Goal: Task Accomplishment & Management: Use online tool/utility

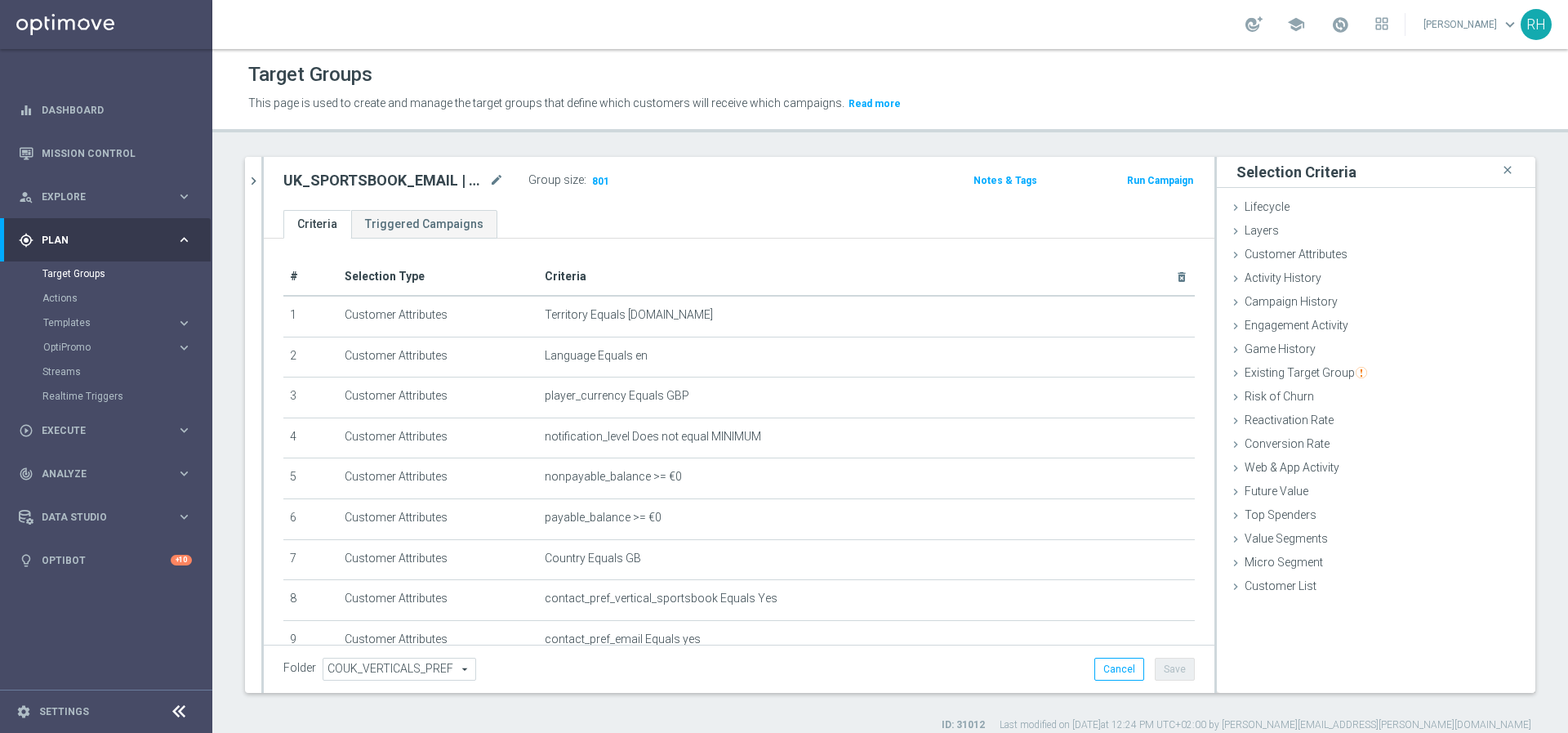
scroll to position [157, 0]
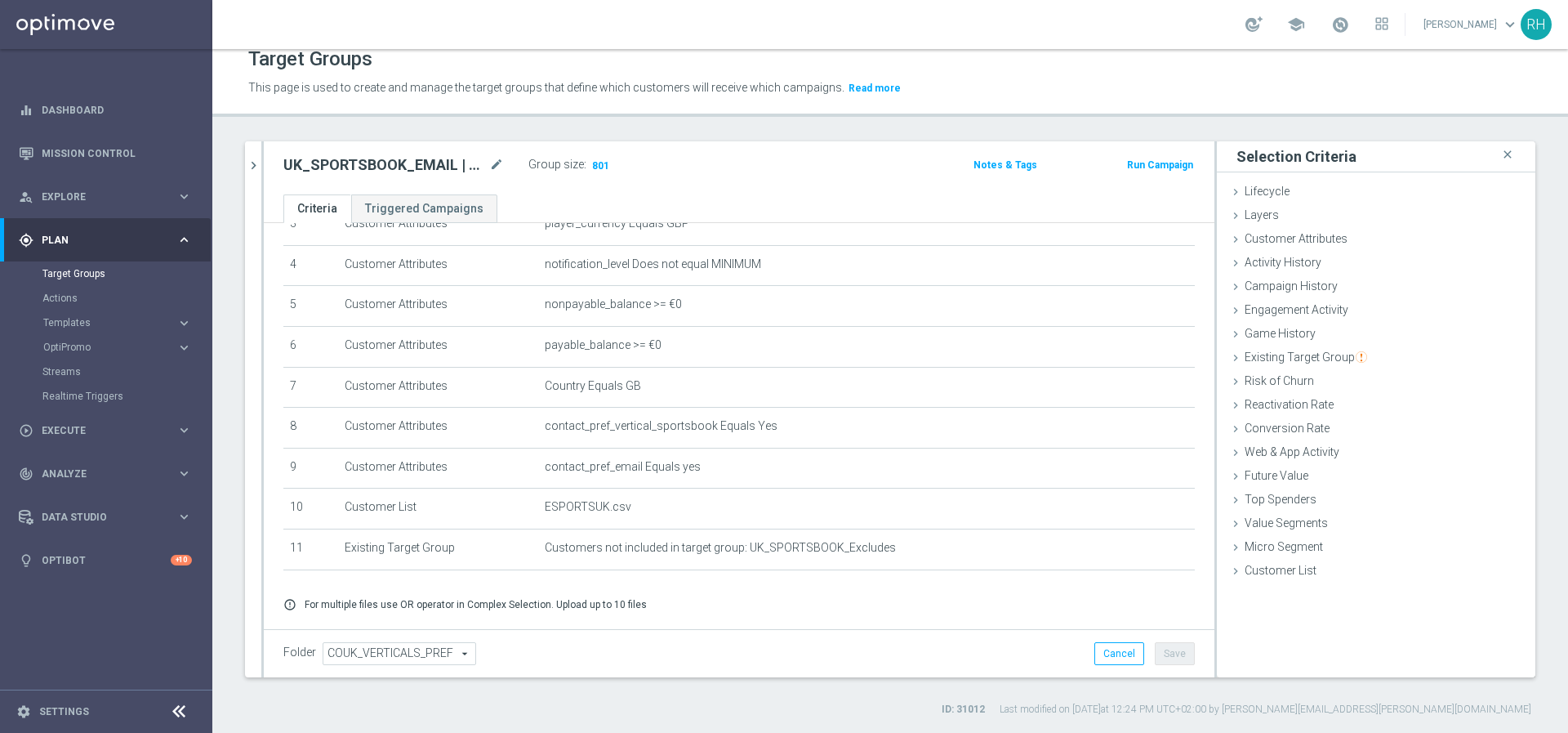
click at [103, 333] on accordion "Templates keyboard_arrow_right Optimail OptiMobile In-App OptiMobile Push Embed…" at bounding box center [126, 322] width 168 height 24
click at [100, 327] on span "Templates" at bounding box center [102, 323] width 116 height 10
click at [114, 392] on link "OptiMobile Push" at bounding box center [110, 396] width 119 height 13
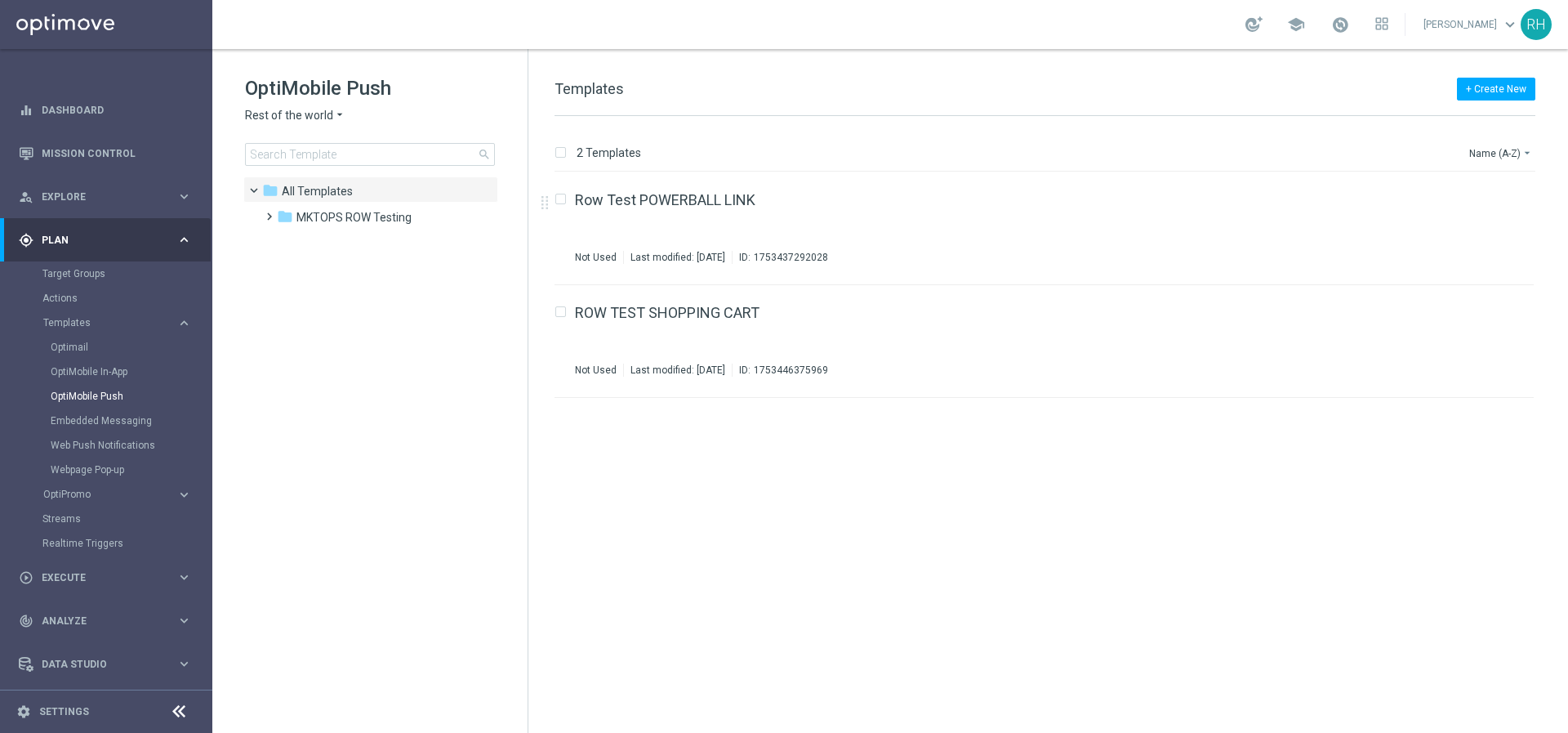
click at [323, 106] on div "OptiMobile Push Rest of the world arrow_drop_down × Rest of the world search" at bounding box center [386, 119] width 282 height 90
click at [315, 116] on span "Rest of the world" at bounding box center [289, 116] width 88 height 16
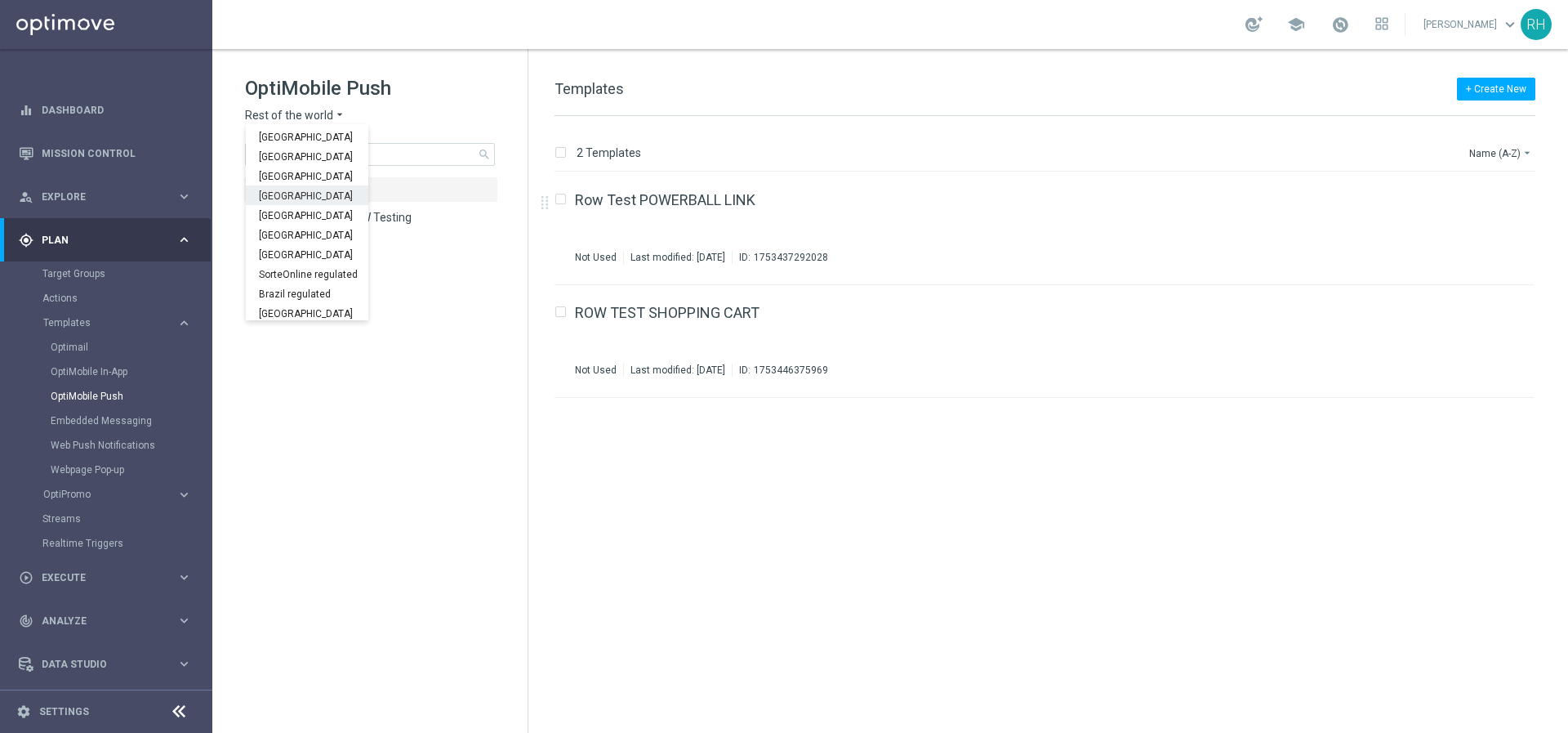
scroll to position [510, 0]
click at [281, 289] on div "UK" at bounding box center [307, 291] width 122 height 19
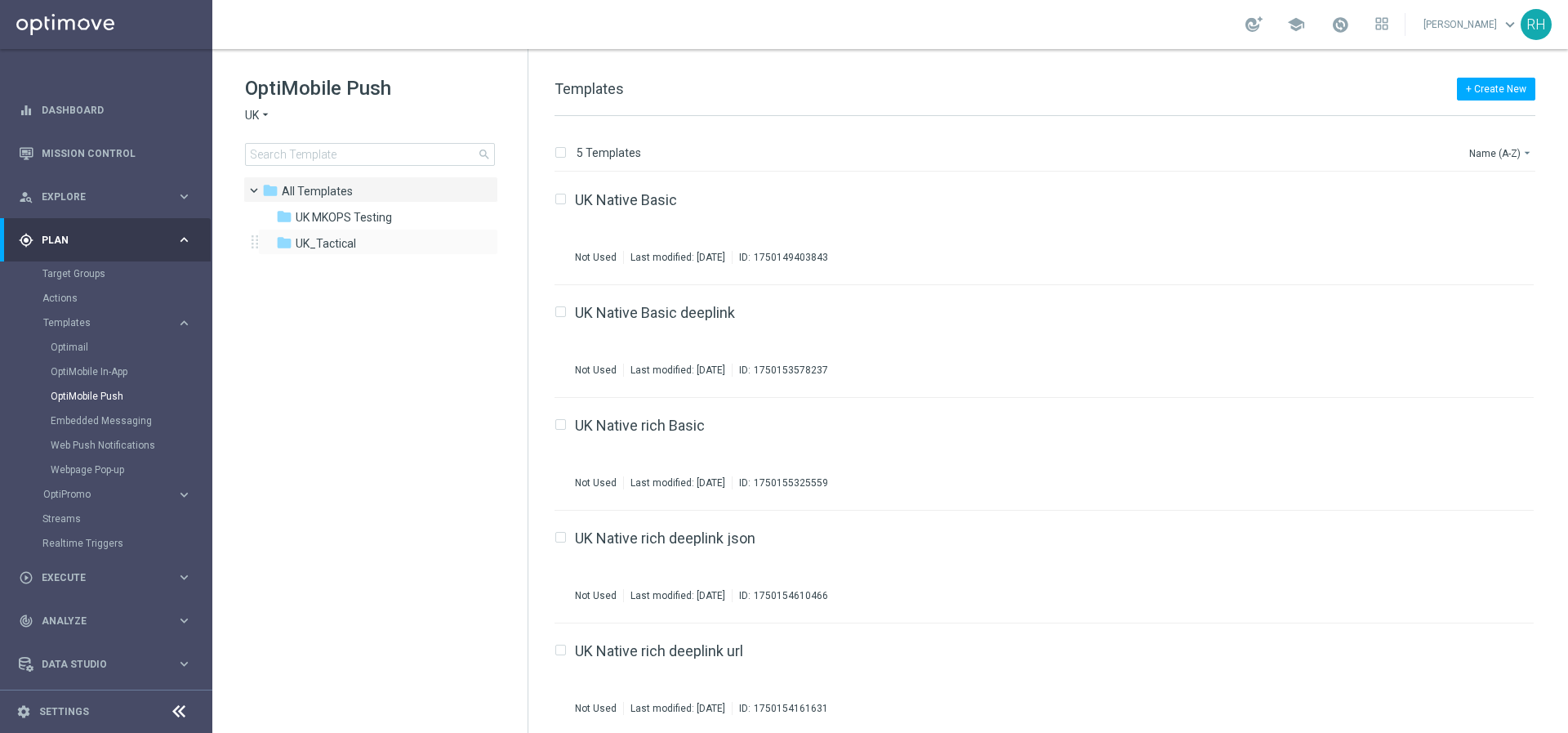
click at [364, 232] on div "folder UK_Tactical more_vert" at bounding box center [378, 242] width 241 height 26
click at [357, 250] on div "folder UK_Tactical" at bounding box center [371, 244] width 188 height 18
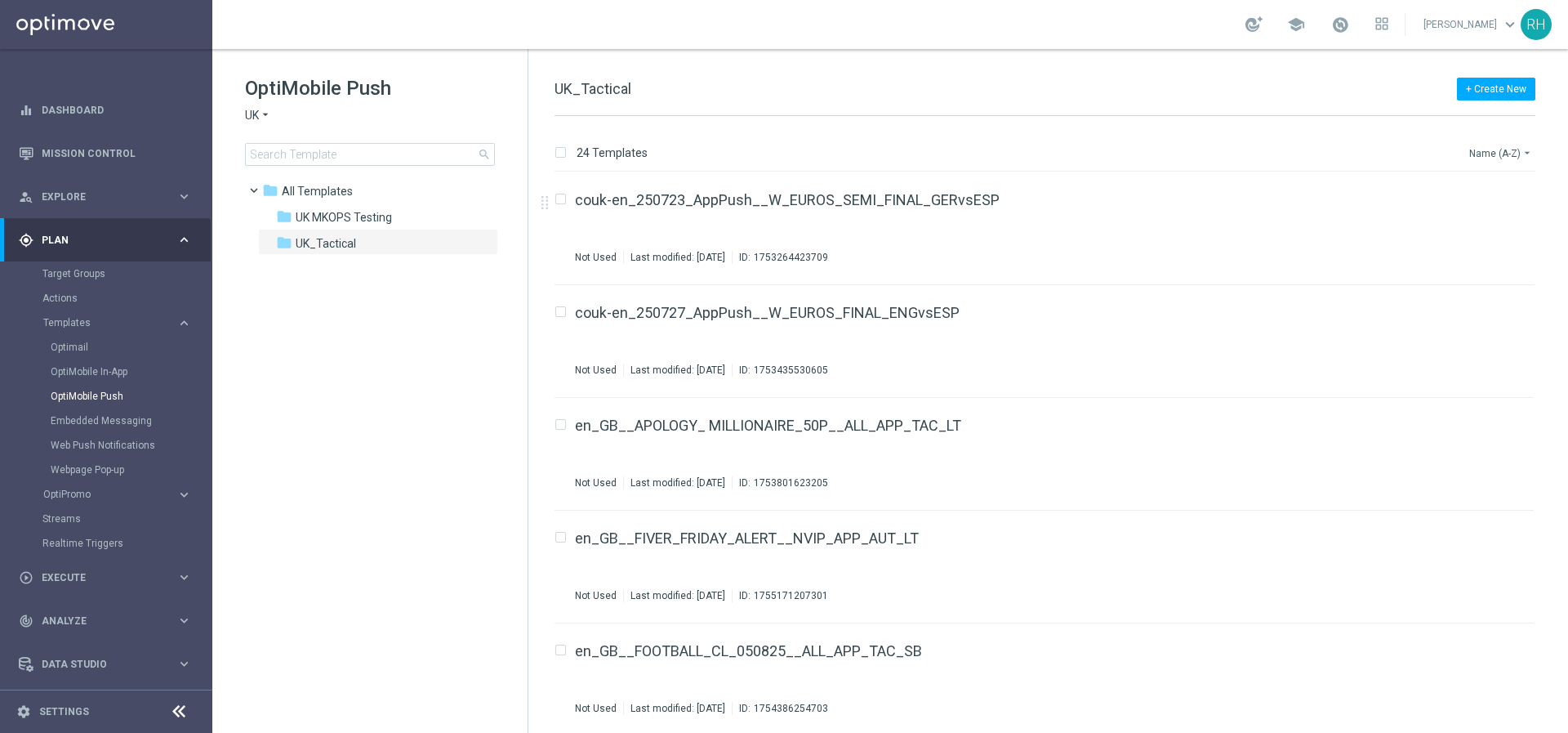
click at [1509, 153] on button "Name (A-Z) arrow_drop_down" at bounding box center [1502, 152] width 68 height 19
click at [1474, 217] on div "Date Modified (Newest)" at bounding box center [1470, 226] width 131 height 23
click at [1483, 195] on icon "file_copy" at bounding box center [1488, 195] width 13 height 13
click at [1226, 245] on div "en_GB__POWERBALL_ALERT_020925__NVIP_APP_TAC_LT(1) Not Used Last modified: Thurs…" at bounding box center [1021, 228] width 891 height 71
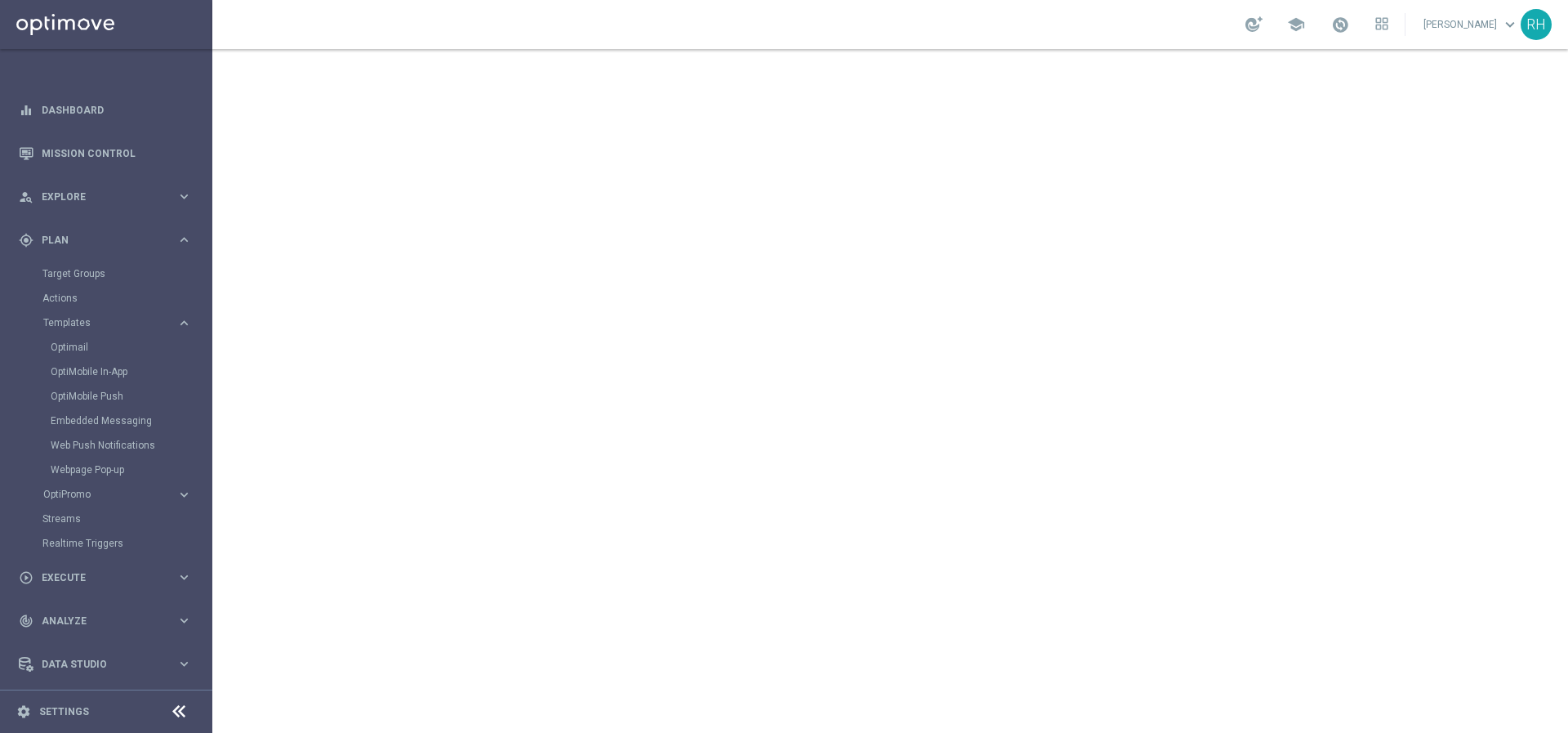
click at [788, 32] on div "school Ricky Hubbard keyboard_arrow_down RH" at bounding box center [891, 24] width 1356 height 50
click at [645, 20] on div "school Ricky Hubbard keyboard_arrow_down RH" at bounding box center [891, 24] width 1356 height 50
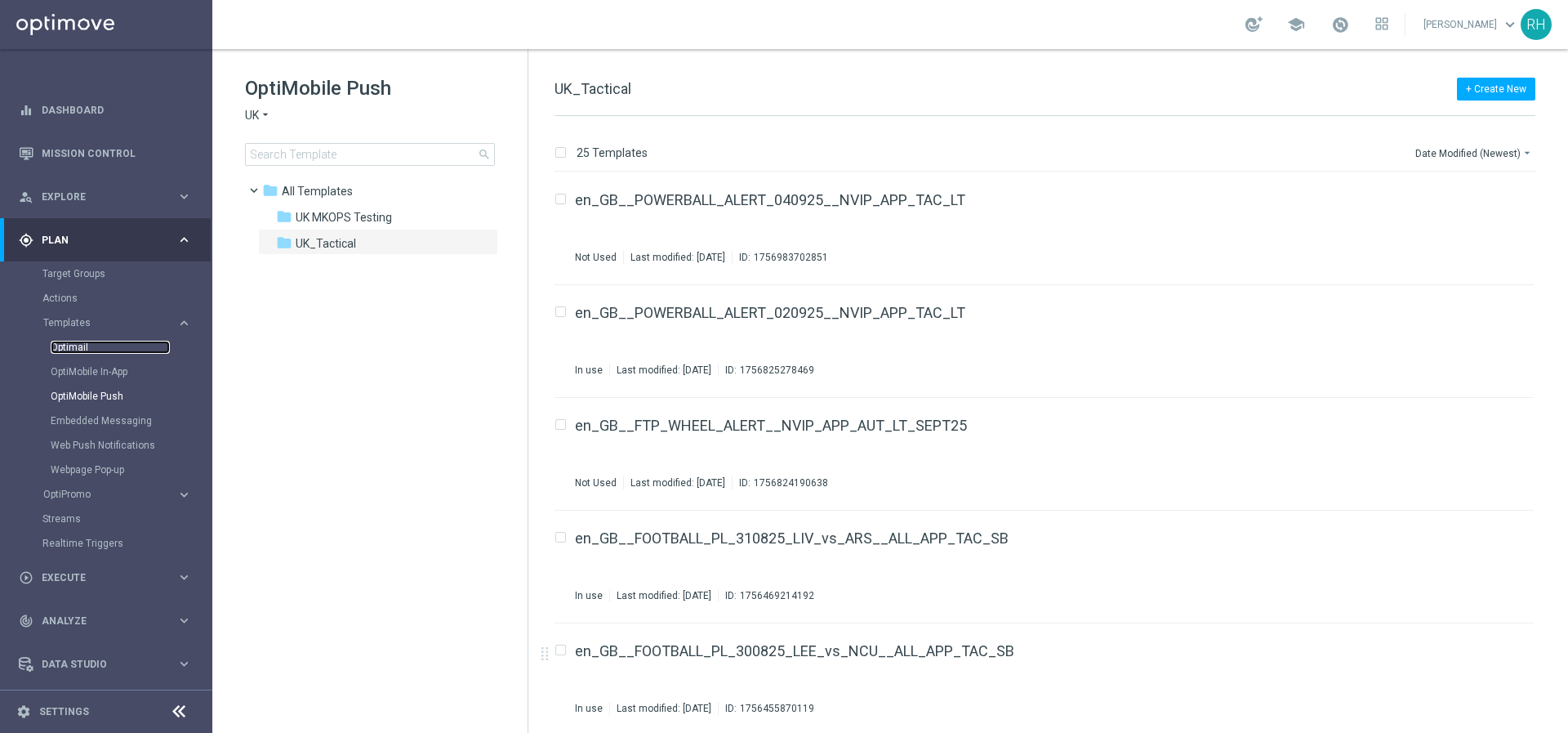
click at [85, 350] on link "Optimail" at bounding box center [110, 347] width 119 height 13
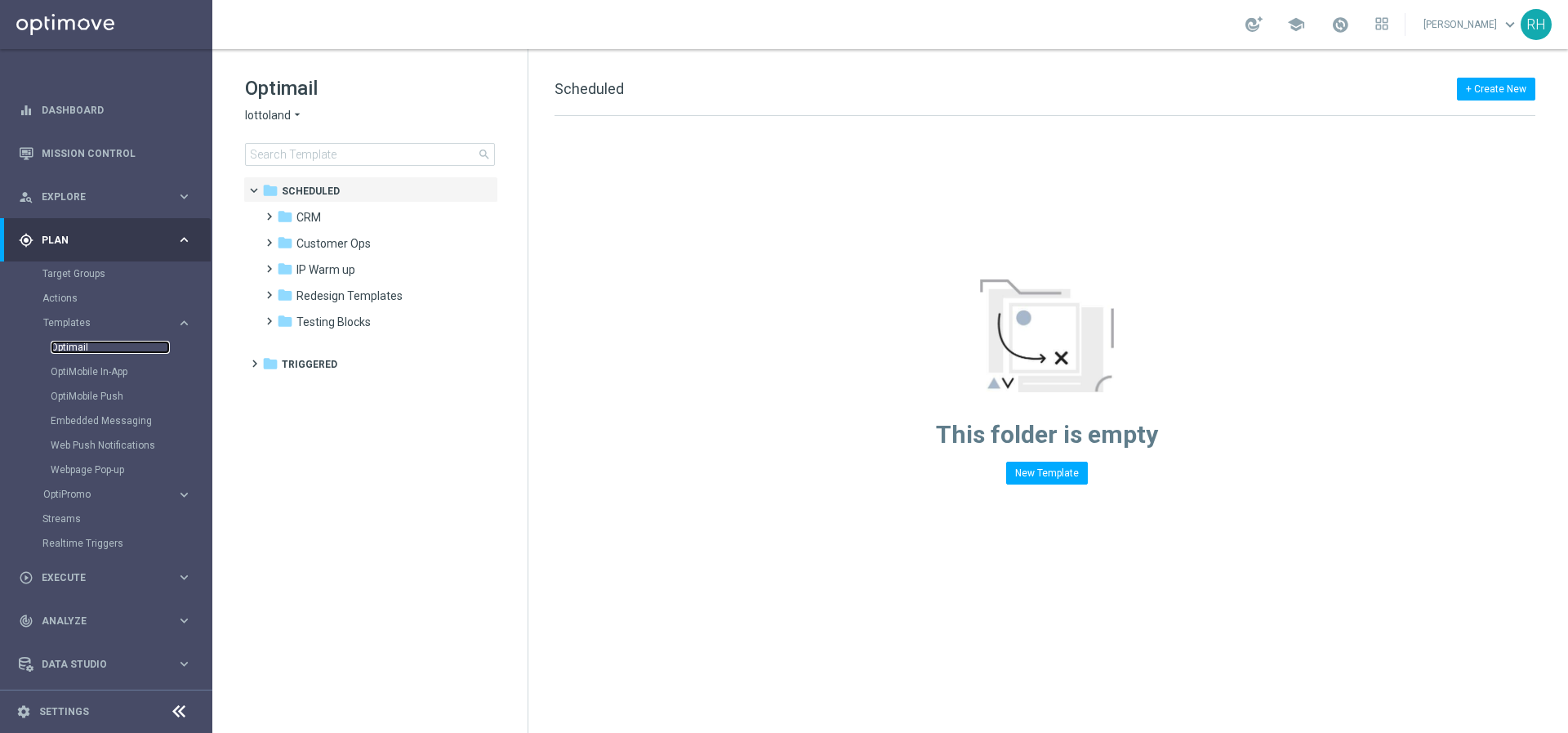
click at [75, 347] on link "Optimail" at bounding box center [110, 347] width 119 height 13
click at [87, 577] on span "Execute" at bounding box center [109, 578] width 135 height 10
click at [89, 326] on div "Campaign Builder" at bounding box center [126, 317] width 168 height 24
click at [90, 321] on link "Campaign Builder" at bounding box center [106, 317] width 127 height 13
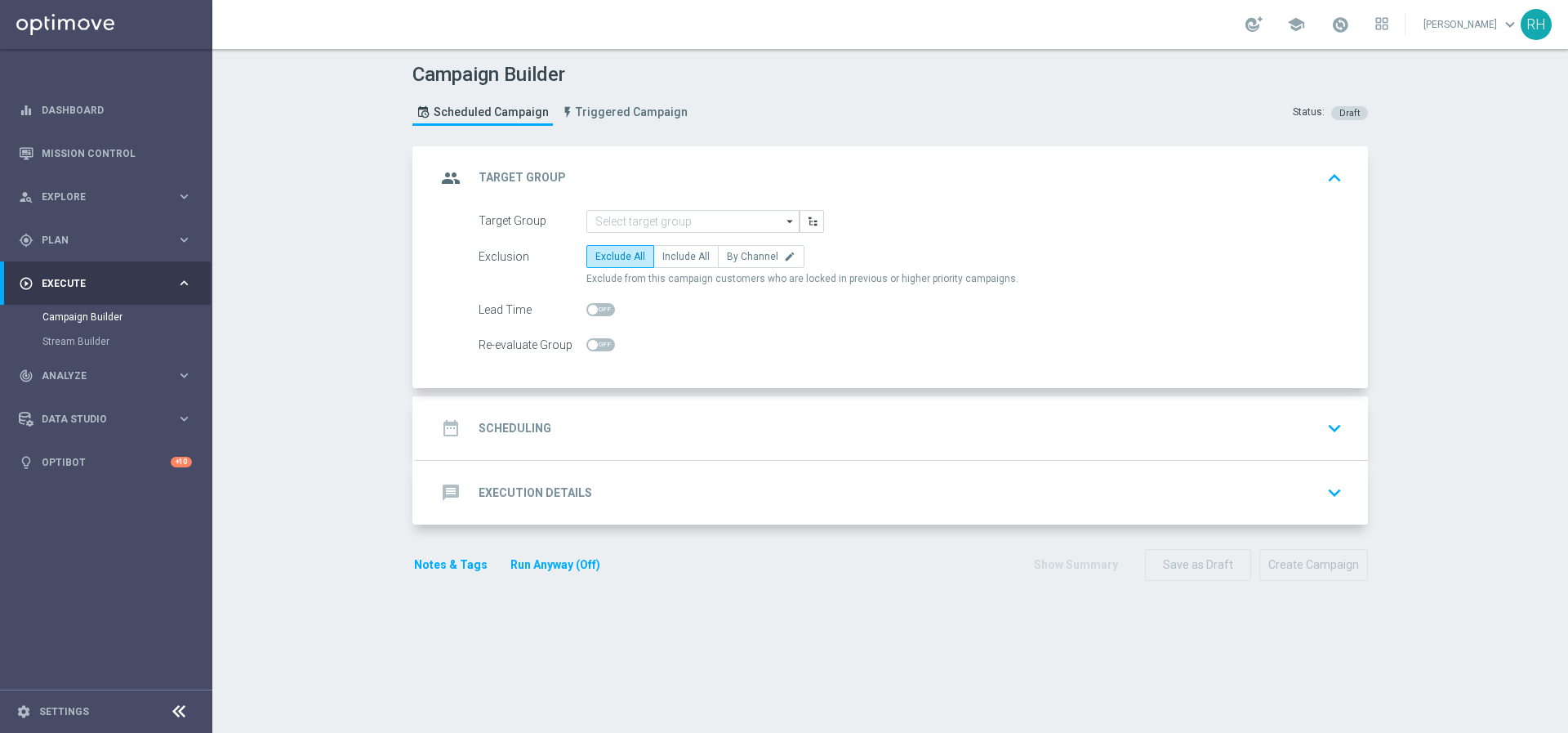
click at [580, 495] on h2 "Execution Details" at bounding box center [535, 493] width 114 height 16
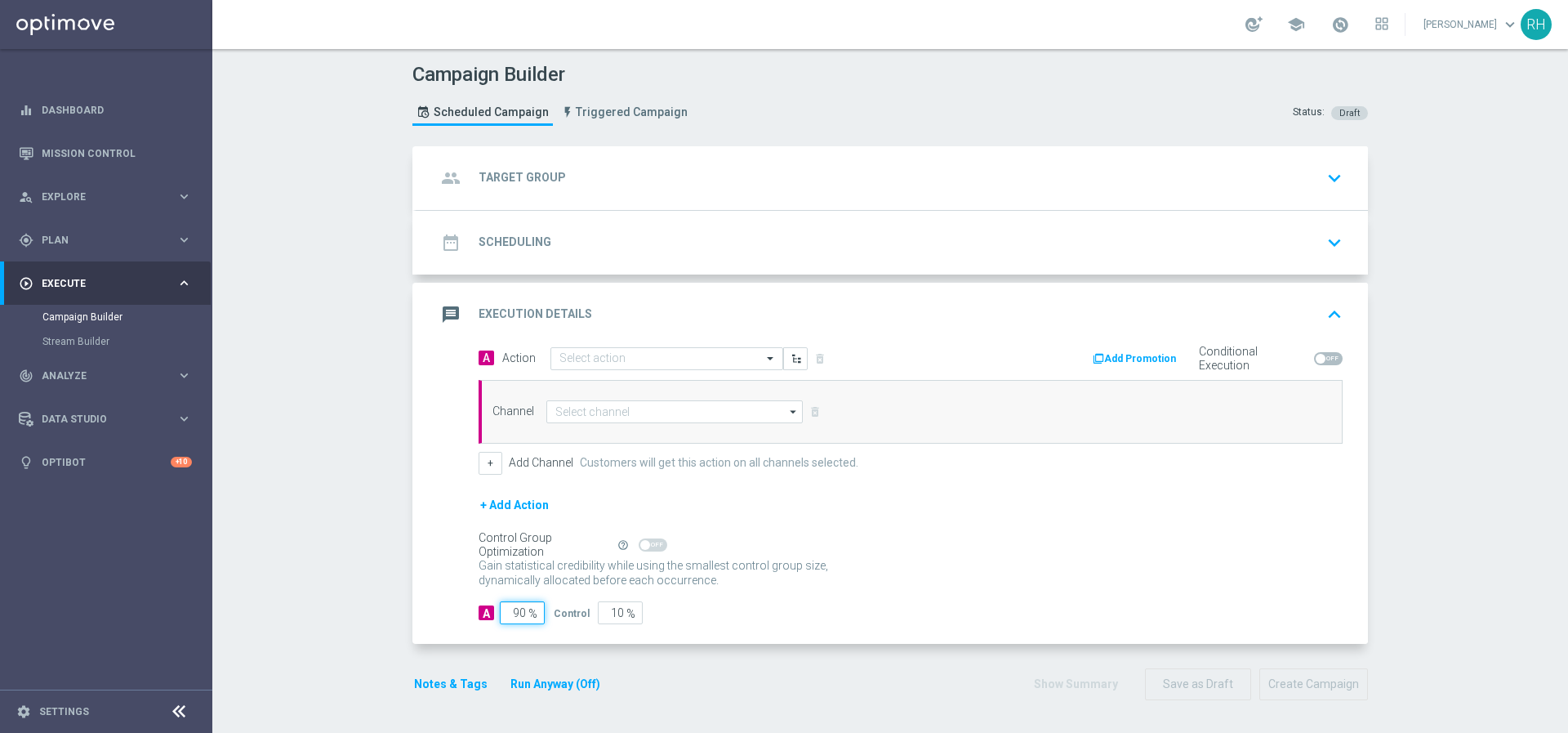
click at [509, 607] on input "90" at bounding box center [522, 614] width 45 height 23
type input "1"
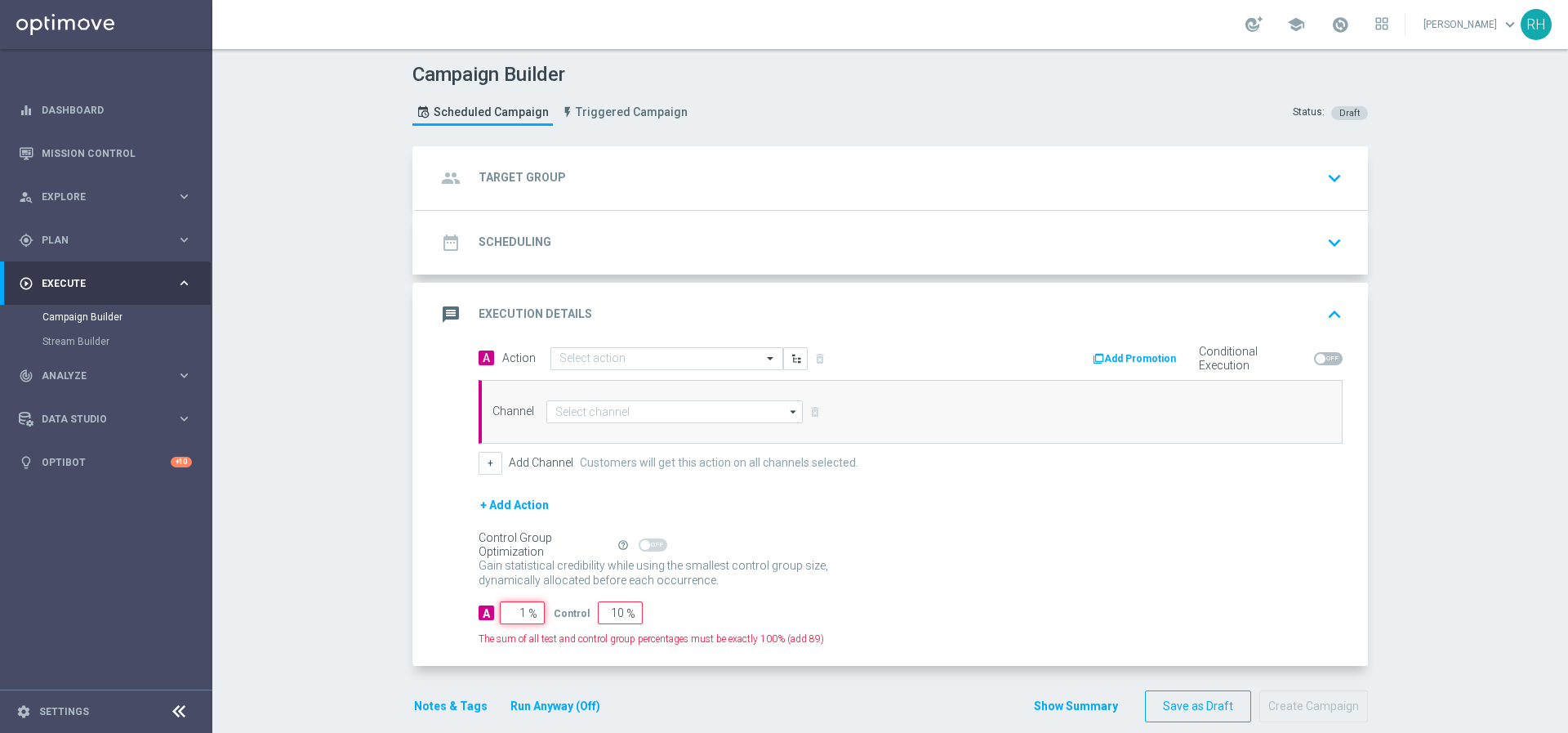
type input "99"
type input "10"
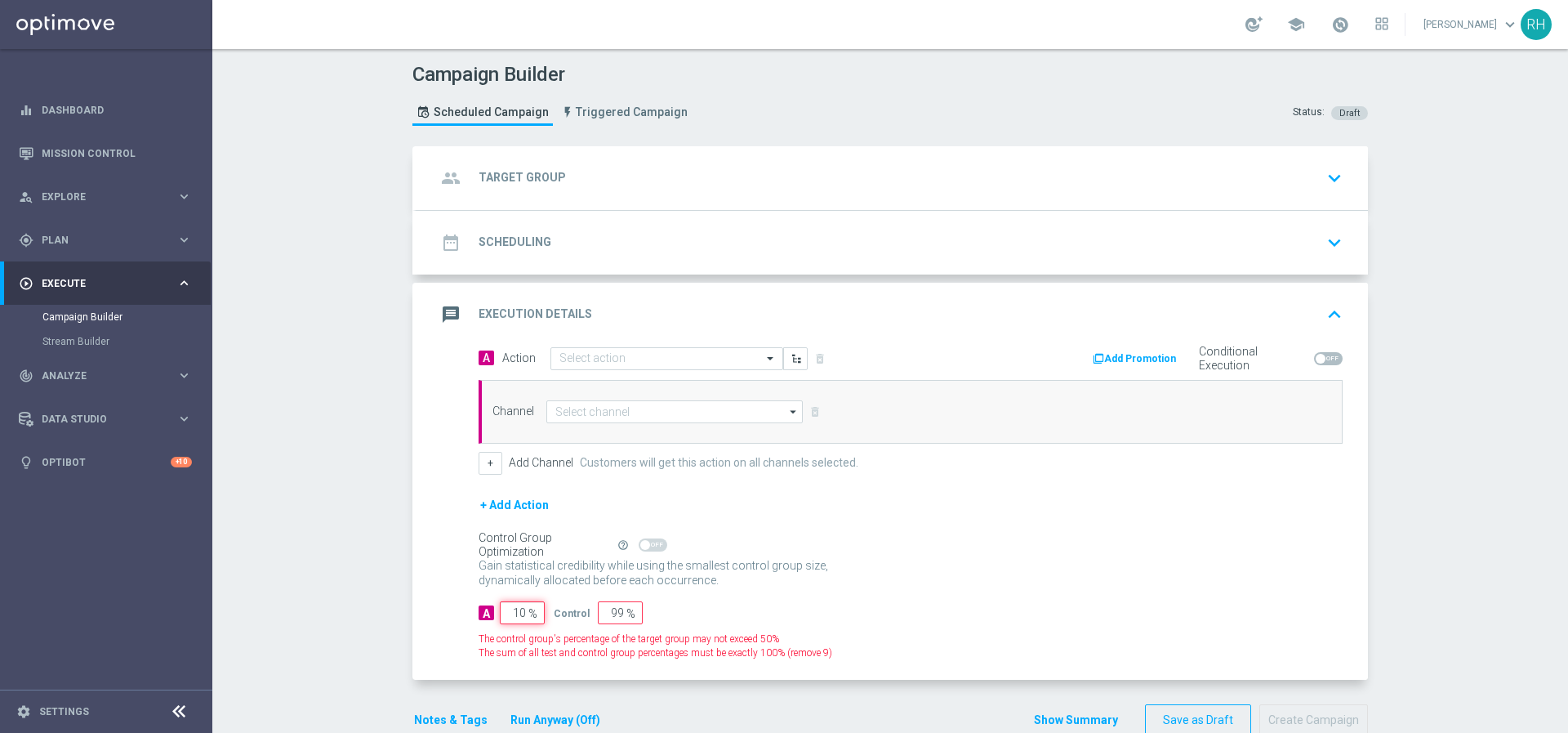
type input "90"
type input "100"
type input "0"
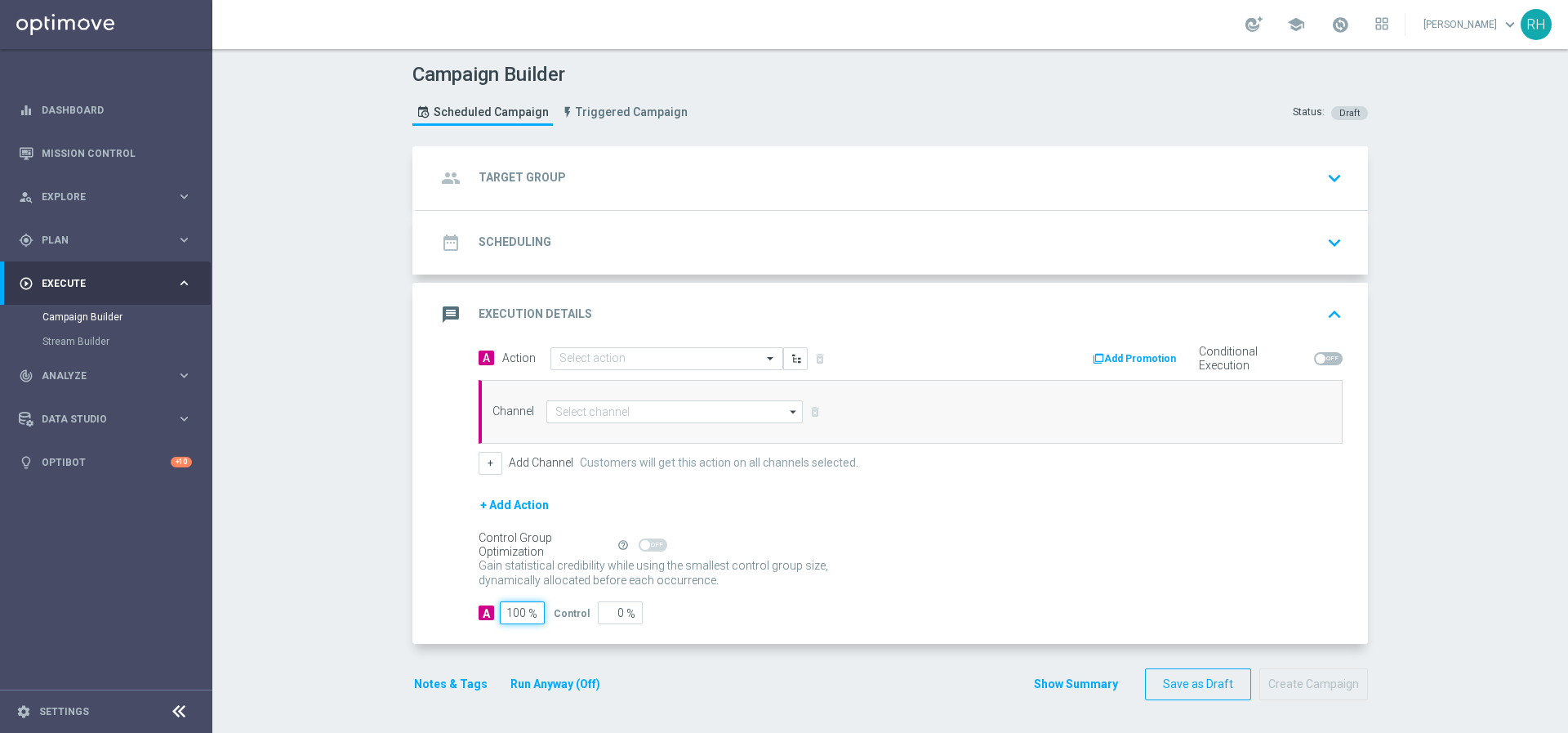
type input "100"
click at [393, 575] on div "Campaign Builder Scheduled Campaign Triggered Campaign Status: Draft group Targ…" at bounding box center [891, 391] width 1356 height 684
click at [437, 677] on button "Notes & Tags" at bounding box center [450, 684] width 77 height 20
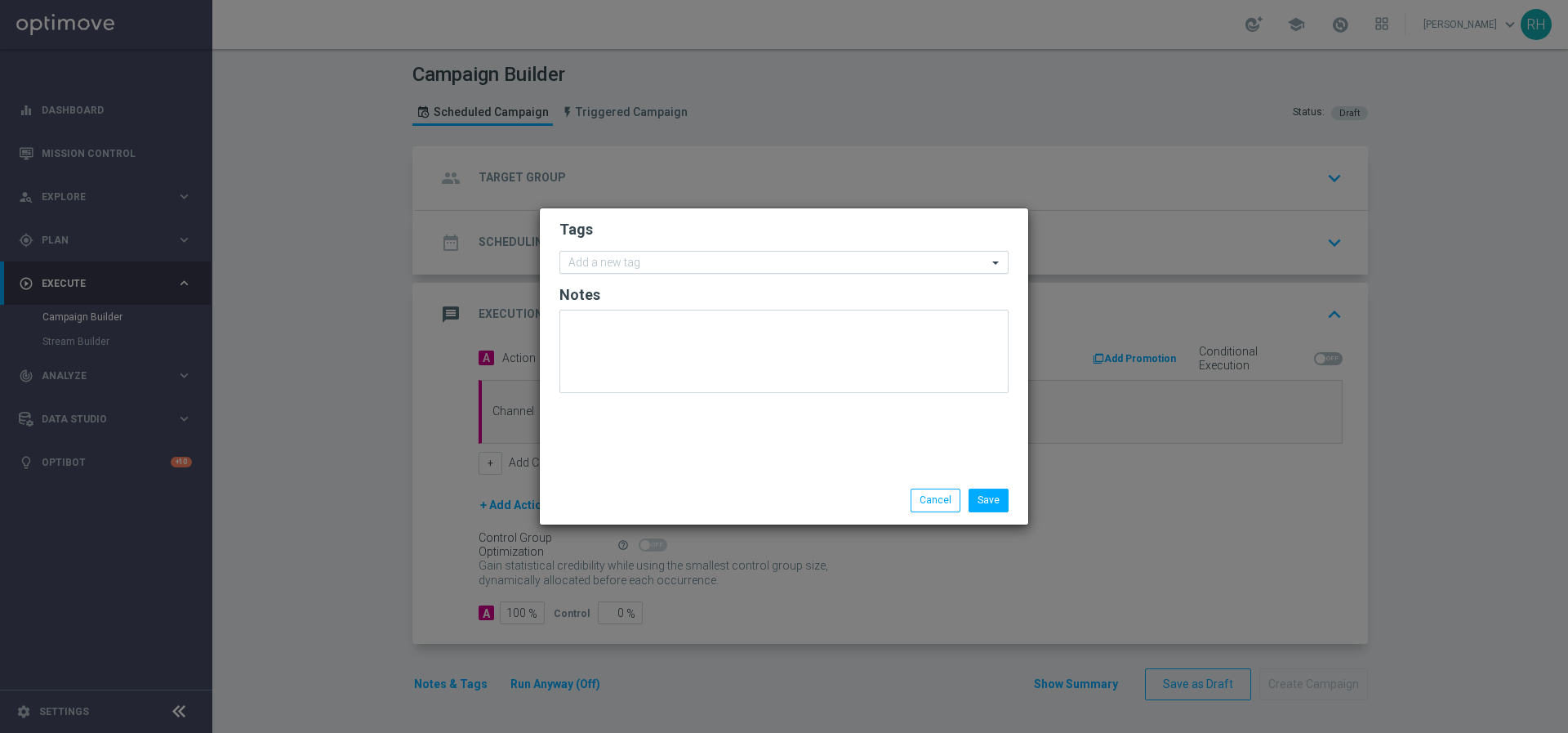
click at [656, 262] on input "text" at bounding box center [778, 263] width 419 height 14
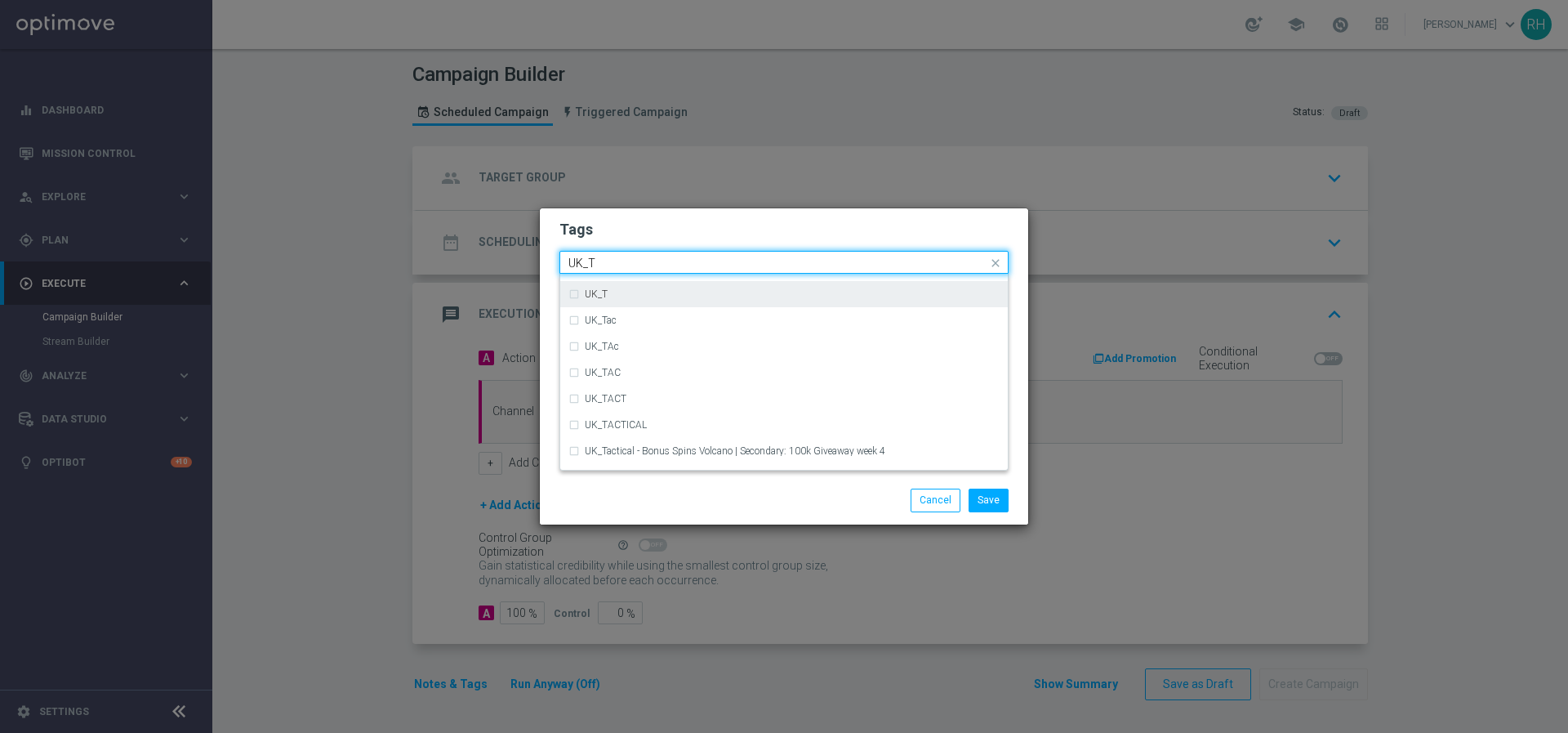
scroll to position [60, 0]
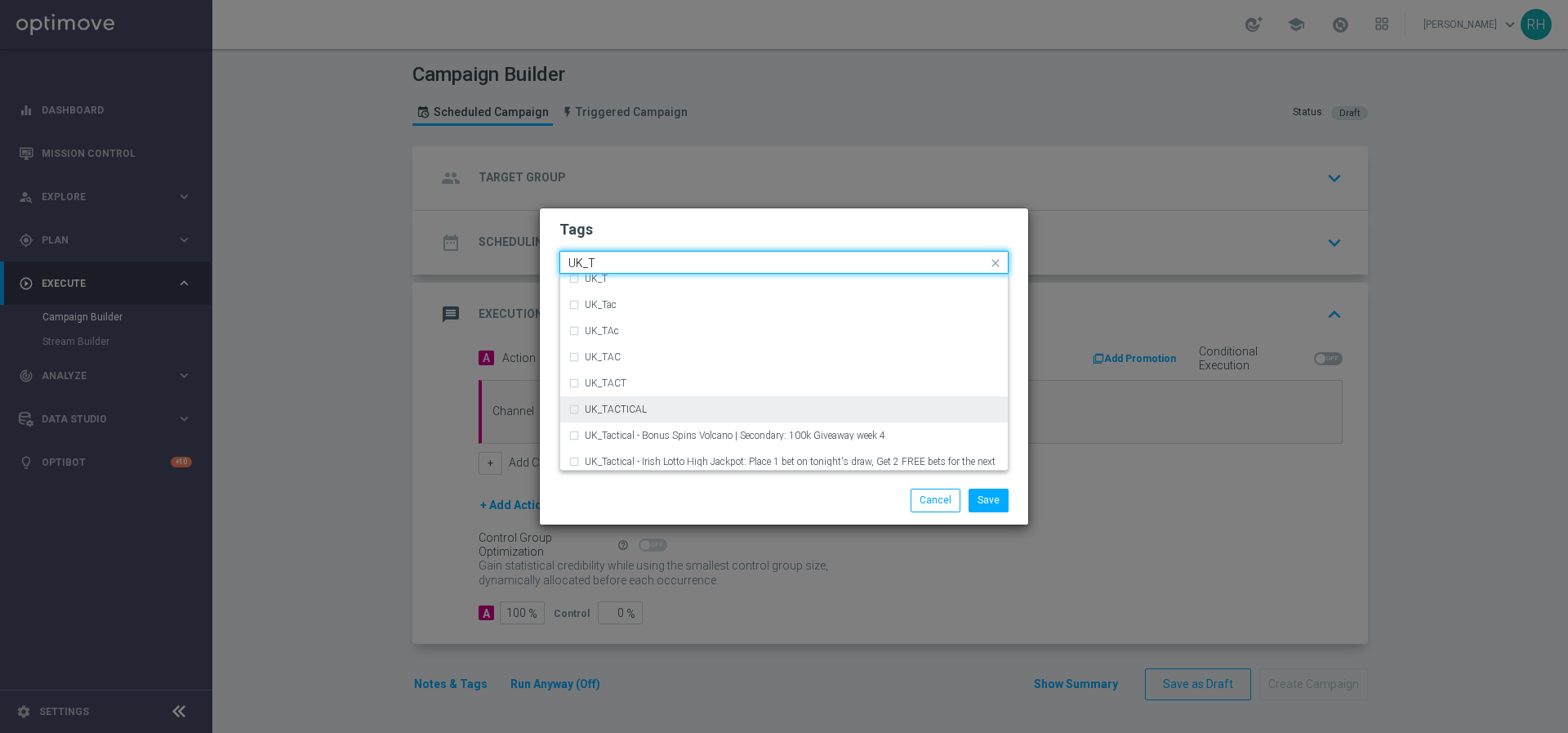
click at [663, 413] on div "UK_TACTICAL" at bounding box center [793, 410] width 415 height 10
type input "UK_T"
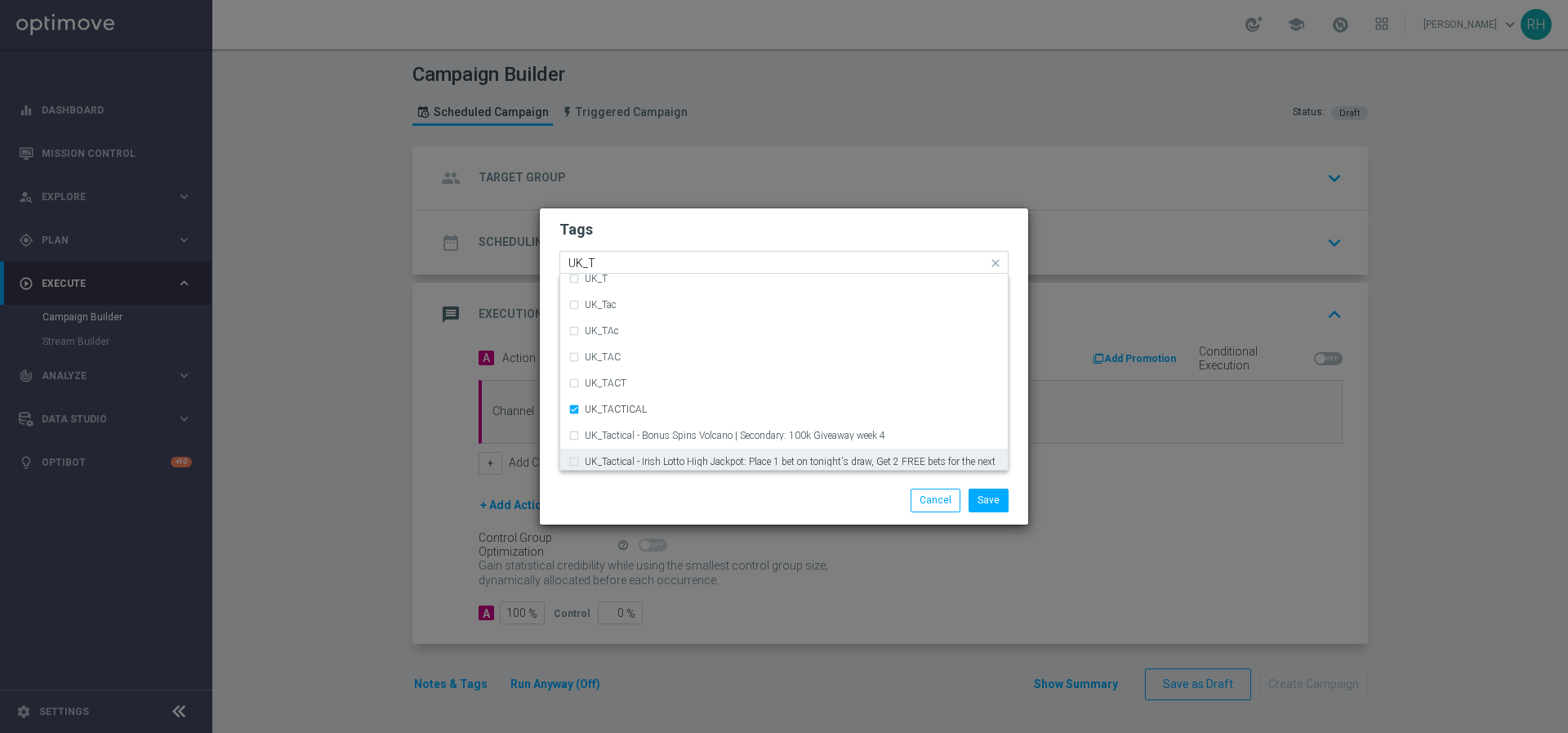
click at [866, 498] on div "Save Cancel" at bounding box center [864, 500] width 316 height 23
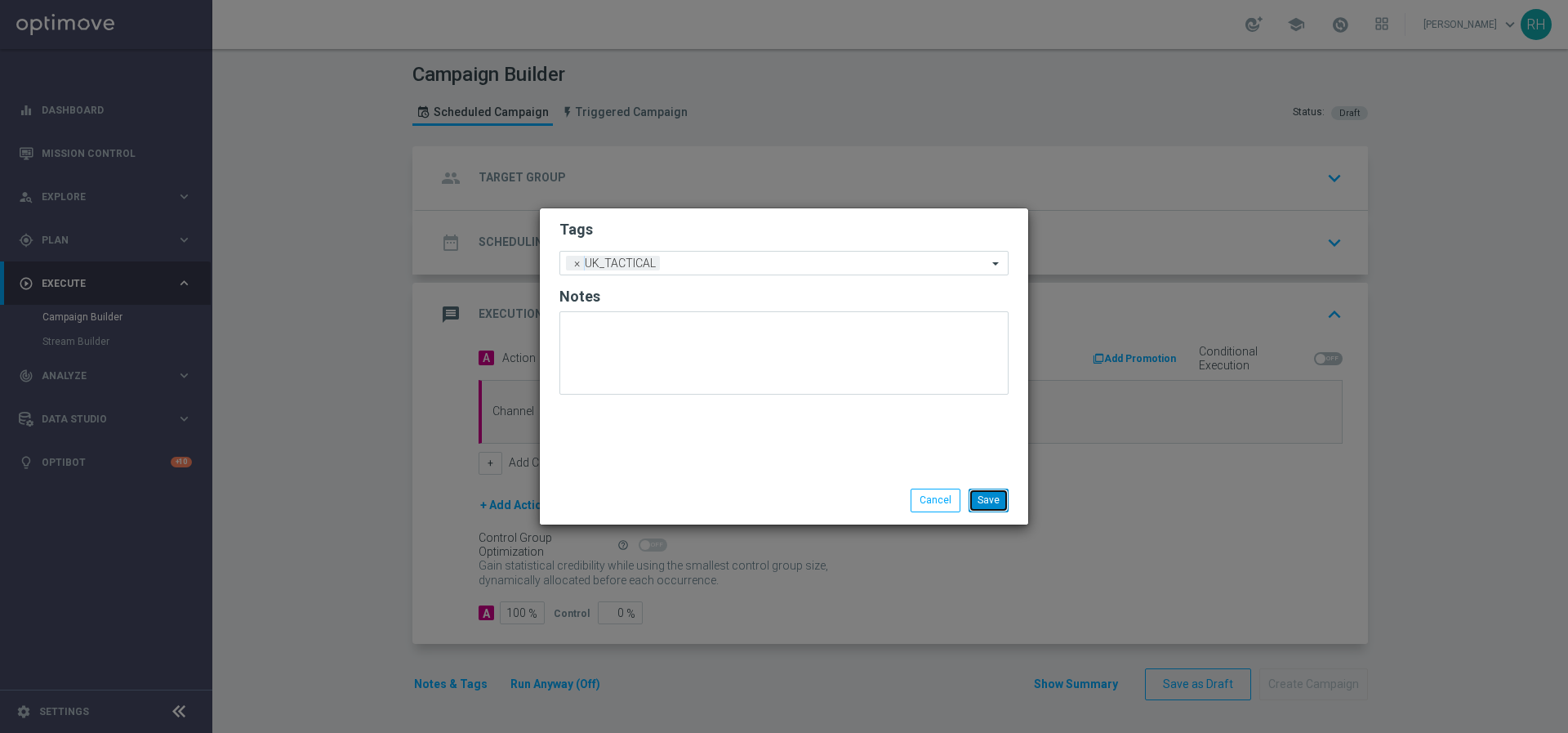
click at [981, 497] on button "Save" at bounding box center [988, 500] width 40 height 23
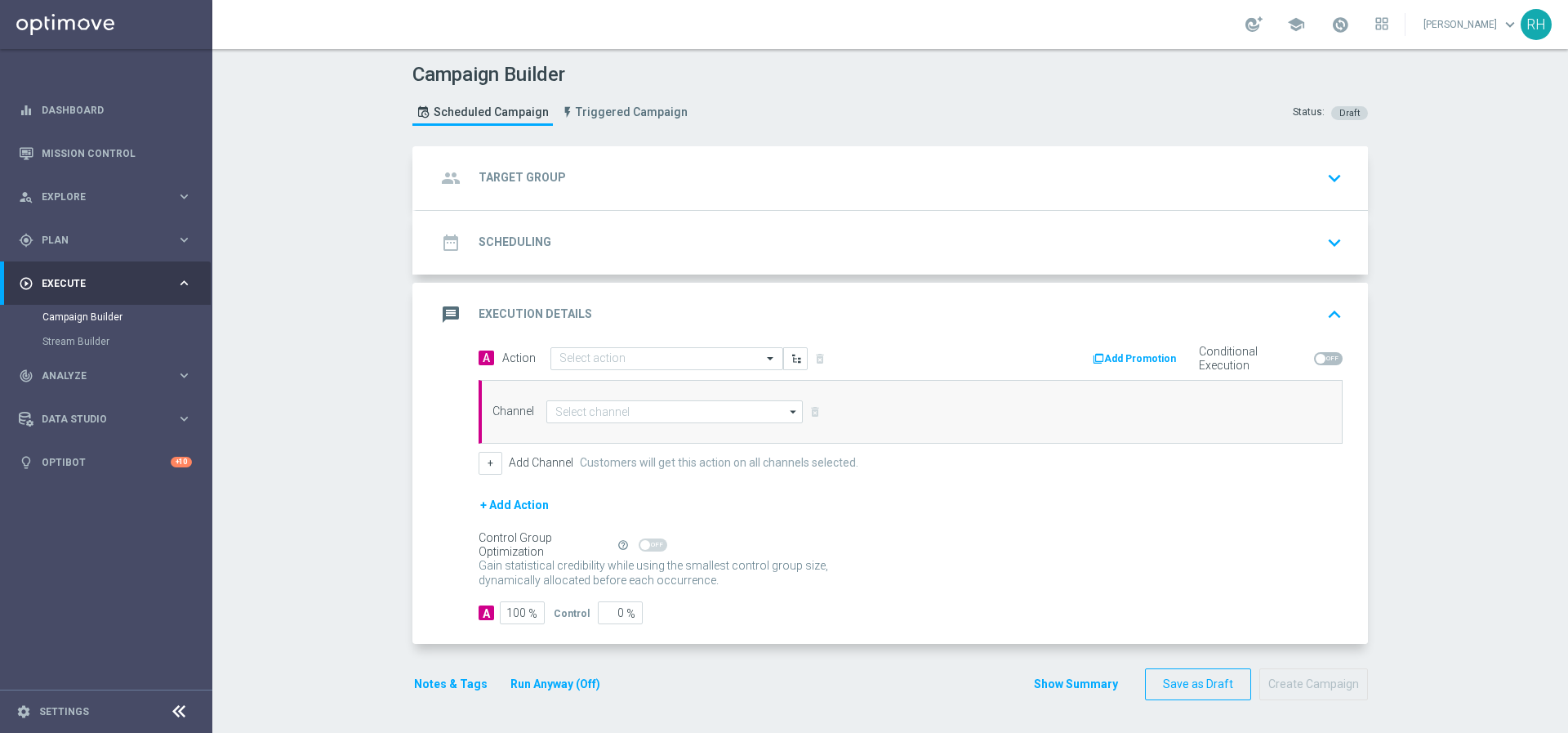
click at [455, 676] on button "Notes & Tags" at bounding box center [450, 684] width 77 height 20
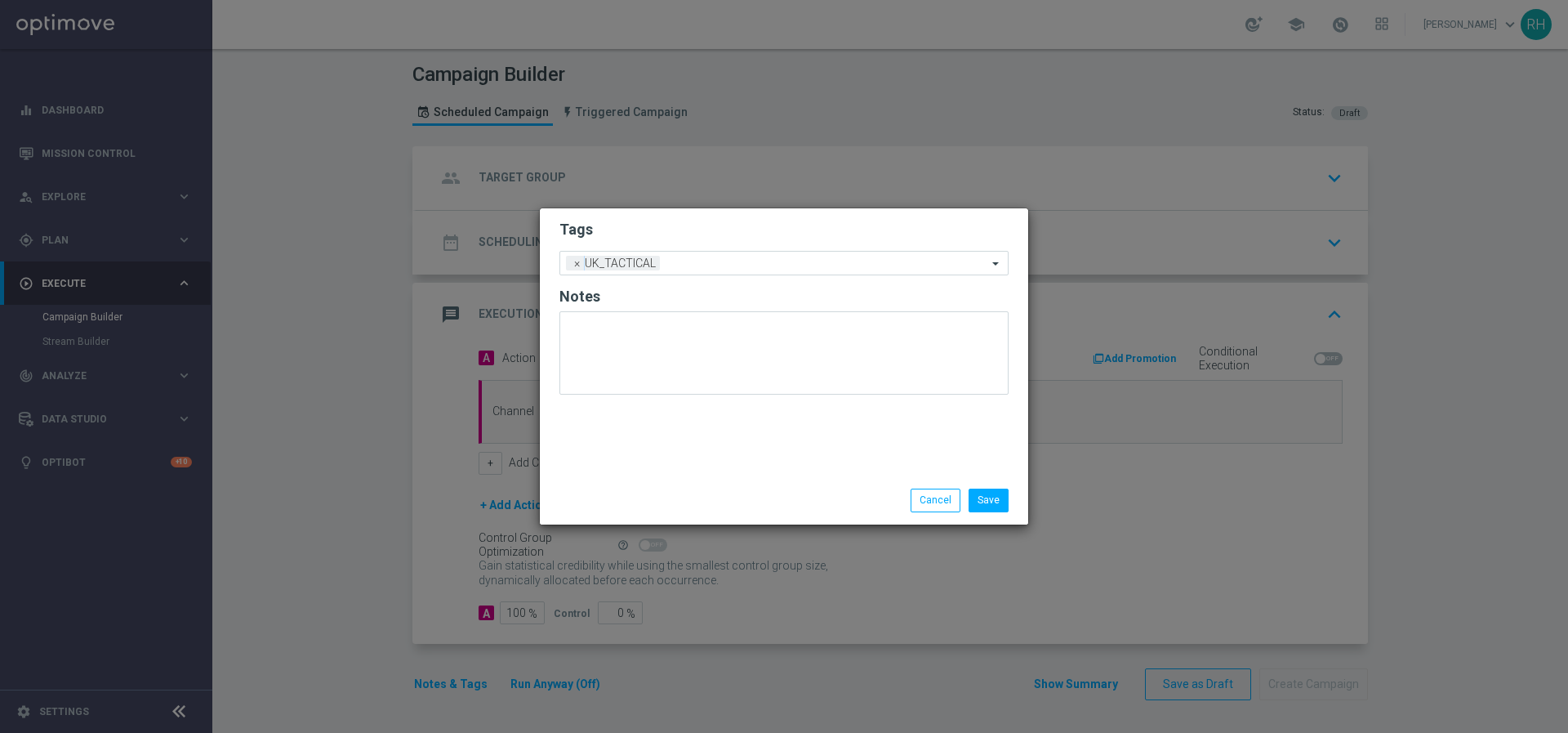
click at [871, 488] on div "Save Cancel" at bounding box center [864, 500] width 316 height 23
click at [911, 498] on li "Cancel" at bounding box center [936, 500] width 58 height 23
click at [901, 499] on div "Save Cancel" at bounding box center [864, 500] width 316 height 23
click at [934, 505] on button "Cancel" at bounding box center [935, 500] width 49 height 23
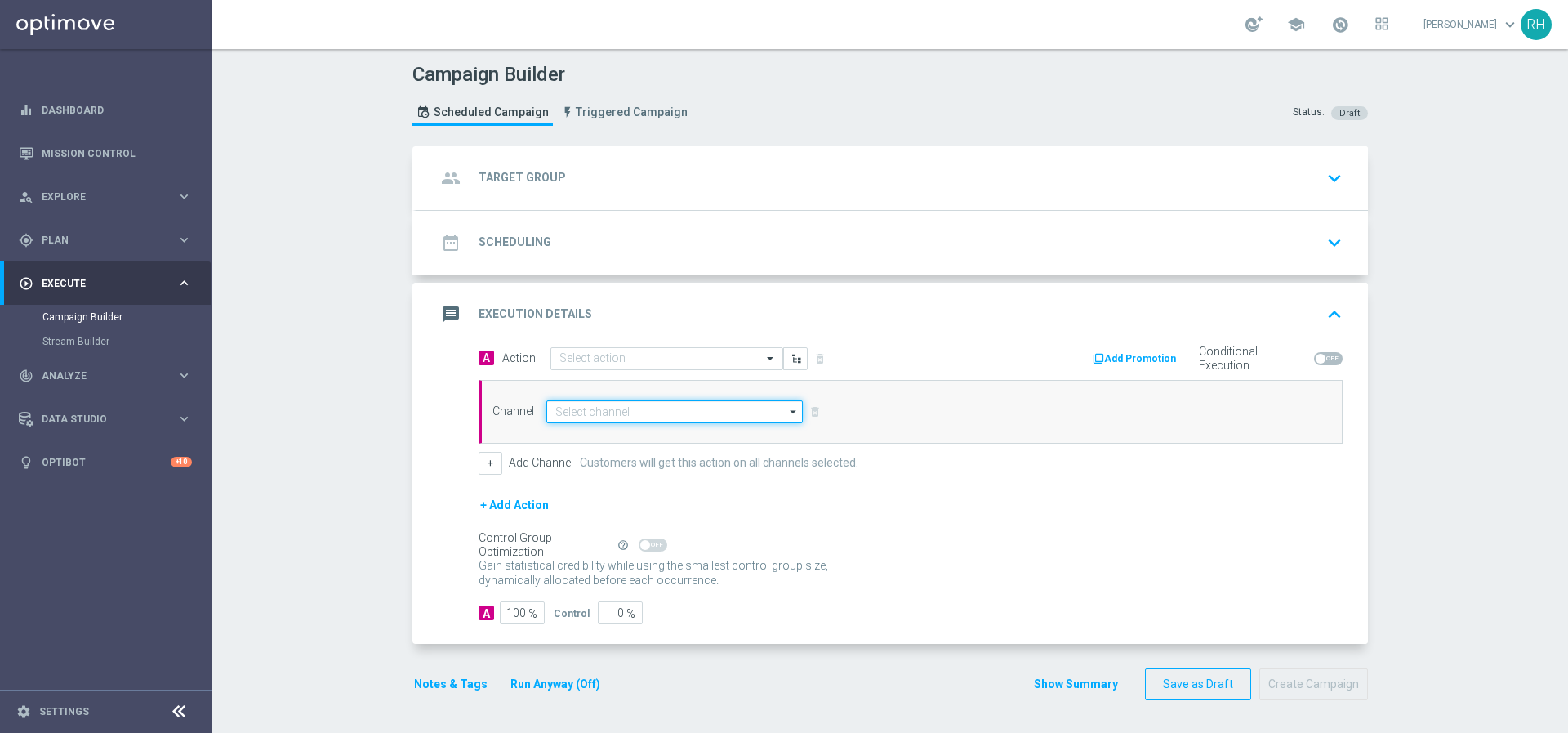
click at [733, 408] on input at bounding box center [674, 413] width 256 height 23
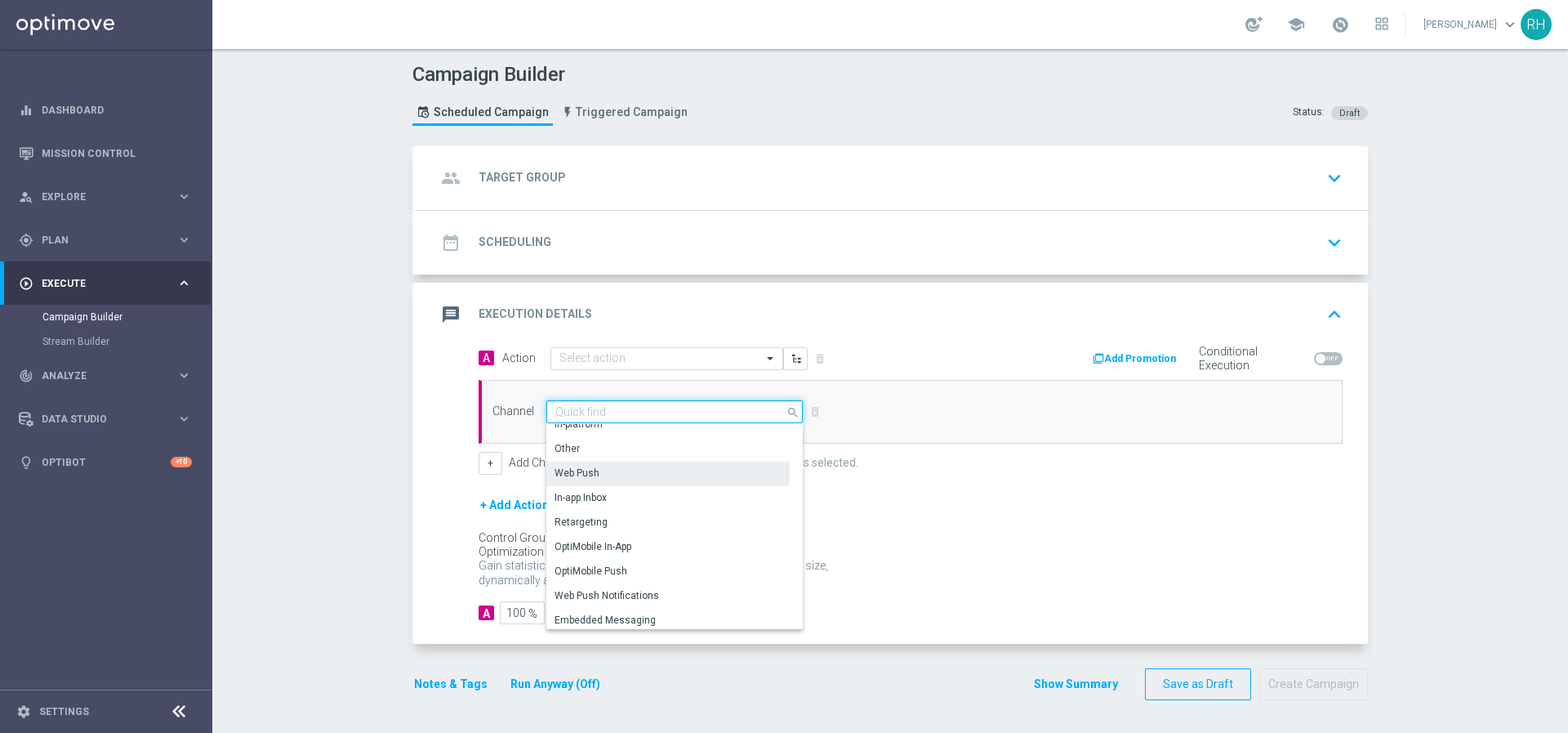
scroll to position [432, 0]
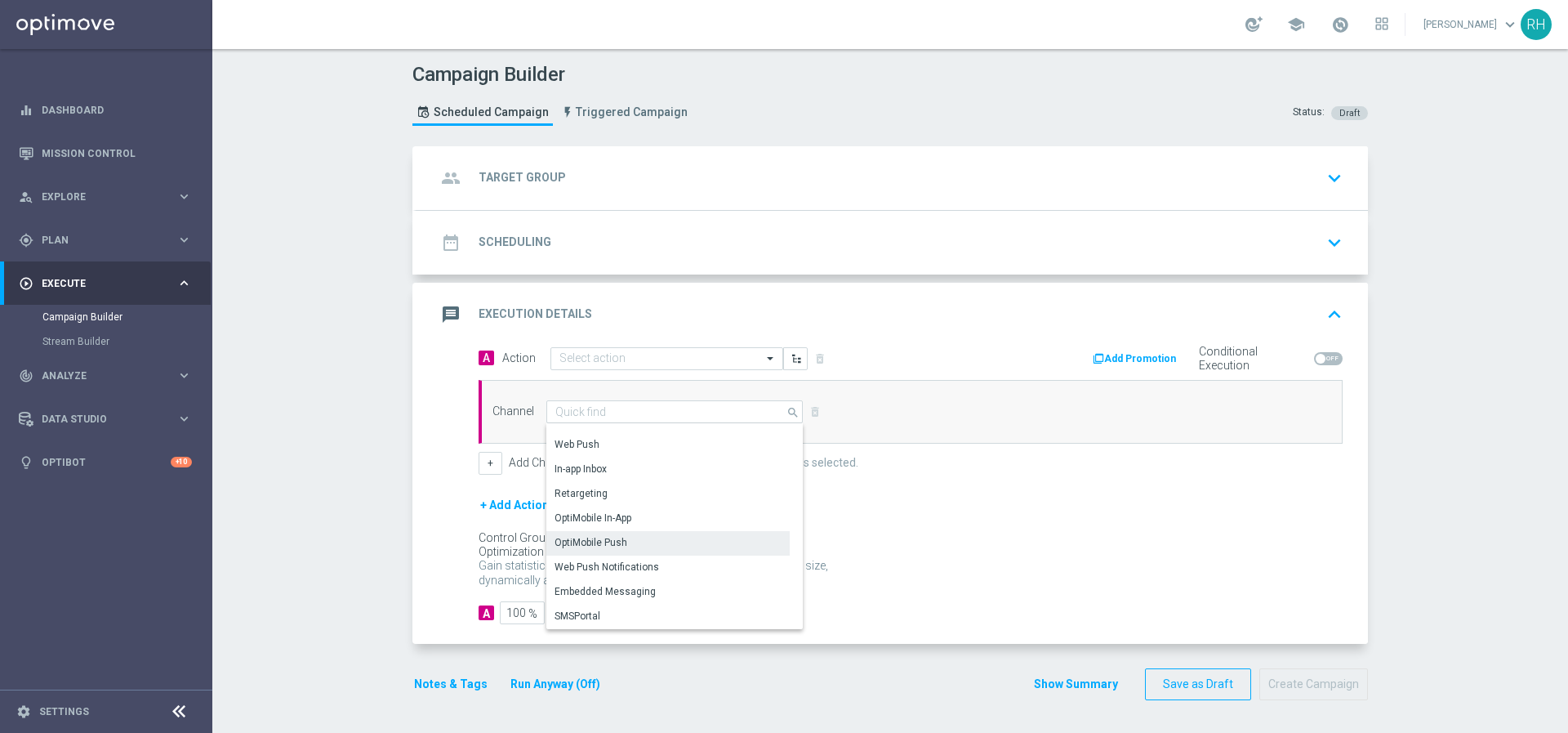
click at [690, 533] on div "OptiMobile Push" at bounding box center [668, 543] width 244 height 23
type input "OptiMobile Push"
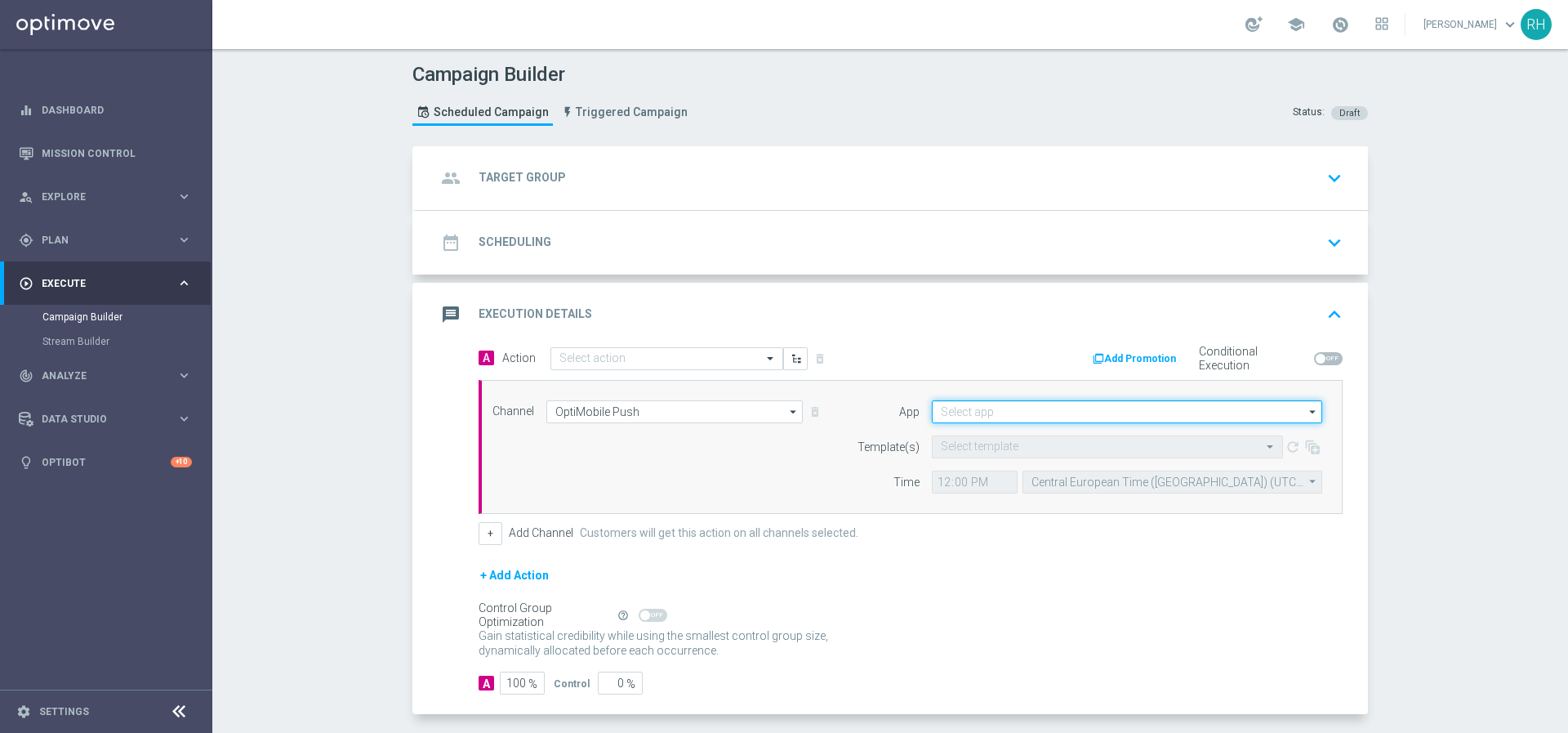
click at [938, 401] on input at bounding box center [1127, 413] width 390 height 23
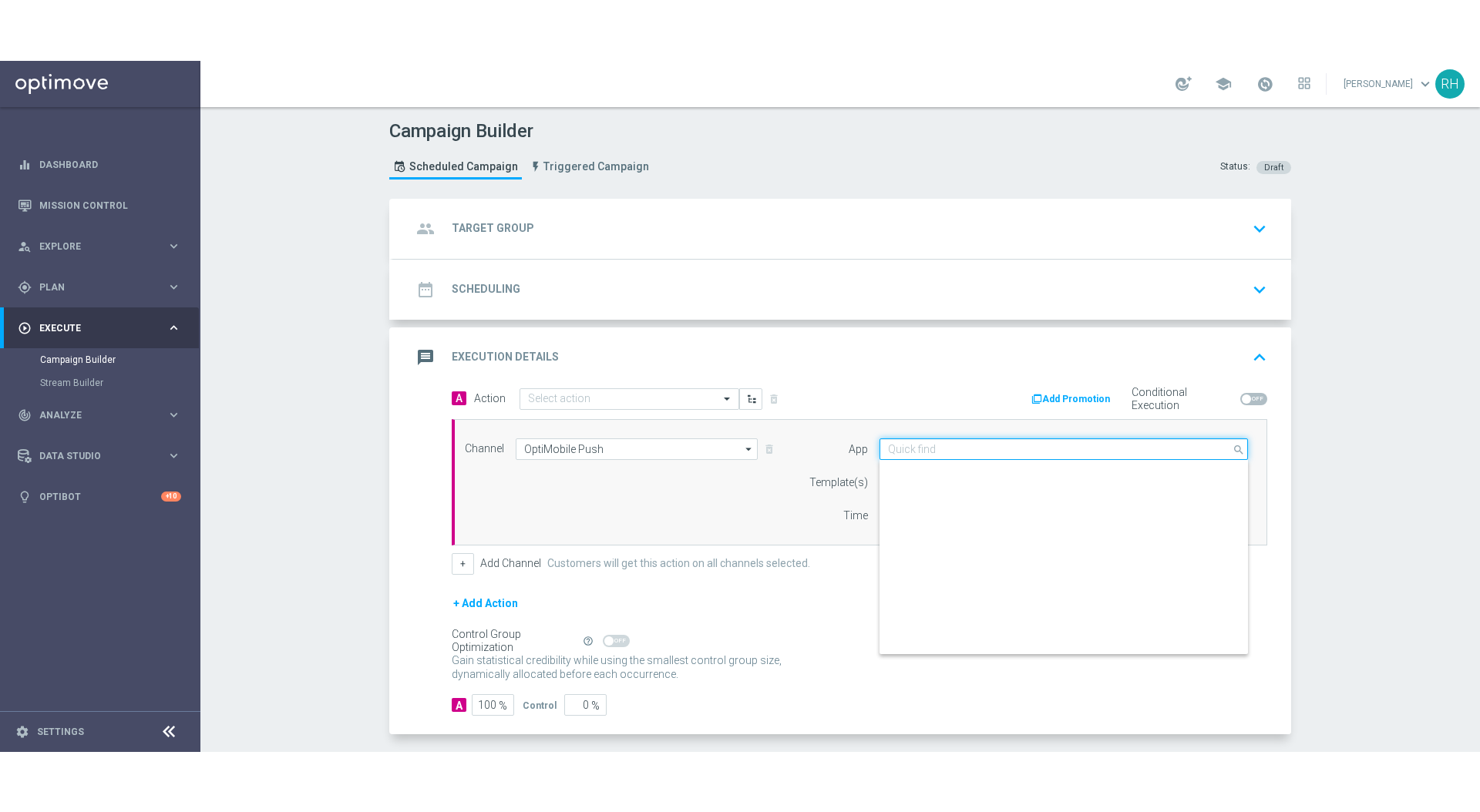
scroll to position [639, 0]
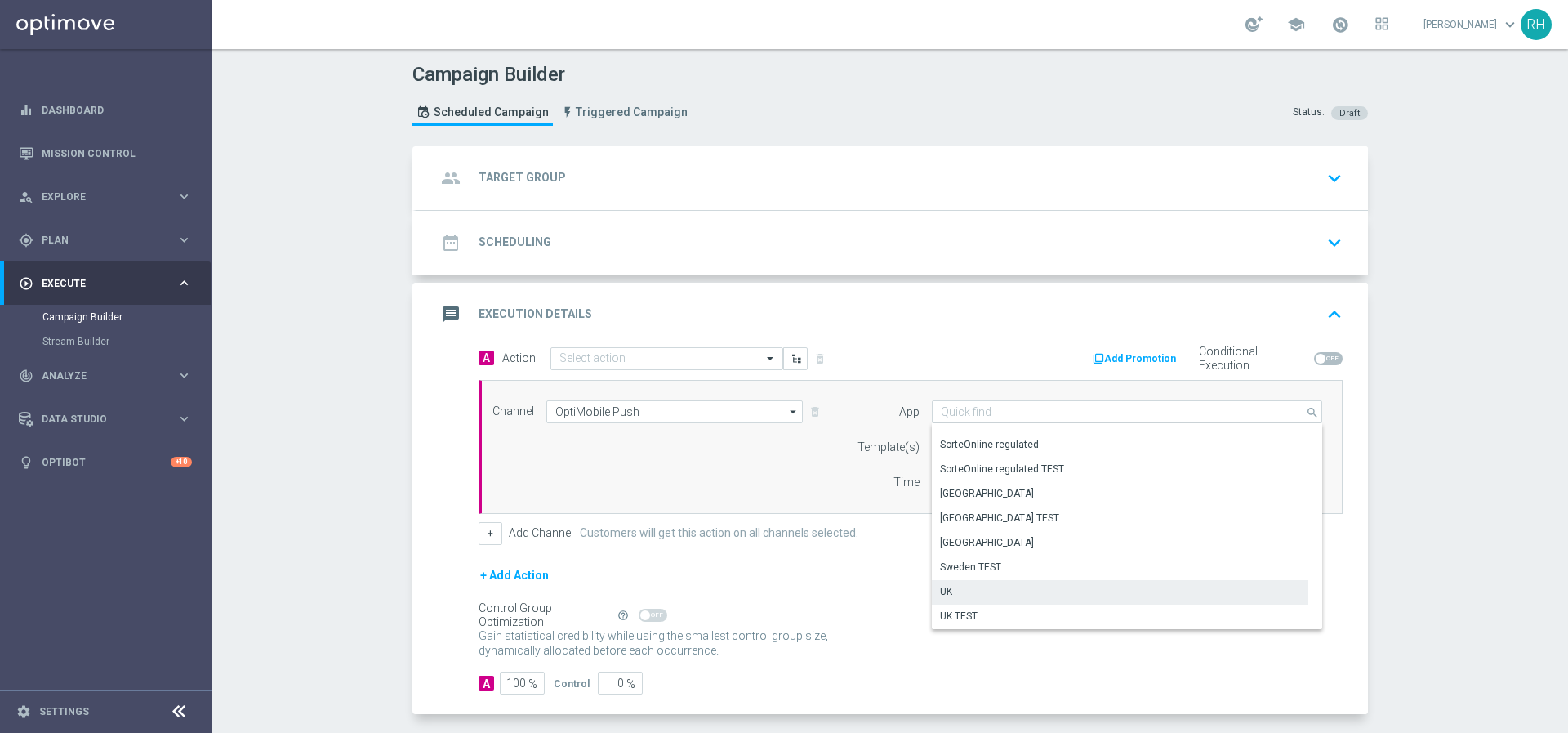
click at [964, 583] on div "UK" at bounding box center [1121, 592] width 376 height 23
type input "UK"
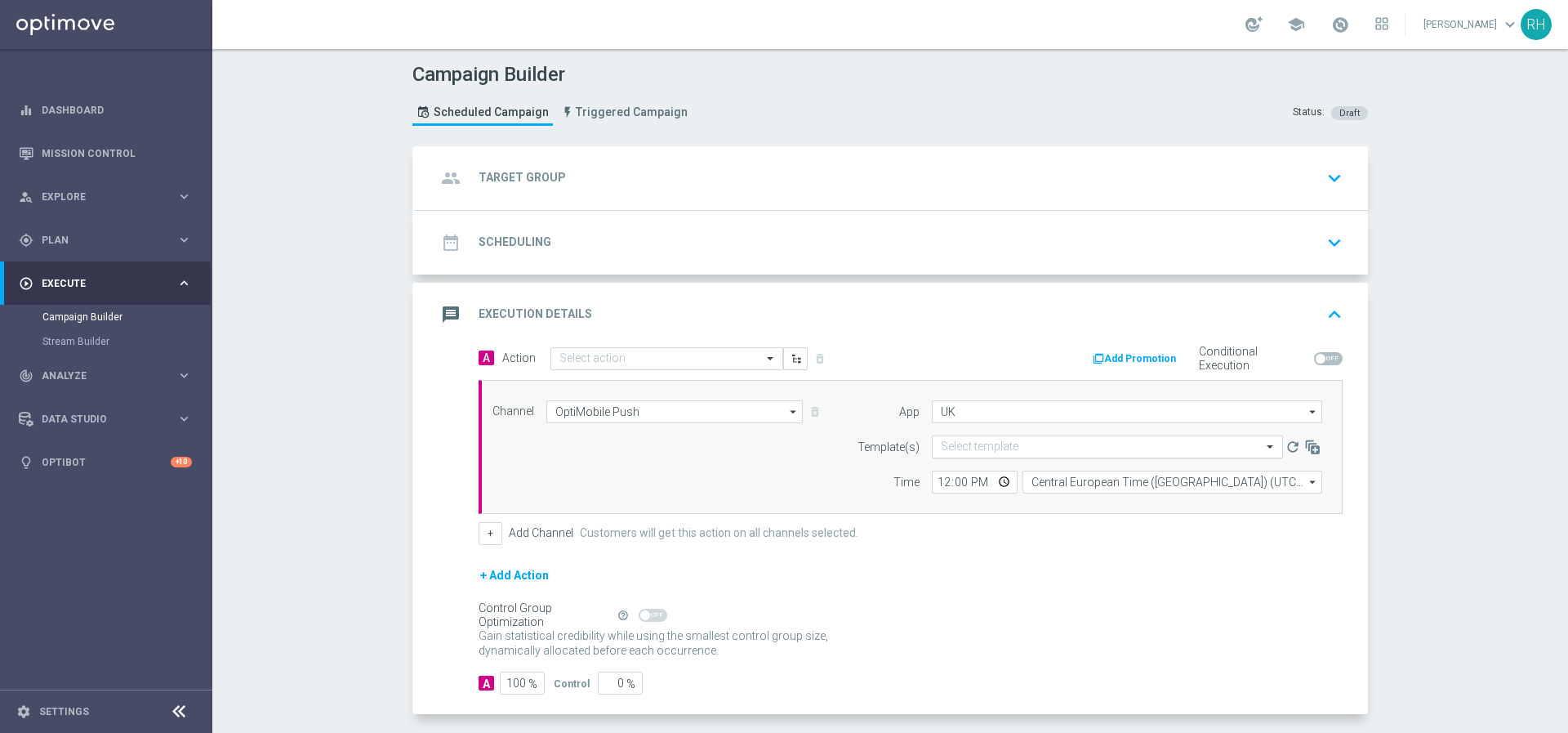
click at [958, 441] on input "text" at bounding box center [1092, 448] width 301 height 14
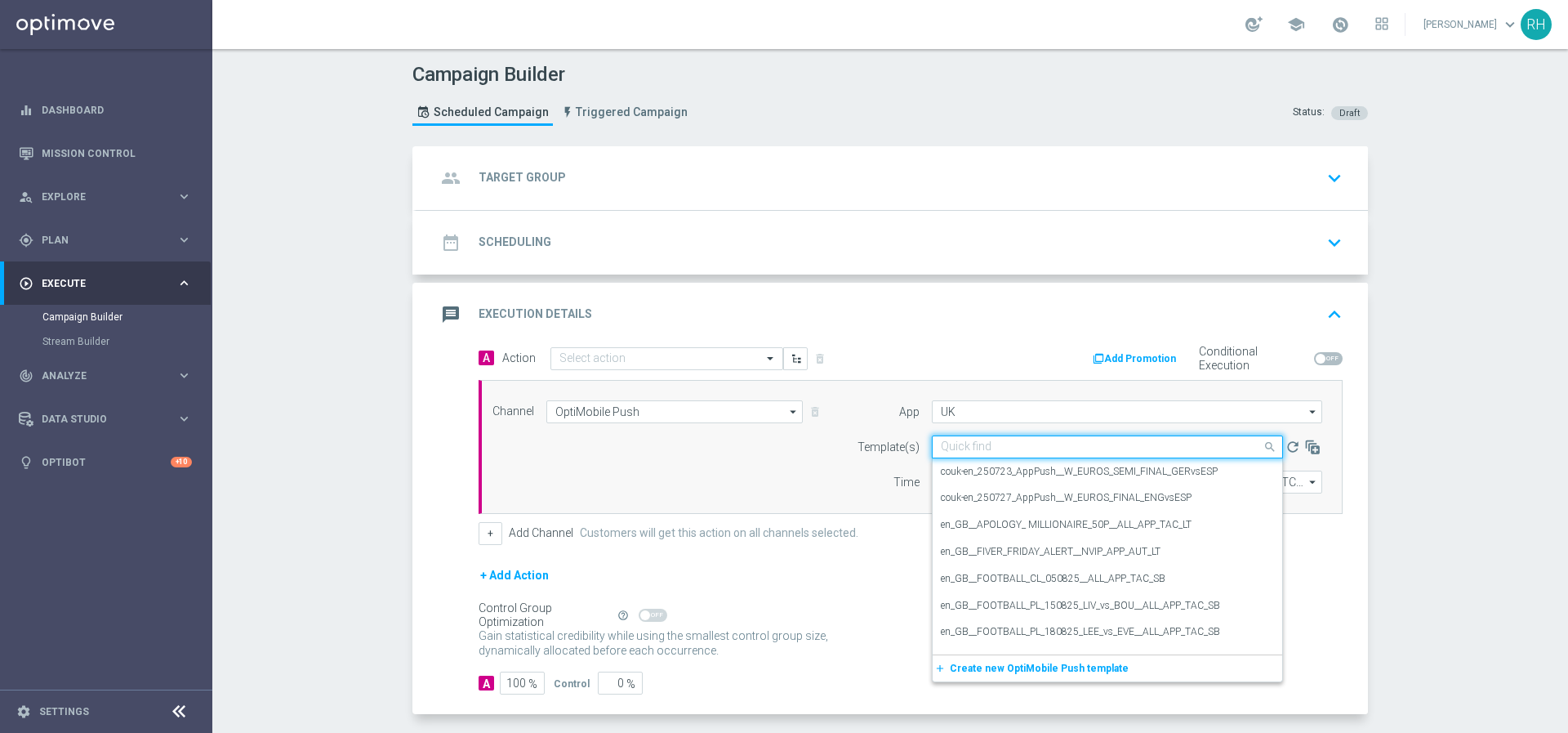
click at [958, 441] on input "text" at bounding box center [1092, 448] width 301 height 14
paste input "en_GB__POWERBALL_ALERT_040925__NVIP_APP_TAC_LT"
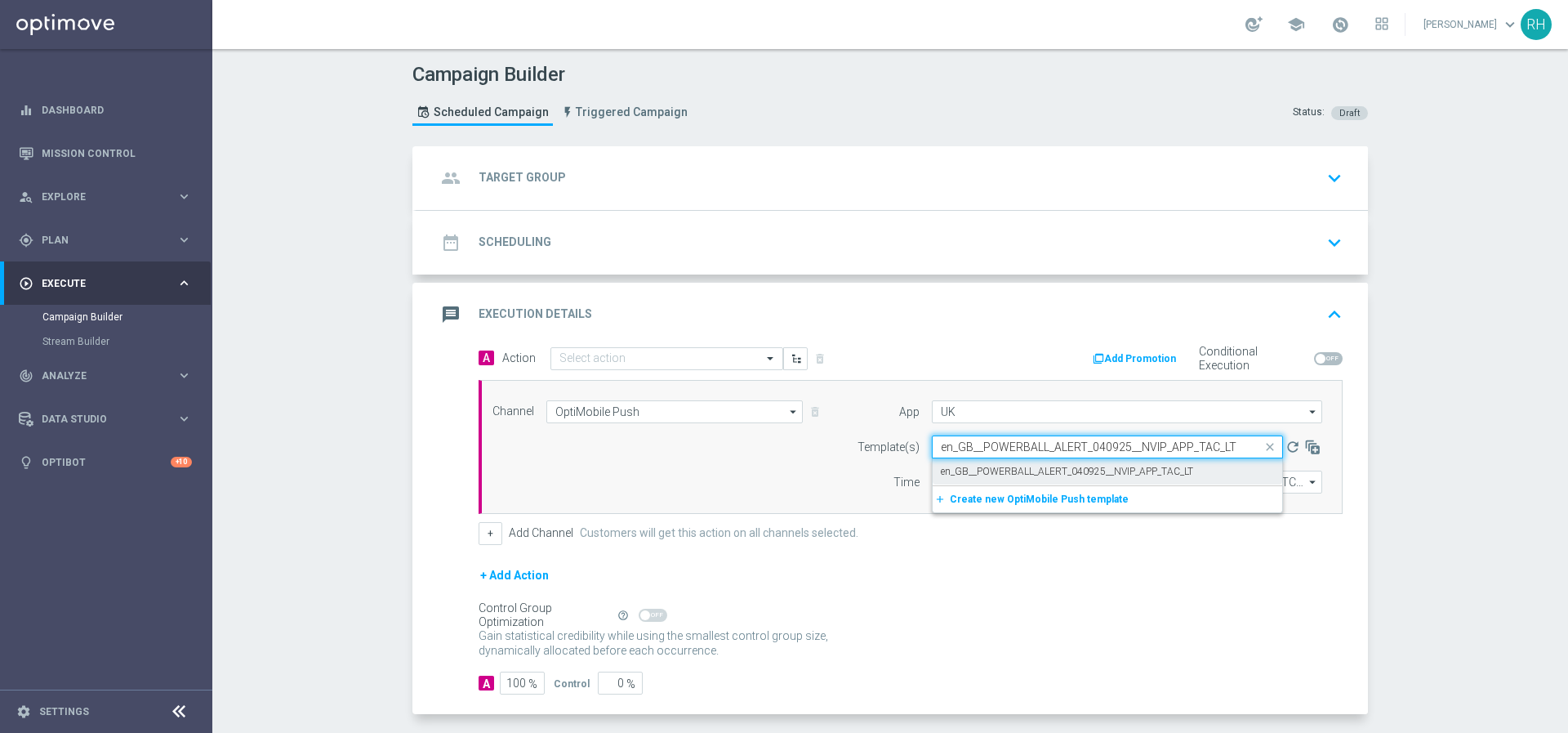
click at [1002, 472] on label "en_GB__POWERBALL_ALERT_040925__NVIP_APP_TAC_LT" at bounding box center [1067, 472] width 252 height 14
type input "en_GB__POWERBALL_ALERT_040925__NVIP_APP_TAC_LT"
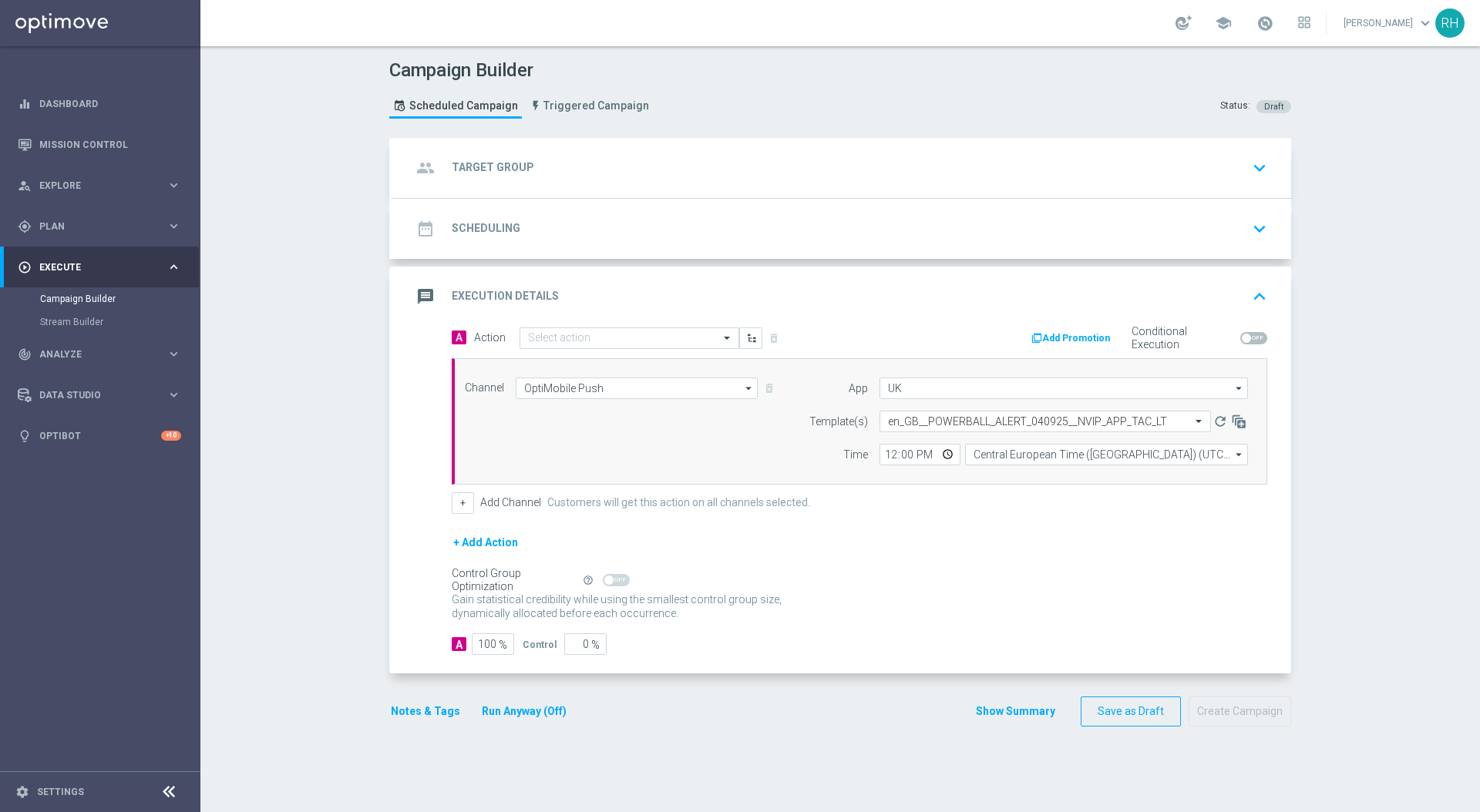
click at [615, 170] on div "group Target Group keyboard_arrow_down" at bounding box center [843, 168] width 861 height 29
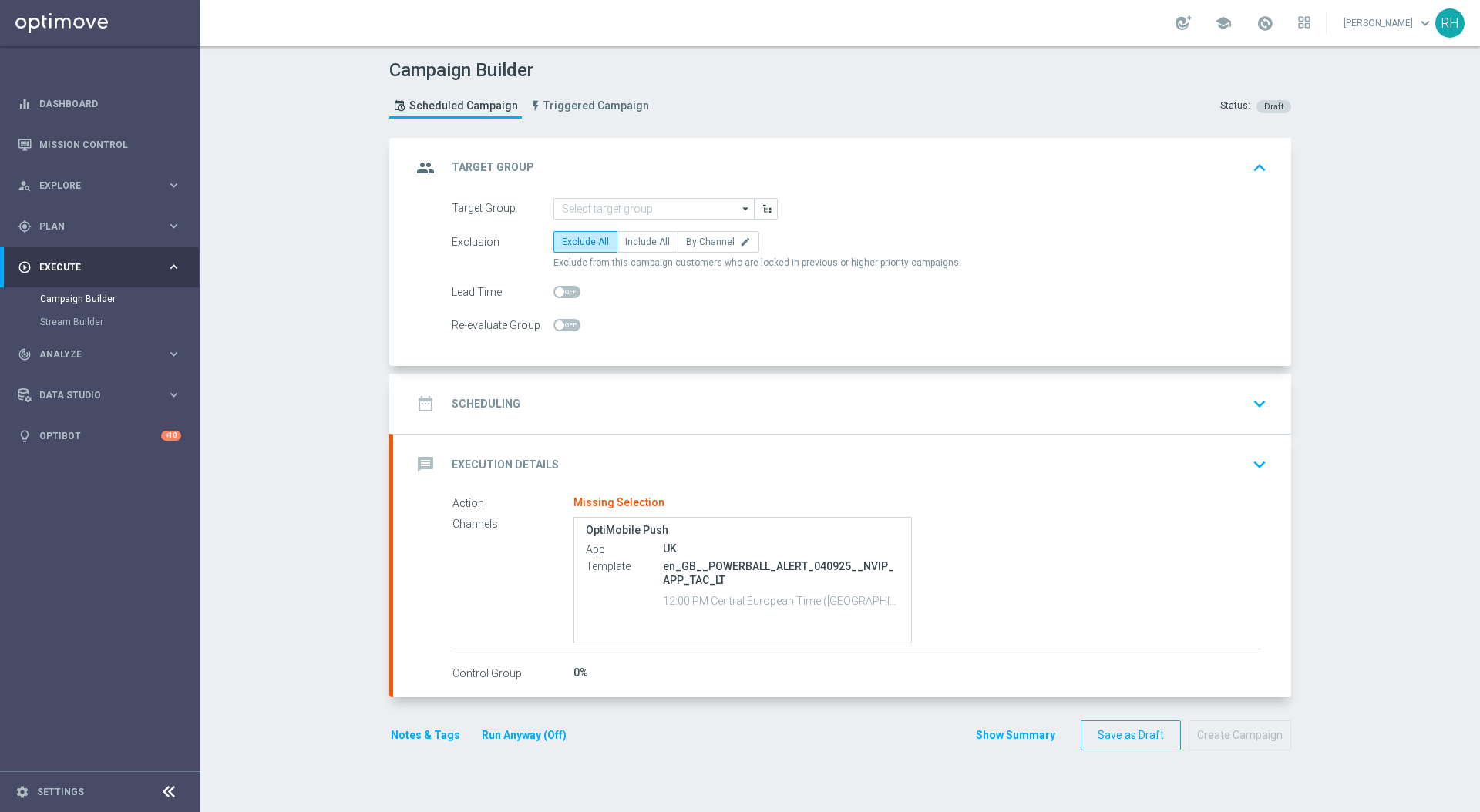
click at [418, 690] on button "Notes & Tags" at bounding box center [425, 735] width 72 height 19
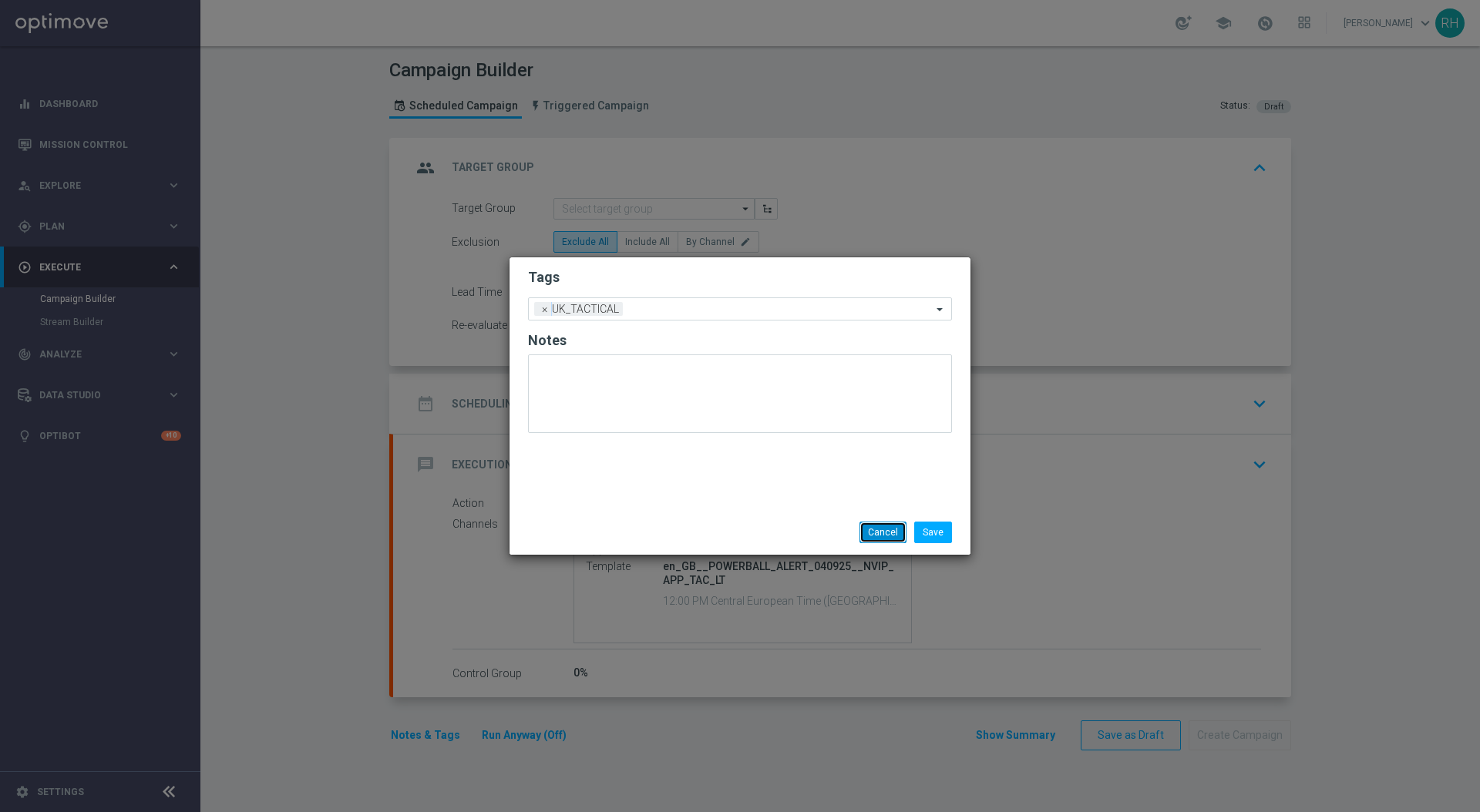
click at [880, 538] on button "Cancel" at bounding box center [883, 533] width 47 height 22
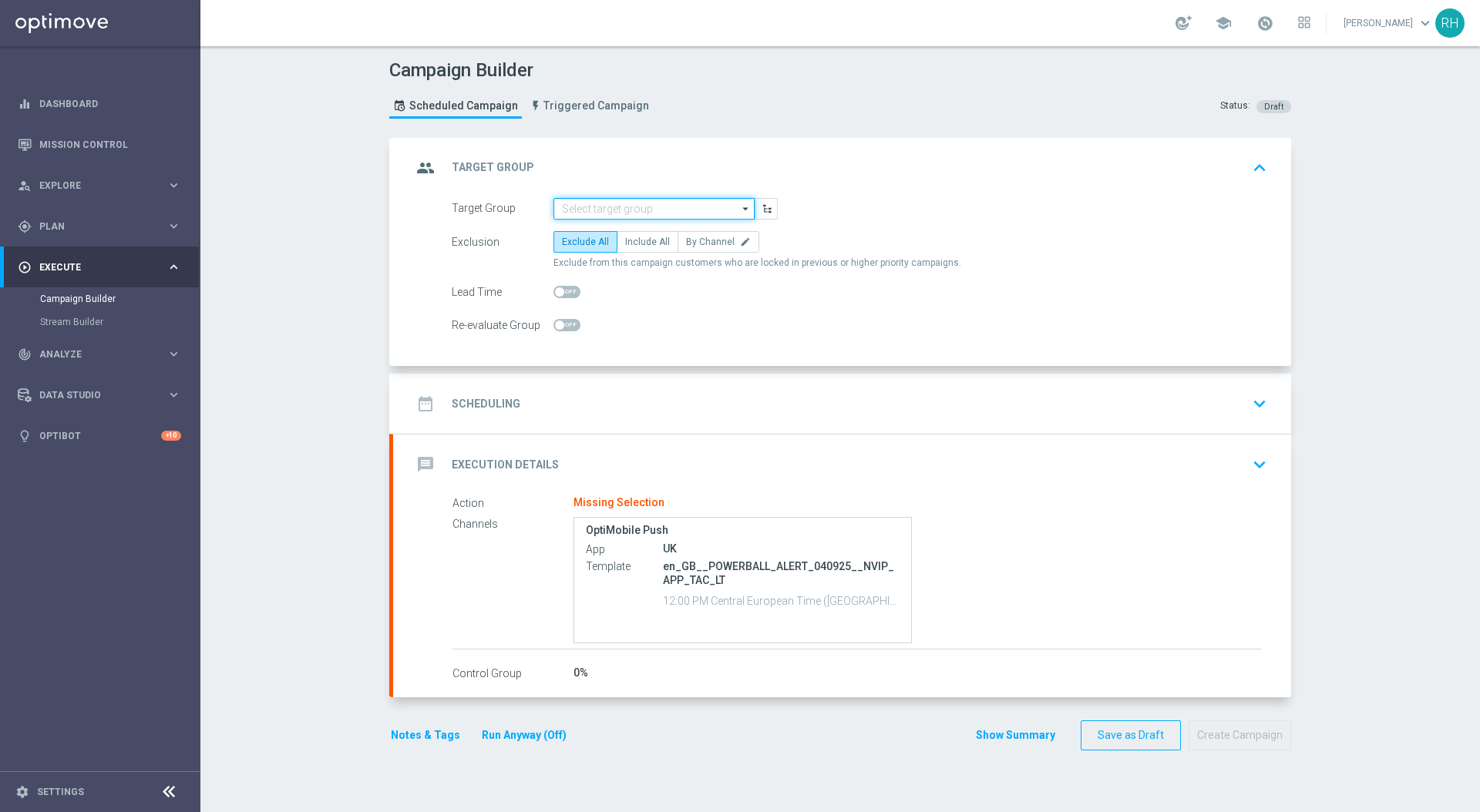
click at [633, 215] on input at bounding box center [654, 209] width 201 height 22
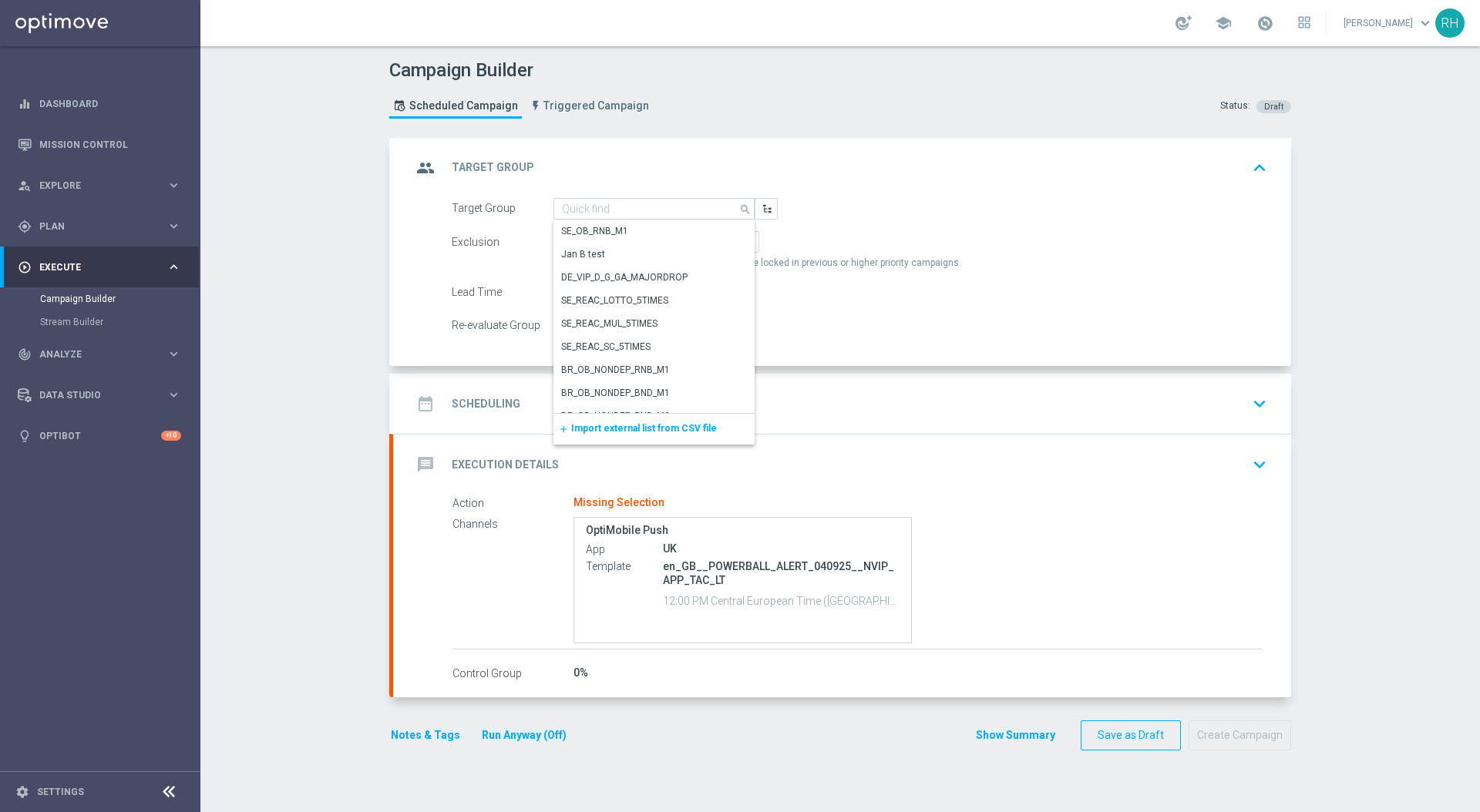
click at [643, 423] on span "Import external list from CSV file" at bounding box center [644, 428] width 146 height 11
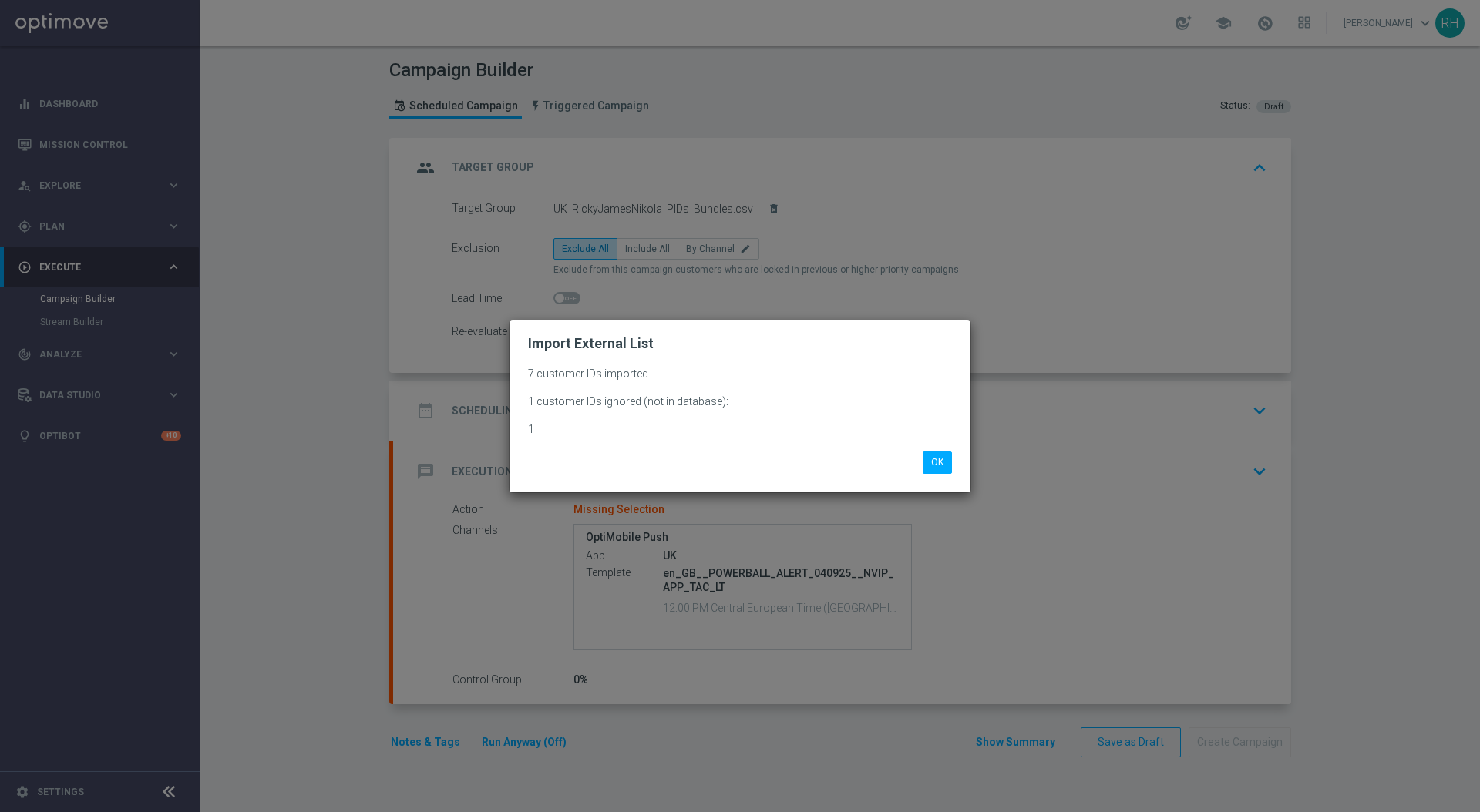
click at [952, 460] on li "OK" at bounding box center [938, 462] width 37 height 22
click at [934, 456] on button "OK" at bounding box center [938, 462] width 29 height 22
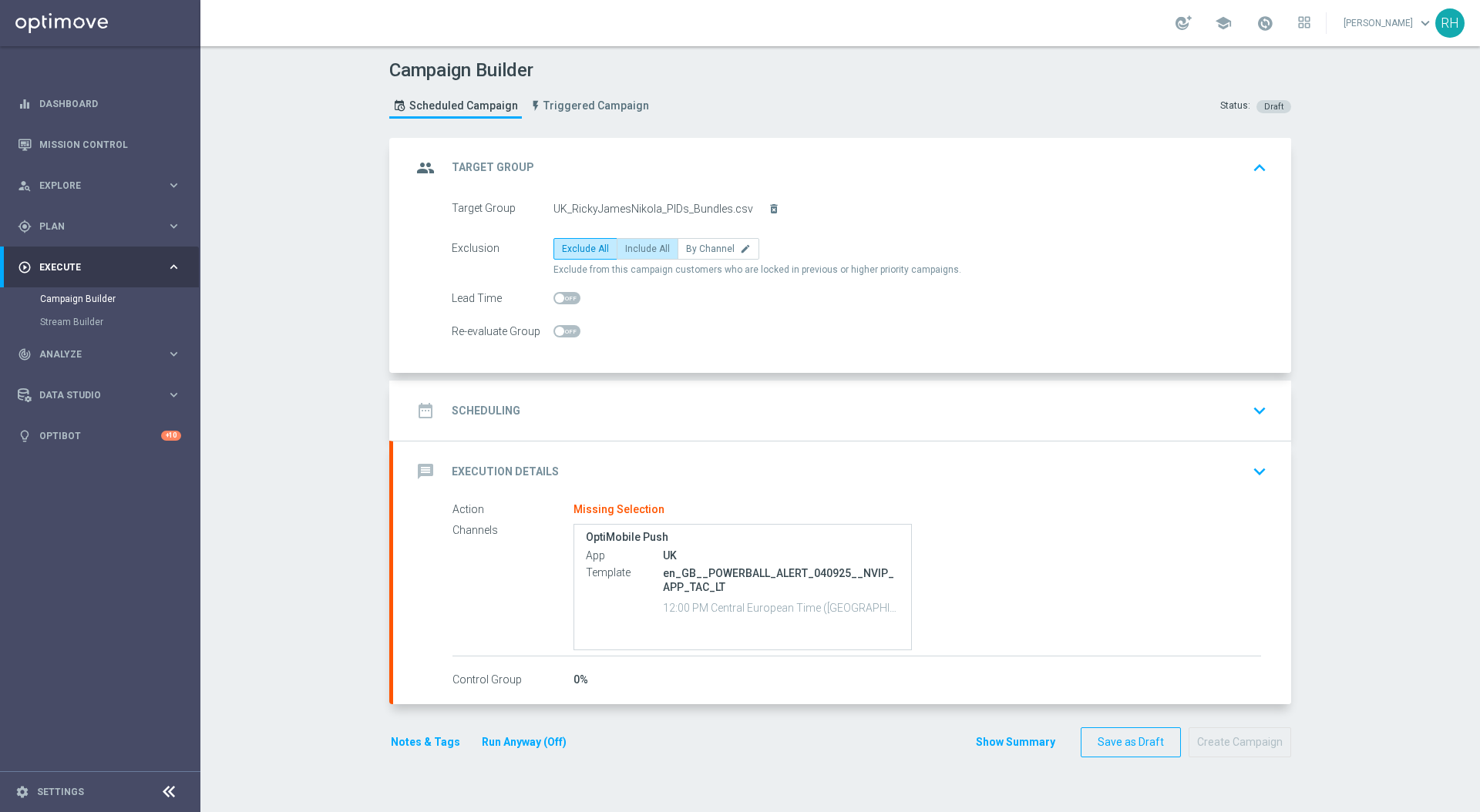
click at [638, 251] on span "Include All" at bounding box center [648, 249] width 45 height 11
click at [636, 251] on input "Include All" at bounding box center [630, 251] width 10 height 10
radio input "true"
click at [718, 376] on accordion "group Target Group keyboard_arrow_up Target Group UK_RickyJamesNikola_PIDs_Bund…" at bounding box center [840, 421] width 902 height 567
click at [716, 390] on div "date_range Scheduling keyboard_arrow_down" at bounding box center [842, 411] width 898 height 60
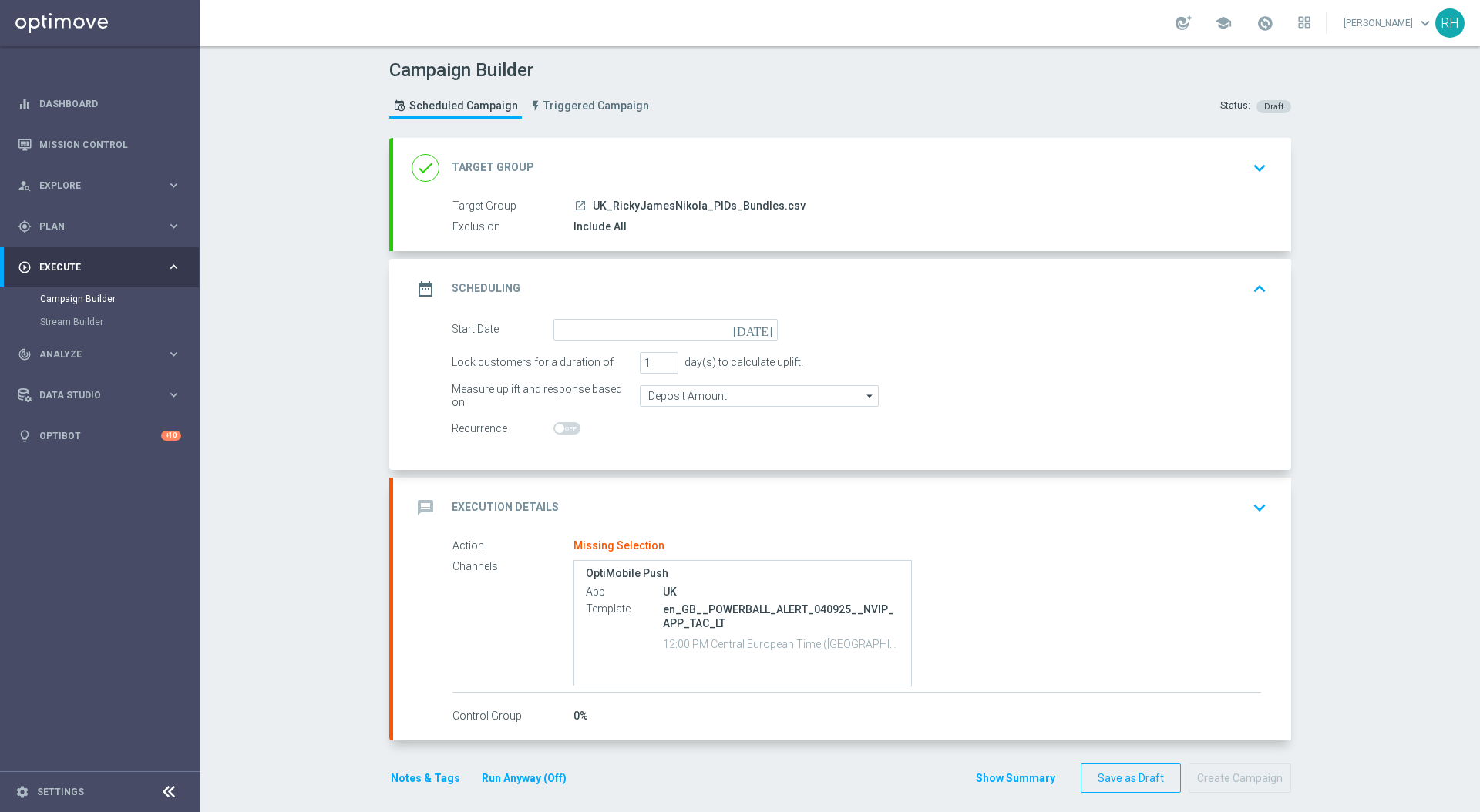
click at [758, 327] on icon "today" at bounding box center [756, 328] width 46 height 17
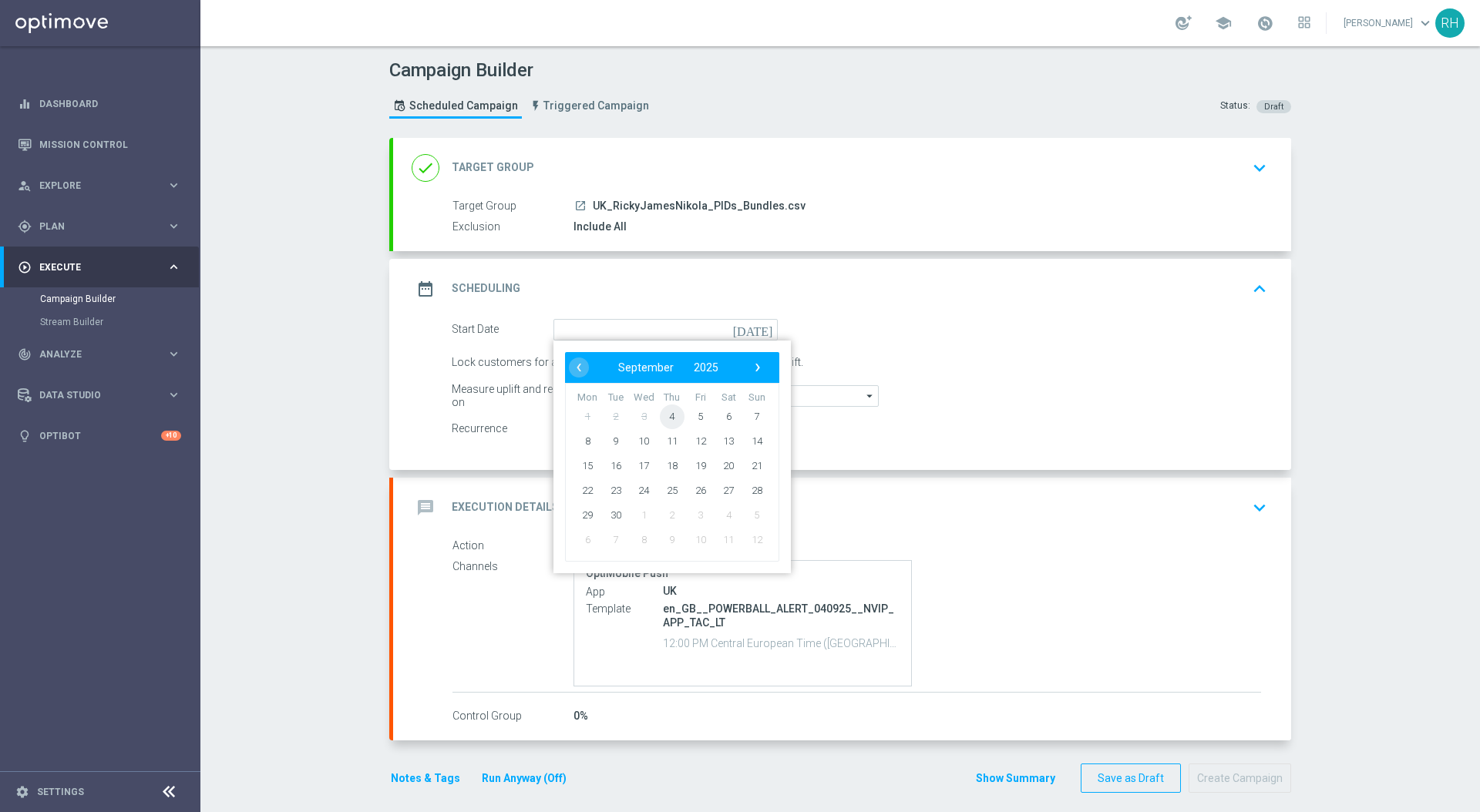
click at [669, 415] on span "4" at bounding box center [672, 416] width 25 height 25
type input "04 Sep 2025"
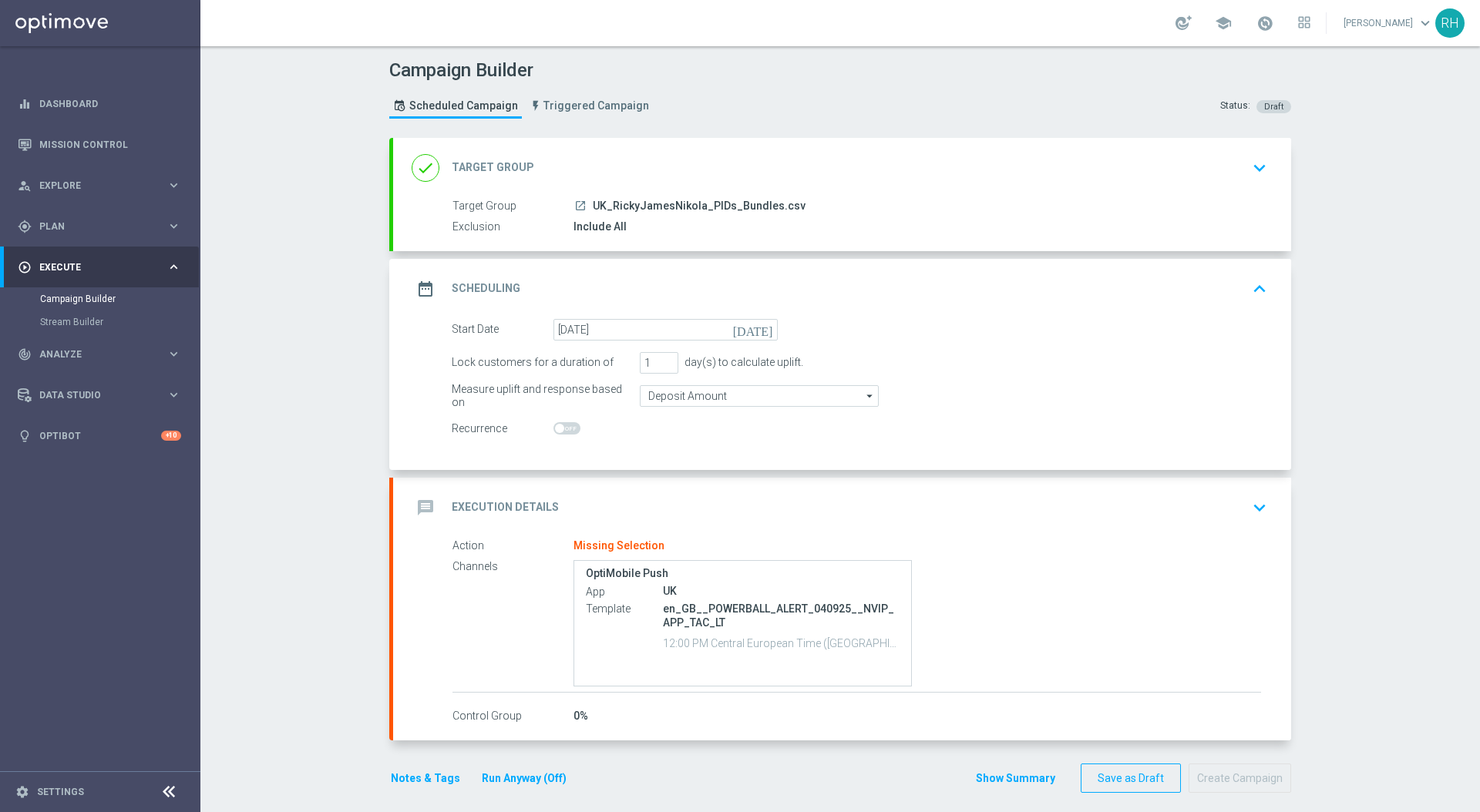
click at [905, 529] on div "message Execution Details keyboard_arrow_down" at bounding box center [842, 508] width 898 height 60
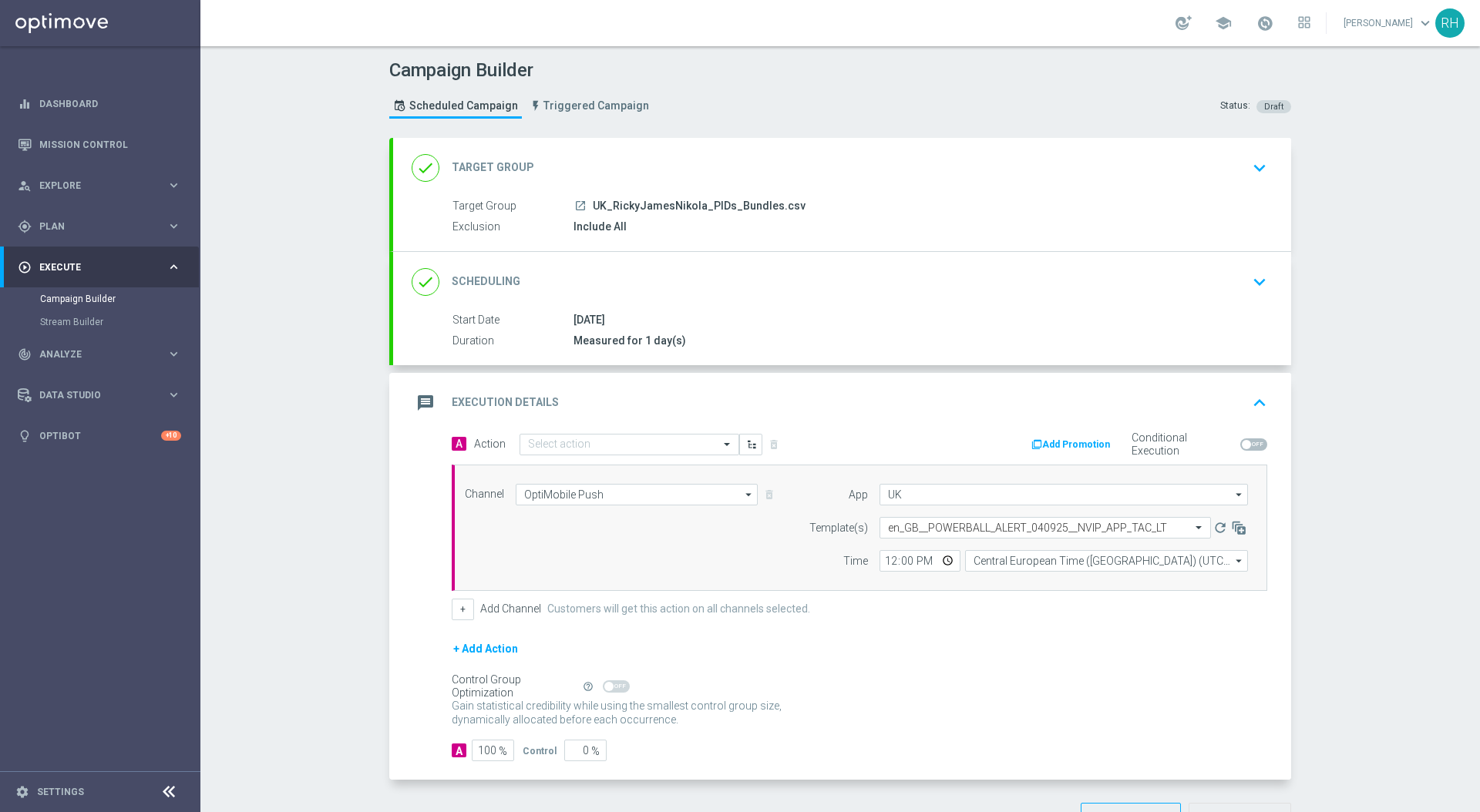
click at [1156, 397] on div "message Execution Details keyboard_arrow_up" at bounding box center [843, 403] width 861 height 29
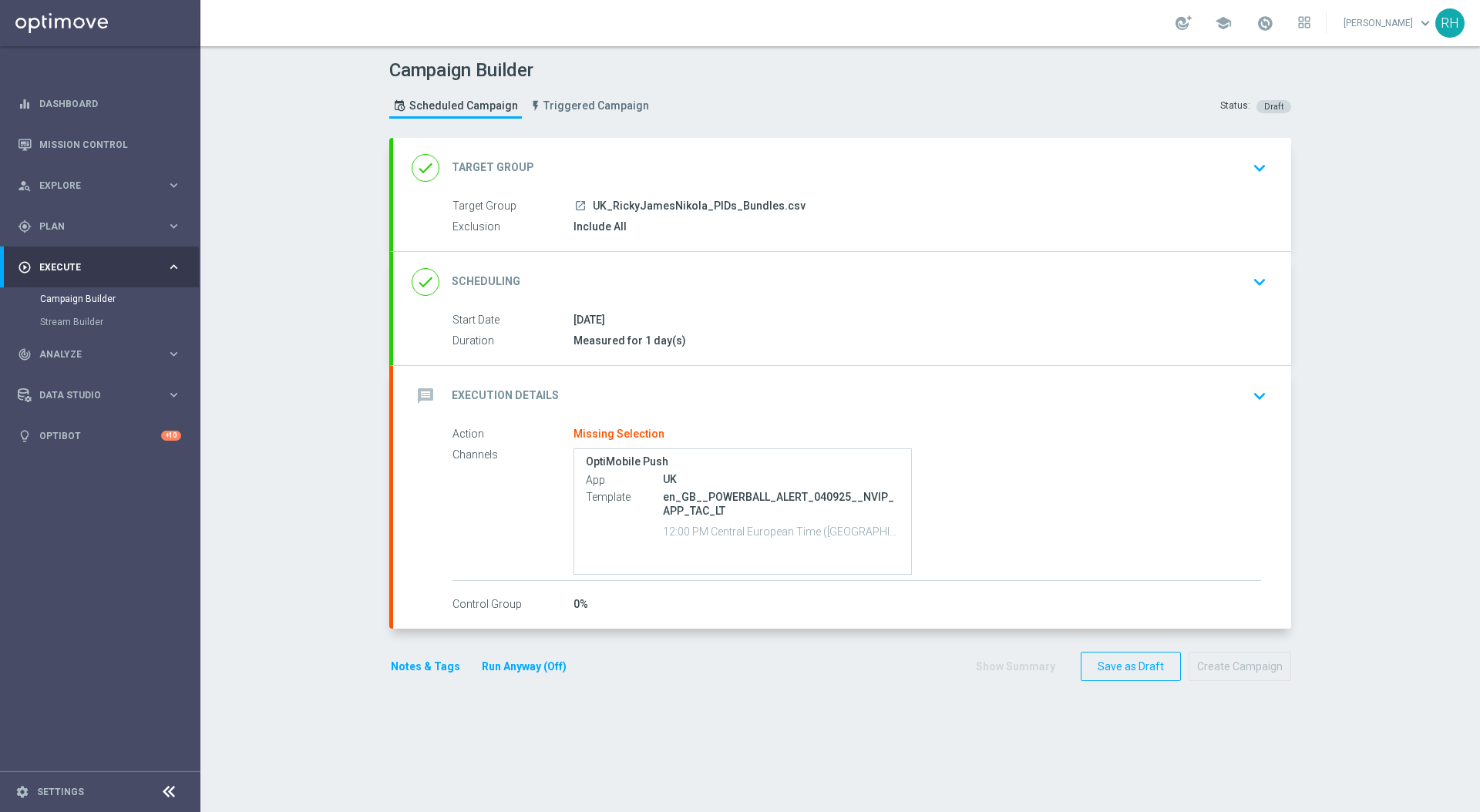
click at [832, 492] on p "en_GB__POWERBALL_ALERT_040925__NVIP_APP_TAC_LT" at bounding box center [781, 503] width 236 height 27
copy div "en_GB__POWERBALL_ALERT_040925__NVIP_APP_TAC_LT"
click at [951, 410] on div "message Execution Details keyboard_arrow_down" at bounding box center [843, 396] width 861 height 29
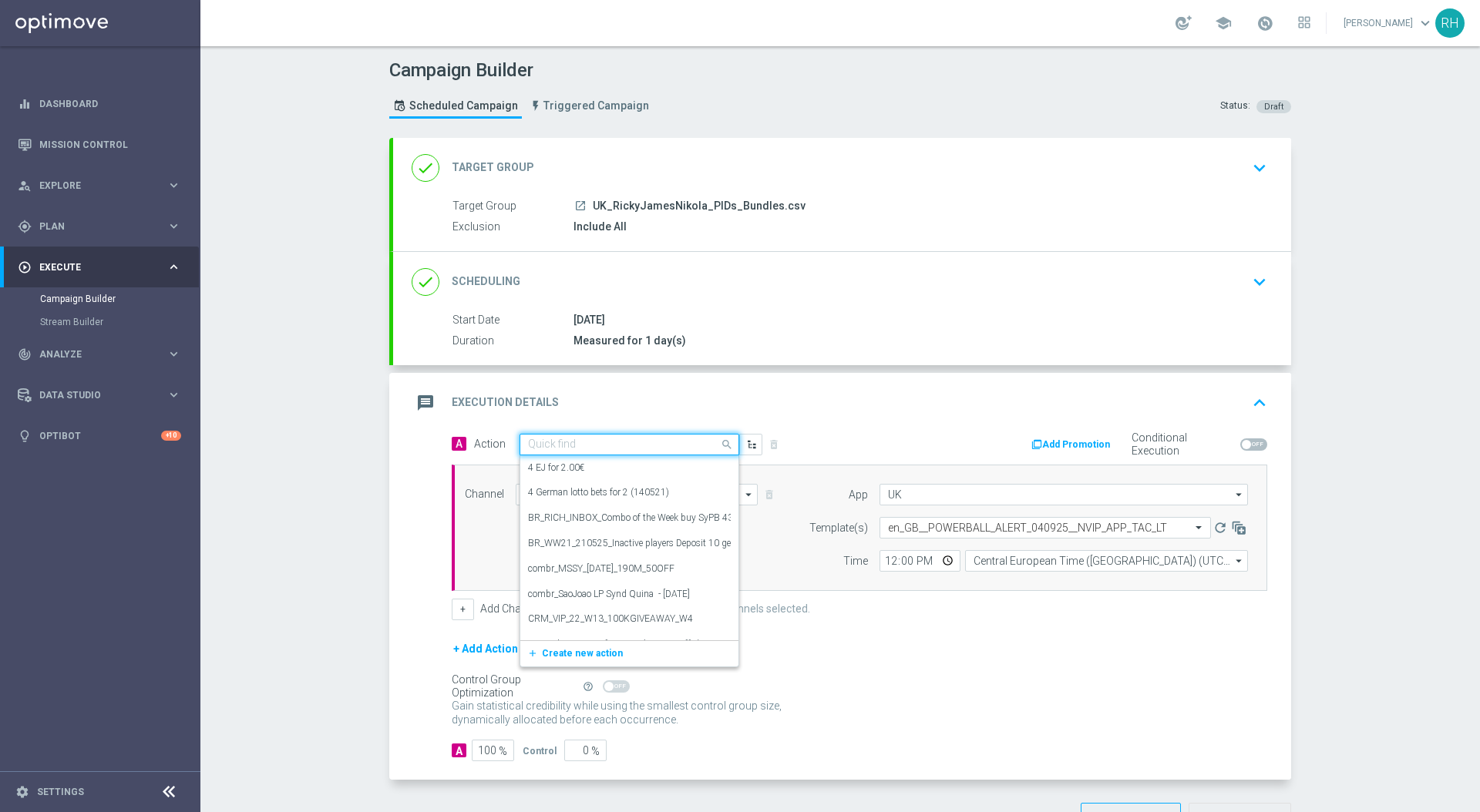
click at [669, 450] on input "text" at bounding box center [615, 445] width 172 height 13
paste input "en_GB__POWERBALL_ALERT_040925__NVIP_APP_TAC_LT"
type input "en_GB__POWERBALL_ALERT_040925__NVIP_APP_TAC_LT"
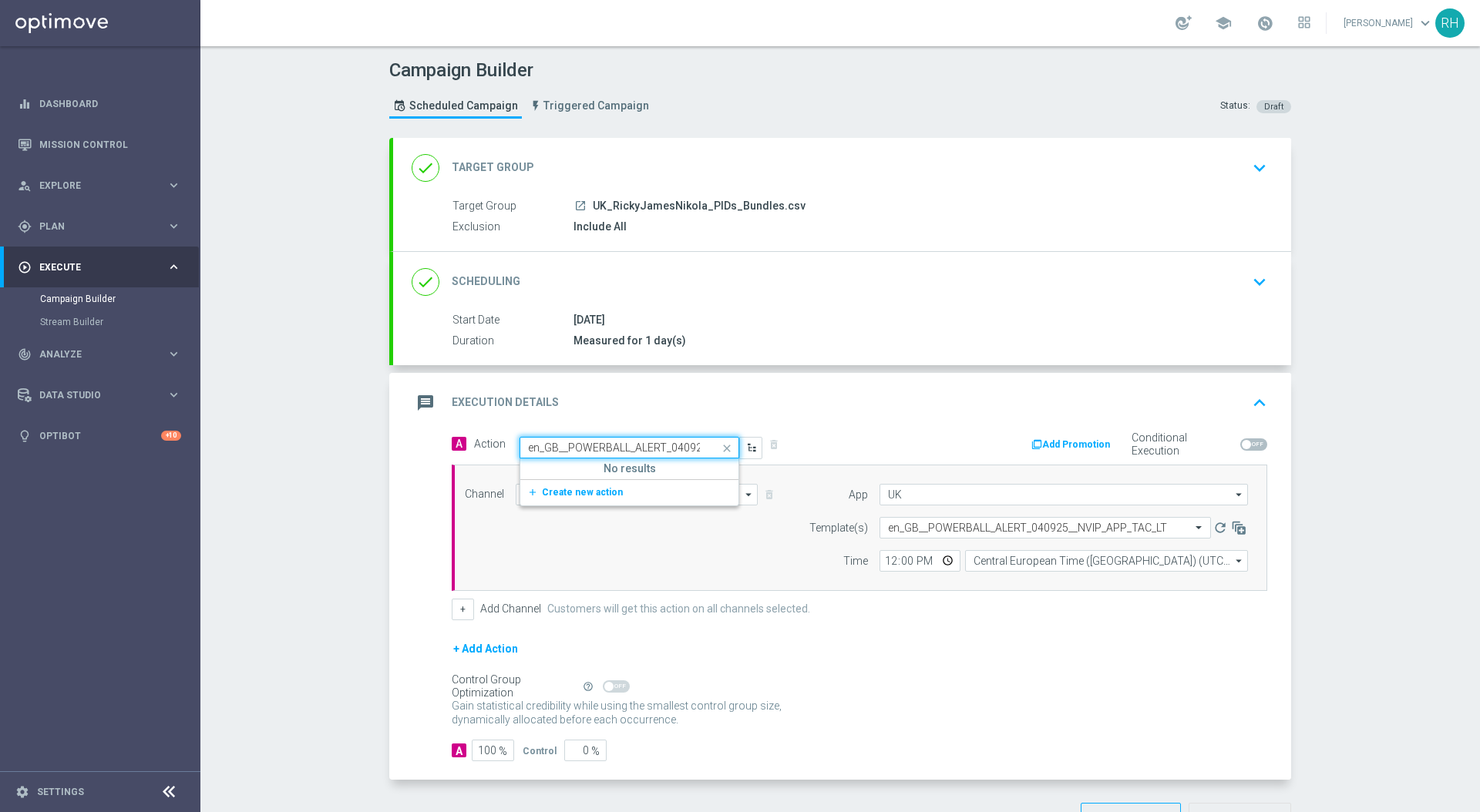
scroll to position [0, 103]
click at [612, 490] on button "add_new Create new action" at bounding box center [626, 493] width 212 height 17
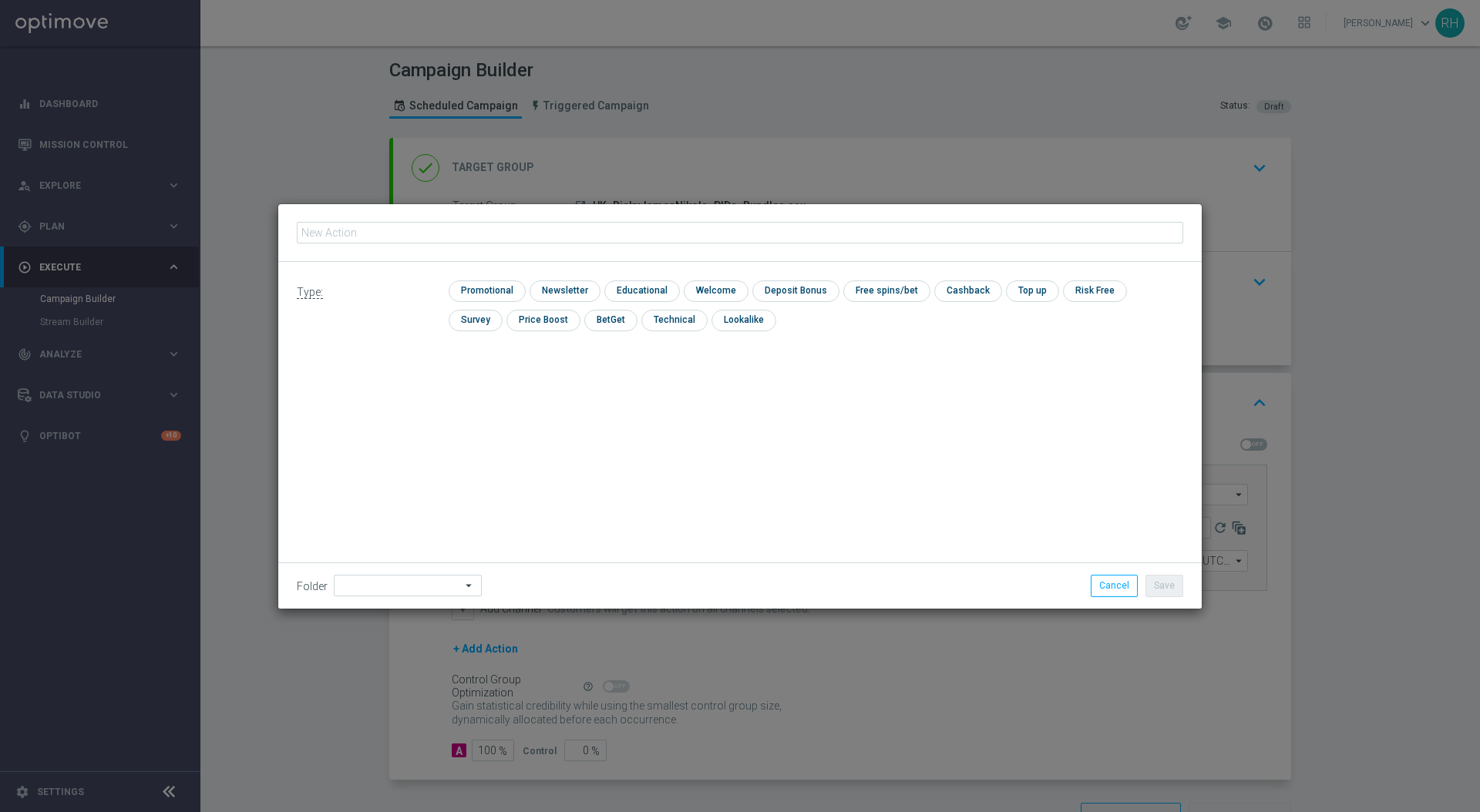
type input "en_GB__POWERBALL_ALERT_040925__NVIP_APP_TAC_LT"
click at [507, 286] on input "checkbox" at bounding box center [485, 290] width 73 height 21
checkbox input "true"
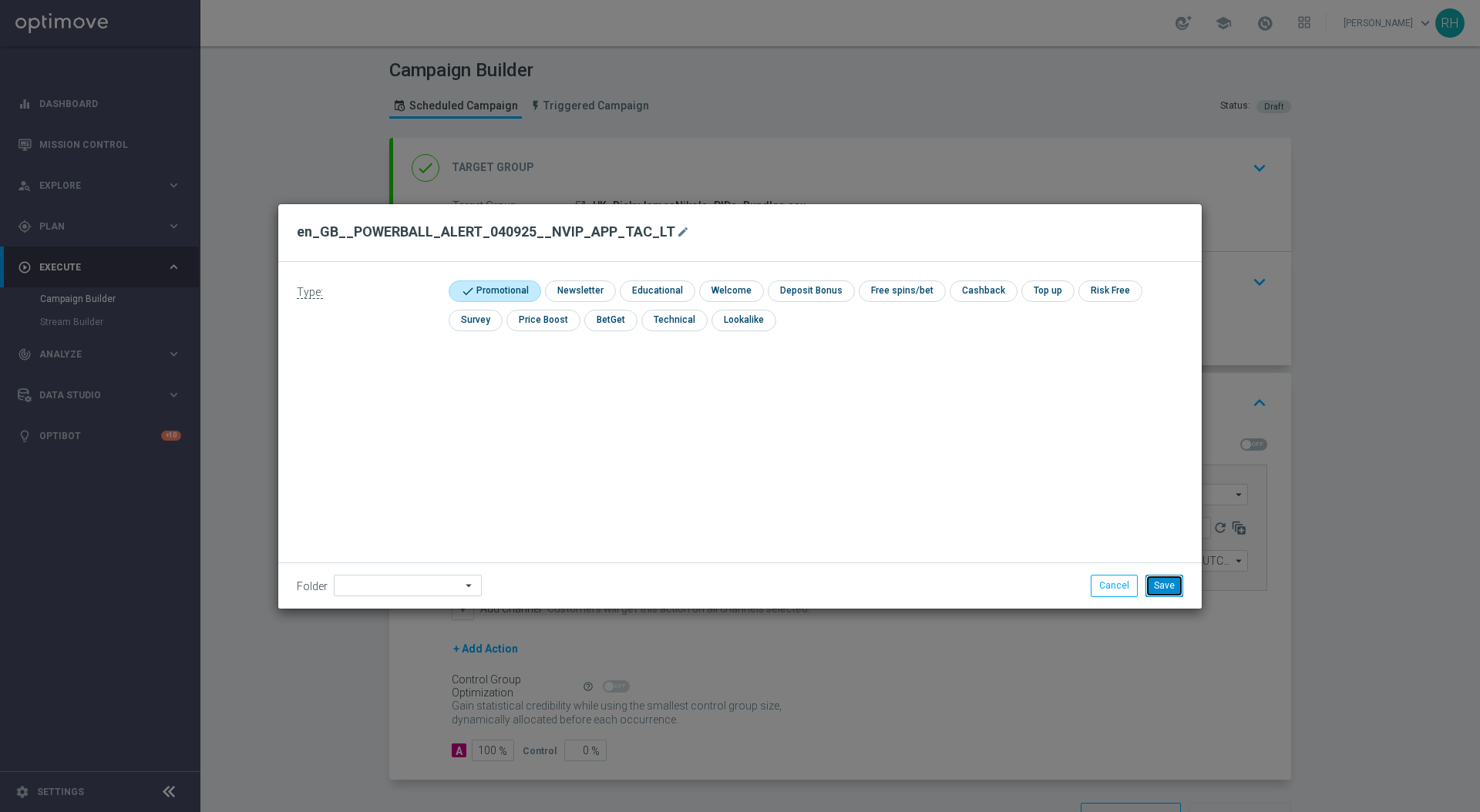
click at [1166, 578] on button "Save" at bounding box center [1164, 586] width 38 height 22
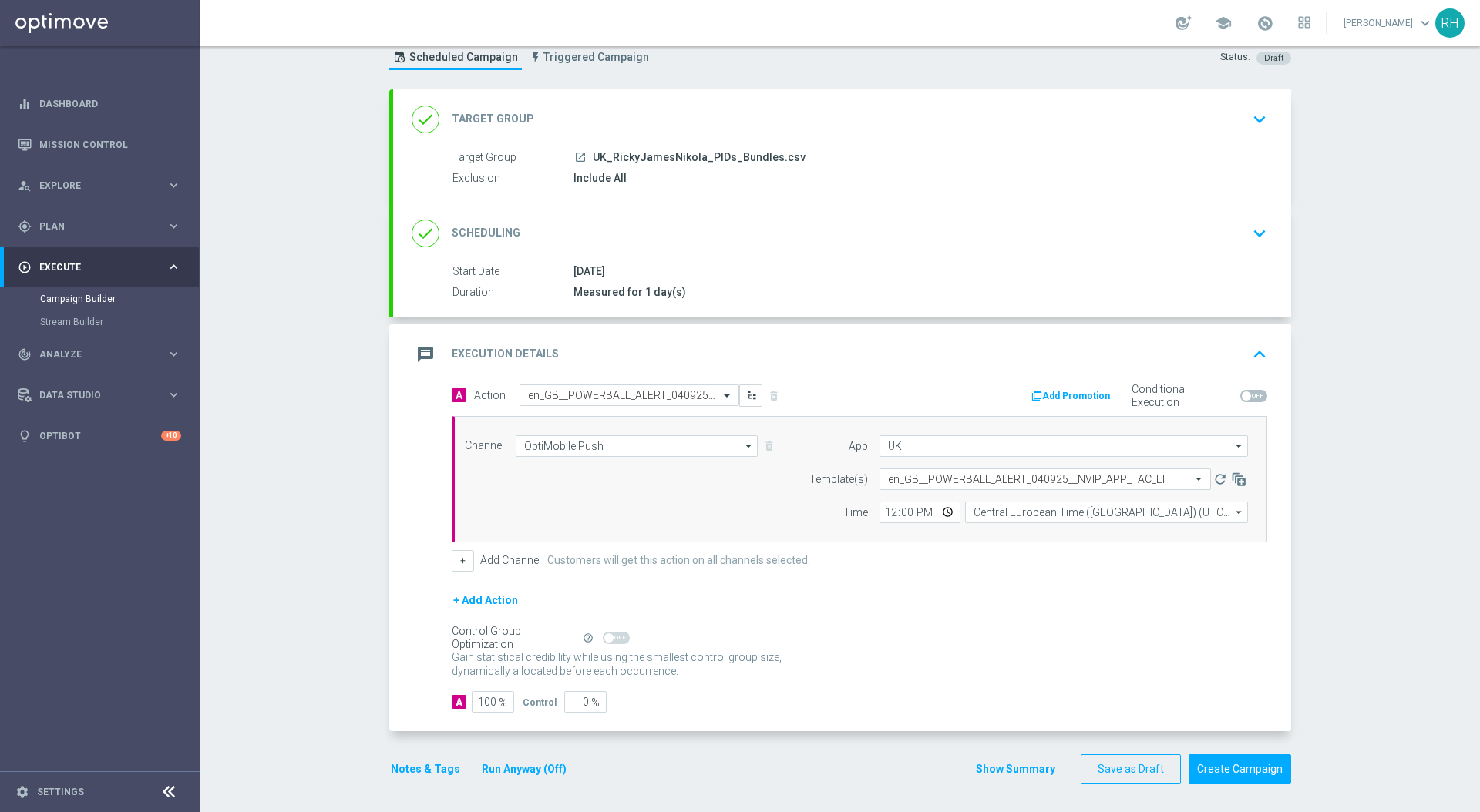
scroll to position [51, 0]
click at [427, 690] on button "Notes & Tags" at bounding box center [425, 766] width 72 height 19
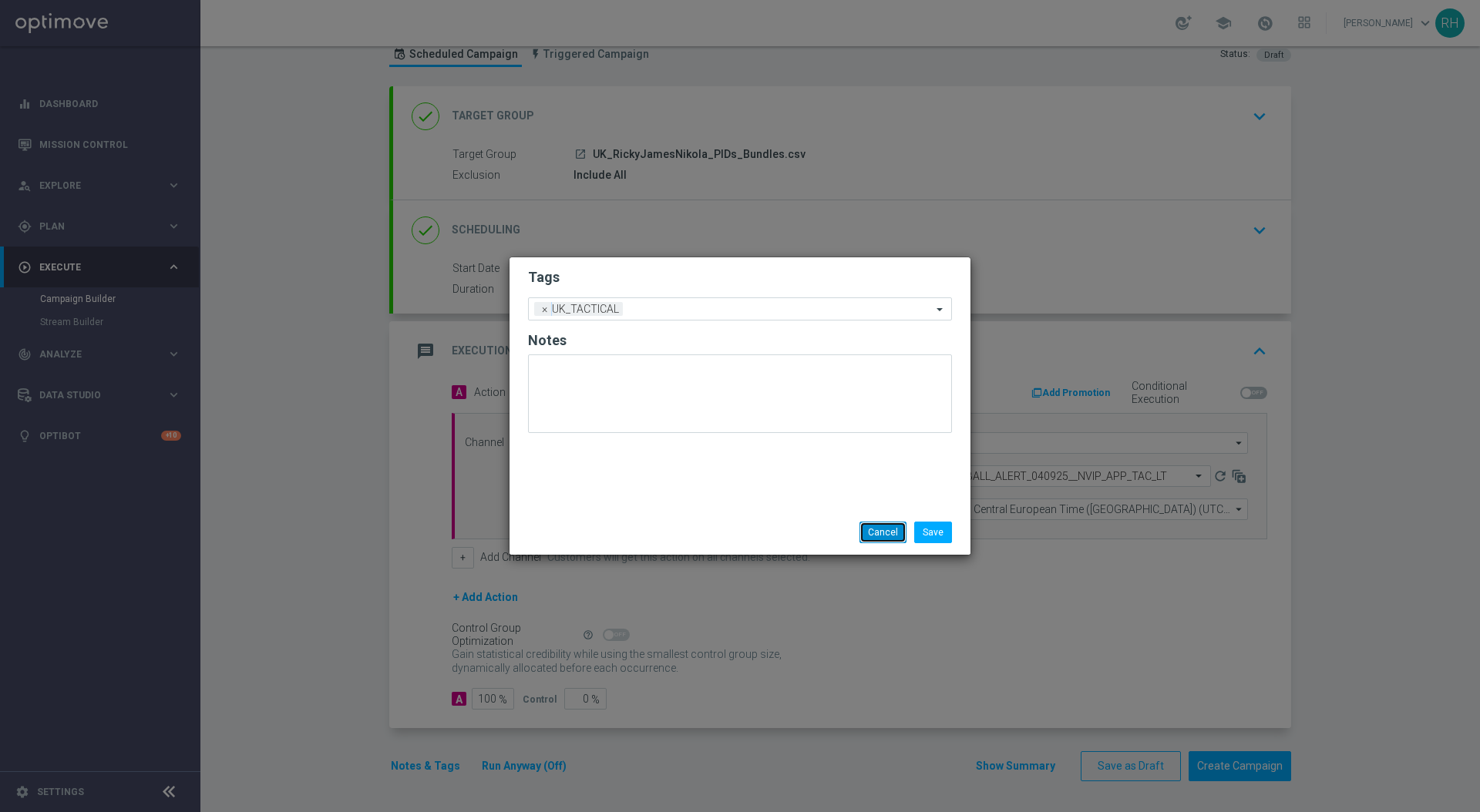
click at [879, 524] on button "Cancel" at bounding box center [883, 533] width 47 height 22
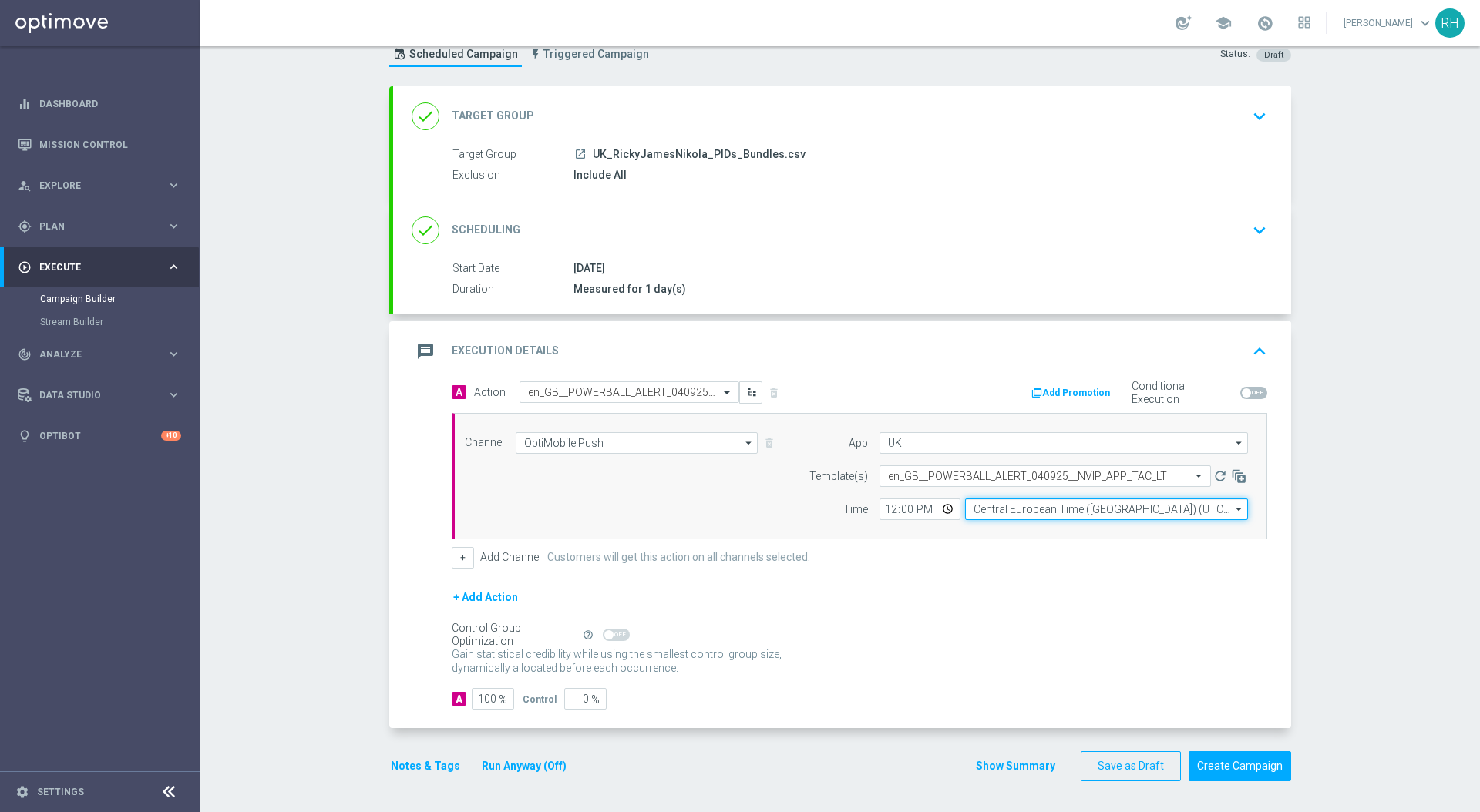
click at [1040, 513] on input "Central European Time (Budapest) (UTC +02:00)" at bounding box center [1106, 510] width 283 height 22
click at [1056, 530] on div "United Kingdom Time (UTC +01:00)" at bounding box center [1047, 531] width 149 height 14
type input "United Kingdom Time (UTC +01:00)"
click at [1047, 544] on div "A Action Select action en_GB__POWERBALL_ALERT_040925__NVIP_APP_TAC_LT delete_fo…" at bounding box center [860, 475] width 839 height 188
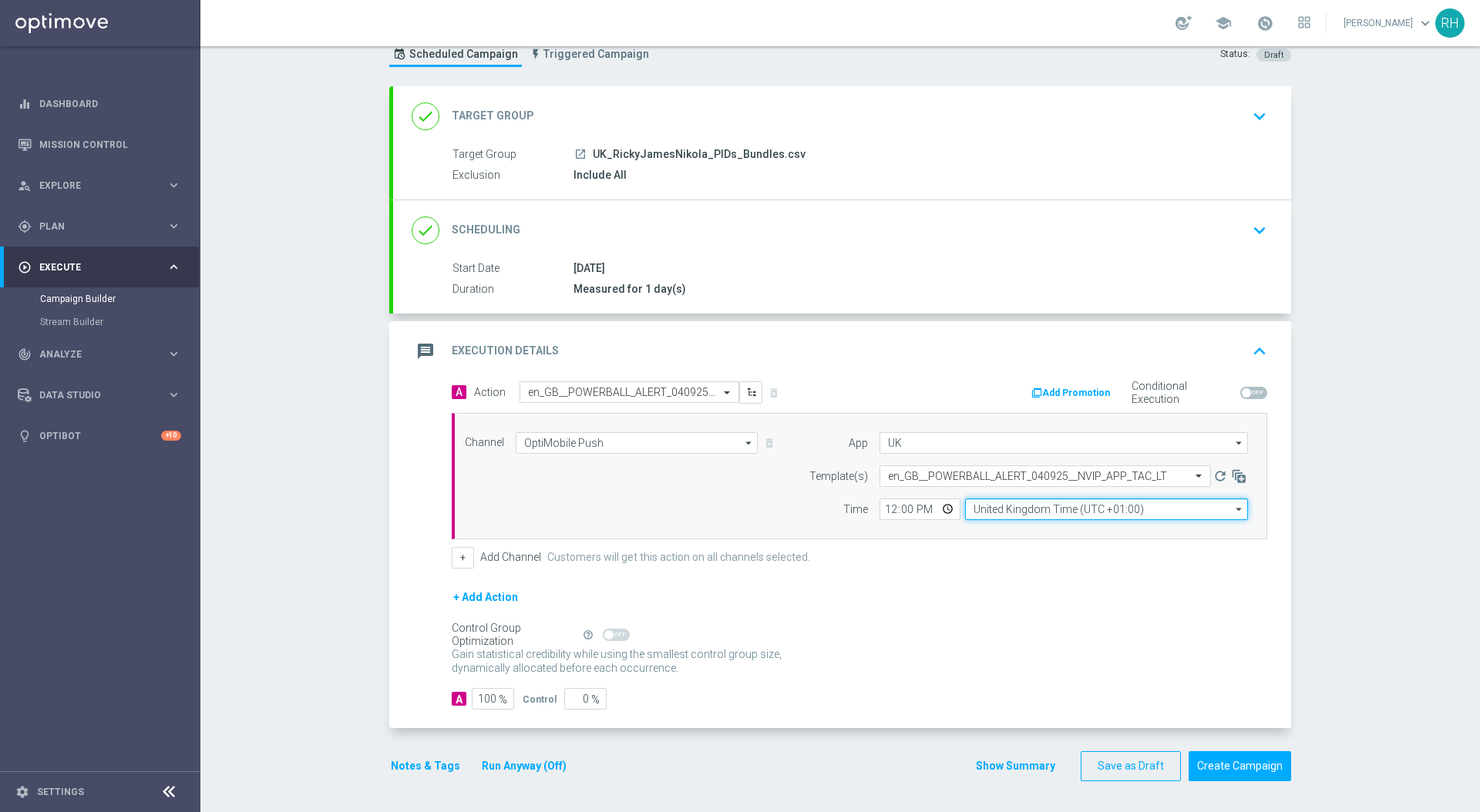
click at [1001, 503] on input "United Kingdom Time (UTC +01:00)" at bounding box center [1106, 510] width 283 height 22
click at [1004, 534] on div "Central European Time ([GEOGRAPHIC_DATA]) (UTC +02:00)" at bounding box center [1098, 531] width 252 height 14
type input "Central European Time ([GEOGRAPHIC_DATA]) (UTC +02:00)"
click at [889, 506] on input "12:00" at bounding box center [920, 510] width 81 height 22
click at [899, 509] on input "13:00" at bounding box center [920, 510] width 81 height 22
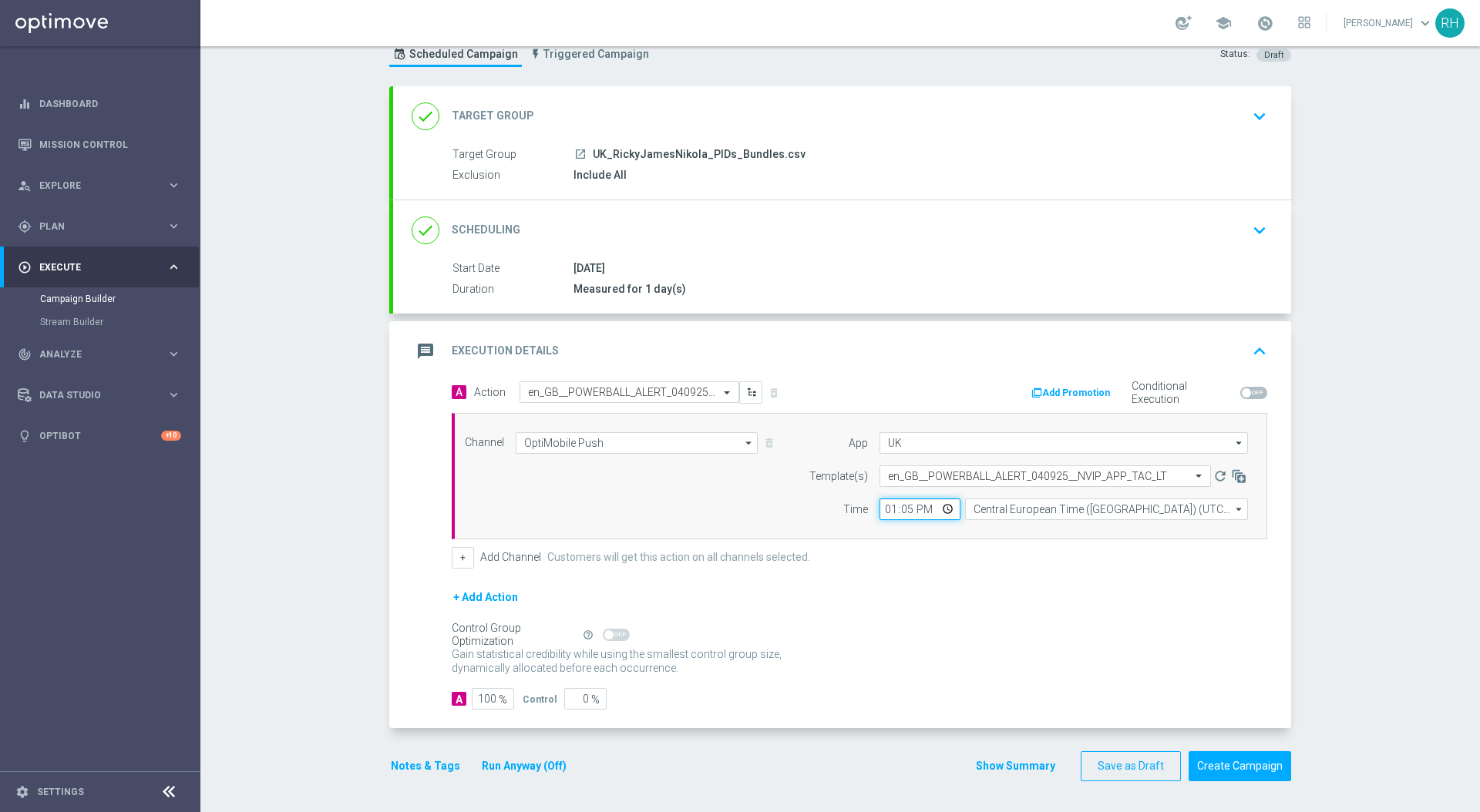
type input "13:50"
click at [900, 594] on div "+ Add Action" at bounding box center [859, 607] width 816 height 38
click at [427, 690] on button "Notes & Tags" at bounding box center [425, 766] width 72 height 19
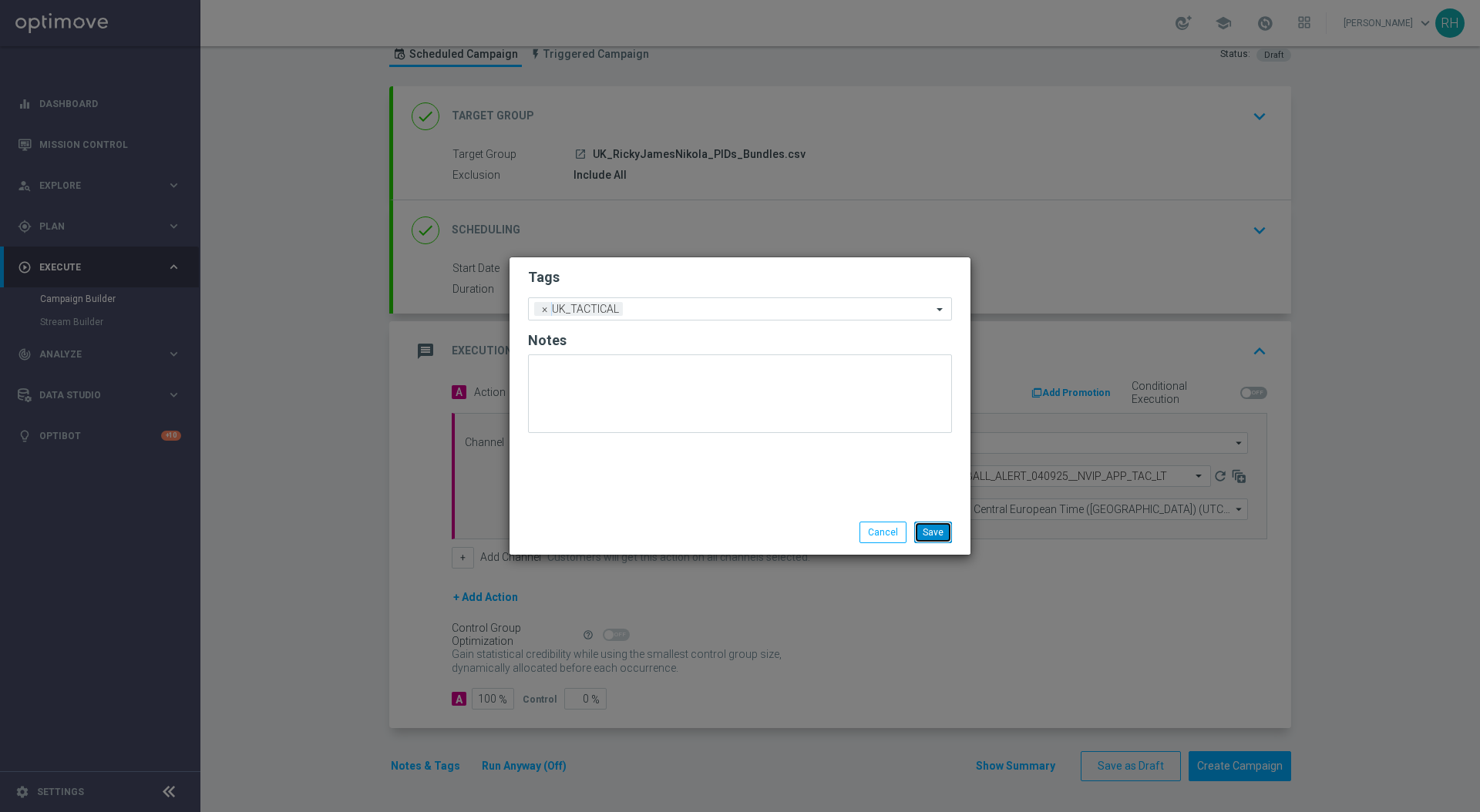
click at [944, 524] on button "Save" at bounding box center [932, 533] width 38 height 22
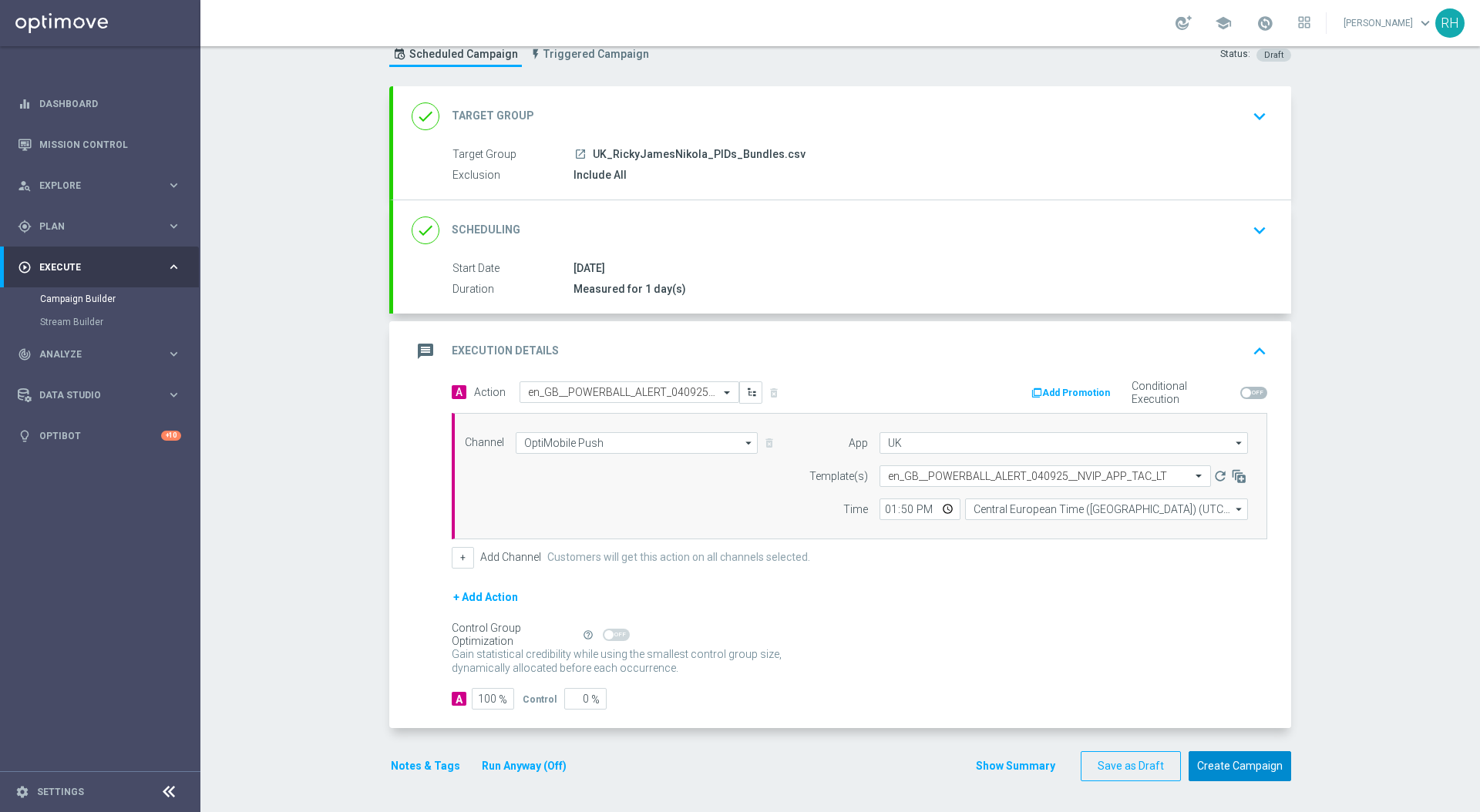
click at [1227, 690] on button "Create Campaign" at bounding box center [1240, 766] width 103 height 30
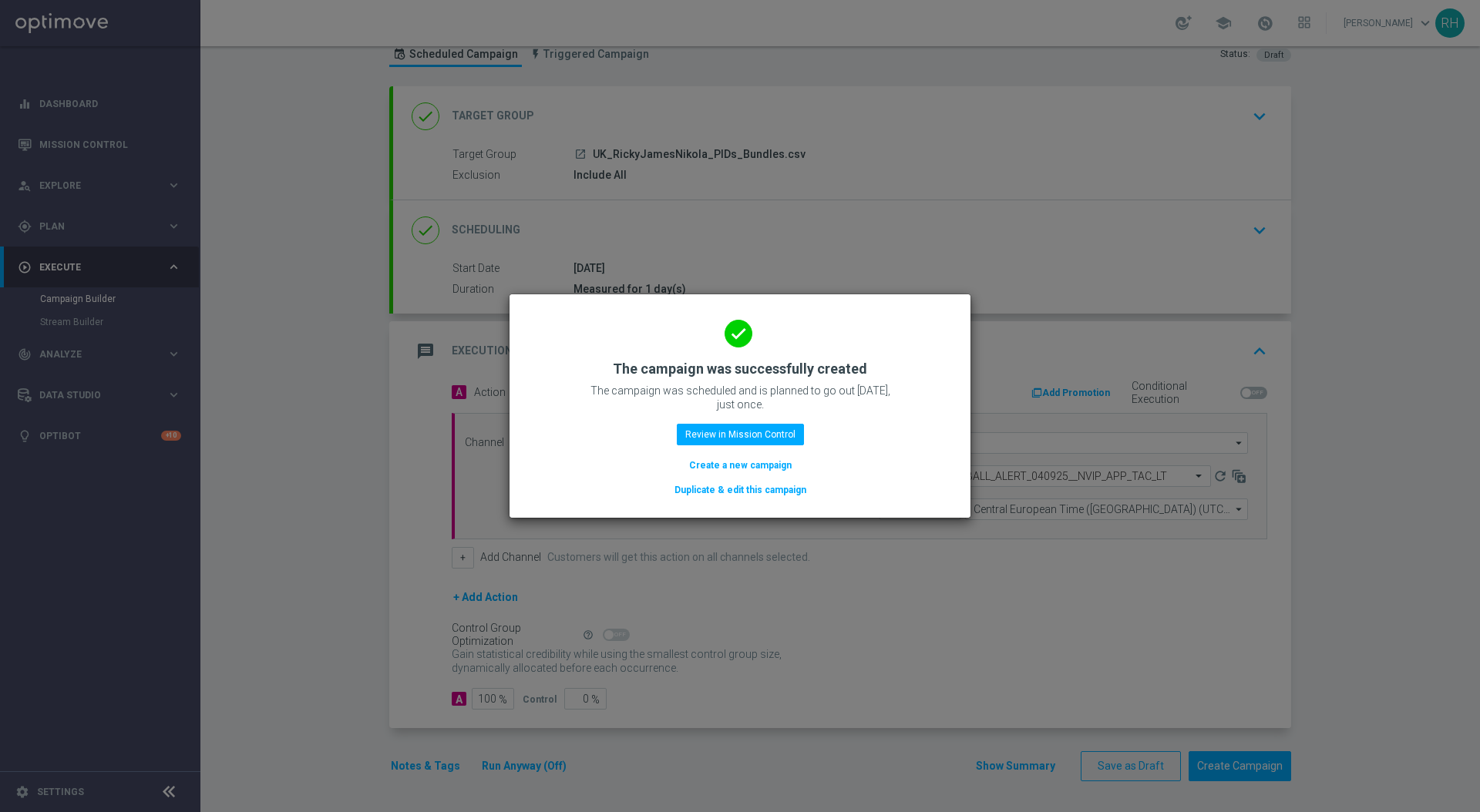
click at [1033, 186] on modal-container "done The campaign was successfully created The campaign was scheduled and is pl…" at bounding box center [740, 406] width 1480 height 812
click at [905, 397] on div "done The campaign was successfully created The campaign was scheduled and is pl…" at bounding box center [740, 404] width 424 height 189
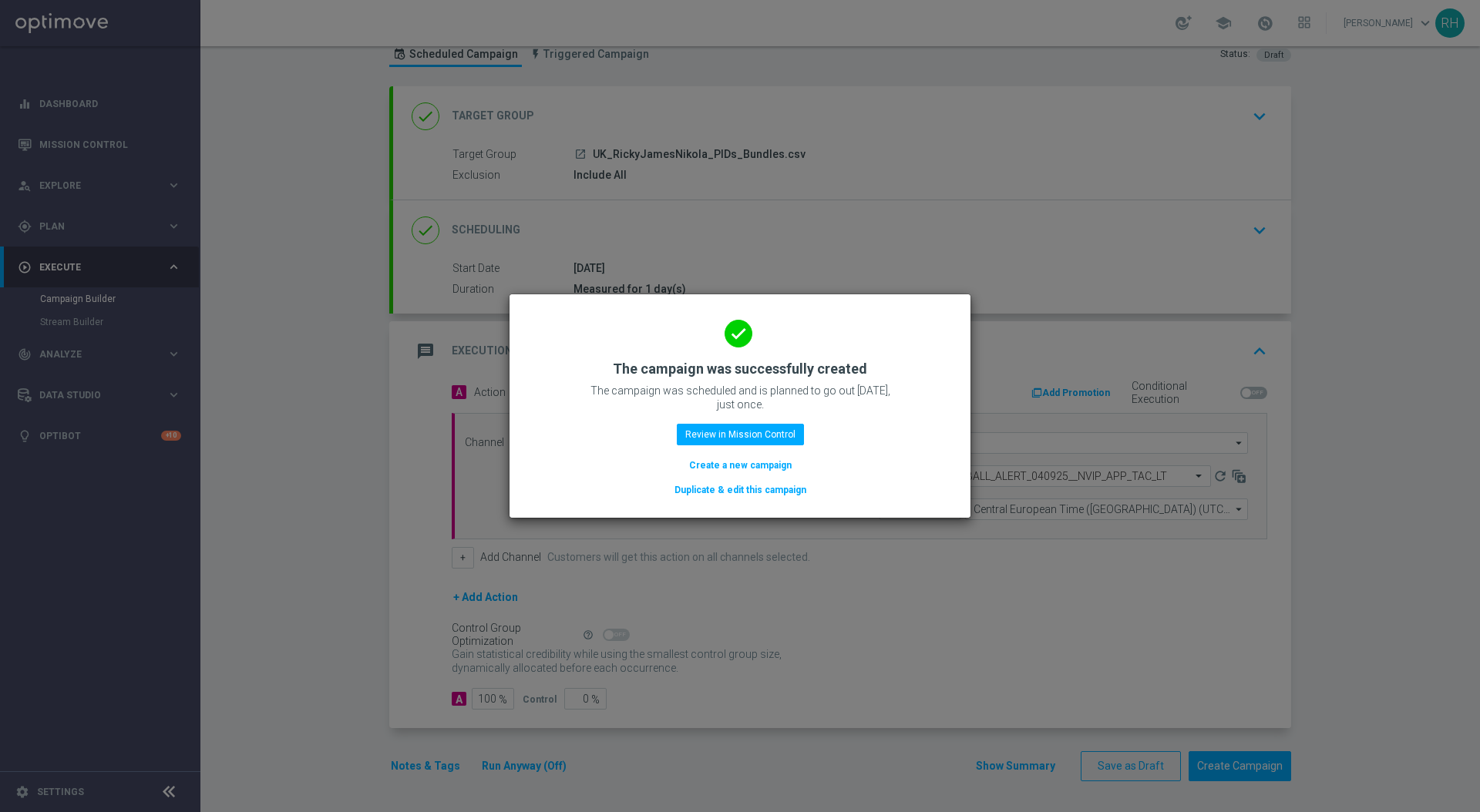
click at [860, 366] on h2 "The campaign was successfully created" at bounding box center [740, 369] width 255 height 18
click at [861, 368] on h2 "The campaign was successfully created" at bounding box center [740, 369] width 255 height 18
click at [869, 376] on div "done The campaign was successfully created The campaign was scheduled and is pl…" at bounding box center [740, 404] width 424 height 189
drag, startPoint x: 895, startPoint y: 393, endPoint x: 652, endPoint y: 402, distance: 243.2
click at [652, 402] on div "done The campaign was successfully created The campaign was scheduled and is pl…" at bounding box center [740, 404] width 424 height 189
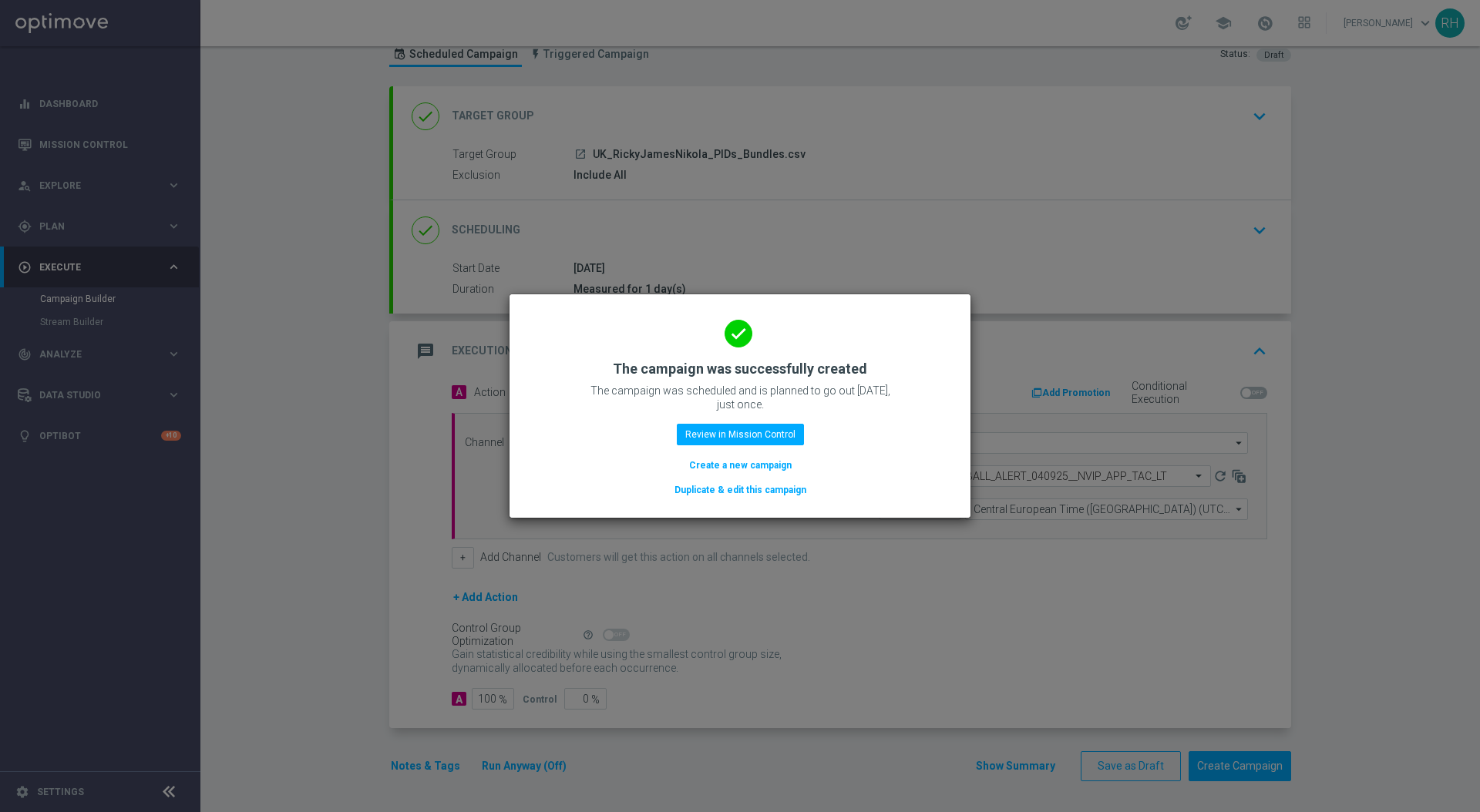
click at [735, 397] on p "The campaign was scheduled and is planned to go out today, just once." at bounding box center [740, 397] width 309 height 27
drag, startPoint x: 780, startPoint y: 408, endPoint x: 807, endPoint y: 409, distance: 27.0
click at [792, 409] on p "The campaign was scheduled and is planned to go out today, just once." at bounding box center [740, 397] width 309 height 27
click at [669, 397] on p "The campaign was scheduled and is planned to go out today, just once." at bounding box center [740, 397] width 309 height 27
click at [668, 396] on p "The campaign was scheduled and is planned to go out today, just once." at bounding box center [740, 397] width 309 height 27
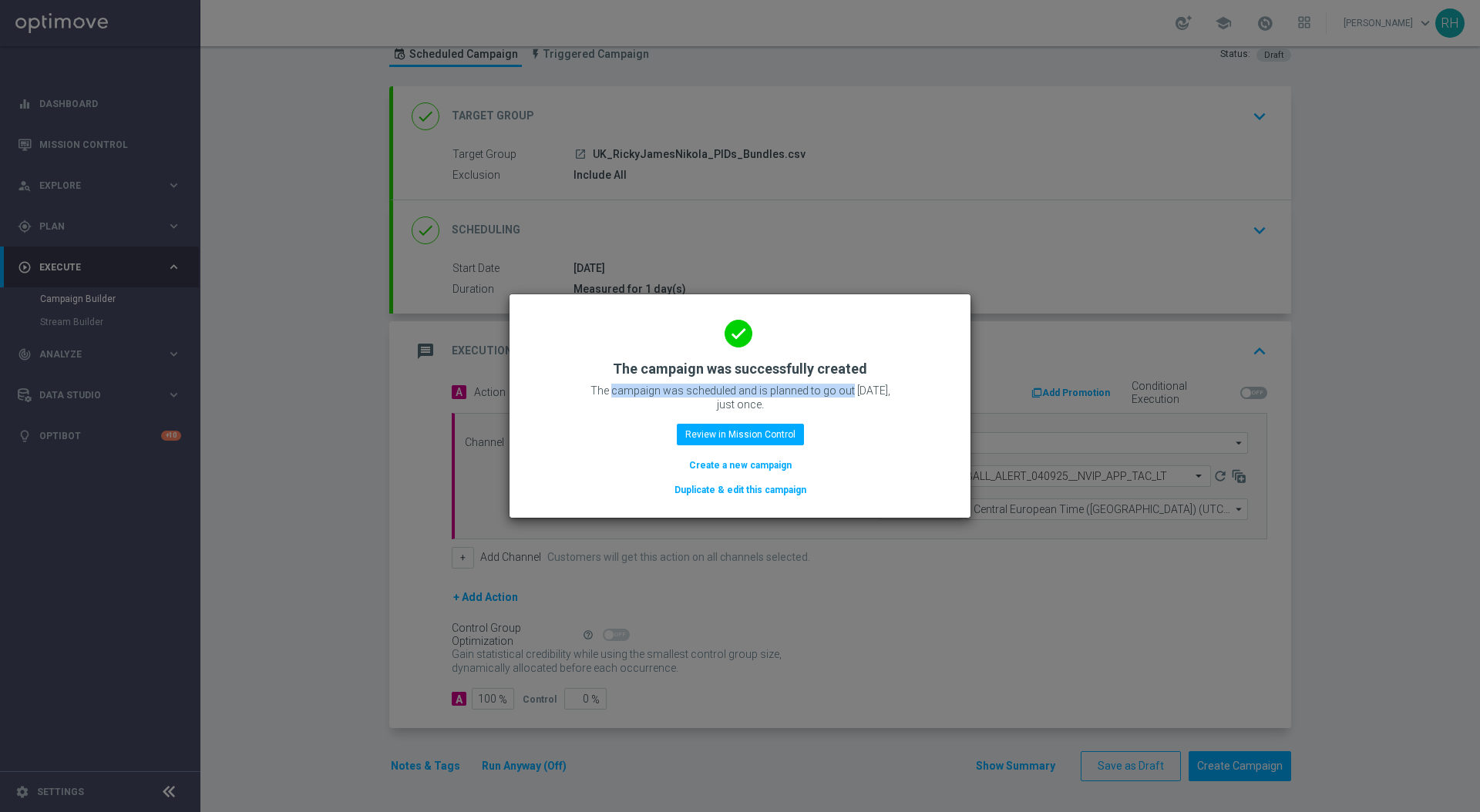
drag, startPoint x: 606, startPoint y: 393, endPoint x: 844, endPoint y: 384, distance: 238.2
click at [844, 384] on p "The campaign was scheduled and is planned to go out today, just once." at bounding box center [740, 397] width 309 height 27
drag, startPoint x: 843, startPoint y: 397, endPoint x: 647, endPoint y: 403, distance: 196.1
click at [647, 403] on p "The campaign was scheduled and is planned to go out today, just once." at bounding box center [740, 397] width 309 height 27
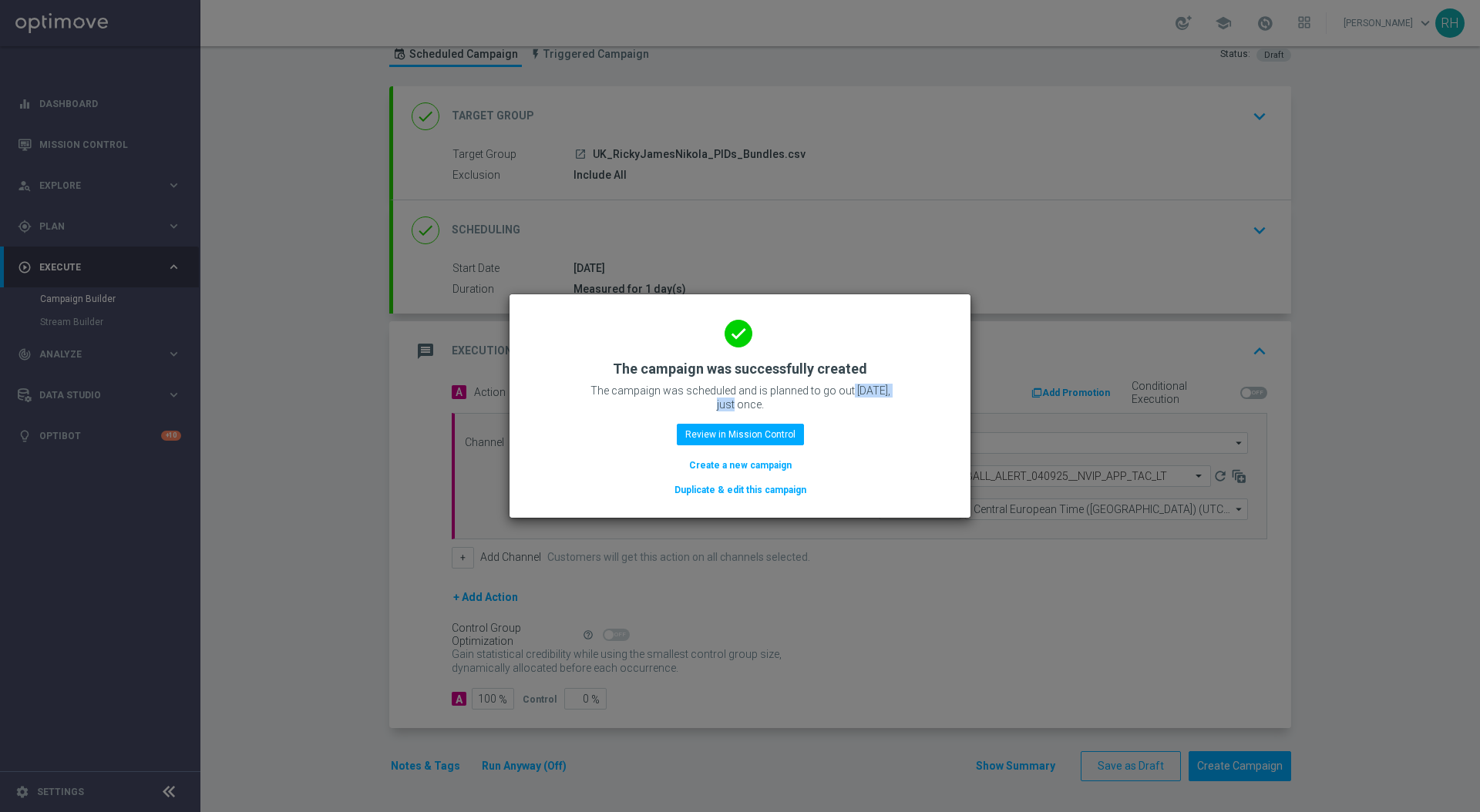
drag, startPoint x: 647, startPoint y: 403, endPoint x: 567, endPoint y: 406, distance: 80.1
click at [637, 406] on p "The campaign was scheduled and is planned to go out today, just once." at bounding box center [740, 397] width 309 height 27
drag, startPoint x: 596, startPoint y: 384, endPoint x: 838, endPoint y: 388, distance: 242.0
click at [838, 388] on p "The campaign was scheduled and is planned to go out today, just once." at bounding box center [740, 397] width 309 height 27
click at [842, 391] on p "The campaign was scheduled and is planned to go out today, just once." at bounding box center [740, 397] width 309 height 27
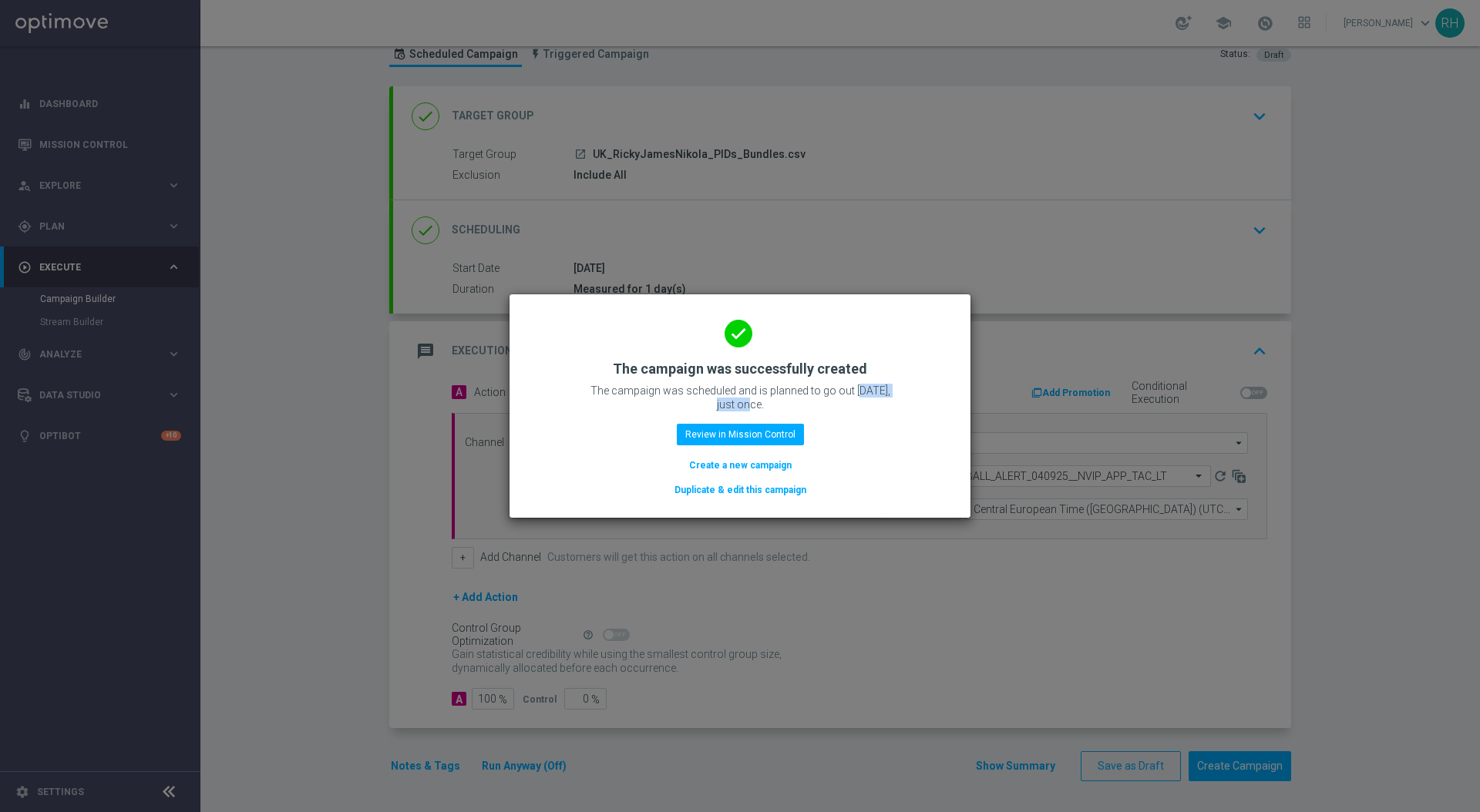
drag, startPoint x: 849, startPoint y: 395, endPoint x: 745, endPoint y: 400, distance: 104.1
click at [745, 400] on p "The campaign was scheduled and is planned to go out today, just once." at bounding box center [740, 397] width 309 height 27
drag, startPoint x: 809, startPoint y: 409, endPoint x: 702, endPoint y: 397, distance: 107.7
click at [702, 397] on p "The campaign was scheduled and is planned to go out today, just once." at bounding box center [740, 397] width 309 height 27
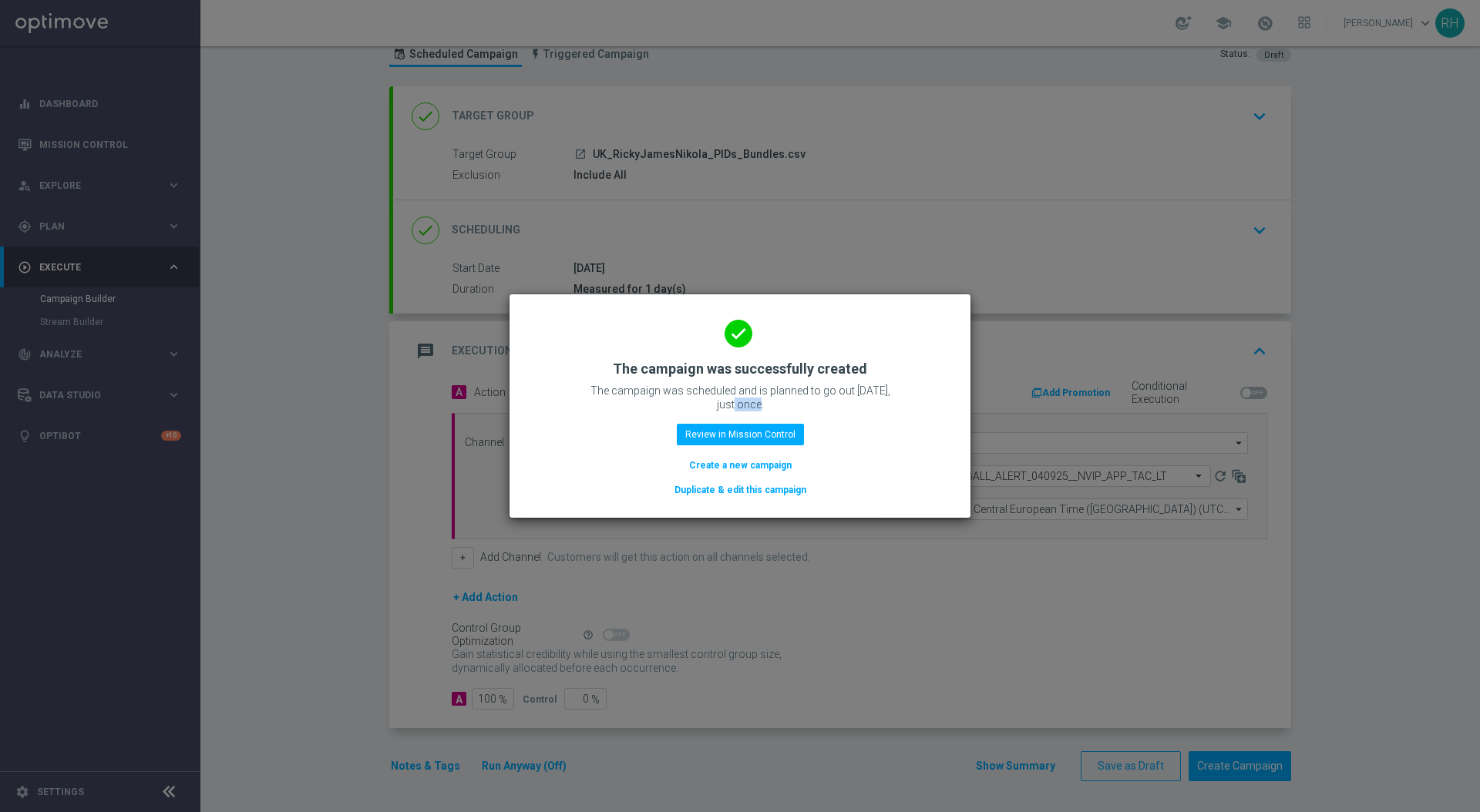
click at [702, 397] on p "The campaign was scheduled and is planned to go out today, just once." at bounding box center [740, 397] width 309 height 27
drag, startPoint x: 633, startPoint y: 395, endPoint x: 894, endPoint y: 409, distance: 261.4
click at [894, 409] on p "The campaign was scheduled and is planned to go out today, just once." at bounding box center [740, 397] width 309 height 27
drag, startPoint x: 894, startPoint y: 409, endPoint x: 810, endPoint y: 410, distance: 84.0
click at [893, 410] on p "The campaign was scheduled and is planned to go out today, just once." at bounding box center [740, 397] width 309 height 27
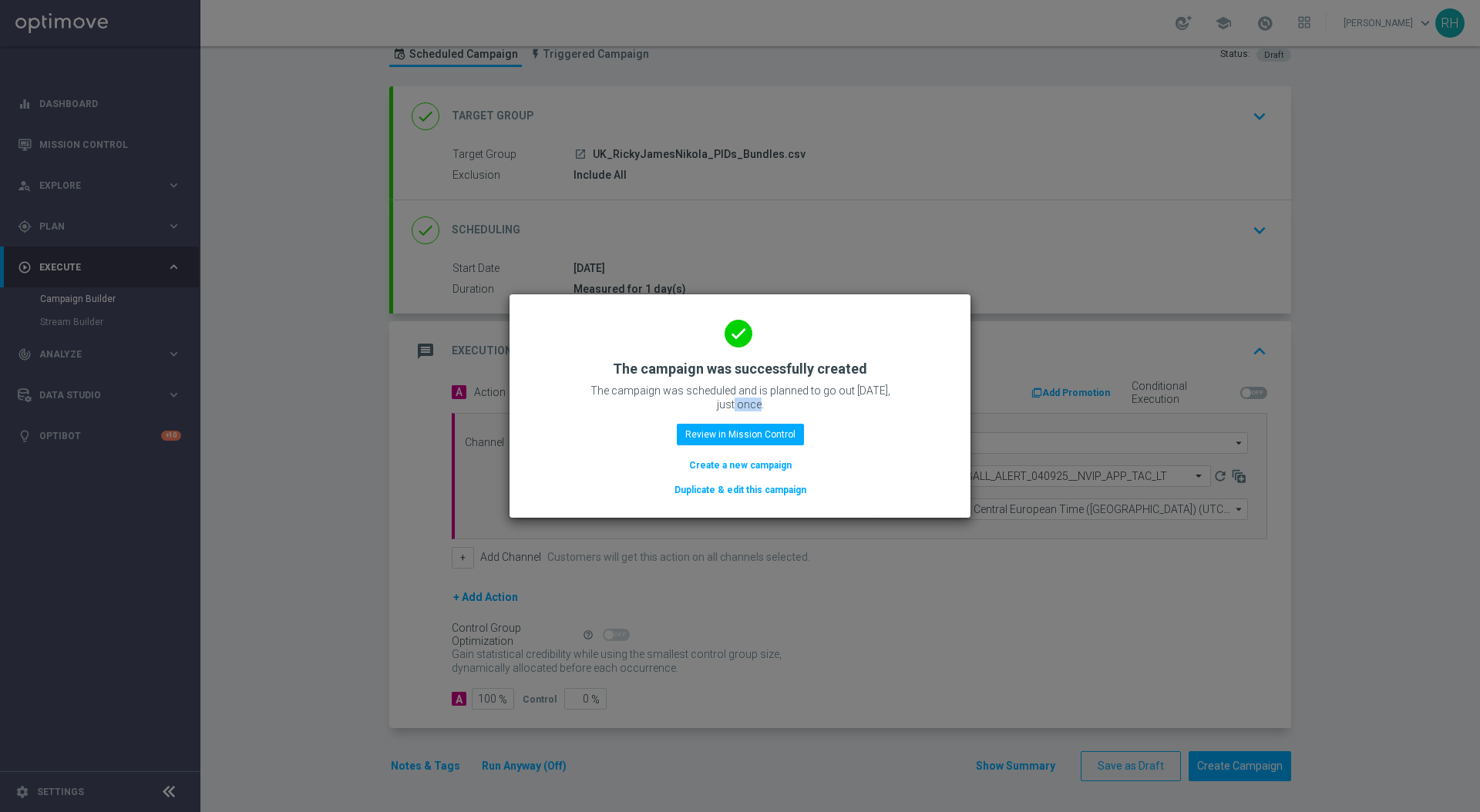
drag, startPoint x: 779, startPoint y: 406, endPoint x: 612, endPoint y: 406, distance: 167.0
click at [612, 406] on p "The campaign was scheduled and is planned to go out today, just once." at bounding box center [740, 397] width 309 height 27
drag, startPoint x: 586, startPoint y: 389, endPoint x: 822, endPoint y: 406, distance: 236.6
click at [820, 406] on p "The campaign was scheduled and is planned to go out today, just once." at bounding box center [740, 397] width 309 height 27
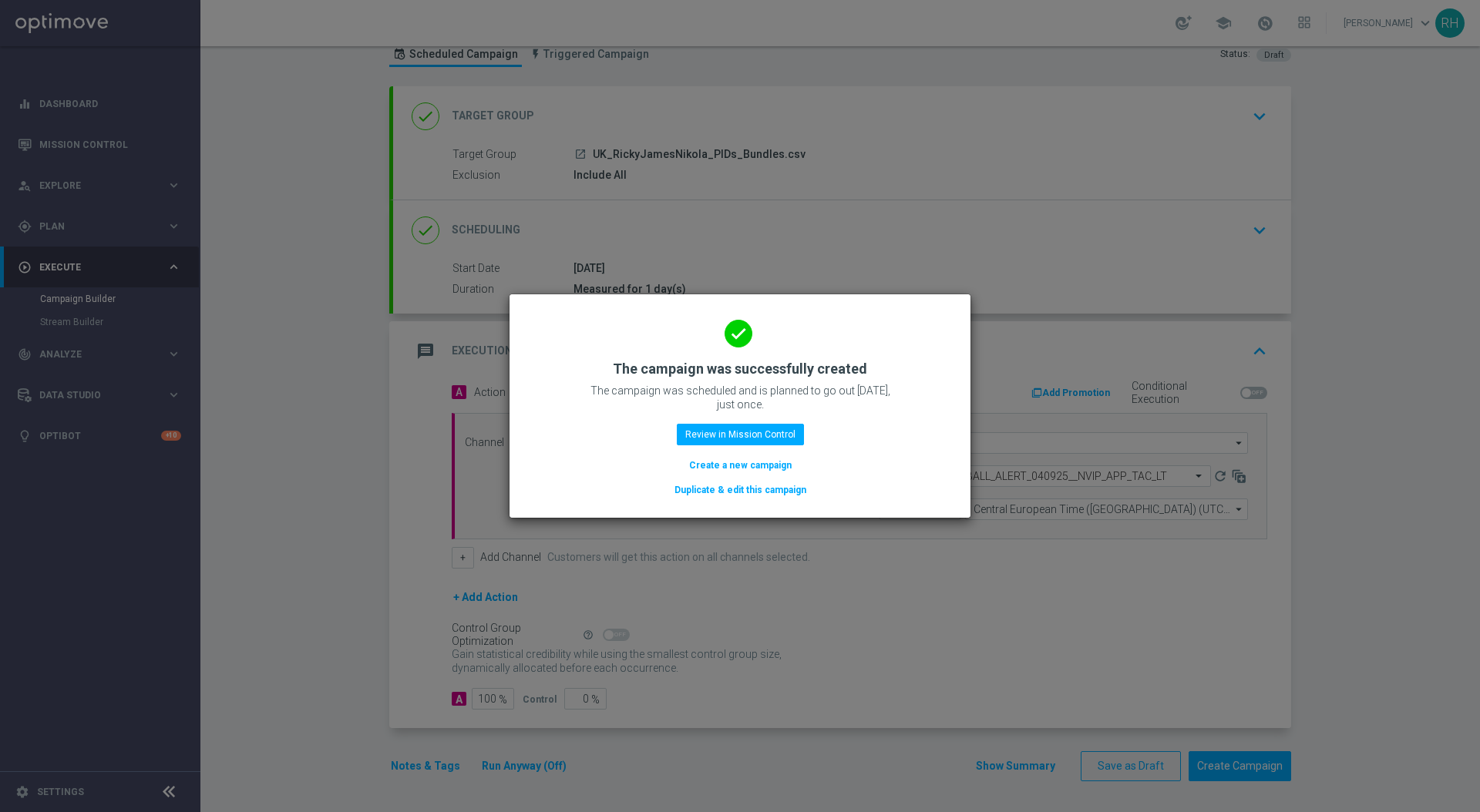
click at [825, 407] on p "The campaign was scheduled and is planned to go out today, just once." at bounding box center [740, 397] width 309 height 27
click at [691, 404] on p "The campaign was scheduled and is planned to go out today, just once." at bounding box center [740, 397] width 309 height 27
drag, startPoint x: 522, startPoint y: 387, endPoint x: 911, endPoint y: 418, distance: 390.2
click at [911, 418] on div "done The campaign was successfully created The campaign was scheduled and is pl…" at bounding box center [739, 406] width 461 height 223
click at [901, 417] on div "done The campaign was successfully created The campaign was scheduled and is pl…" at bounding box center [740, 404] width 424 height 189
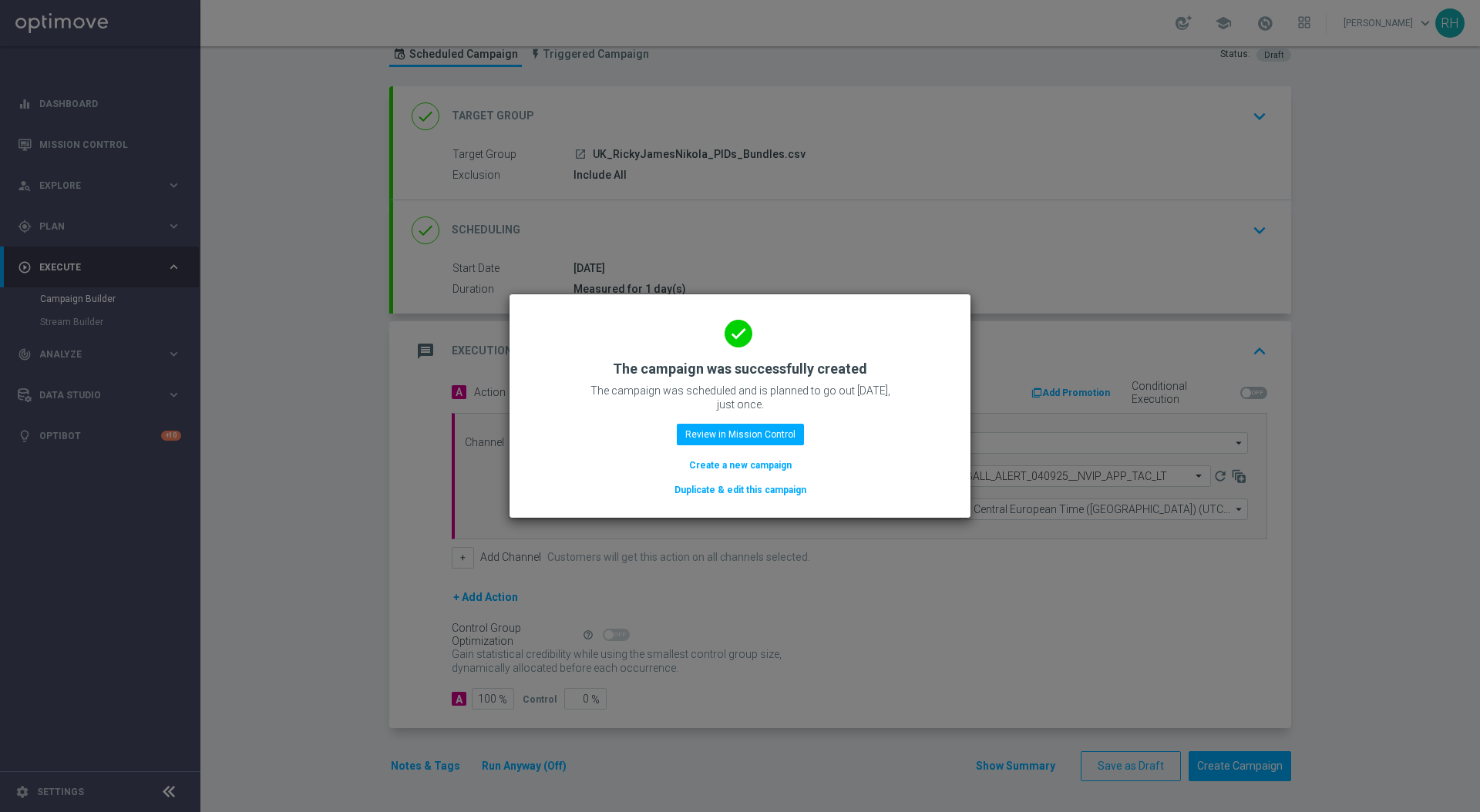
click at [909, 417] on div "done The campaign was successfully created The campaign was scheduled and is pl…" at bounding box center [740, 404] width 424 height 189
click at [920, 428] on div "done The campaign was successfully created The campaign was scheduled and is pl…" at bounding box center [740, 404] width 424 height 189
click at [920, 429] on div "done The campaign was successfully created The campaign was scheduled and is pl…" at bounding box center [740, 404] width 424 height 189
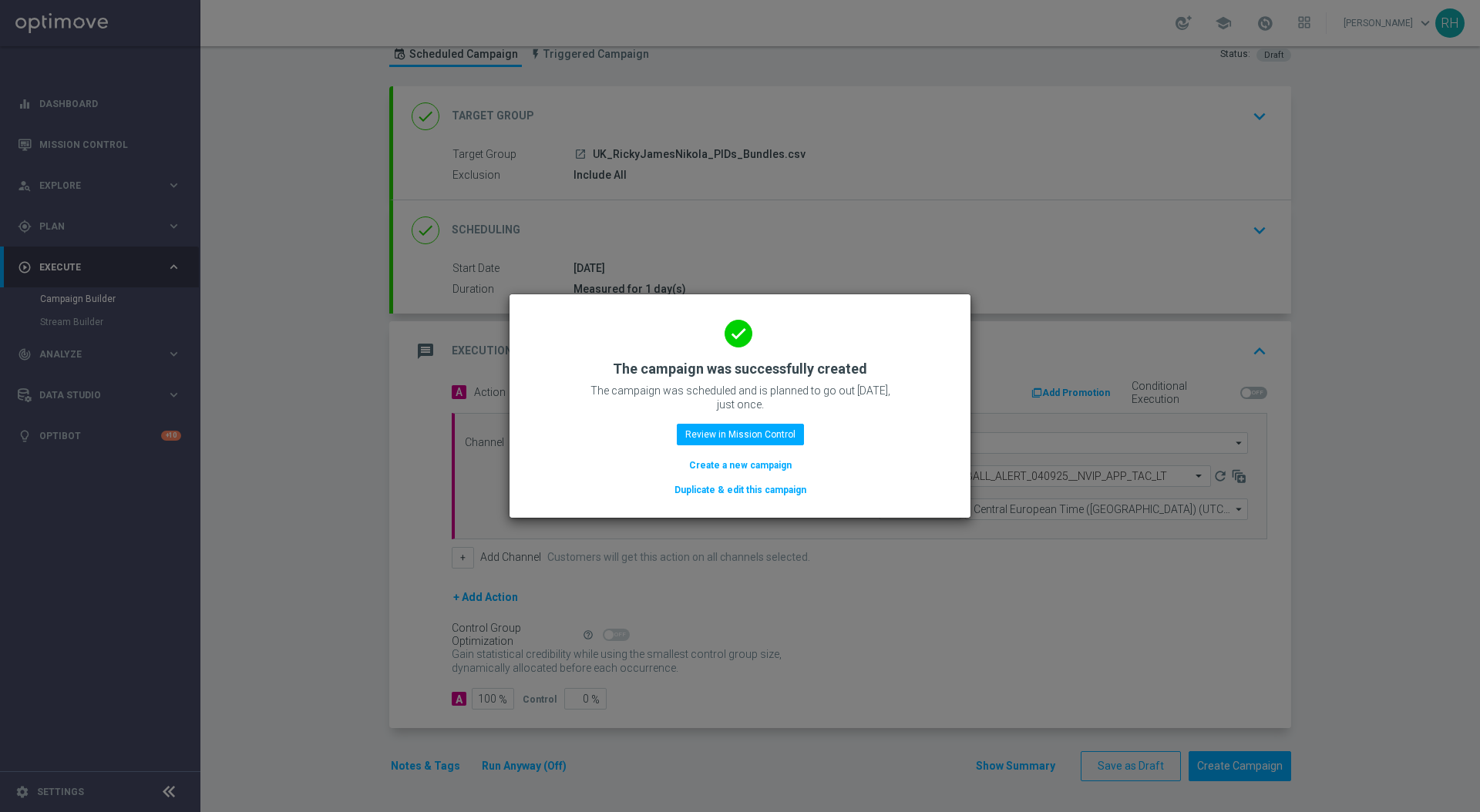
click at [920, 429] on div "done The campaign was successfully created The campaign was scheduled and is pl…" at bounding box center [740, 404] width 424 height 189
click at [922, 431] on div "done The campaign was successfully created The campaign was scheduled and is pl…" at bounding box center [740, 404] width 424 height 189
drag, startPoint x: 861, startPoint y: 377, endPoint x: 740, endPoint y: 379, distance: 121.0
click at [740, 379] on div "done The campaign was successfully created The campaign was scheduled and is pl…" at bounding box center [740, 404] width 424 height 189
drag, startPoint x: 739, startPoint y: 379, endPoint x: 768, endPoint y: 412, distance: 43.9
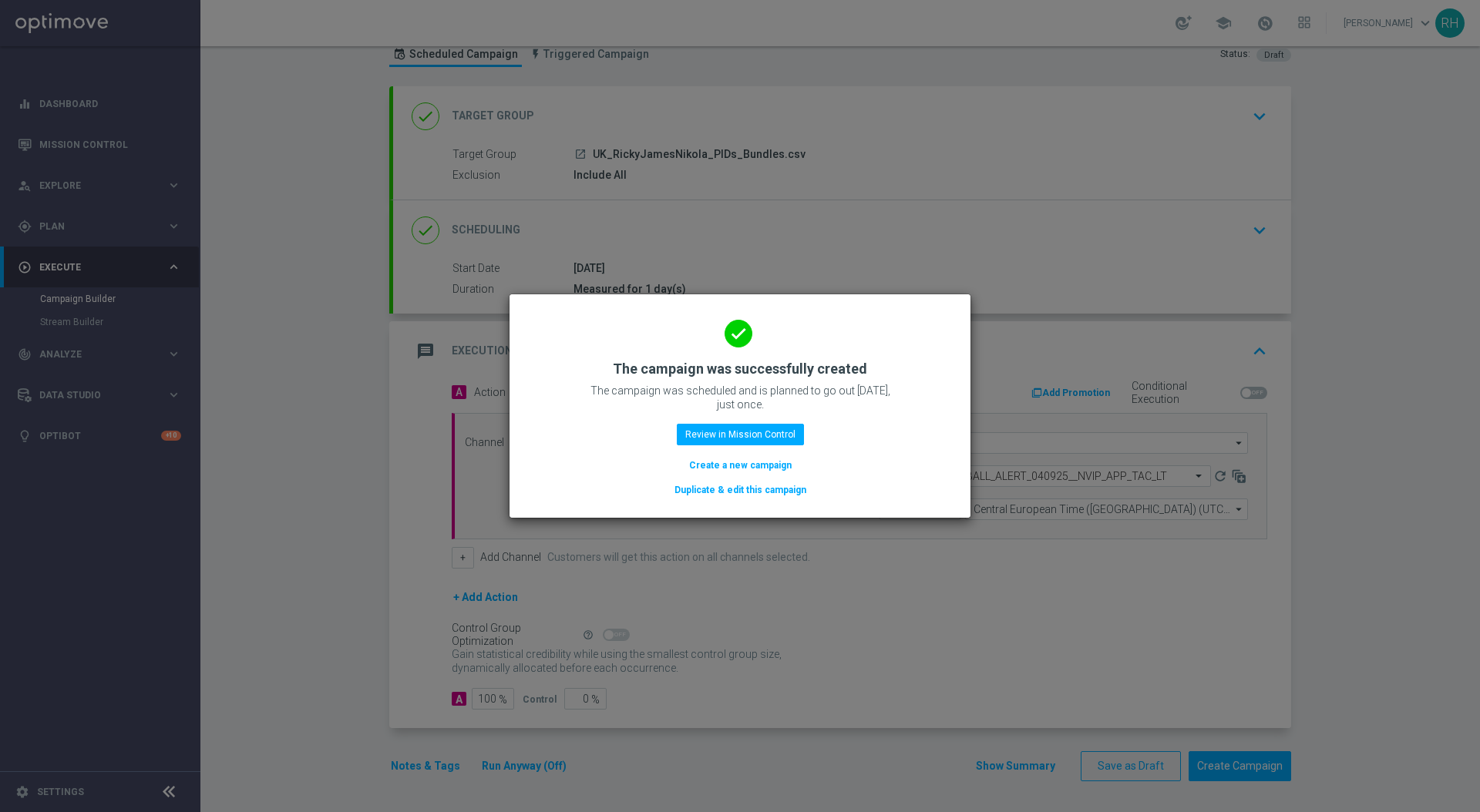
click at [740, 381] on div "done The campaign was successfully created The campaign was scheduled and is pl…" at bounding box center [740, 404] width 424 height 189
click at [890, 444] on div "done The campaign was successfully created The campaign was scheduled and is pl…" at bounding box center [740, 404] width 424 height 189
click at [916, 443] on div "done The campaign was successfully created The campaign was scheduled and is pl…" at bounding box center [740, 404] width 424 height 189
click at [786, 430] on button "Review in Mission Control" at bounding box center [740, 435] width 127 height 22
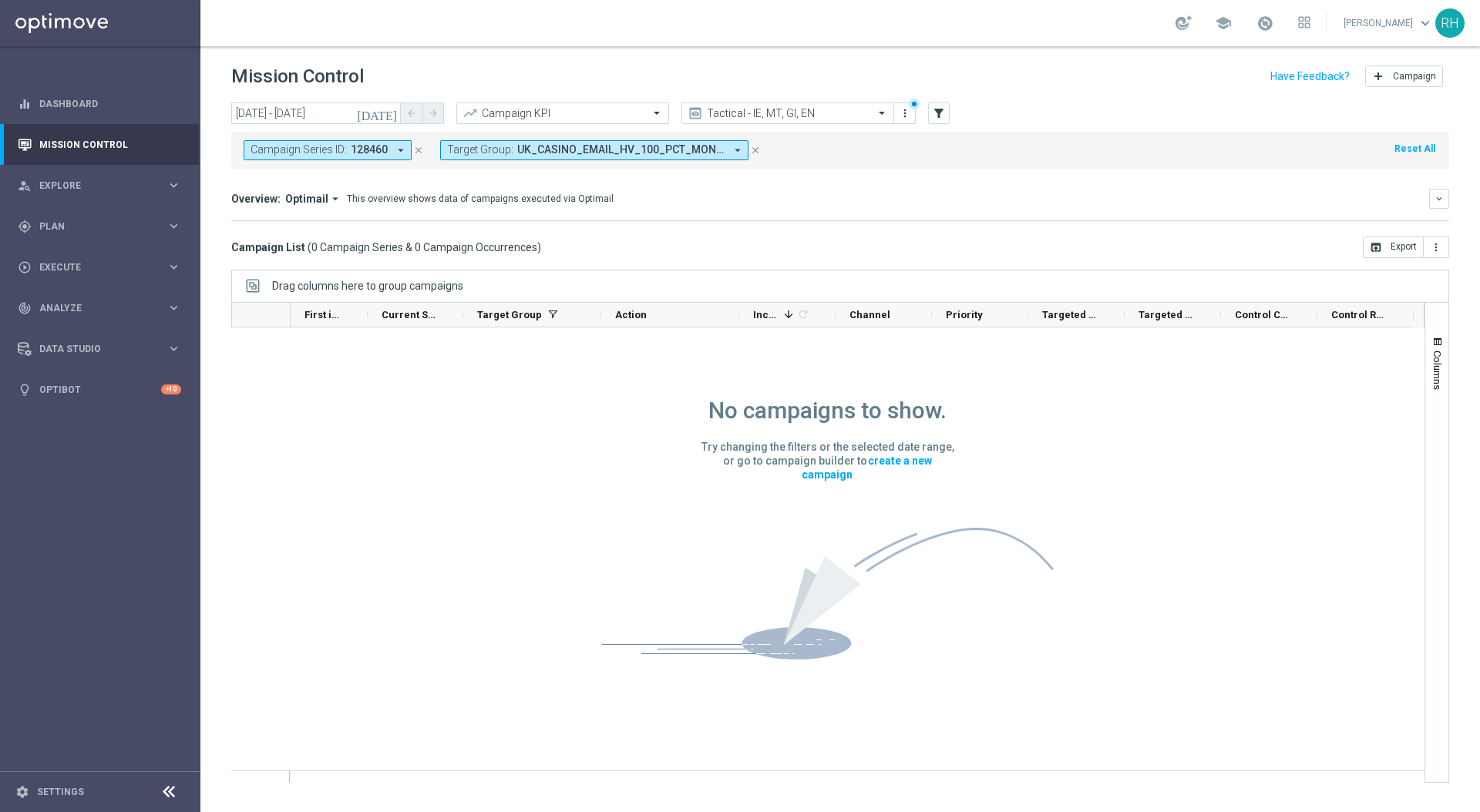
click at [1071, 516] on div "No campaigns to show. Try changing the filters or the selected date range, or g…" at bounding box center [828, 514] width 1193 height 373
click at [1066, 521] on div "No campaigns to show. Try changing the filters or the selected date range, or g…" at bounding box center [828, 514] width 1193 height 373
click at [757, 148] on icon "close" at bounding box center [756, 150] width 11 height 11
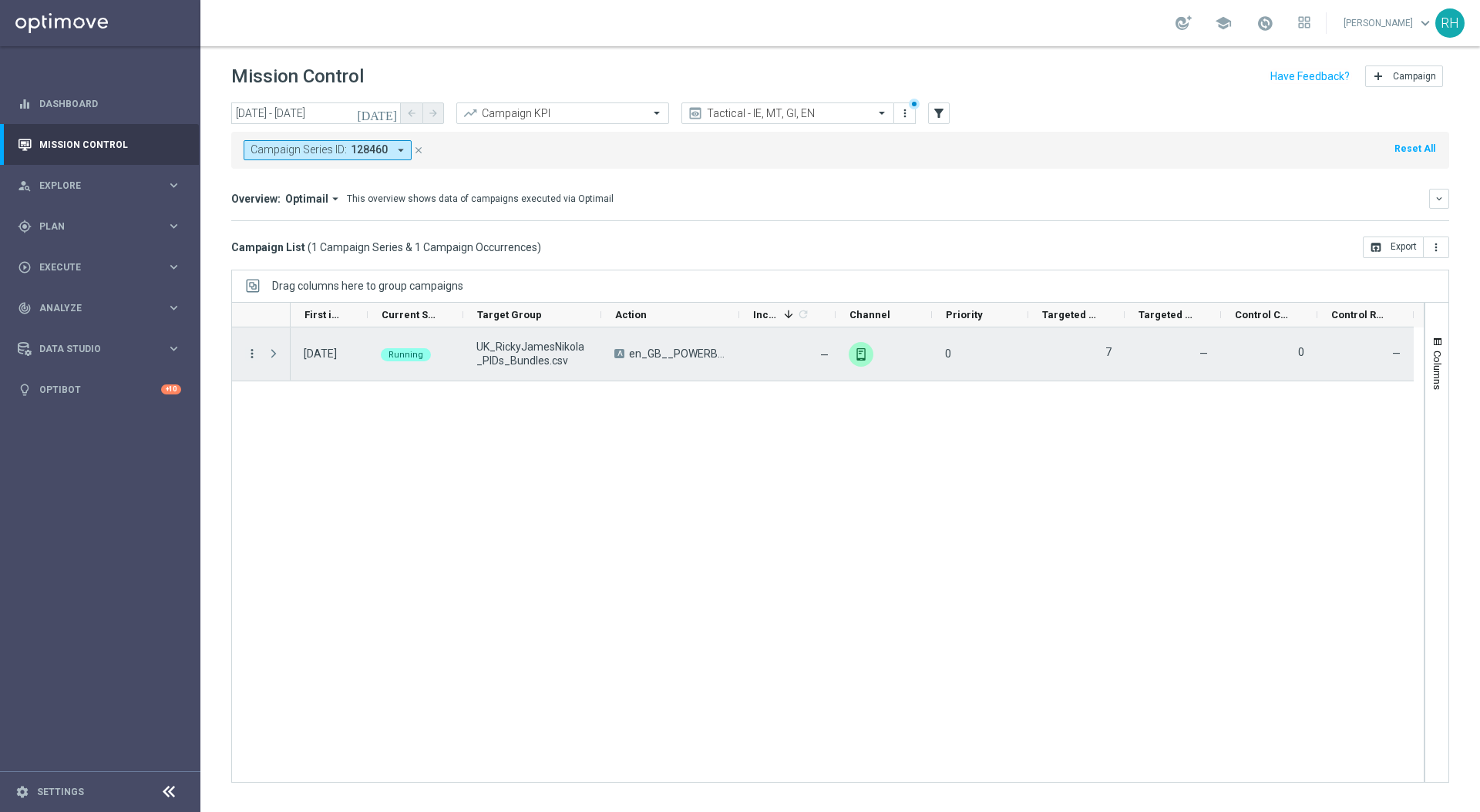
click at [251, 358] on icon "more_vert" at bounding box center [252, 353] width 14 height 14
click at [270, 359] on icon "list" at bounding box center [271, 363] width 11 height 11
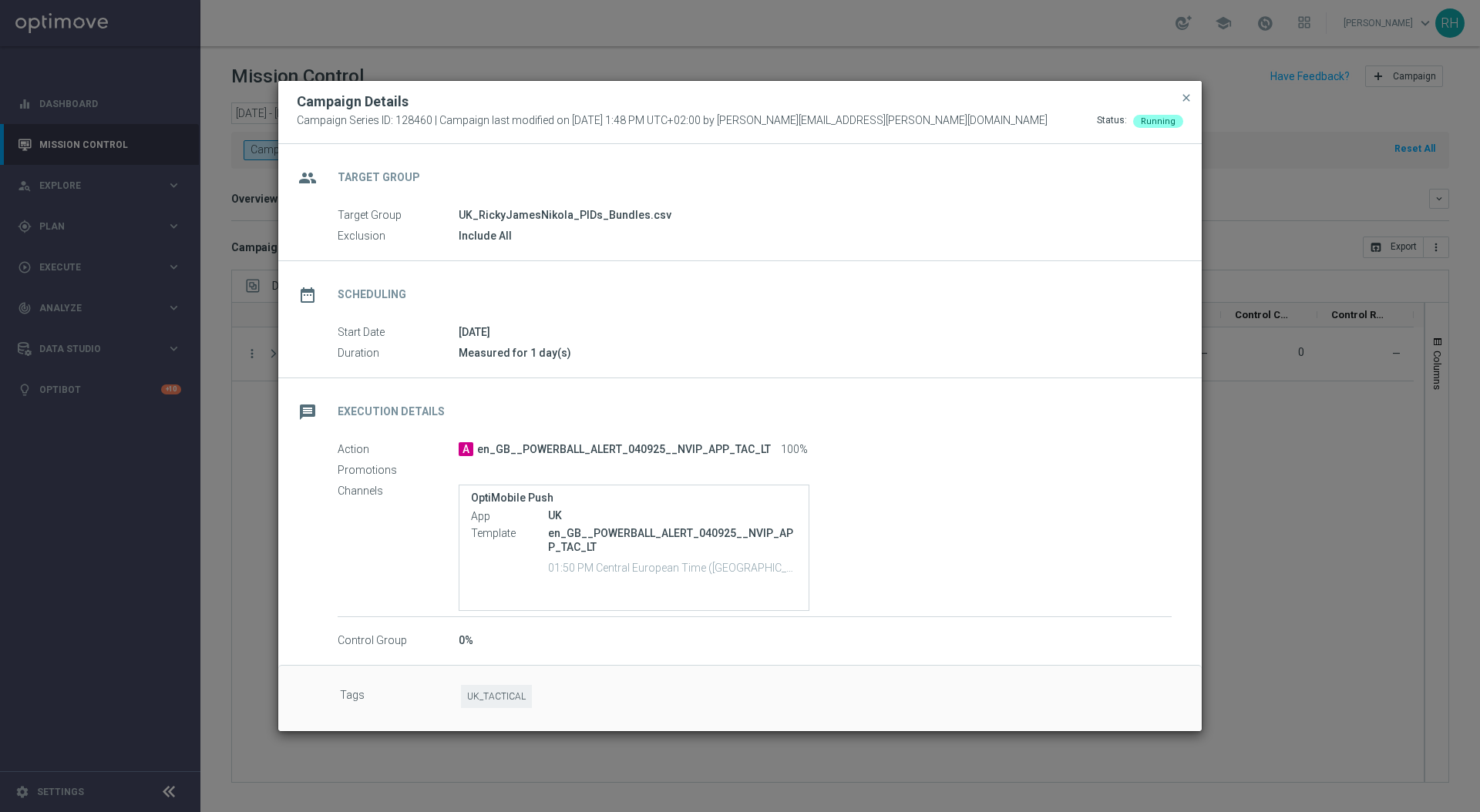
click at [637, 622] on div "Action A en_GB__POWERBALL_ALERT_040925__NVIP_APP_TAC_LT 100% Promotions Channel…" at bounding box center [740, 545] width 924 height 208
click at [1150, 605] on div "OptiMobile Push App UK Template en_GB__POWERBALL_ALERT_040925__NVIP_APP_TAC_LT …" at bounding box center [815, 548] width 713 height 126
click at [1153, 605] on div "OptiMobile Push App UK Template en_GB__POWERBALL_ALERT_040925__NVIP_APP_TAC_LT …" at bounding box center [815, 548] width 713 height 126
click at [1029, 365] on div "date_range Scheduling Start Date 04 Sep 2025 Duration Measured for 1 day(s)" at bounding box center [740, 319] width 924 height 117
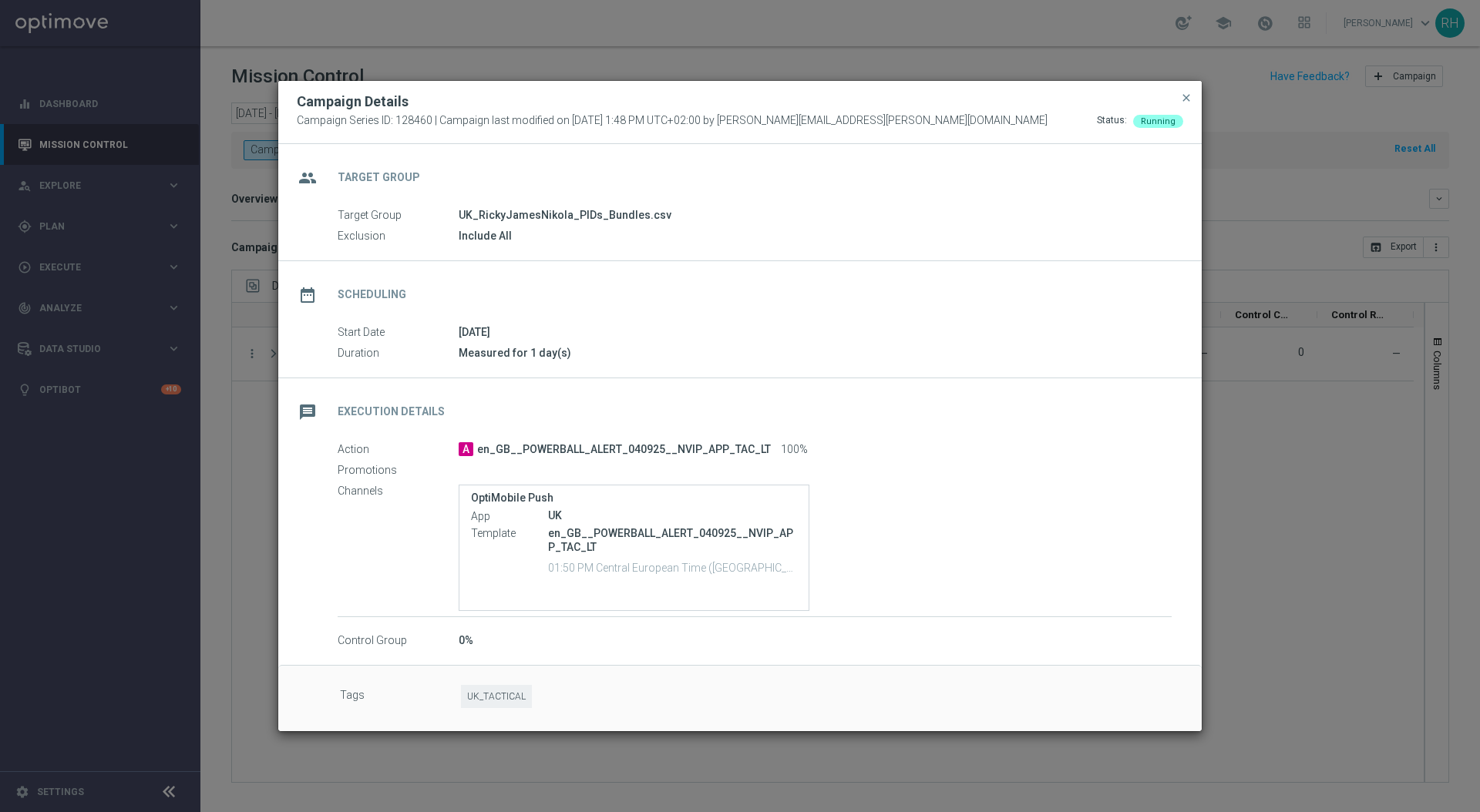
click at [1041, 394] on div "message Execution Details" at bounding box center [740, 409] width 924 height 63
click at [867, 621] on div "Action A en_GB__POWERBALL_ALERT_040925__NVIP_APP_TAC_LT 100% Promotions Channel…" at bounding box center [740, 545] width 924 height 208
click at [867, 626] on div "Action A en_GB__POWERBALL_ALERT_040925__NVIP_APP_TAC_LT 100% Promotions Channel…" at bounding box center [740, 545] width 924 height 208
click at [946, 500] on div "OptiMobile Push App UK Template en_GB__POWERBALL_ALERT_040925__NVIP_APP_TAC_LT …" at bounding box center [815, 548] width 713 height 126
click at [943, 504] on div "OptiMobile Push App UK Template en_GB__POWERBALL_ALERT_040925__NVIP_APP_TAC_LT …" at bounding box center [815, 548] width 713 height 126
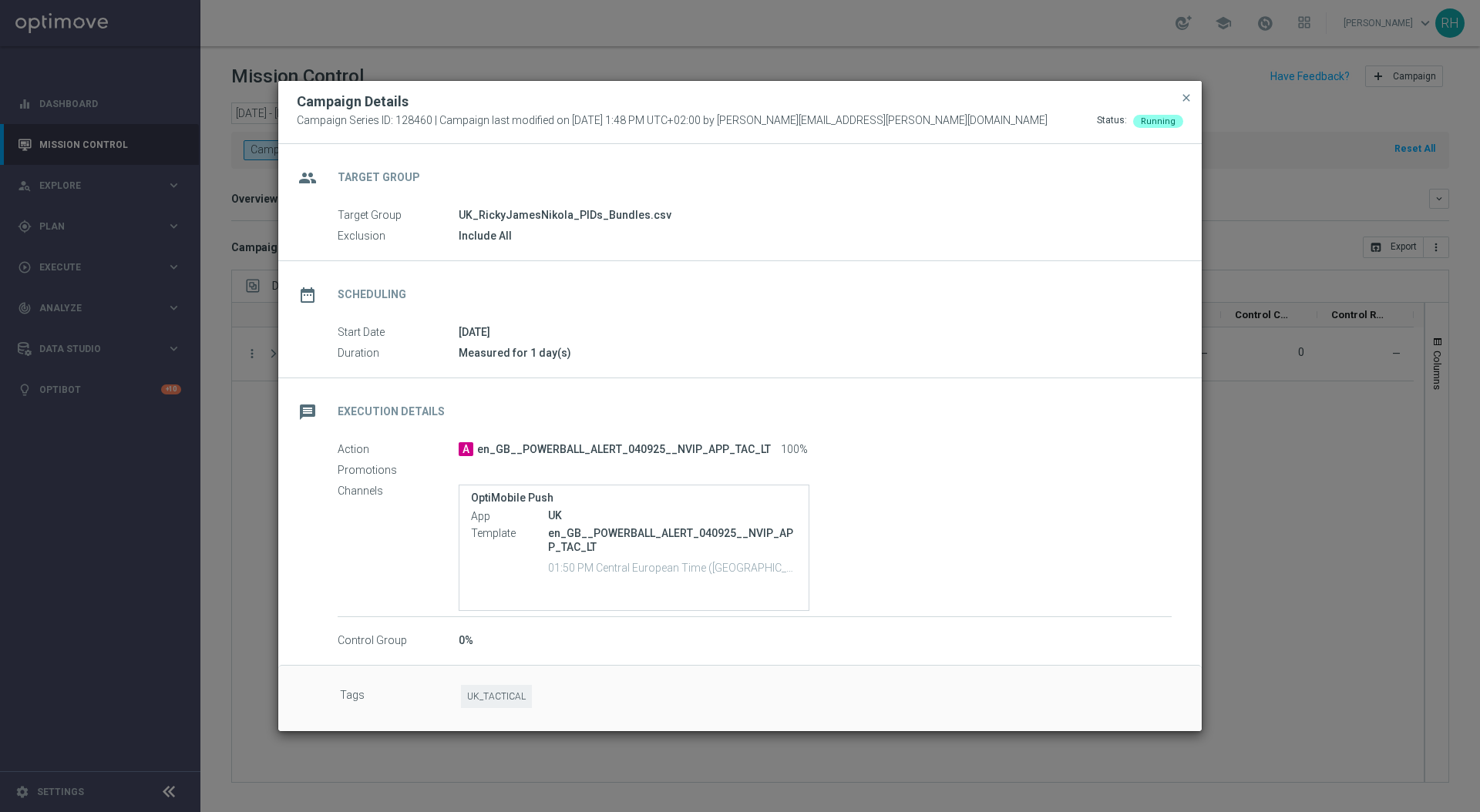
click at [943, 504] on div "OptiMobile Push App UK Template en_GB__POWERBALL_ALERT_040925__NVIP_APP_TAC_LT …" at bounding box center [815, 548] width 713 height 126
click at [929, 479] on div "Action A en_GB__POWERBALL_ALERT_040925__NVIP_APP_TAC_LT 100% Promotions Channel…" at bounding box center [755, 529] width 834 height 176
click at [927, 481] on div "Action A en_GB__POWERBALL_ALERT_040925__NVIP_APP_TAC_LT 100% Promotions Channel…" at bounding box center [755, 529] width 834 height 176
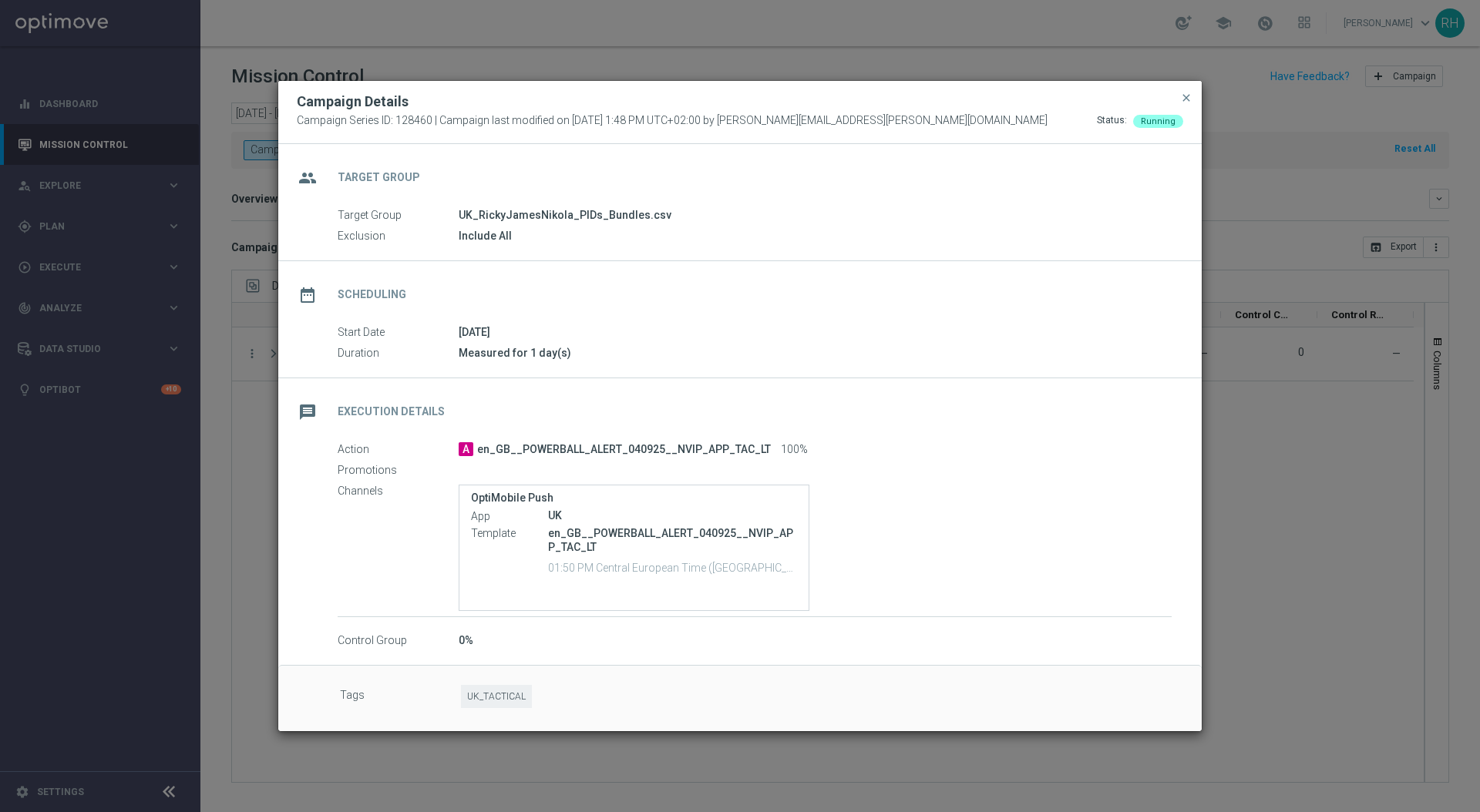
click at [618, 575] on div "en_GB__POWERBALL_ALERT_040925__NVIP_APP_TAC_LT 01:50 PM Central European Time (…" at bounding box center [673, 551] width 249 height 54
click at [572, 463] on div "Promotions" at bounding box center [755, 471] width 834 height 17
drag, startPoint x: 535, startPoint y: 432, endPoint x: 749, endPoint y: 348, distance: 229.9
click at [535, 432] on div "message Execution Details" at bounding box center [740, 409] width 924 height 63
click at [1182, 95] on span "close" at bounding box center [1186, 97] width 12 height 12
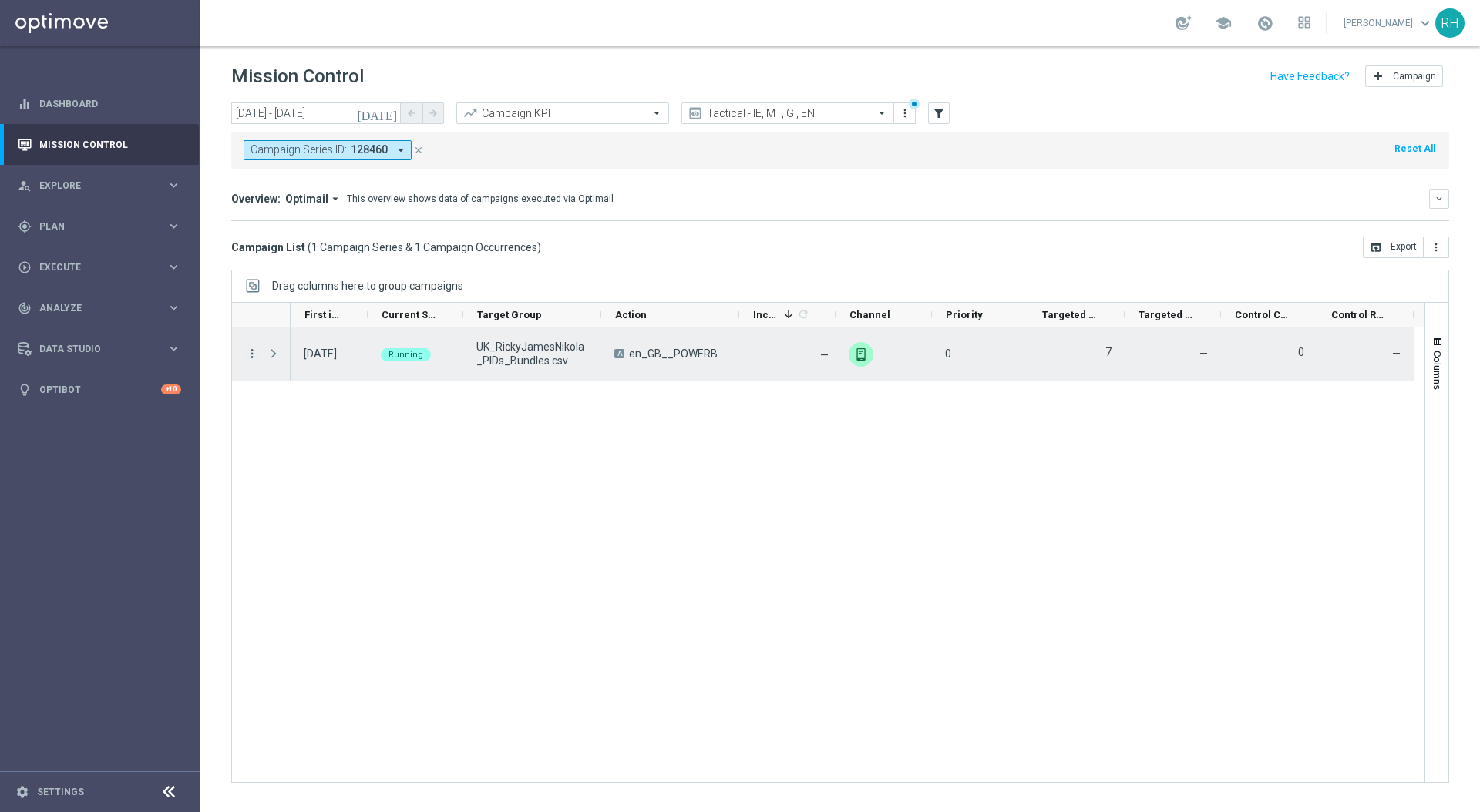
click at [248, 349] on icon "more_vert" at bounding box center [252, 353] width 14 height 14
click at [261, 367] on div "list" at bounding box center [270, 363] width 23 height 11
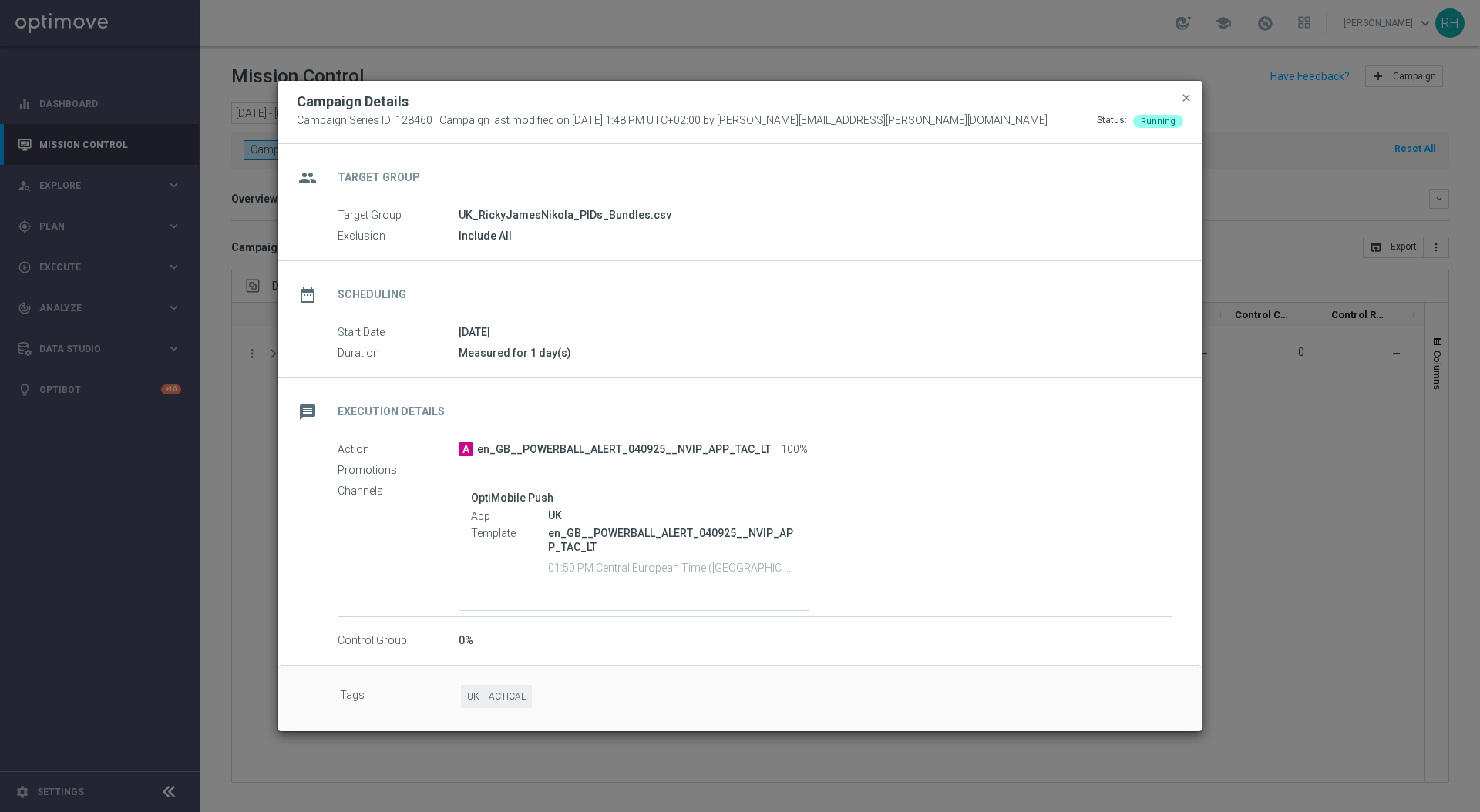
click at [852, 548] on div "OptiMobile Push App UK Template en_GB__POWERBALL_ALERT_040925__NVIP_APP_TAC_LT …" at bounding box center [815, 548] width 713 height 126
click at [1191, 96] on span "close" at bounding box center [1186, 97] width 12 height 12
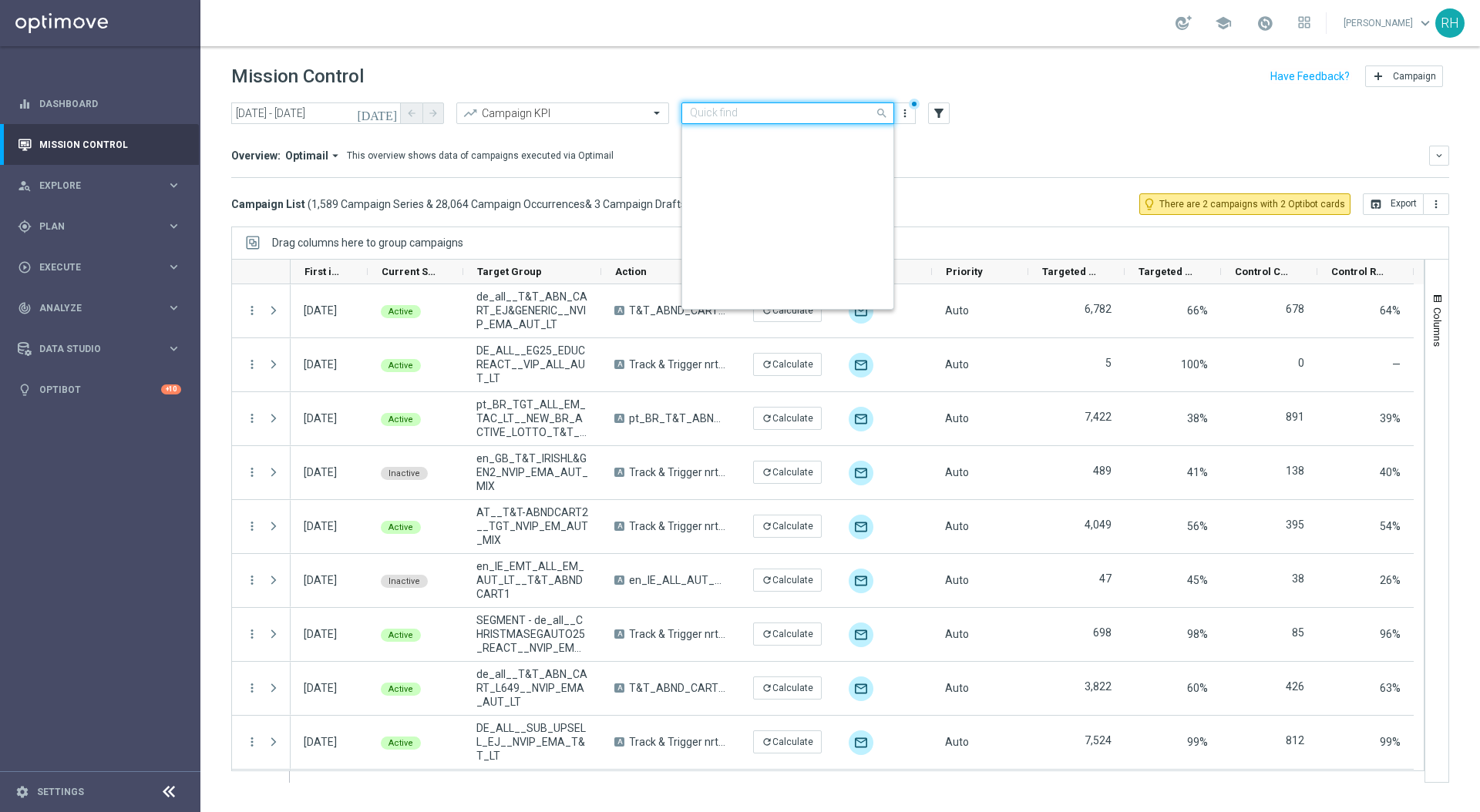
click at [807, 114] on input "text" at bounding box center [773, 114] width 165 height 13
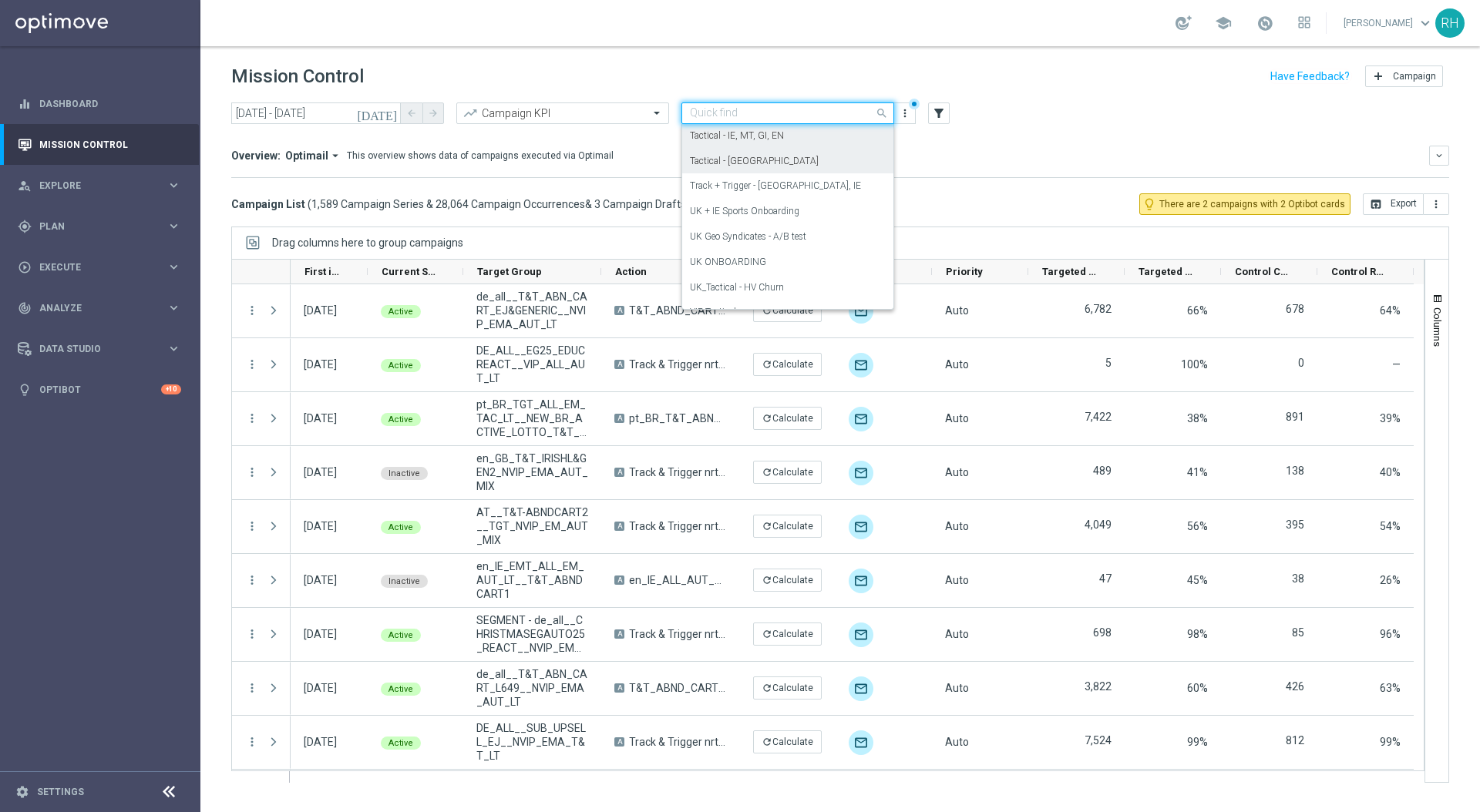
click at [801, 158] on div "Tactical - UK" at bounding box center [789, 161] width 196 height 26
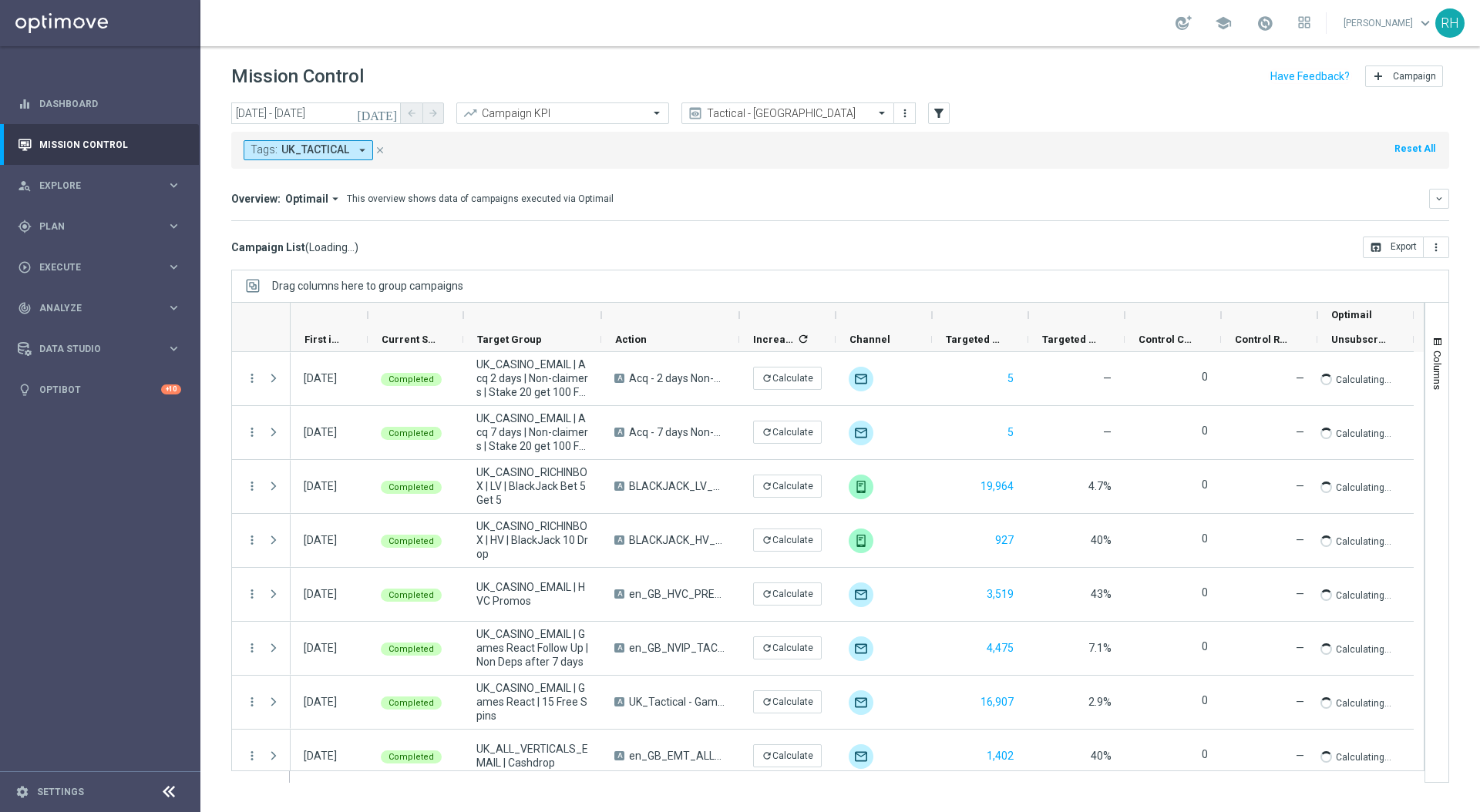
click at [386, 114] on icon "today" at bounding box center [377, 113] width 41 height 14
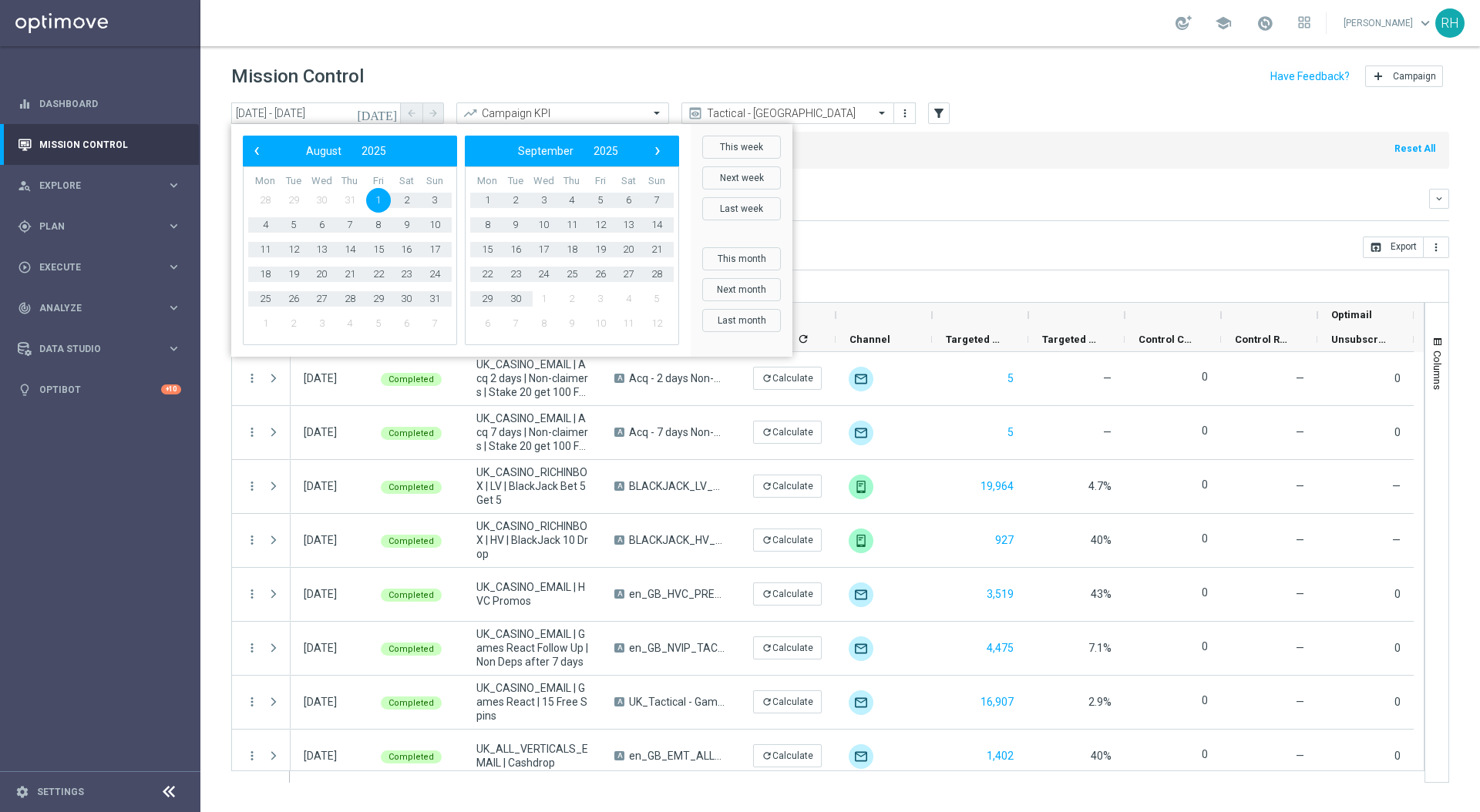
click at [1221, 210] on div "Overview: Optimail arrow_drop_down This overview shows data of campaigns execut…" at bounding box center [841, 204] width 1218 height 32
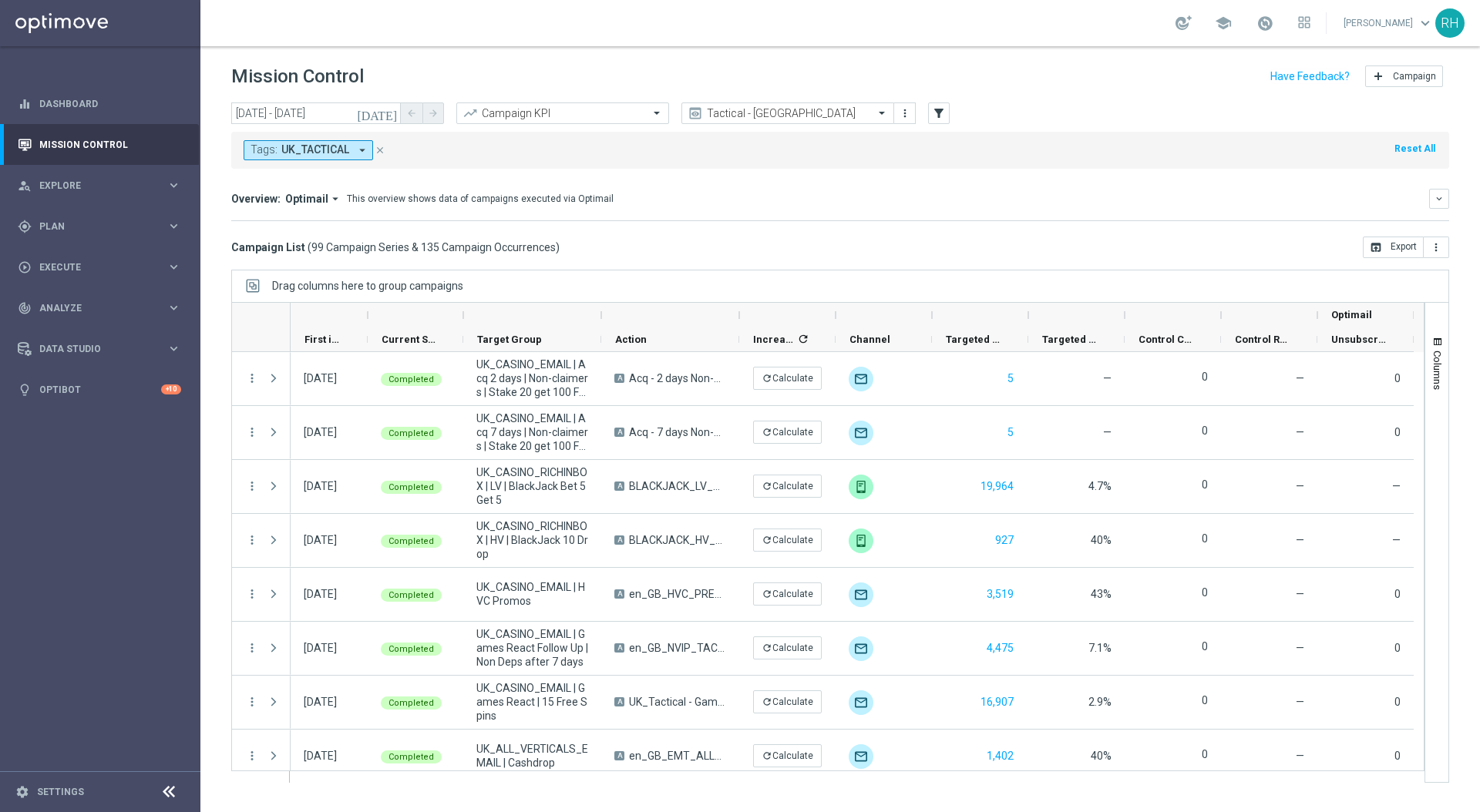
click at [1221, 210] on div "Overview: Optimail arrow_drop_down This overview shows data of campaigns execut…" at bounding box center [841, 204] width 1218 height 32
click at [1097, 244] on div "Campaign List ( 99 Campaign Series & 135 Campaign Occurrences ) open_in_browser…" at bounding box center [841, 247] width 1218 height 22
click at [1097, 244] on div "Campaign List ( 99 Campaign Series & 135 Campaign Occurrences ) open_in_browser…" at bounding box center [841, 247] width 1218 height 22
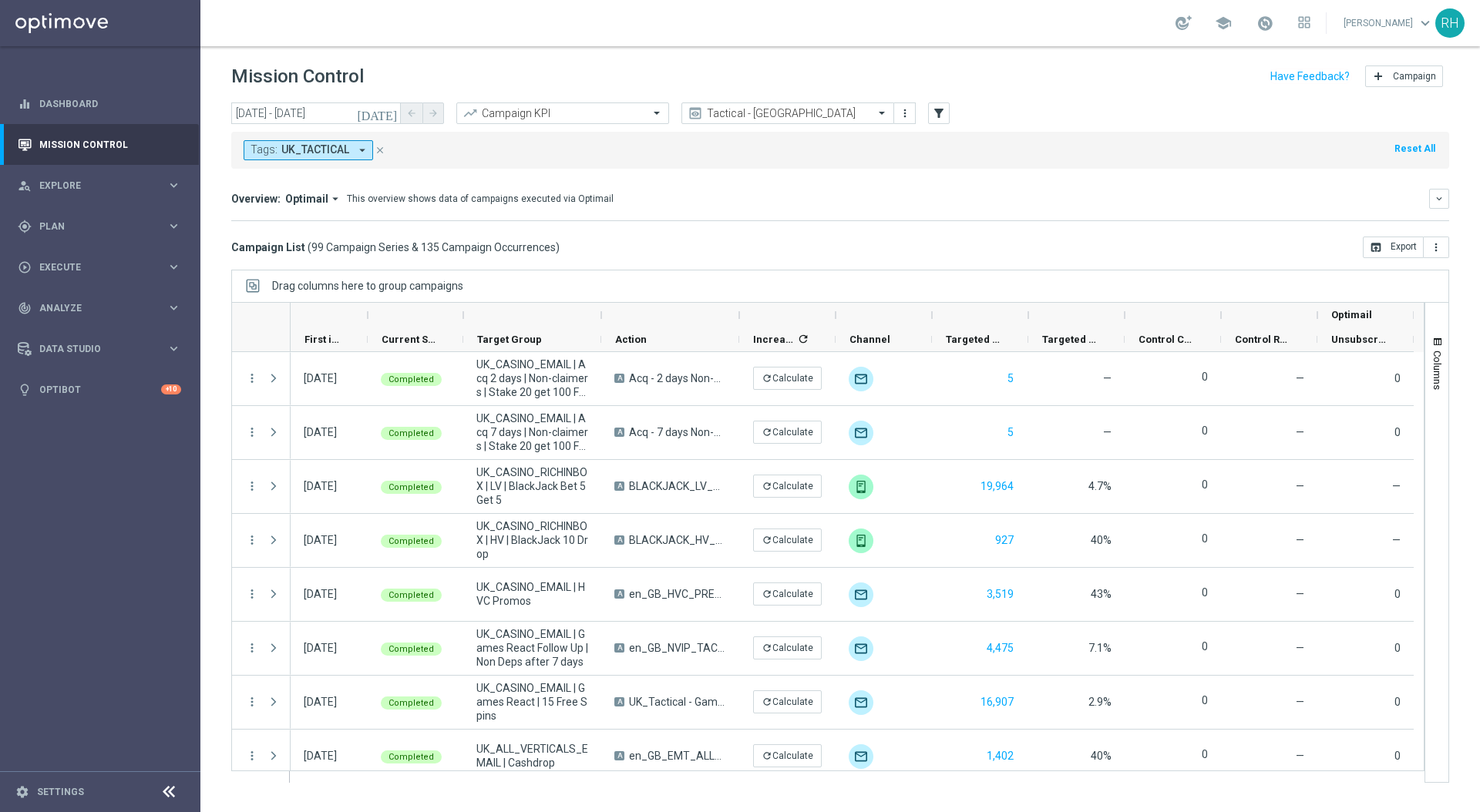
click at [1097, 244] on div "Campaign List ( 99 Campaign Series & 135 Campaign Occurrences ) open_in_browser…" at bounding box center [841, 247] width 1218 height 22
click at [1100, 243] on div "Campaign List ( 99 Campaign Series & 135 Campaign Occurrences ) open_in_browser…" at bounding box center [841, 247] width 1218 height 22
click at [385, 109] on icon "today" at bounding box center [377, 113] width 41 height 14
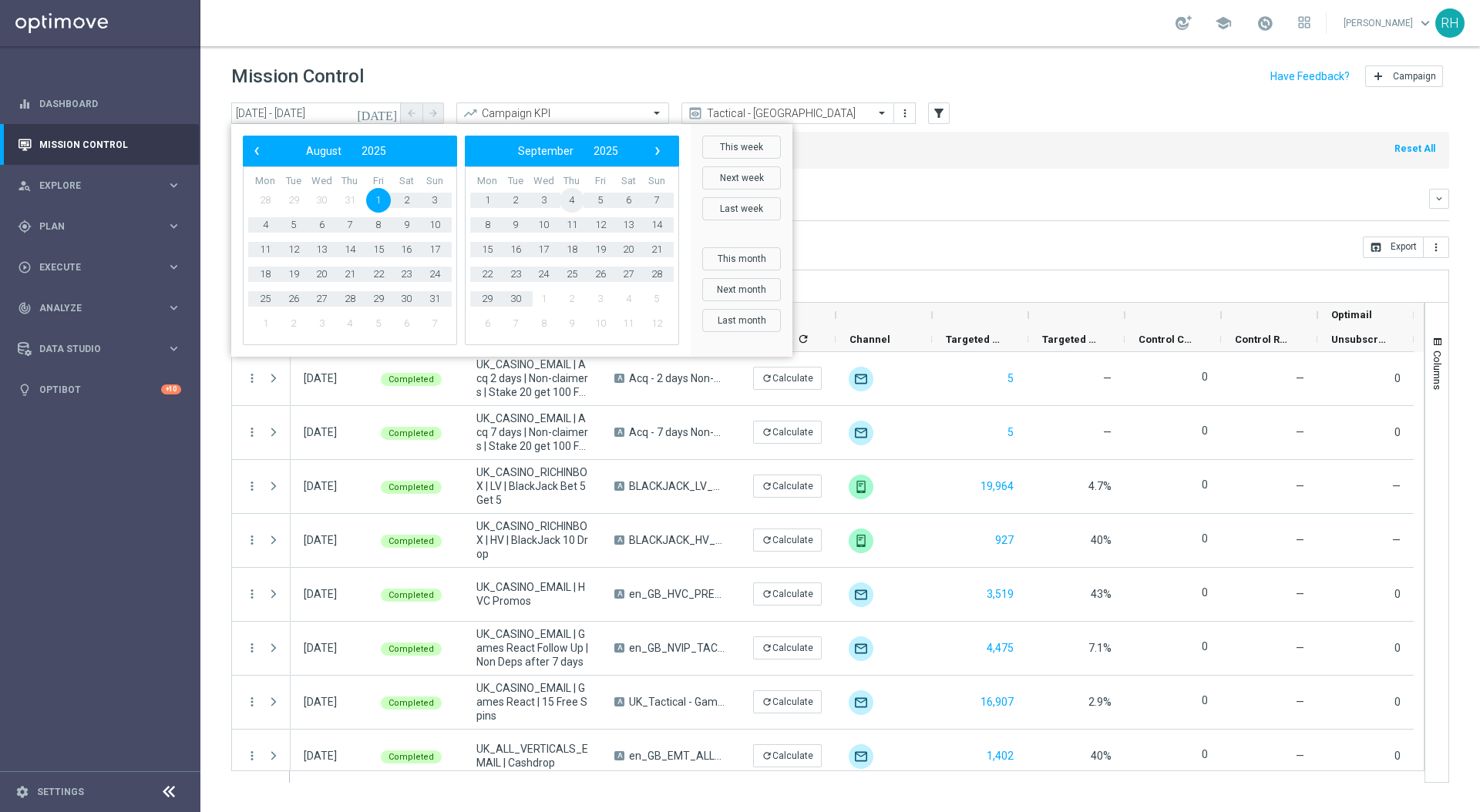
click at [578, 197] on span "4" at bounding box center [571, 200] width 25 height 25
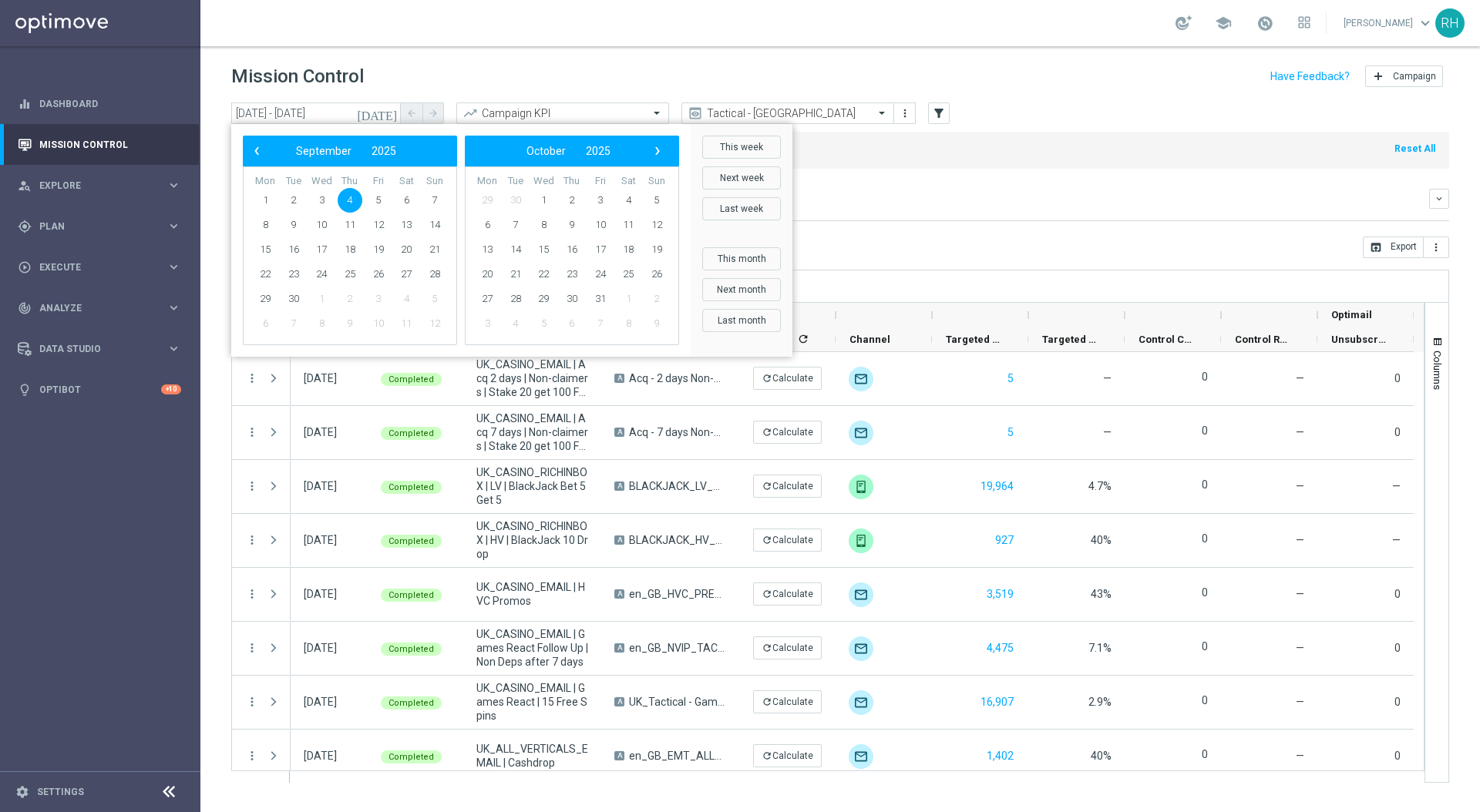
click at [346, 202] on span "4" at bounding box center [350, 200] width 25 height 25
type input "04 Sep 2025 - 04 Sep 2025"
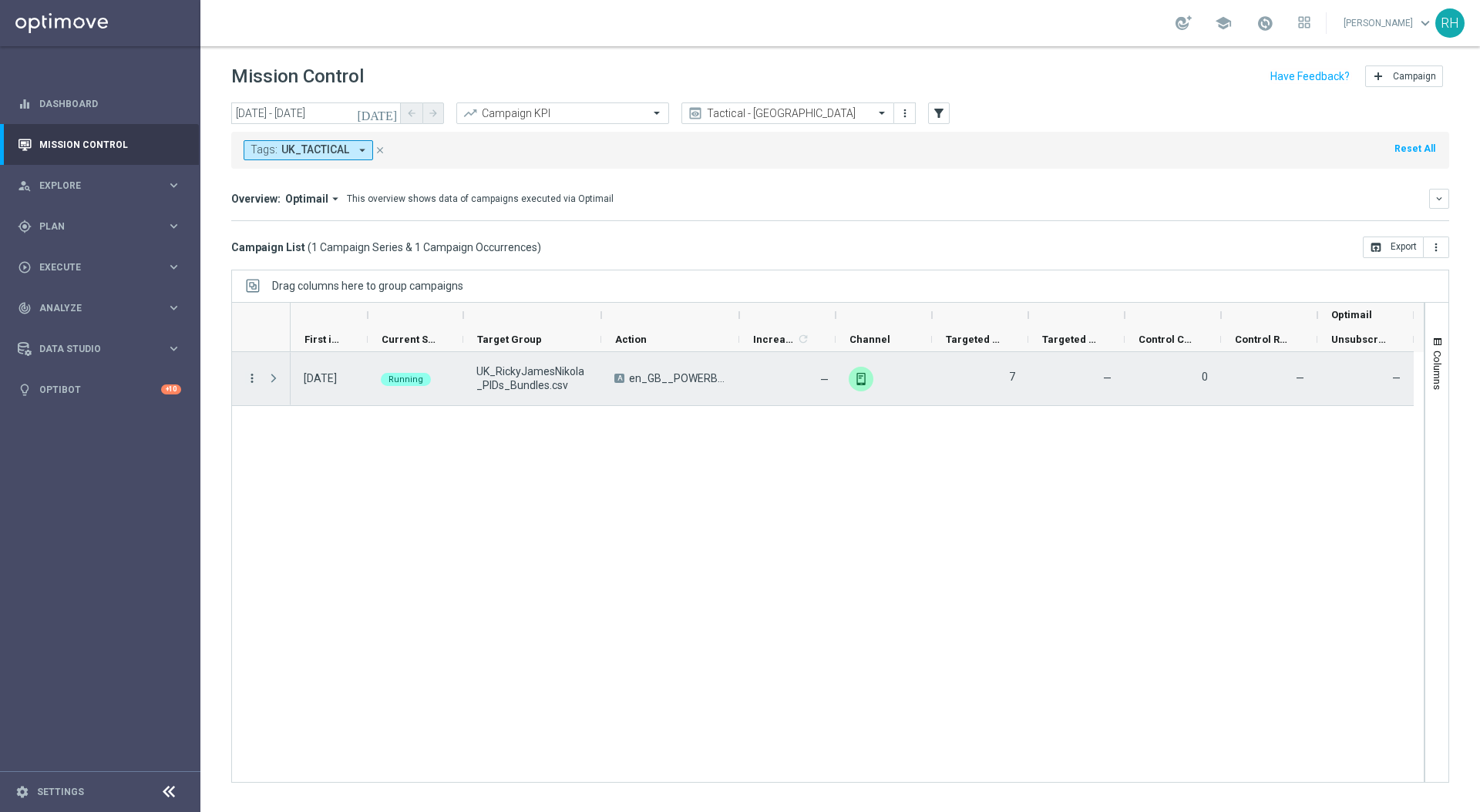
click at [251, 375] on icon "more_vert" at bounding box center [252, 378] width 14 height 14
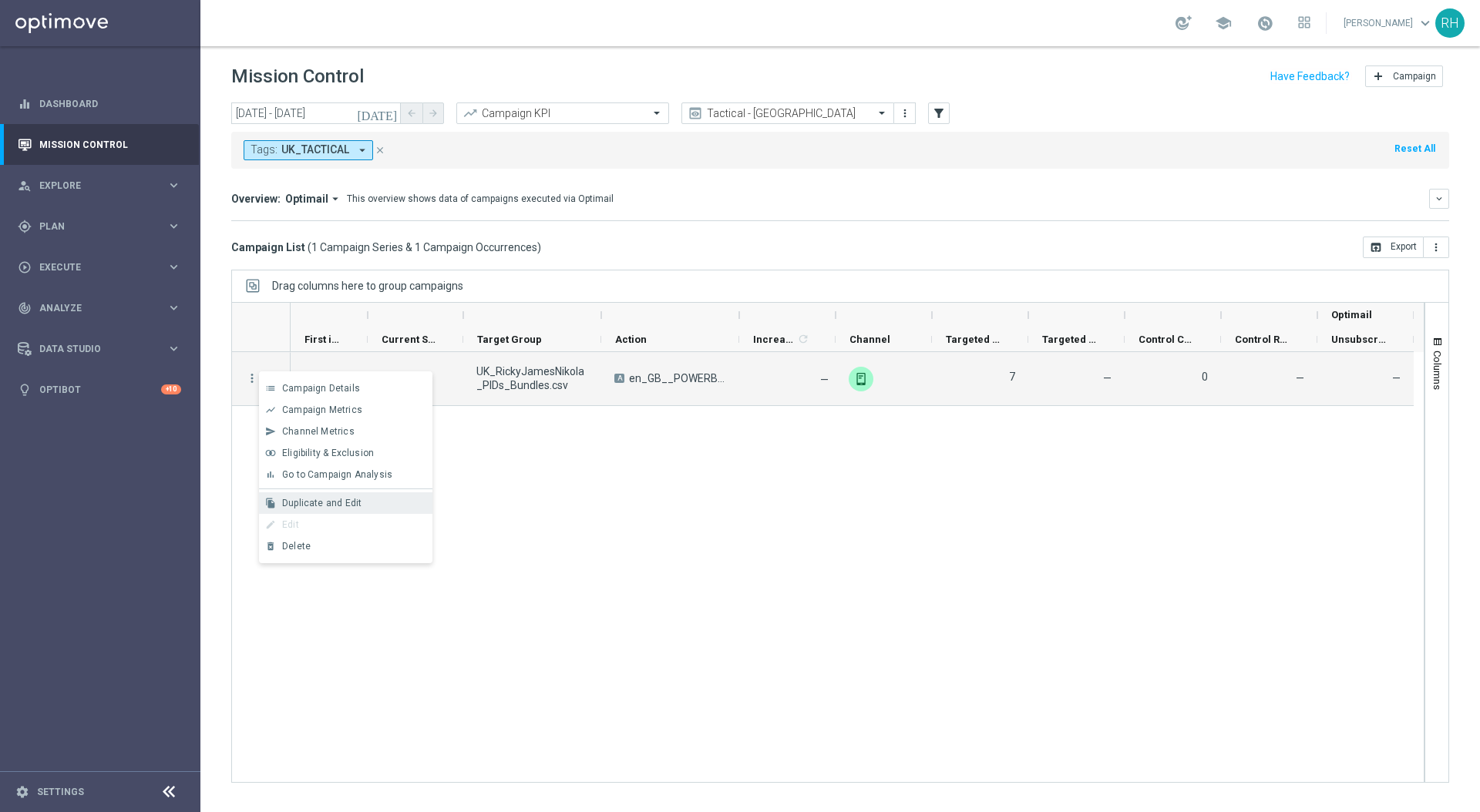
click at [314, 505] on span "Duplicate and Edit" at bounding box center [321, 503] width 80 height 11
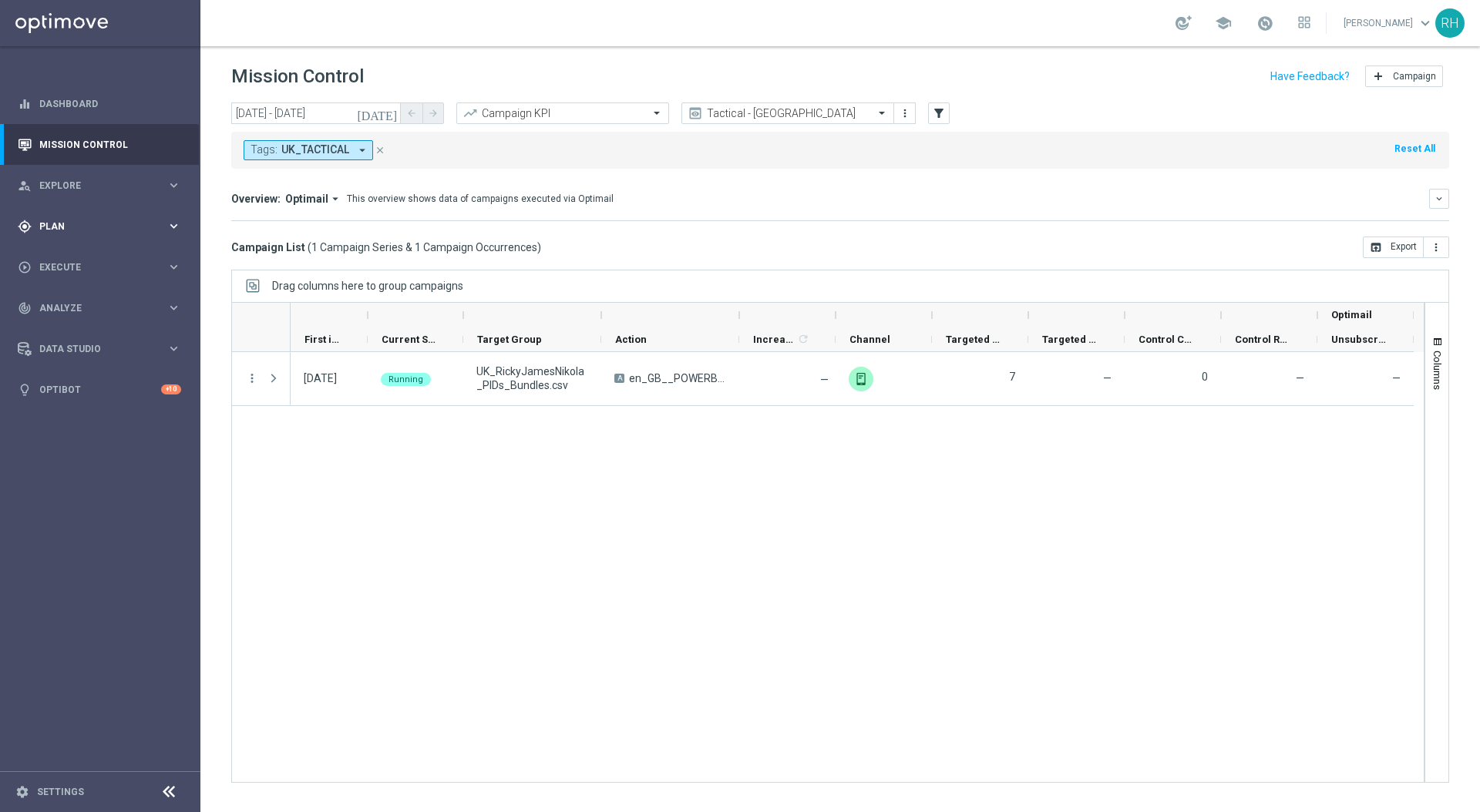
click at [79, 222] on span "Plan" at bounding box center [103, 226] width 127 height 9
click at [81, 262] on link "Target Groups" at bounding box center [100, 257] width 120 height 12
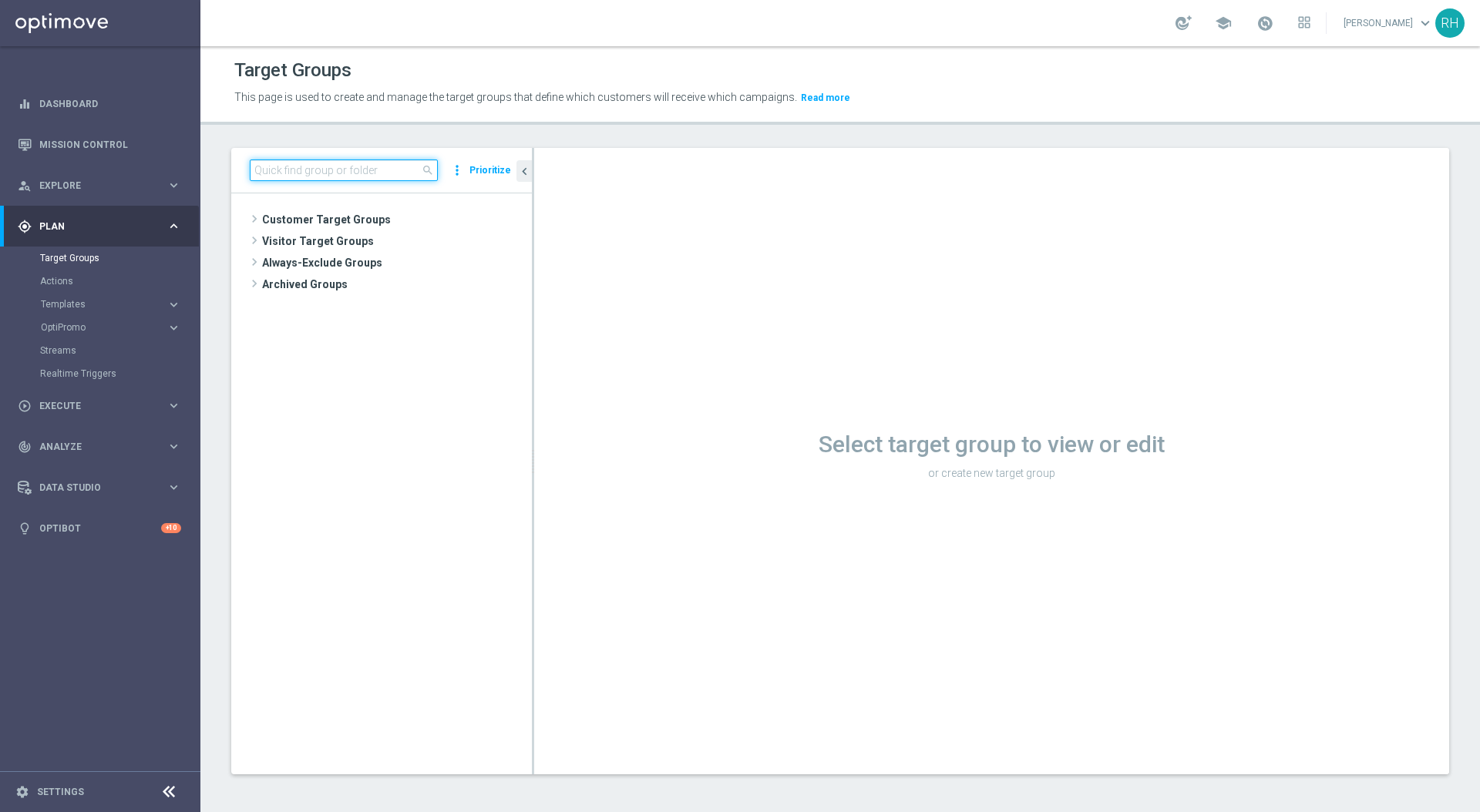
click at [373, 180] on input at bounding box center [343, 170] width 188 height 22
paste input ""UK_CASINO_EMAIL | NOT ON APP YET ""
drag, startPoint x: 348, startPoint y: 167, endPoint x: 250, endPoint y: 156, distance: 98.6
click at [251, 156] on div ""UK_CASINO_EMAIL | NOT ON APP YET close more_vert Prioritize" at bounding box center [382, 171] width 300 height 46
click at [259, 168] on input ""UK_CASINO_EMAIL | NOT ON APP YET" at bounding box center [343, 170] width 188 height 22
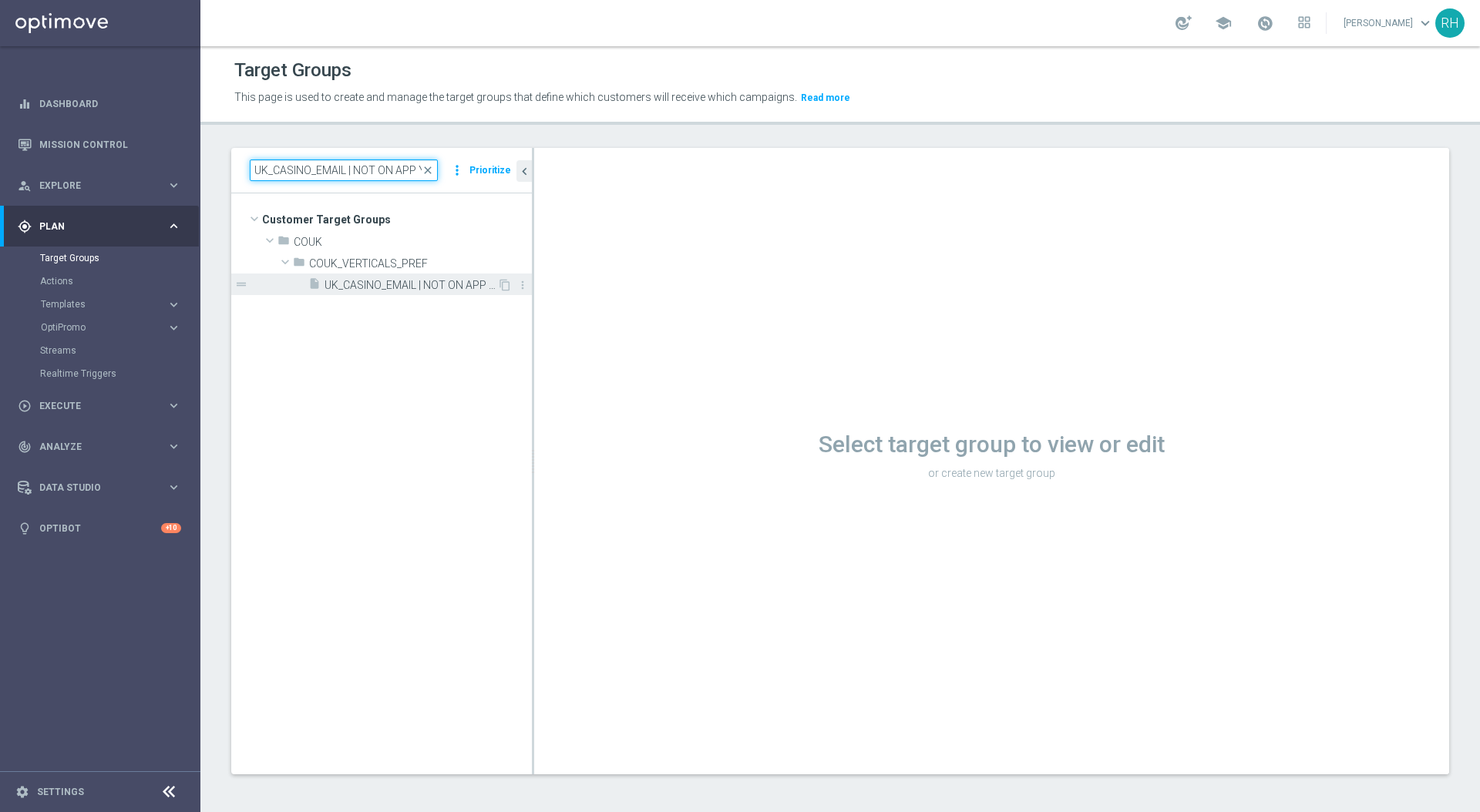
type input "UK_CASINO_EMAIL | NOT ON APP YET"
click at [449, 276] on div "insert_drive_file UK_CASINO_EMAIL | NOT ON APP YET" at bounding box center [403, 285] width 189 height 22
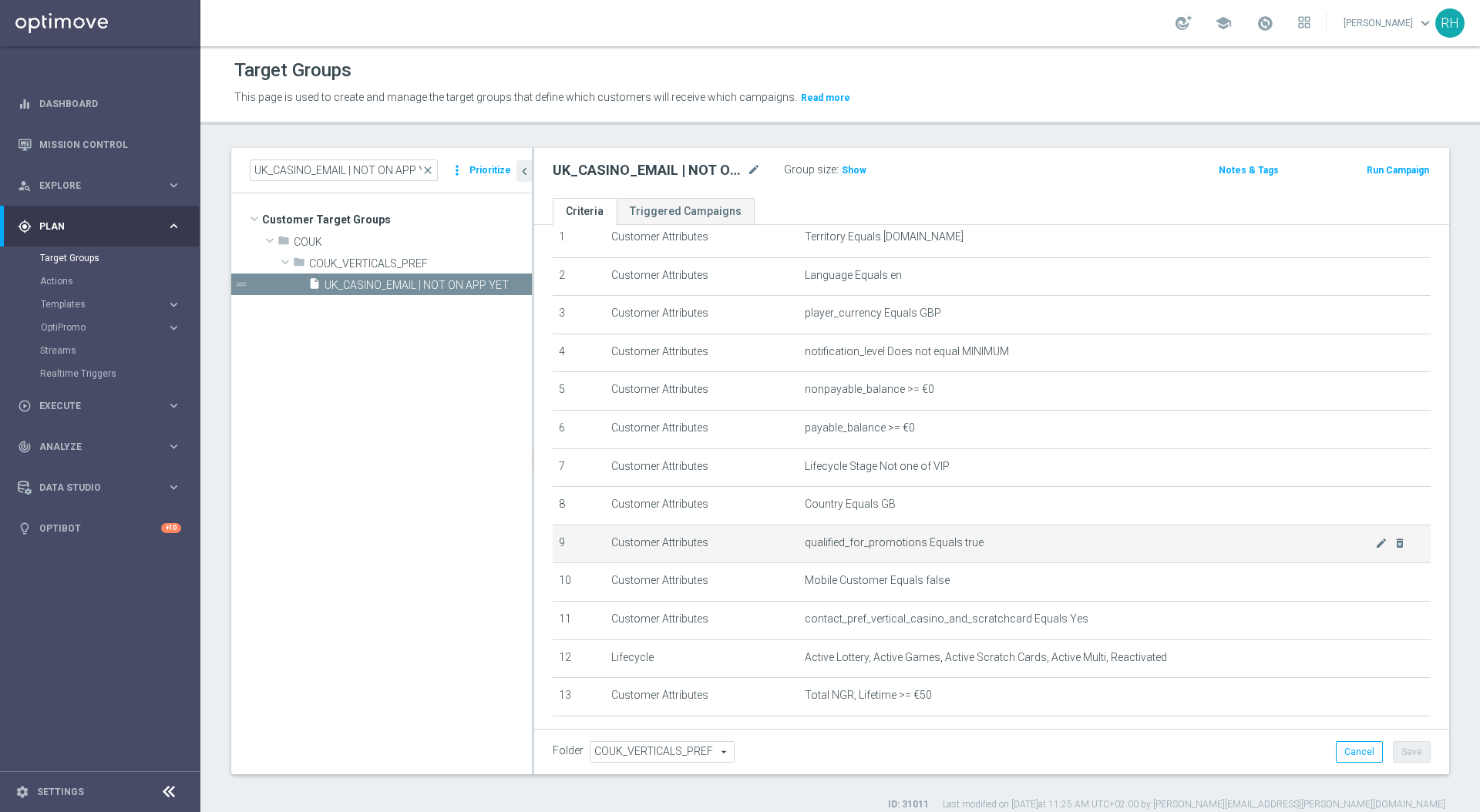
scroll to position [172, 0]
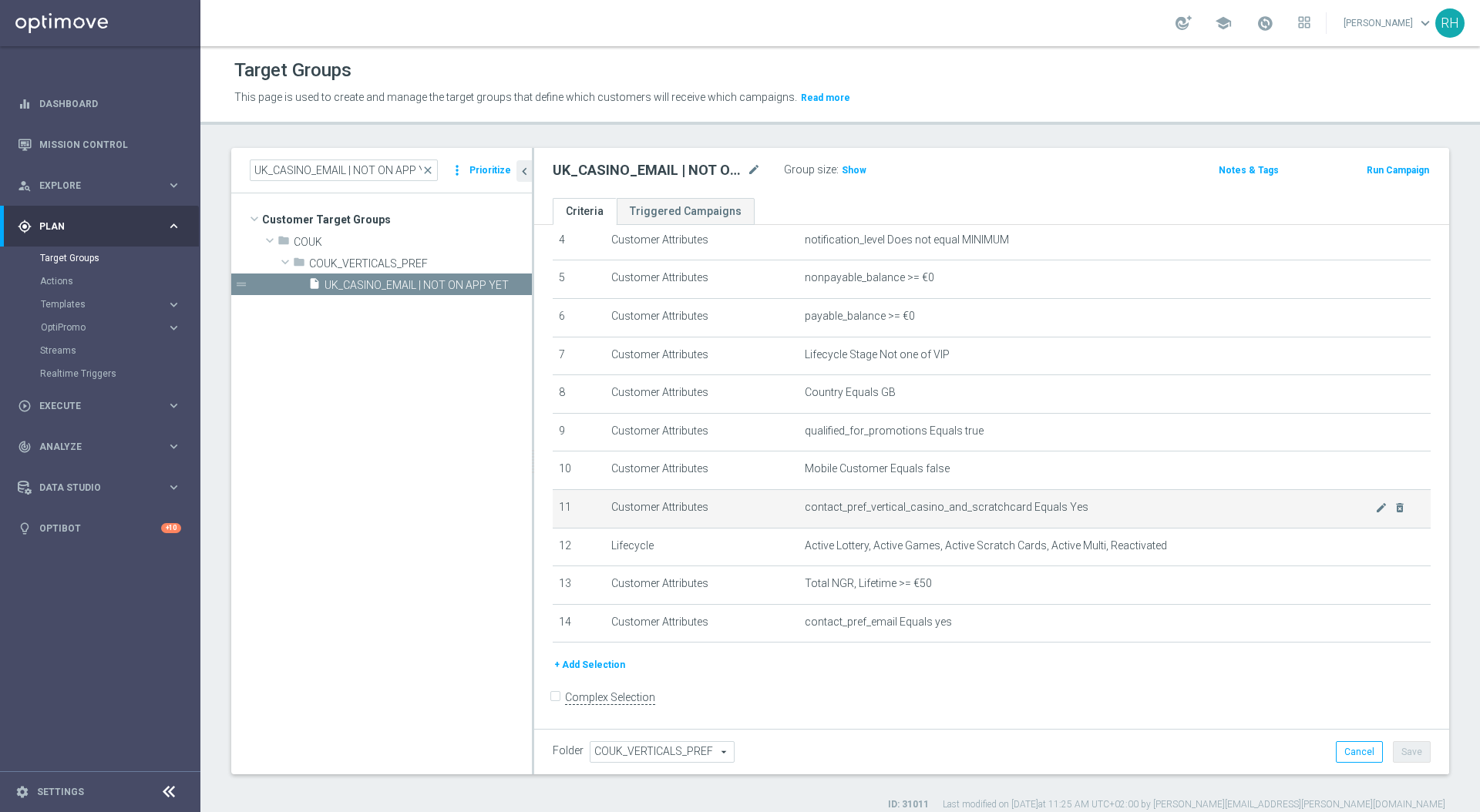
click at [1037, 510] on span "contact_pref_vertical_casino_and_scratchcard Equals Yes" at bounding box center [1090, 507] width 571 height 13
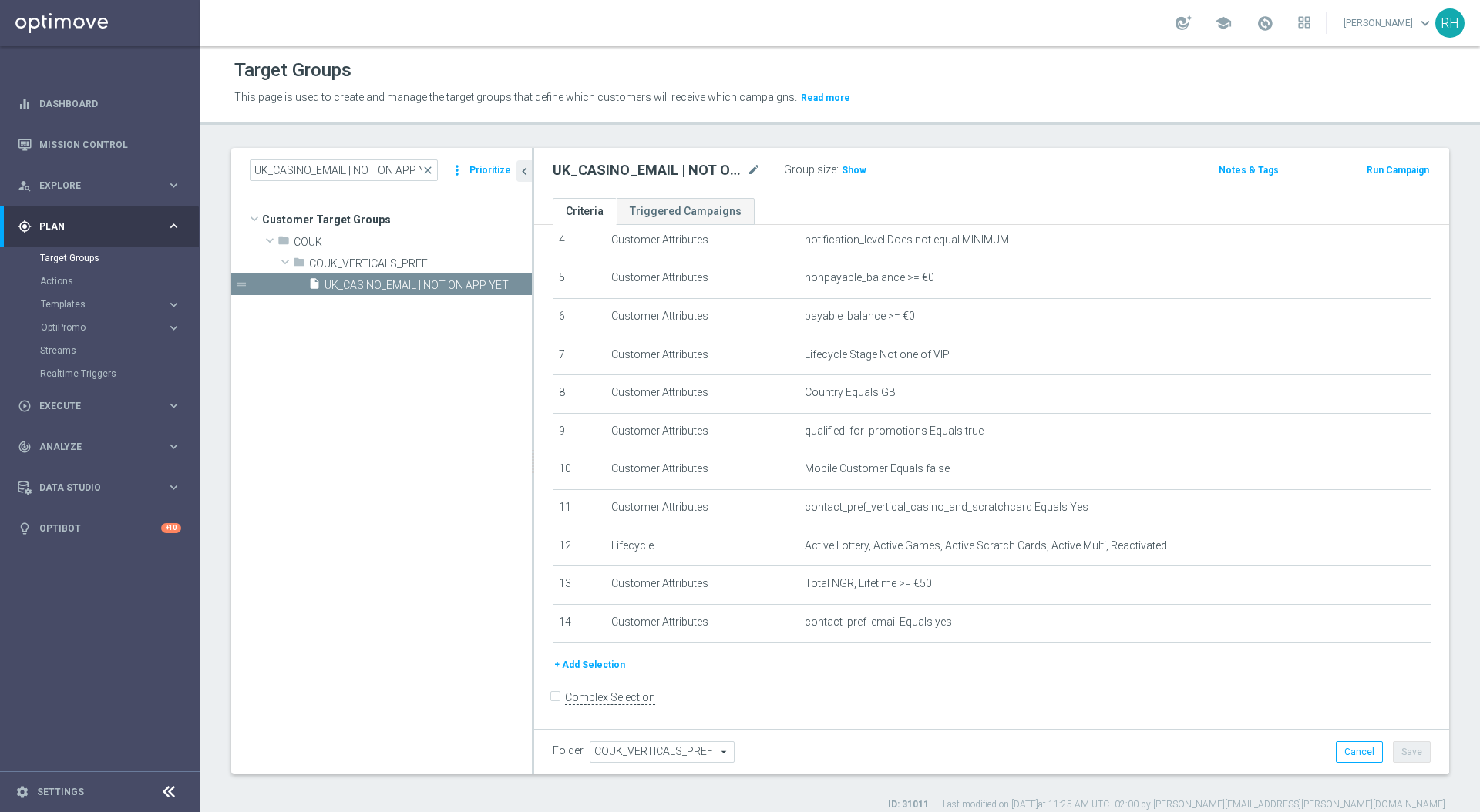
click at [980, 124] on header "Target Groups This page is used to create and manage the target groups that def…" at bounding box center [841, 86] width 1280 height 79
click at [917, 133] on div "Target Groups This page is used to create and manage the target groups that def…" at bounding box center [841, 429] width 1280 height 766
click at [1027, 637] on td "contact_pref_email Equals yes mode_edit delete_forever" at bounding box center [1115, 623] width 632 height 38
click at [1063, 739] on div "Folder COUK_VERTICALS_PREF COUK_VERTICALS_PREF arrow_drop_down search Cancel Sa…" at bounding box center [991, 752] width 915 height 46
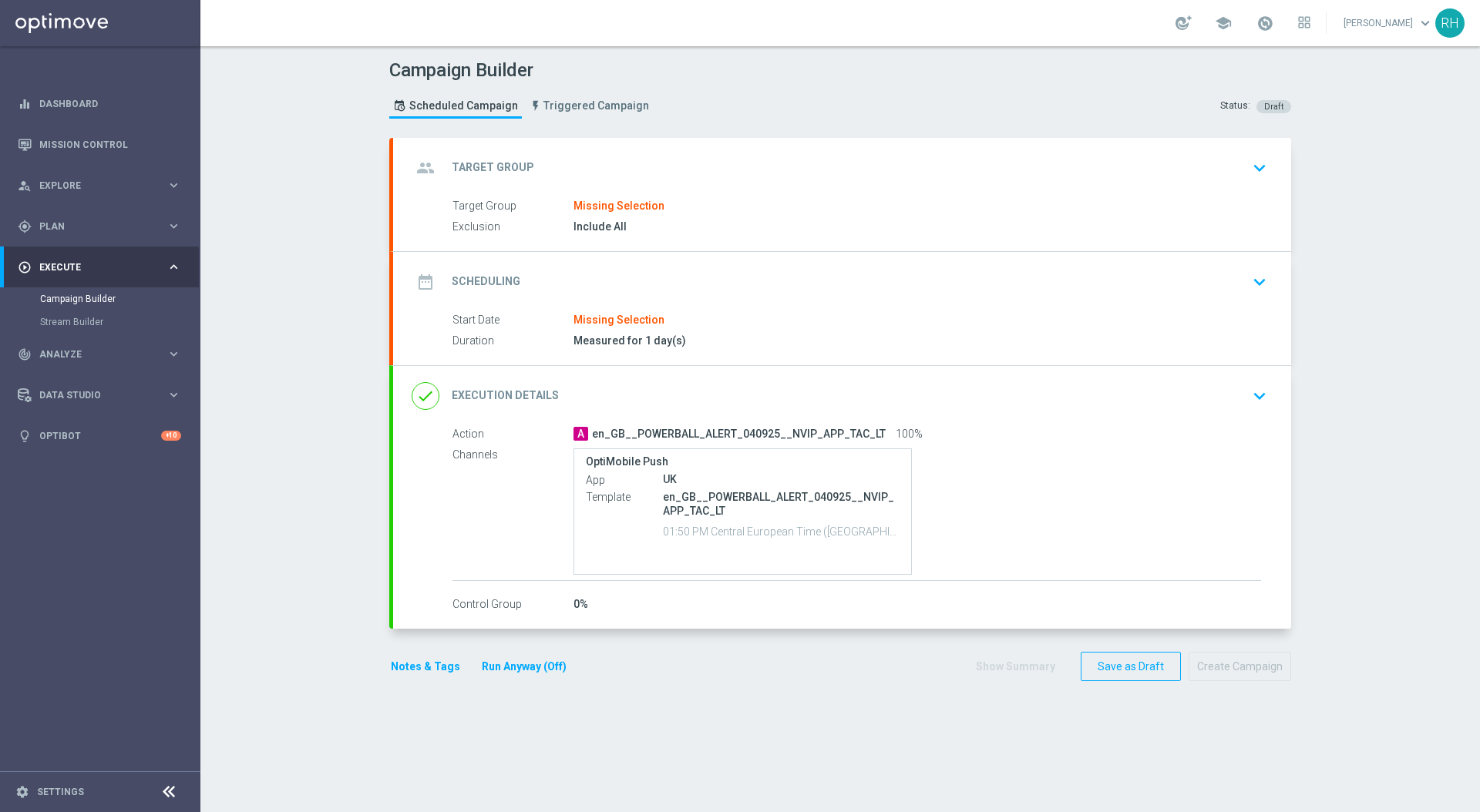
click at [1382, 282] on div "Campaign Builder Scheduled Campaign Triggered Campaign Status: Draft group Targ…" at bounding box center [841, 429] width 1280 height 766
click at [680, 186] on div "group Target Group keyboard_arrow_down" at bounding box center [842, 168] width 898 height 60
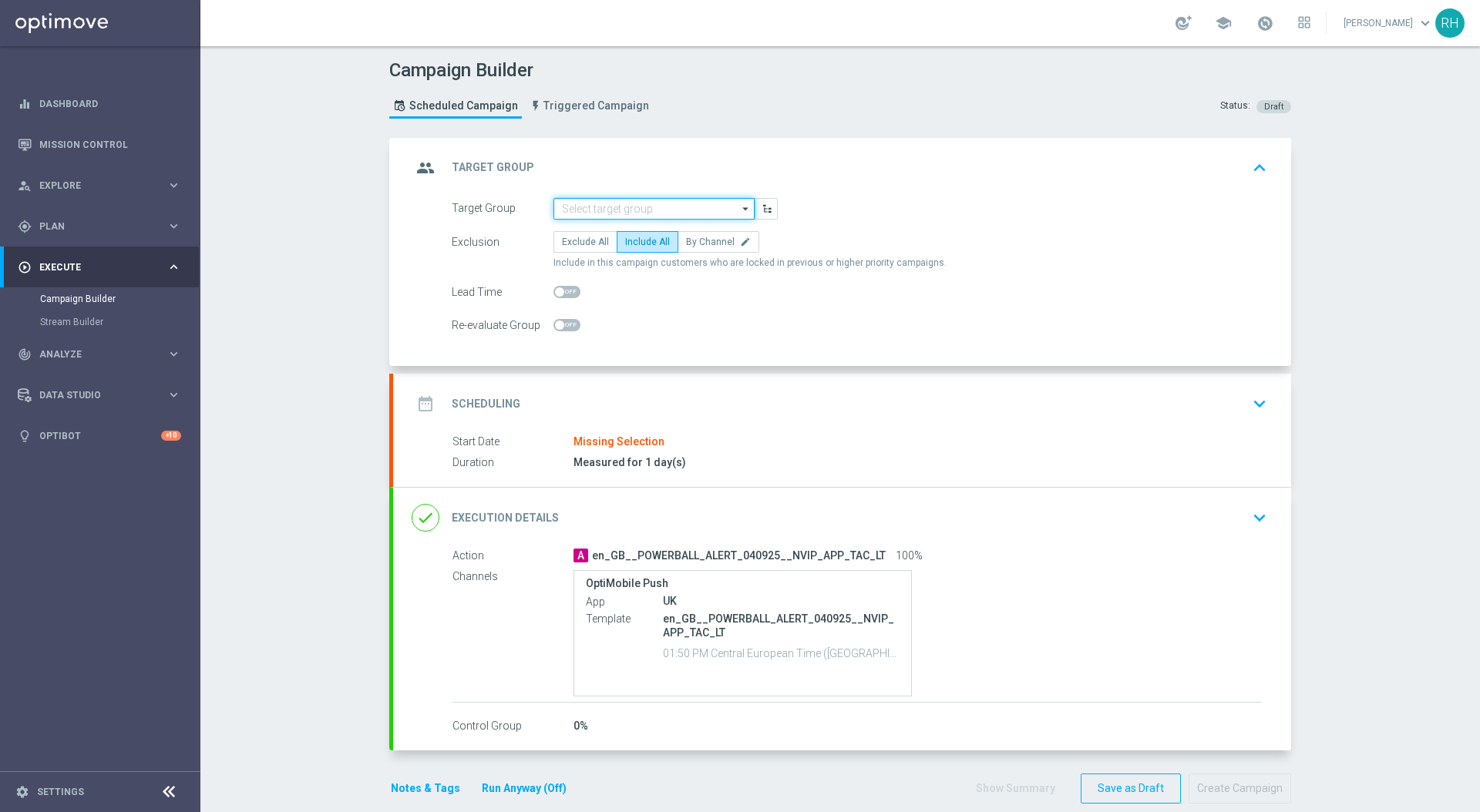
click at [669, 210] on input at bounding box center [654, 209] width 201 height 22
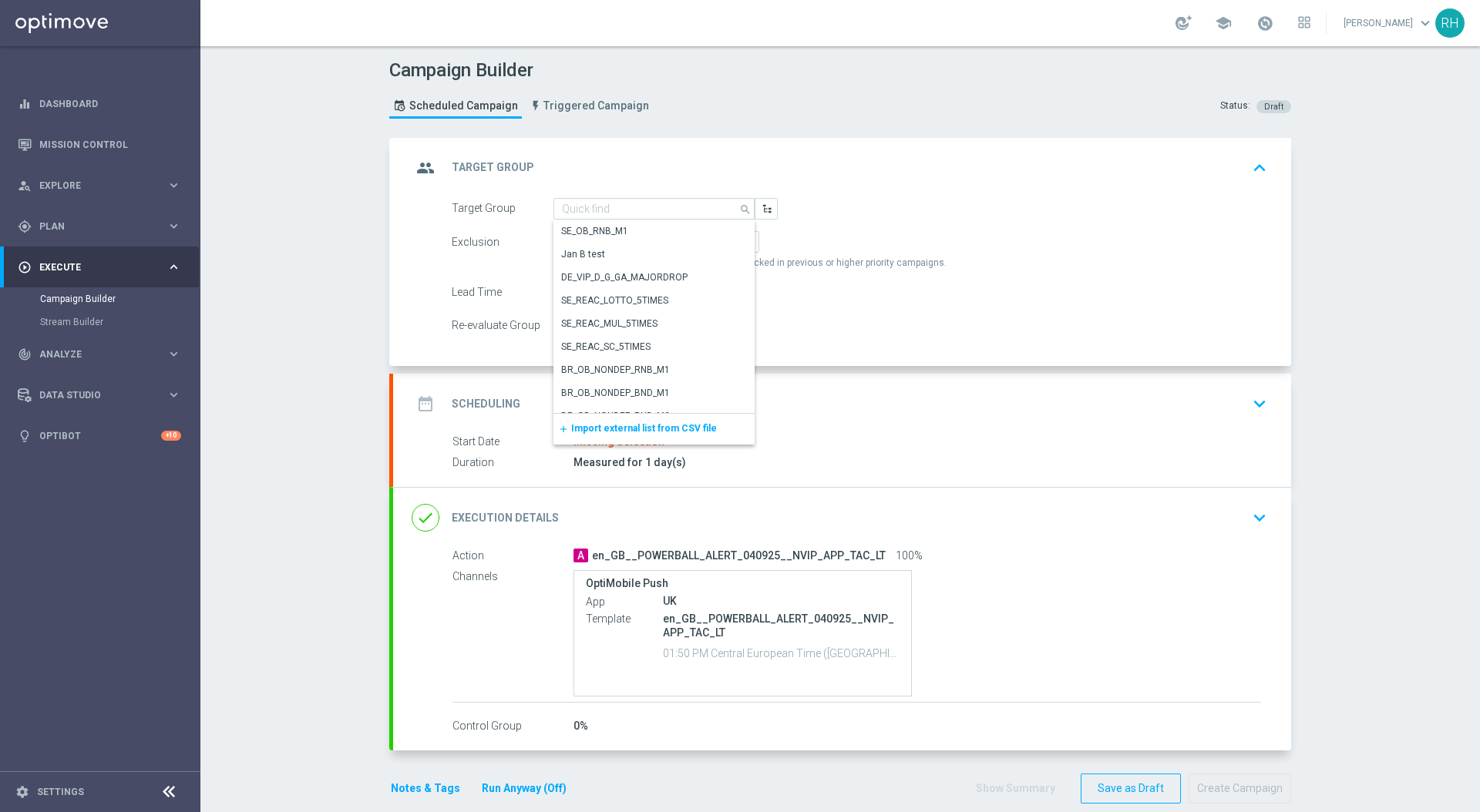
click at [618, 431] on span "Import external list from CSV file" at bounding box center [644, 428] width 146 height 11
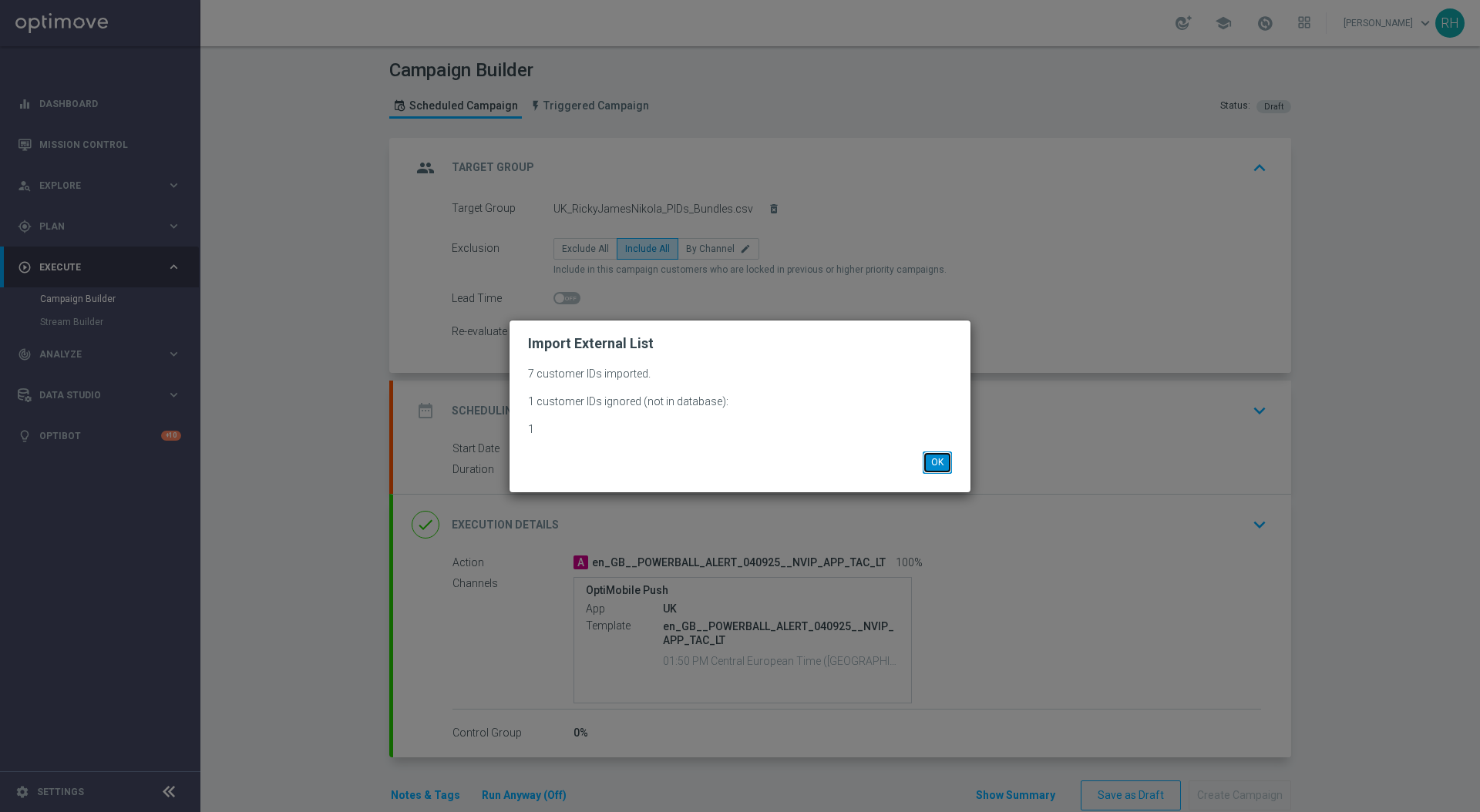
click at [943, 466] on button "OK" at bounding box center [938, 462] width 29 height 22
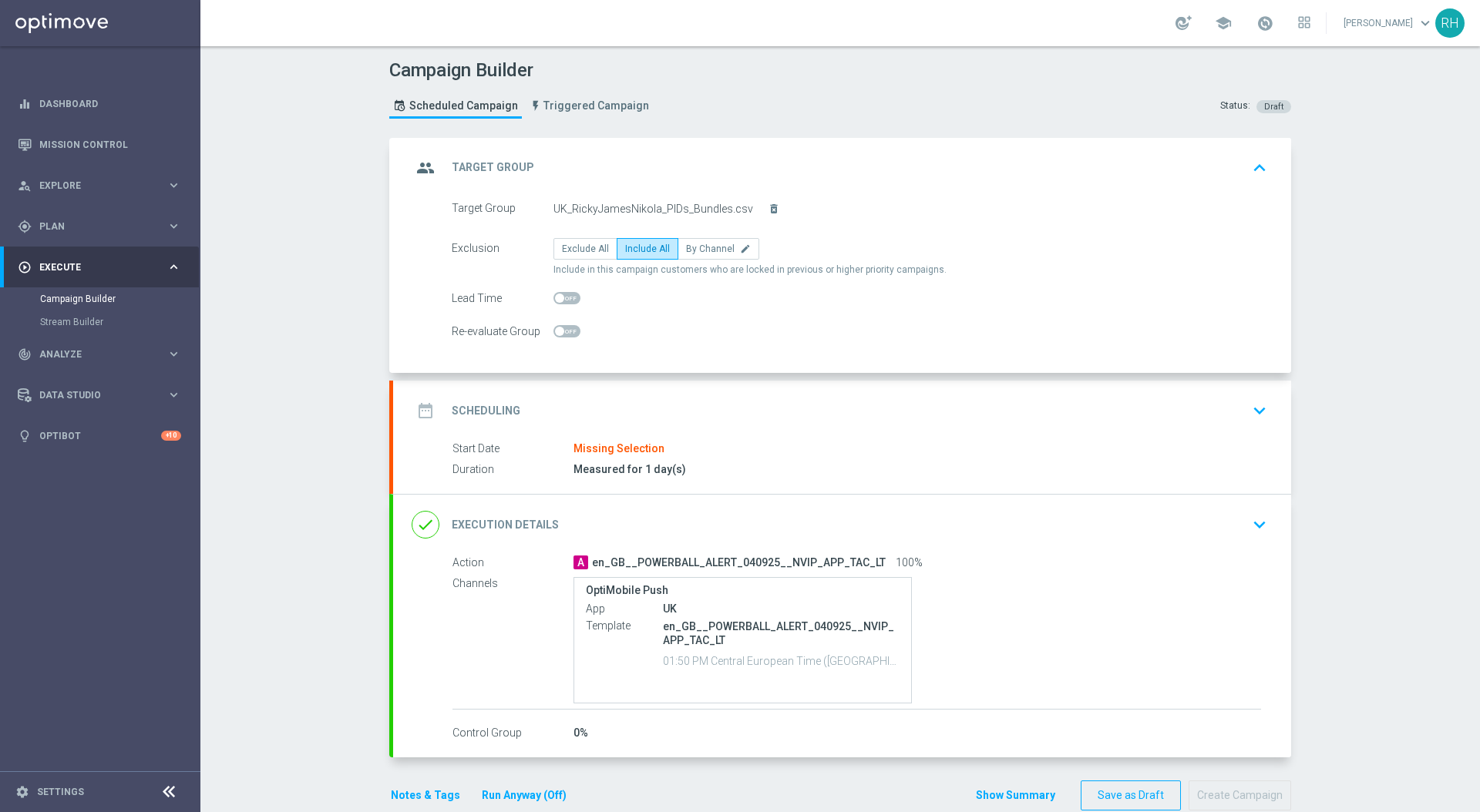
click at [1251, 422] on button "keyboard_arrow_down" at bounding box center [1259, 411] width 27 height 29
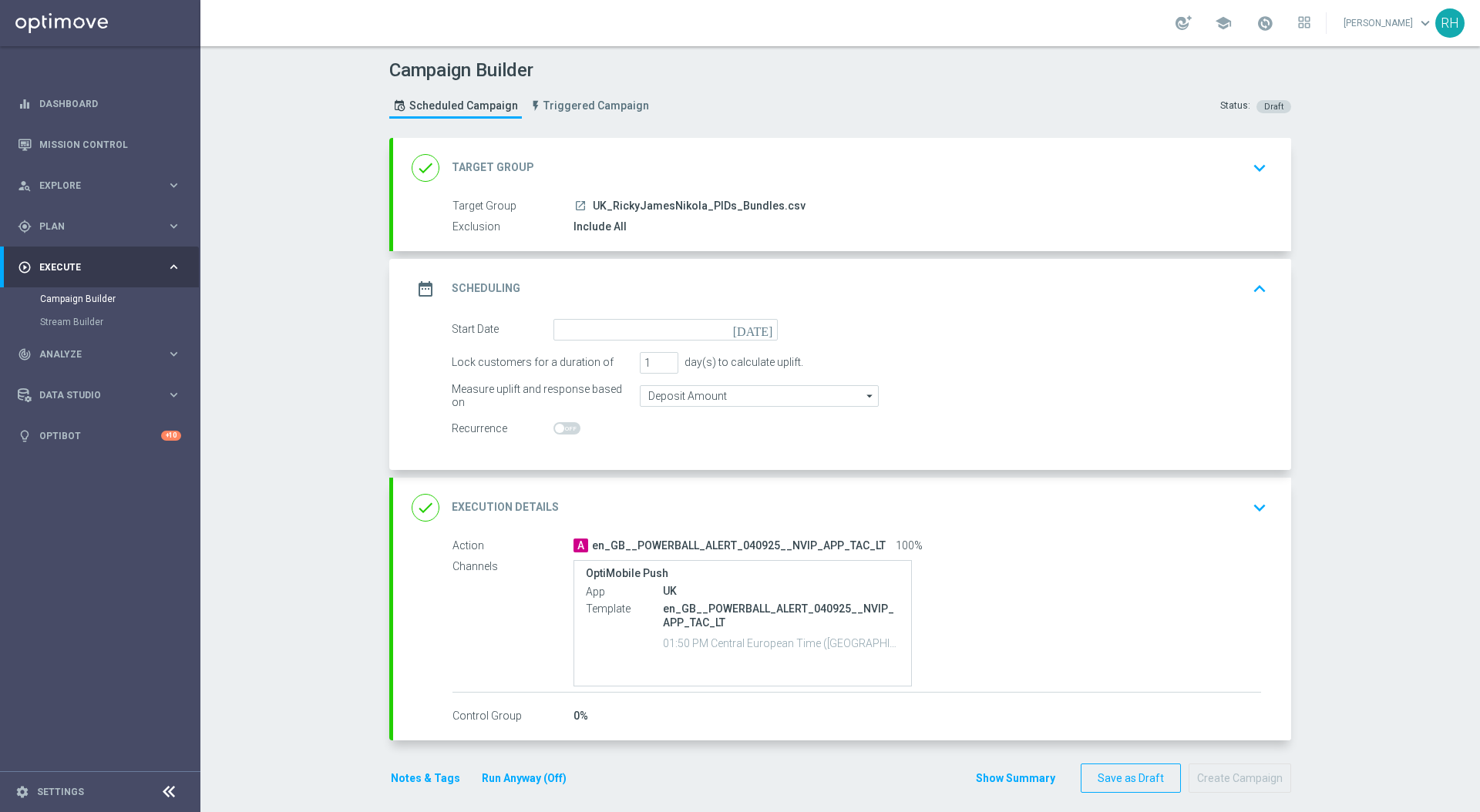
click at [758, 330] on icon "today" at bounding box center [756, 328] width 46 height 17
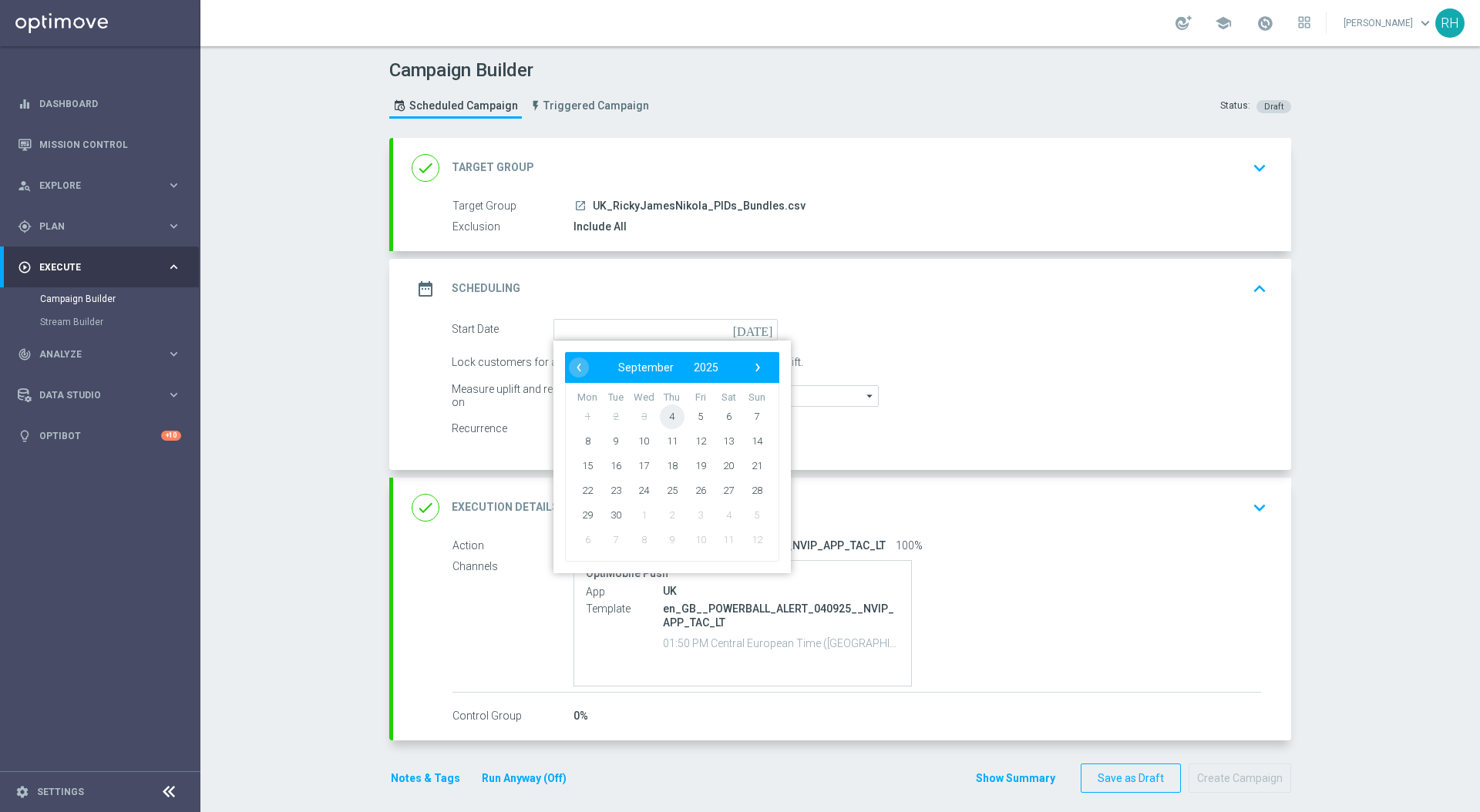
click at [670, 417] on span "4" at bounding box center [672, 416] width 25 height 25
type input "04 Sep 2025"
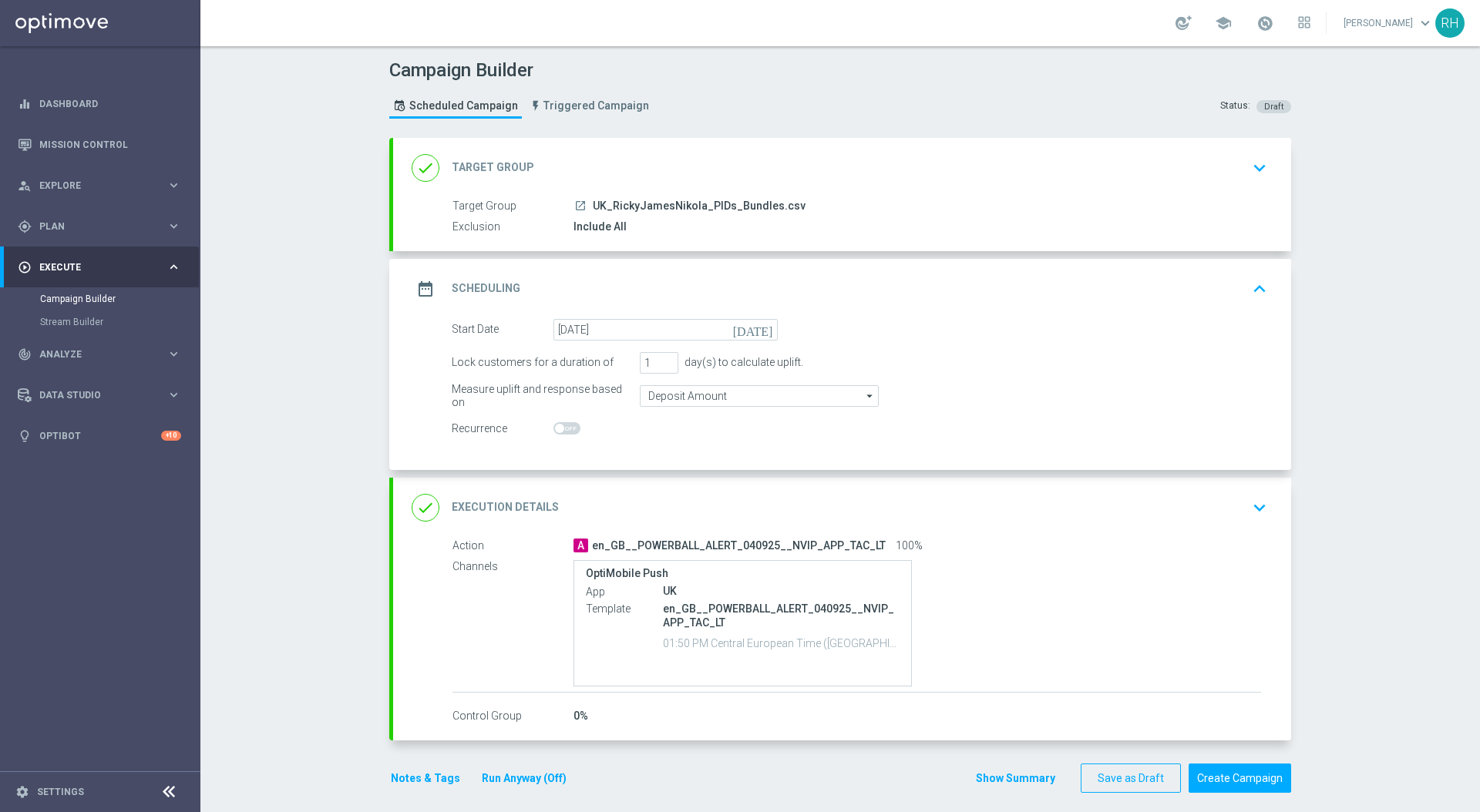
click at [1276, 279] on div "date_range Scheduling keyboard_arrow_up" at bounding box center [842, 289] width 898 height 60
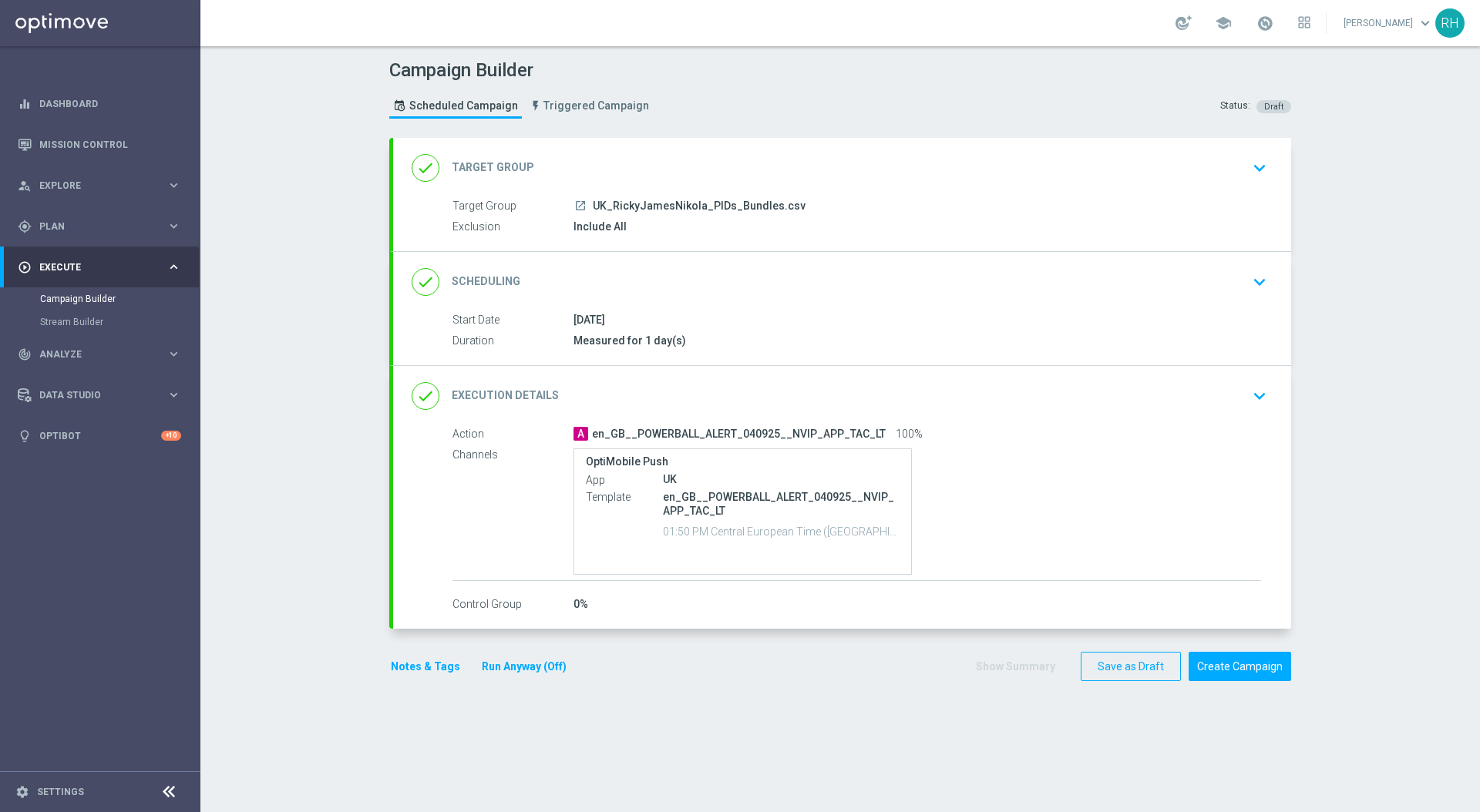
click at [412, 661] on button "Notes & Tags" at bounding box center [425, 666] width 72 height 19
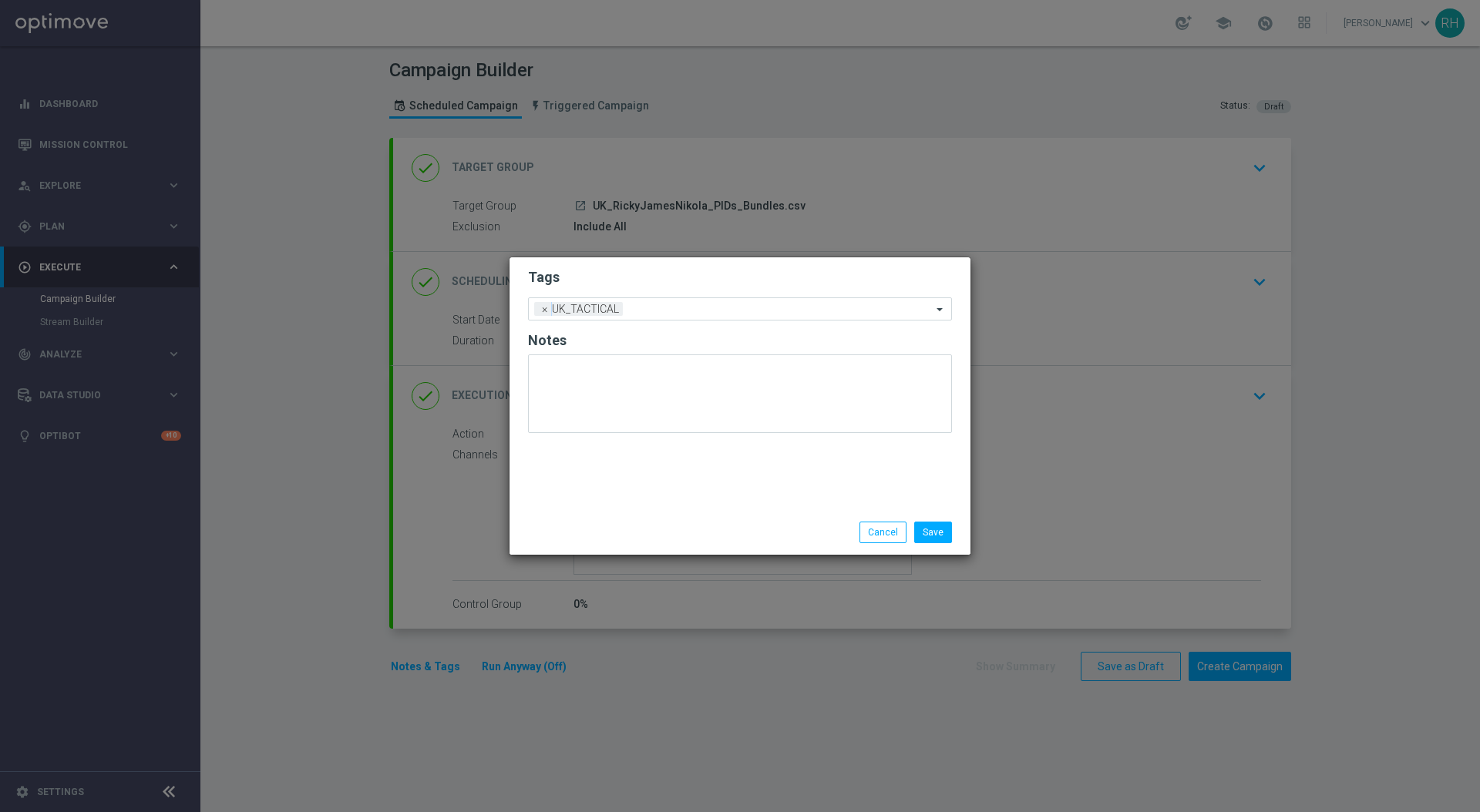
click at [699, 457] on div "Tags Add a new tag × UK_TACTICAL Notes" at bounding box center [739, 384] width 461 height 253
click at [754, 485] on div "Tags Add a new tag × UK_TACTICAL Notes" at bounding box center [739, 384] width 461 height 253
click at [754, 488] on div "Tags Add a new tag × UK_TACTICAL Notes" at bounding box center [739, 384] width 461 height 253
click at [803, 493] on div "Tags Add a new tag × UK_TACTICAL Notes" at bounding box center [739, 384] width 461 height 253
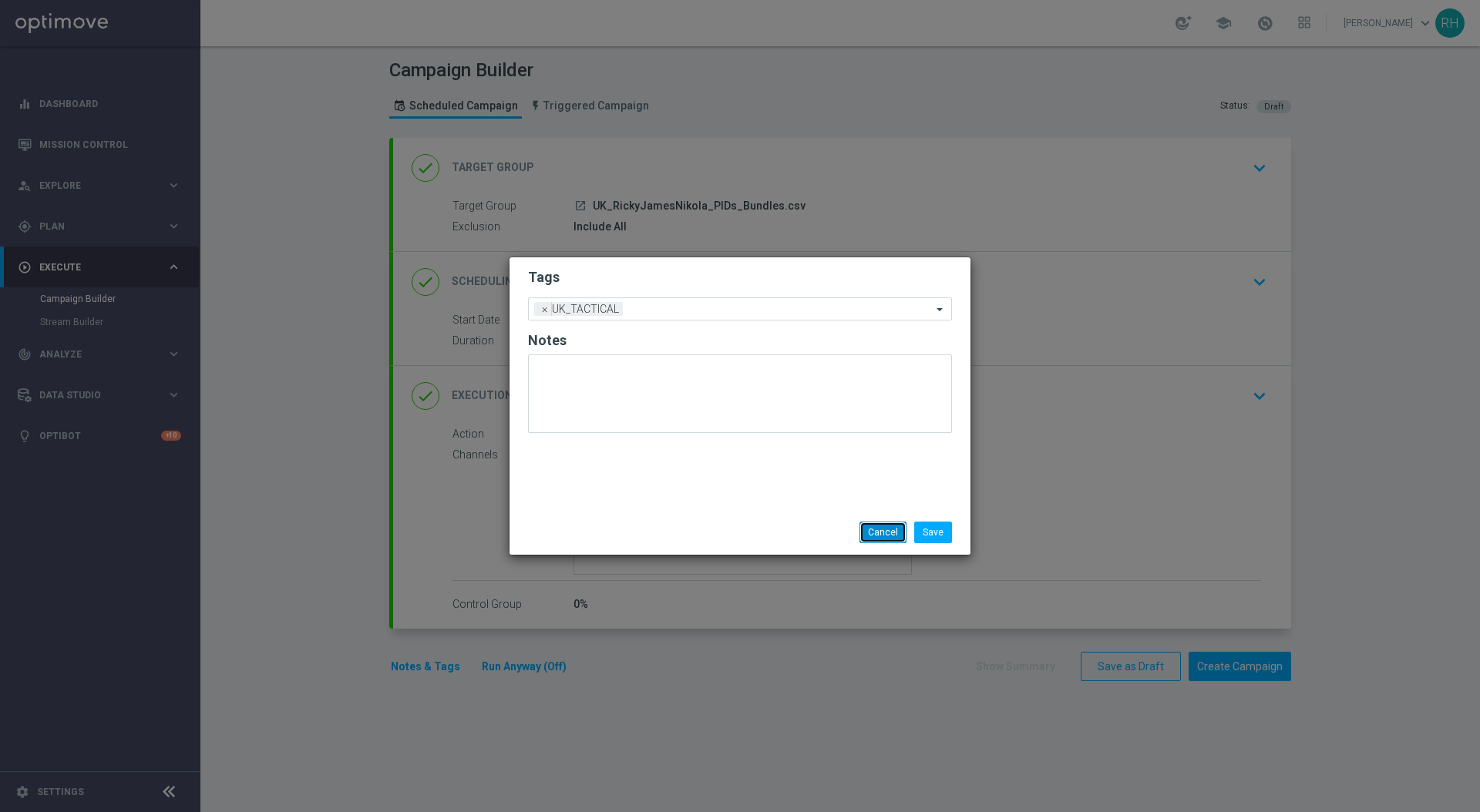
click at [888, 530] on button "Cancel" at bounding box center [883, 533] width 47 height 22
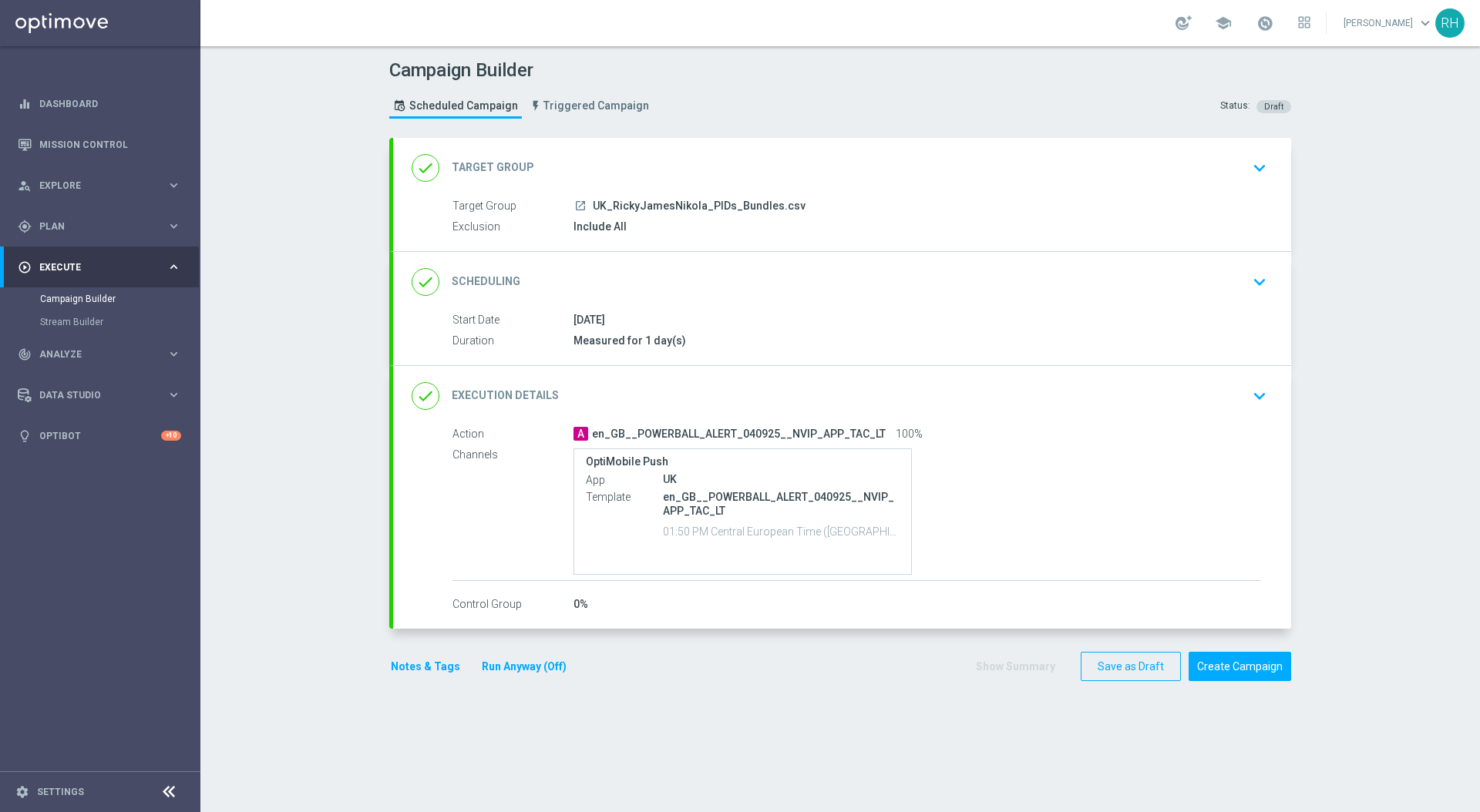
click at [1148, 393] on div "done Execution Details keyboard_arrow_down" at bounding box center [843, 396] width 861 height 29
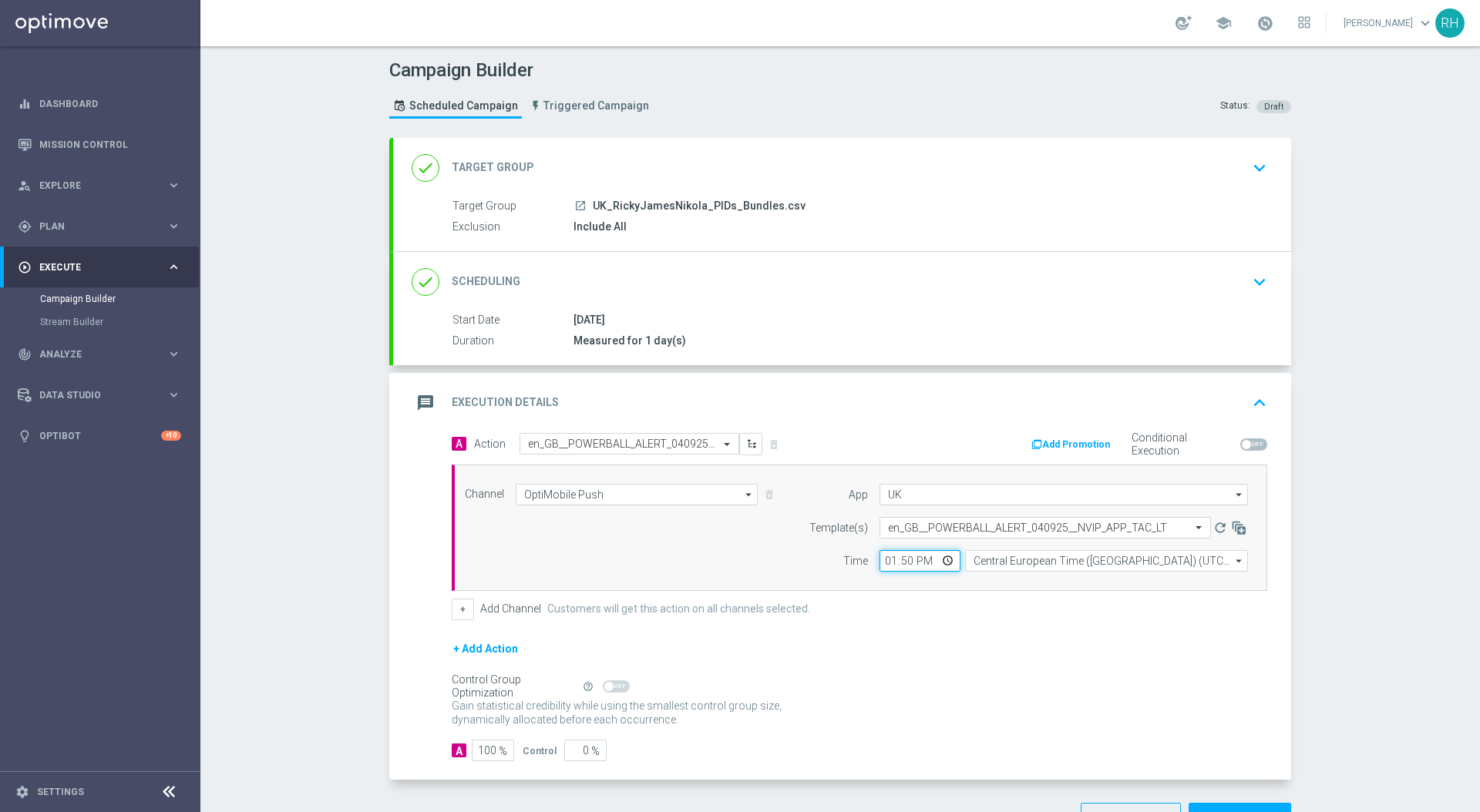
click at [905, 565] on input "13:50" at bounding box center [920, 561] width 81 height 22
click at [887, 562] on input "13:50" at bounding box center [920, 561] width 81 height 22
type input "14:20"
click at [929, 644] on div "+ Add Action" at bounding box center [859, 659] width 816 height 38
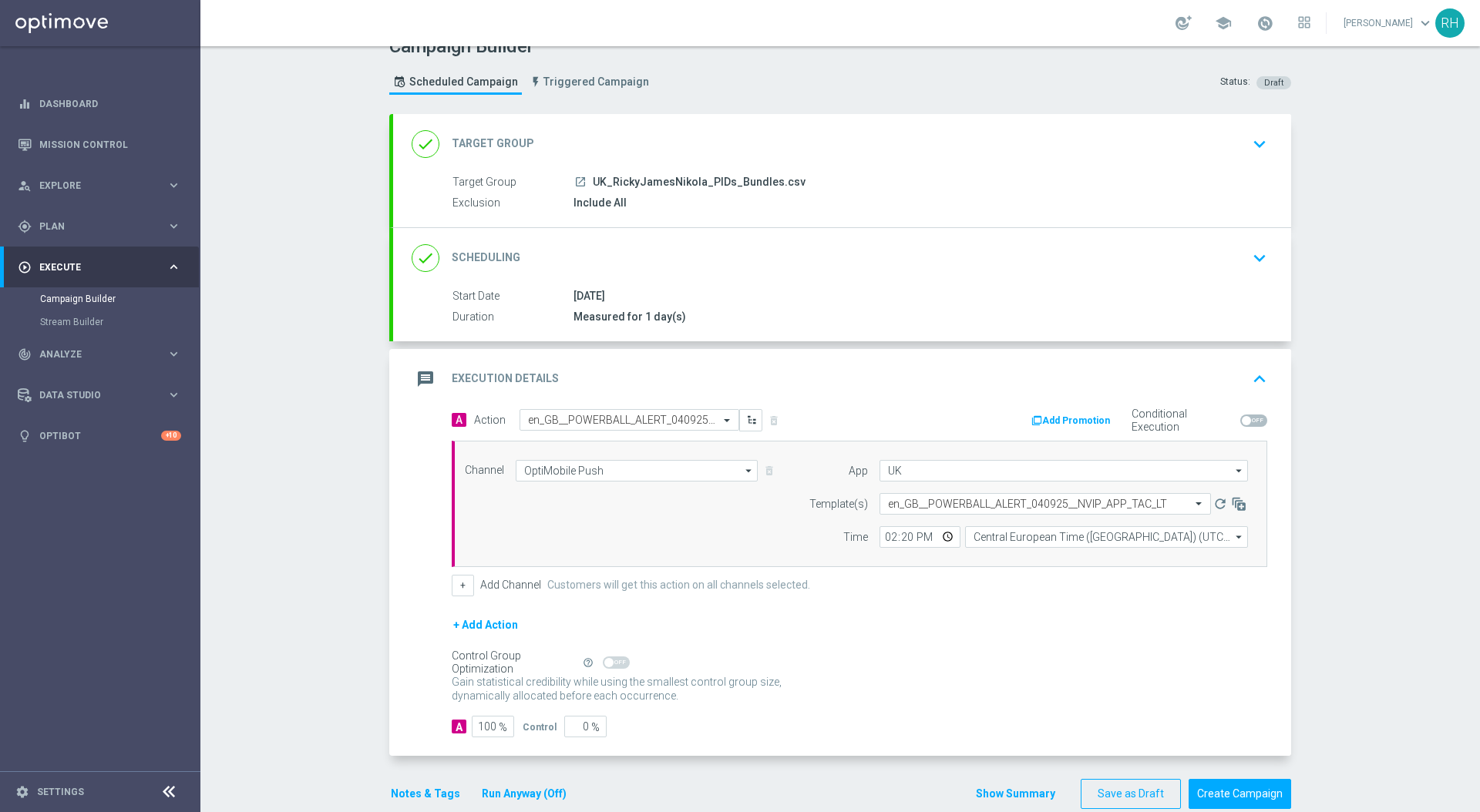
scroll to position [37, 0]
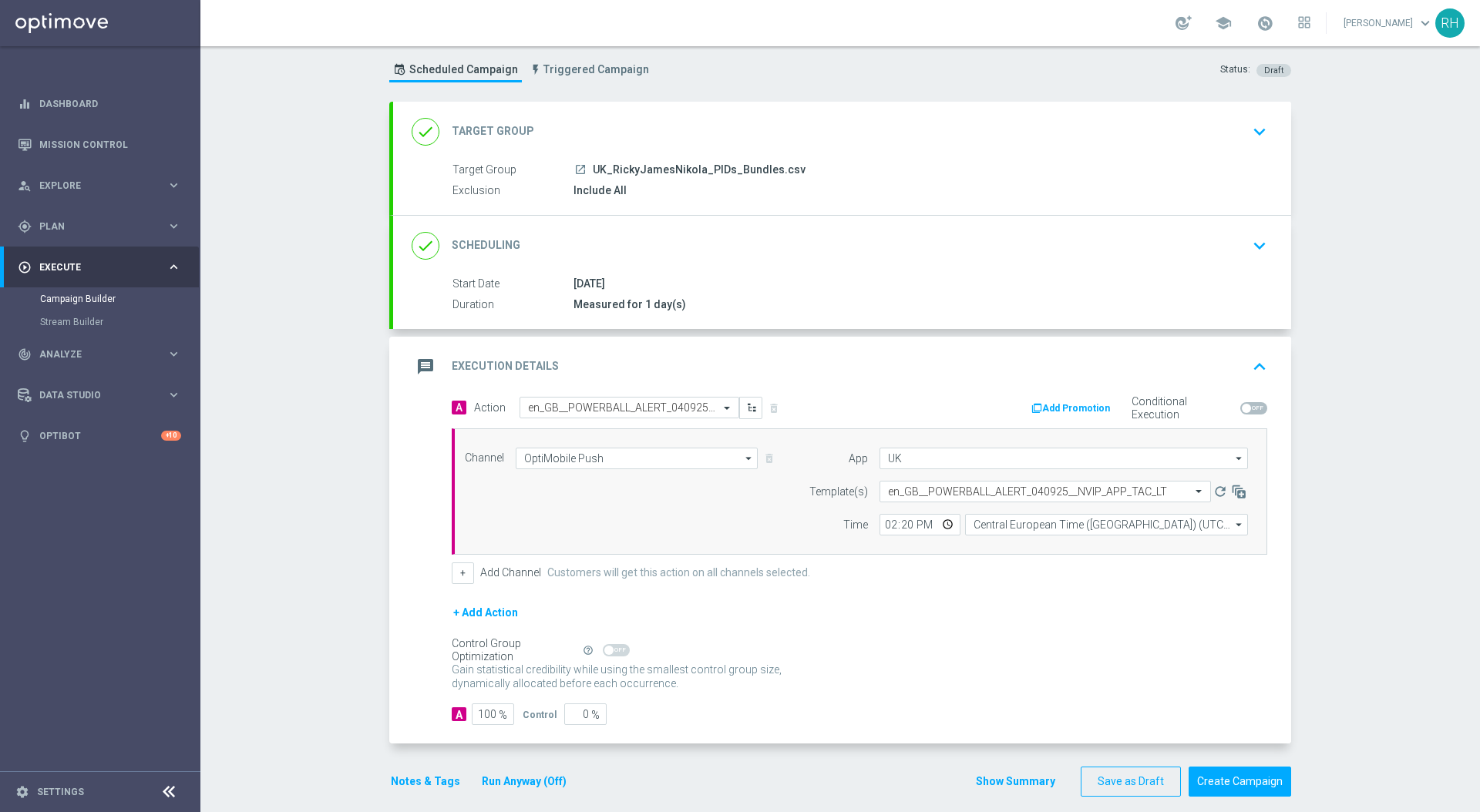
click at [389, 781] on button "Notes & Tags" at bounding box center [425, 782] width 72 height 19
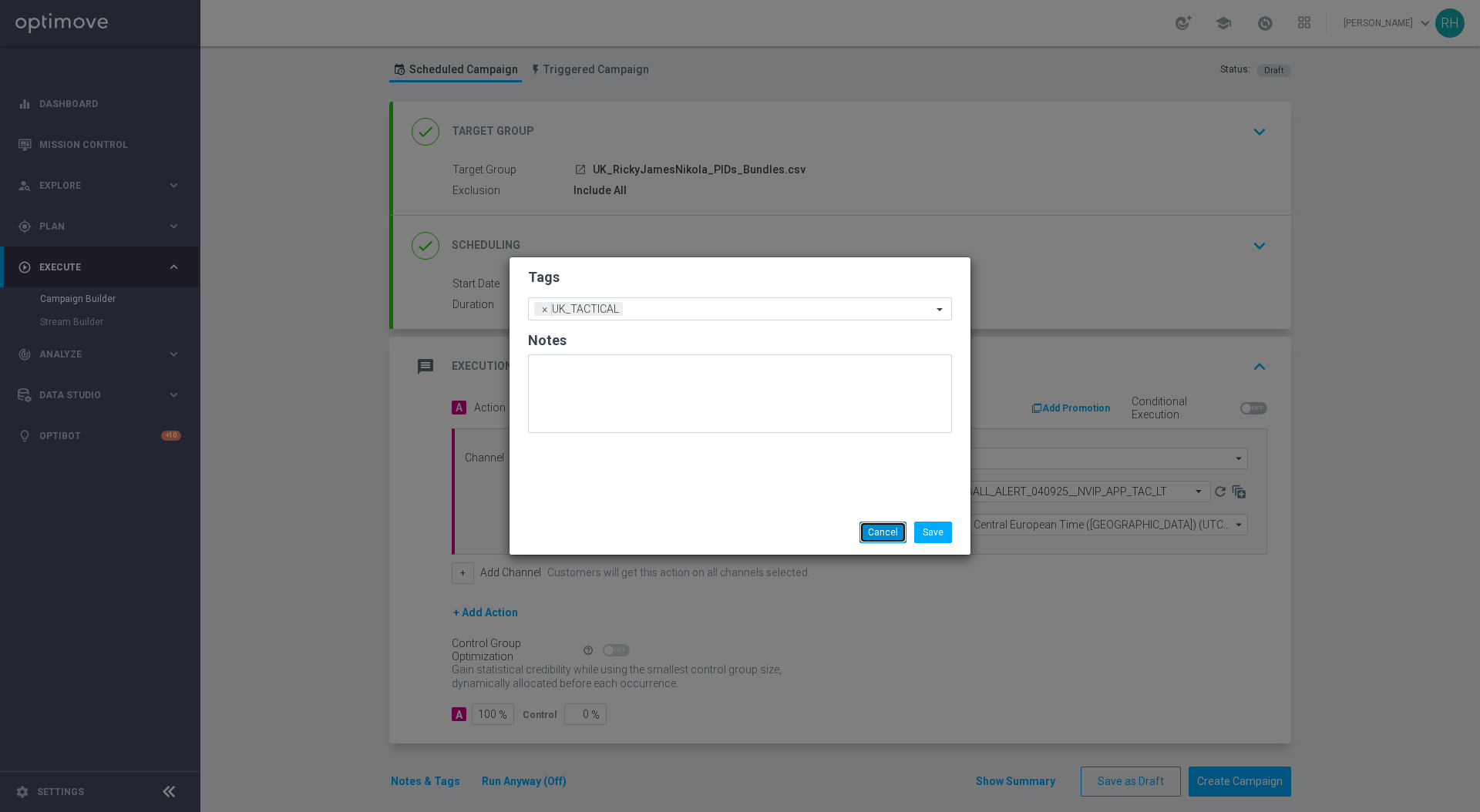
click at [889, 534] on button "Cancel" at bounding box center [883, 533] width 47 height 22
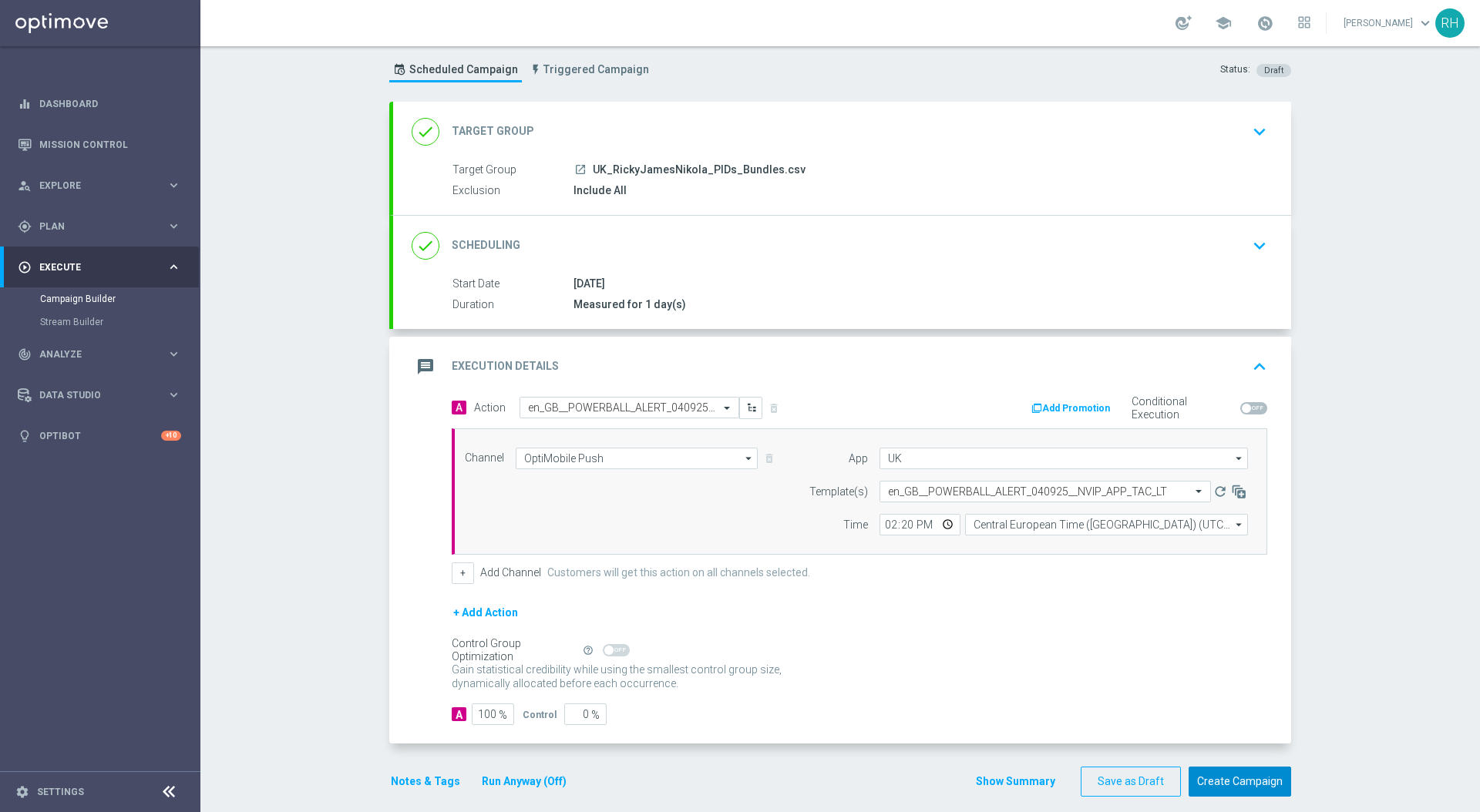
click at [1225, 787] on button "Create Campaign" at bounding box center [1240, 782] width 103 height 30
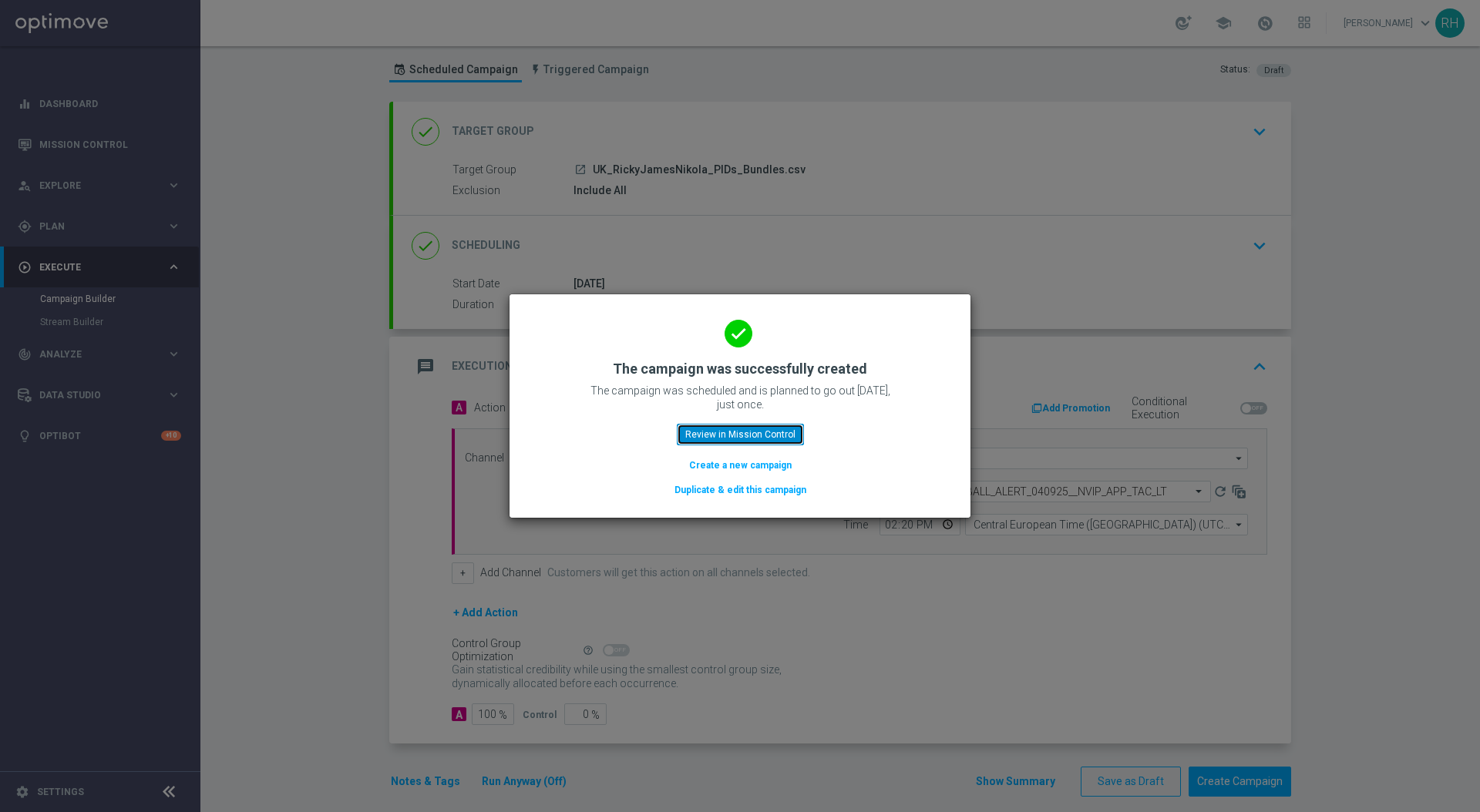
click at [750, 424] on button "Review in Mission Control" at bounding box center [740, 435] width 127 height 22
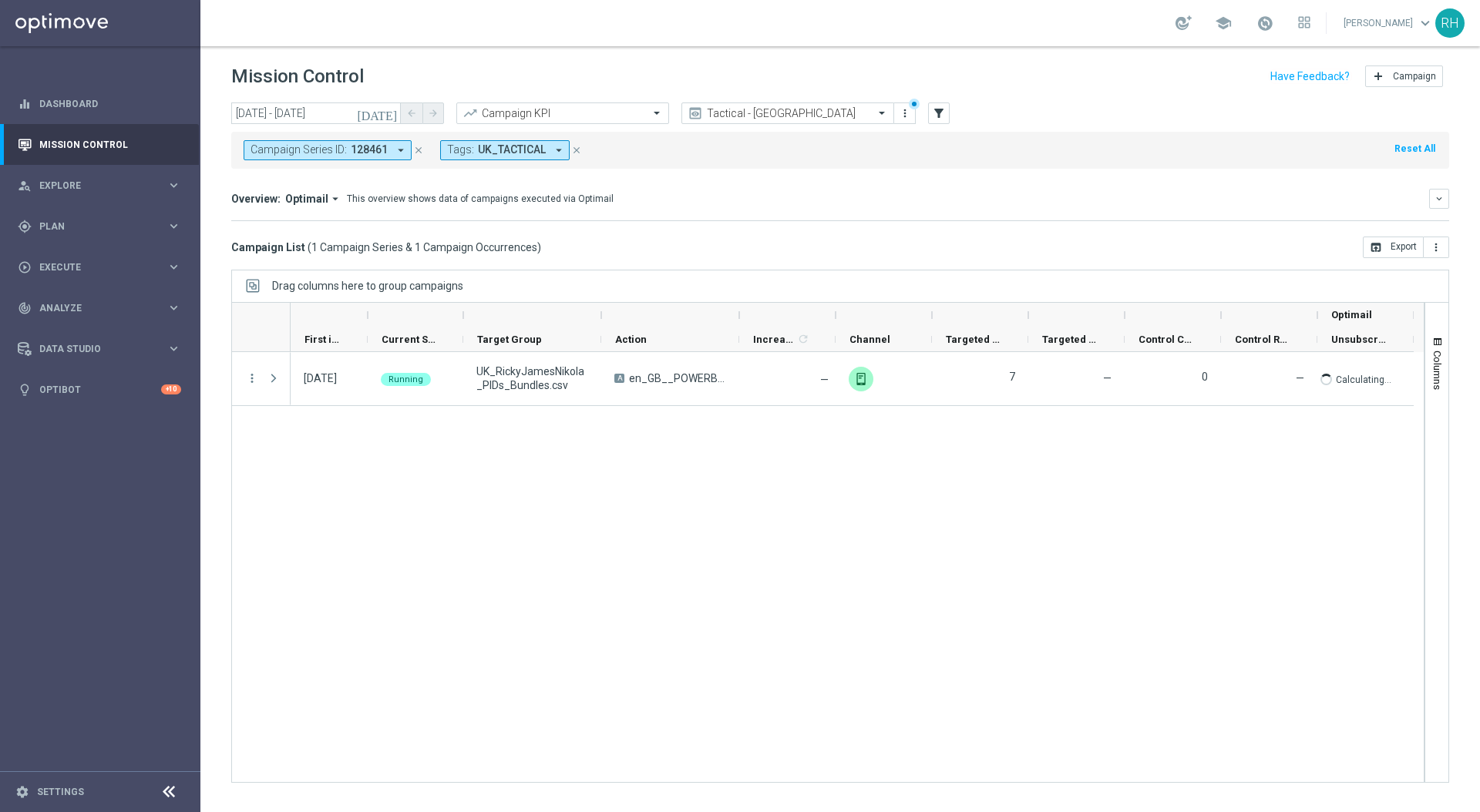
click at [750, 424] on div "04 Sep 2025, Thursday Running UK_RickyJamesNikola_PIDs_Bundles.csv A en_GB__POW…" at bounding box center [857, 568] width 1134 height 430
click at [421, 151] on icon "close" at bounding box center [419, 150] width 11 height 11
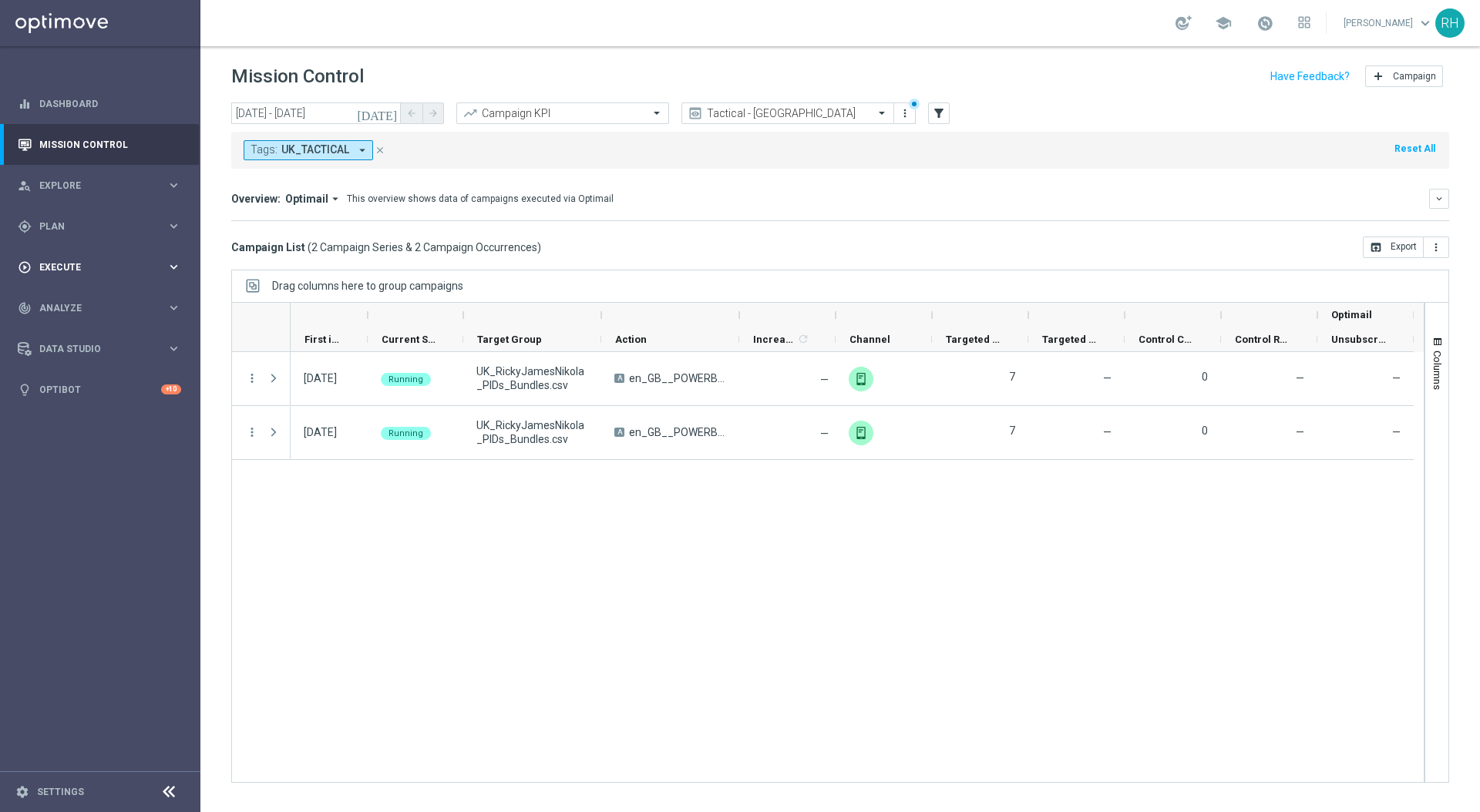
click at [161, 263] on span "Execute" at bounding box center [103, 267] width 127 height 9
click at [109, 301] on link "Campaign Builder" at bounding box center [100, 298] width 120 height 12
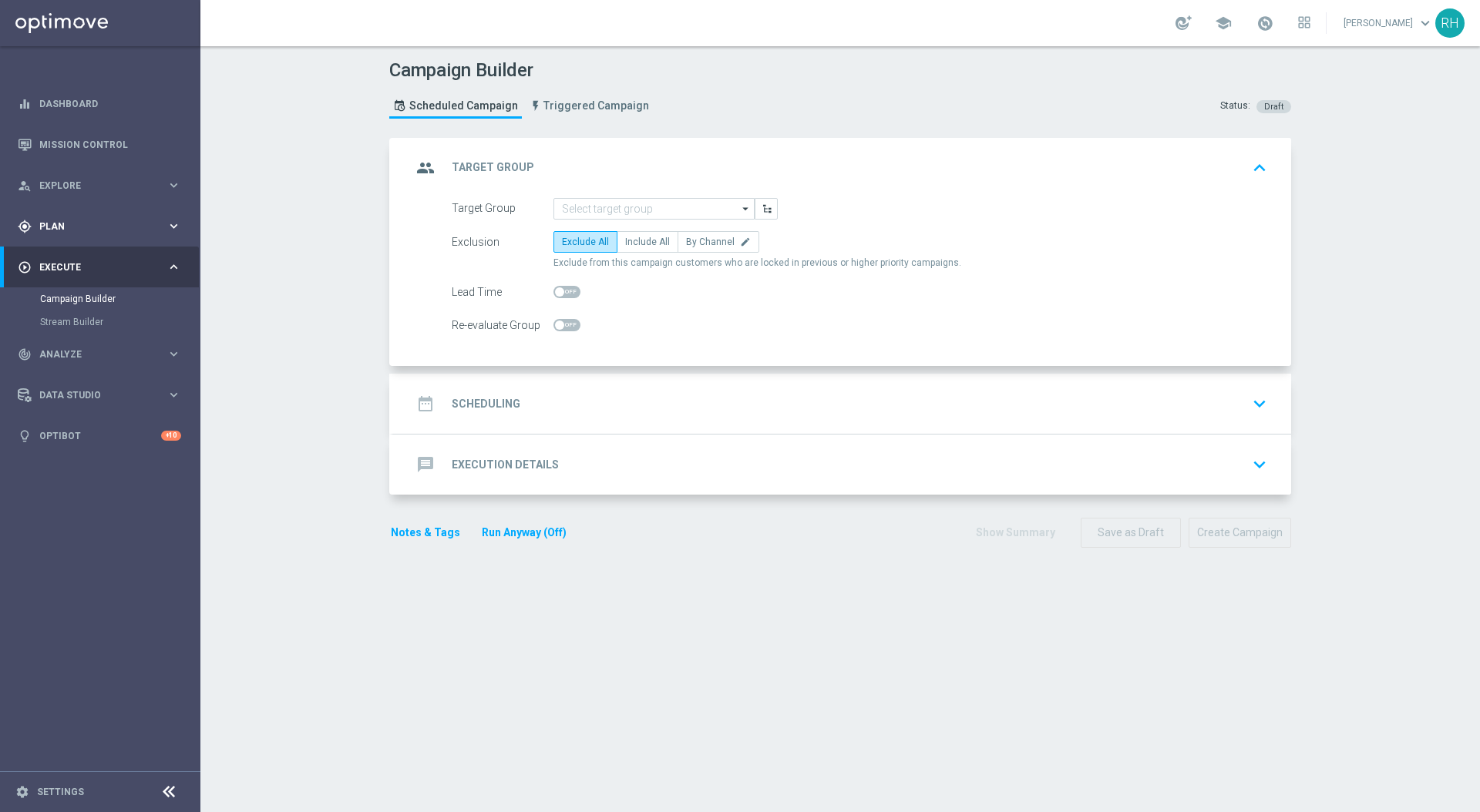
click at [77, 243] on div "gps_fixed Plan keyboard_arrow_right" at bounding box center [99, 226] width 199 height 41
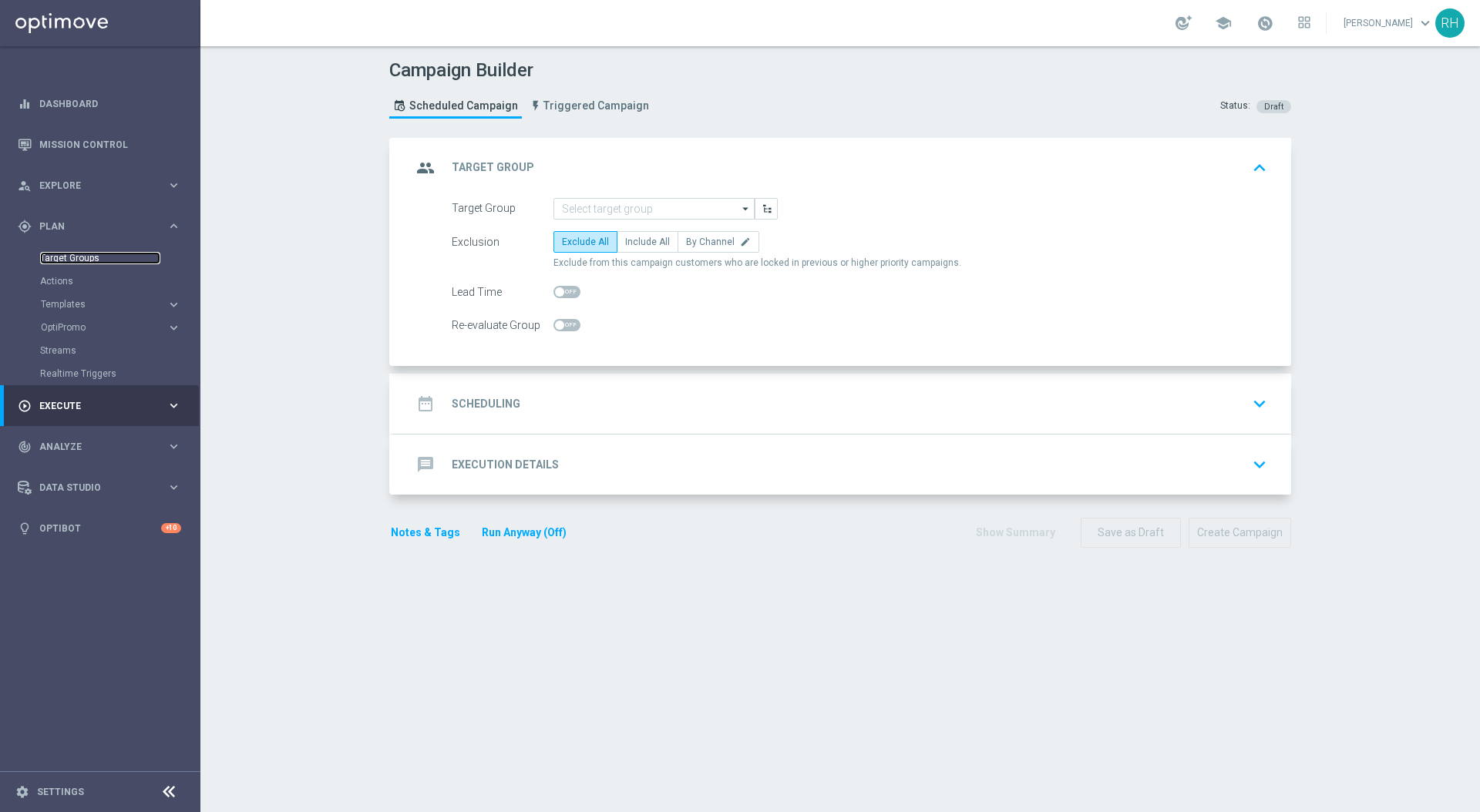
click at [77, 254] on link "Target Groups" at bounding box center [100, 257] width 120 height 12
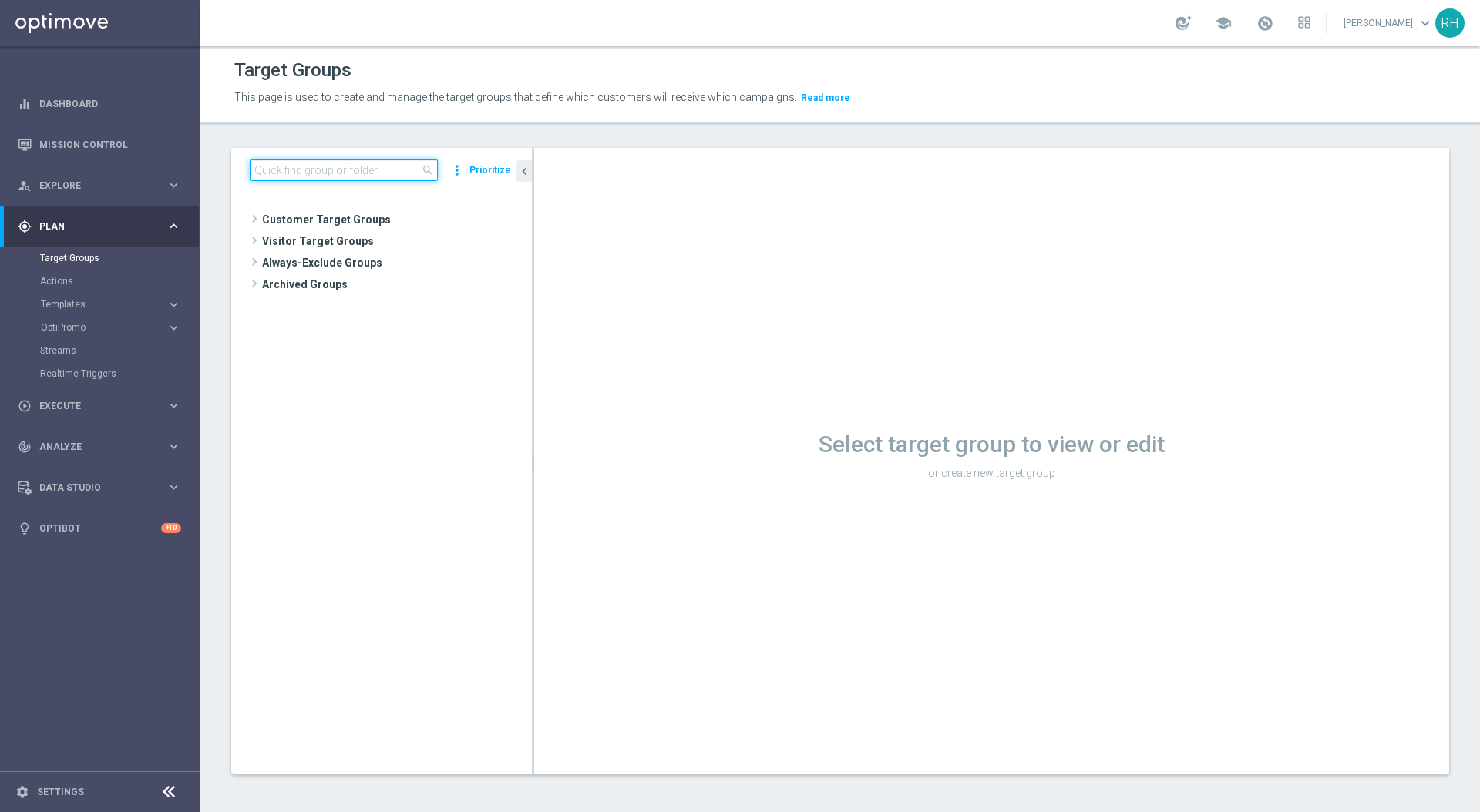
click at [330, 178] on input at bounding box center [343, 170] width 188 height 22
click at [518, 114] on header "Target Groups This page is used to create and manage the target groups that def…" at bounding box center [841, 86] width 1280 height 79
click at [525, 116] on header "Target Groups This page is used to create and manage the target groups that def…" at bounding box center [841, 86] width 1280 height 79
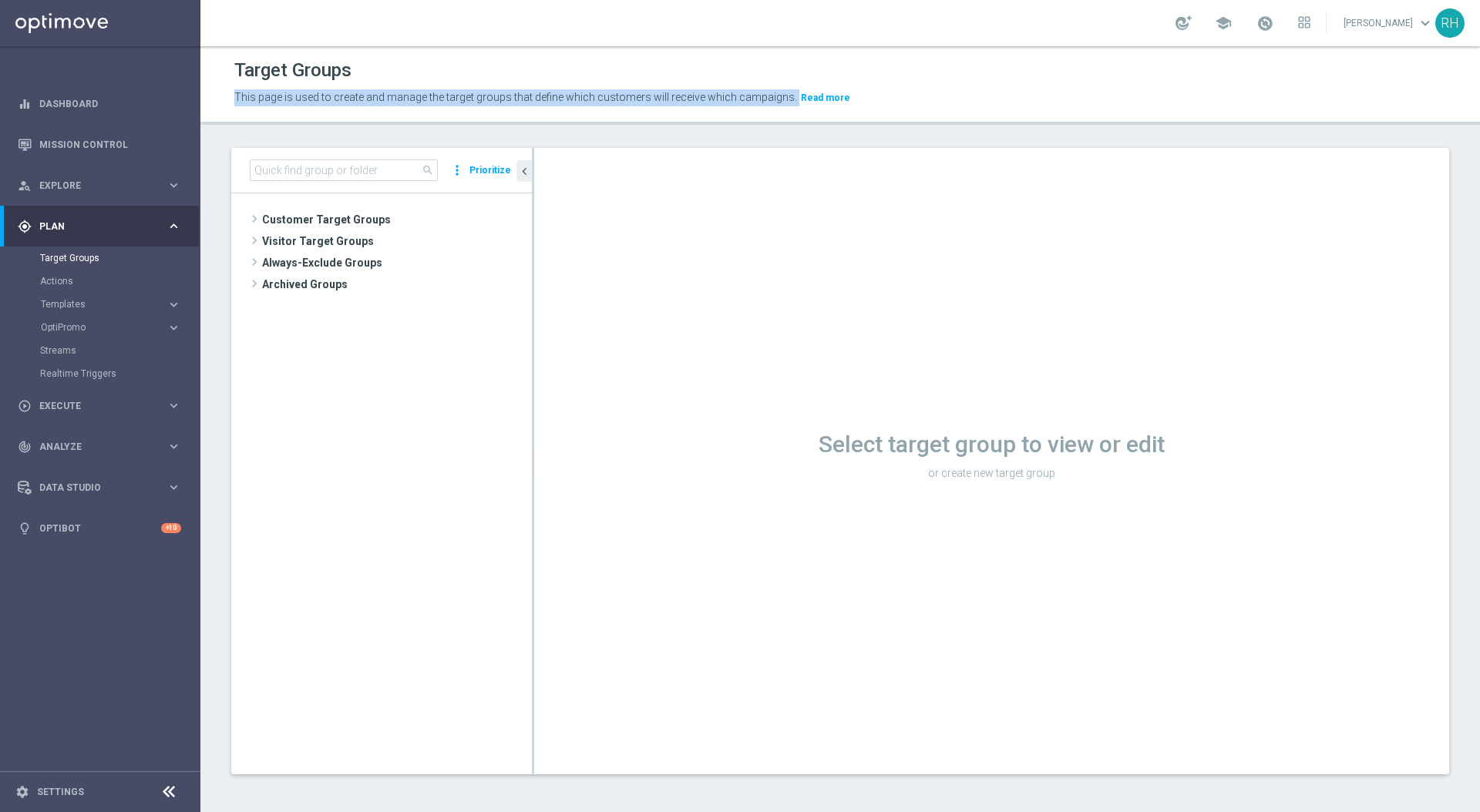
click at [525, 116] on header "Target Groups This page is used to create and manage the target groups that def…" at bounding box center [841, 86] width 1280 height 79
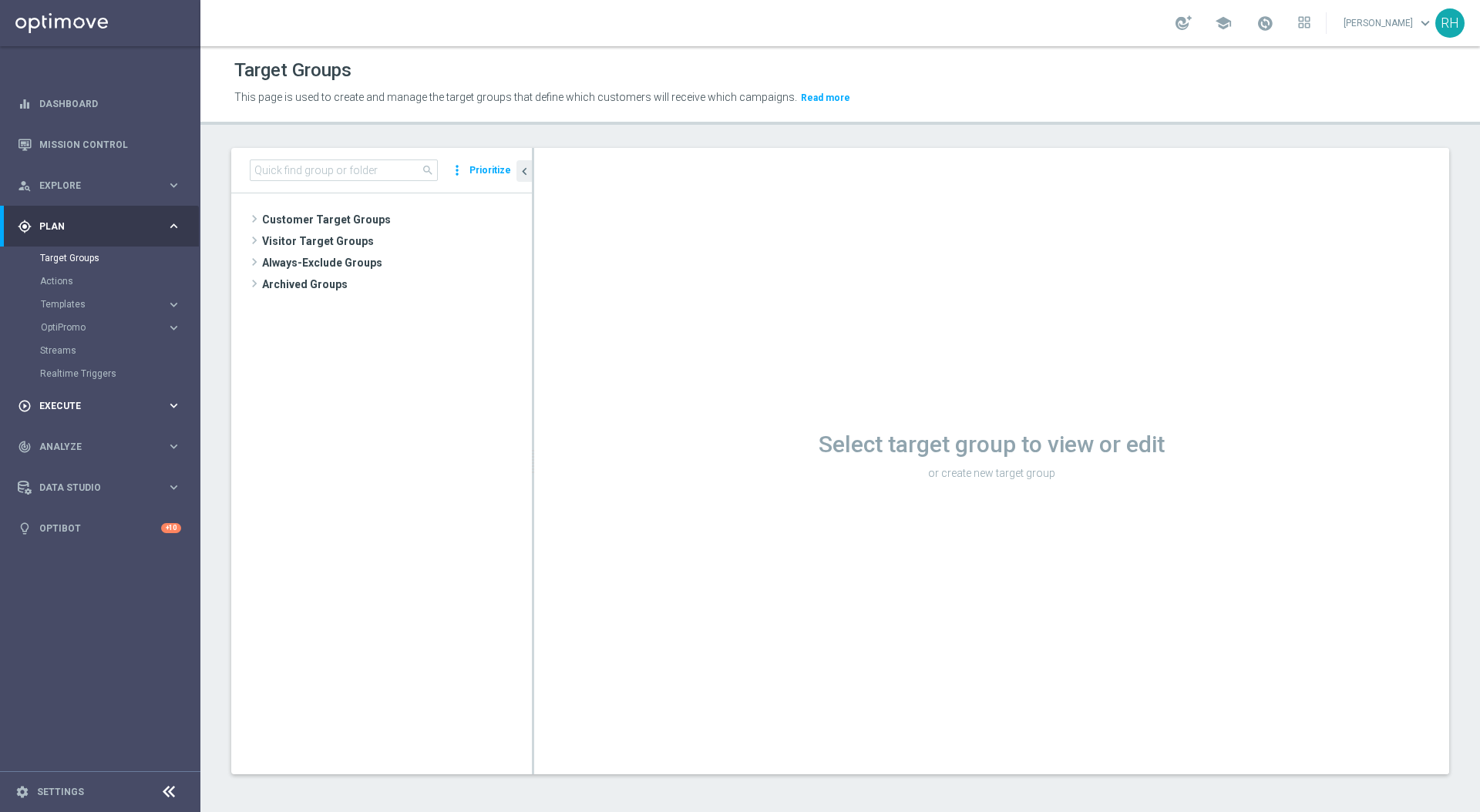
click at [146, 404] on span "Execute" at bounding box center [103, 406] width 127 height 9
click at [97, 265] on span "Execute" at bounding box center [103, 267] width 127 height 9
click at [99, 213] on div "gps_fixed Plan keyboard_arrow_right" at bounding box center [99, 226] width 199 height 41
click at [71, 301] on span "Templates" at bounding box center [96, 305] width 110 height 9
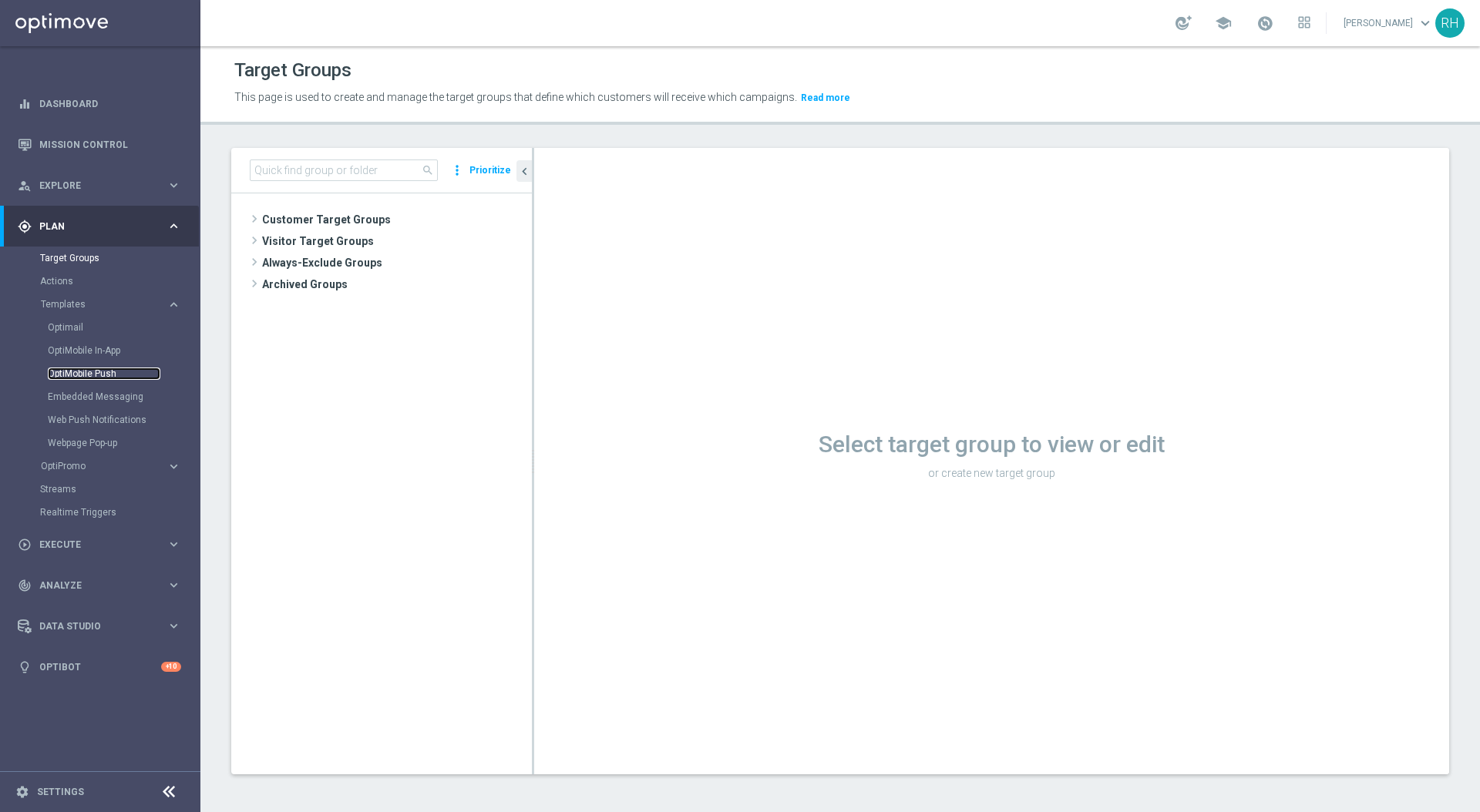
click at [71, 372] on link "OptiMobile Push" at bounding box center [103, 374] width 113 height 12
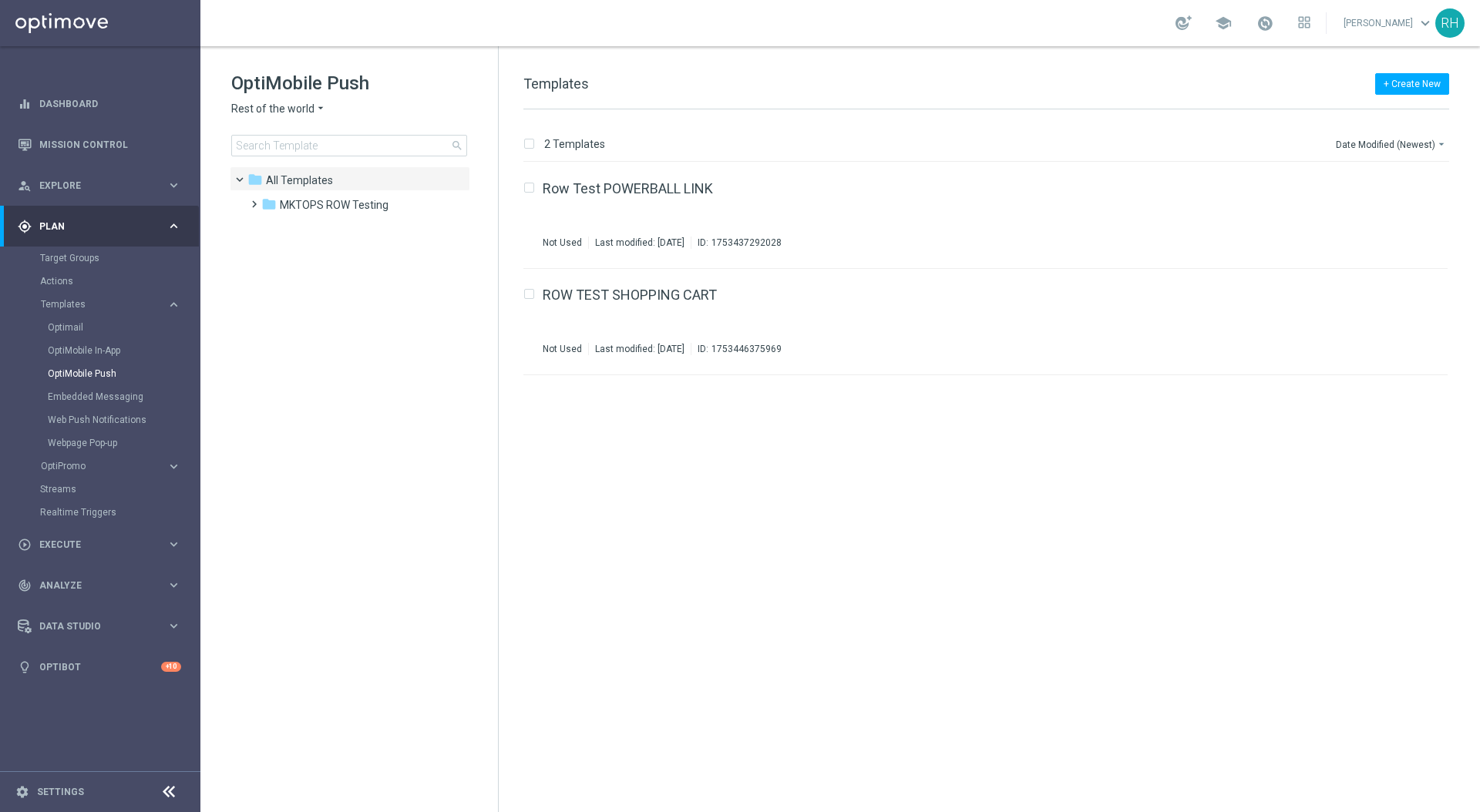
click at [832, 442] on div "insert_drive_file Row Test POWERBALL LINK Not Used Last modified: Monday, July …" at bounding box center [993, 488] width 969 height 650
click at [323, 110] on icon "arrow_drop_down" at bounding box center [320, 109] width 12 height 15
click at [294, 275] on div "UK" at bounding box center [289, 275] width 115 height 18
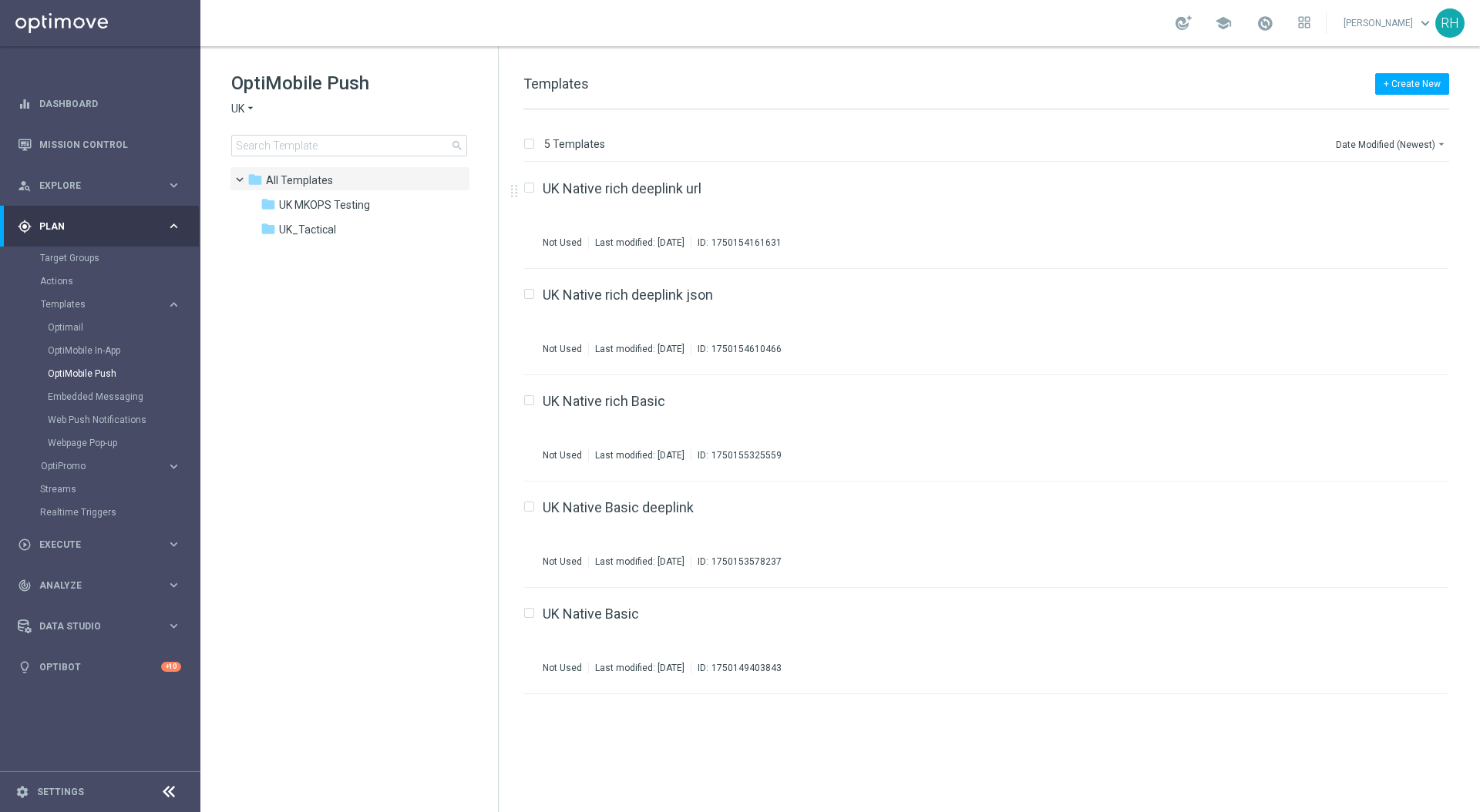
click at [940, 32] on div "school Ricky Hubbard keyboard_arrow_down RH" at bounding box center [841, 23] width 1280 height 47
click at [942, 63] on div "+ Create New Templates 5 Templates Date Modified (Newest) arrow_drop_down Drag …" at bounding box center [990, 429] width 982 height 766
click at [388, 236] on div "folder UK_Tactical" at bounding box center [350, 230] width 178 height 17
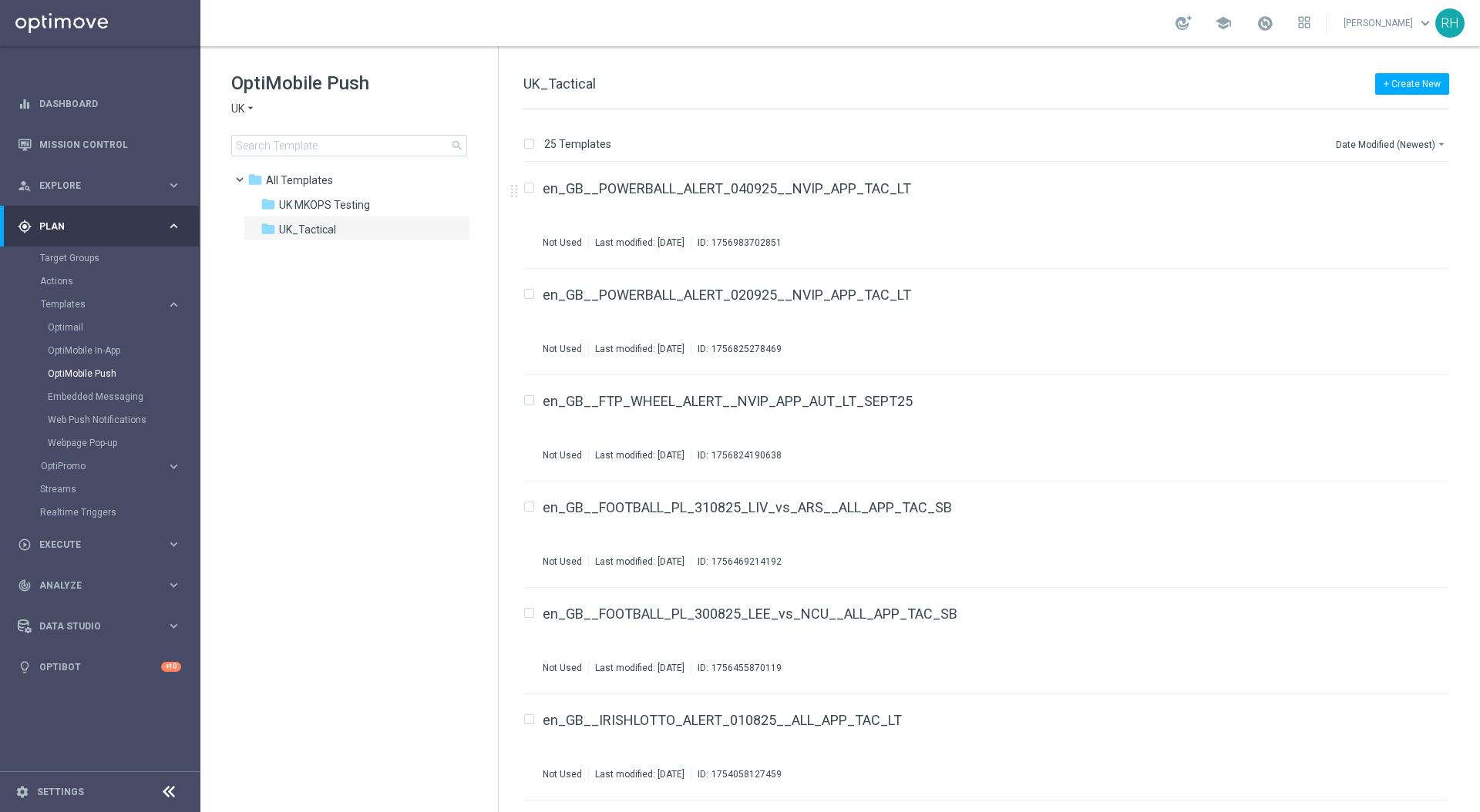
click at [983, 75] on div "+ Create New UK_Tactical" at bounding box center [986, 92] width 926 height 35
click at [984, 90] on div "+ Create New UK_Tactical" at bounding box center [986, 92] width 926 height 35
click at [889, 97] on div "+ Create New UK_Tactical" at bounding box center [986, 92] width 926 height 35
drag, startPoint x: 890, startPoint y: 97, endPoint x: 906, endPoint y: 97, distance: 16.0
click at [894, 97] on div "+ Create New UK_Tactical" at bounding box center [986, 92] width 926 height 35
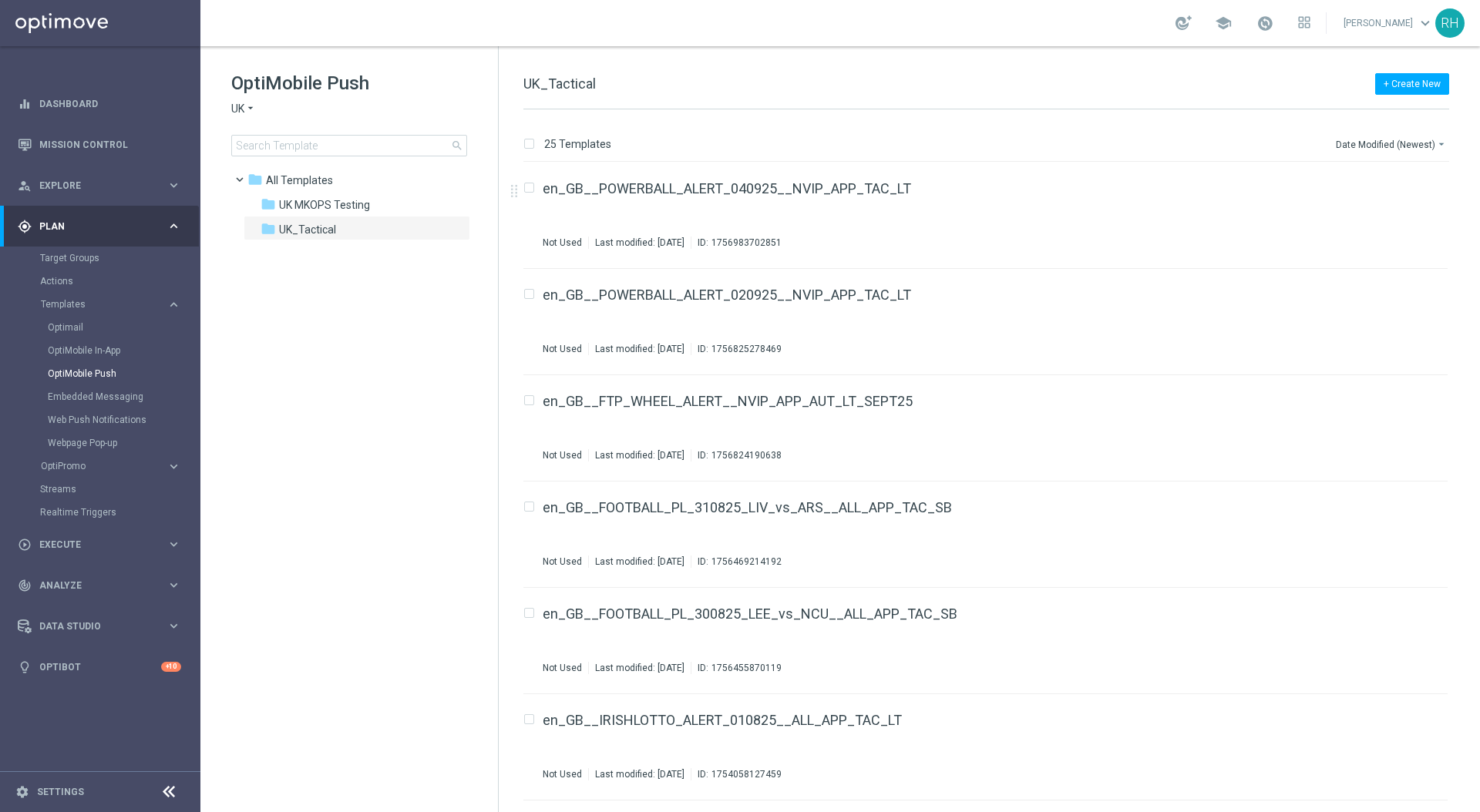
click at [973, 97] on div "+ Create New UK_Tactical" at bounding box center [986, 92] width 926 height 35
click at [972, 99] on div "+ Create New UK_Tactical" at bounding box center [986, 92] width 926 height 35
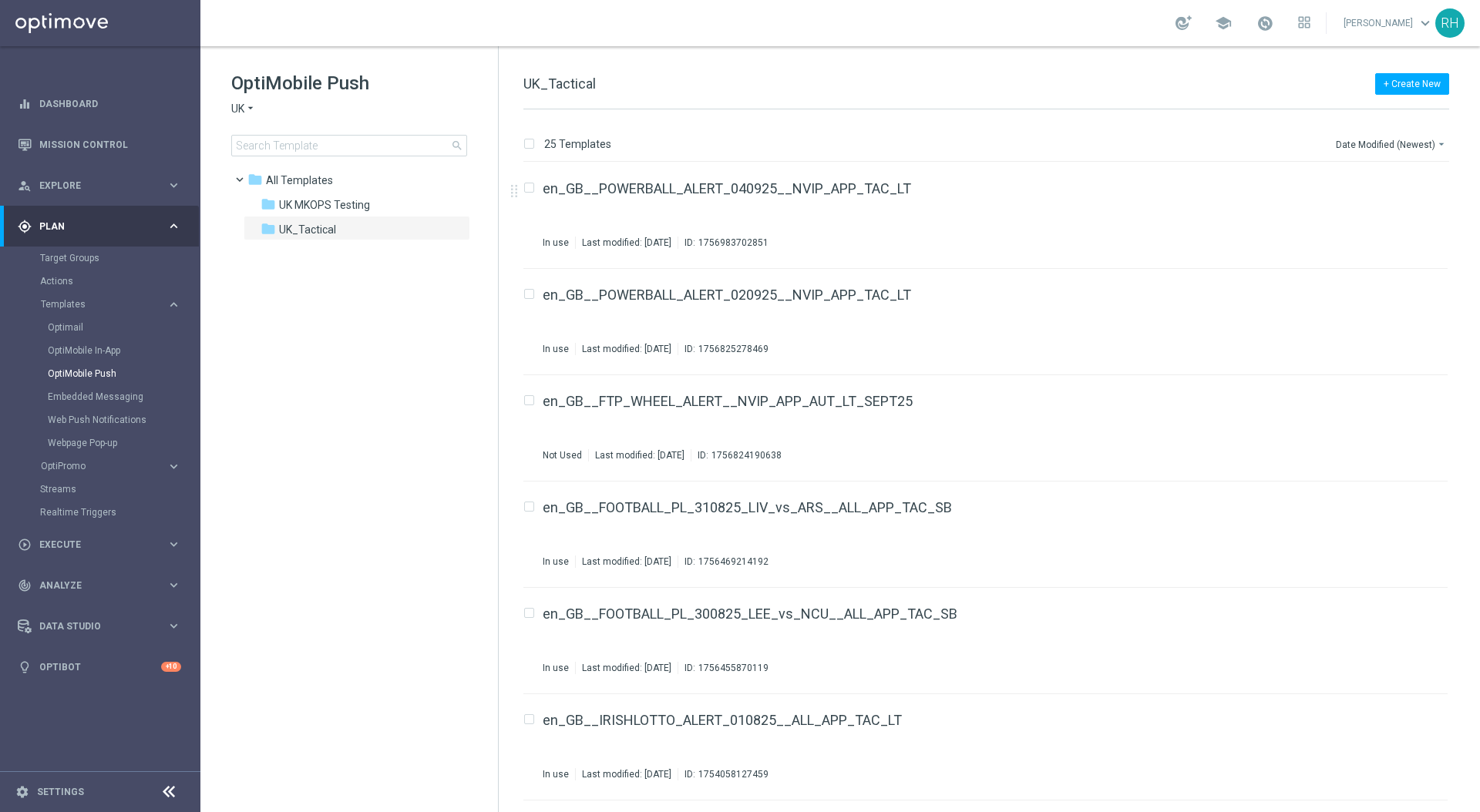
click at [993, 92] on div "+ Create New UK_Tactical" at bounding box center [986, 92] width 926 height 35
click at [994, 92] on div "+ Create New UK_Tactical" at bounding box center [986, 92] width 926 height 35
click at [852, 96] on div "+ Create New UK_Tactical" at bounding box center [986, 92] width 926 height 35
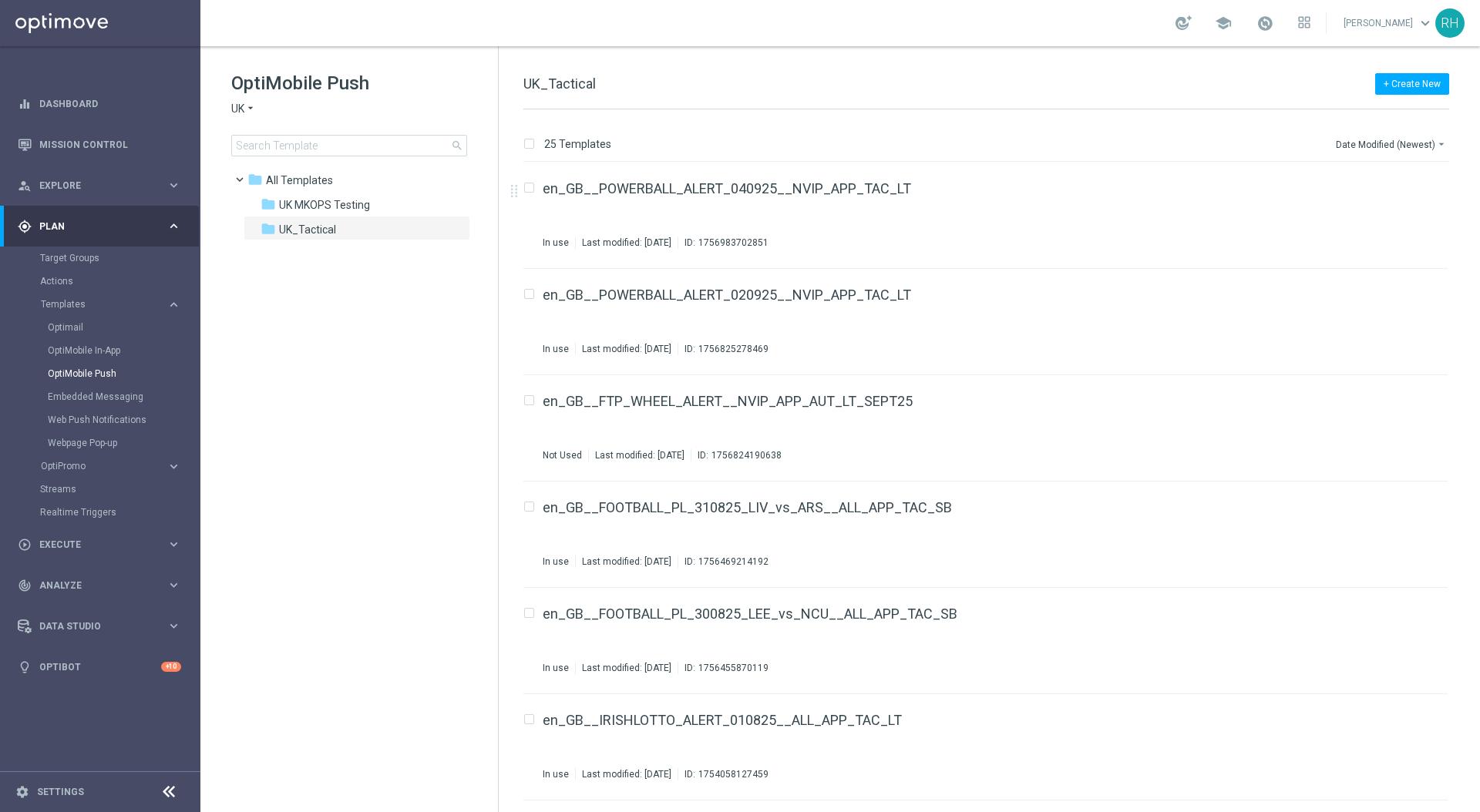
click at [852, 96] on div "+ Create New UK_Tactical" at bounding box center [986, 92] width 926 height 35
click at [1368, 150] on button "Date Modified (Newest) arrow_drop_down" at bounding box center [1391, 144] width 114 height 18
click at [1368, 213] on span "Date Modified (Newest)" at bounding box center [1390, 212] width 103 height 11
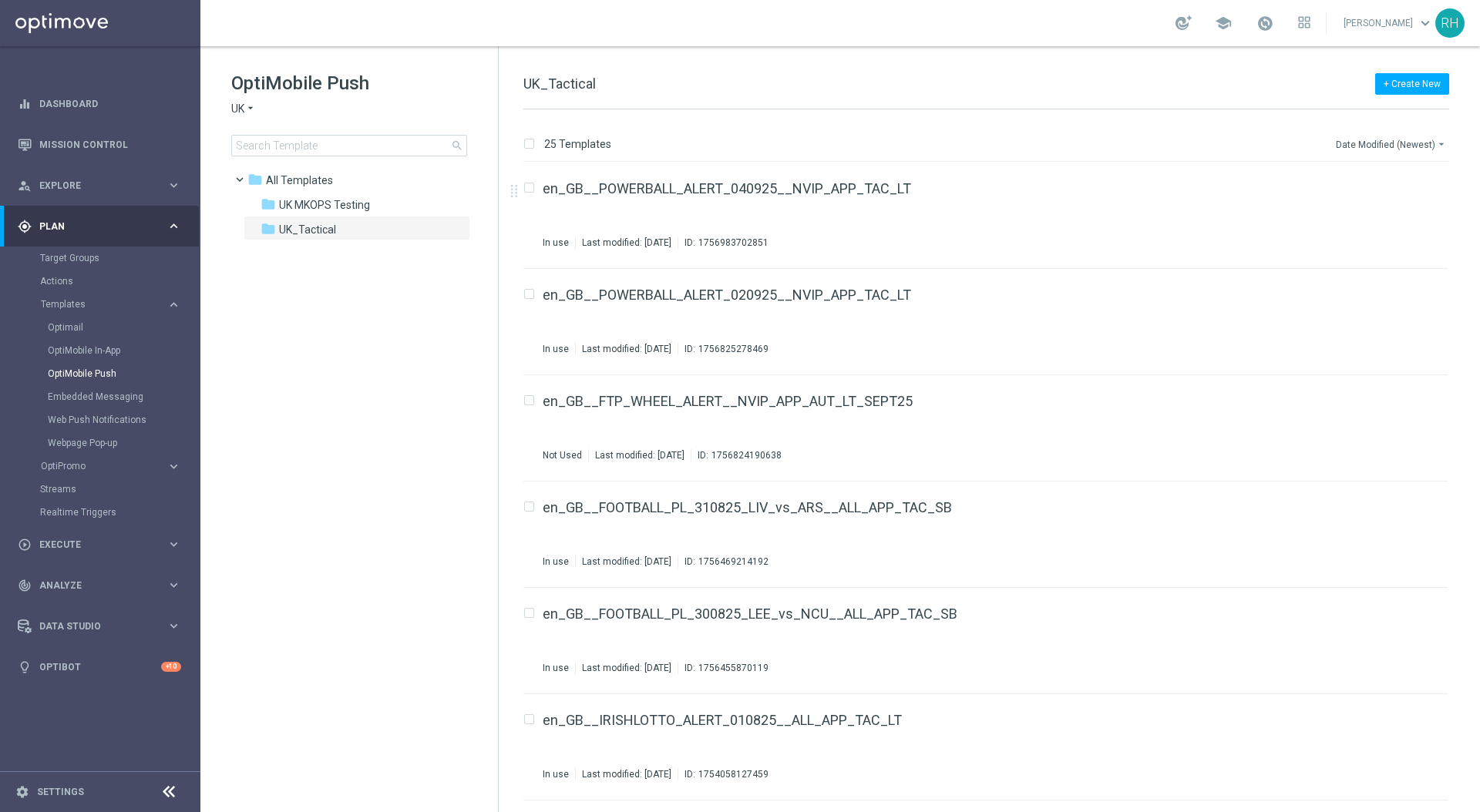
click at [1397, 149] on button "Date Modified (Newest) arrow_drop_down" at bounding box center [1391, 144] width 114 height 18
click at [1390, 234] on span "Date Modified (Oldest)" at bounding box center [1388, 234] width 100 height 11
click at [1390, 135] on button "Date Modified (Oldest) arrow_drop_down" at bounding box center [1394, 144] width 111 height 18
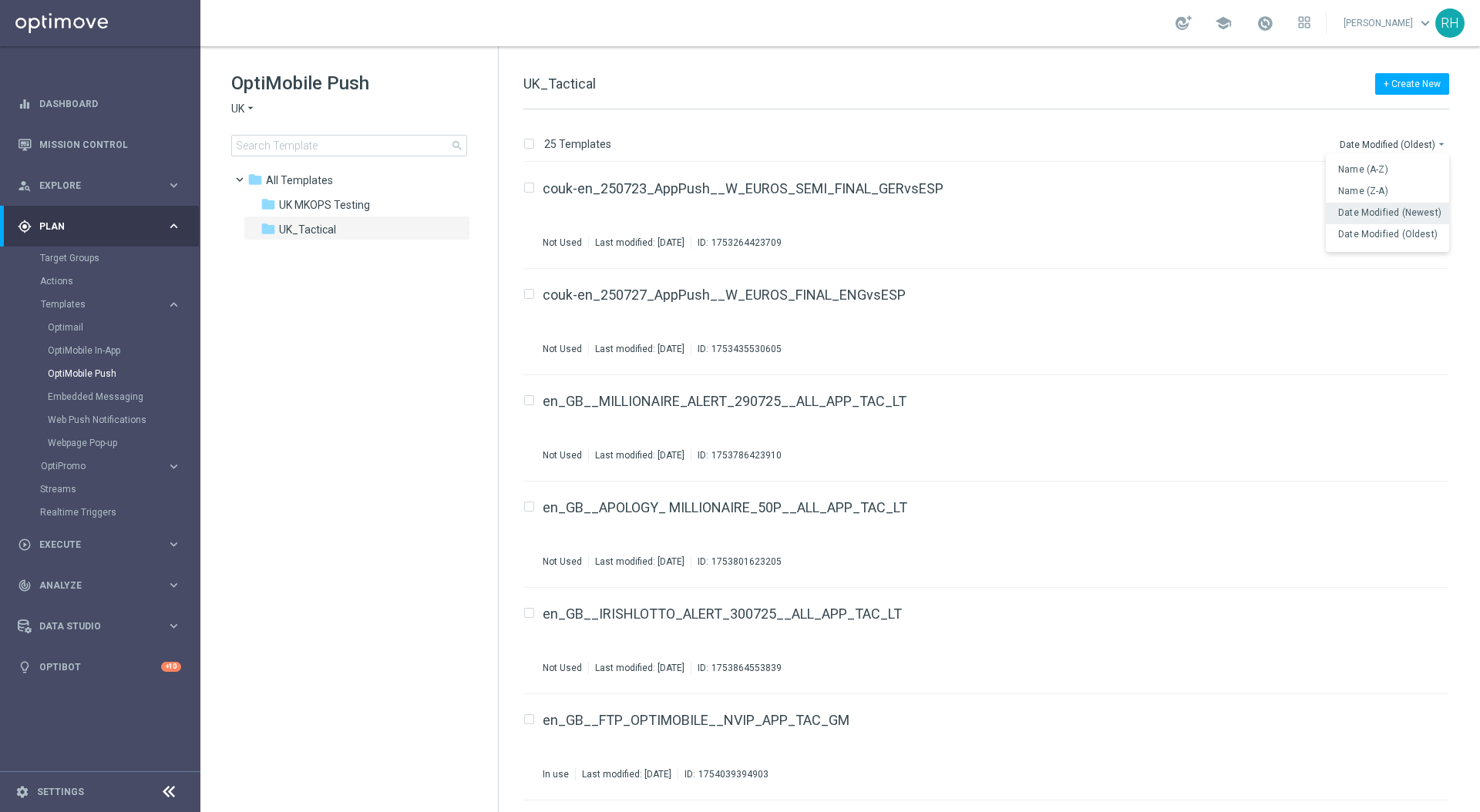
click at [1382, 209] on span "Date Modified (Newest)" at bounding box center [1390, 212] width 103 height 11
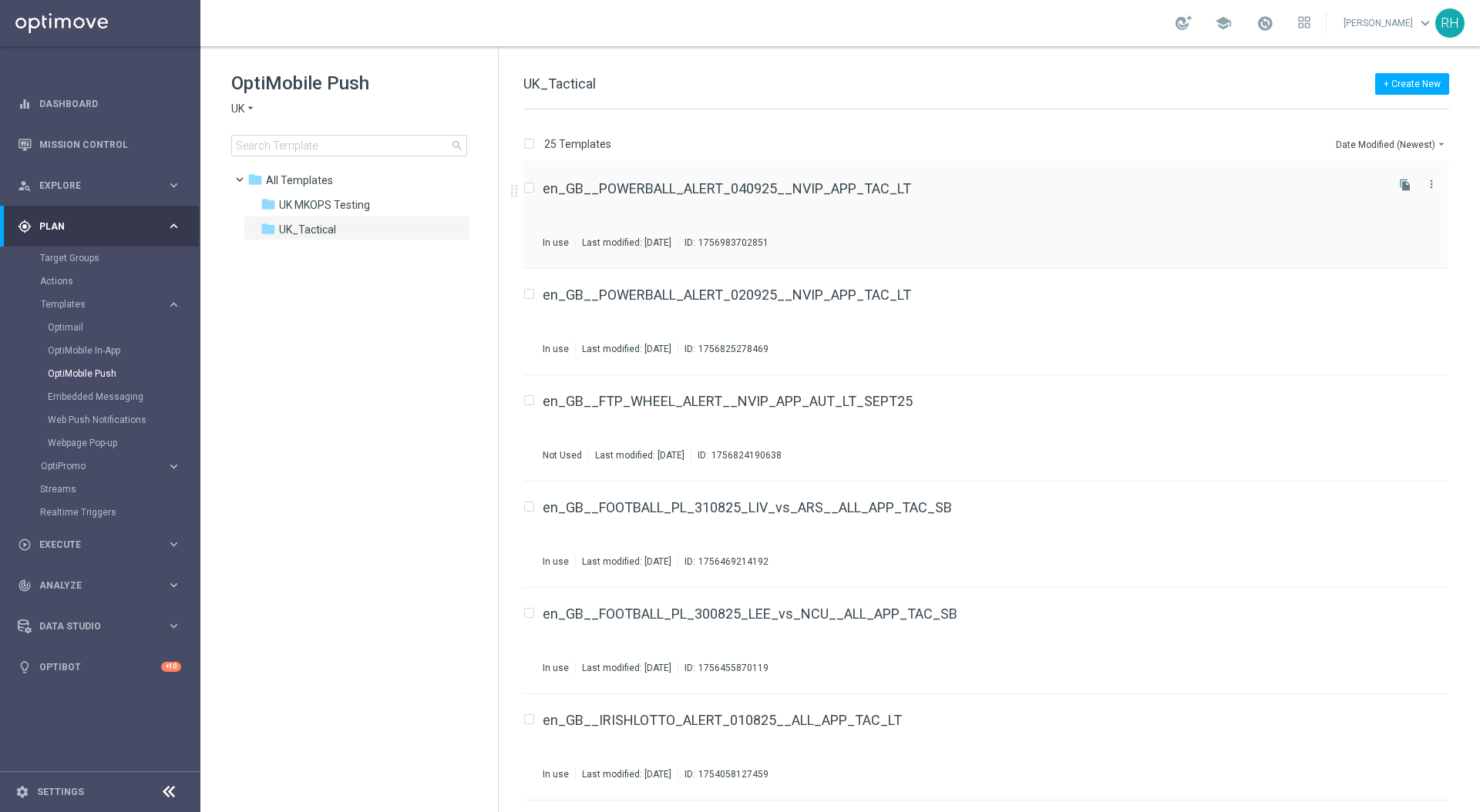
click at [993, 183] on div "en_GB__POWERBALL_ALERT_040925__NVIP_APP_TAC_LT" at bounding box center [963, 189] width 841 height 14
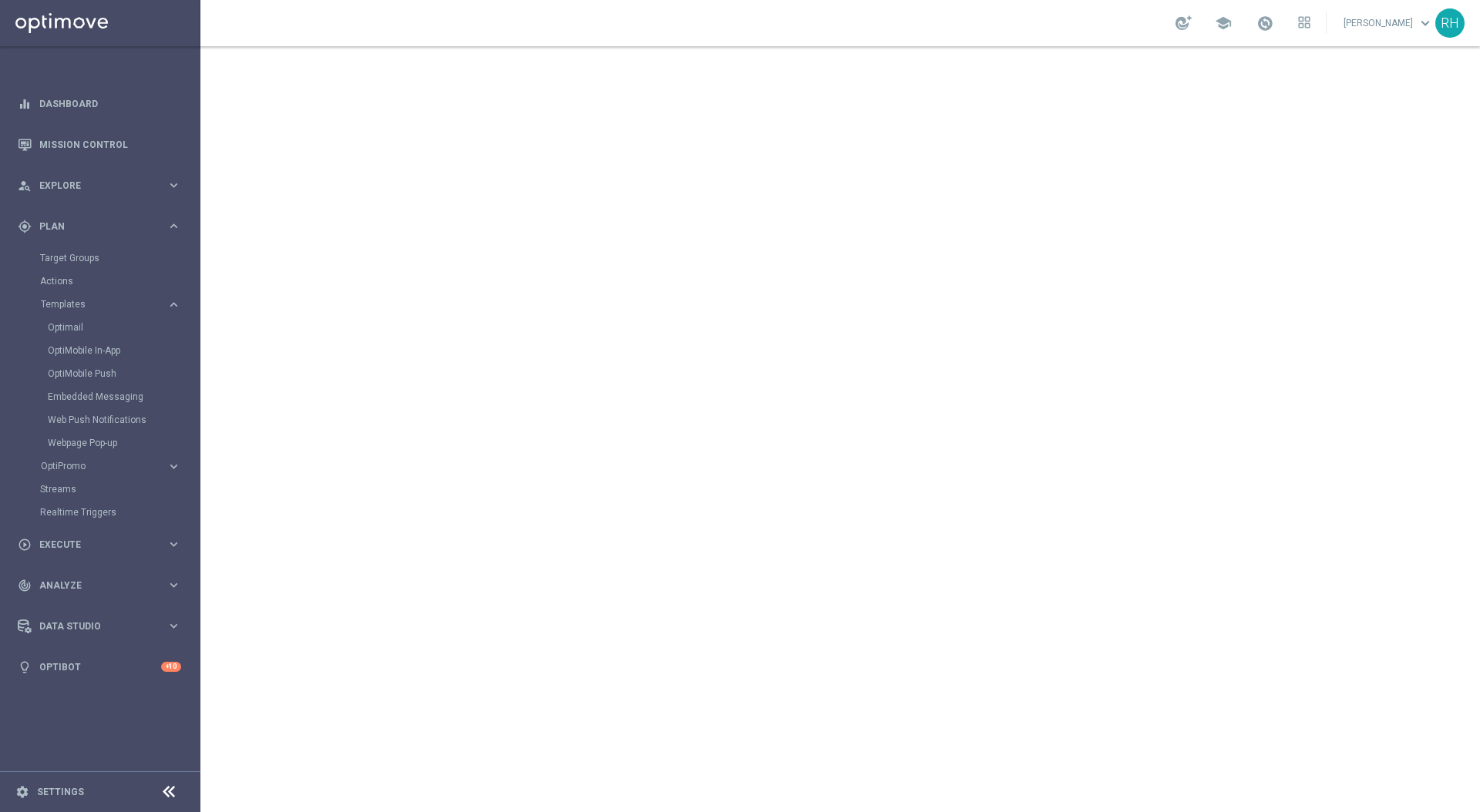
click at [1145, 44] on div "school [PERSON_NAME] keyboard_arrow_down RH" at bounding box center [841, 23] width 1280 height 47
click at [1093, 41] on div "school [PERSON_NAME] keyboard_arrow_down RH" at bounding box center [841, 23] width 1280 height 47
click at [935, 33] on div "school [PERSON_NAME] keyboard_arrow_down RH" at bounding box center [841, 23] width 1280 height 47
click at [925, 24] on div "school [PERSON_NAME] keyboard_arrow_down RH" at bounding box center [841, 23] width 1280 height 47
click at [926, 20] on div "school [PERSON_NAME] keyboard_arrow_down RH" at bounding box center [841, 23] width 1280 height 47
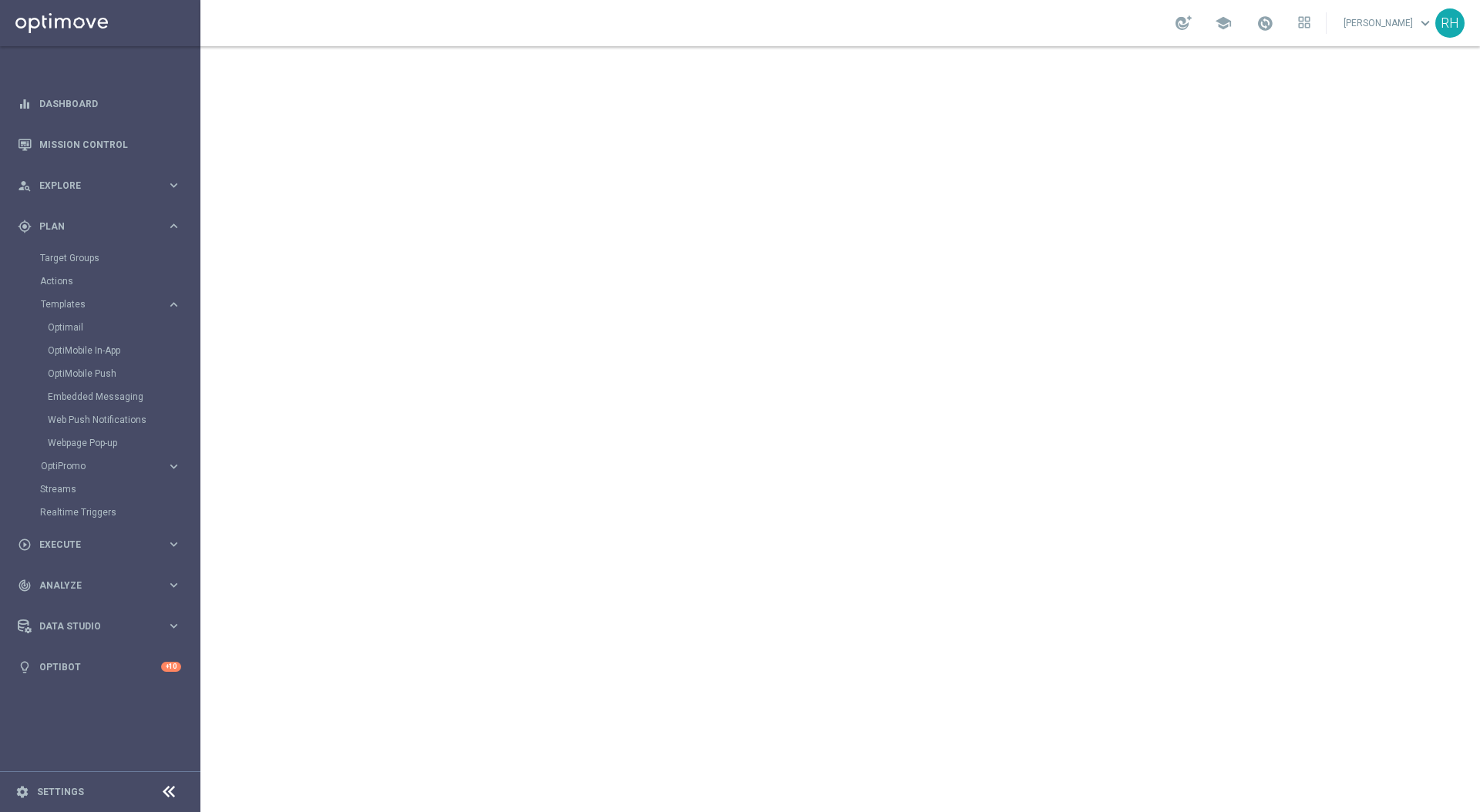
drag, startPoint x: 929, startPoint y: 25, endPoint x: 933, endPoint y: 37, distance: 12.6
click at [930, 27] on div "school [PERSON_NAME] keyboard_arrow_down RH" at bounding box center [841, 23] width 1280 height 47
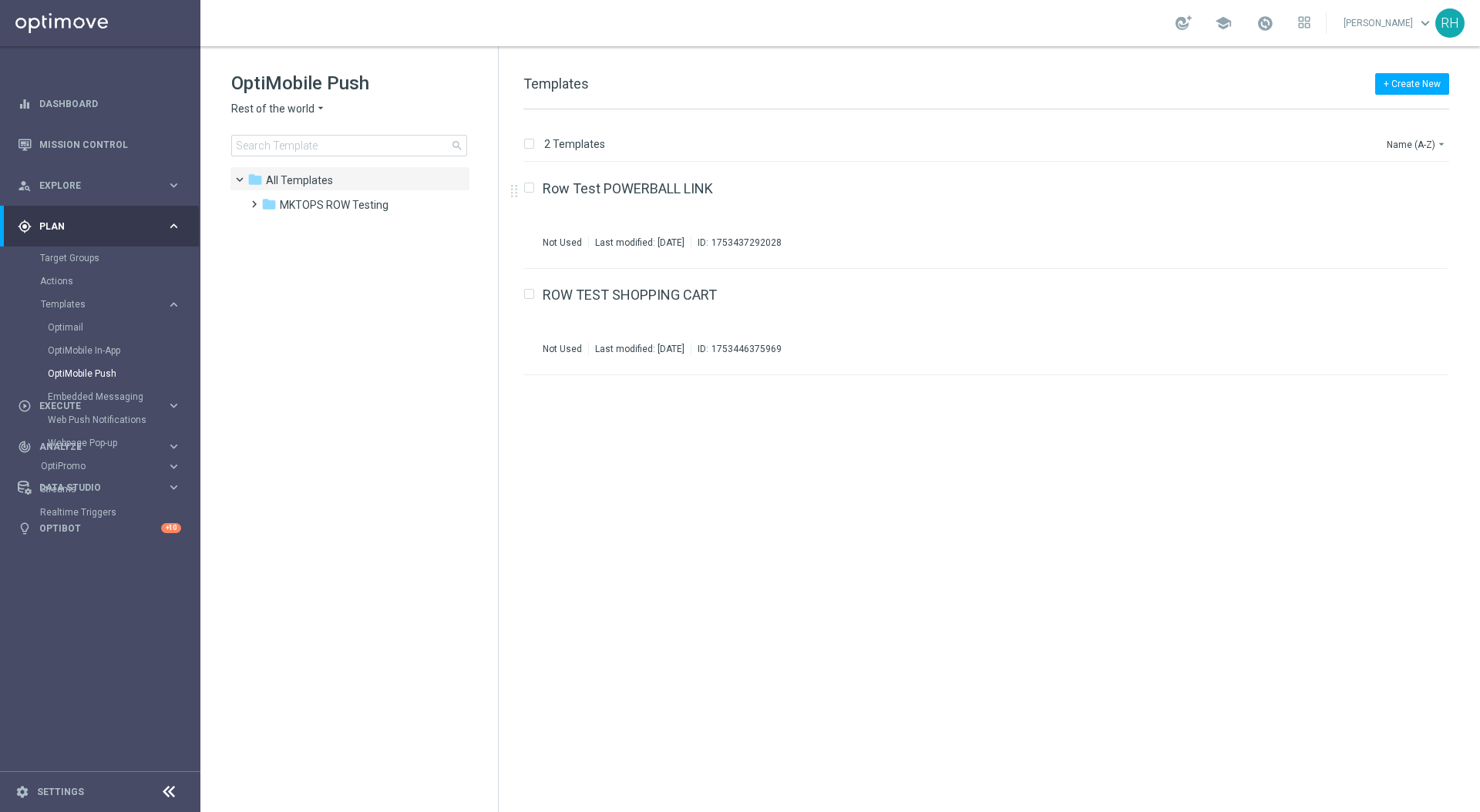
click at [300, 104] on span "Rest of the world" at bounding box center [273, 109] width 83 height 15
click at [291, 168] on div "[GEOGRAPHIC_DATA]" at bounding box center [289, 163] width 115 height 18
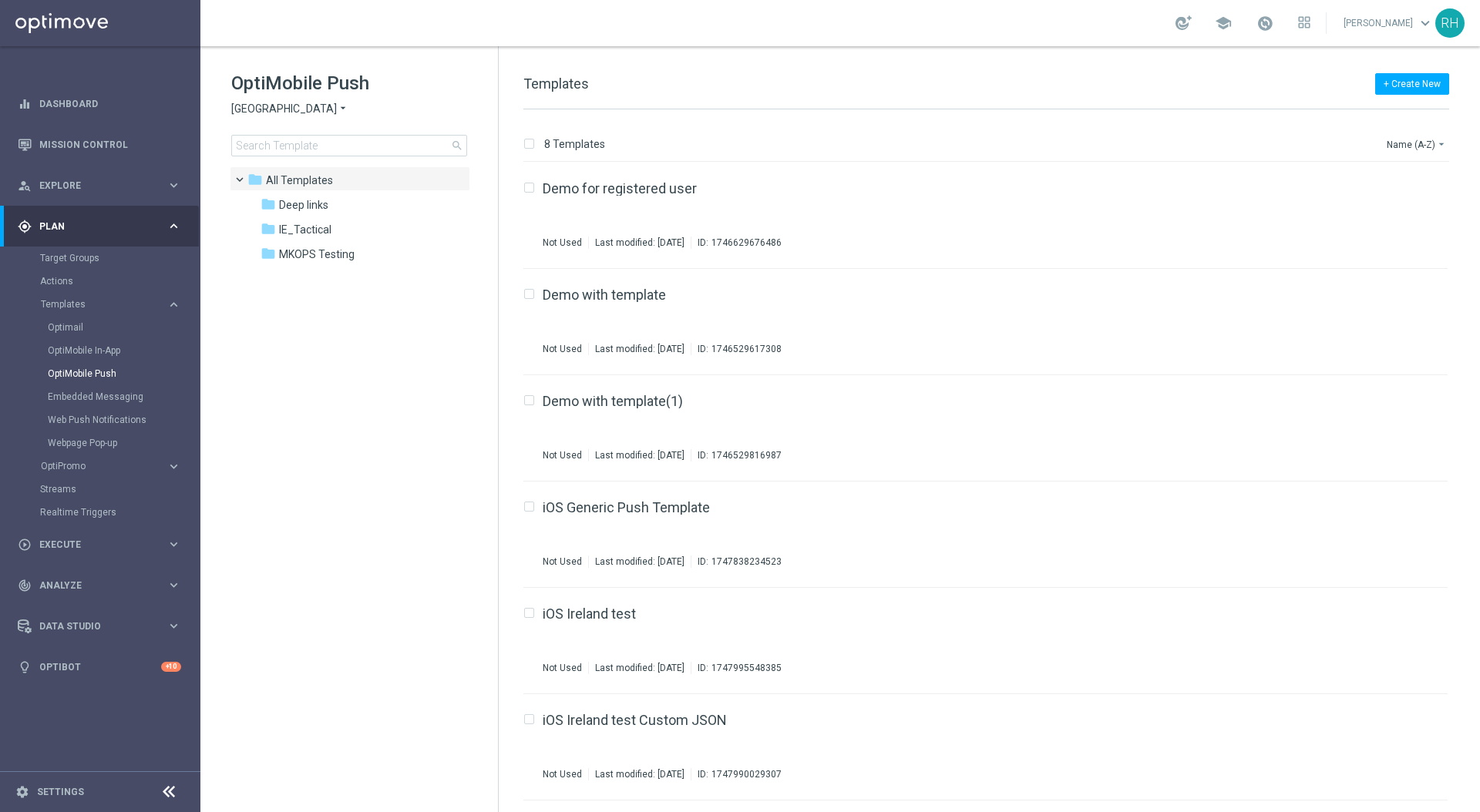
click at [383, 474] on tree-viewport "folder All Templates more_vert folder Deep links more_vert" at bounding box center [363, 488] width 267 height 643
click at [829, 117] on div "8 Templates Name (A-Z) arrow_drop_down Drag here to set row groups Drag here to…" at bounding box center [990, 461] width 982 height 703
drag, startPoint x: 315, startPoint y: 343, endPoint x: 302, endPoint y: 318, distance: 28.2
click at [313, 338] on tree-viewport "folder All Templates more_vert folder Deep links more_vert" at bounding box center [363, 488] width 267 height 643
click at [286, 232] on span "IE_Tactical" at bounding box center [305, 229] width 52 height 14
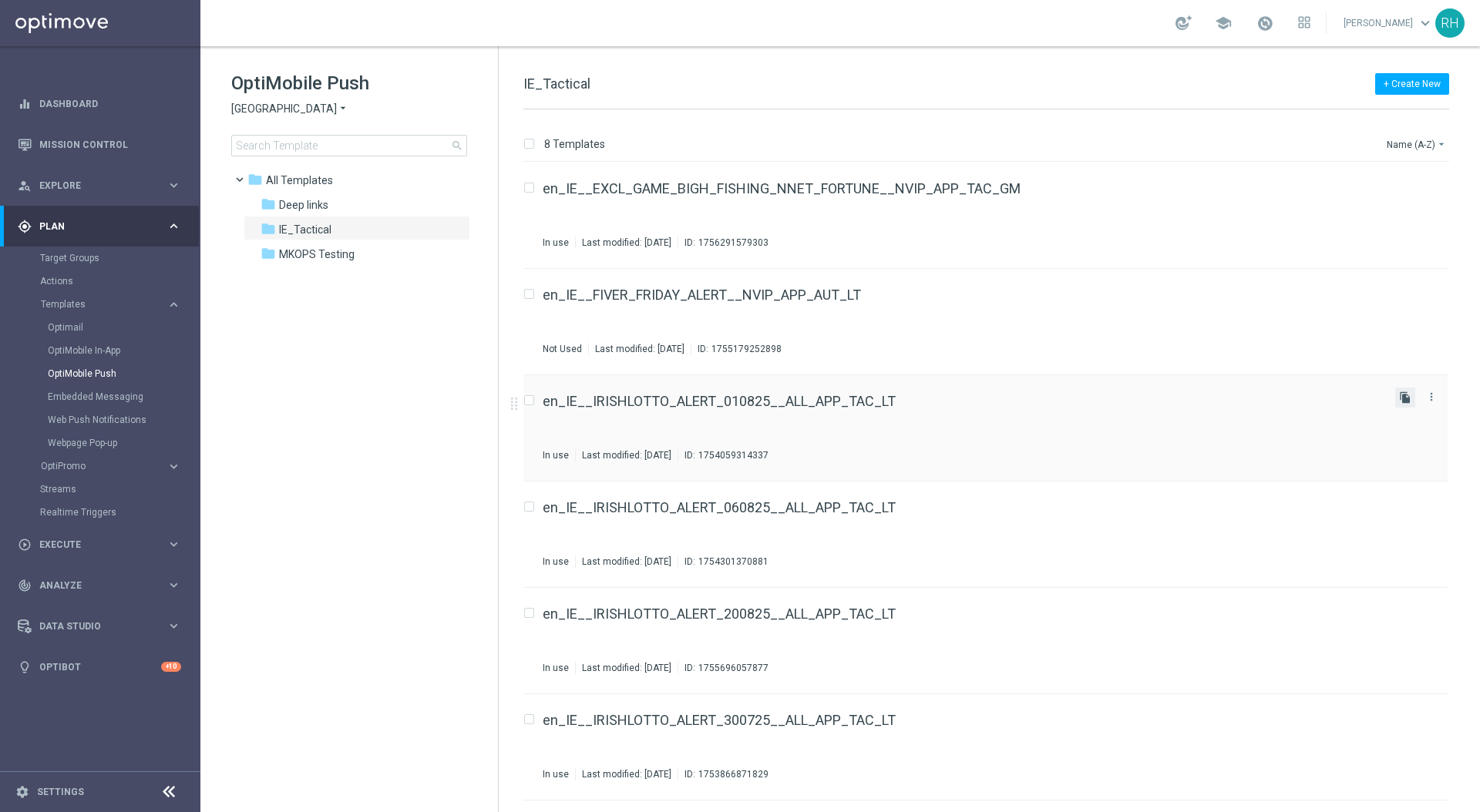
click at [1400, 400] on icon "file_copy" at bounding box center [1405, 397] width 12 height 12
click at [1417, 150] on button "Name (A-Z) arrow_drop_down" at bounding box center [1418, 144] width 64 height 18
click at [1400, 202] on div "Date Modified (Newest)" at bounding box center [1388, 213] width 124 height 22
click at [1428, 146] on button "Date Modified (Newest) arrow_drop_down" at bounding box center [1391, 144] width 114 height 18
click at [1403, 235] on span "Date Modified (Oldest)" at bounding box center [1388, 234] width 100 height 11
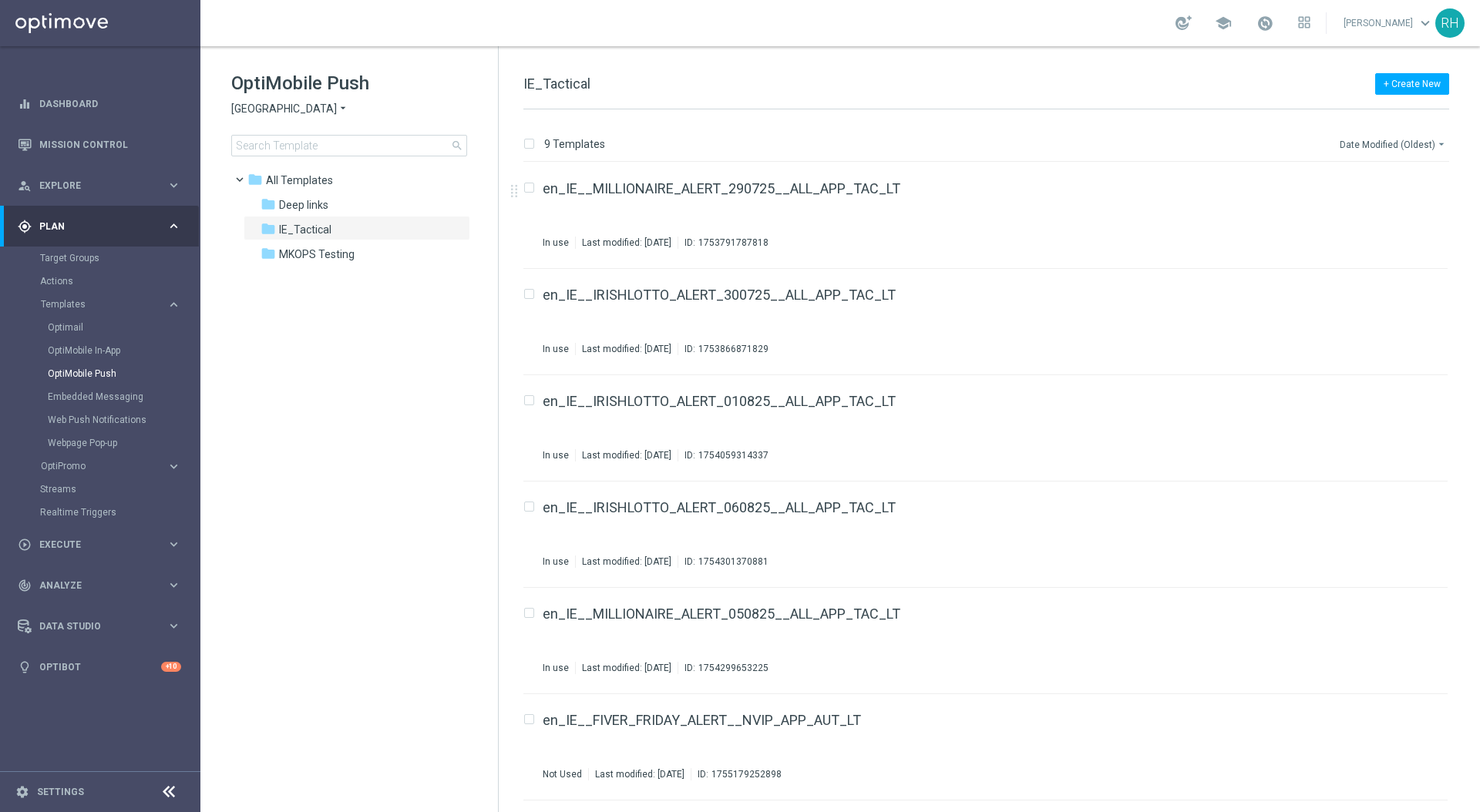
click at [1409, 141] on button "Date Modified (Oldest) arrow_drop_down" at bounding box center [1394, 144] width 111 height 18
click at [1389, 213] on span "Date Modified (Newest)" at bounding box center [1390, 212] width 103 height 11
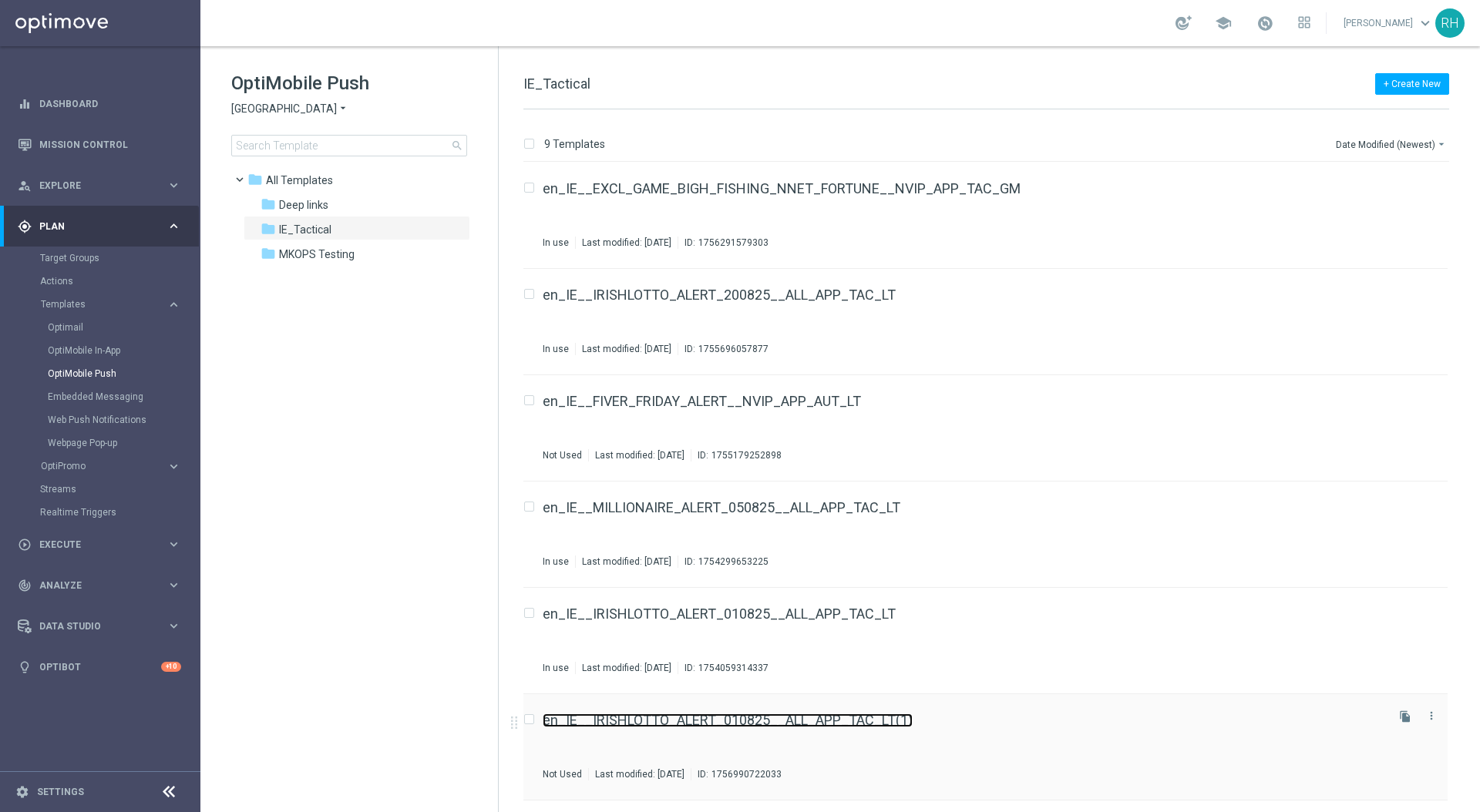
click at [729, 716] on link "en_IE__IRISHLOTTO_ALERT_010825__ALL_APP_TAC_LT(1)" at bounding box center [728, 720] width 370 height 14
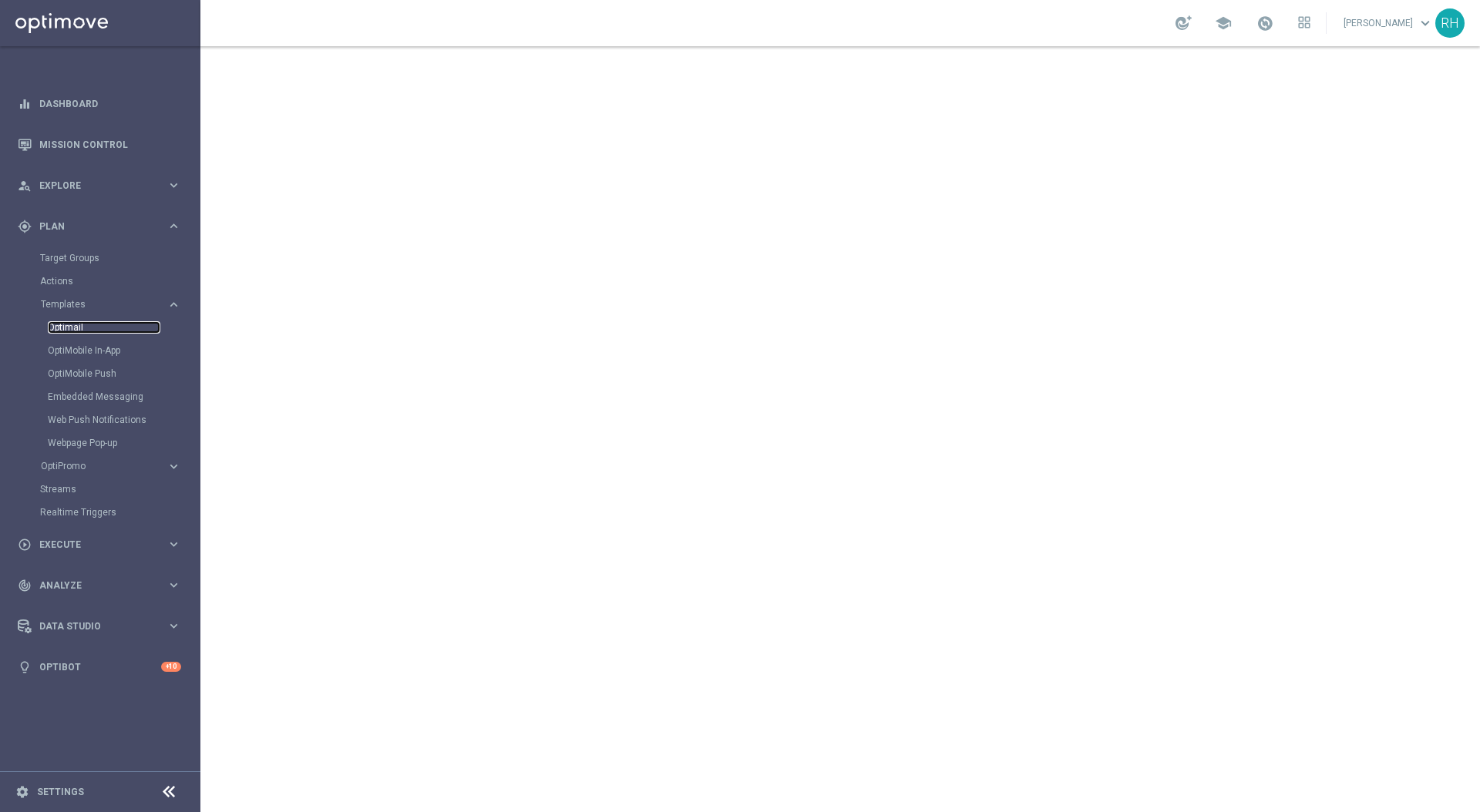
click at [88, 324] on link "Optimail" at bounding box center [103, 327] width 113 height 12
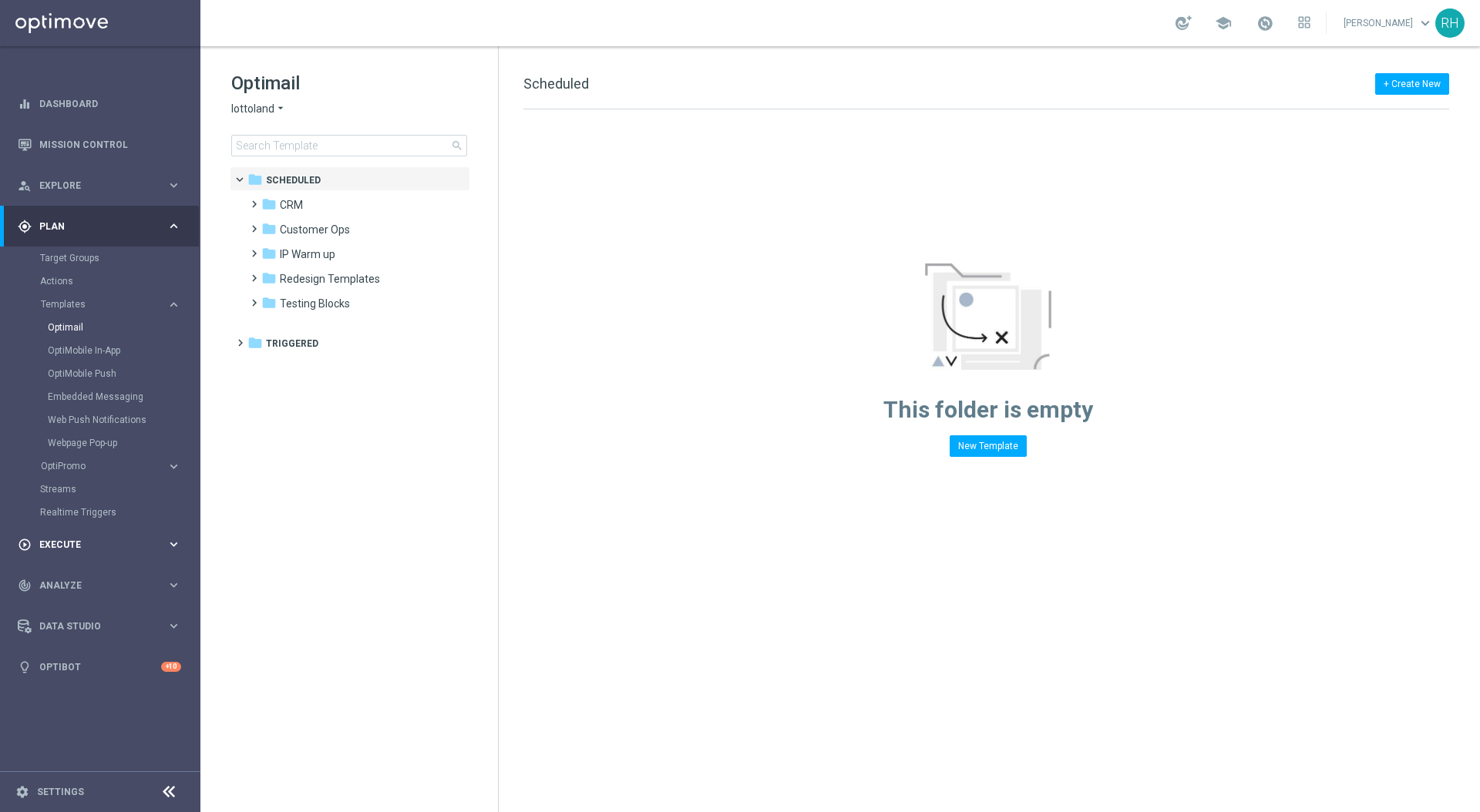
click at [103, 533] on div "play_circle_outline Execute keyboard_arrow_right" at bounding box center [99, 544] width 199 height 41
click at [82, 302] on link "Campaign Builder" at bounding box center [100, 298] width 120 height 12
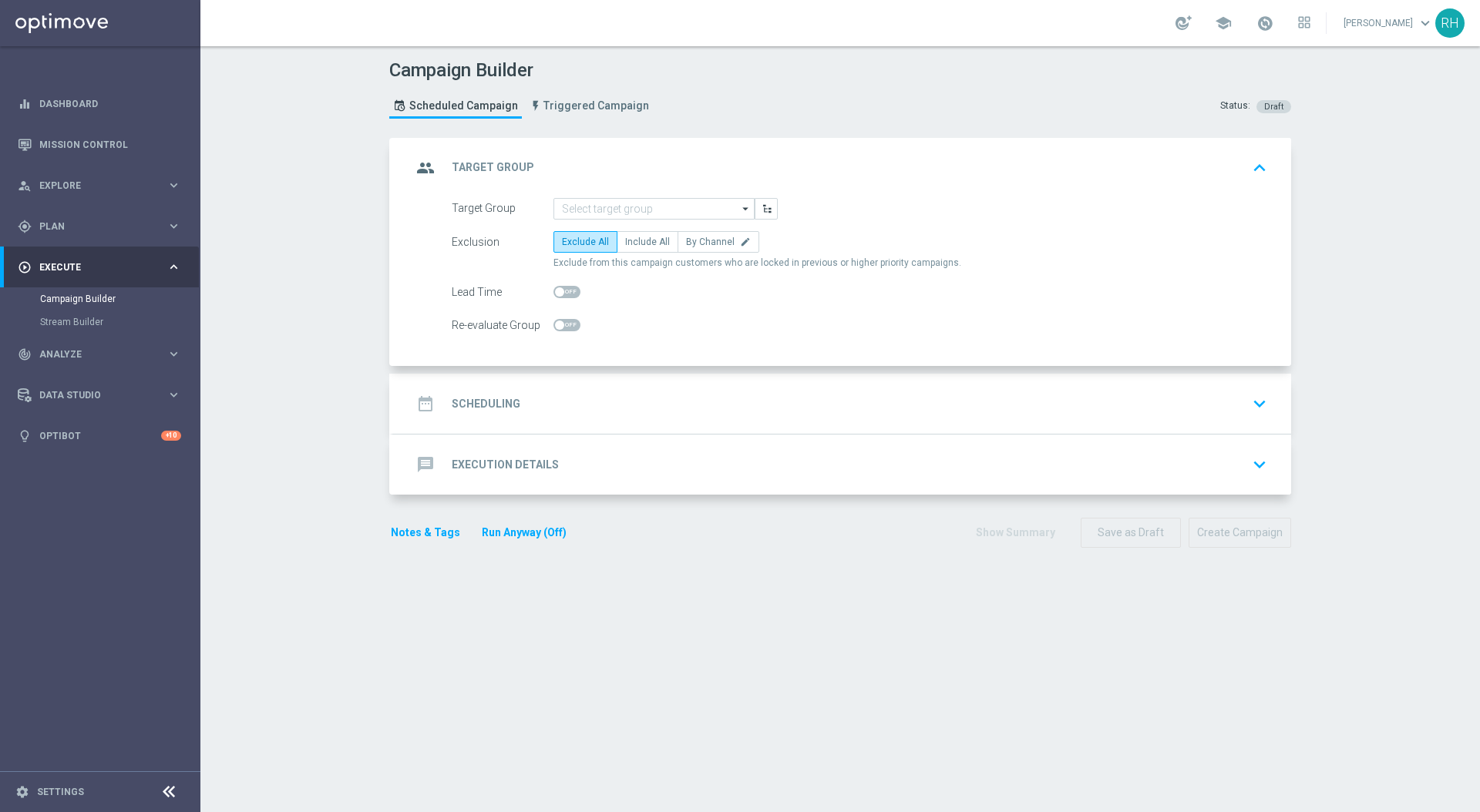
click at [652, 195] on div "group Target Group keyboard_arrow_up" at bounding box center [842, 168] width 898 height 60
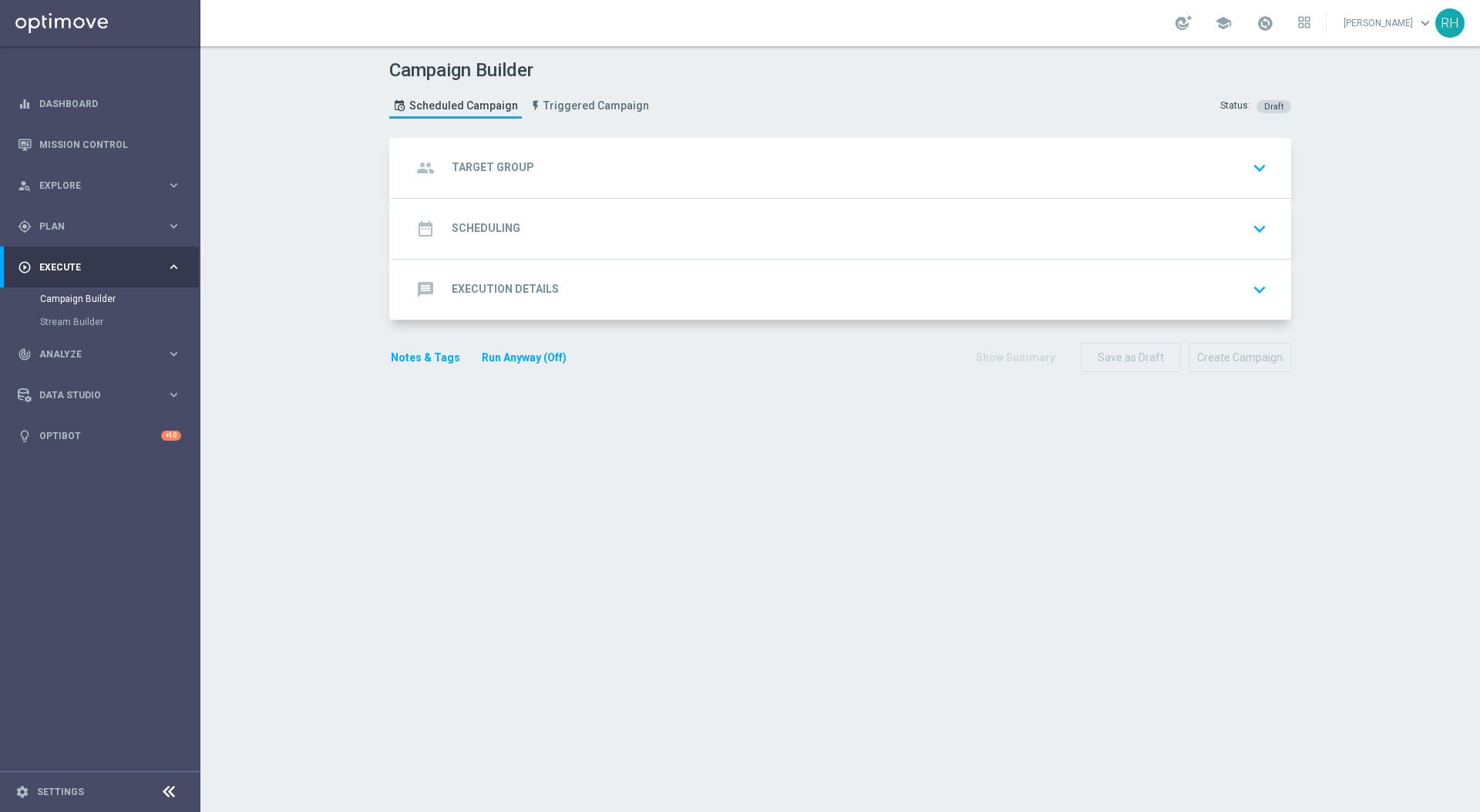
click at [654, 175] on div "group Target Group keyboard_arrow_down" at bounding box center [843, 168] width 861 height 29
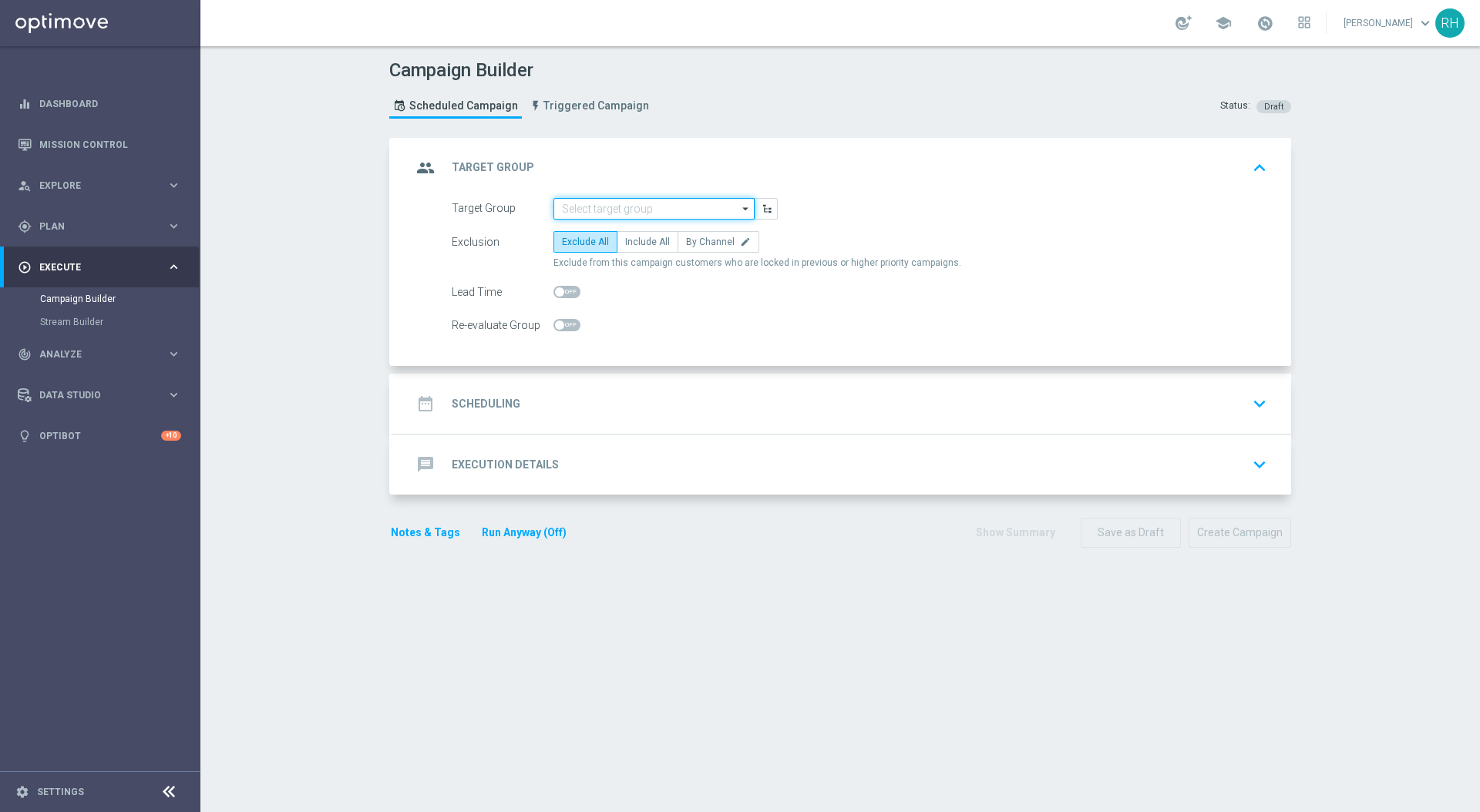
click at [655, 208] on input at bounding box center [654, 209] width 201 height 22
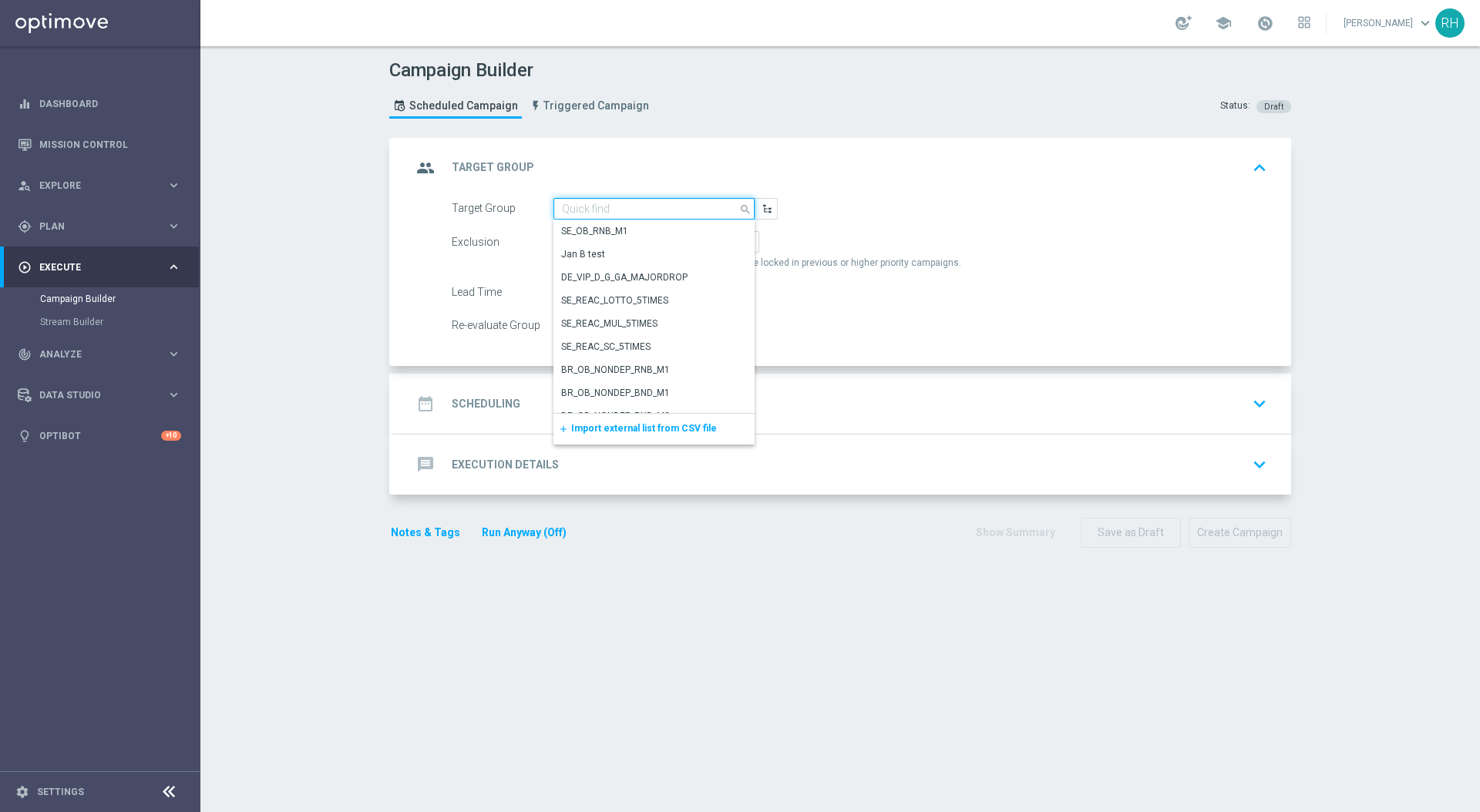
paste input "PUSH - IE_OPT | ALL"
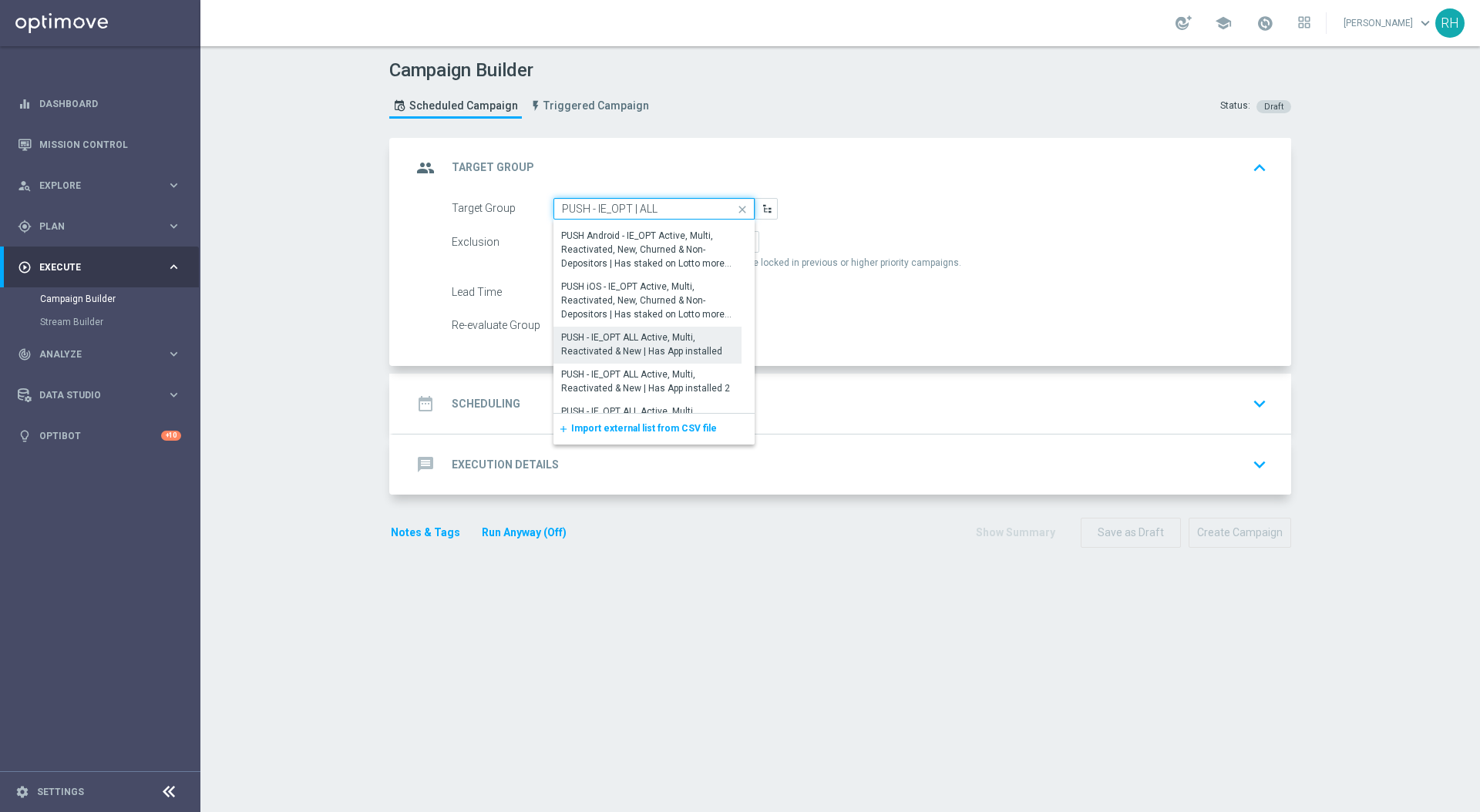
scroll to position [1643, 0]
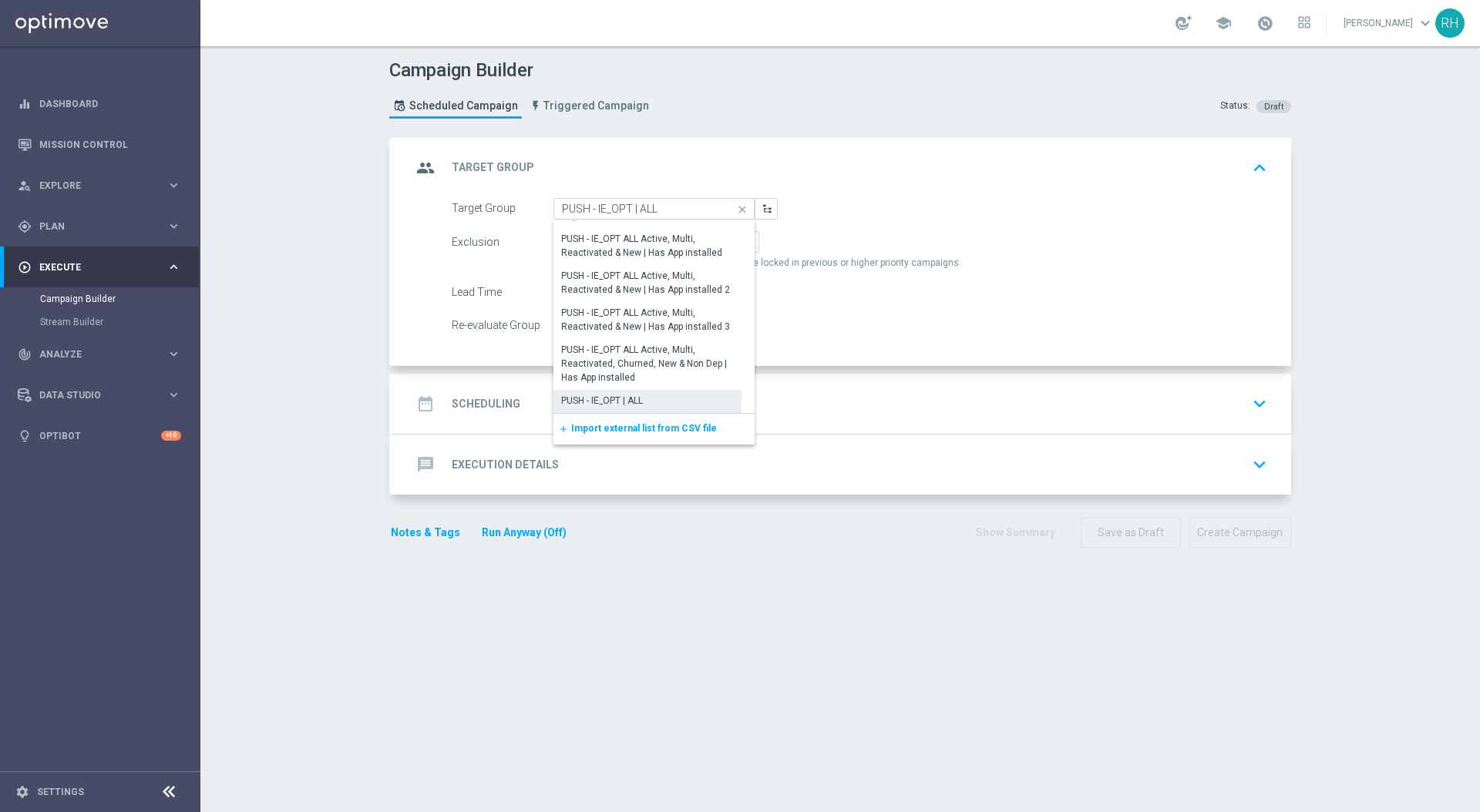
click at [691, 395] on div "PUSH - IE_OPT | ALL" at bounding box center [647, 401] width 188 height 22
type input "PUSH - IE_OPT | ALL"
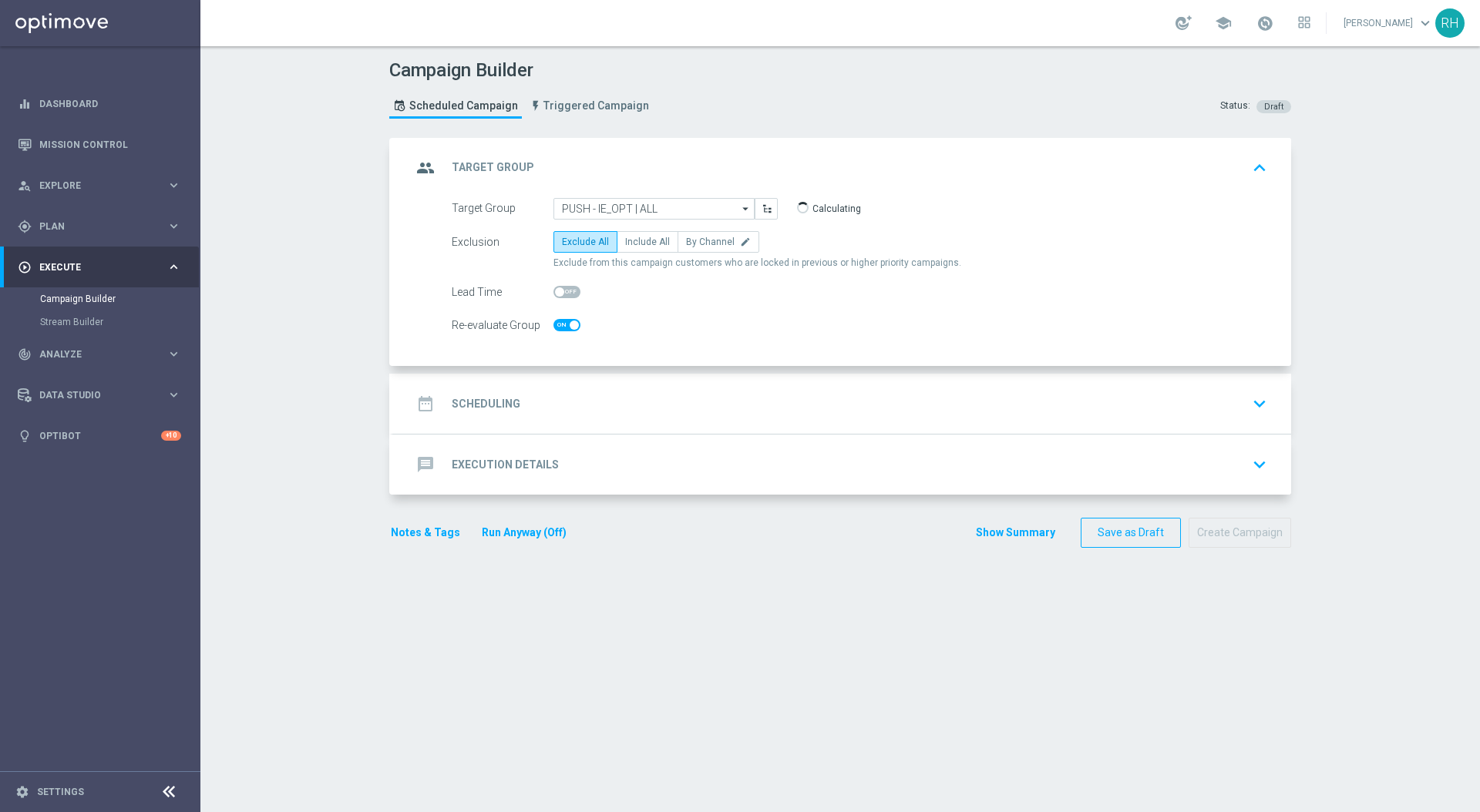
checkbox input "true"
click at [632, 237] on span "Include All" at bounding box center [648, 242] width 45 height 11
click at [632, 240] on input "Include All" at bounding box center [630, 244] width 10 height 10
radio input "true"
click at [570, 326] on span at bounding box center [574, 325] width 9 height 9
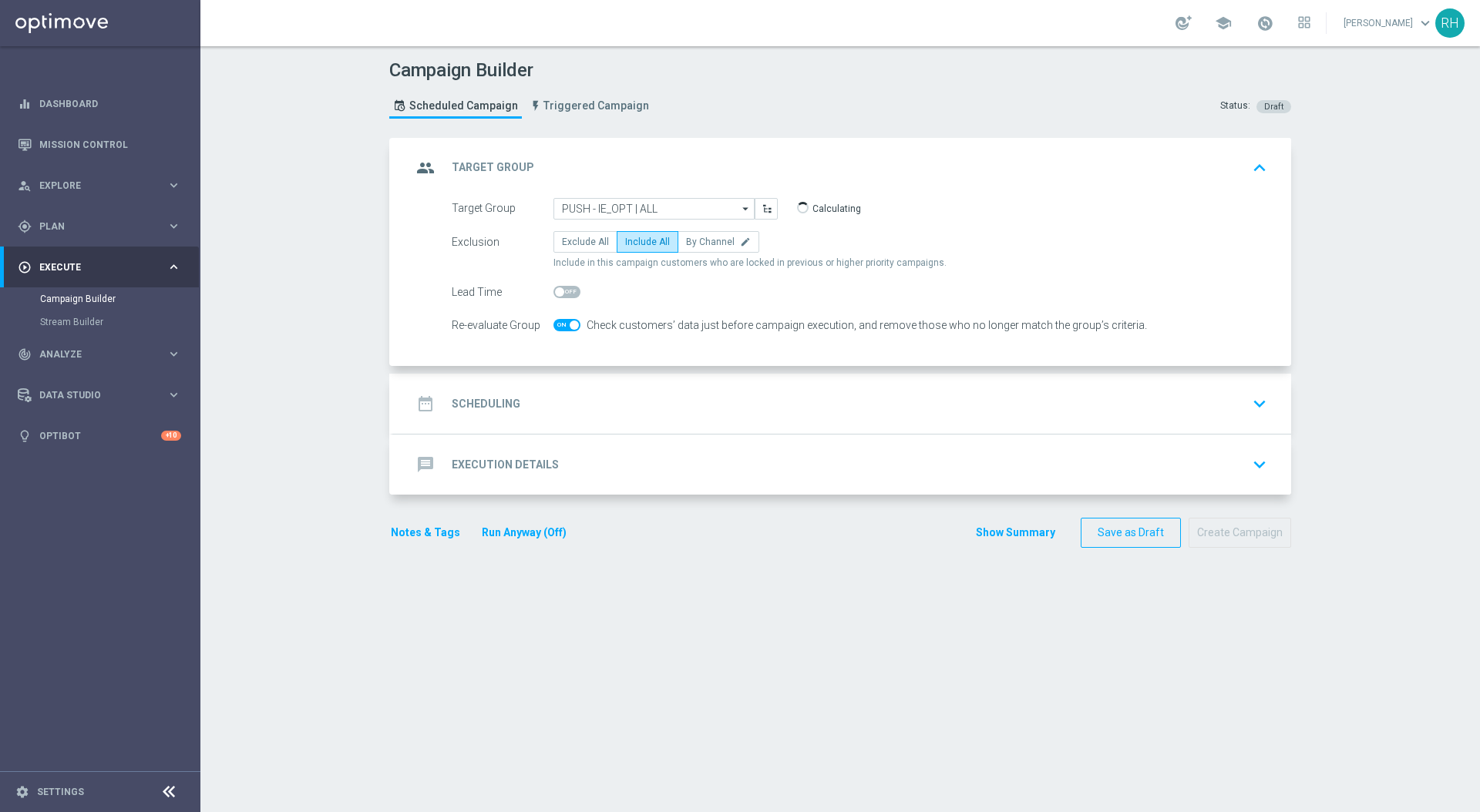
click at [566, 326] on input "checkbox" at bounding box center [566, 325] width 27 height 12
checkbox input "false"
click at [611, 404] on div "date_range Scheduling keyboard_arrow_down" at bounding box center [843, 404] width 861 height 29
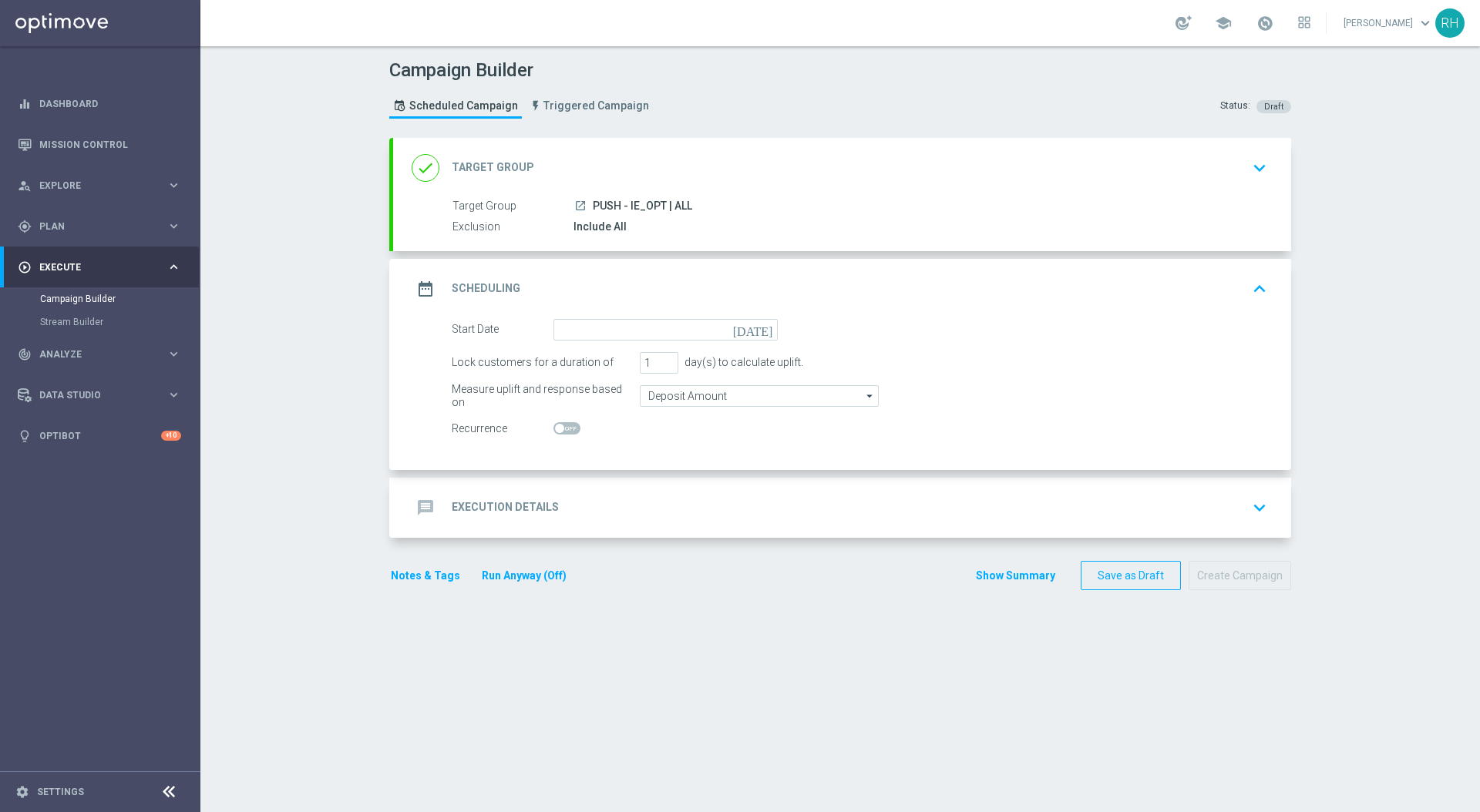
click at [766, 329] on icon "[DATE]" at bounding box center [756, 328] width 46 height 17
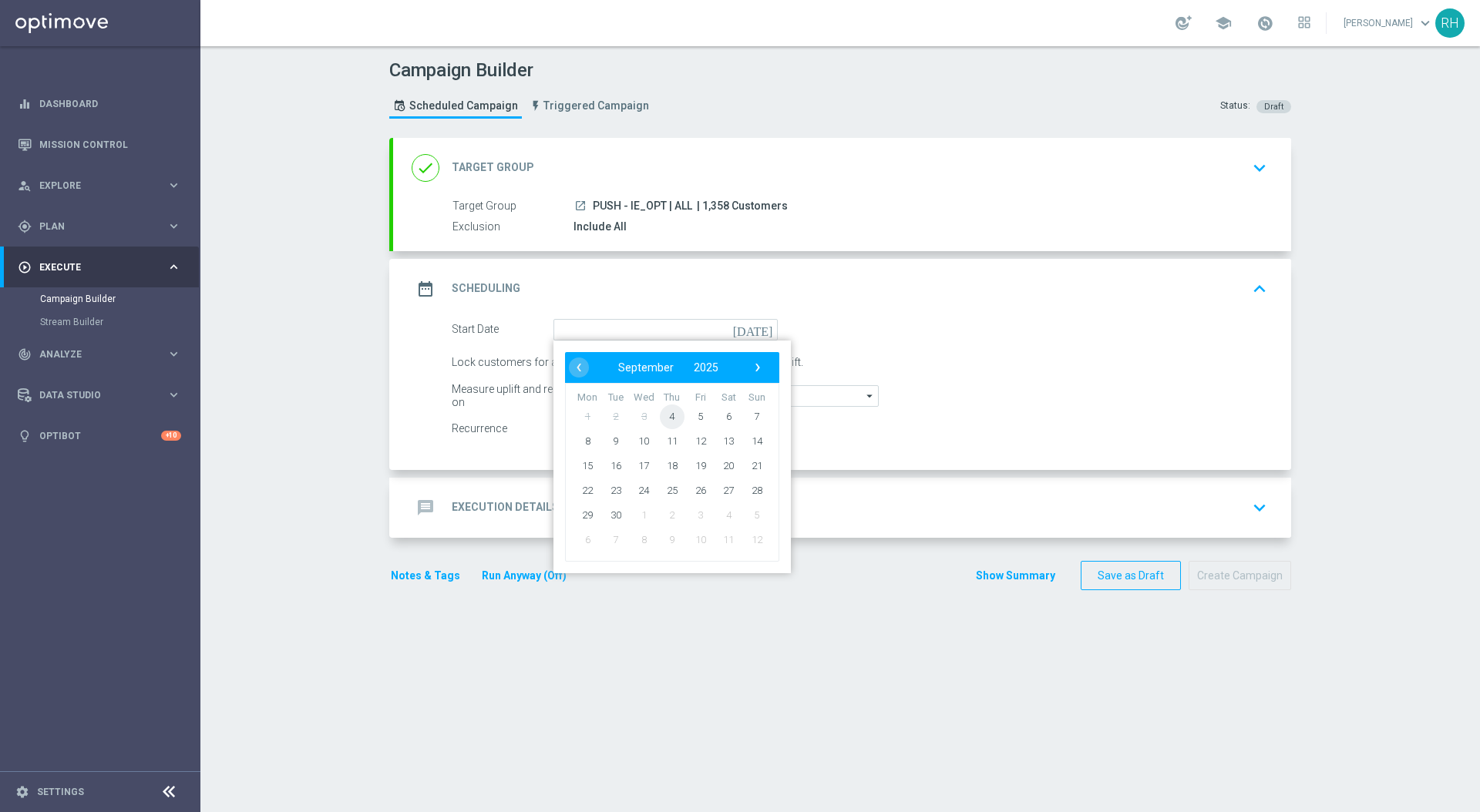
click at [673, 417] on span "4" at bounding box center [672, 416] width 25 height 25
type input "04 Sep 2025"
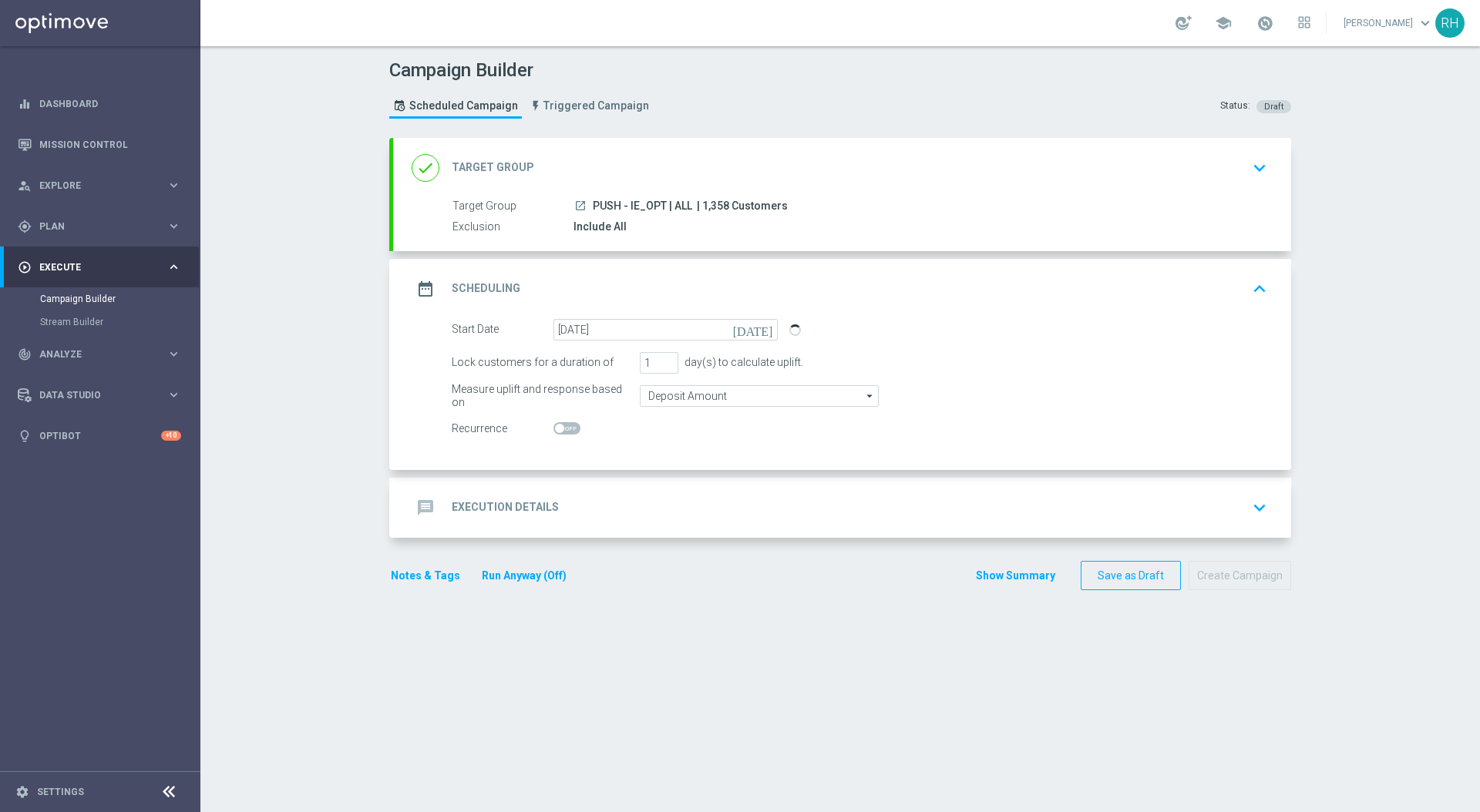
click at [718, 483] on div "message Execution Details keyboard_arrow_down" at bounding box center [842, 508] width 898 height 60
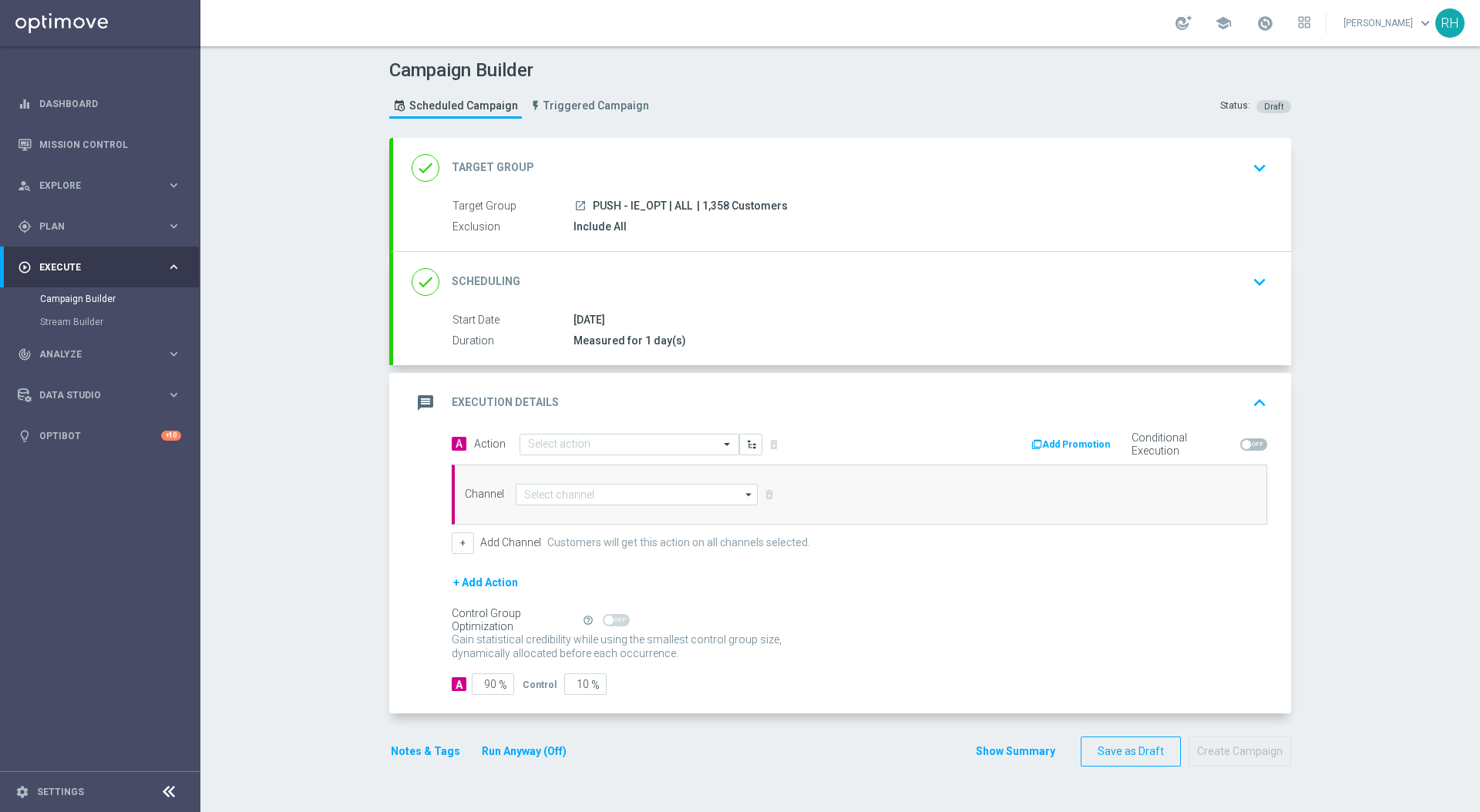
click at [845, 139] on div "done Target Group keyboard_arrow_down" at bounding box center [842, 168] width 898 height 60
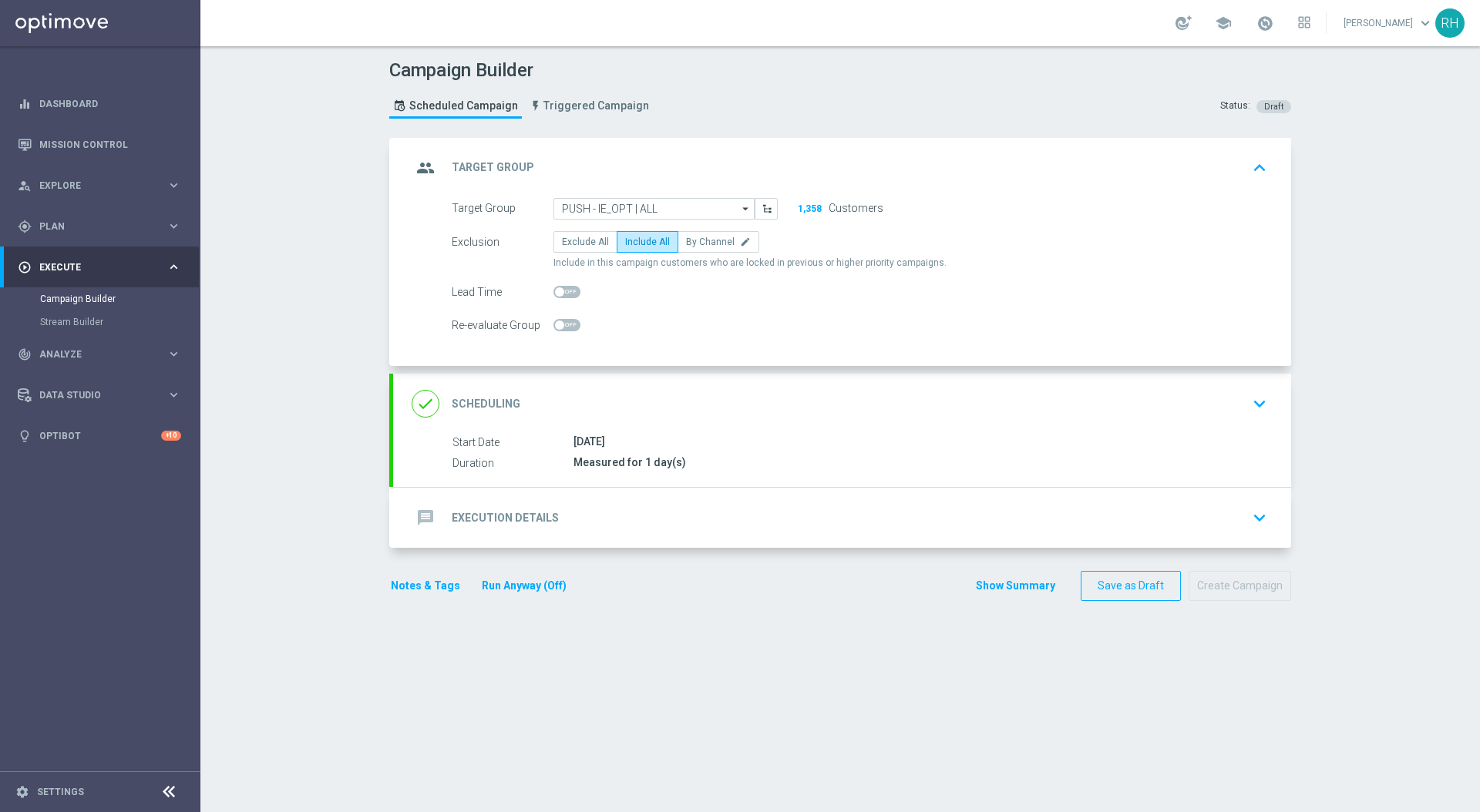
click at [806, 212] on button "1,358" at bounding box center [811, 208] width 26 height 12
click at [839, 169] on div "group Target Group keyboard_arrow_up" at bounding box center [843, 168] width 861 height 29
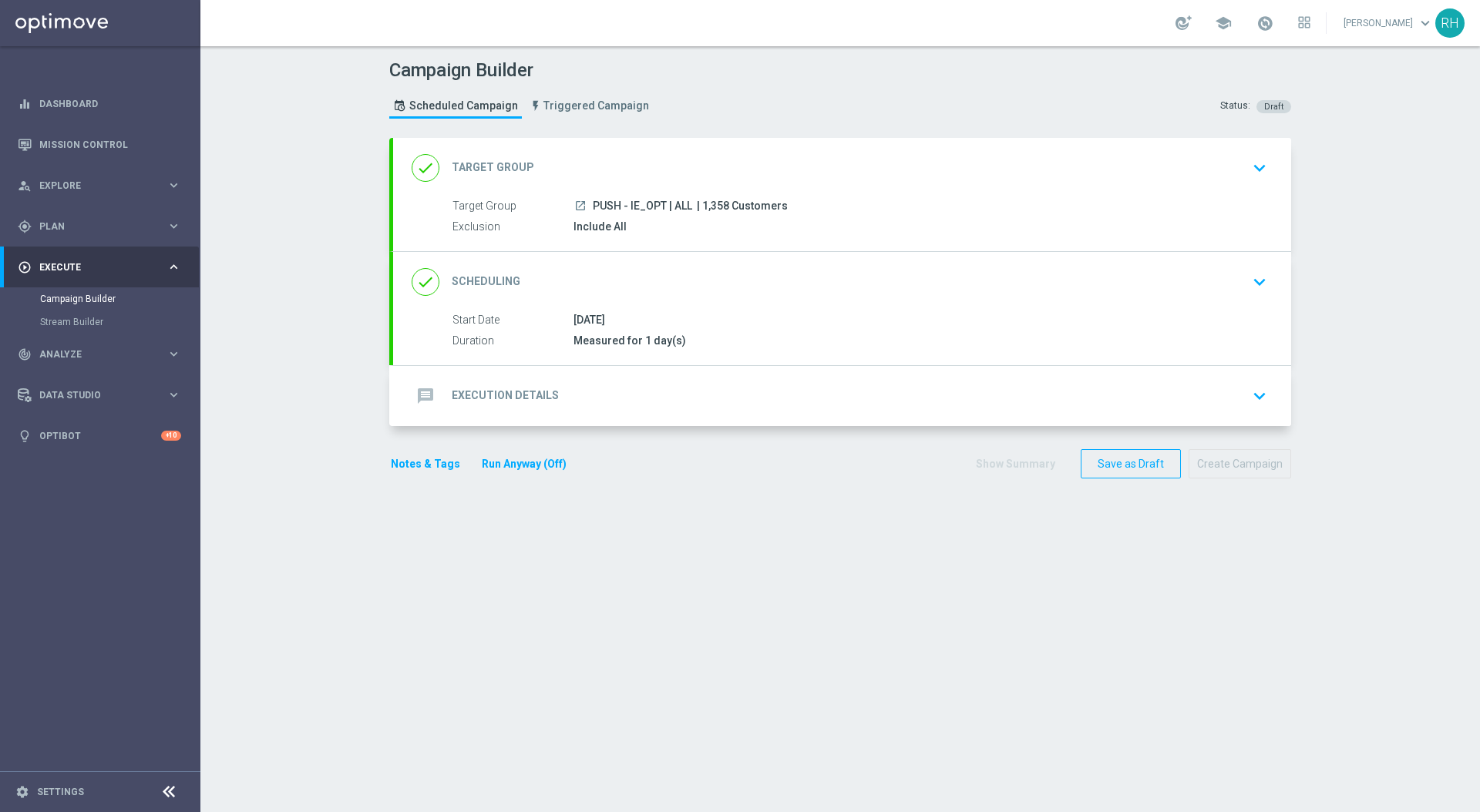
click at [719, 209] on input "PUSH - IE_OPT | ALL" at bounding box center [654, 218] width 201 height 22
click at [717, 208] on span "| 1,358 Customers" at bounding box center [742, 206] width 91 height 14
copy span "1,358"
click at [769, 414] on div "message Execution Details keyboard_arrow_down" at bounding box center [842, 396] width 898 height 60
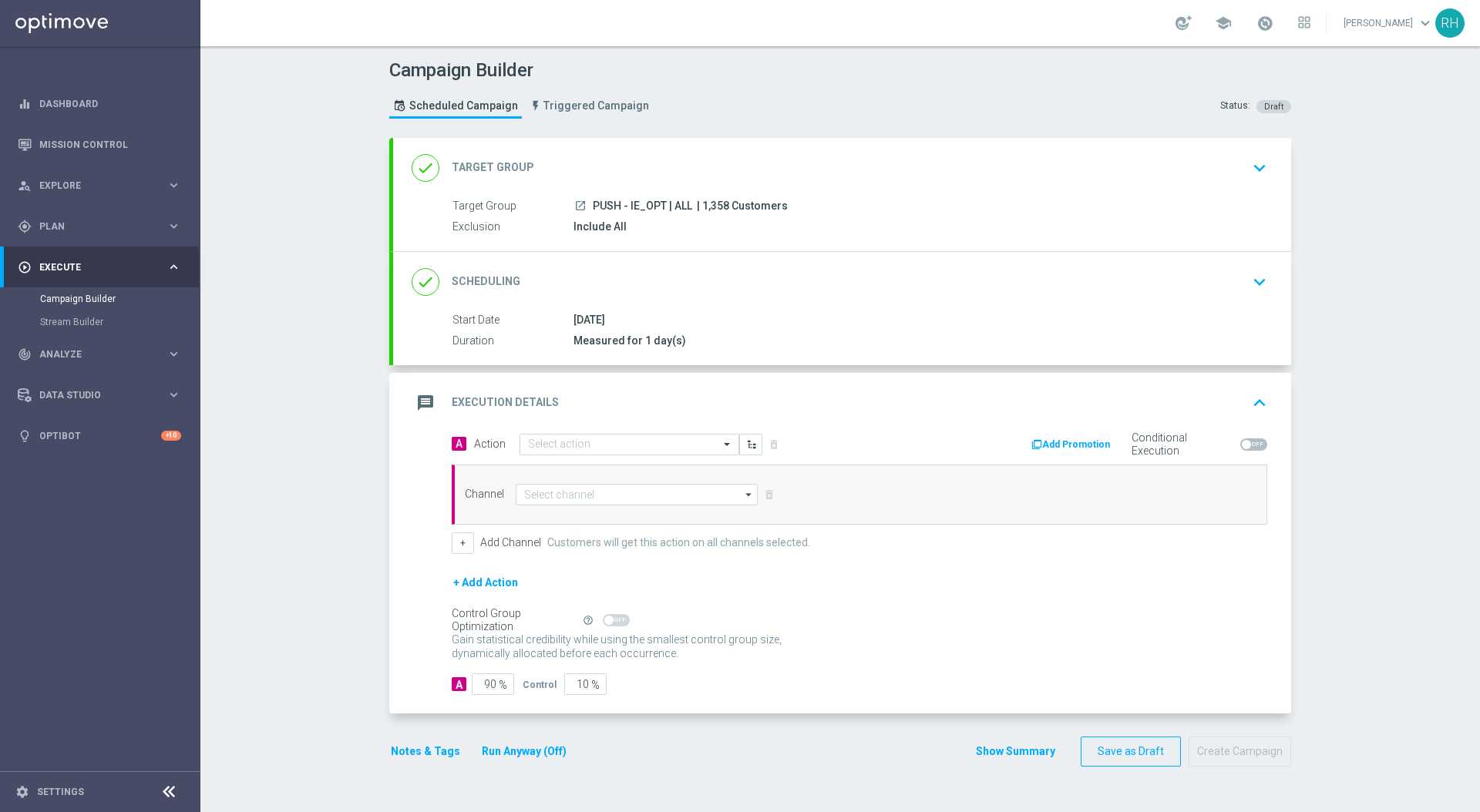
click at [886, 284] on div "done Scheduling keyboard_arrow_down" at bounding box center [843, 282] width 861 height 29
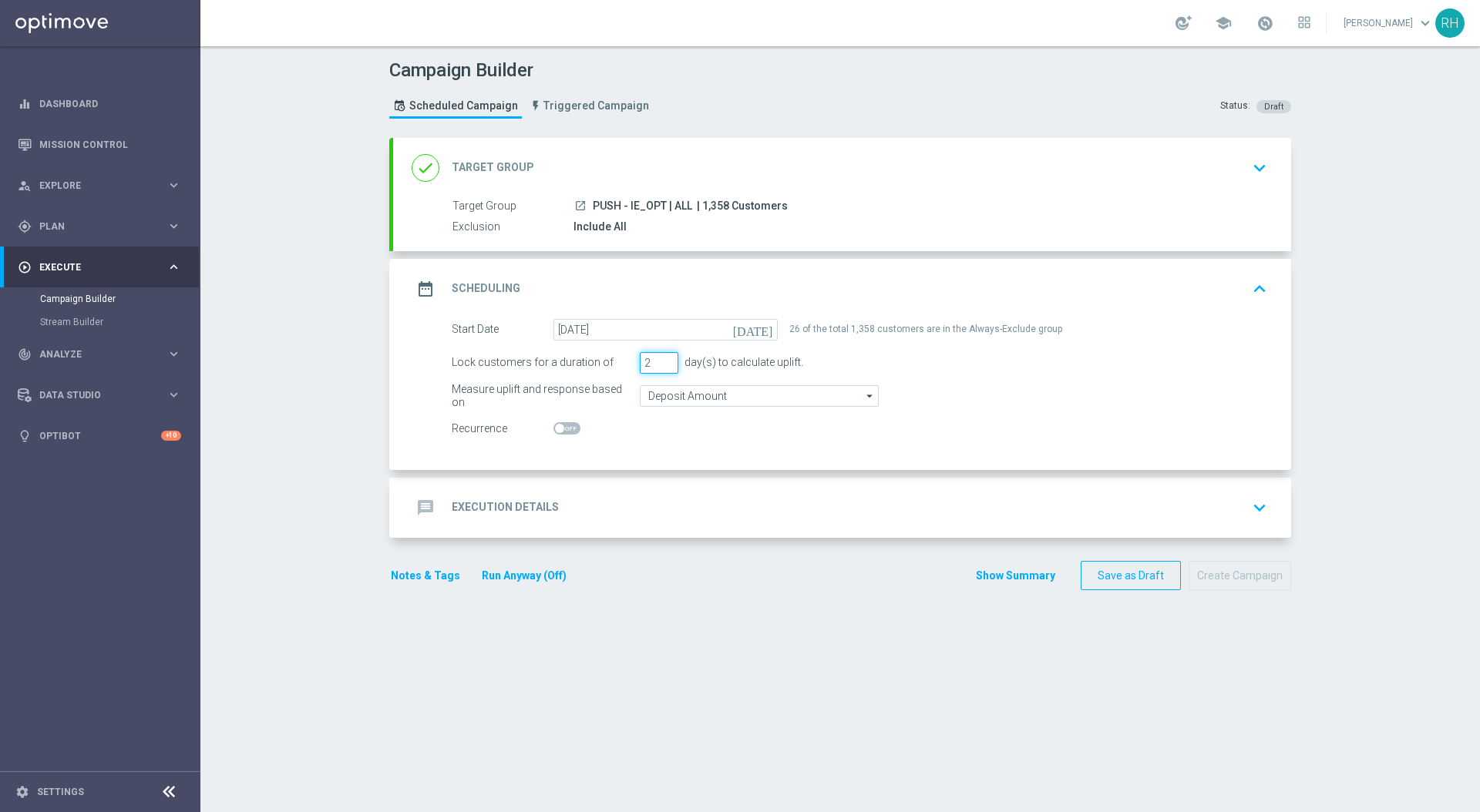
type input "2"
click at [662, 360] on input "2" at bounding box center [659, 363] width 38 height 22
click at [1069, 287] on div "date_range Scheduling keyboard_arrow_up" at bounding box center [843, 289] width 861 height 29
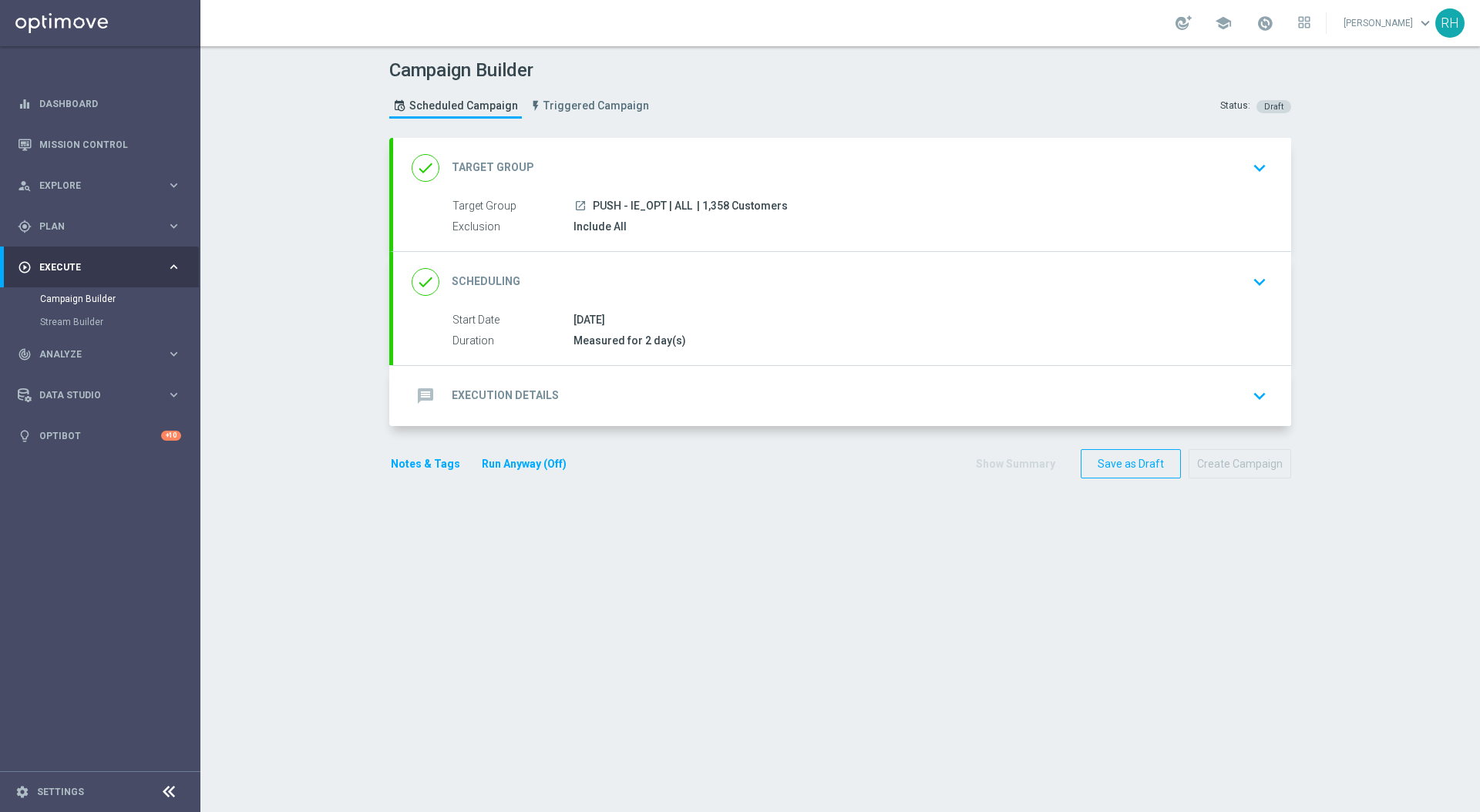
click at [958, 417] on div "message Execution Details keyboard_arrow_down" at bounding box center [842, 396] width 898 height 60
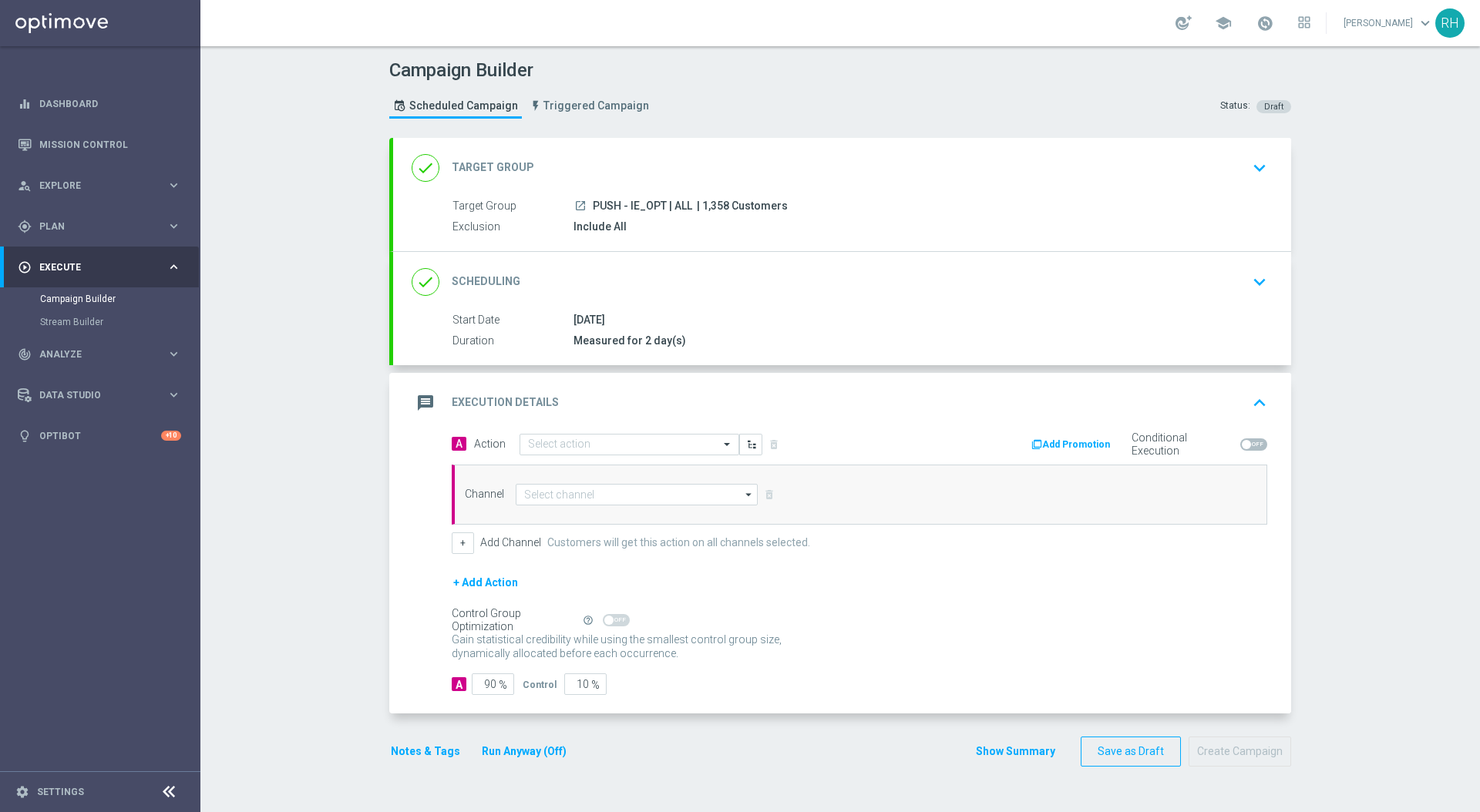
click at [437, 747] on button "Notes & Tags" at bounding box center [425, 752] width 72 height 19
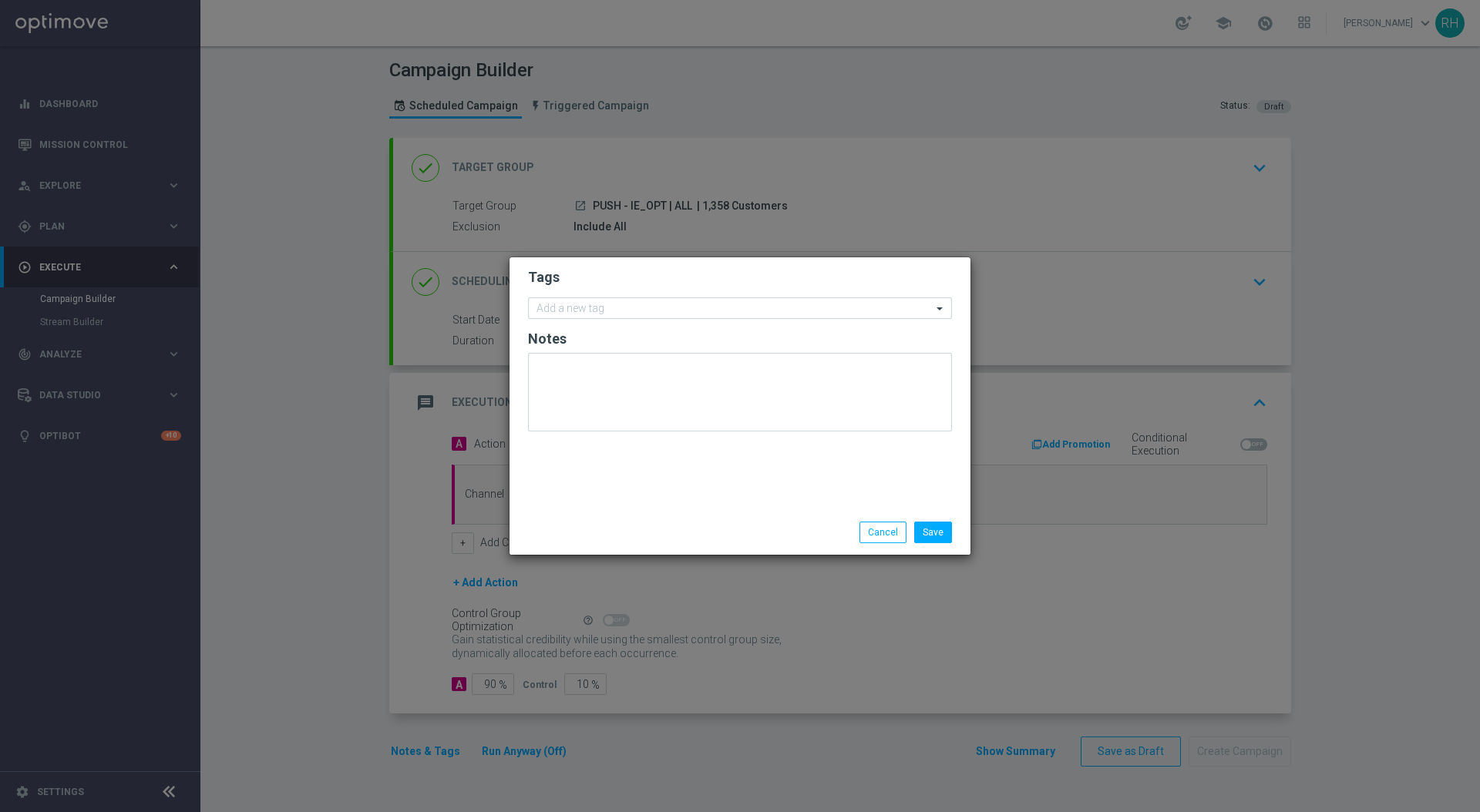
click at [690, 319] on form "Tags Add a new tag Notes" at bounding box center [740, 353] width 424 height 179
click at [691, 312] on input "text" at bounding box center [735, 309] width 396 height 13
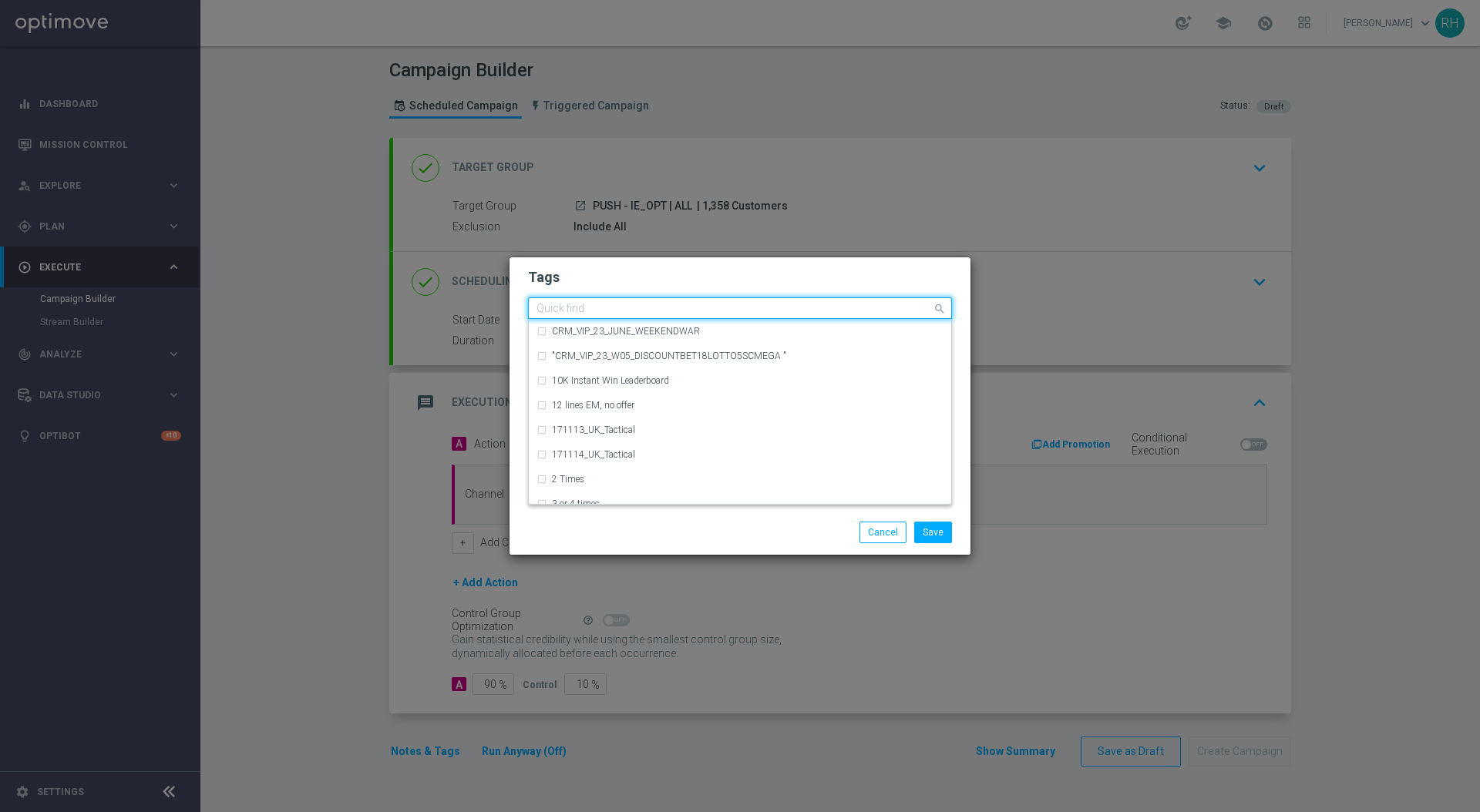
click at [691, 312] on input "text" at bounding box center [735, 309] width 396 height 13
click at [1366, 214] on modal-container "Tags Quick find CRM_VIP_23_JUNE_WEEKENDWAR "CRM_VIP_23_W05_DISCOUNTBET18LOTTO5S…" at bounding box center [740, 406] width 1480 height 812
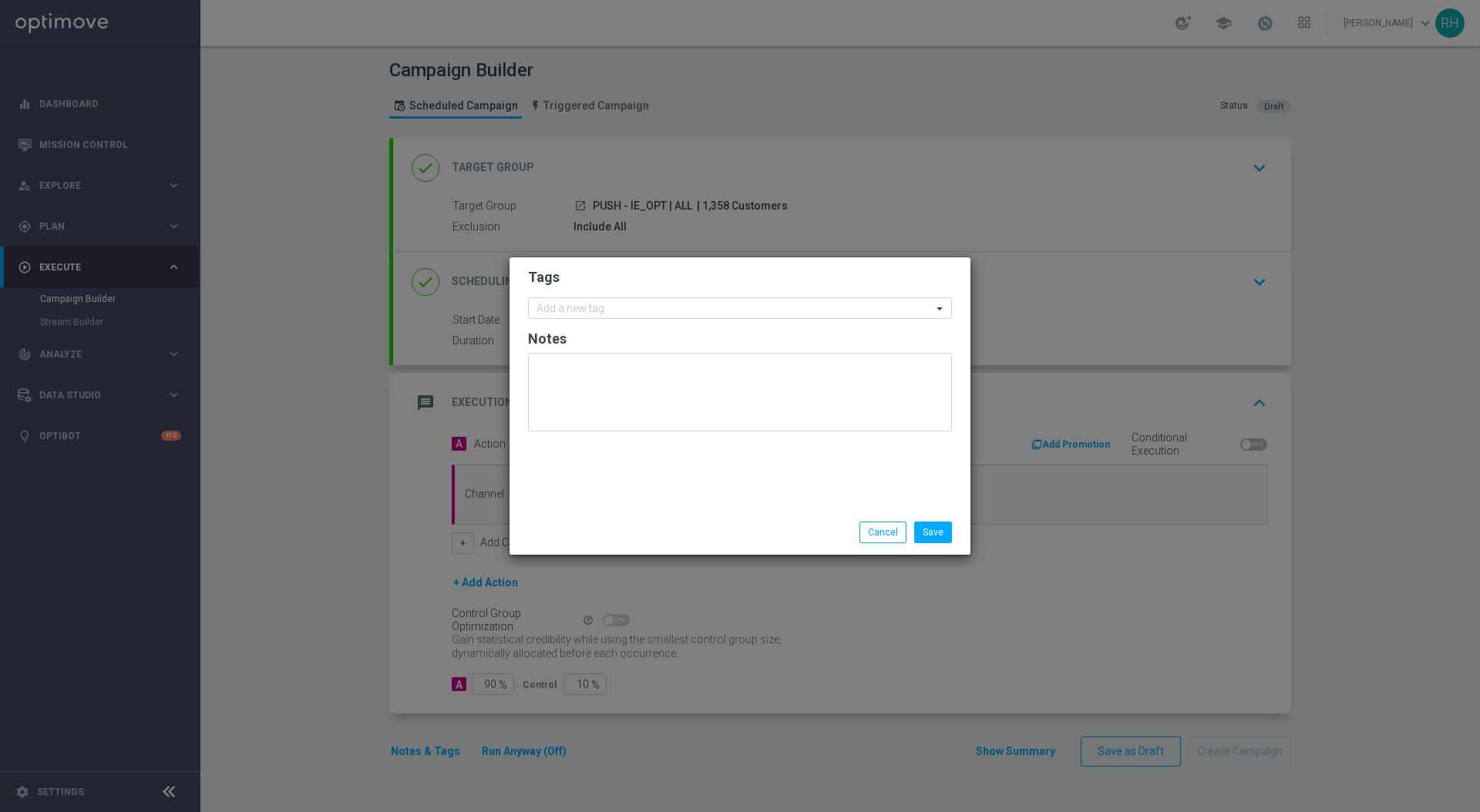
click at [652, 331] on h2 "Notes" at bounding box center [740, 339] width 424 height 18
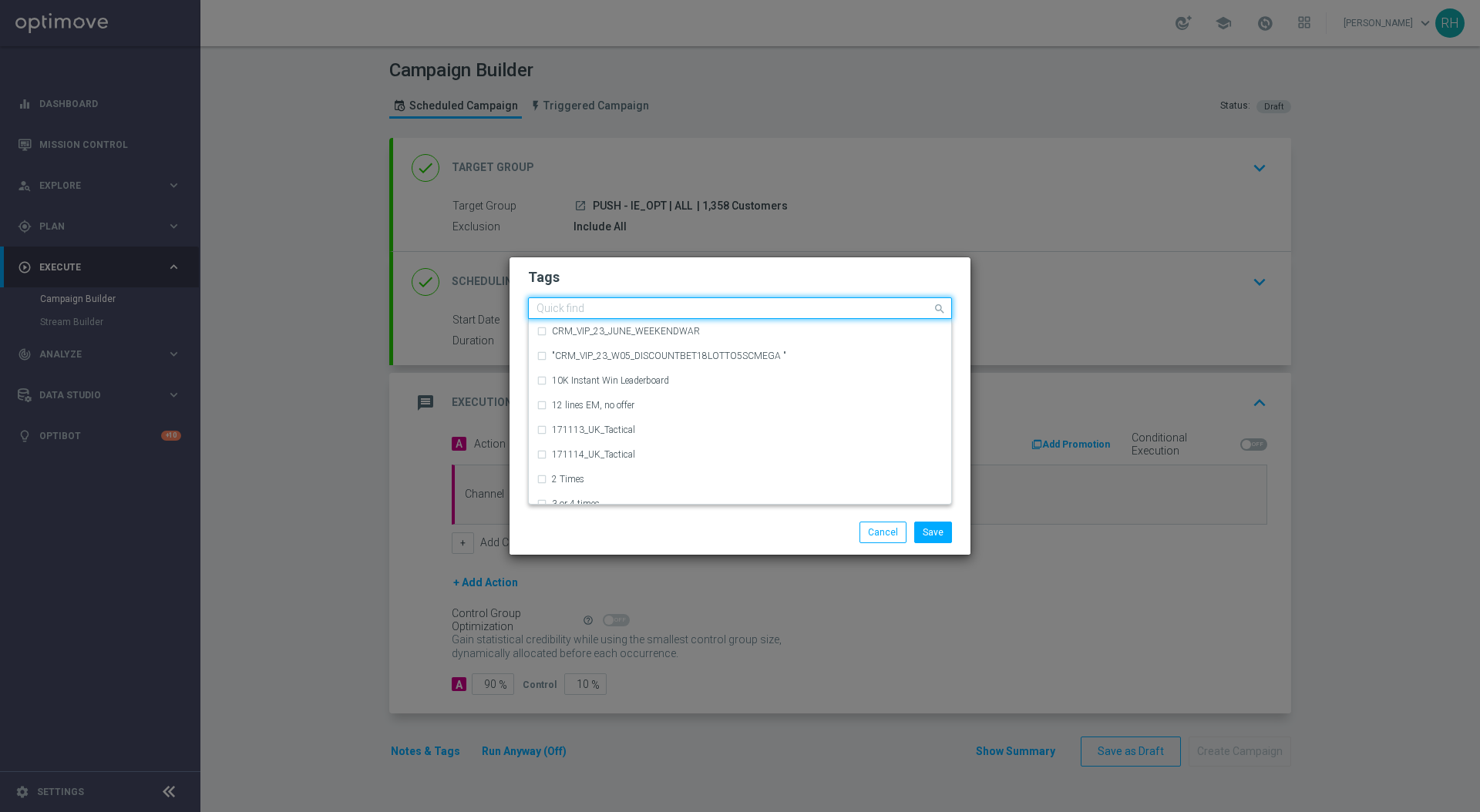
click at [664, 303] on input "text" at bounding box center [735, 309] width 396 height 13
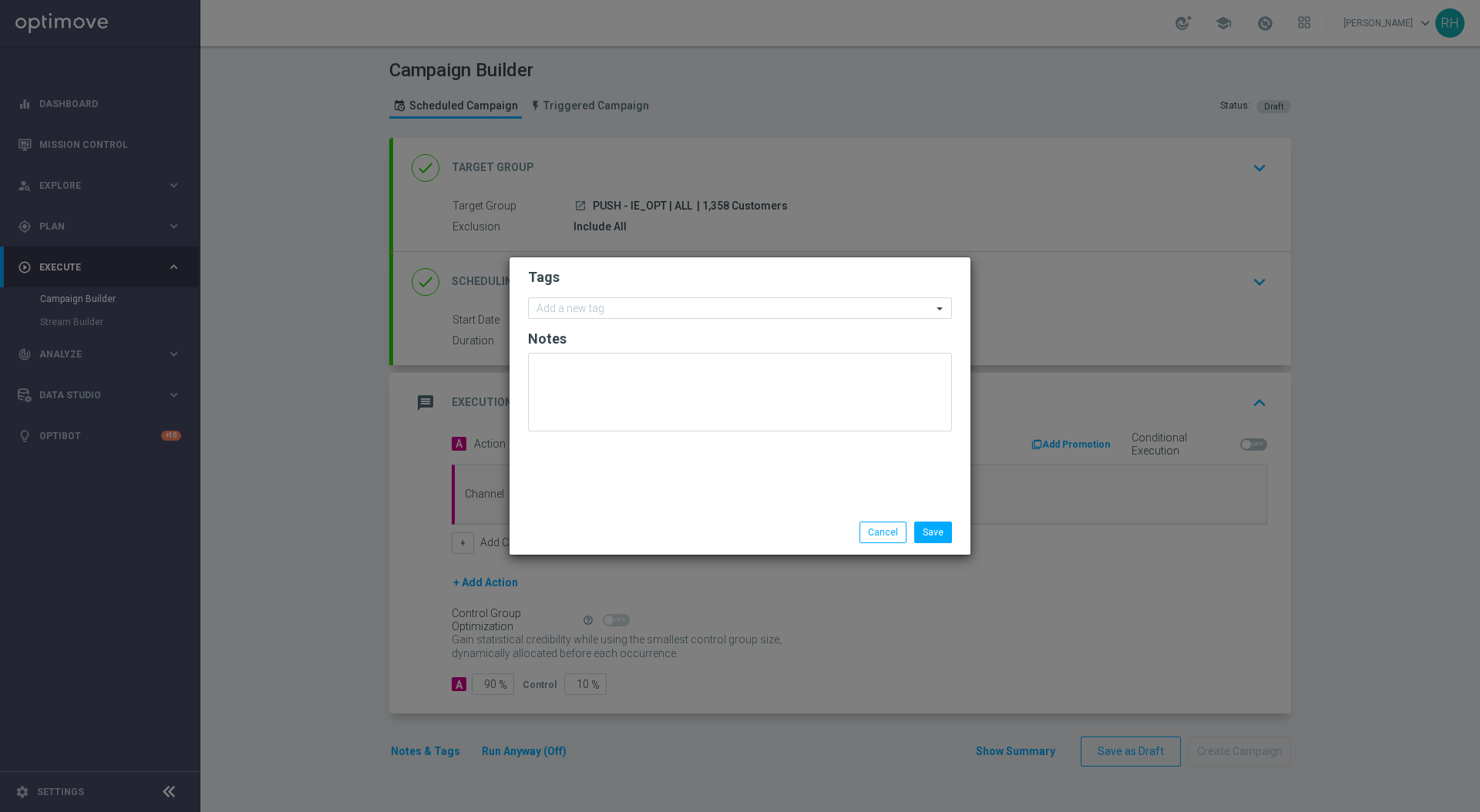
click at [691, 285] on h2 "Tags" at bounding box center [740, 277] width 424 height 18
click at [703, 312] on input "text" at bounding box center [735, 309] width 396 height 13
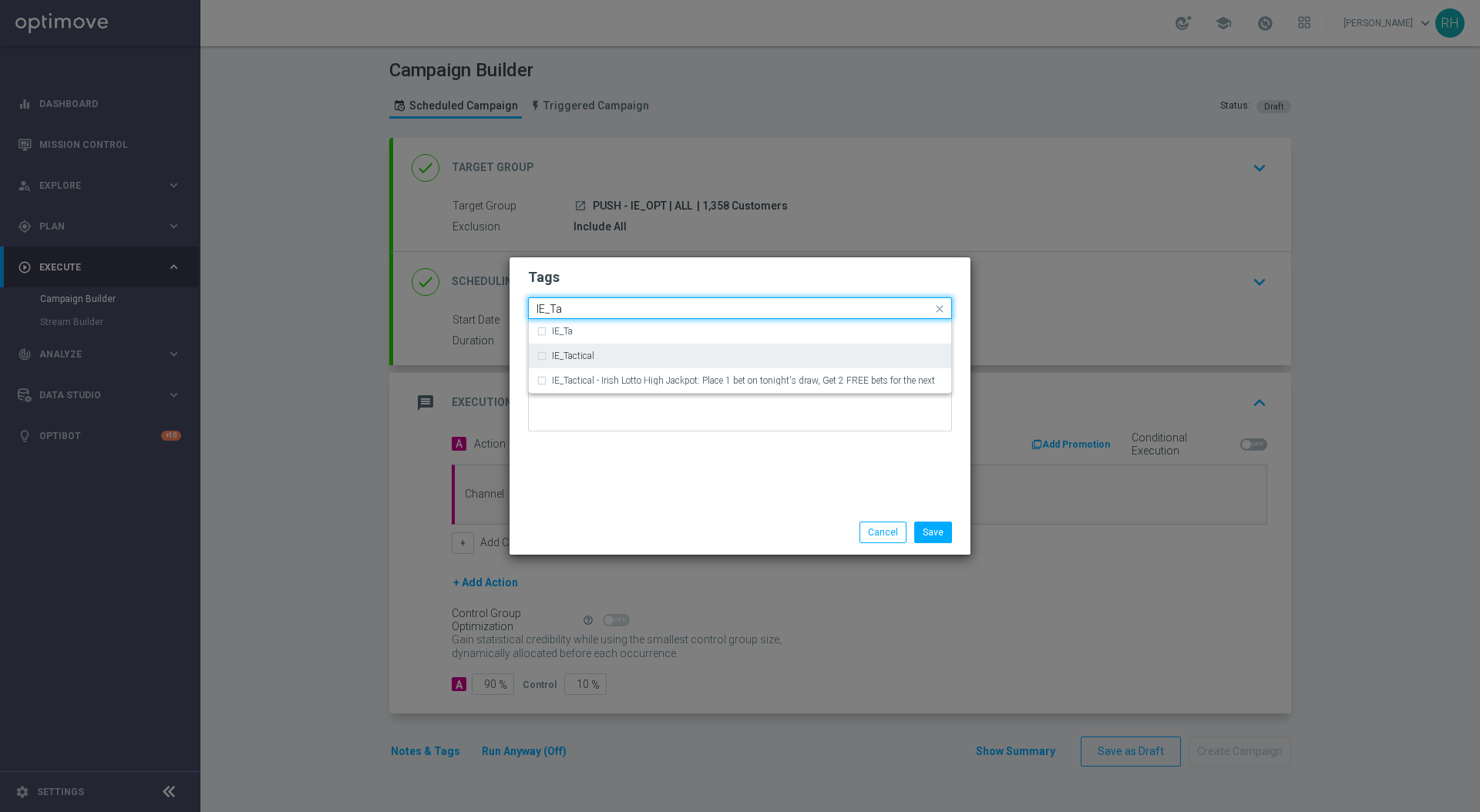
type input "IE_Ta"
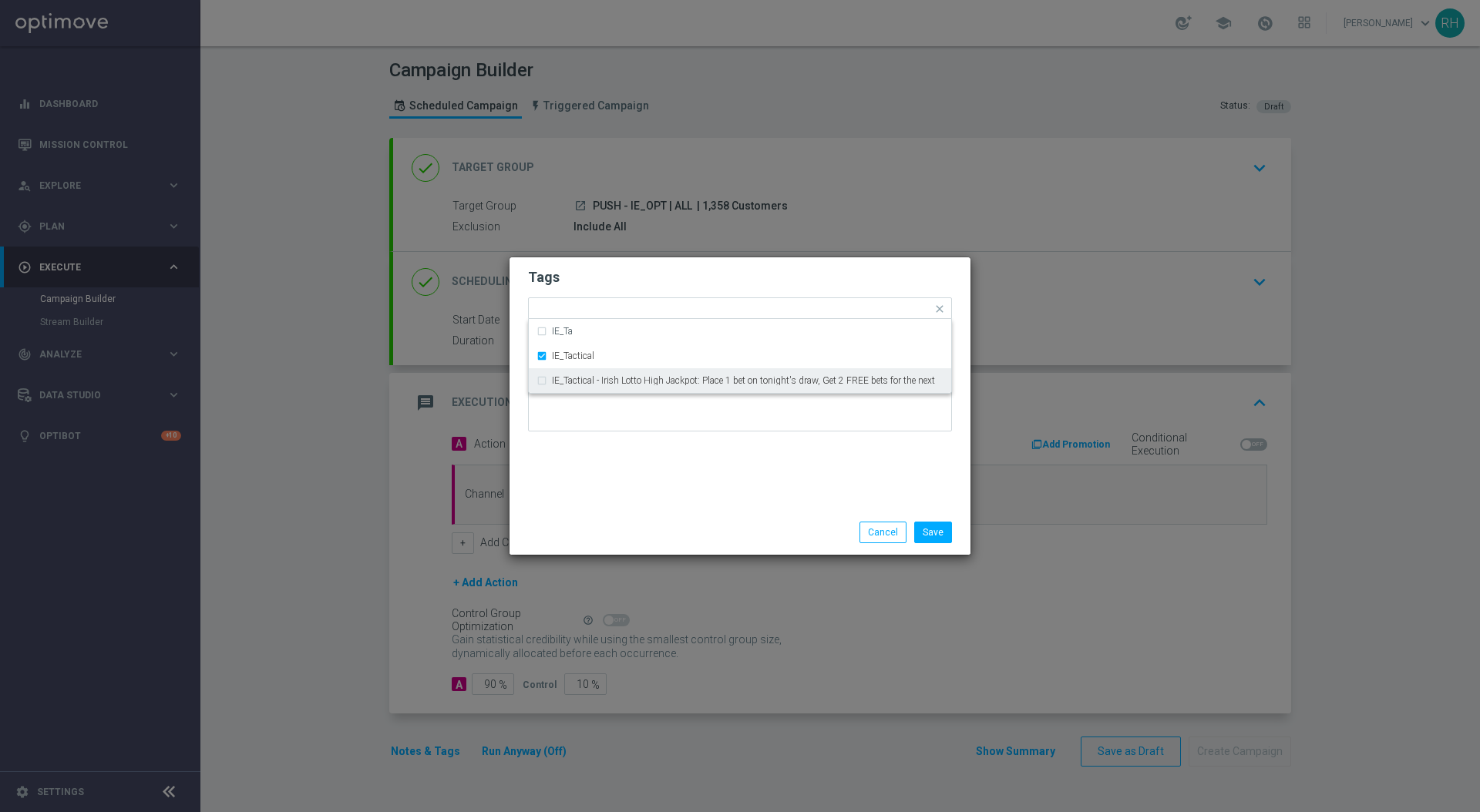
click at [768, 500] on div "Tags Quick find × IE_Tactical IE_Ta IE_Tactical IE_Tactical - Irish Lotto High …" at bounding box center [739, 384] width 461 height 253
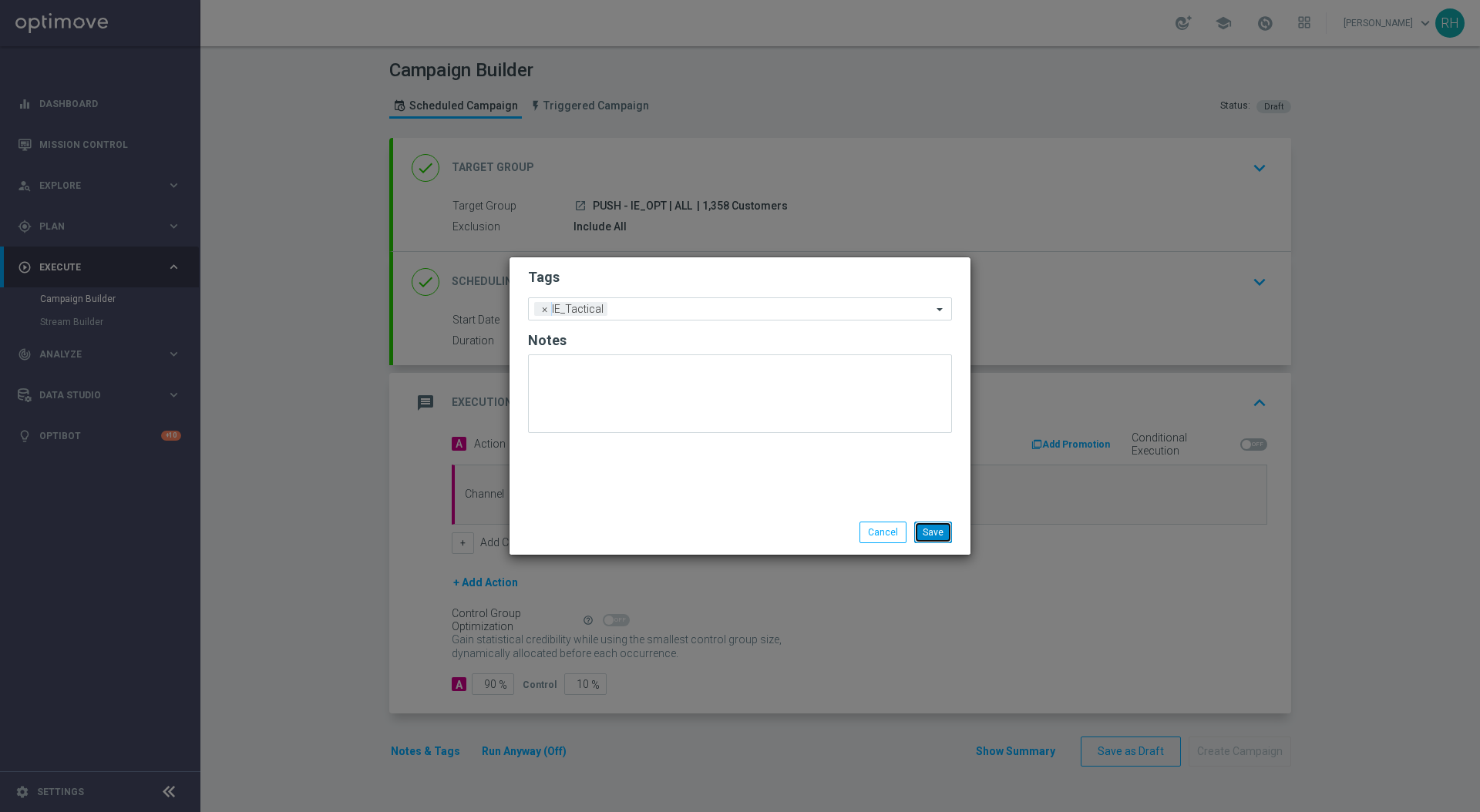
click at [927, 534] on button "Save" at bounding box center [932, 533] width 38 height 22
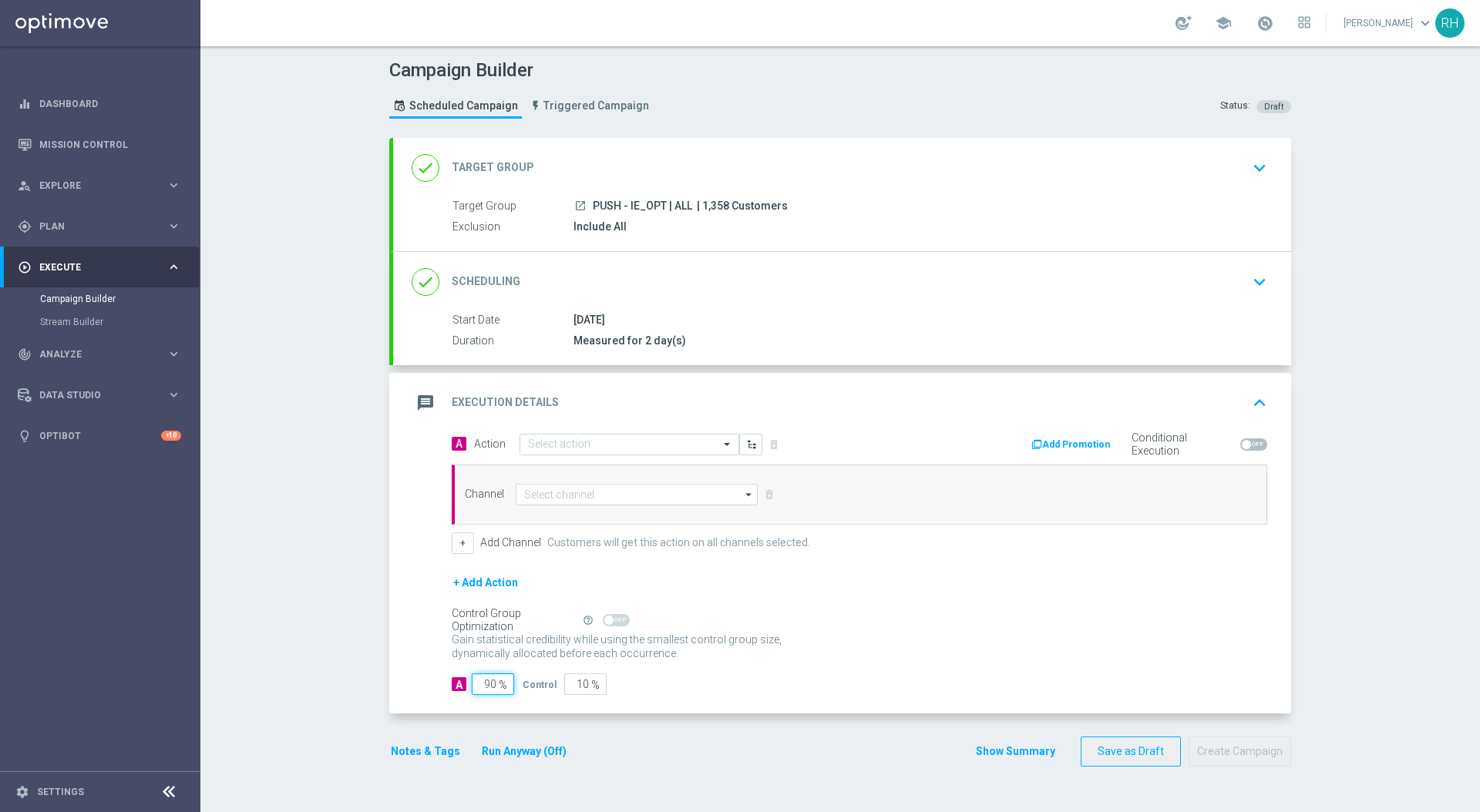
click at [484, 684] on input "90" at bounding box center [493, 685] width 42 height 22
type input "1"
type input "99"
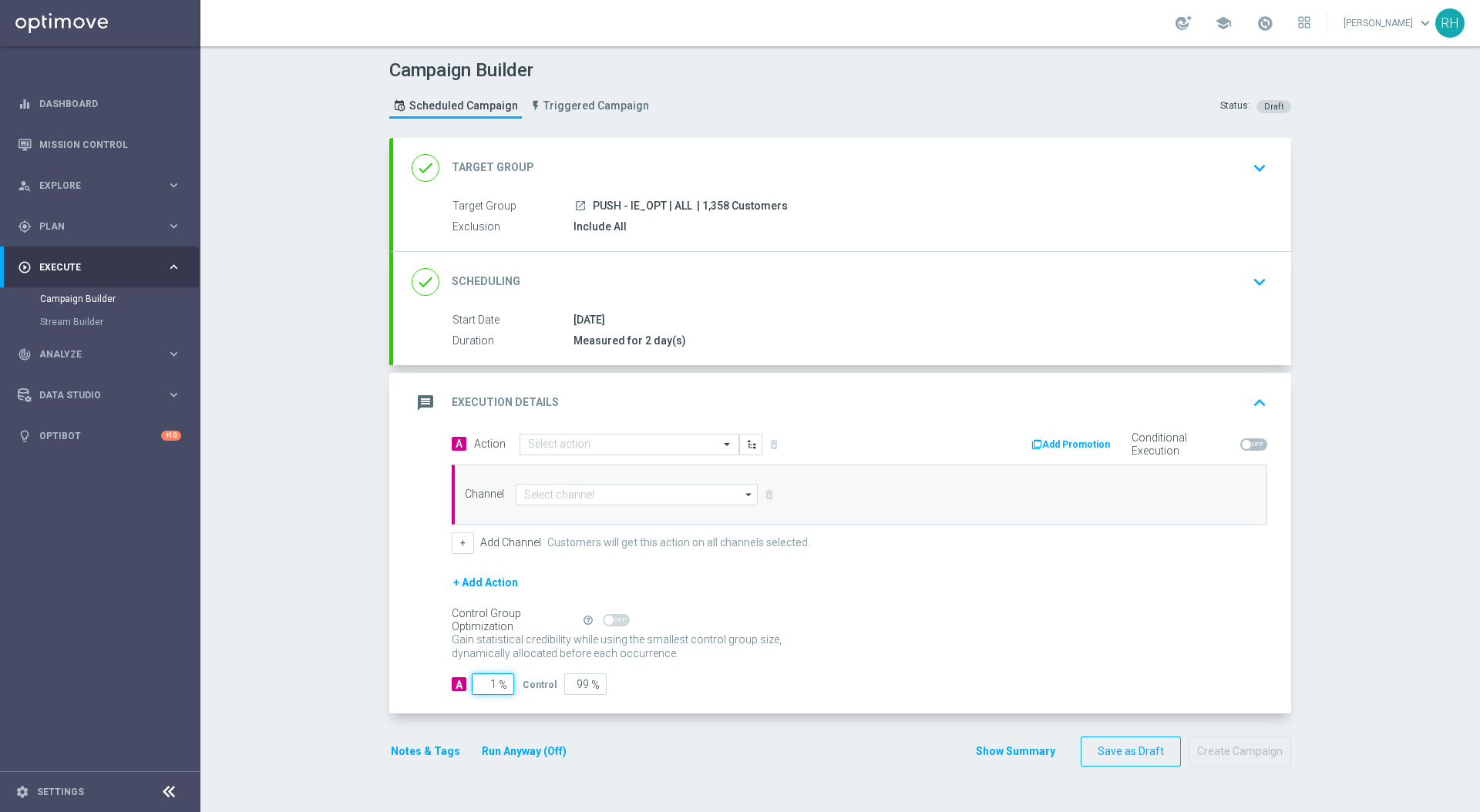
type input "10"
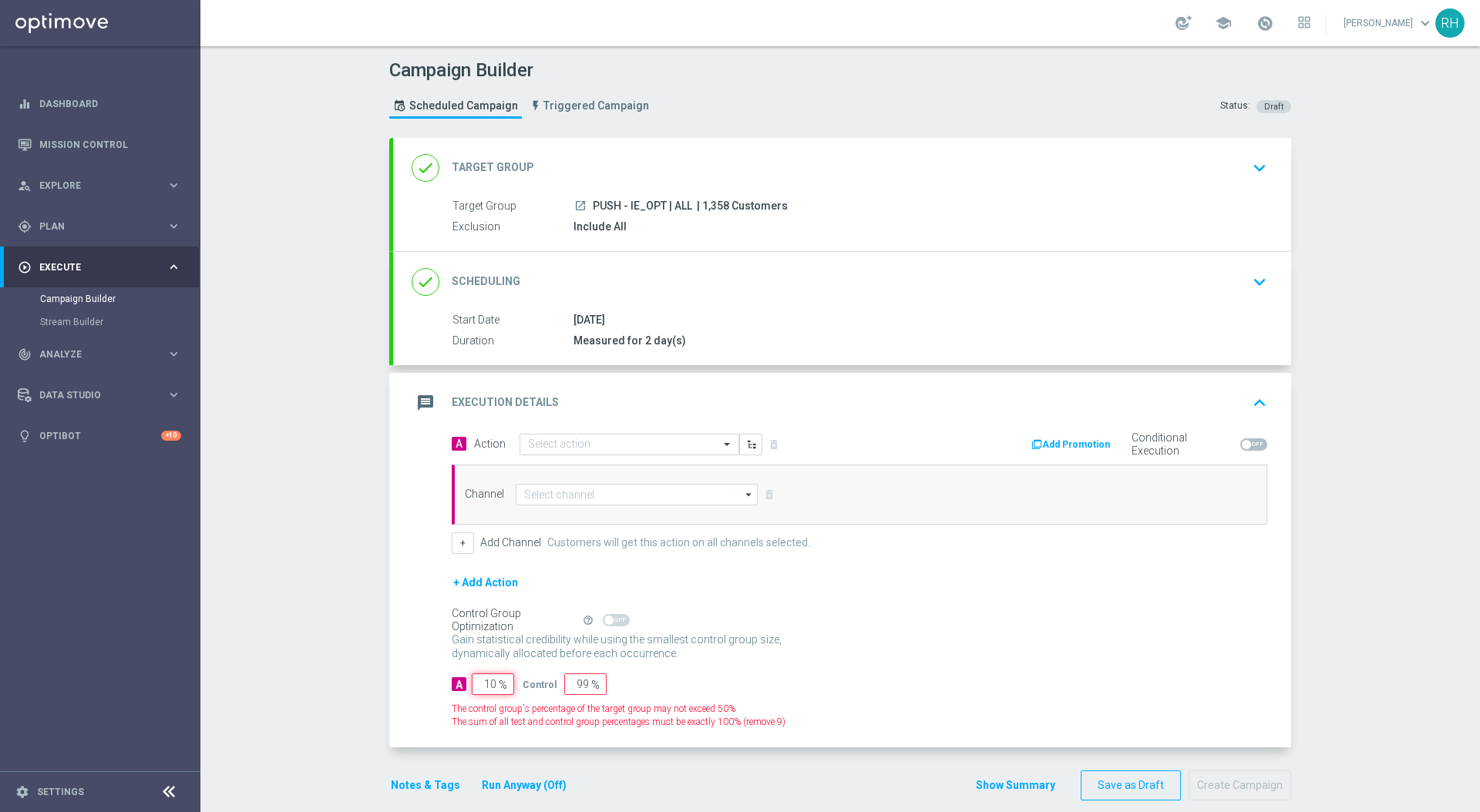
type input "90"
type input "100"
type input "0"
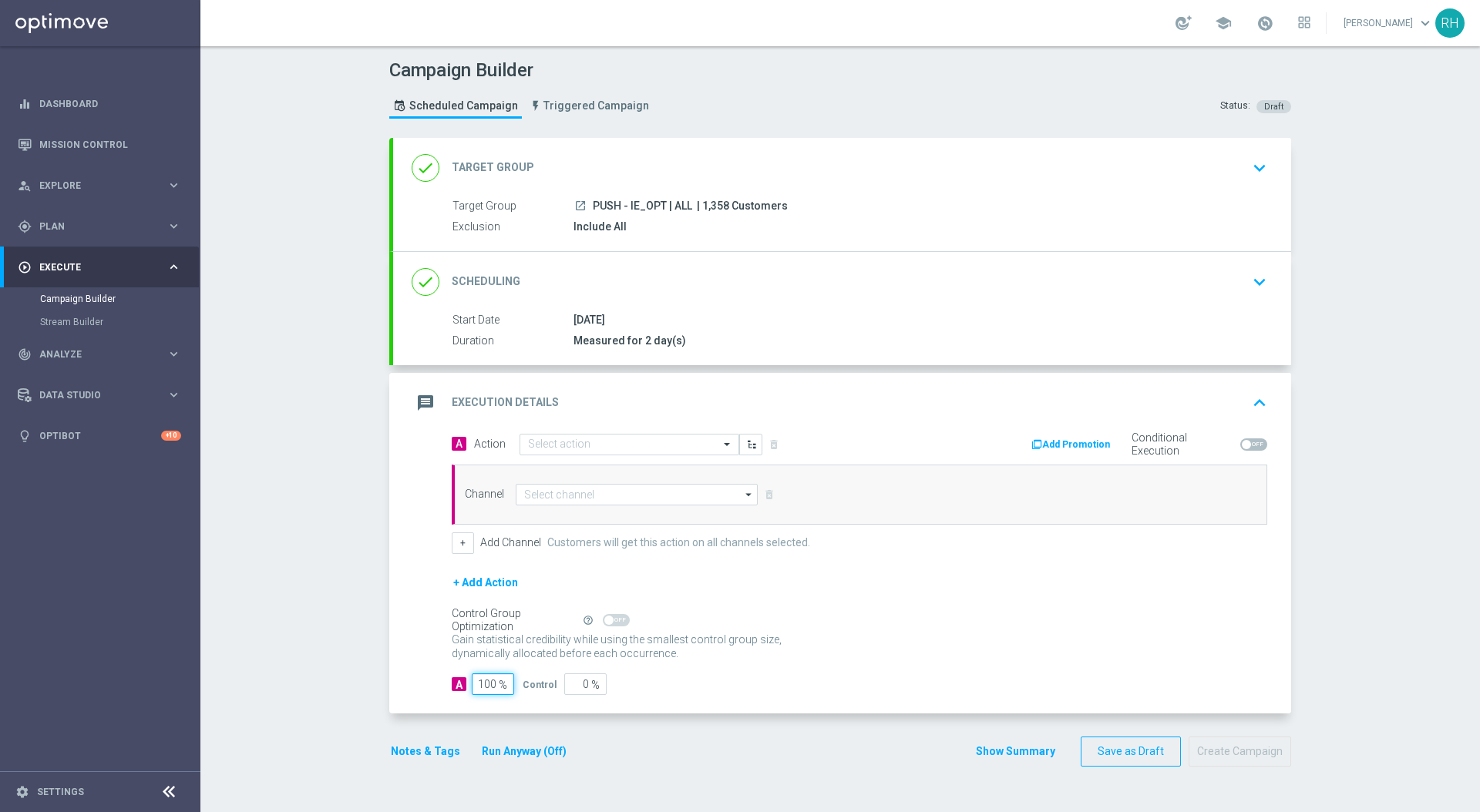
type input "100"
click at [702, 672] on form "A Action Select action delete_forever Add Promotion Conditional Execution Chann…" at bounding box center [859, 564] width 816 height 263
click at [415, 754] on button "Notes & Tags" at bounding box center [425, 752] width 72 height 19
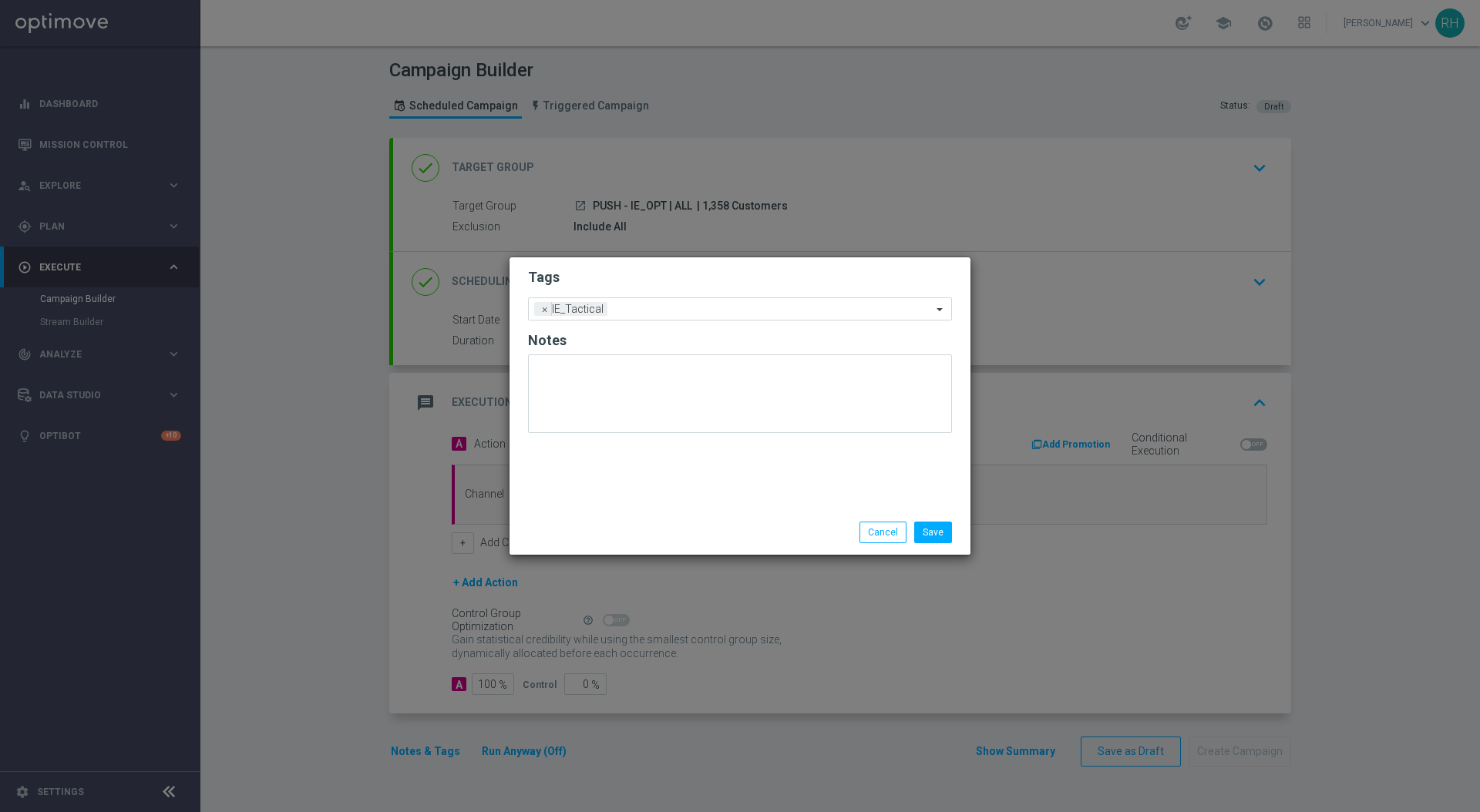
click at [870, 519] on div "Save Cancel" at bounding box center [739, 532] width 461 height 45
click at [880, 534] on button "Cancel" at bounding box center [883, 533] width 47 height 22
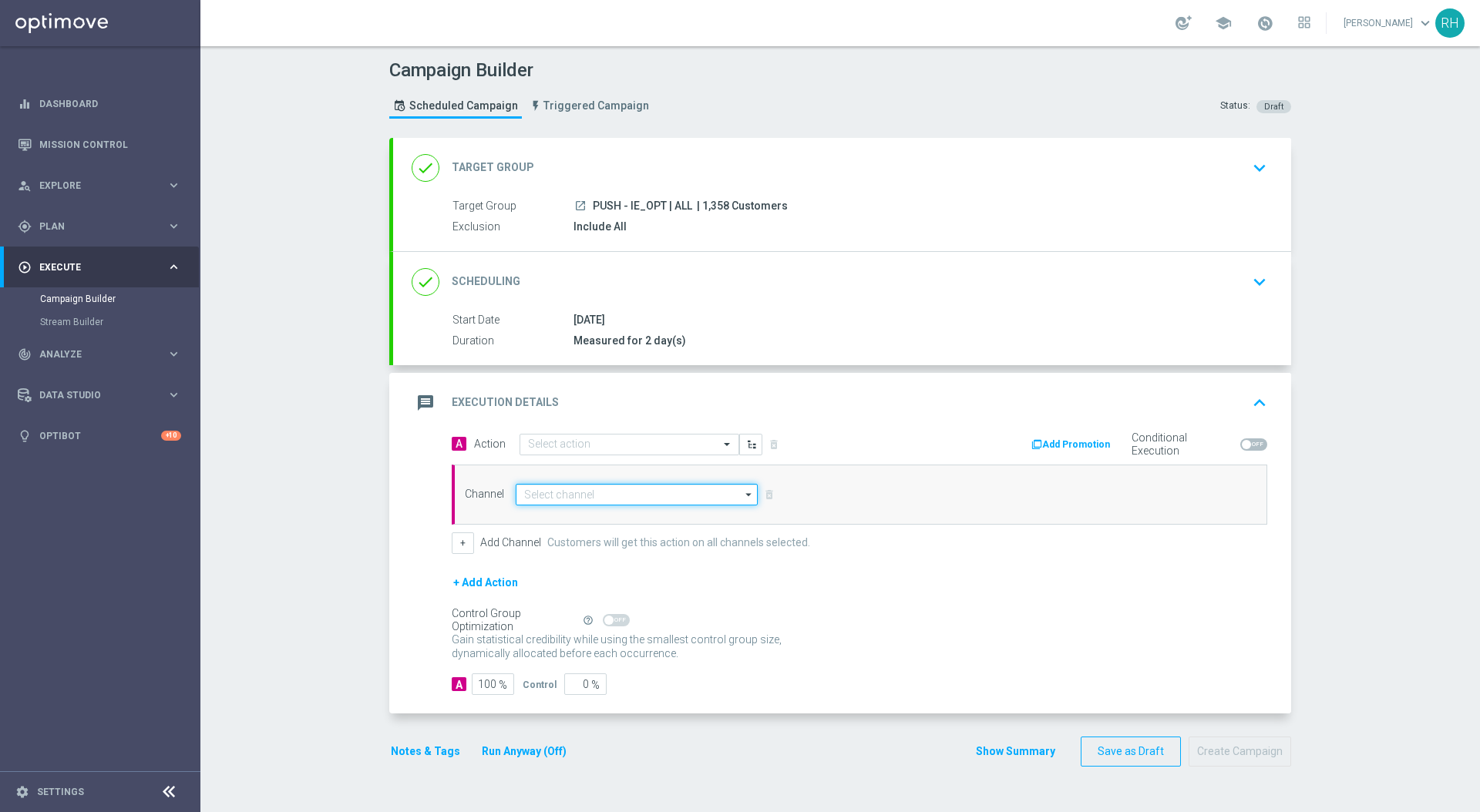
click at [670, 494] on input at bounding box center [637, 495] width 242 height 22
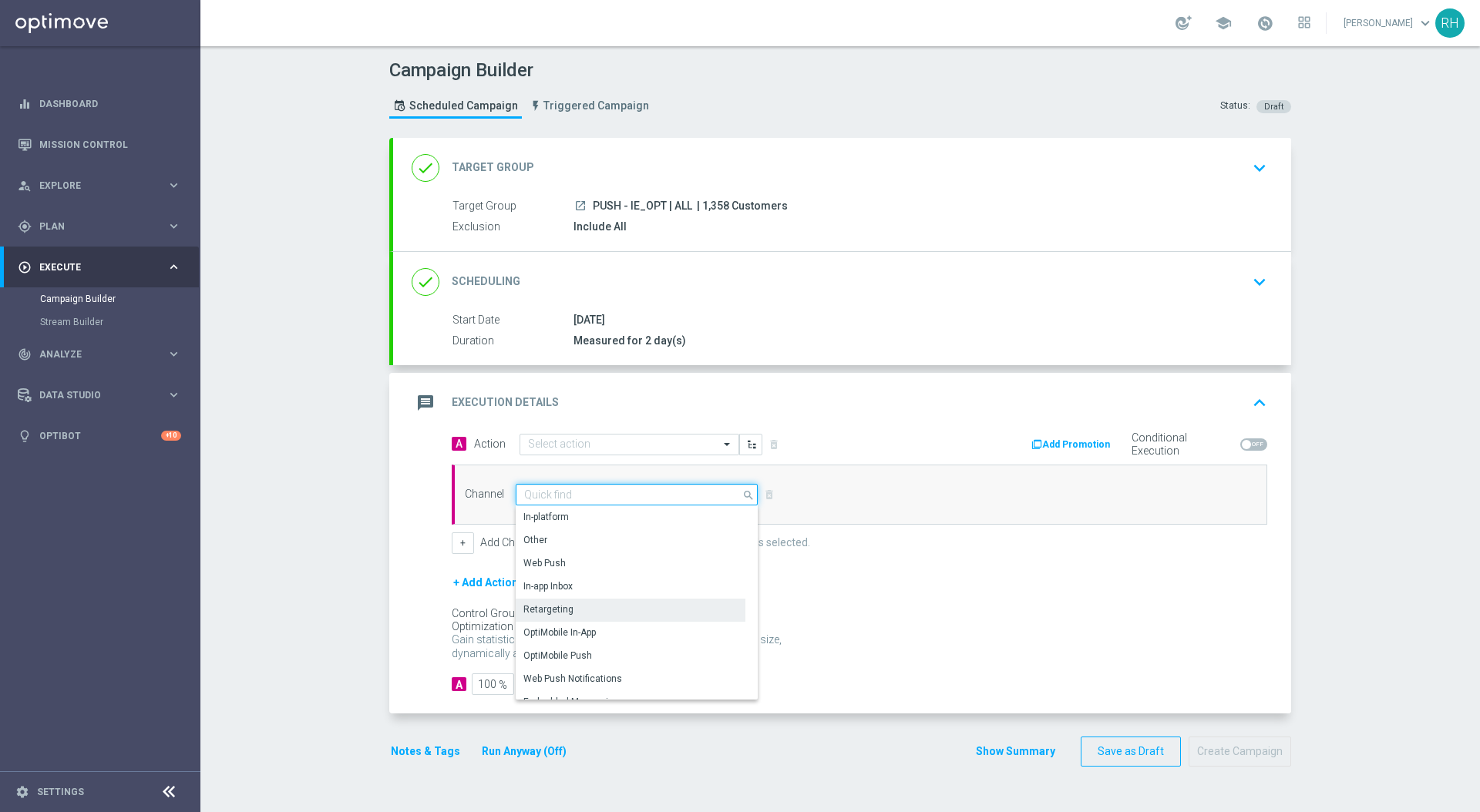
scroll to position [407, 0]
click at [628, 613] on div "OptiMobile Push" at bounding box center [630, 618] width 230 height 22
type input "OptiMobile Push"
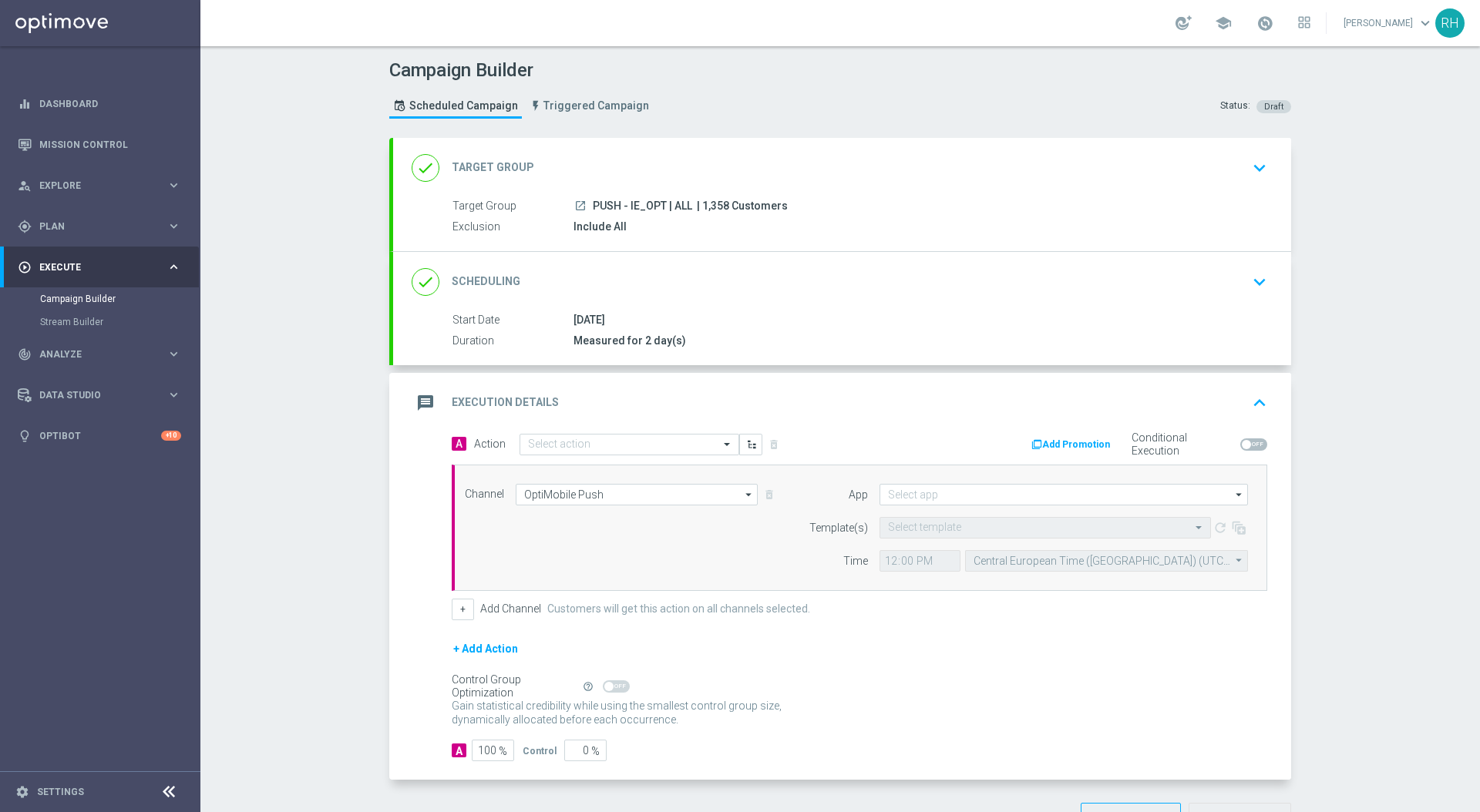
click at [968, 514] on form "App arrow_drop_down Drag here to set row groups Drag here to set column labels …" at bounding box center [1025, 528] width 447 height 88
click at [953, 504] on form "App arrow_drop_down Drag here to set row groups Drag here to set column labels …" at bounding box center [1025, 528] width 447 height 88
click at [955, 500] on input at bounding box center [1064, 495] width 368 height 22
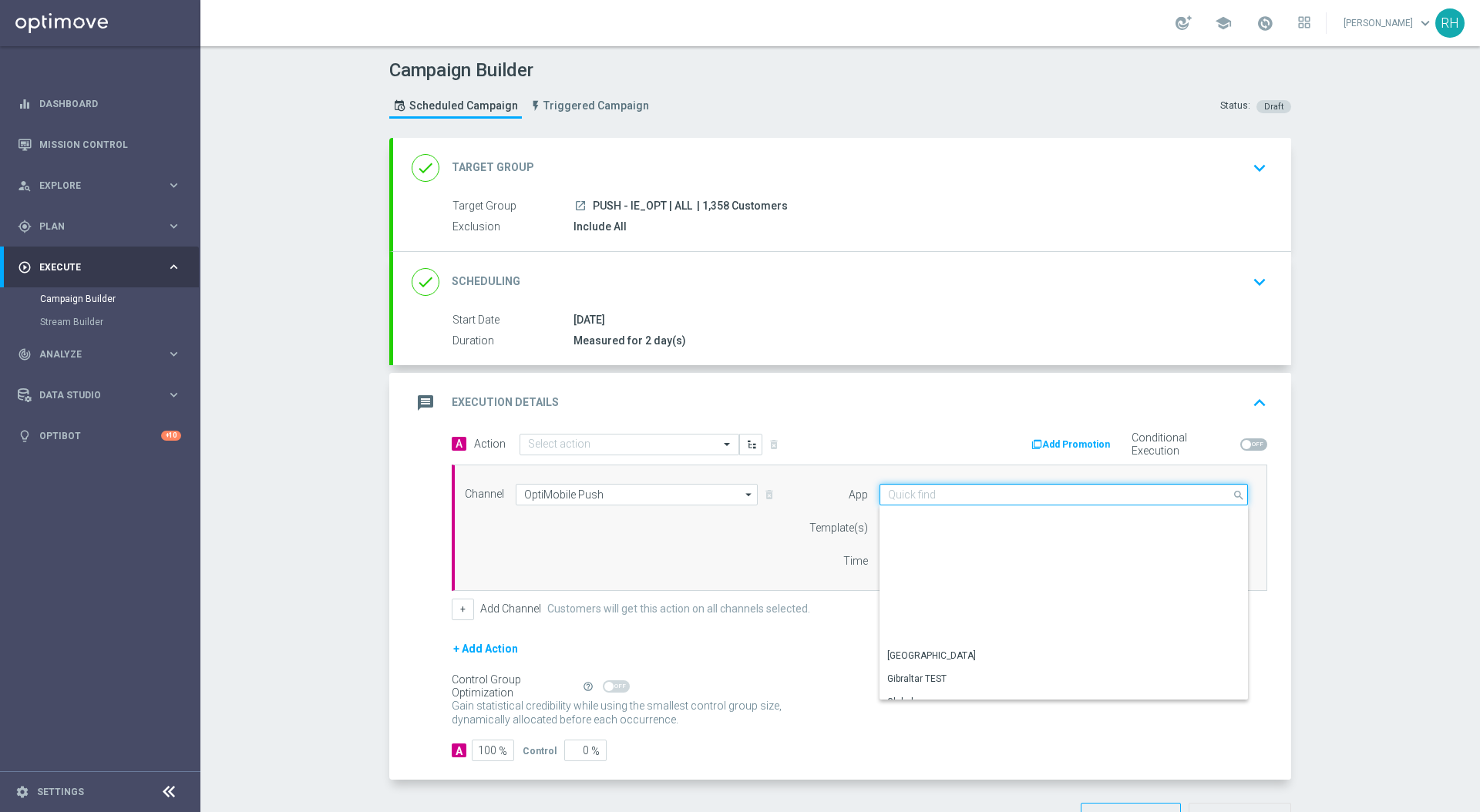
scroll to position [639, 0]
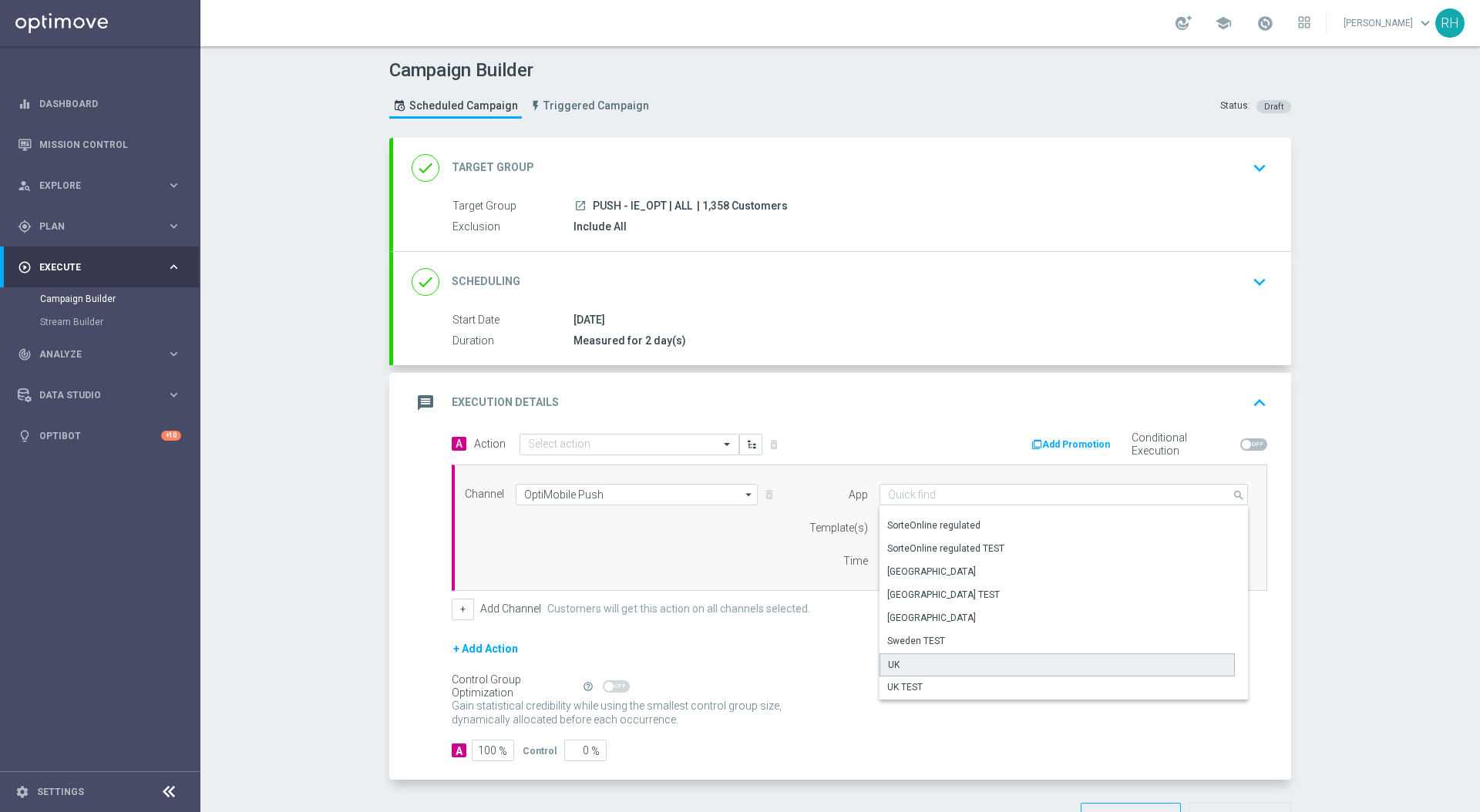
click at [900, 666] on div "UK" at bounding box center [1058, 665] width 355 height 23
type input "UK"
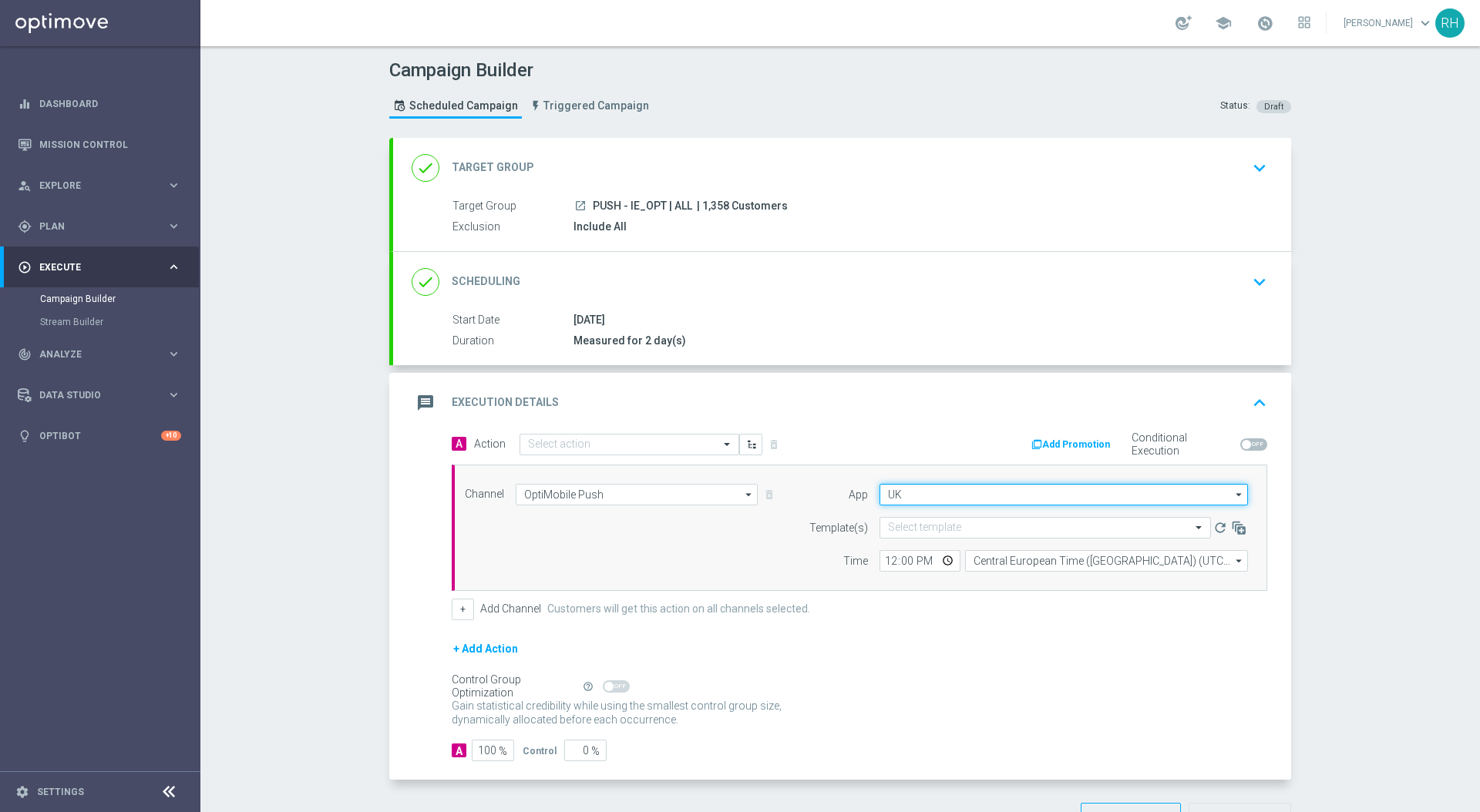
click at [957, 494] on input "UK" at bounding box center [1064, 495] width 368 height 22
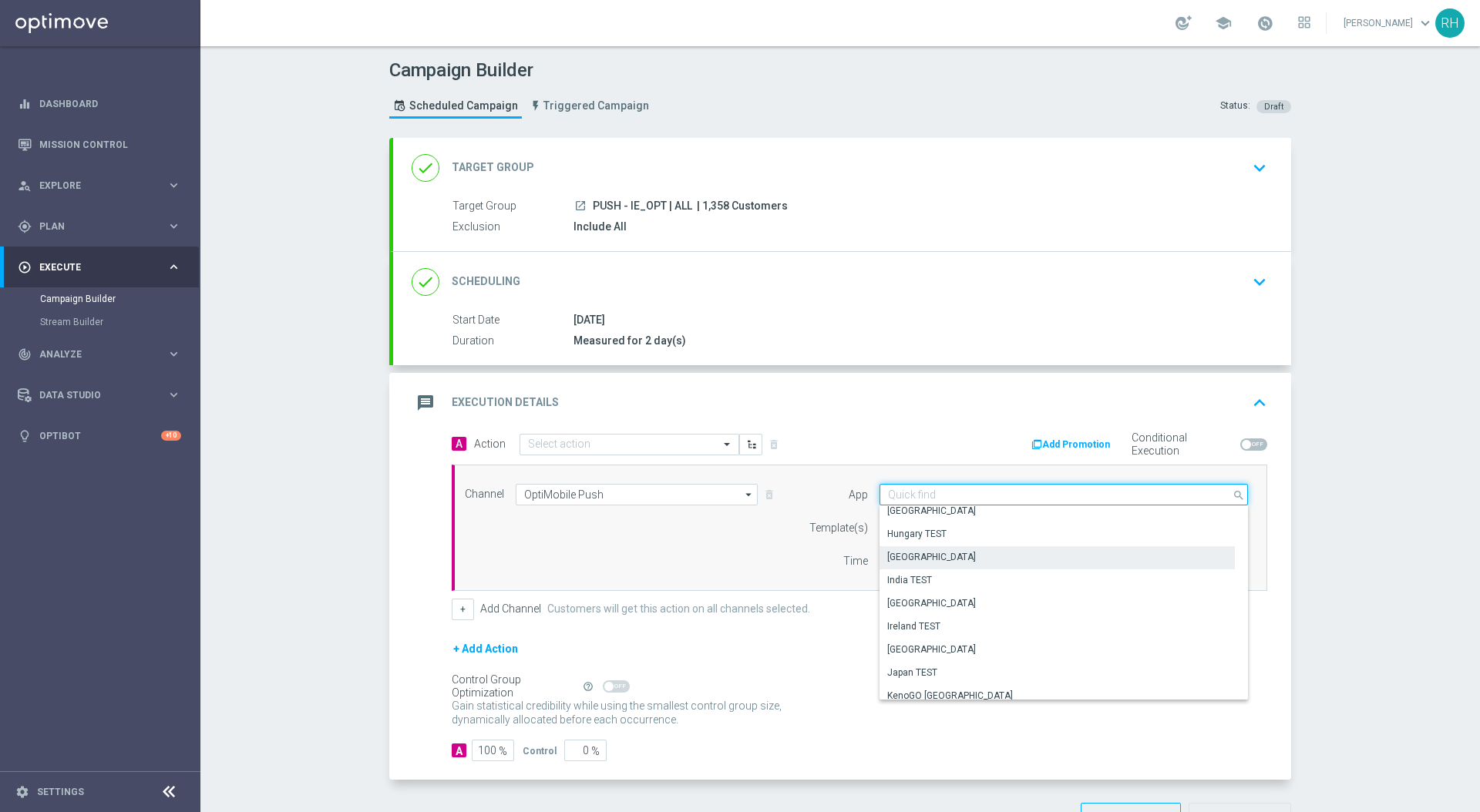
scroll to position [239, 0]
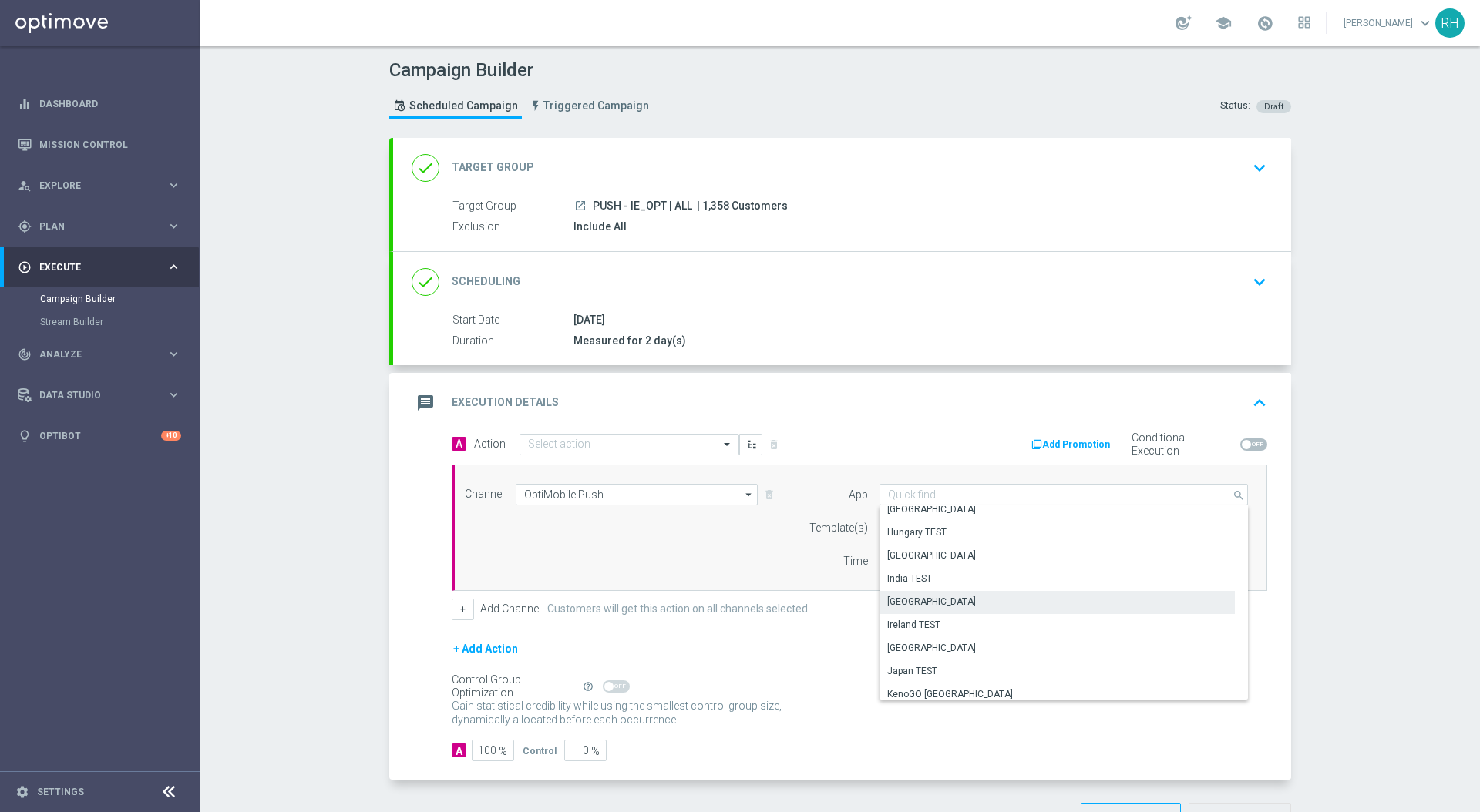
click at [952, 611] on div "Ireland" at bounding box center [1058, 602] width 355 height 22
type input "Ireland"
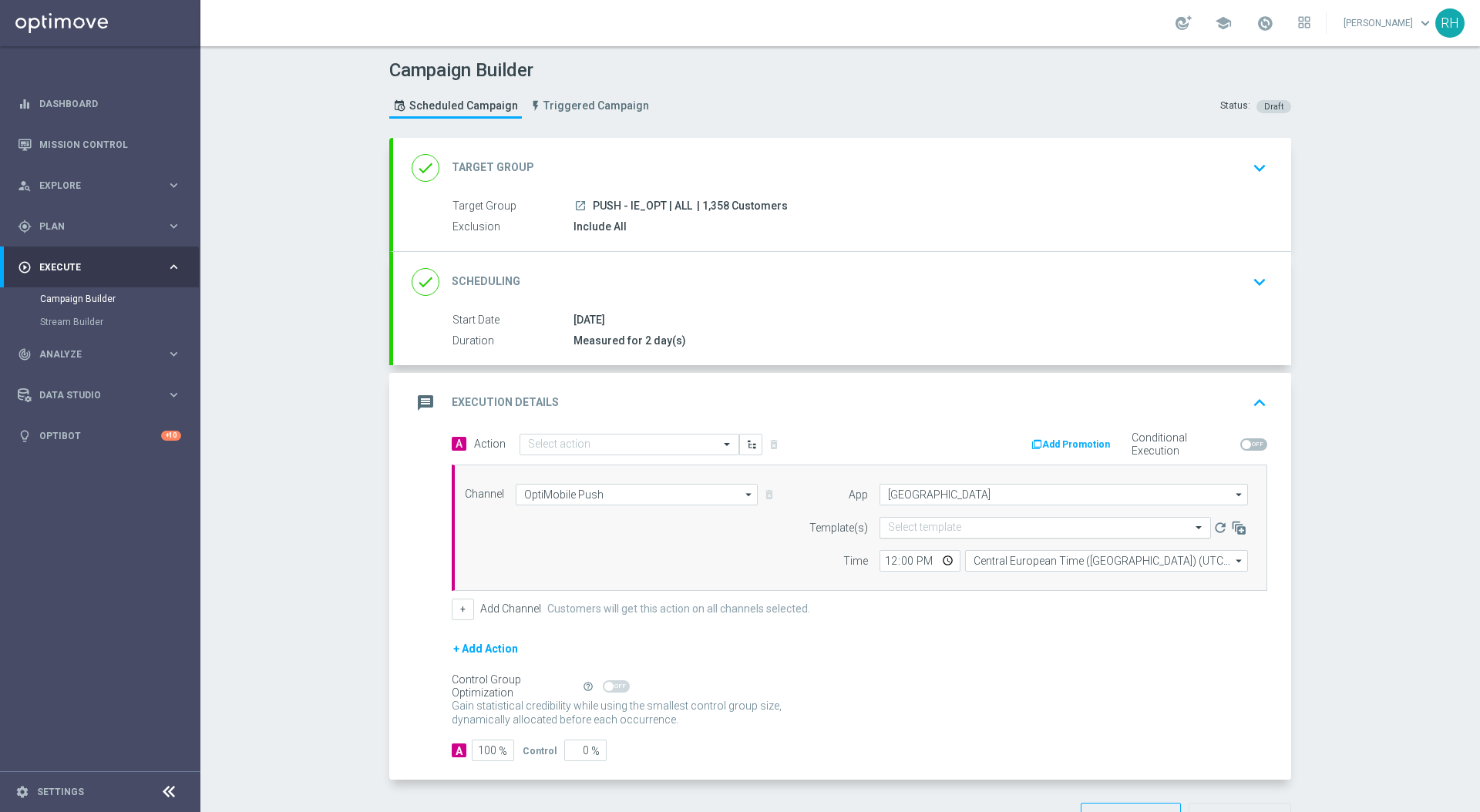
click at [953, 528] on input "text" at bounding box center [1030, 528] width 284 height 13
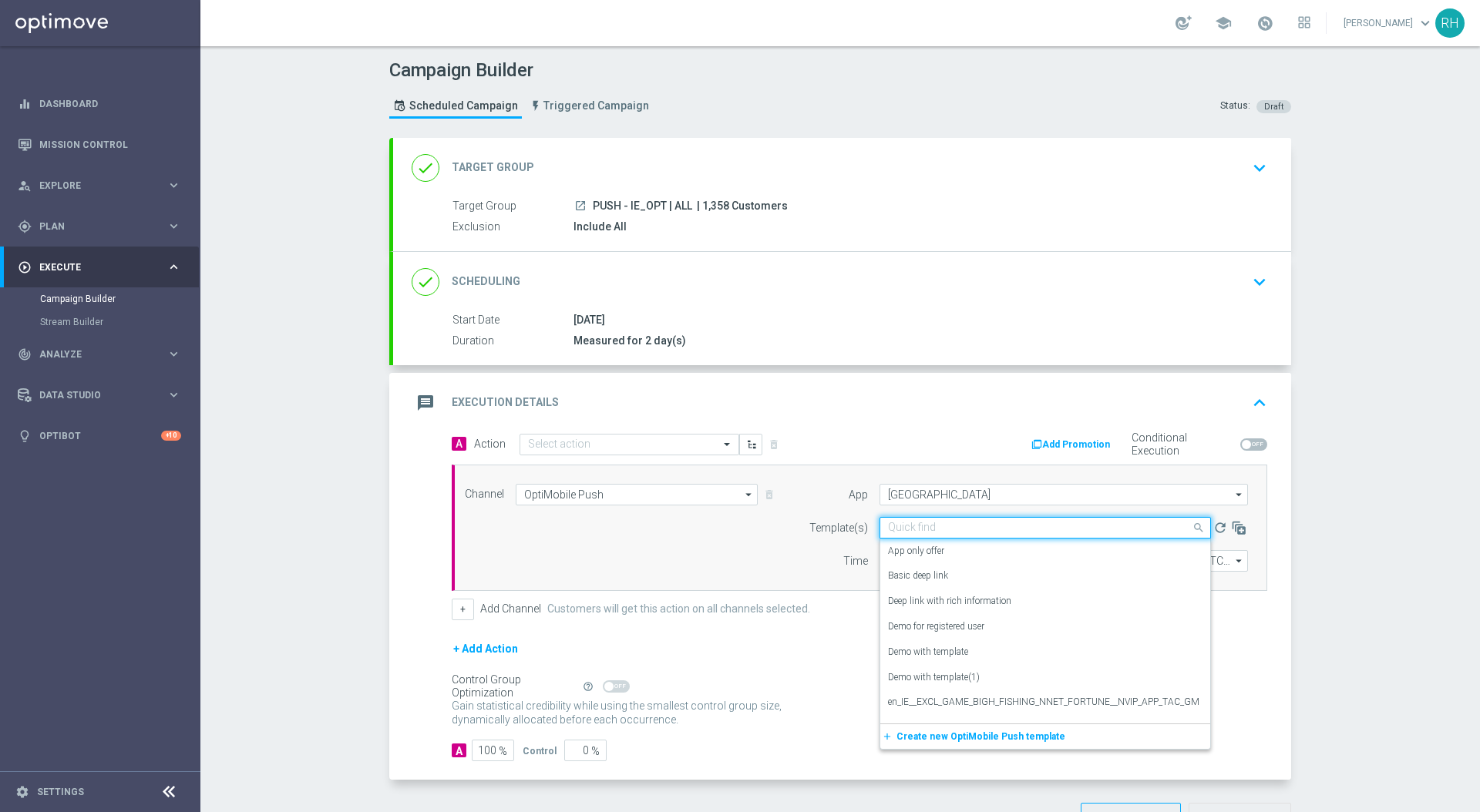
paste input "en_IE__POWERBALL_ALERT_040925__NVIP_APP_TAC_LT"
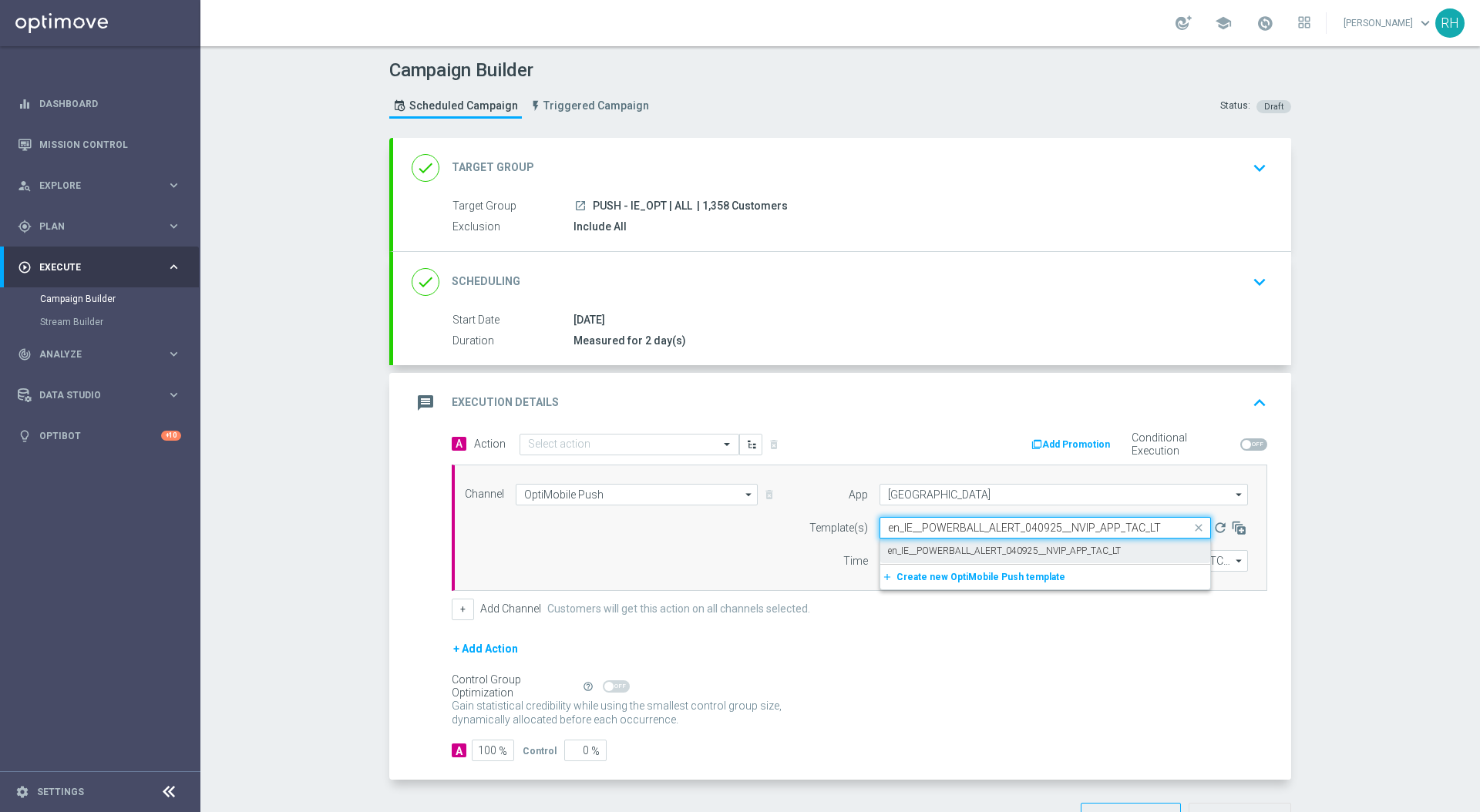
click at [987, 549] on label "en_IE__POWERBALL_ALERT_040925__NVIP_APP_TAC_LT" at bounding box center [1005, 551] width 233 height 13
type input "en_IE__POWERBALL_ALERT_040925__NVIP_APP_TAC_LT"
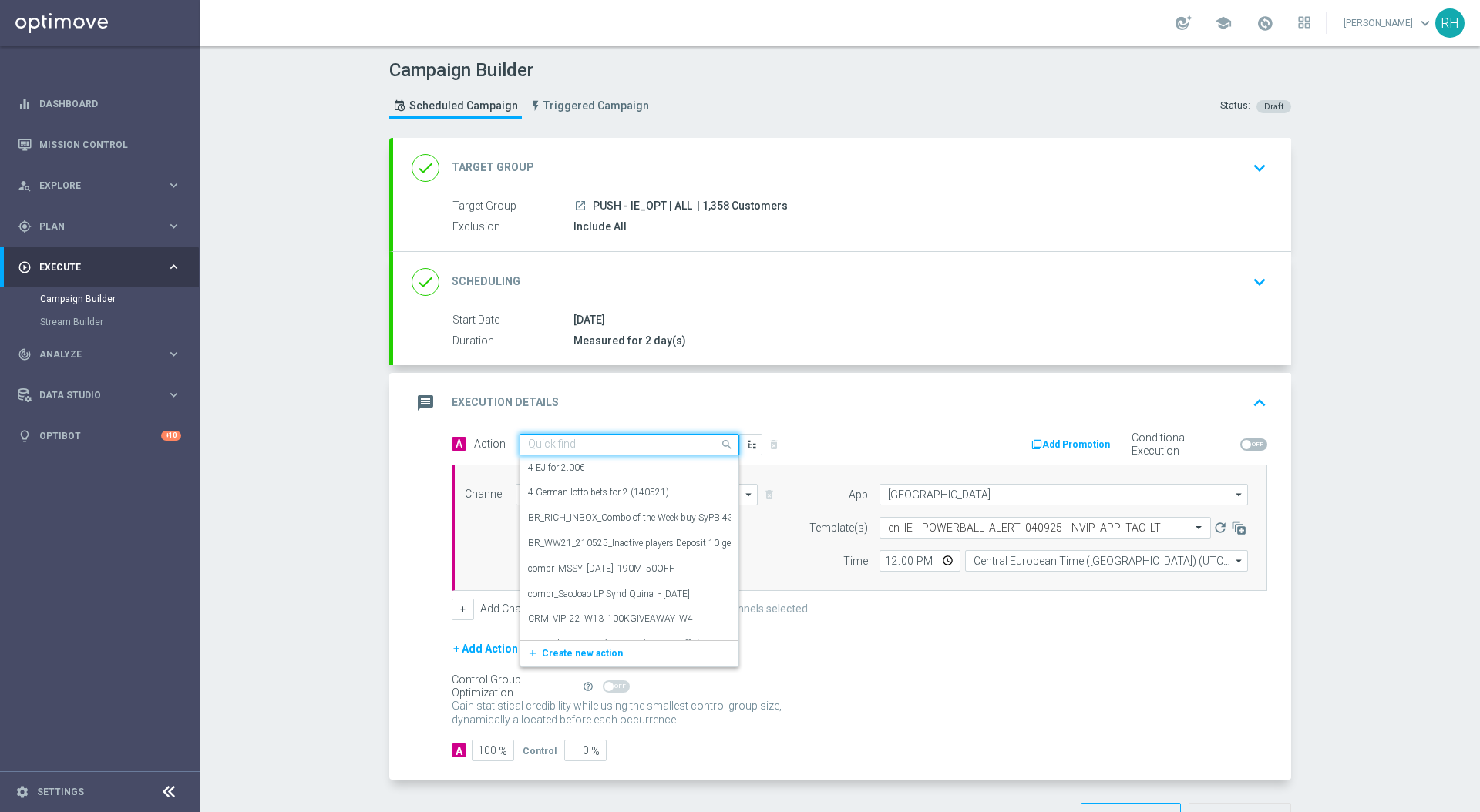
click at [637, 449] on input "text" at bounding box center [615, 445] width 172 height 13
click at [585, 651] on span "Create new action" at bounding box center [582, 654] width 81 height 11
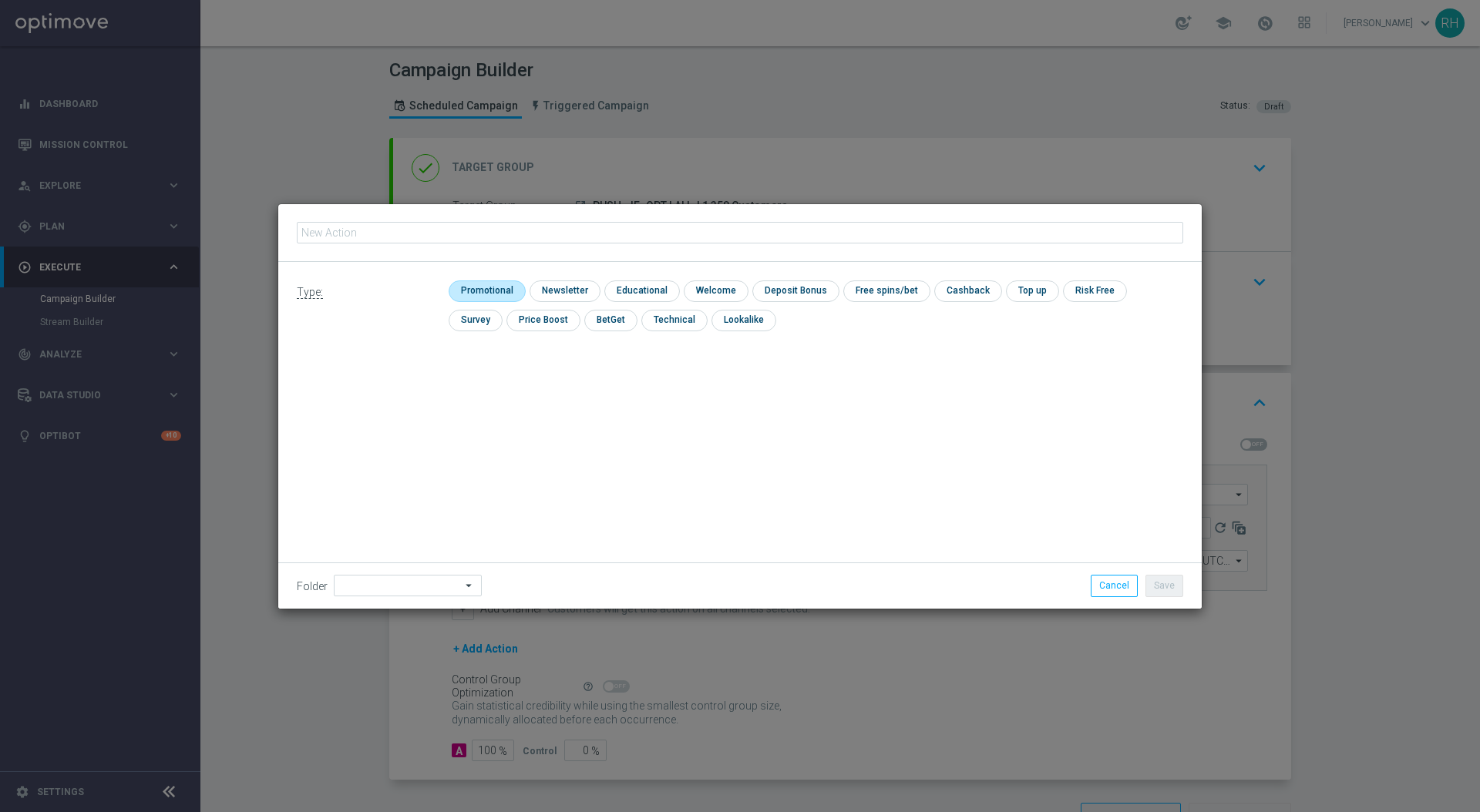
click at [466, 293] on input "checkbox" at bounding box center [485, 290] width 73 height 21
checkbox input "true"
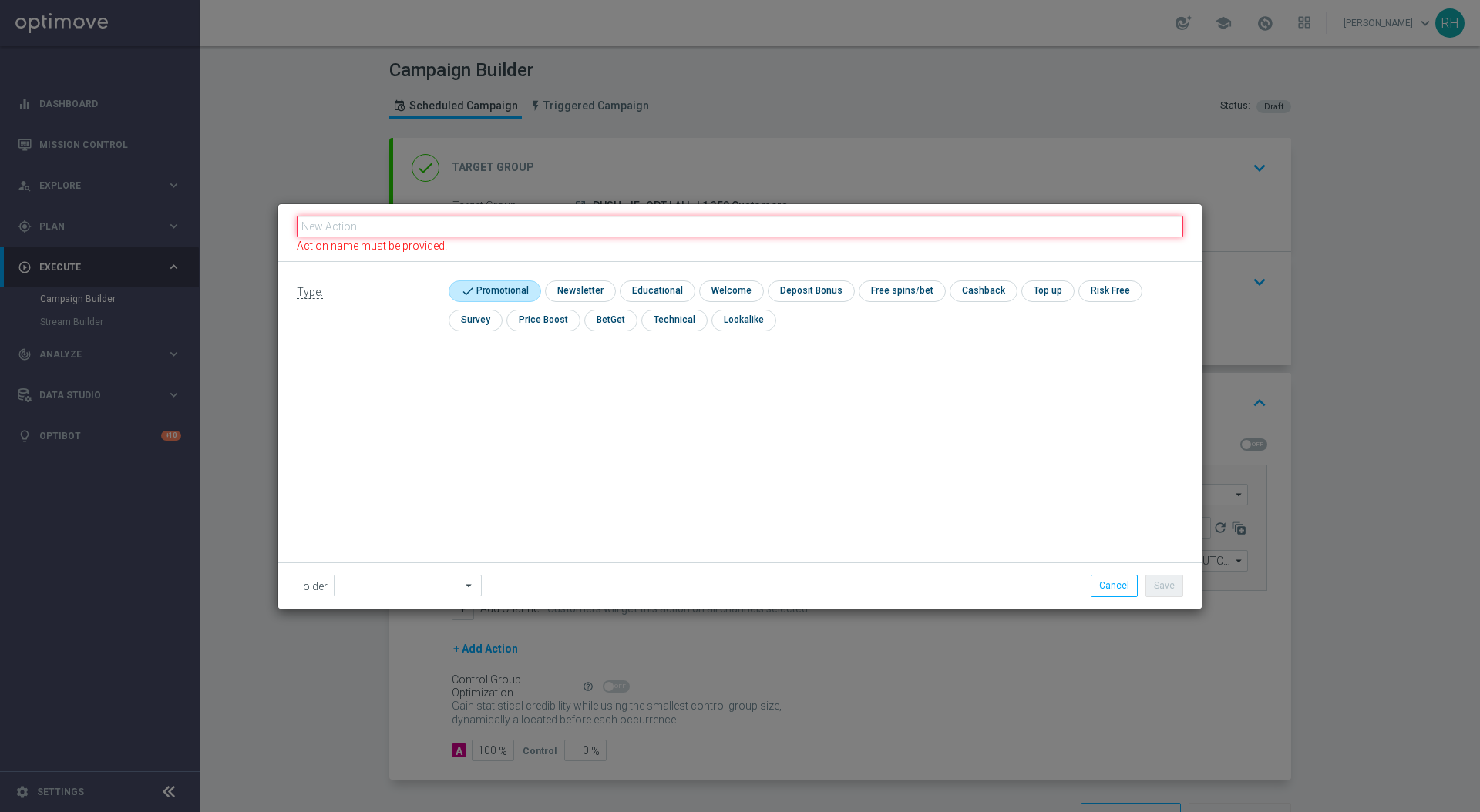
click at [511, 223] on input "text" at bounding box center [740, 227] width 887 height 22
paste input "en_IE__POWERBALL_ALERT_040925__NVIP_APP_TAC_LT"
type input "en_IE__POWERBALL_ALERT_040925__NVIP_APP_TAC_LT"
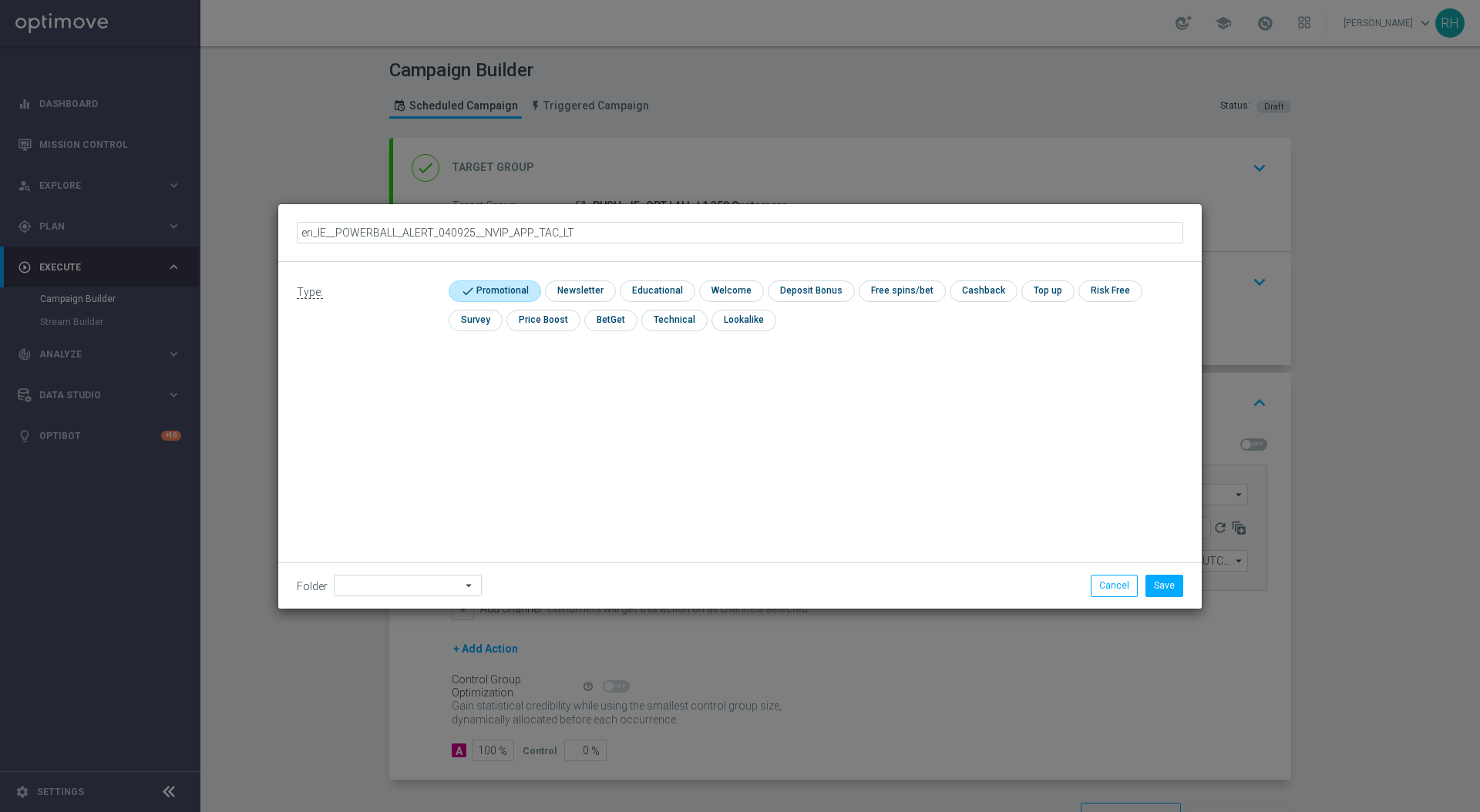
click at [667, 357] on div "Type: check Promotional check Newsletter check Educational check Welcome check …" at bounding box center [740, 311] width 924 height 100
click at [1174, 583] on button "Save" at bounding box center [1164, 586] width 38 height 22
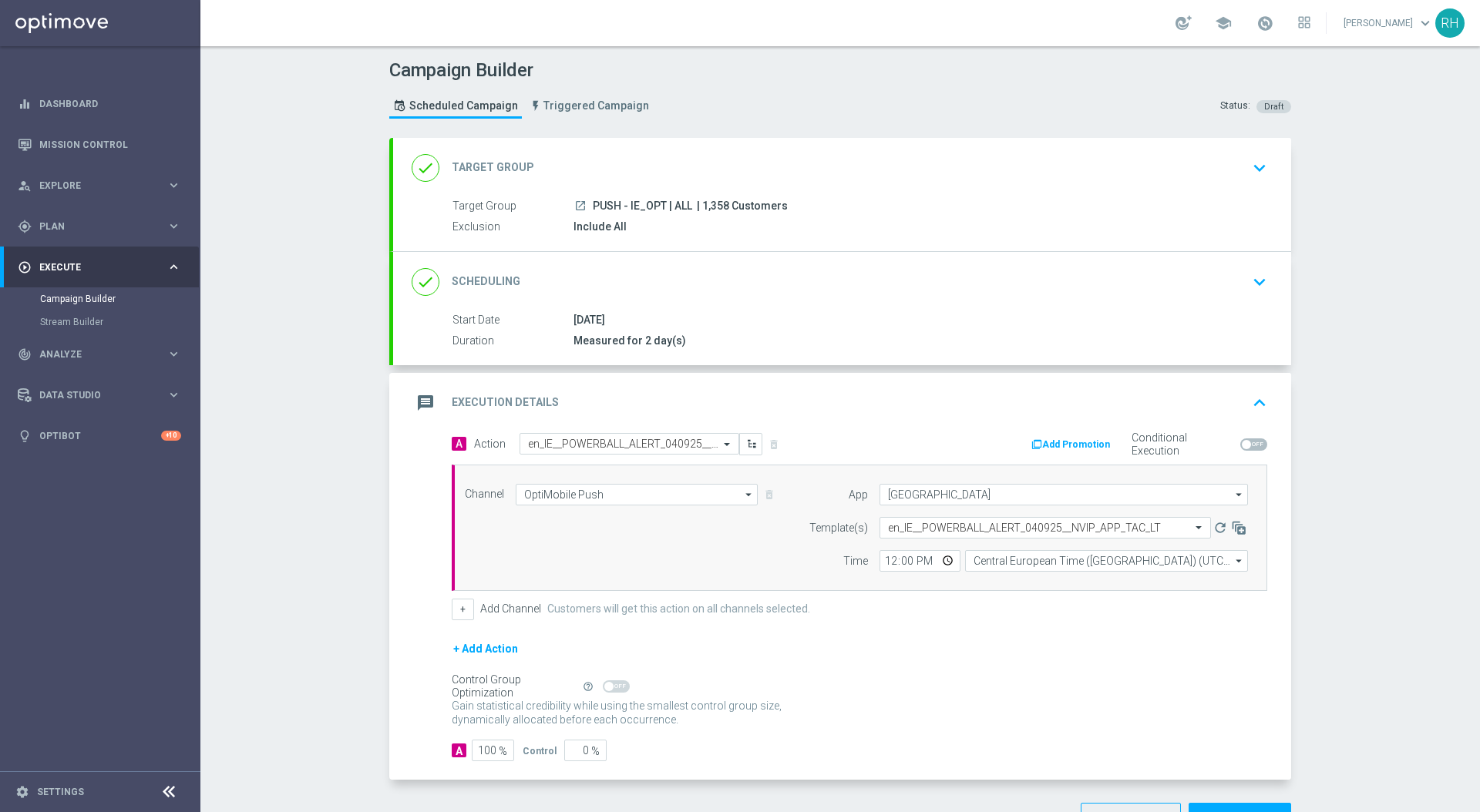
click at [1089, 715] on div "Gain statistical credibility while using the smallest control group size, dynam…" at bounding box center [859, 713] width 816 height 37
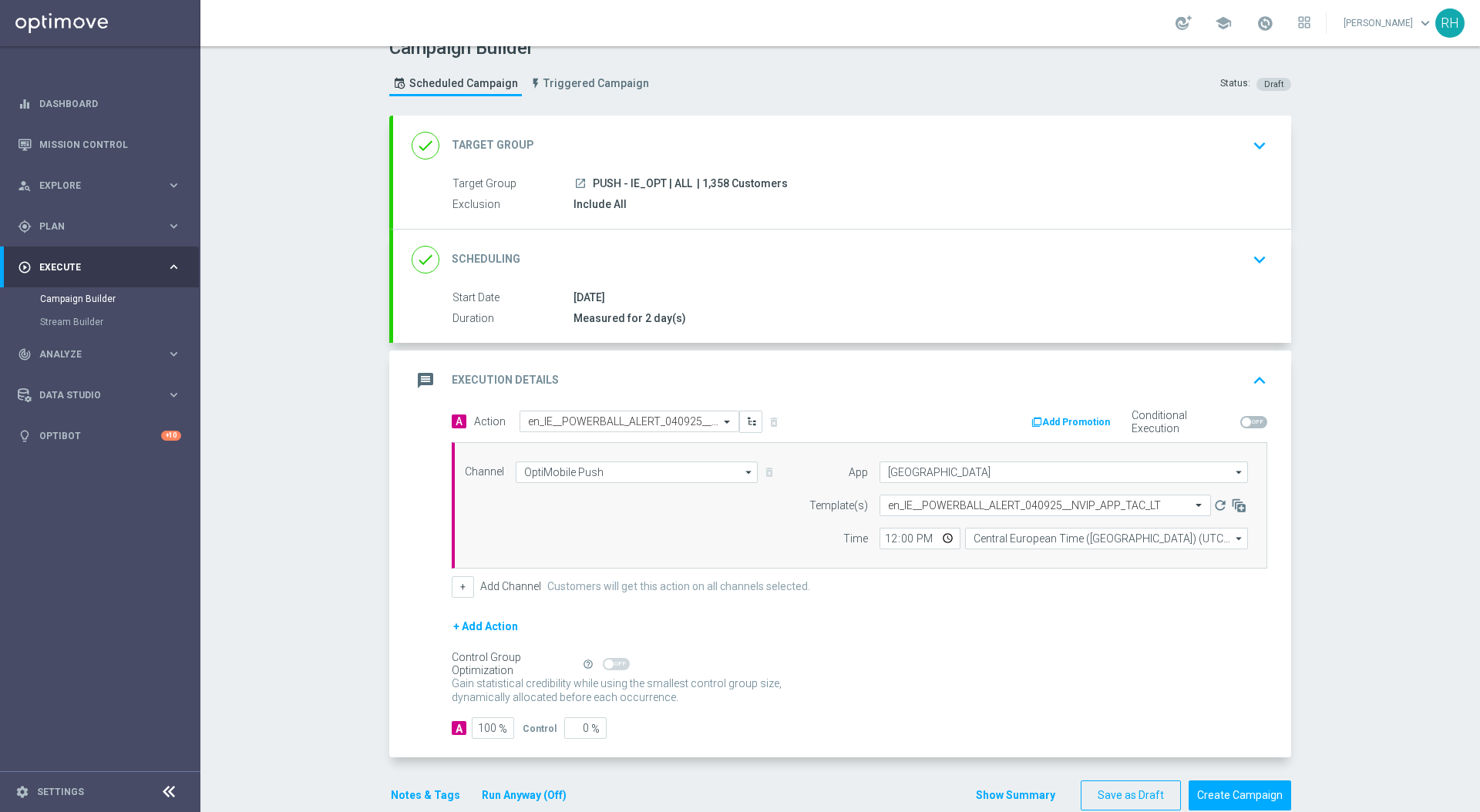
scroll to position [51, 0]
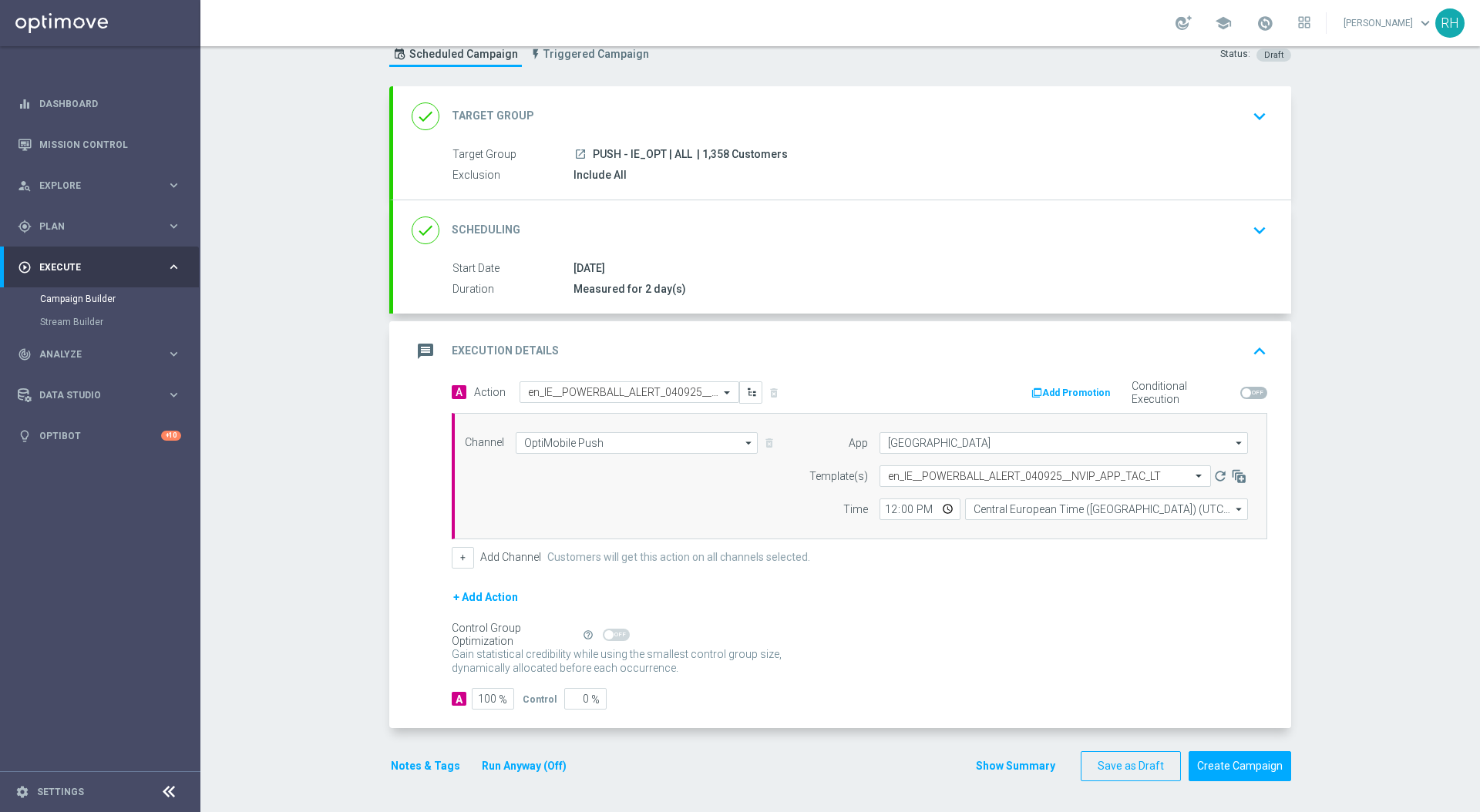
click at [991, 670] on div "Gain statistical credibility while using the smallest control group size, dynam…" at bounding box center [859, 662] width 816 height 37
click at [411, 763] on button "Notes & Tags" at bounding box center [425, 766] width 72 height 19
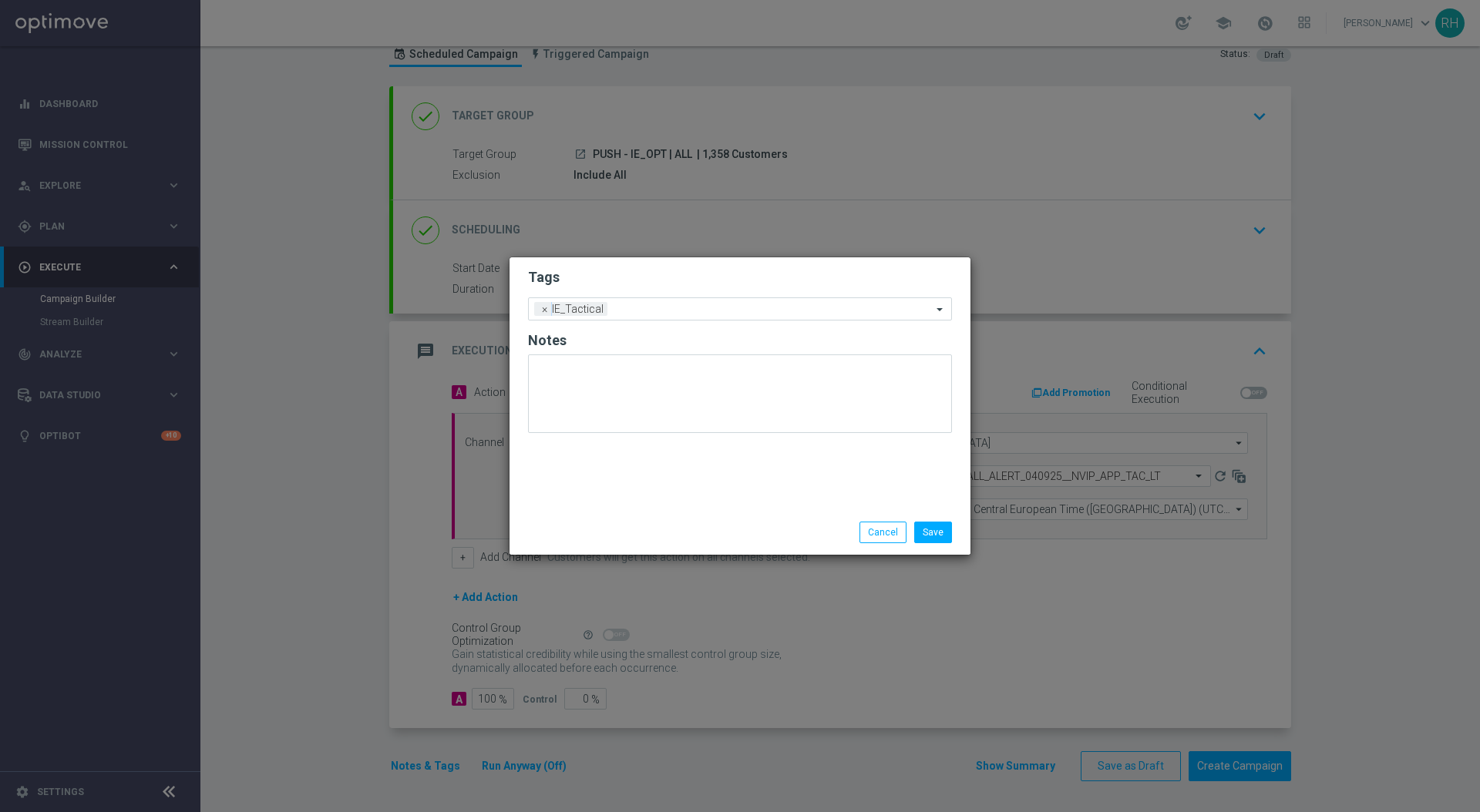
drag, startPoint x: 842, startPoint y: 528, endPoint x: 856, endPoint y: 532, distance: 14.6
click at [843, 528] on div "Save Cancel" at bounding box center [815, 533] width 299 height 22
click at [876, 535] on button "Cancel" at bounding box center [883, 533] width 47 height 22
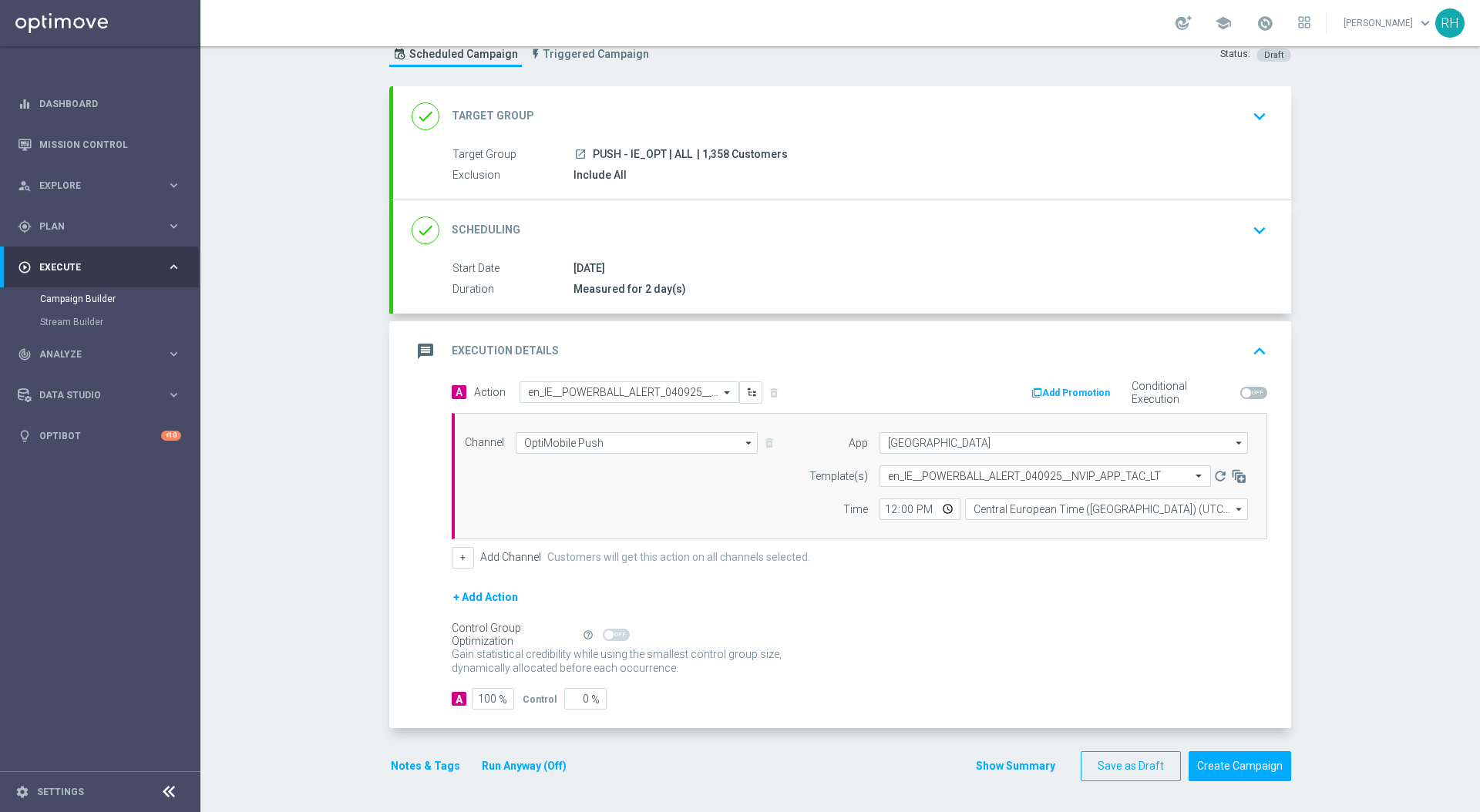
click at [421, 759] on button "Notes & Tags" at bounding box center [425, 766] width 72 height 19
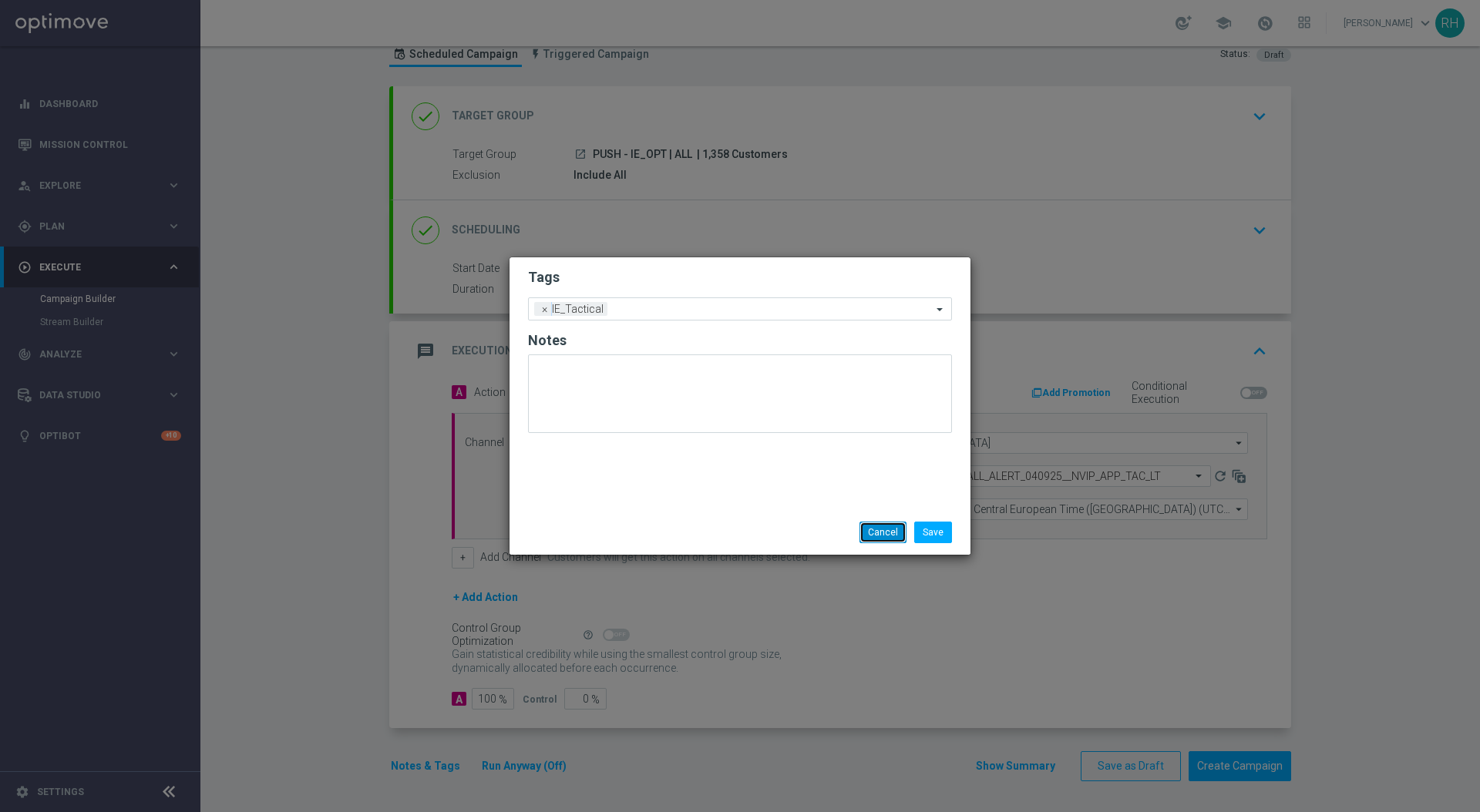
click at [876, 528] on button "Cancel" at bounding box center [883, 533] width 47 height 22
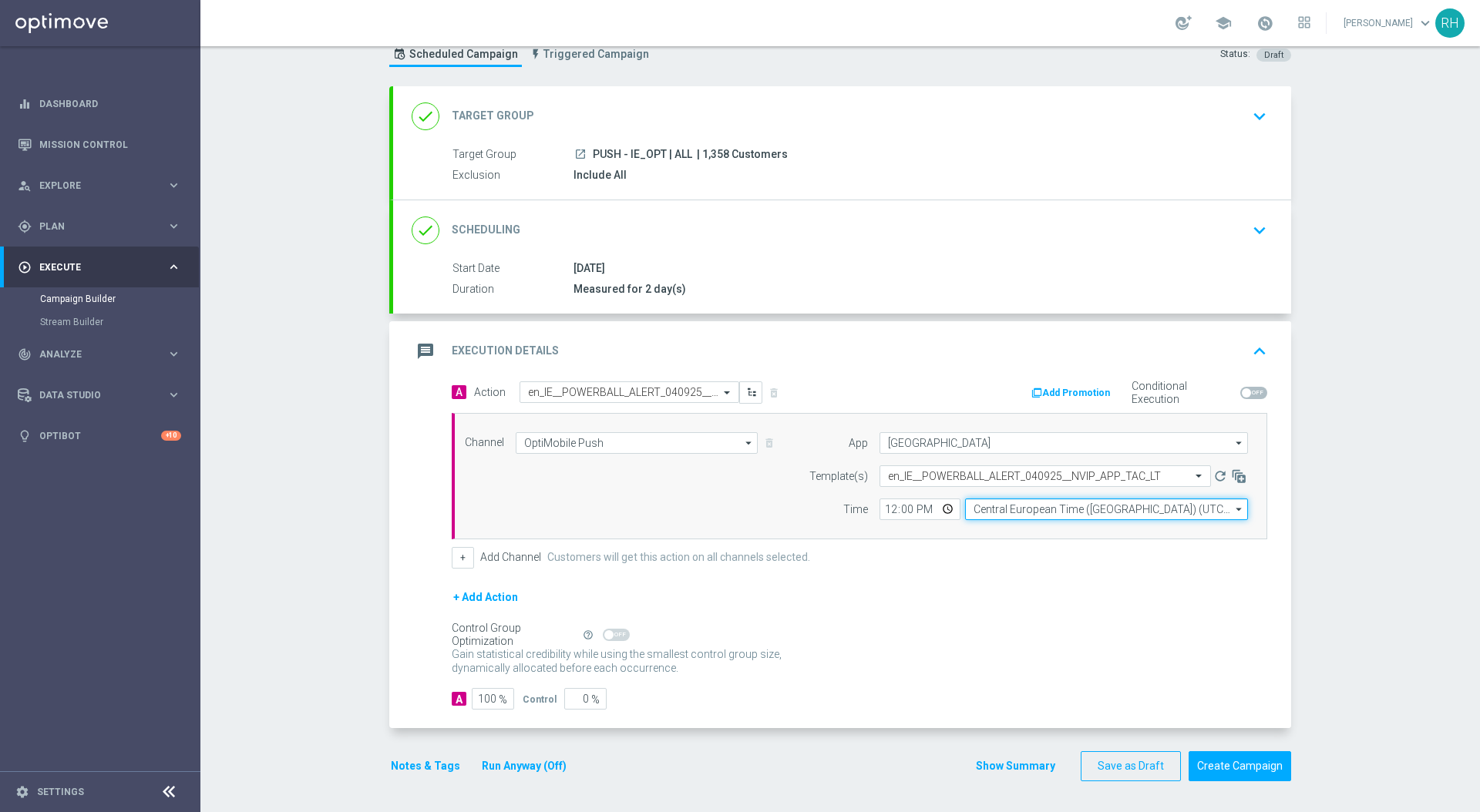
click at [975, 513] on input "Central European Time (Budapest) (UTC +02:00)" at bounding box center [1106, 510] width 283 height 22
click at [989, 534] on div "United Kingdom Time (UTC +01:00)" at bounding box center [1047, 531] width 149 height 14
type input "United Kingdom Time (UTC +01:00)"
click at [890, 512] on input "12:00" at bounding box center [920, 510] width 81 height 22
type input "18:00"
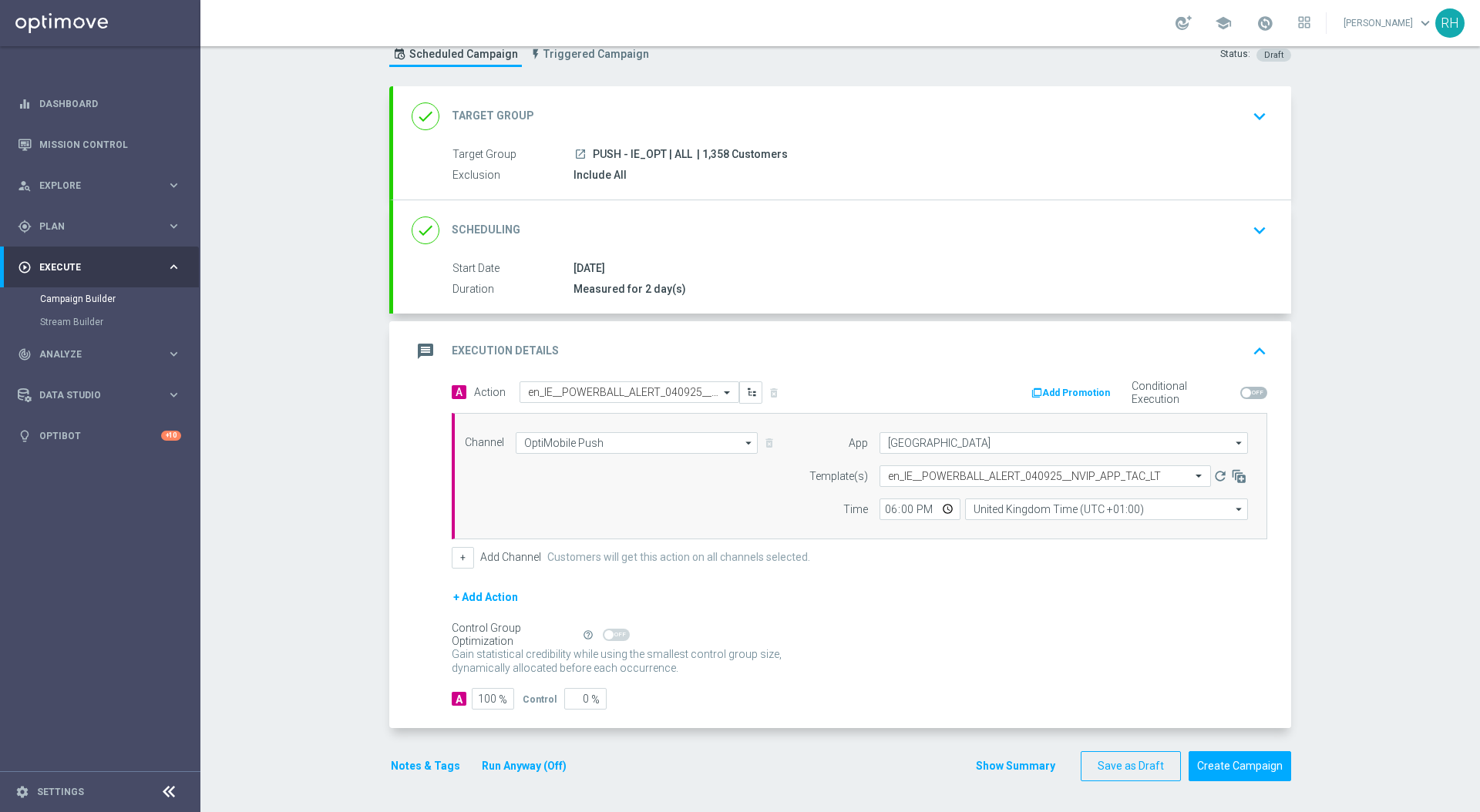
click at [914, 552] on div "+ Add Channel Customers will get this action on all channels selected." at bounding box center [859, 558] width 816 height 22
click at [1023, 771] on button "Show Summary" at bounding box center [1016, 766] width 81 height 17
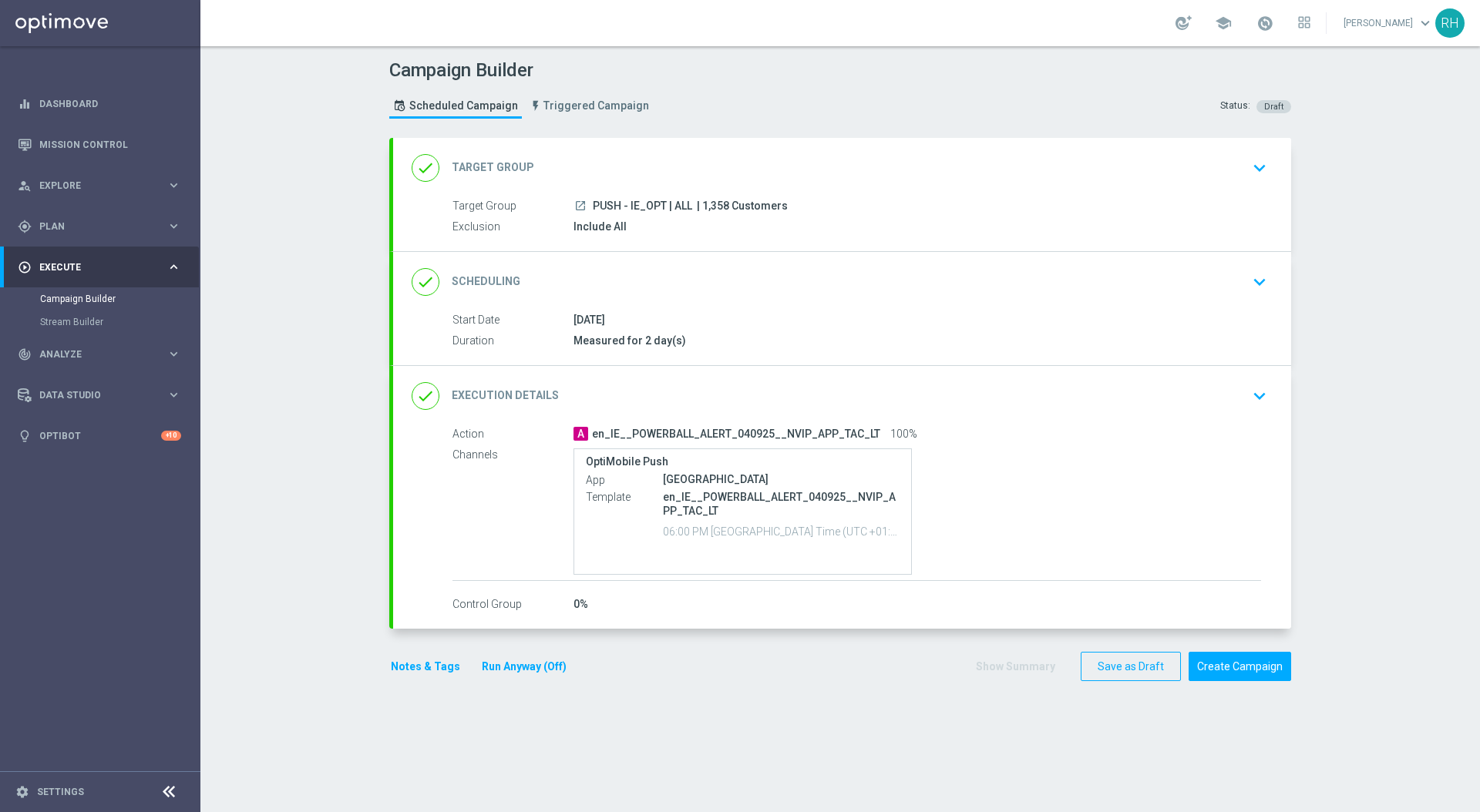
scroll to position [0, 0]
click at [1225, 656] on button "Create Campaign" at bounding box center [1240, 666] width 103 height 30
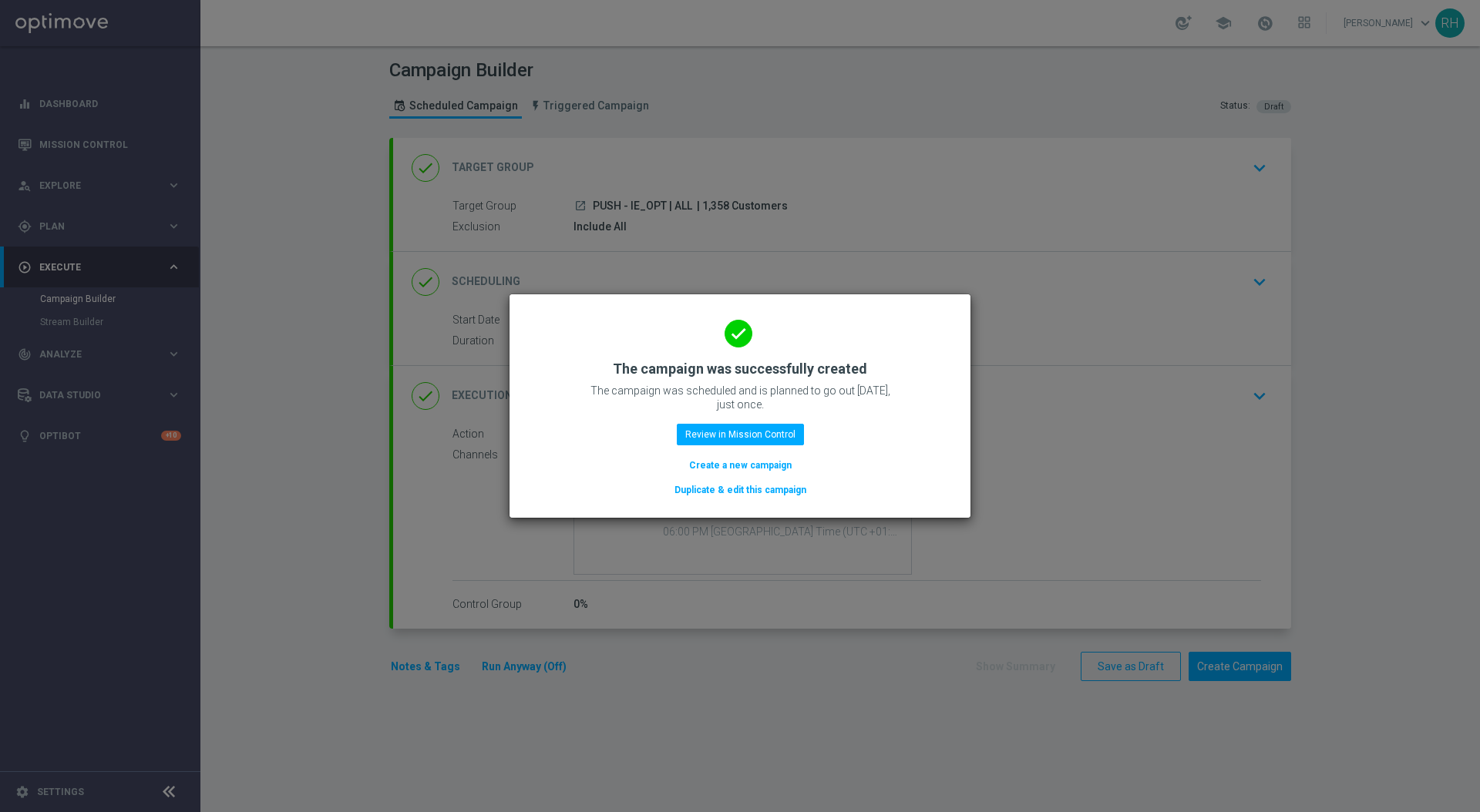
click at [760, 483] on button "Duplicate & edit this campaign" at bounding box center [740, 490] width 135 height 17
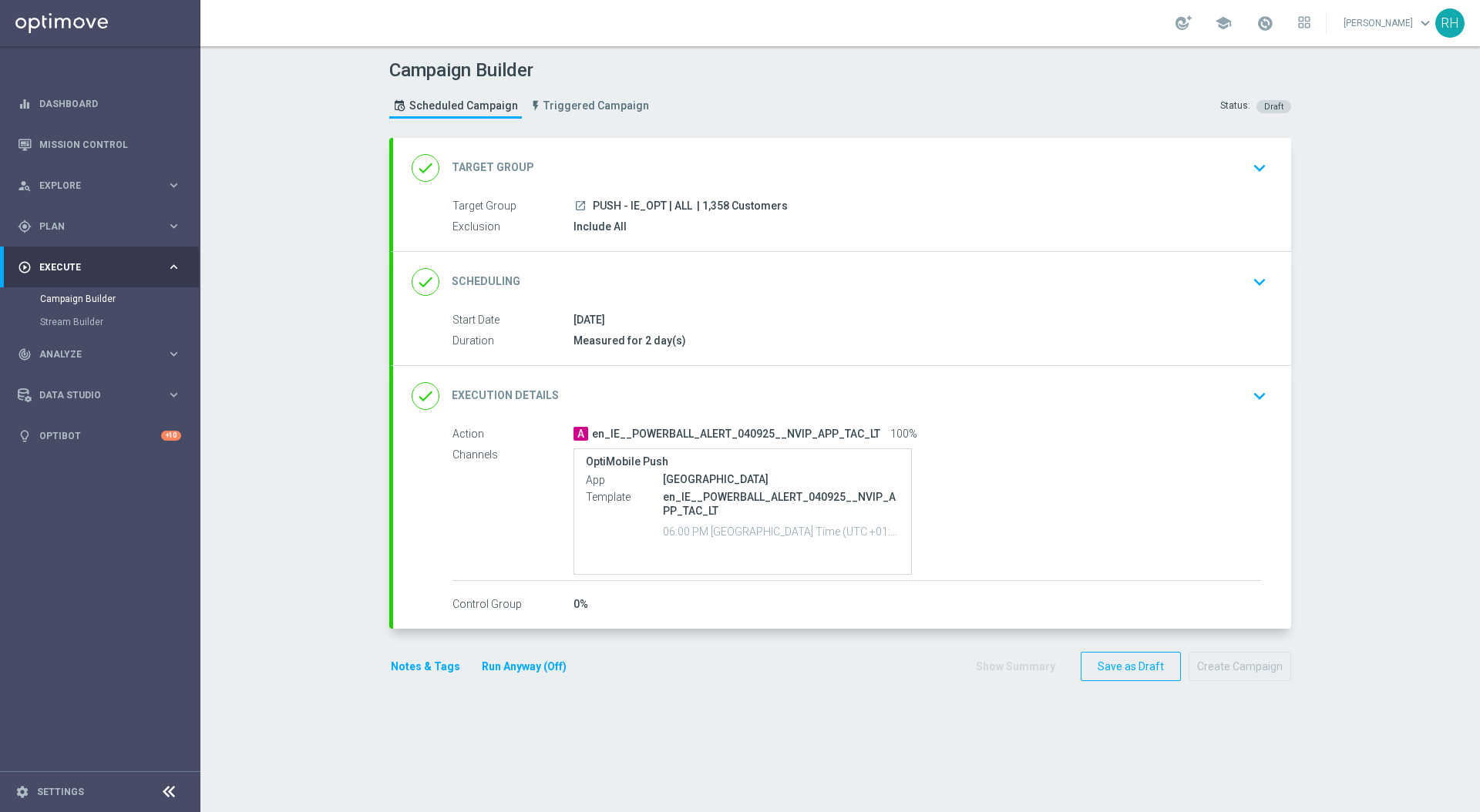
drag, startPoint x: 886, startPoint y: 163, endPoint x: 710, endPoint y: 21, distance: 226.1
click at [886, 164] on div "done Target Group keyboard_arrow_down" at bounding box center [843, 168] width 861 height 29
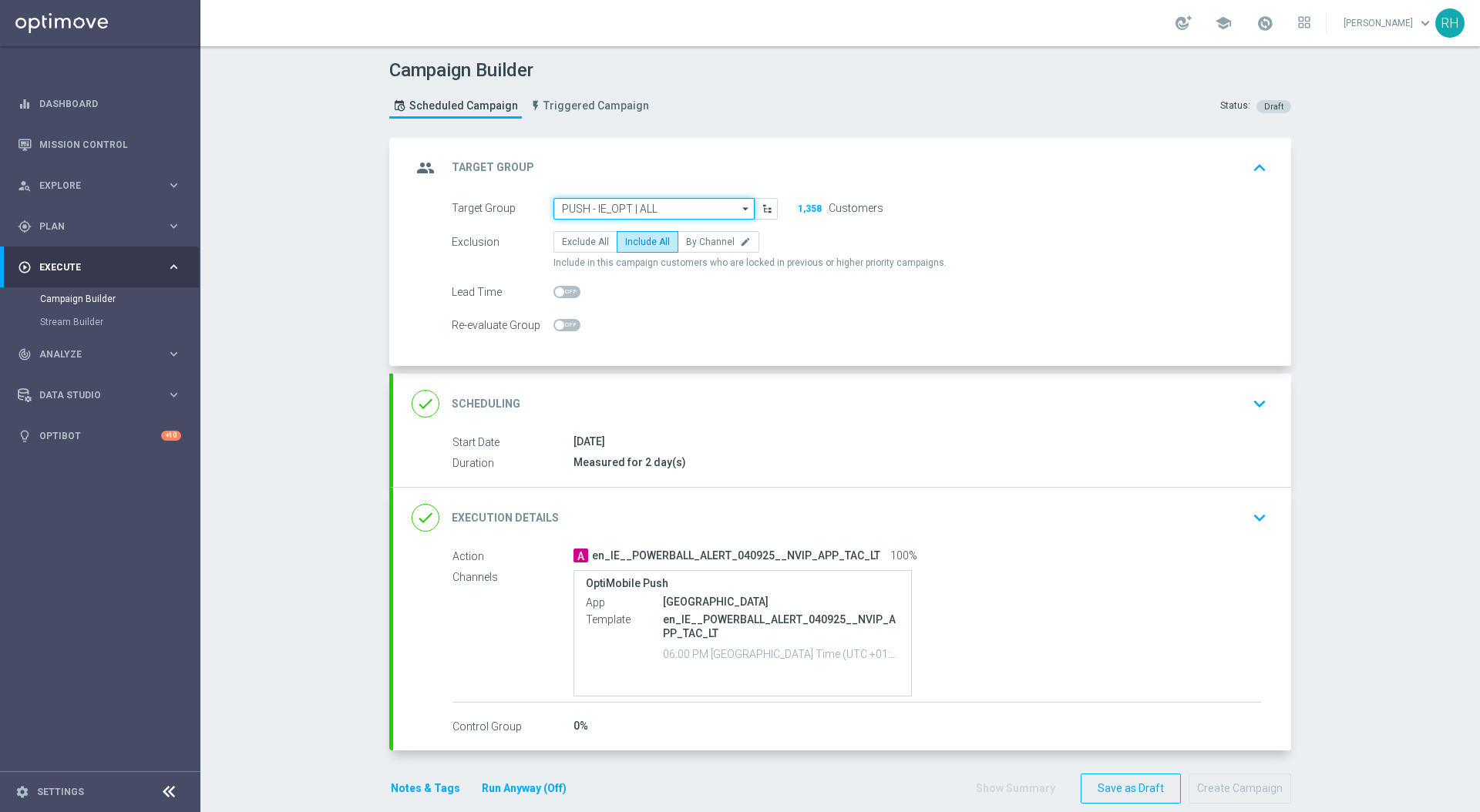
click at [652, 213] on input "PUSH - IE_OPT | ALL" at bounding box center [654, 209] width 201 height 22
paste input "UK_LOTTO_APP"
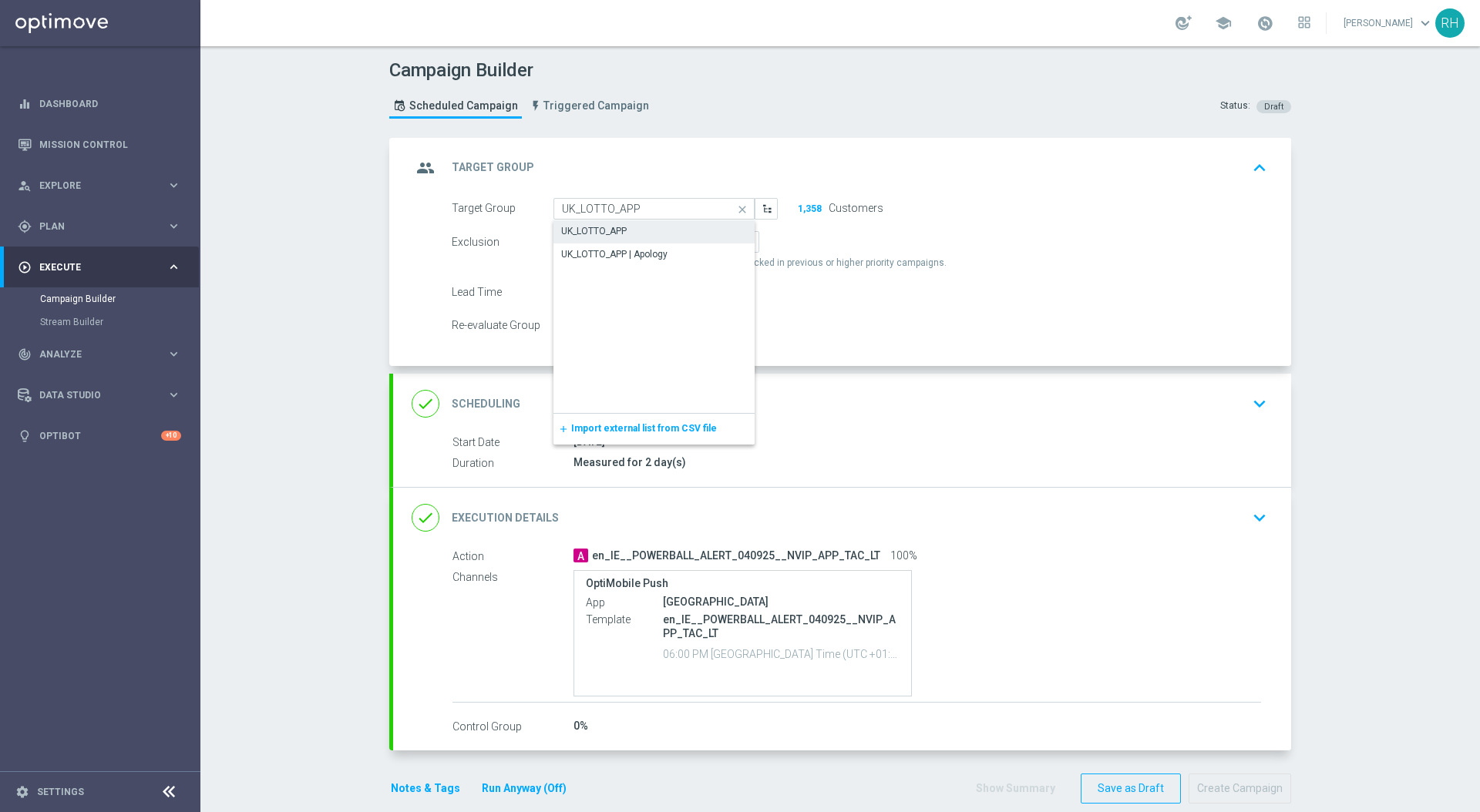
click at [652, 235] on div "UK_LOTTO_APP" at bounding box center [654, 232] width 201 height 22
type input "UK_LOTTO_APP"
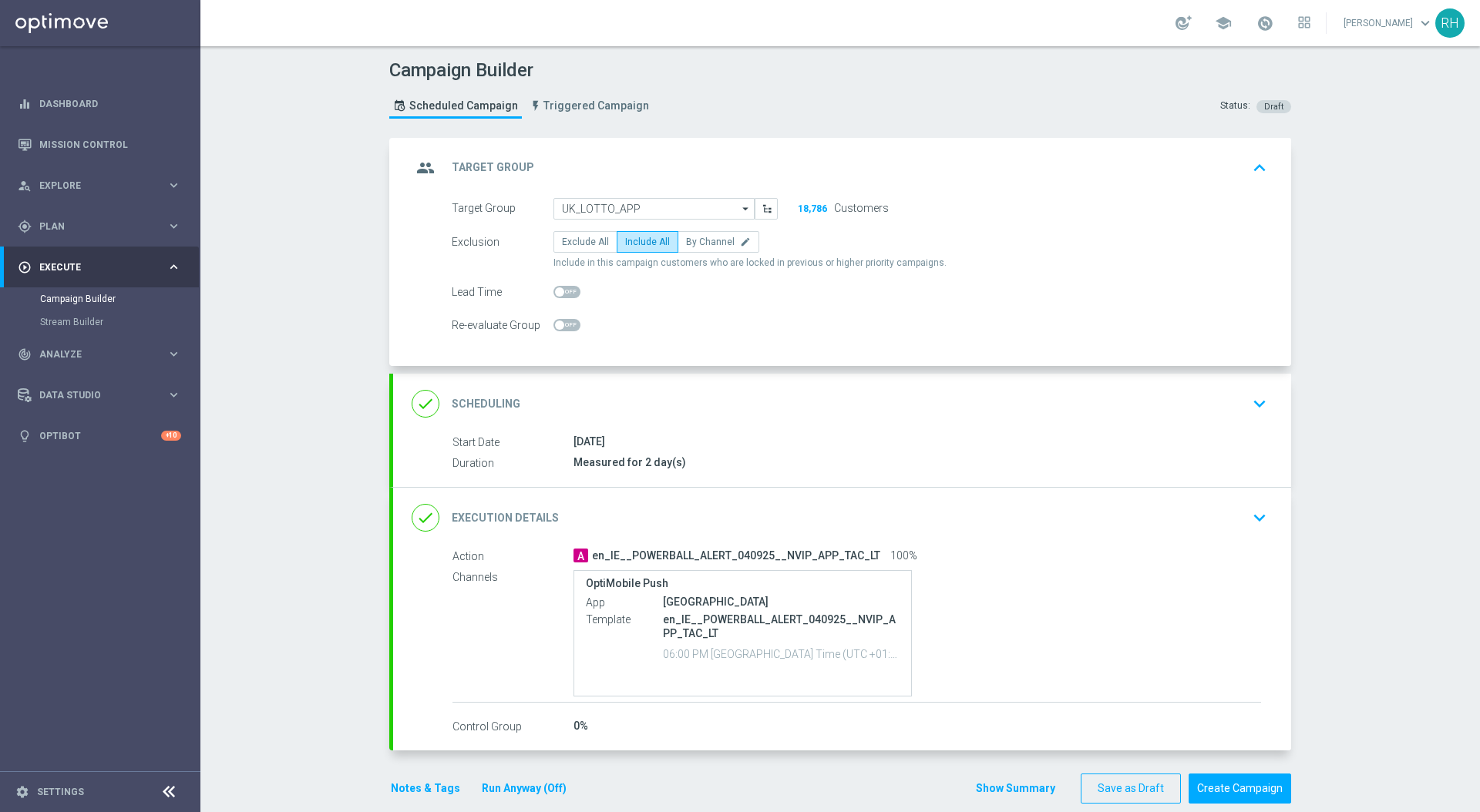
click at [982, 518] on div "done Execution Details keyboard_arrow_down" at bounding box center [843, 518] width 861 height 29
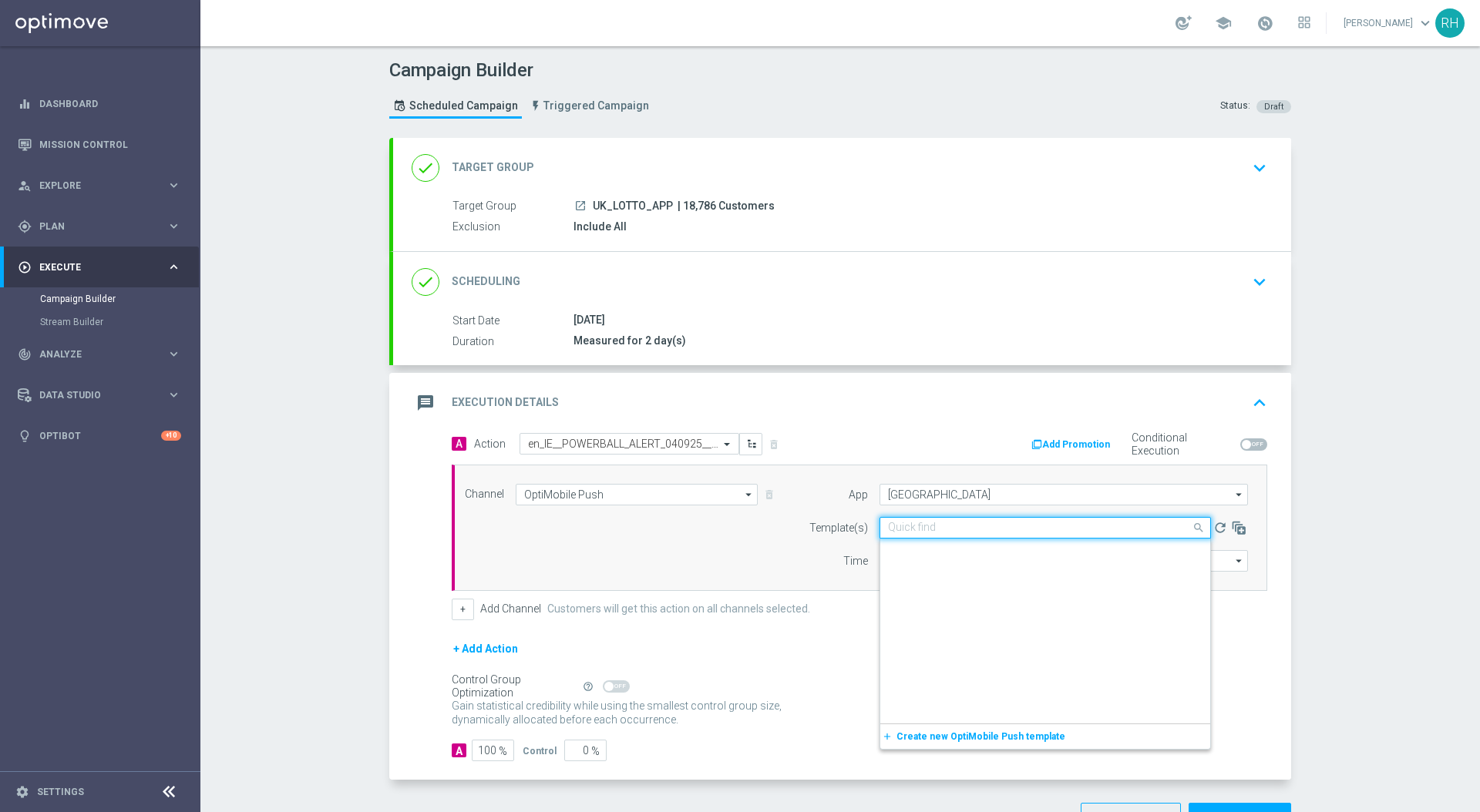
click at [982, 534] on input "text" at bounding box center [1030, 528] width 284 height 13
paste input "en_GB__POWERBALL_ALERT_020925__NVIP_APP_TAC_LT"
type input "en_GB__POWERBALL_ALERT_020925__NVIP_APP_TAC_LT"
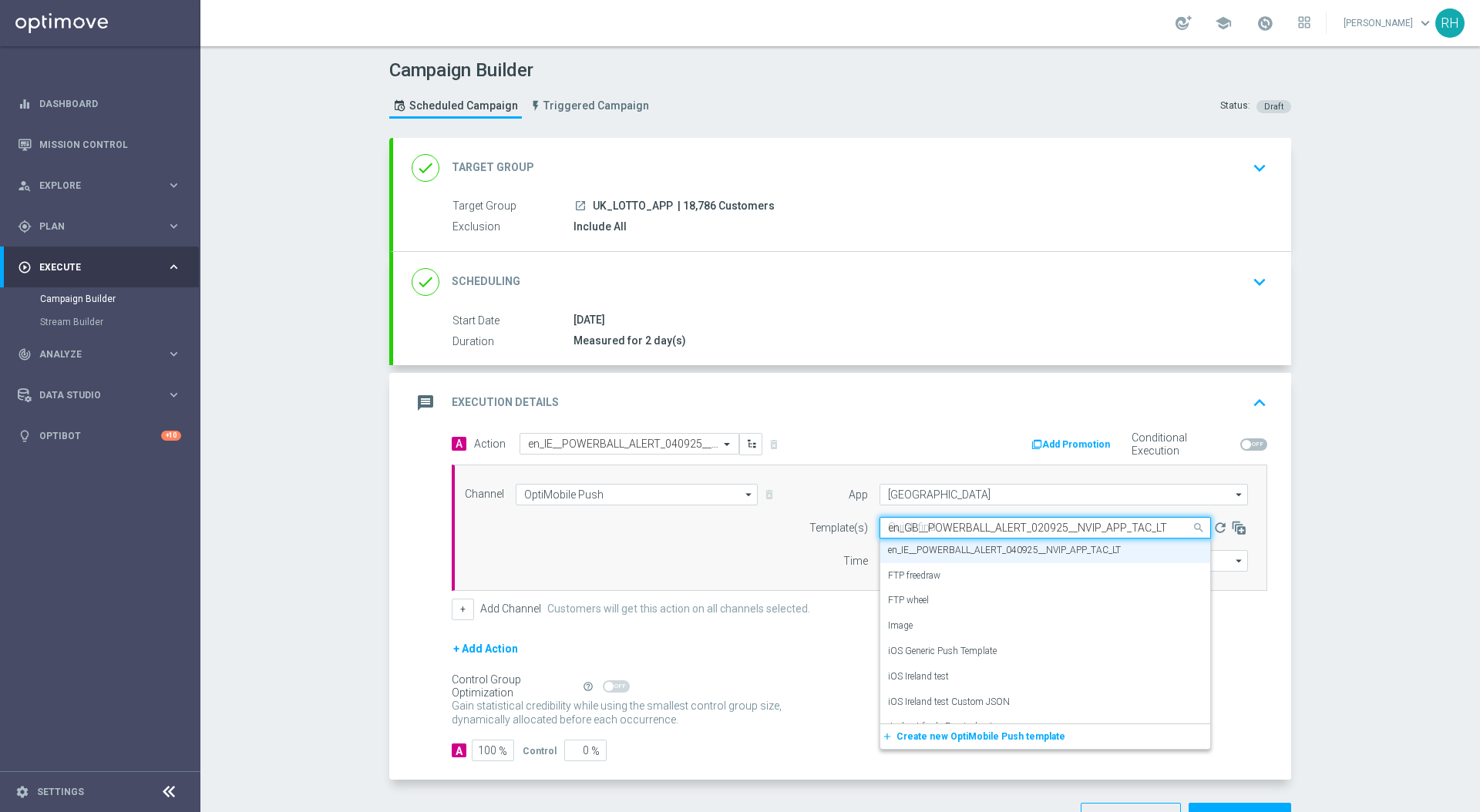
scroll to position [0, 0]
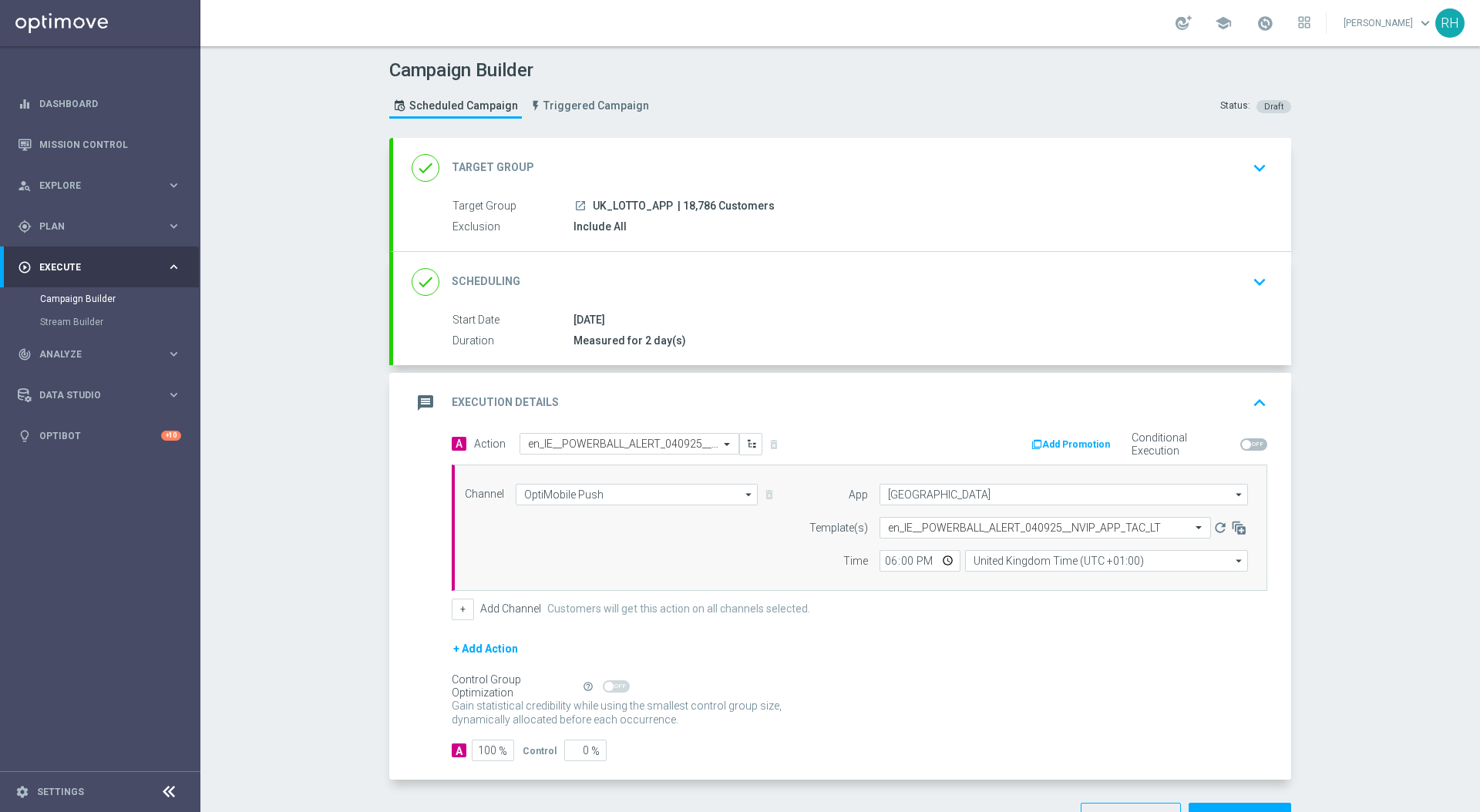
click at [963, 633] on form "A Action Select action en_IE__POWERBALL_ALERT_040925__NVIP_APP_TAC_LT delete_fo…" at bounding box center [859, 597] width 816 height 329
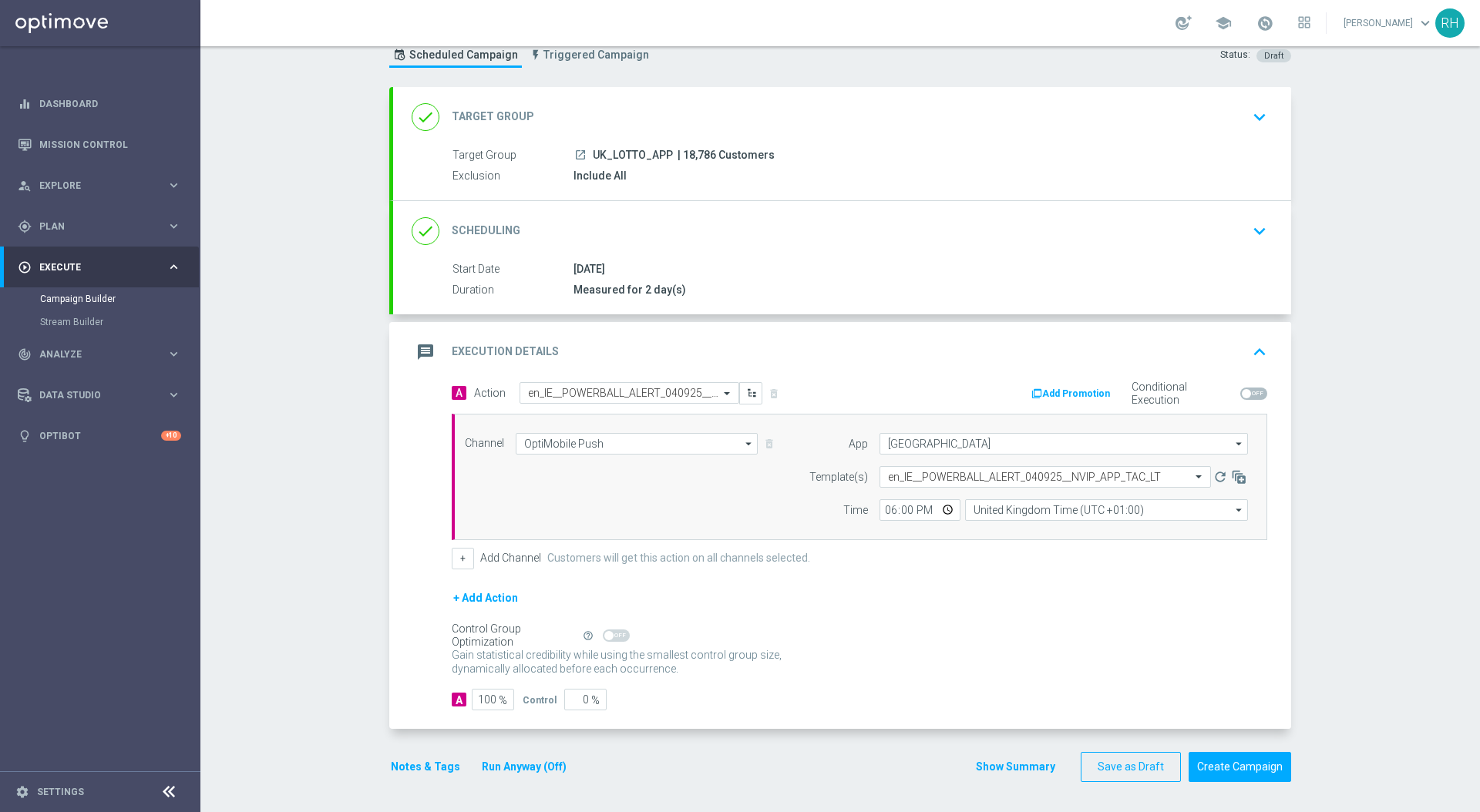
scroll to position [51, 0]
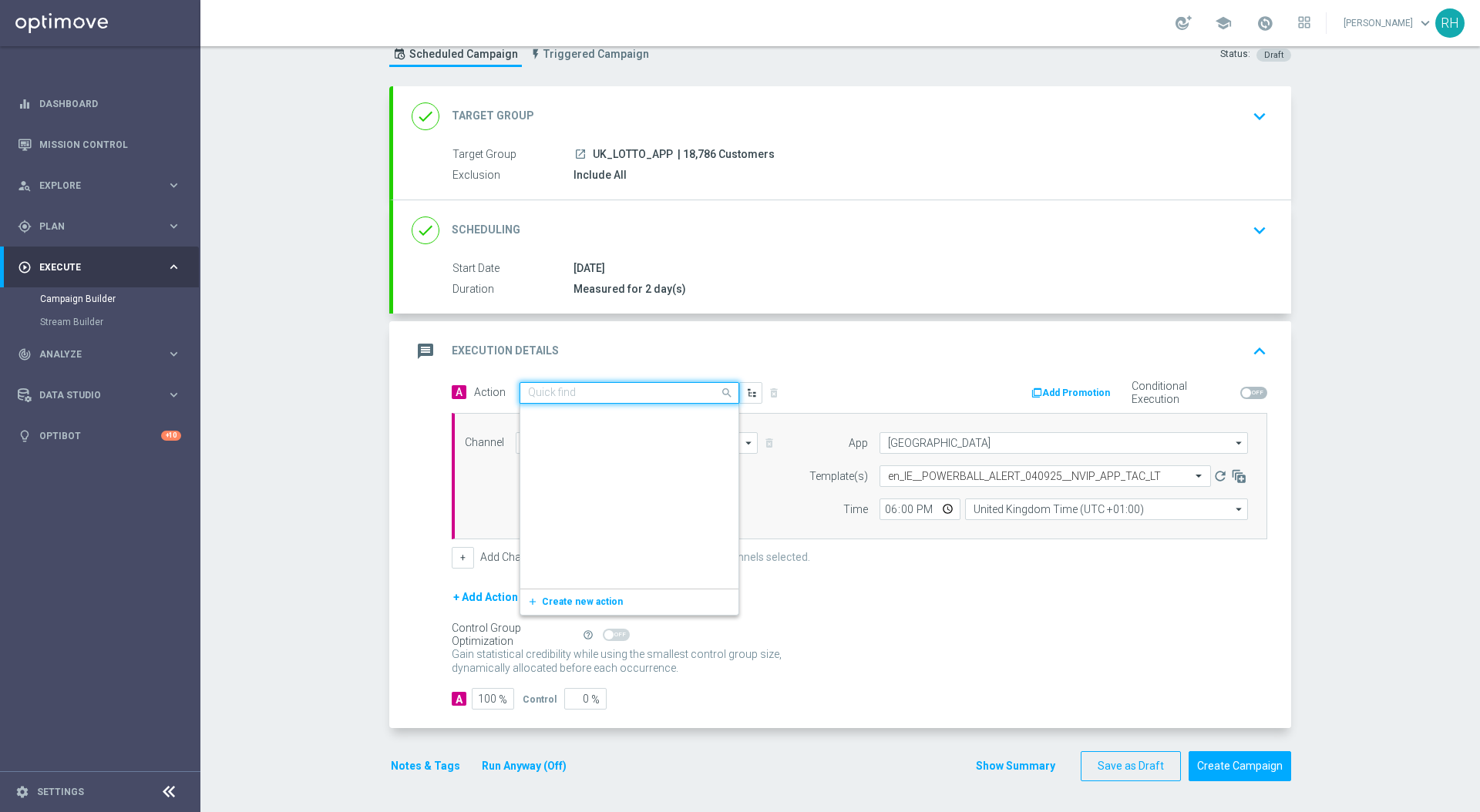
click at [616, 384] on div "Quick find en_IE__POWERBALL_ALERT_040925__NVIP_APP_TAC_LT" at bounding box center [629, 394] width 220 height 22
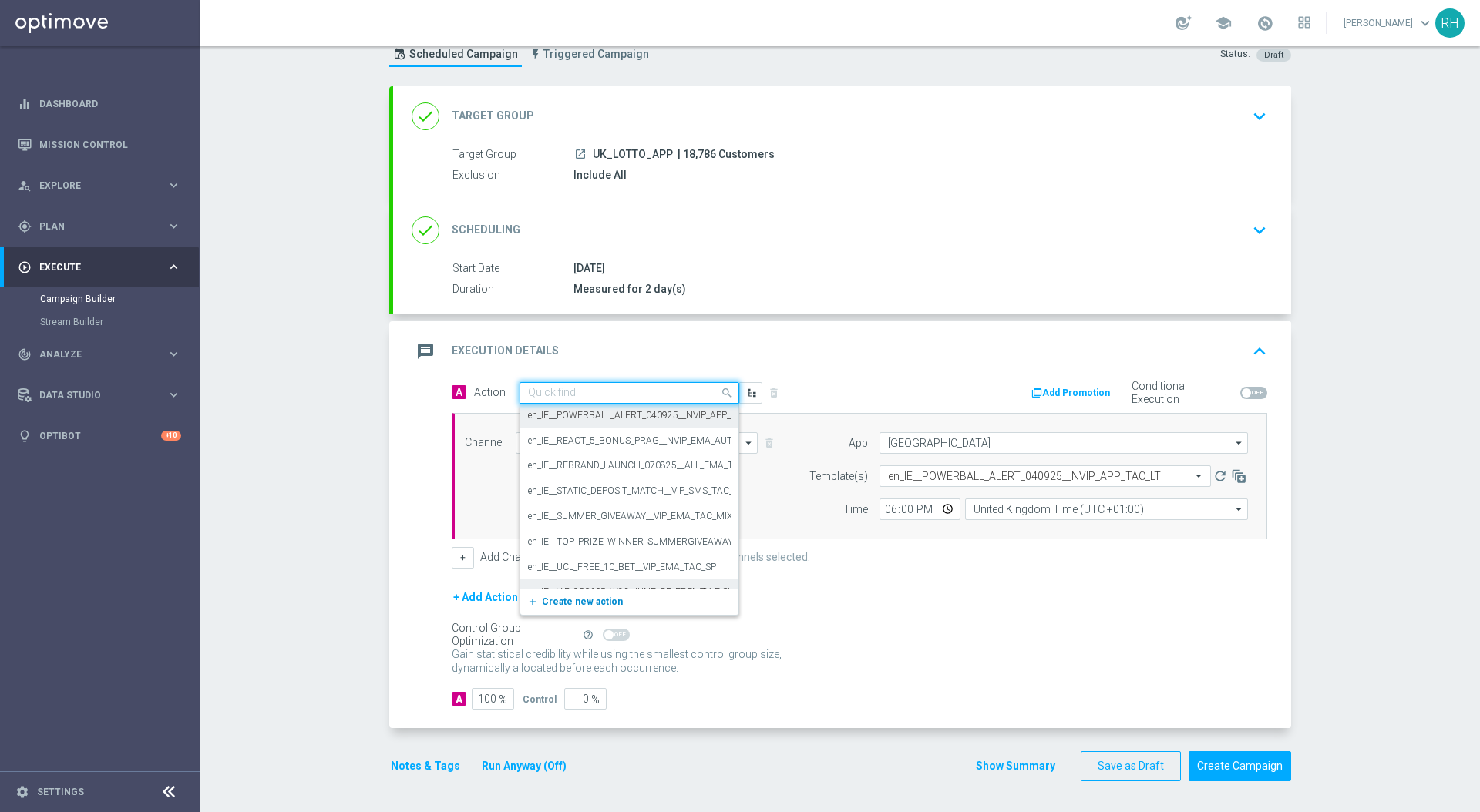
click at [597, 608] on button "add_new Create new action" at bounding box center [626, 601] width 212 height 17
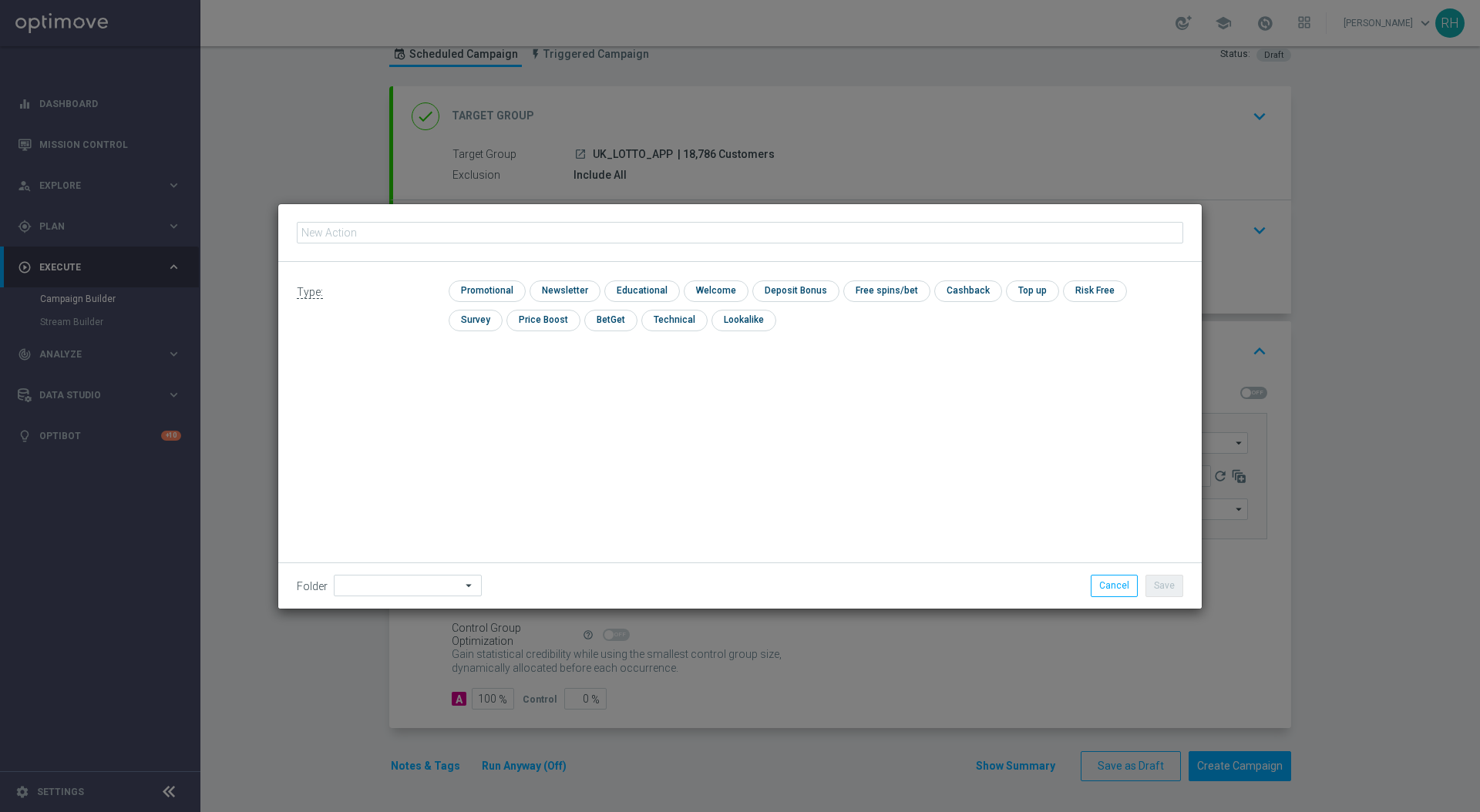
type input "en_GB__POWERBALL_ALERT_020925__NVIP_APP_TAC_LT"
click at [507, 294] on input "checkbox" at bounding box center [485, 290] width 73 height 21
checkbox input "true"
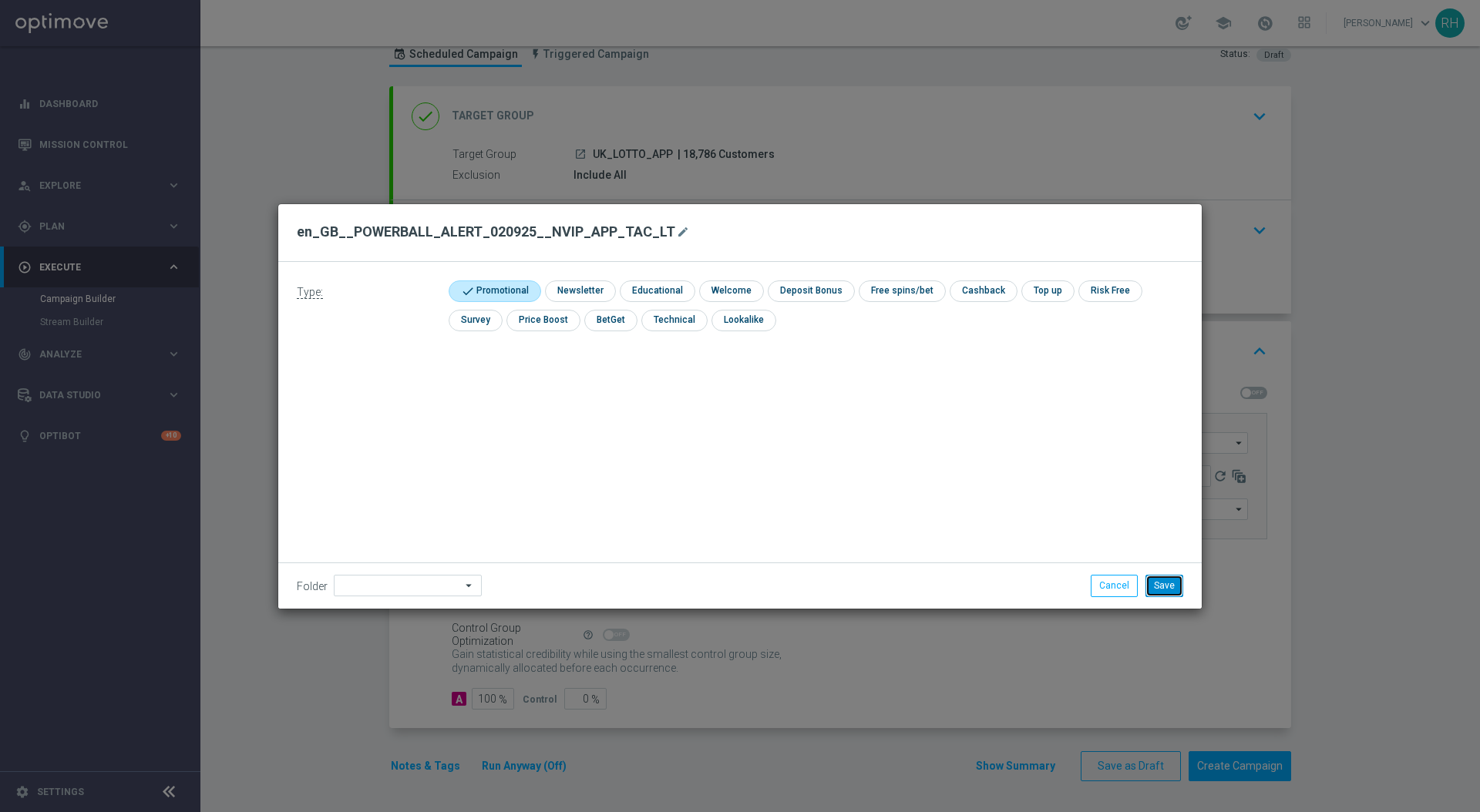
click at [1148, 582] on button "Save" at bounding box center [1164, 586] width 38 height 22
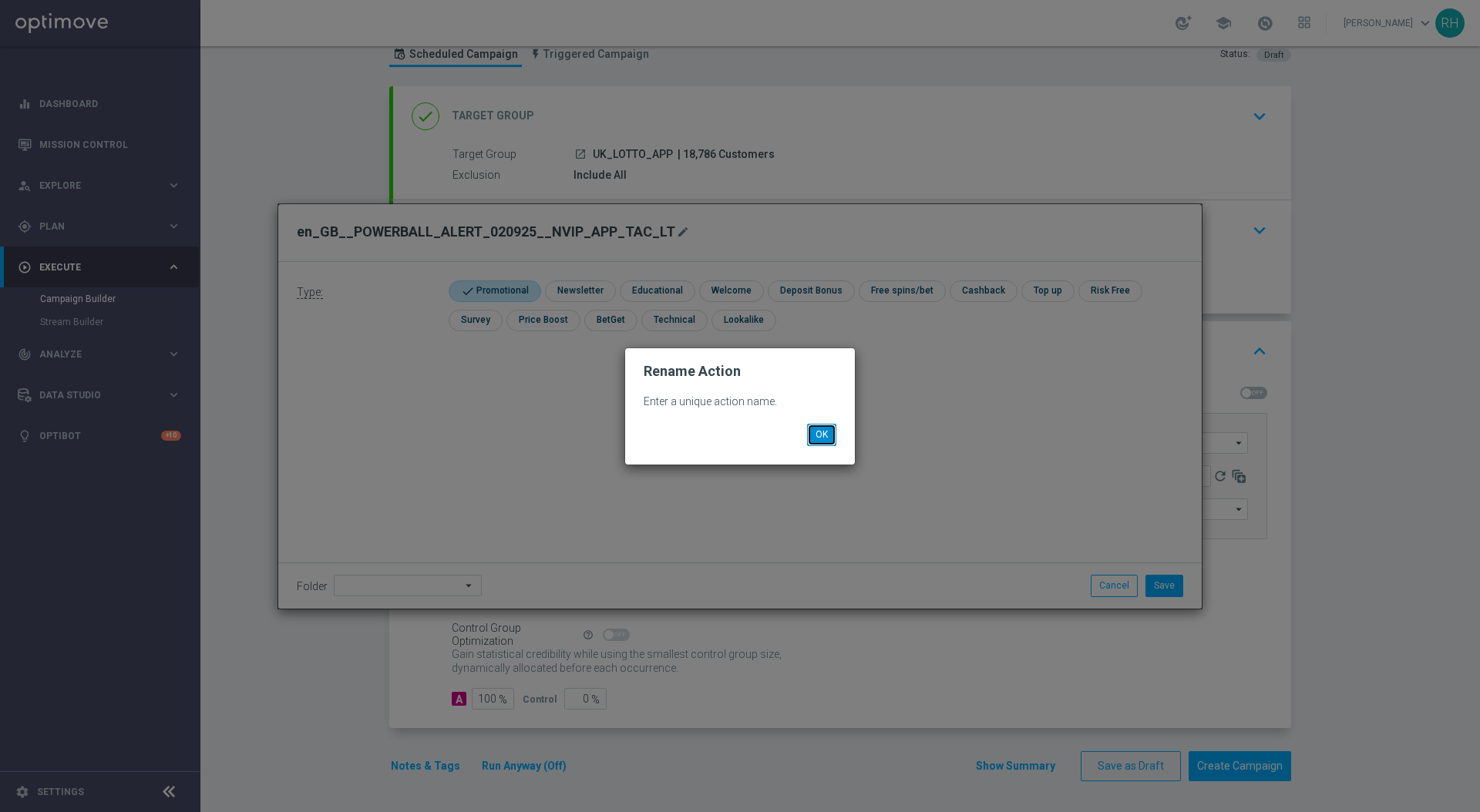
click at [815, 427] on button "OK" at bounding box center [822, 435] width 29 height 22
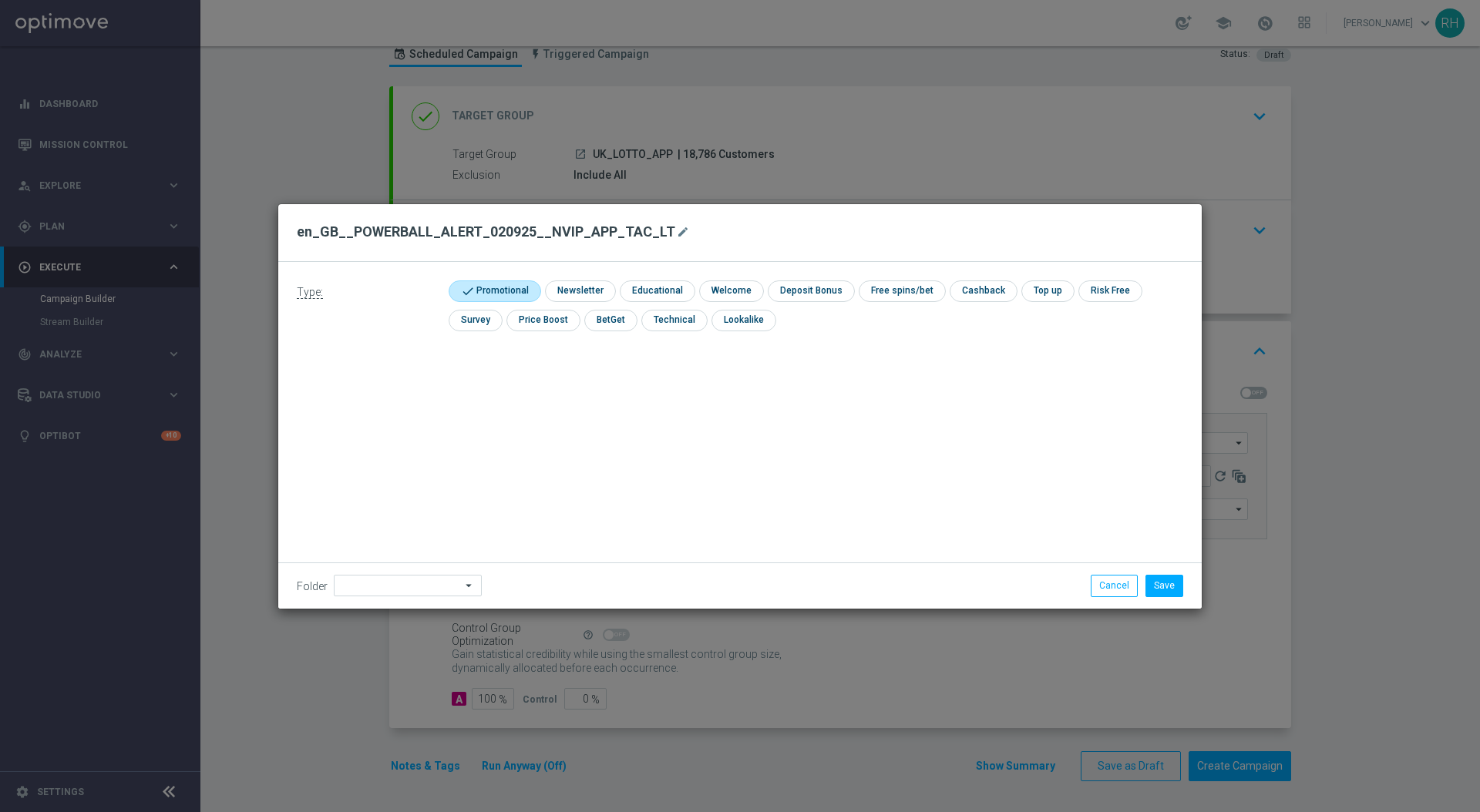
click at [818, 427] on div "Type: check Promotional check Newsletter check Educational check Welcome check …" at bounding box center [740, 435] width 924 height 347
click at [676, 238] on button "mode_edit" at bounding box center [685, 232] width 19 height 18
click at [669, 238] on input "en_GB__POWERBALL_ALERT_020925__NVIP_APP_TAC_LT" at bounding box center [740, 233] width 887 height 22
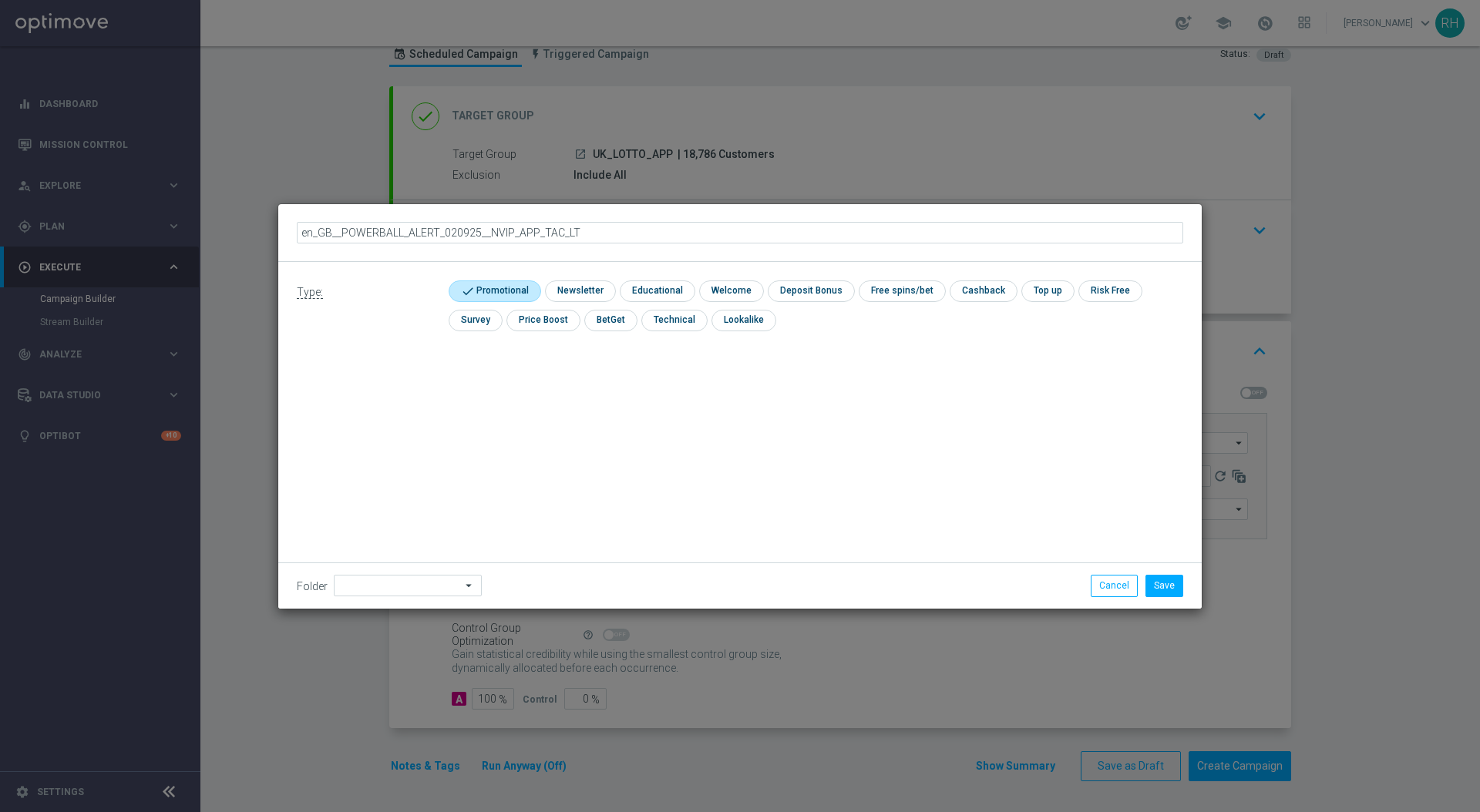
type input "en_GB__POWERBALL_ALERT_040925__NVIP_APP_TAC_LT"
click at [793, 447] on div "Type: check Promotional check Newsletter check Educational check Welcome check …" at bounding box center [740, 435] width 924 height 347
click at [1159, 576] on button "Save" at bounding box center [1164, 586] width 38 height 22
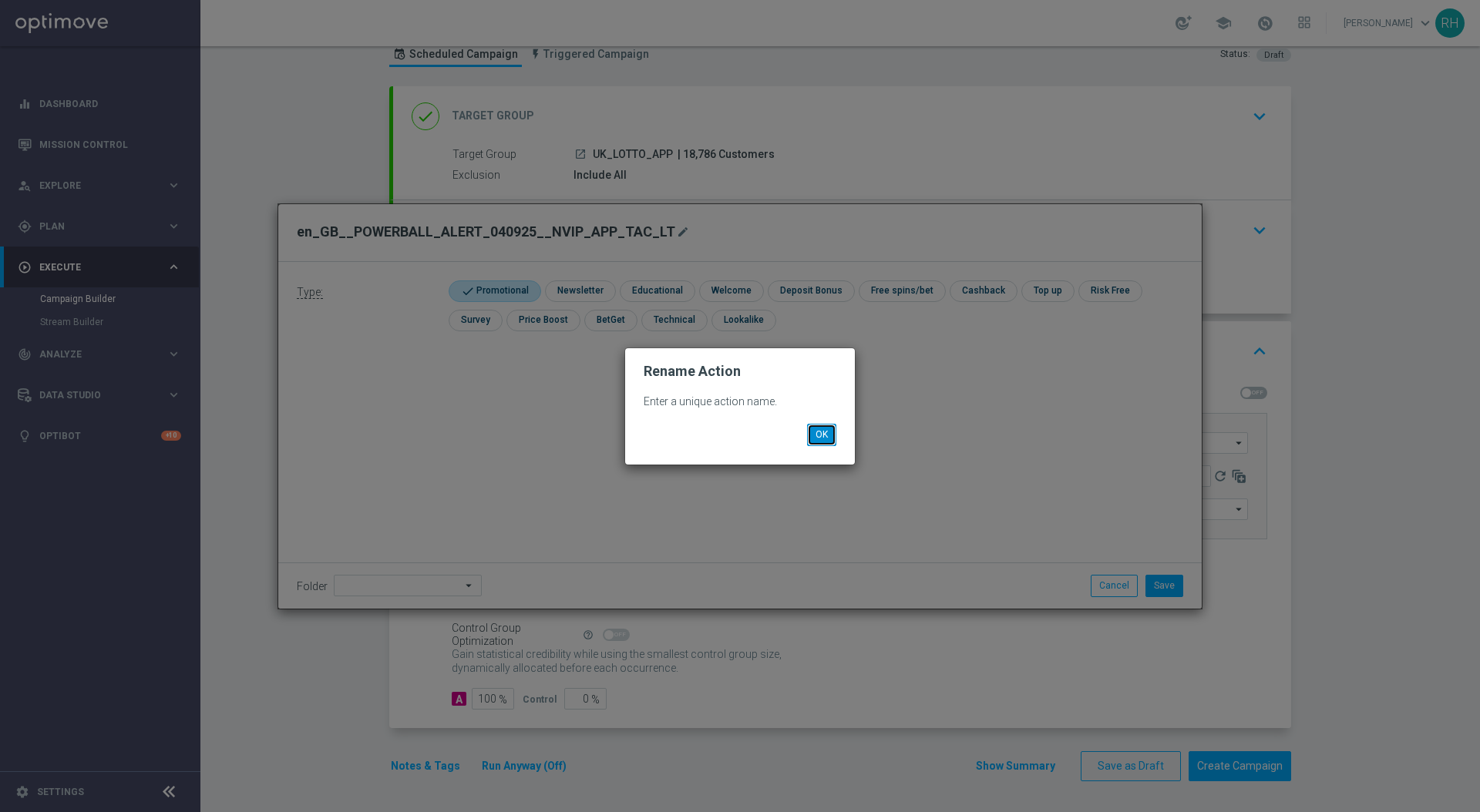
click at [831, 430] on button "OK" at bounding box center [822, 435] width 29 height 22
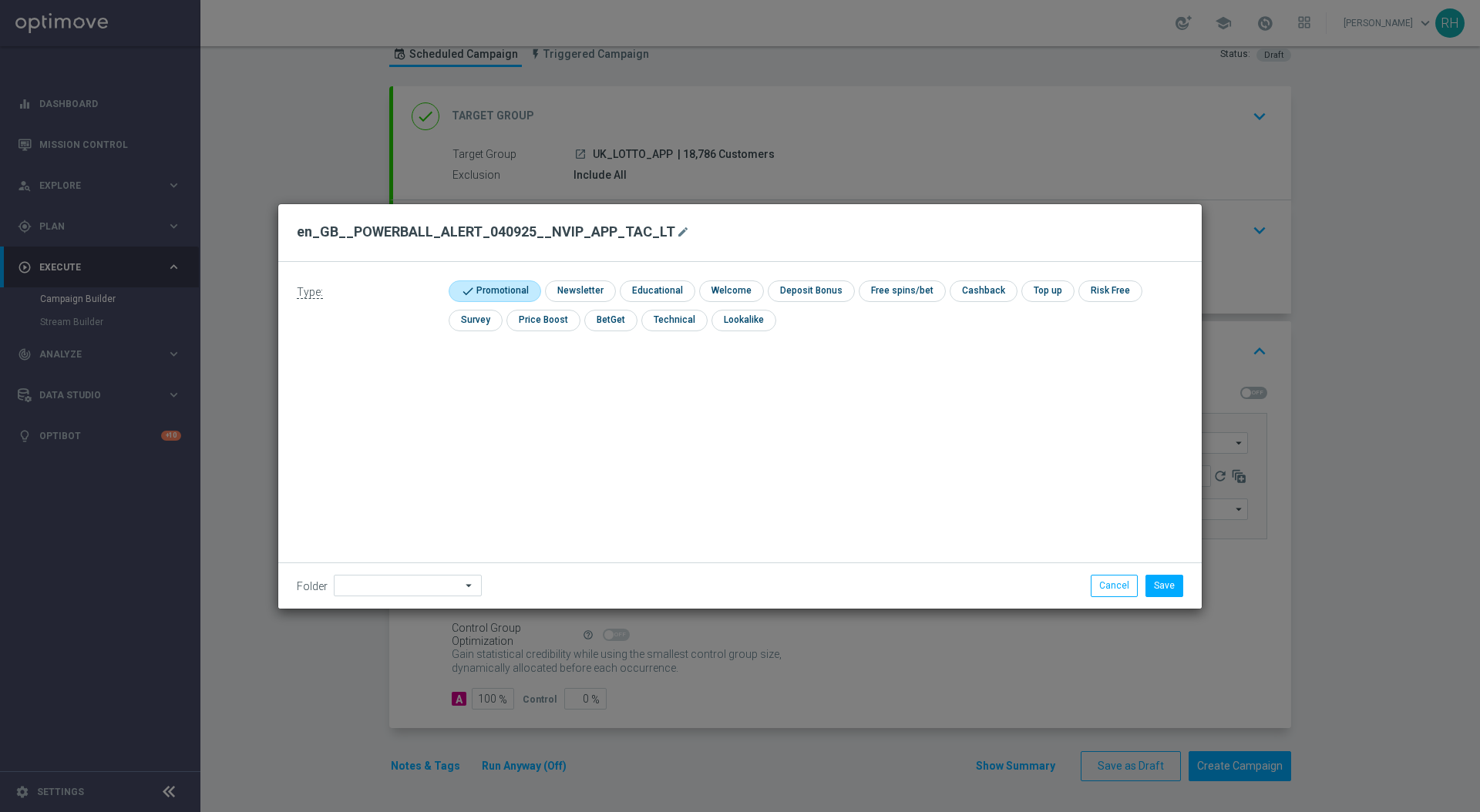
click at [1120, 598] on div "Folder arrow_drop_down Drag here to set row groups Drag here to set column labe…" at bounding box center [740, 586] width 924 height 46
click at [1118, 590] on button "Cancel" at bounding box center [1114, 586] width 47 height 22
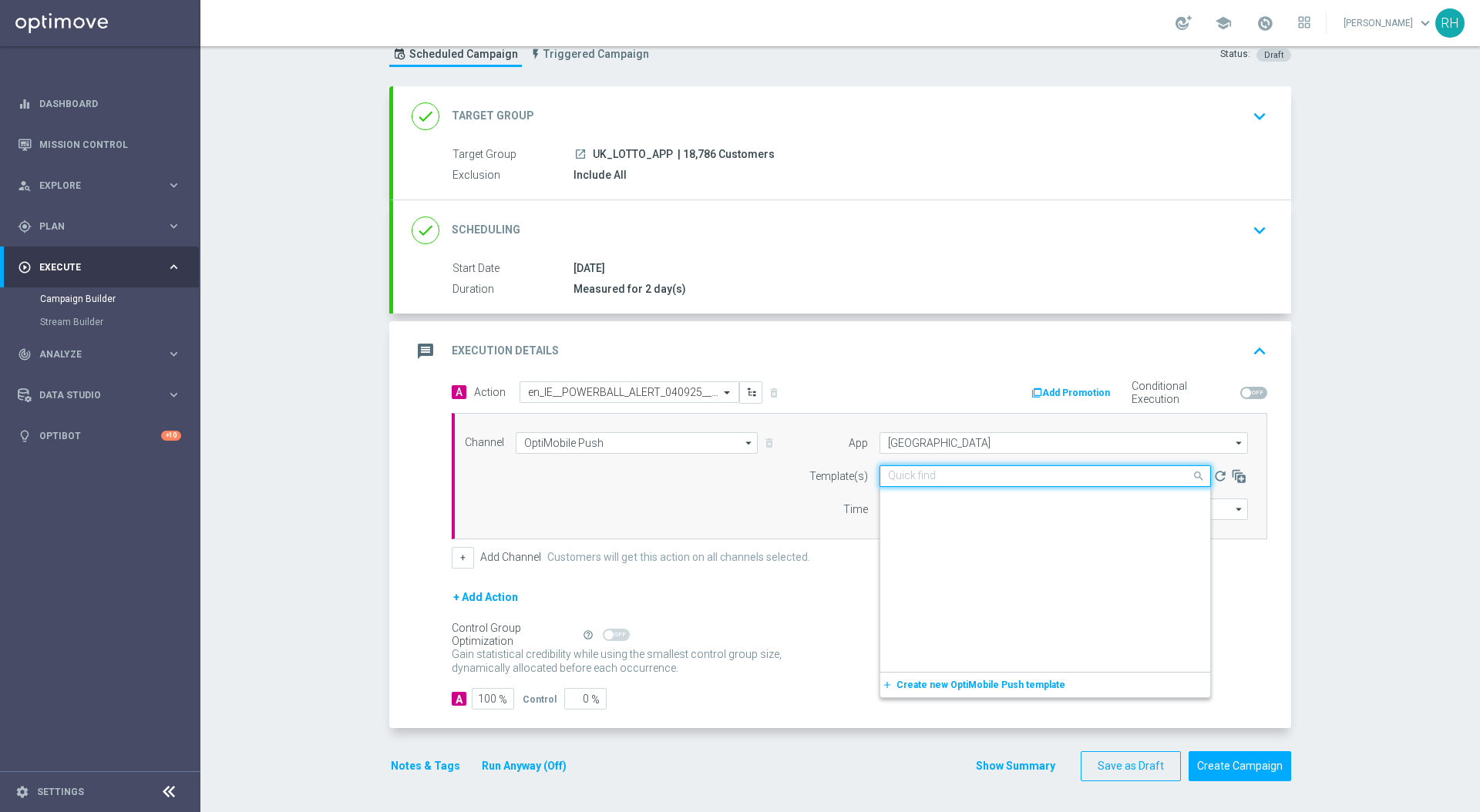
click at [980, 474] on input "text" at bounding box center [1030, 477] width 284 height 13
paste input "en_GB__POWERBALL_ALERT_040925__NVIP_APP_TAC_LT"
type input "en_GB__POWERBALL_ALERT_040925__NVIP_APP_TAC_LT"
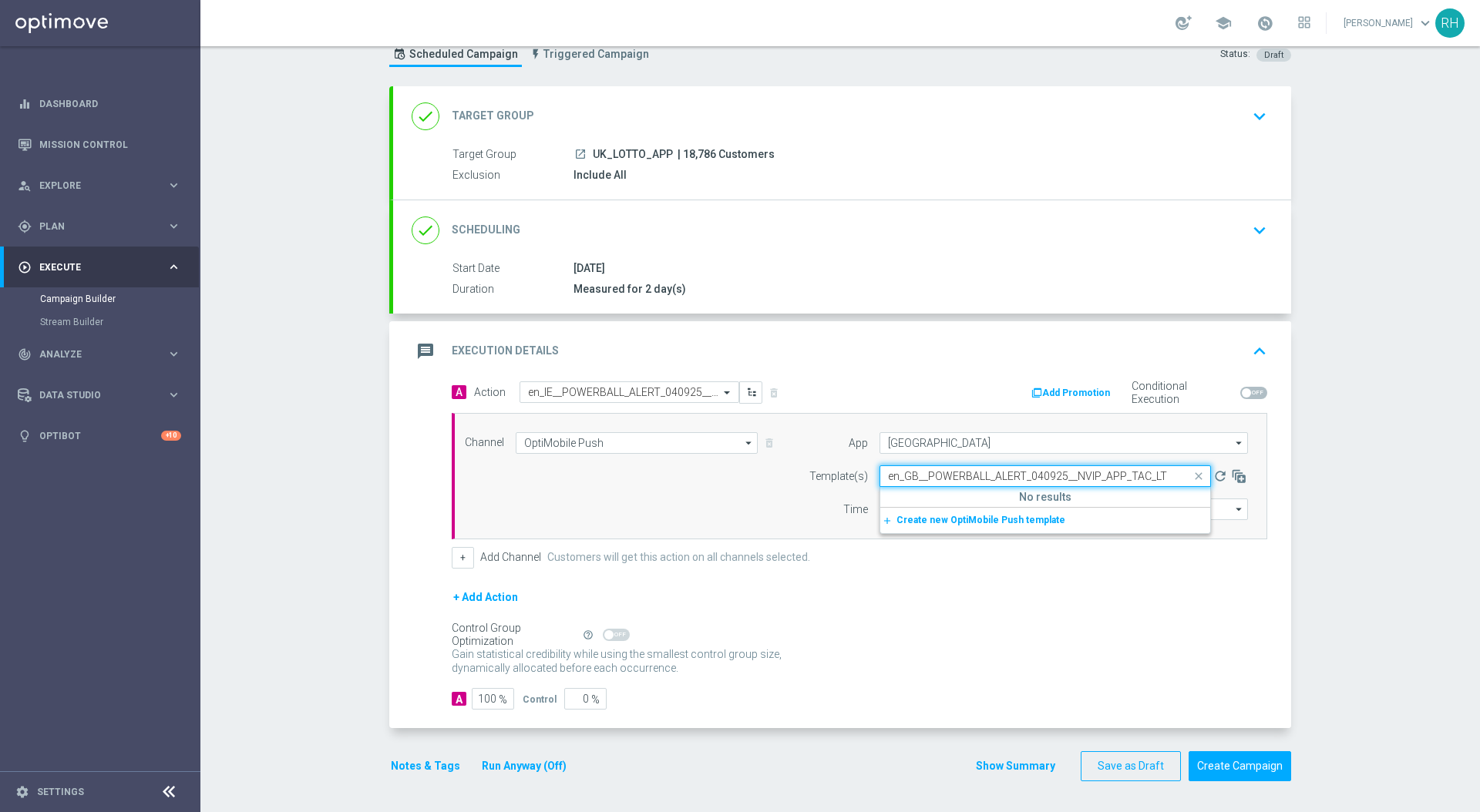
scroll to position [0, 0]
click at [960, 626] on div "Control Group Optimization Self Optimizing Campaign help_outline" at bounding box center [859, 634] width 816 height 17
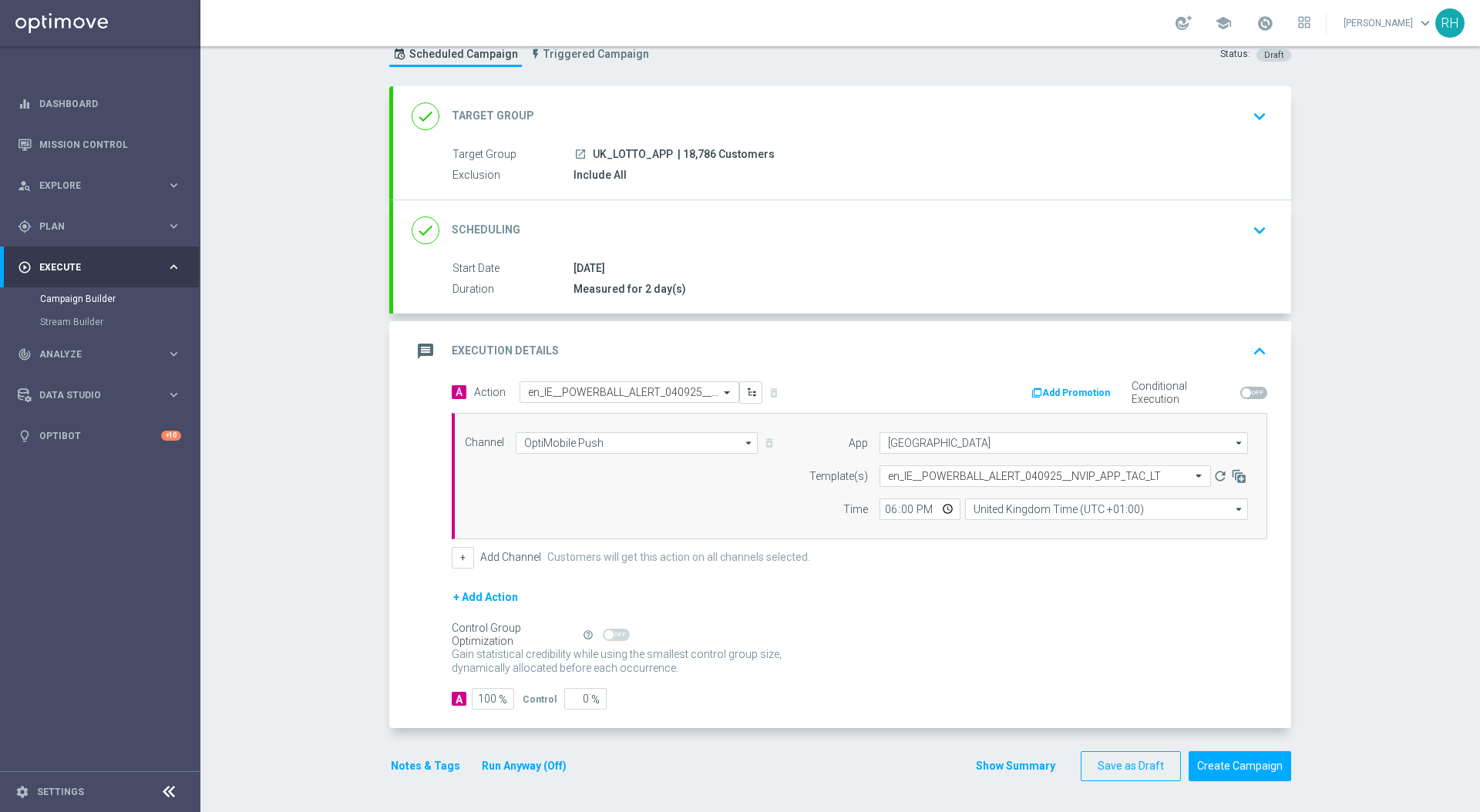
click at [960, 626] on div "Control Group Optimization Self Optimizing Campaign help_outline" at bounding box center [859, 634] width 816 height 17
click at [938, 456] on form "App Ireland Ireland arrow_drop_down Drag here to set row groups Drag here to se…" at bounding box center [1025, 476] width 447 height 88
click at [938, 444] on input "Ireland" at bounding box center [1064, 443] width 368 height 22
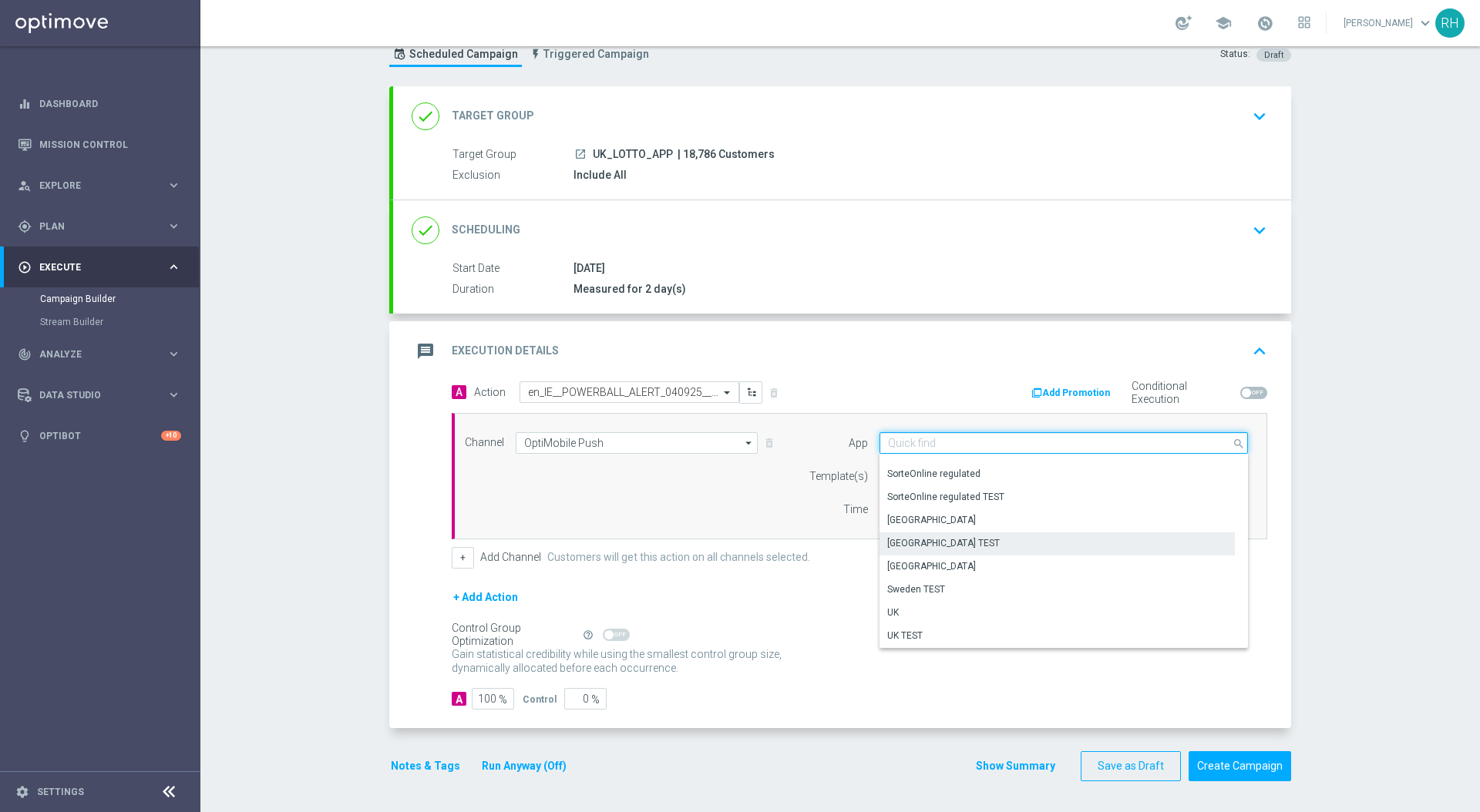
scroll to position [626, 0]
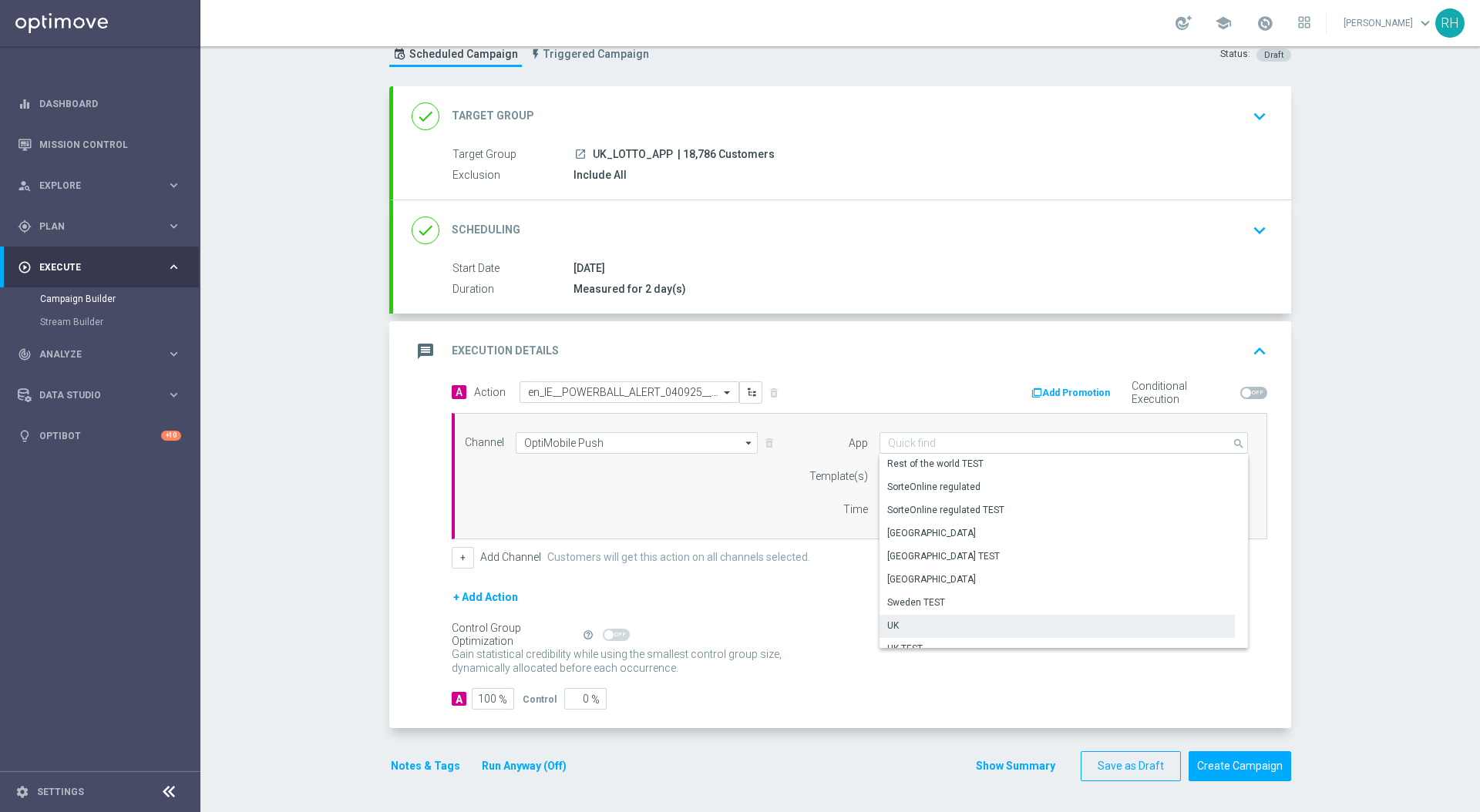
click at [966, 619] on div "UK" at bounding box center [1058, 626] width 355 height 22
type input "UK"
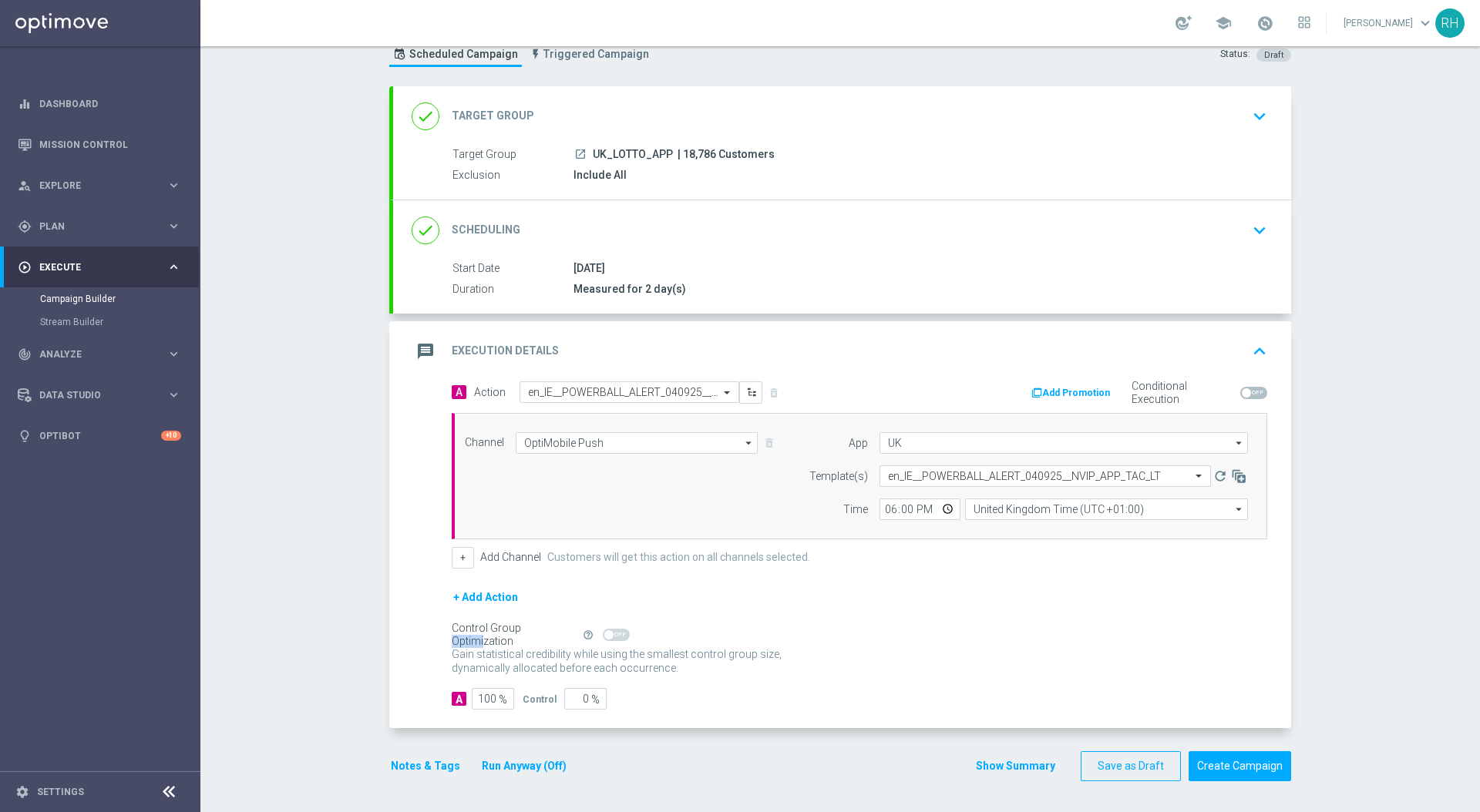
click at [966, 619] on div "+ Add Action" at bounding box center [859, 607] width 816 height 38
click at [916, 471] on input "text" at bounding box center [1030, 477] width 284 height 13
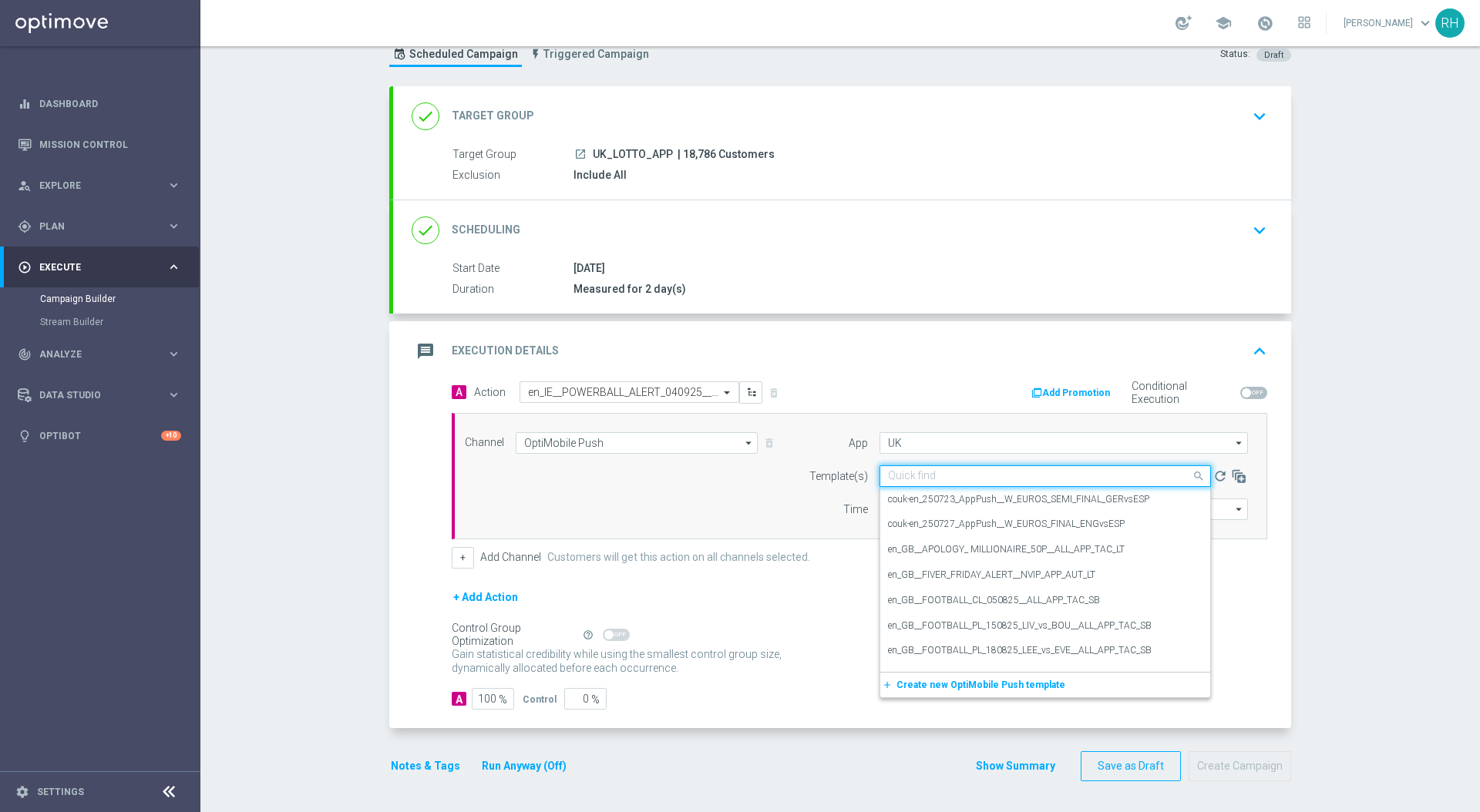
paste input "en_GB__POWERBALL_ALERT_040925__NVIP_APP_TAC_LT"
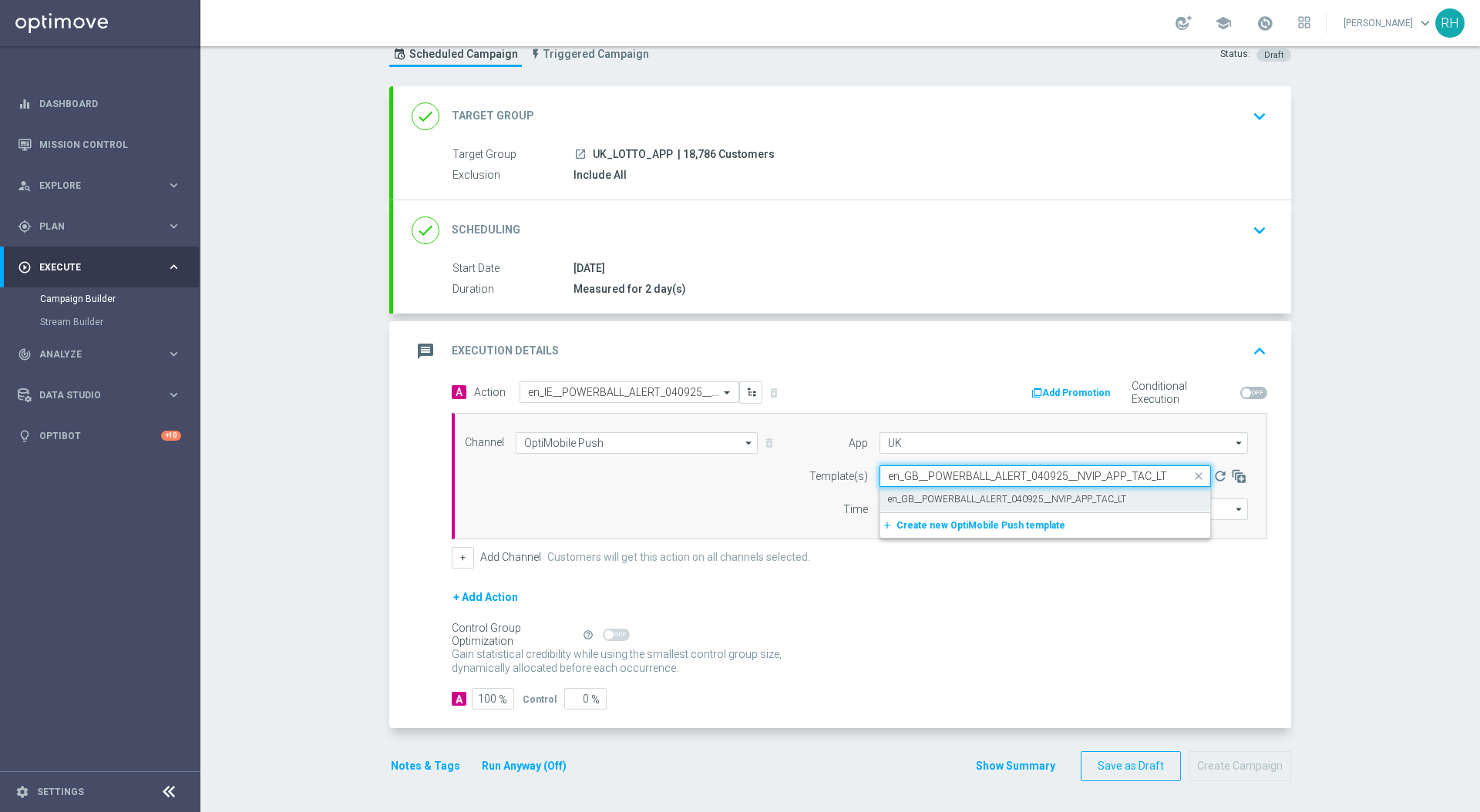
click at [927, 503] on label "en_GB__POWERBALL_ALERT_040925__NVIP_APP_TAC_LT" at bounding box center [1007, 500] width 238 height 13
type input "en_GB__POWERBALL_ALERT_040925__NVIP_APP_TAC_LT"
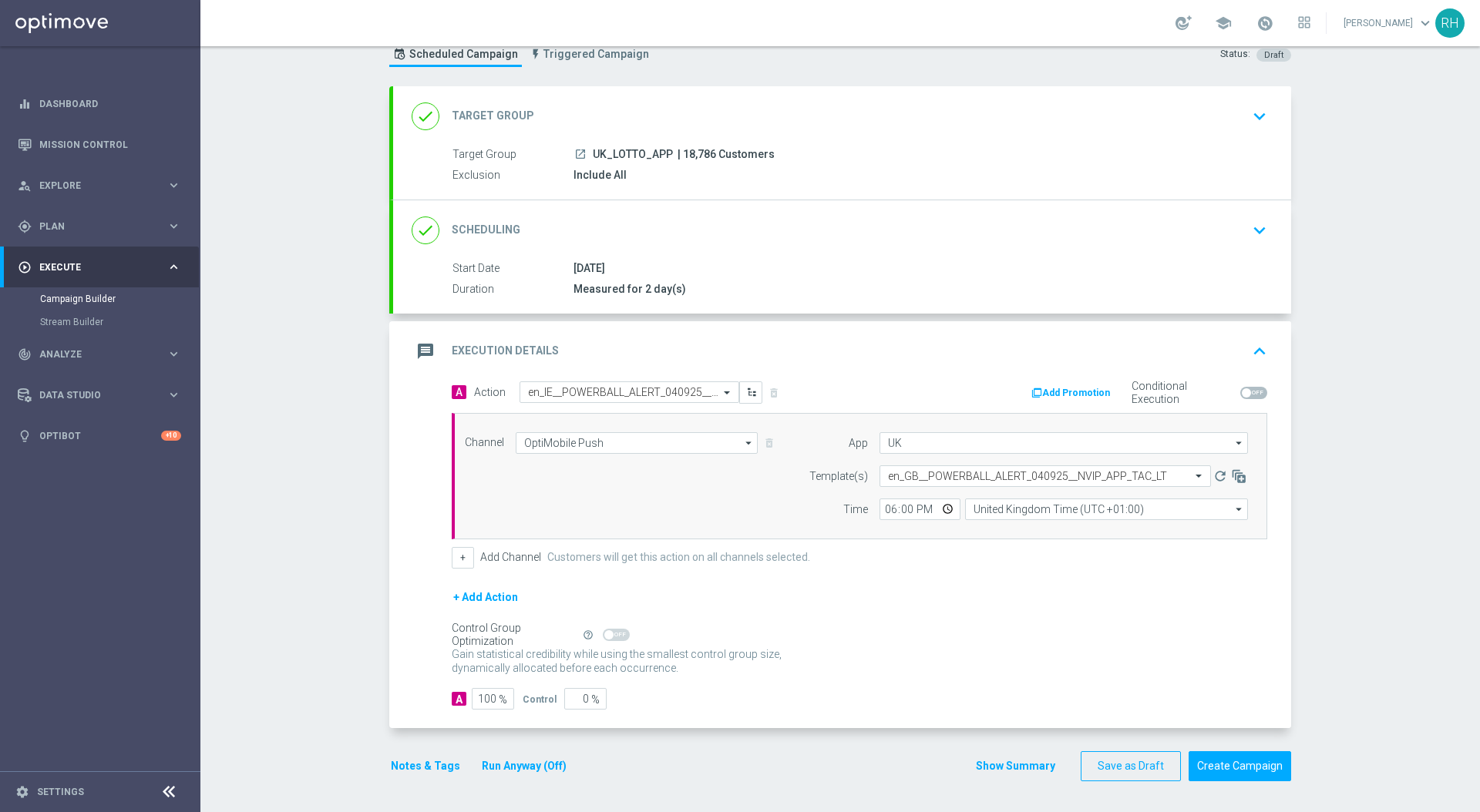
click at [921, 588] on div "+ Add Action" at bounding box center [859, 607] width 816 height 38
click at [411, 762] on button "Notes & Tags" at bounding box center [425, 766] width 72 height 19
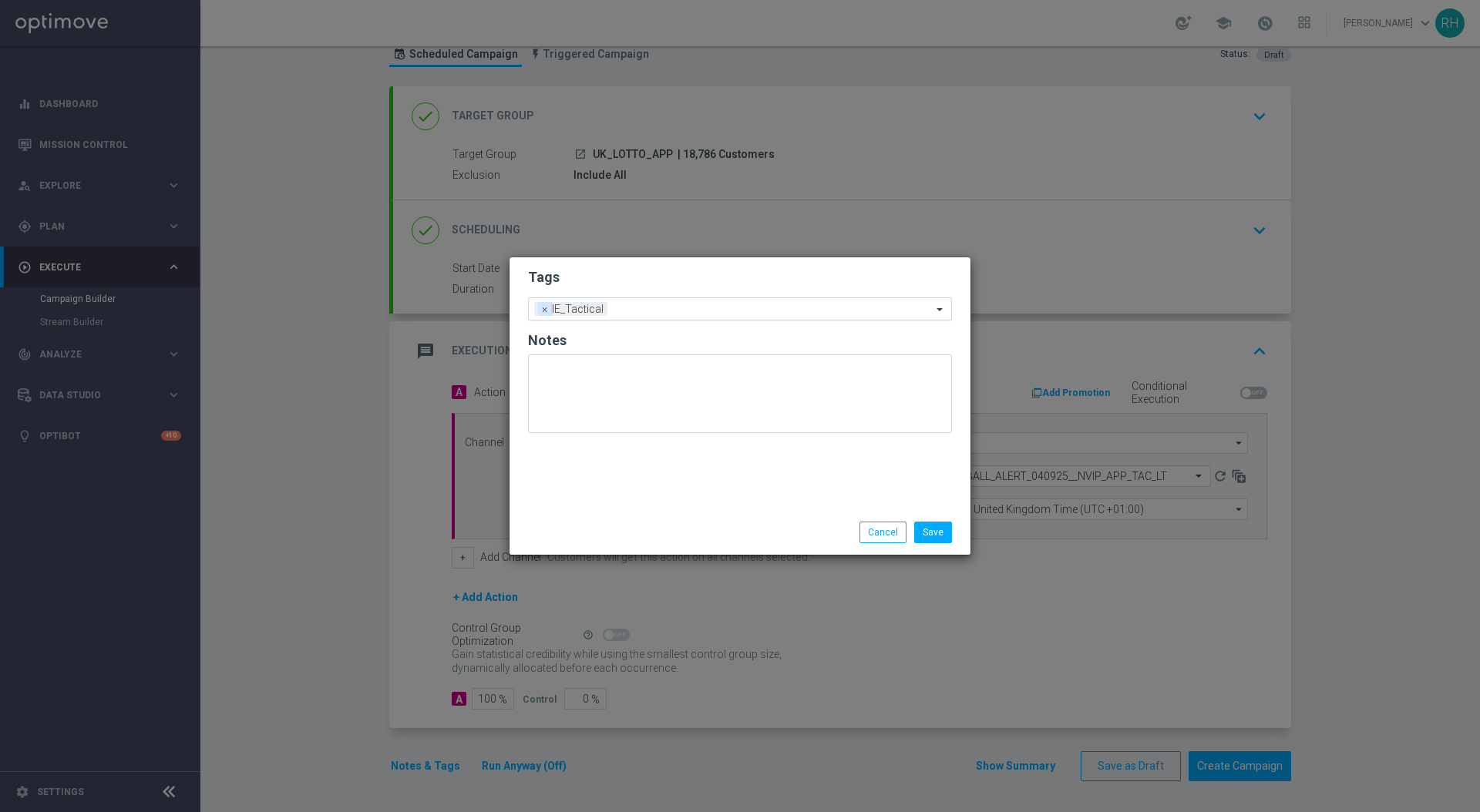
click at [540, 310] on span "×" at bounding box center [545, 309] width 14 height 14
click at [544, 309] on input "text" at bounding box center [735, 309] width 396 height 13
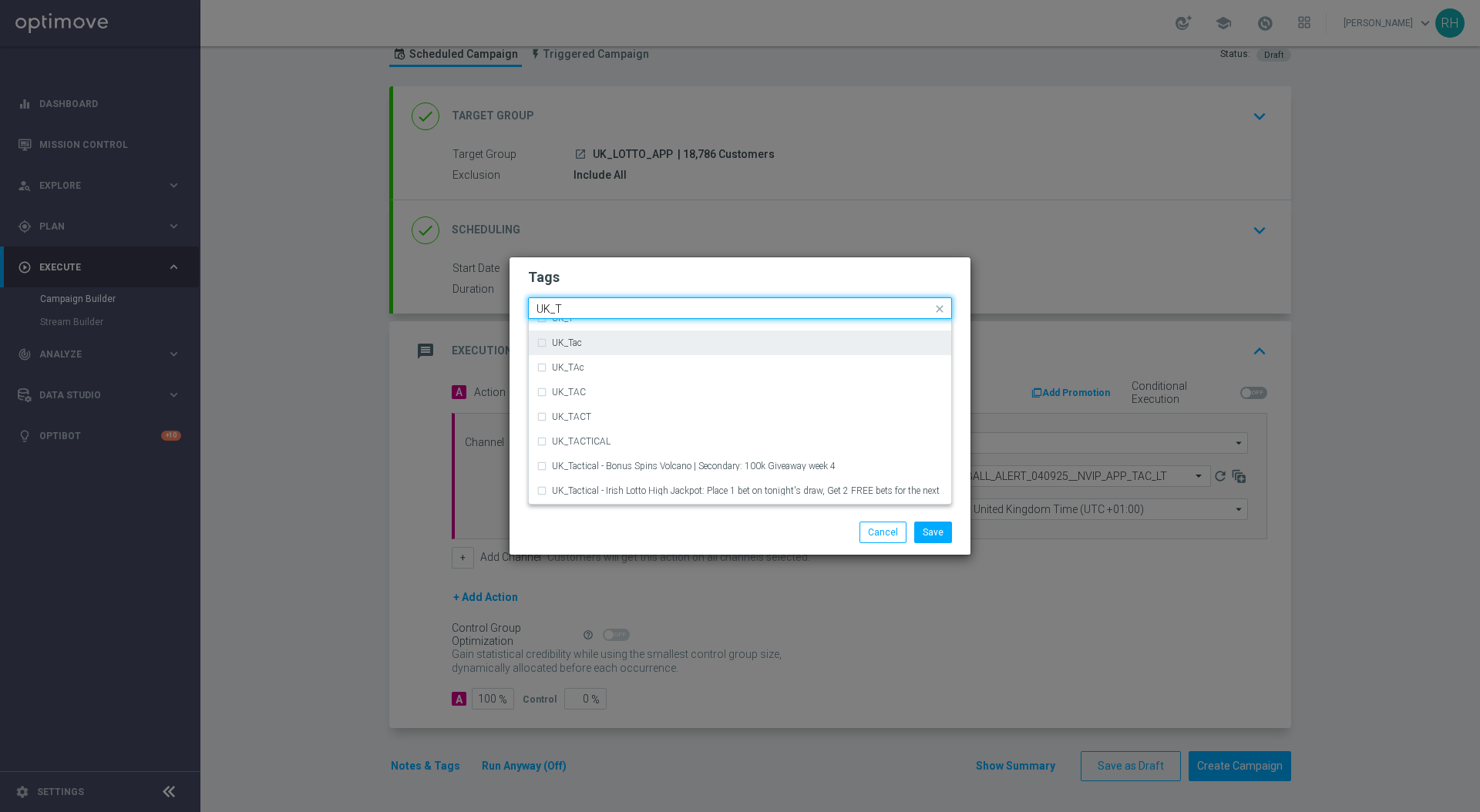
scroll to position [67, 0]
click at [615, 428] on div "UK_TACTICAL" at bounding box center [740, 437] width 408 height 25
type input "UK_T"
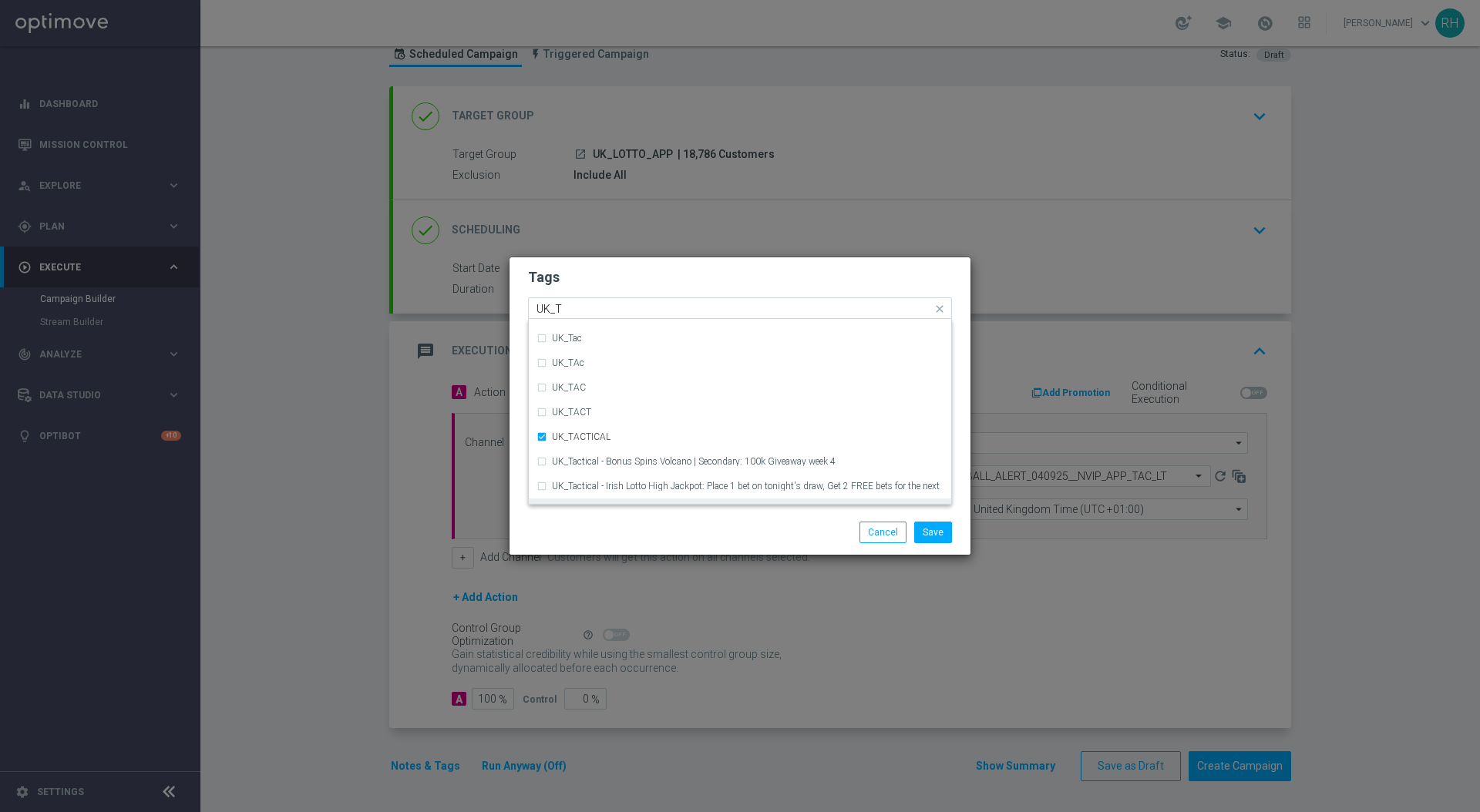
click at [694, 519] on div "Save Cancel" at bounding box center [739, 532] width 461 height 45
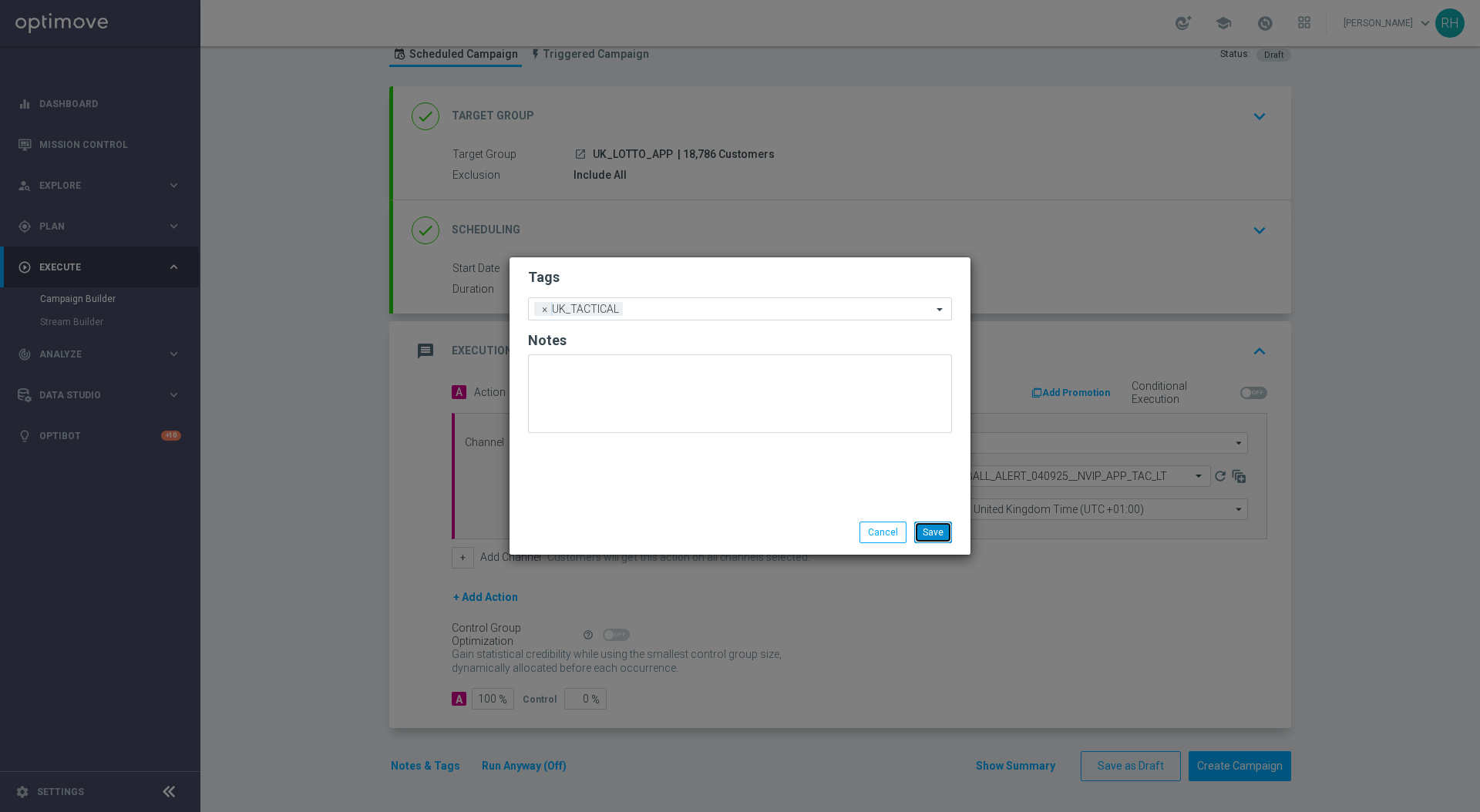
click at [928, 535] on button "Save" at bounding box center [932, 533] width 38 height 22
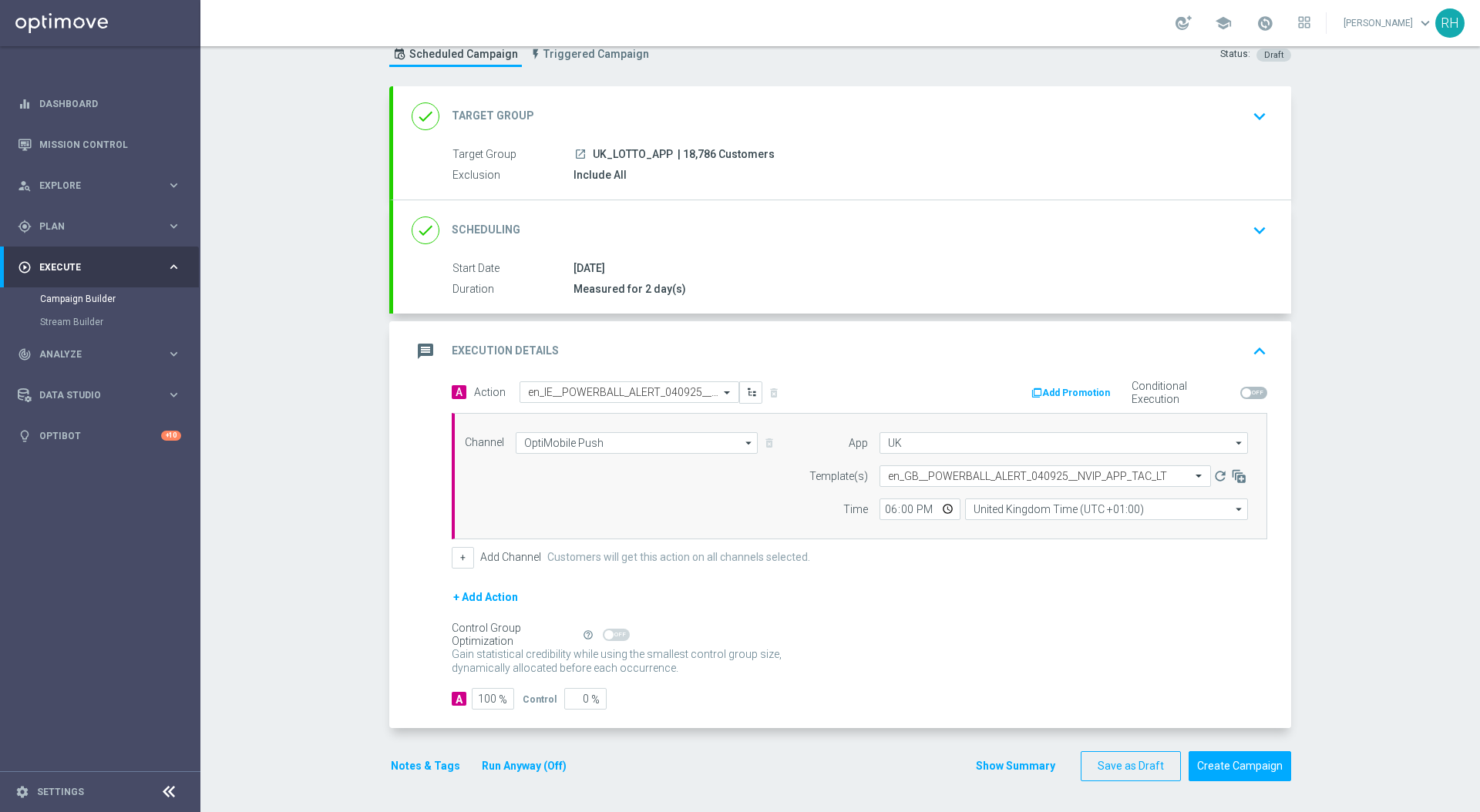
click at [1023, 772] on button "Show Summary" at bounding box center [1016, 766] width 81 height 17
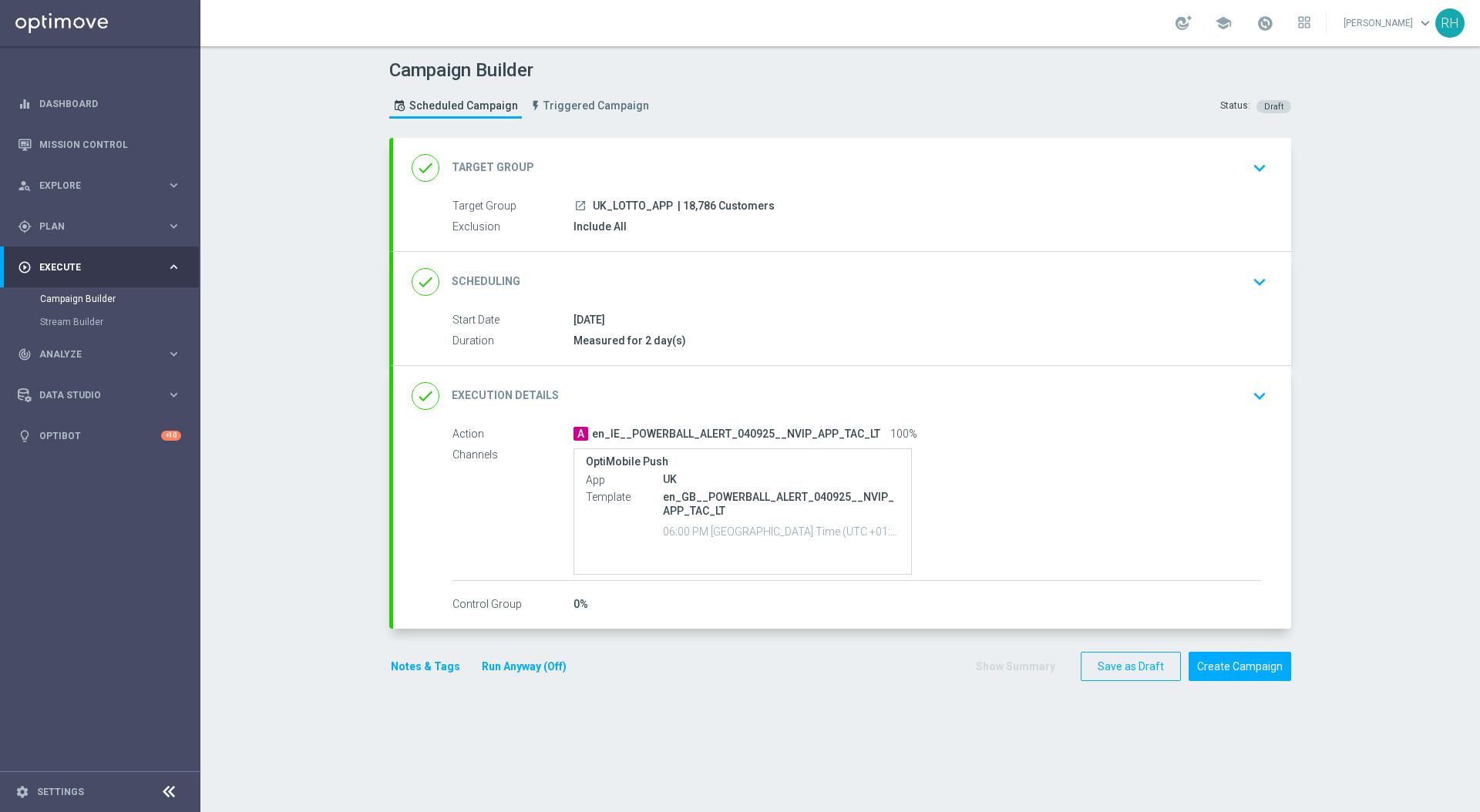
scroll to position [0, 0]
click at [691, 202] on span "| 18,786 Customers" at bounding box center [726, 206] width 97 height 14
copy span "18,786"
click at [450, 661] on button "Notes & Tags" at bounding box center [425, 666] width 72 height 19
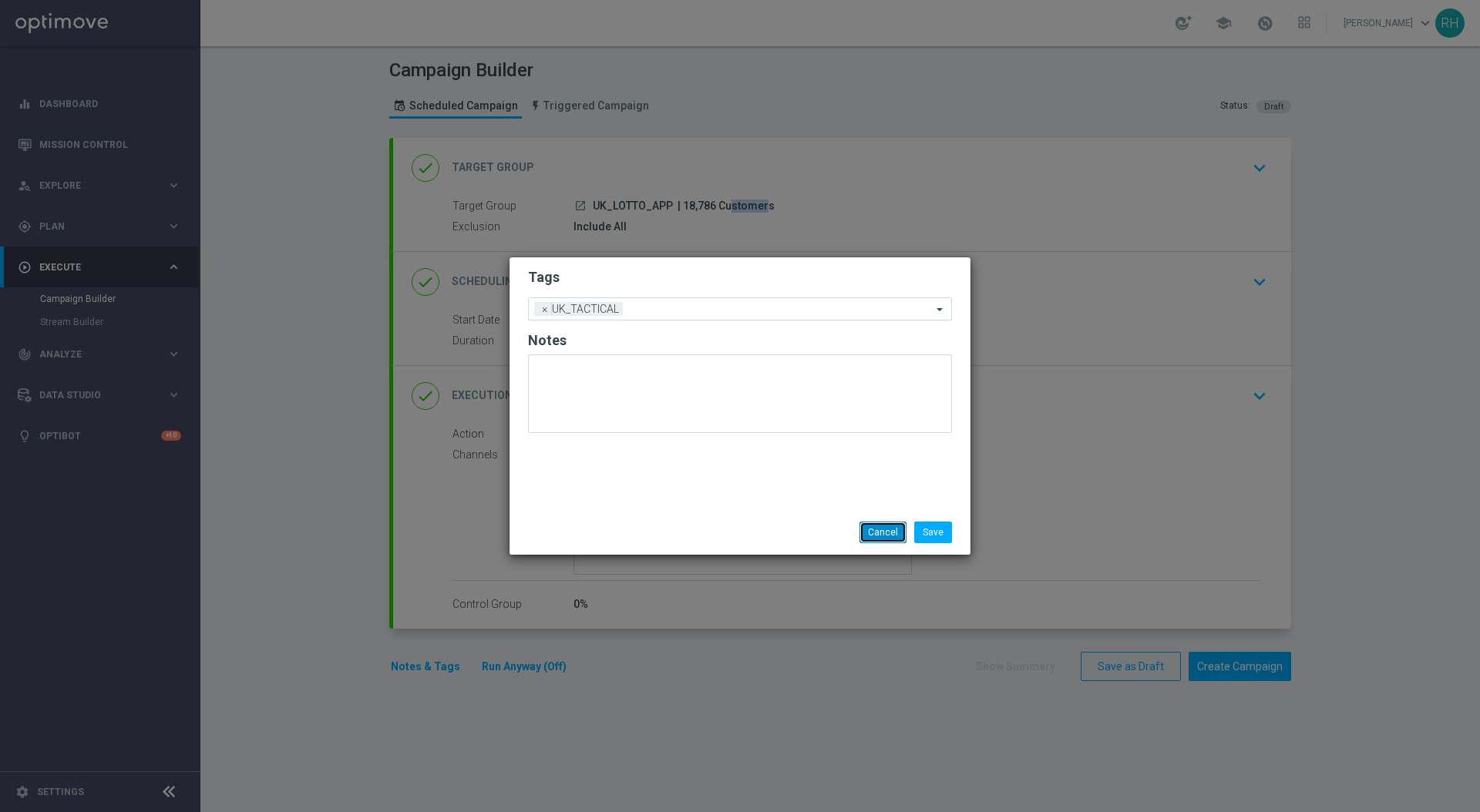
click at [888, 540] on button "Cancel" at bounding box center [883, 533] width 47 height 22
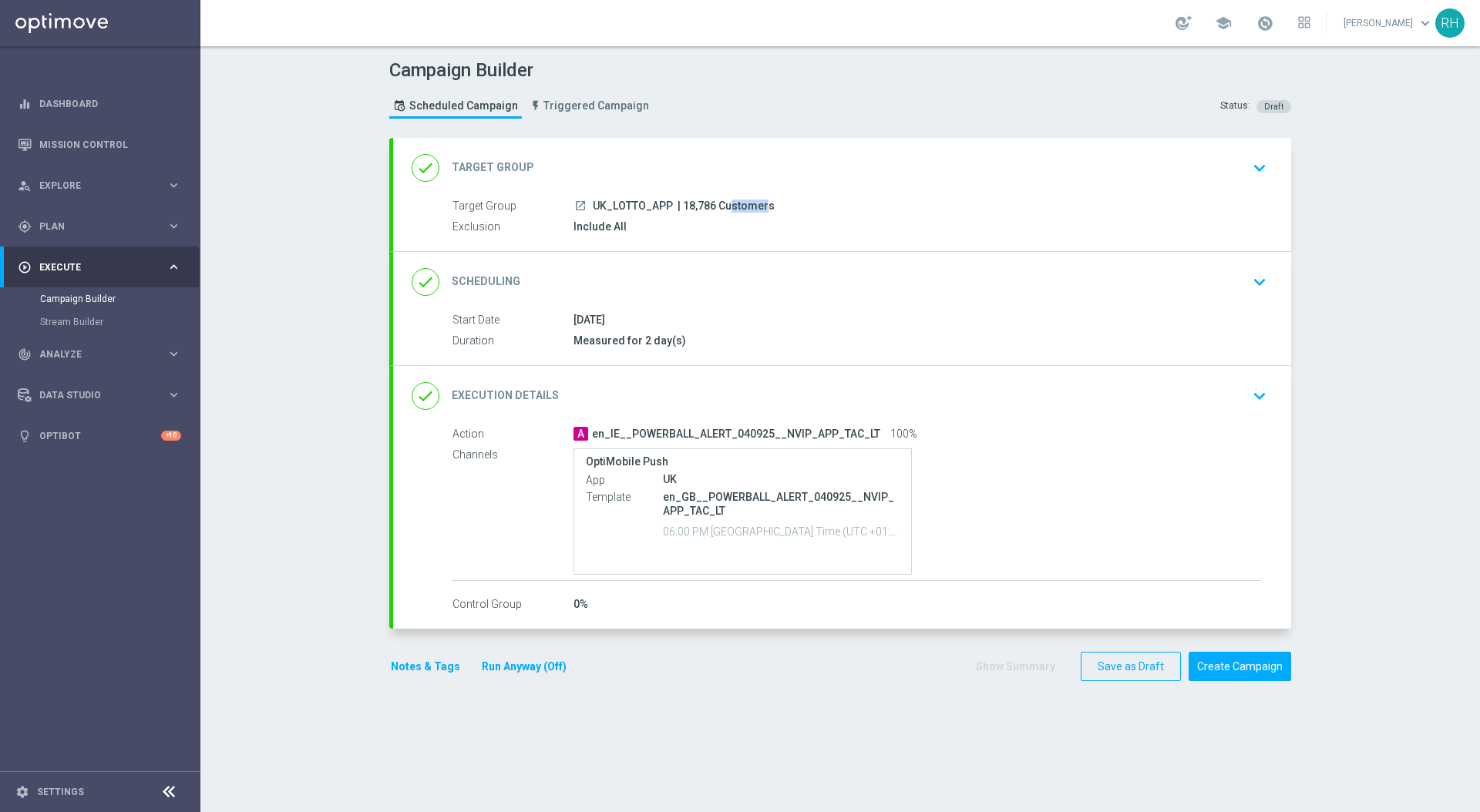
click at [819, 701] on section "done Target Group keyboard_arrow_down Target Group launch UK_LOTTO_APP | 18,786…" at bounding box center [841, 468] width 925 height 659
click at [1212, 676] on button "Create Campaign" at bounding box center [1240, 666] width 103 height 30
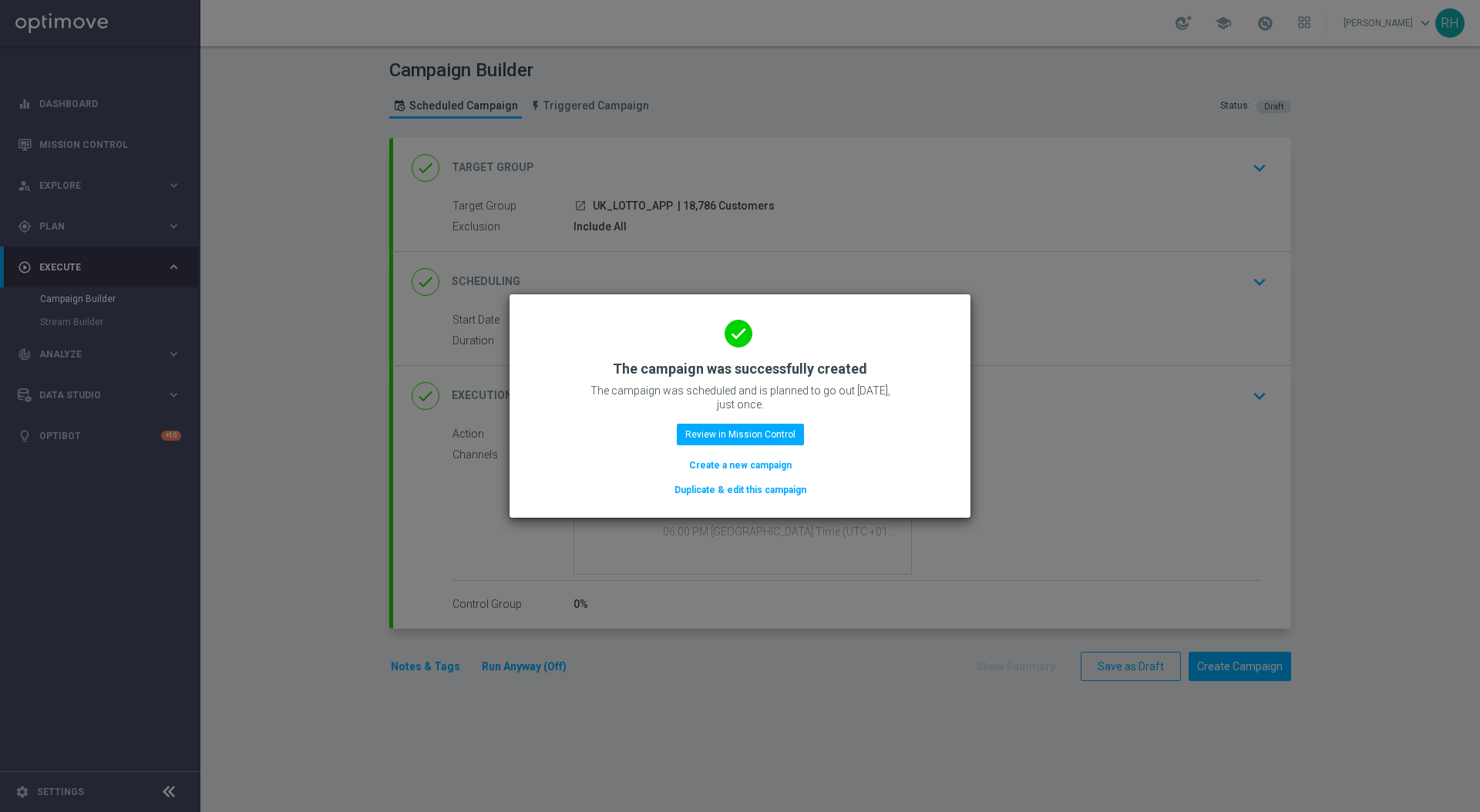
click at [706, 756] on modal-container "done The campaign was successfully created The campaign was scheduled and is pl…" at bounding box center [740, 406] width 1480 height 812
click at [822, 312] on div "done The campaign was successfully created The campaign was scheduled and is pl…" at bounding box center [740, 404] width 424 height 189
click at [734, 435] on button "Review in Mission Control" at bounding box center [740, 435] width 127 height 22
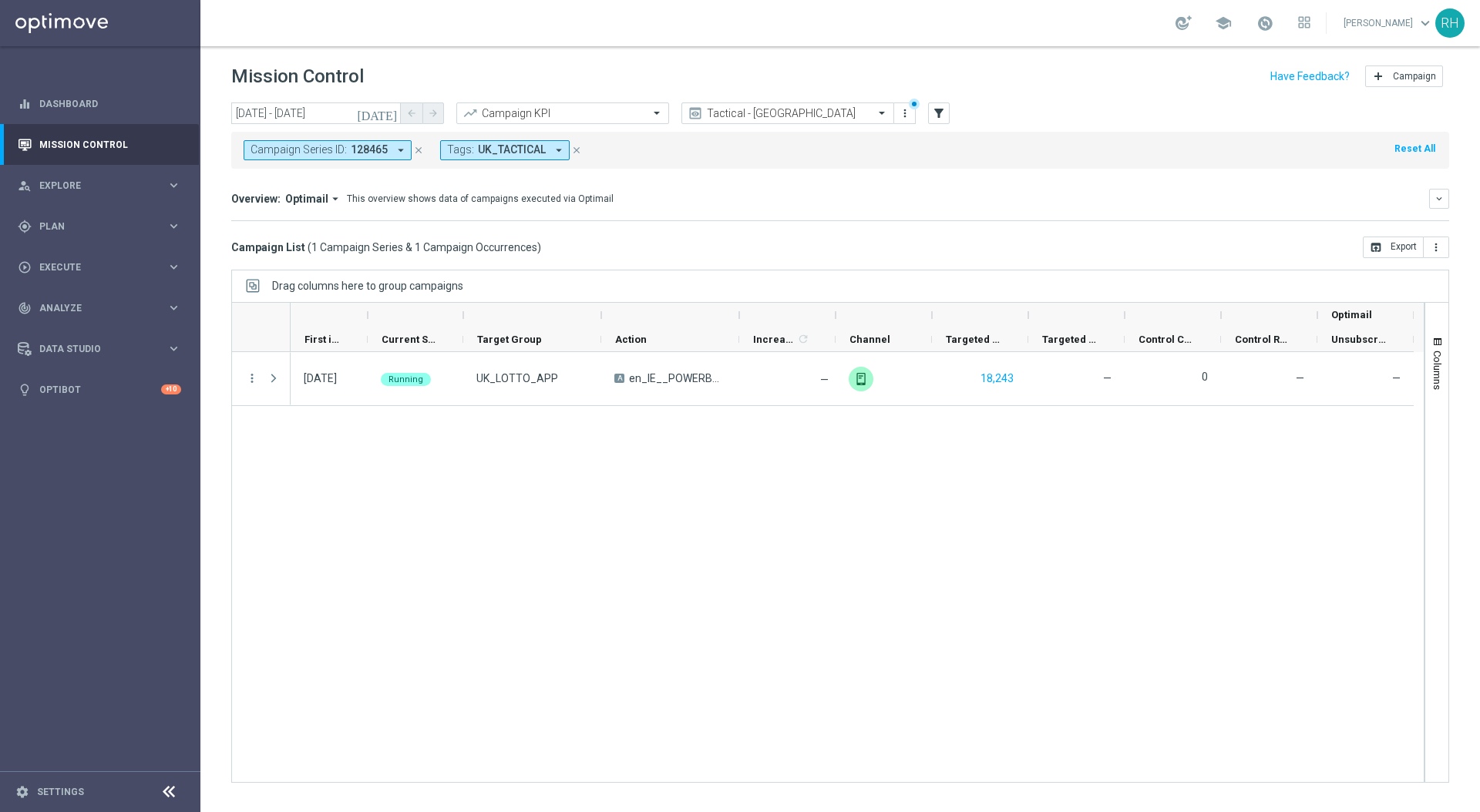
click at [991, 211] on div "Overview: Optimail arrow_drop_down This overview shows data of campaigns execut…" at bounding box center [841, 204] width 1218 height 32
click at [966, 296] on div "Drag columns here to group campaigns" at bounding box center [841, 286] width 1218 height 32
click at [962, 290] on div "Drag columns here to group campaigns" at bounding box center [841, 286] width 1218 height 32
click at [939, 282] on div "Drag columns here to group campaigns" at bounding box center [841, 286] width 1218 height 32
click at [100, 144] on link "Mission Control" at bounding box center [110, 145] width 142 height 41
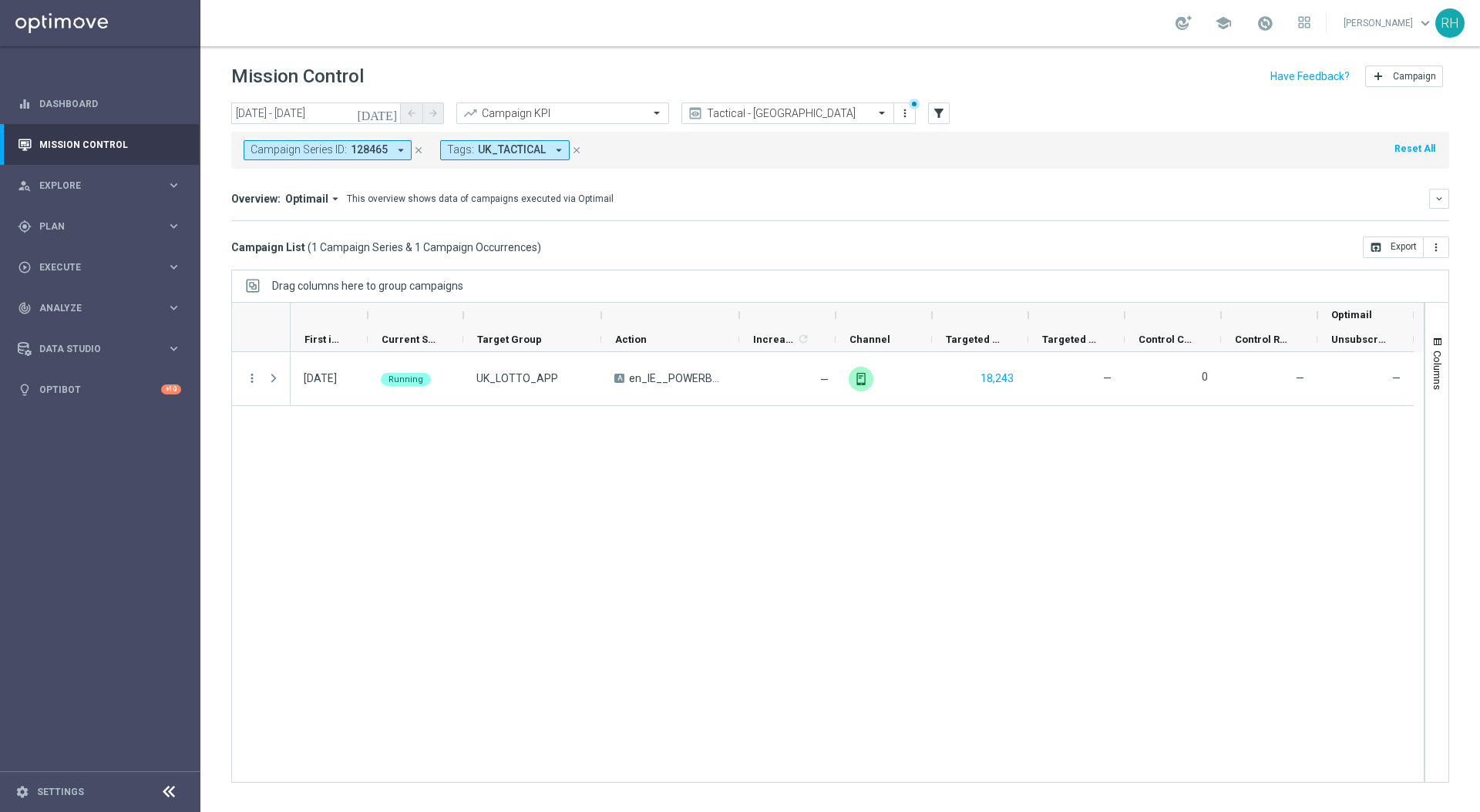
click at [1033, 612] on div "04 Sep 2025, Thursday Running UK_LOTTO_APP A en_IE__POWERBALL_ALERT_040925__NVI…" at bounding box center [857, 568] width 1134 height 430
drag, startPoint x: 1002, startPoint y: 465, endPoint x: 1018, endPoint y: 307, distance: 158.8
click at [1007, 460] on div "04 Sep 2025, Thursday Running UK_LOTTO_APP A en_IE__POWERBALL_ALERT_040925__NVI…" at bounding box center [857, 568] width 1134 height 430
drag, startPoint x: 1017, startPoint y: 282, endPoint x: 1017, endPoint y: 330, distance: 48.0
click at [1017, 284] on div "Drag columns here to group campaigns" at bounding box center [841, 286] width 1218 height 32
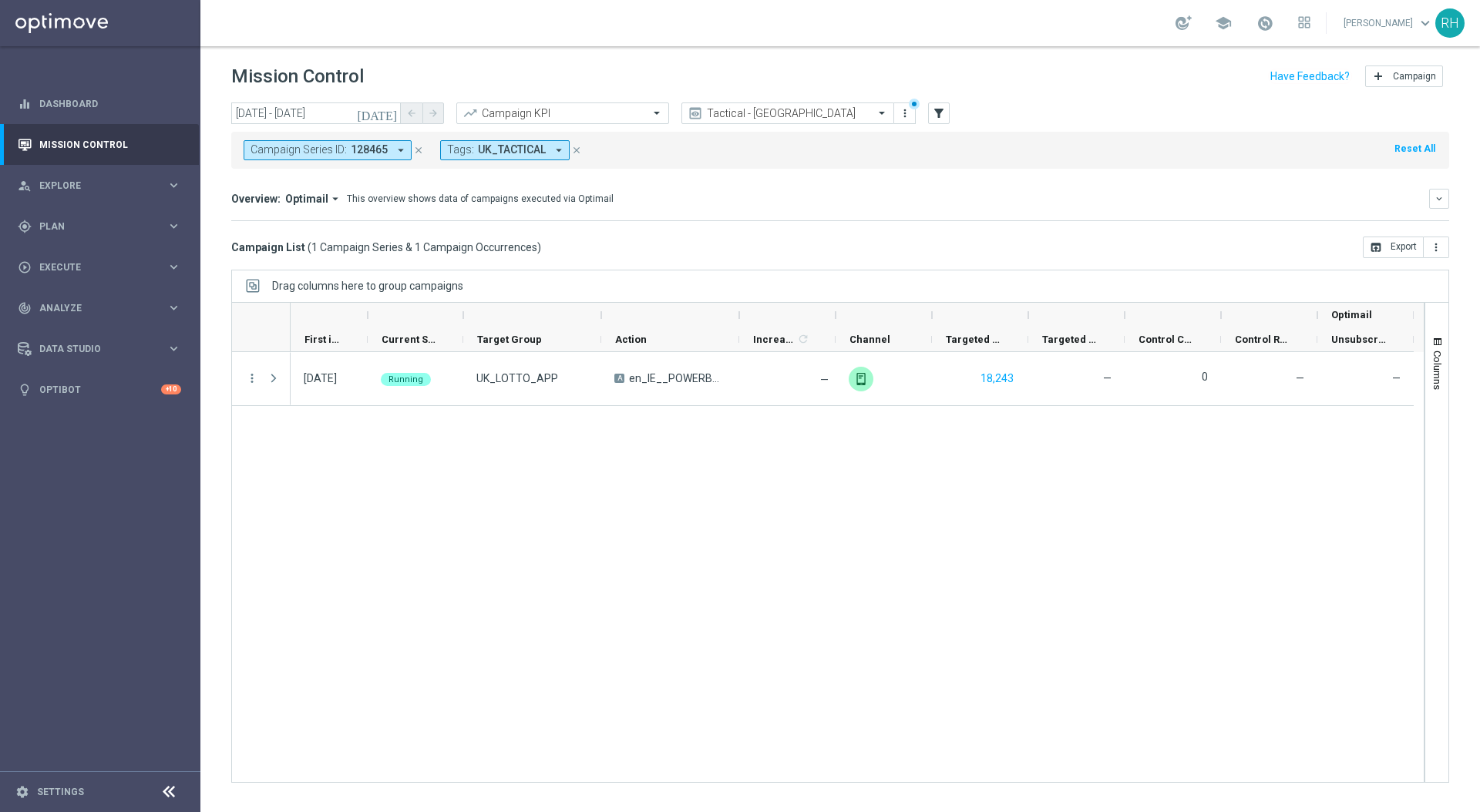
click at [1094, 242] on div "Campaign List ( 1 Campaign Series & 1 Campaign Occurrences ) open_in_browser Ex…" at bounding box center [841, 247] width 1218 height 22
click at [1109, 432] on div "04 Sep 2025, Thursday Running UK_LOTTO_APP A en_IE__POWERBALL_ALERT_040925__NVI…" at bounding box center [857, 568] width 1134 height 430
click at [1095, 246] on div "Campaign List ( 1 Campaign Series & 1 Campaign Occurrences ) open_in_browser Ex…" at bounding box center [841, 247] width 1218 height 22
click at [525, 616] on div "04 Sep 2025, Thursday Running UK_LOTTO_APP A en_IE__POWERBALL_ALERT_040925__NVI…" at bounding box center [857, 568] width 1134 height 430
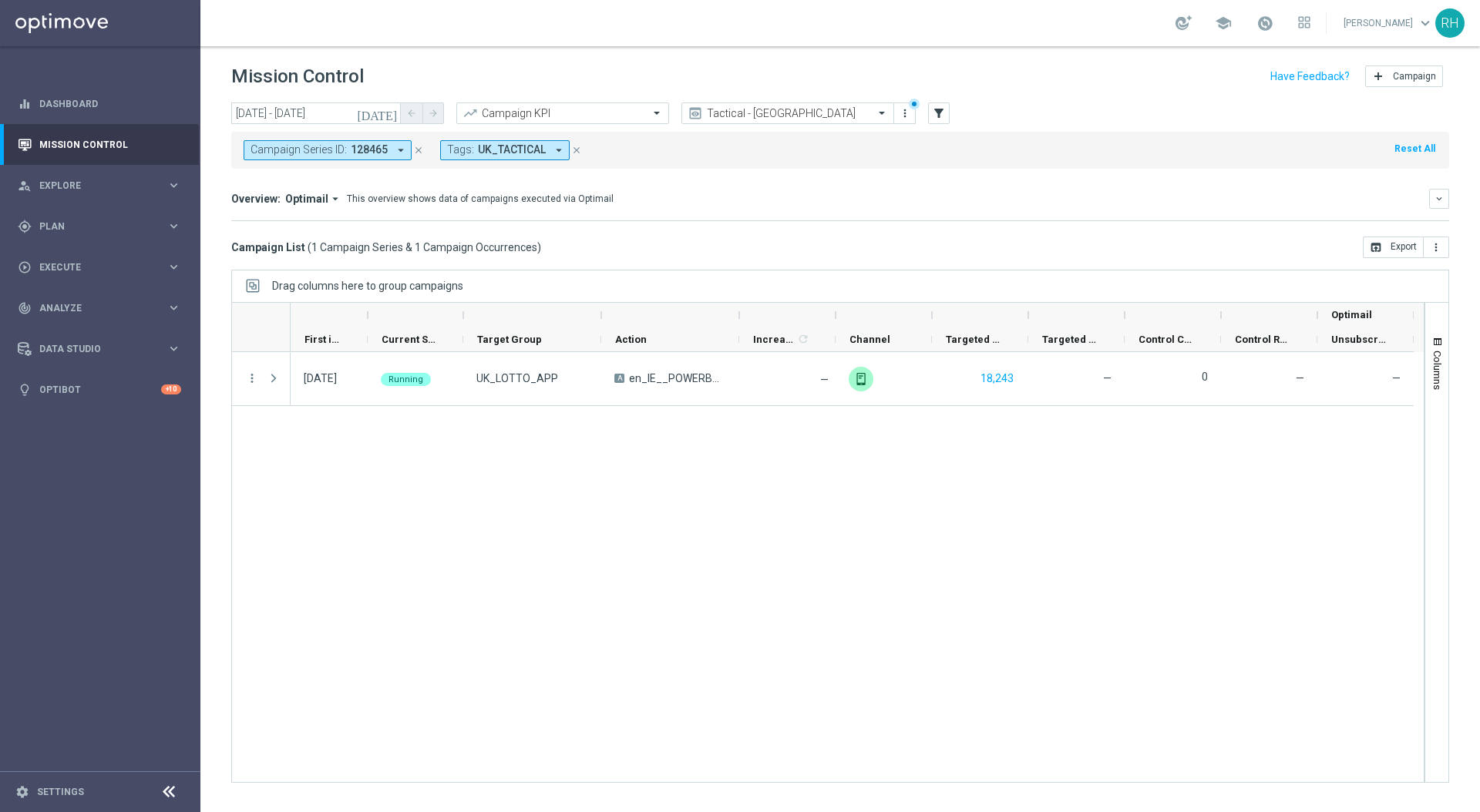
click at [534, 617] on div "04 Sep 2025, Thursday Running UK_LOTTO_APP A en_IE__POWERBALL_ALERT_040925__NVI…" at bounding box center [857, 568] width 1134 height 430
click at [417, 150] on icon "close" at bounding box center [419, 150] width 11 height 11
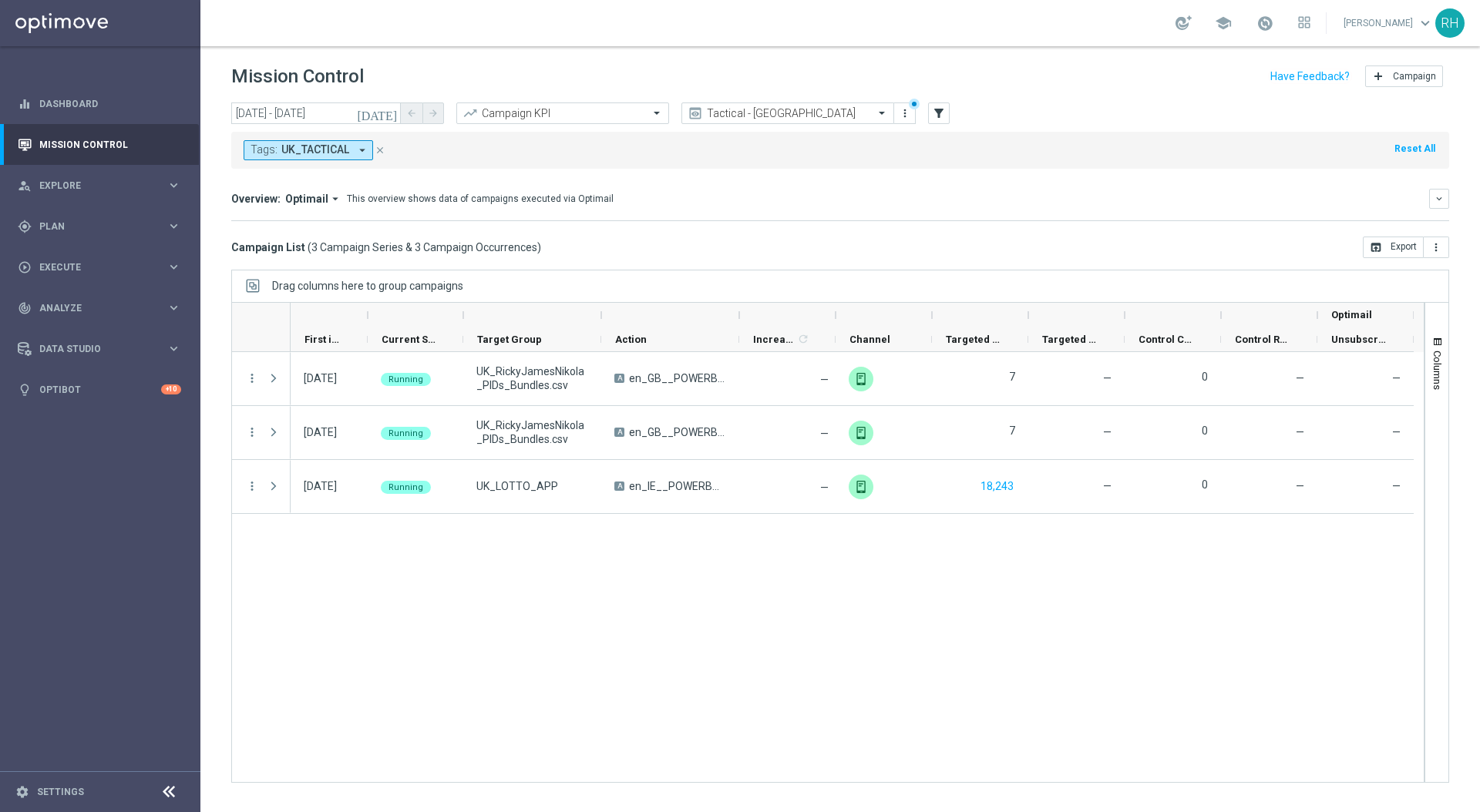
drag, startPoint x: 993, startPoint y: 47, endPoint x: 997, endPoint y: 35, distance: 12.6
click at [997, 35] on section "school Ricky Hubbard keyboard_arrow_down RH Mission Control add Campaign today …" at bounding box center [841, 406] width 1280 height 812
click at [1021, 197] on div "Overview: Optimail arrow_drop_down This overview shows data of campaigns execut…" at bounding box center [831, 199] width 1198 height 14
click at [100, 265] on span "Execute" at bounding box center [103, 267] width 127 height 9
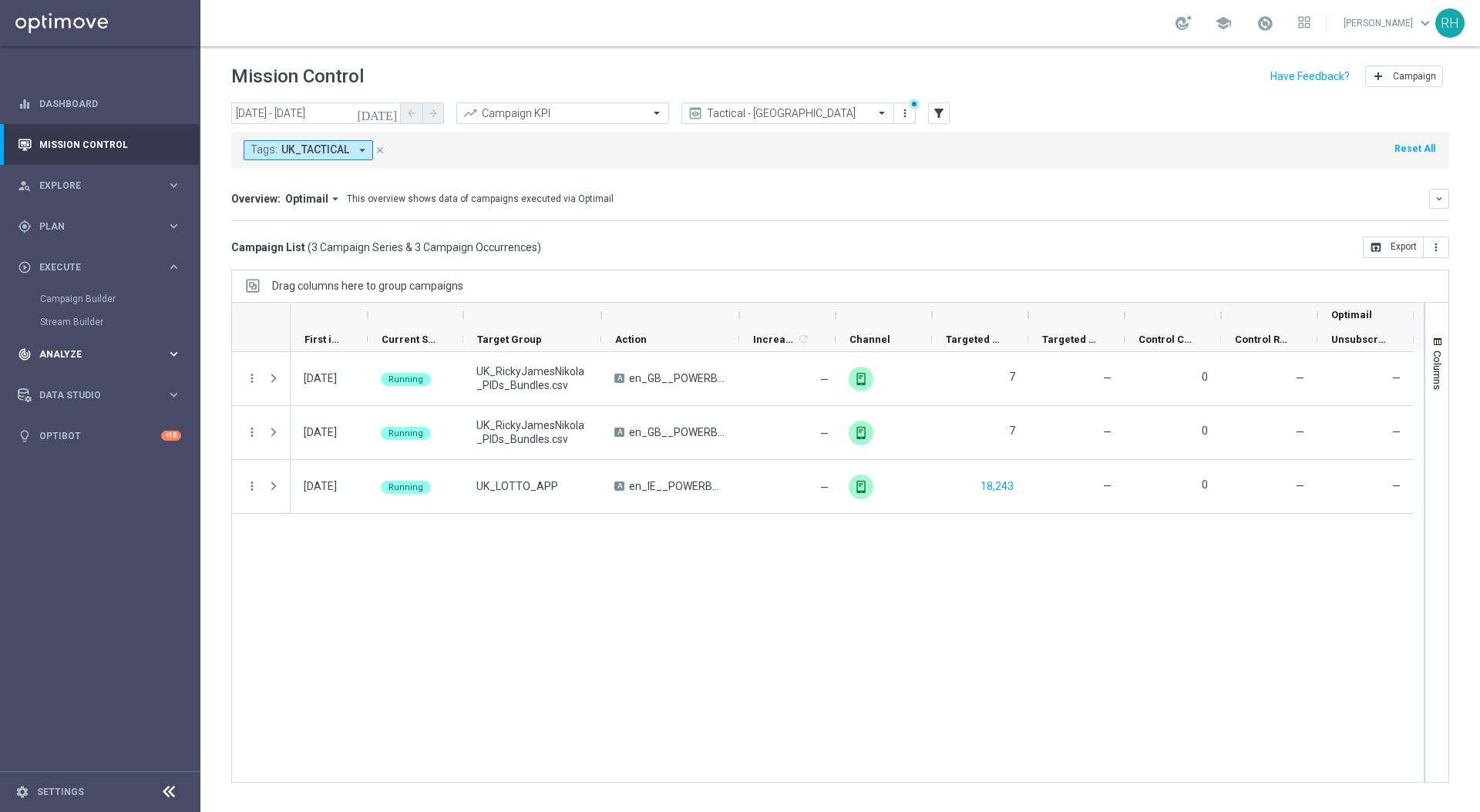
click at [103, 340] on div "track_changes Analyze keyboard_arrow_right" at bounding box center [99, 354] width 199 height 41
click at [99, 223] on span "Plan" at bounding box center [103, 226] width 127 height 9
click at [69, 330] on link "Optimail" at bounding box center [103, 327] width 113 height 12
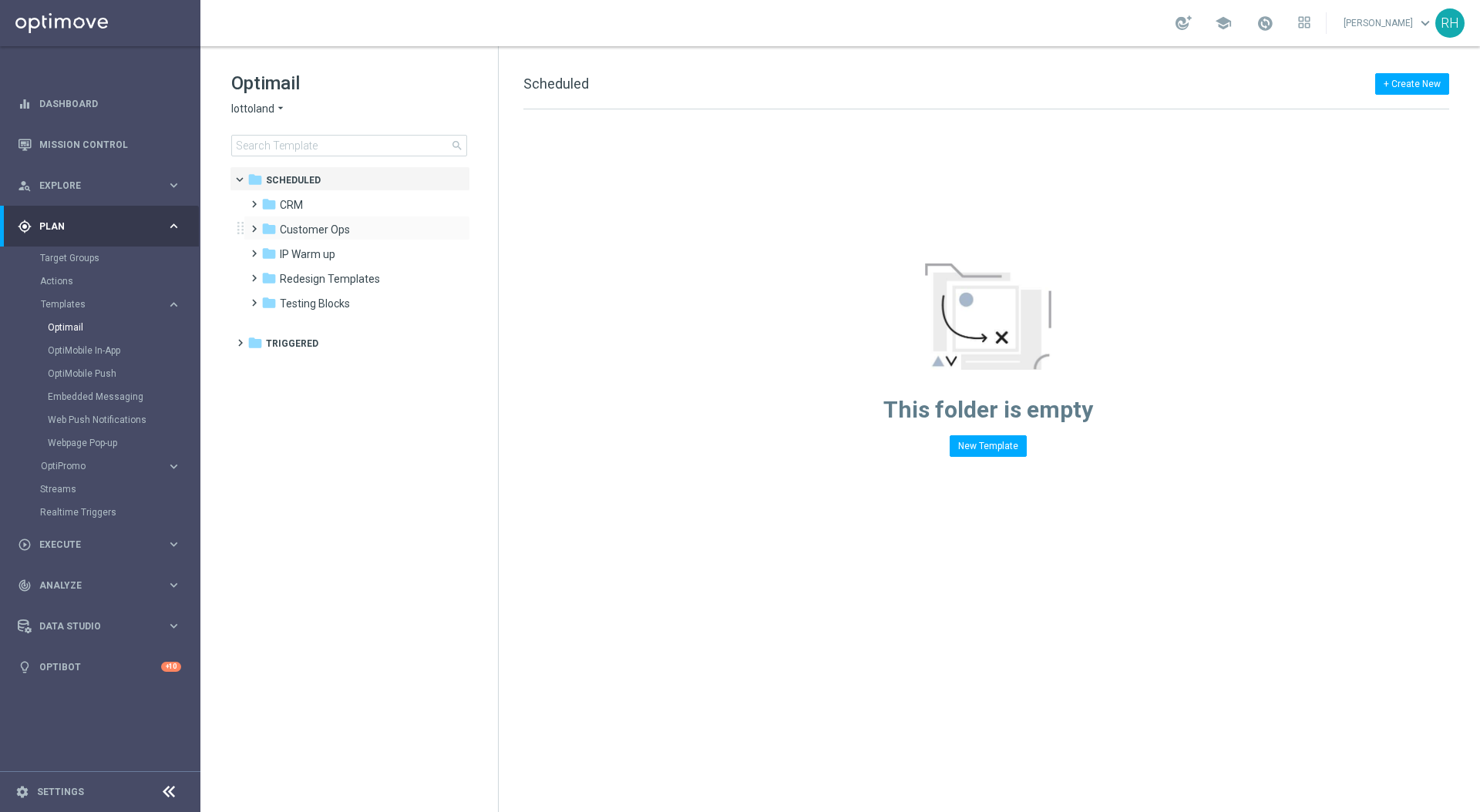
click at [251, 225] on span at bounding box center [251, 222] width 7 height 6
click at [286, 200] on span "CRM" at bounding box center [291, 204] width 23 height 14
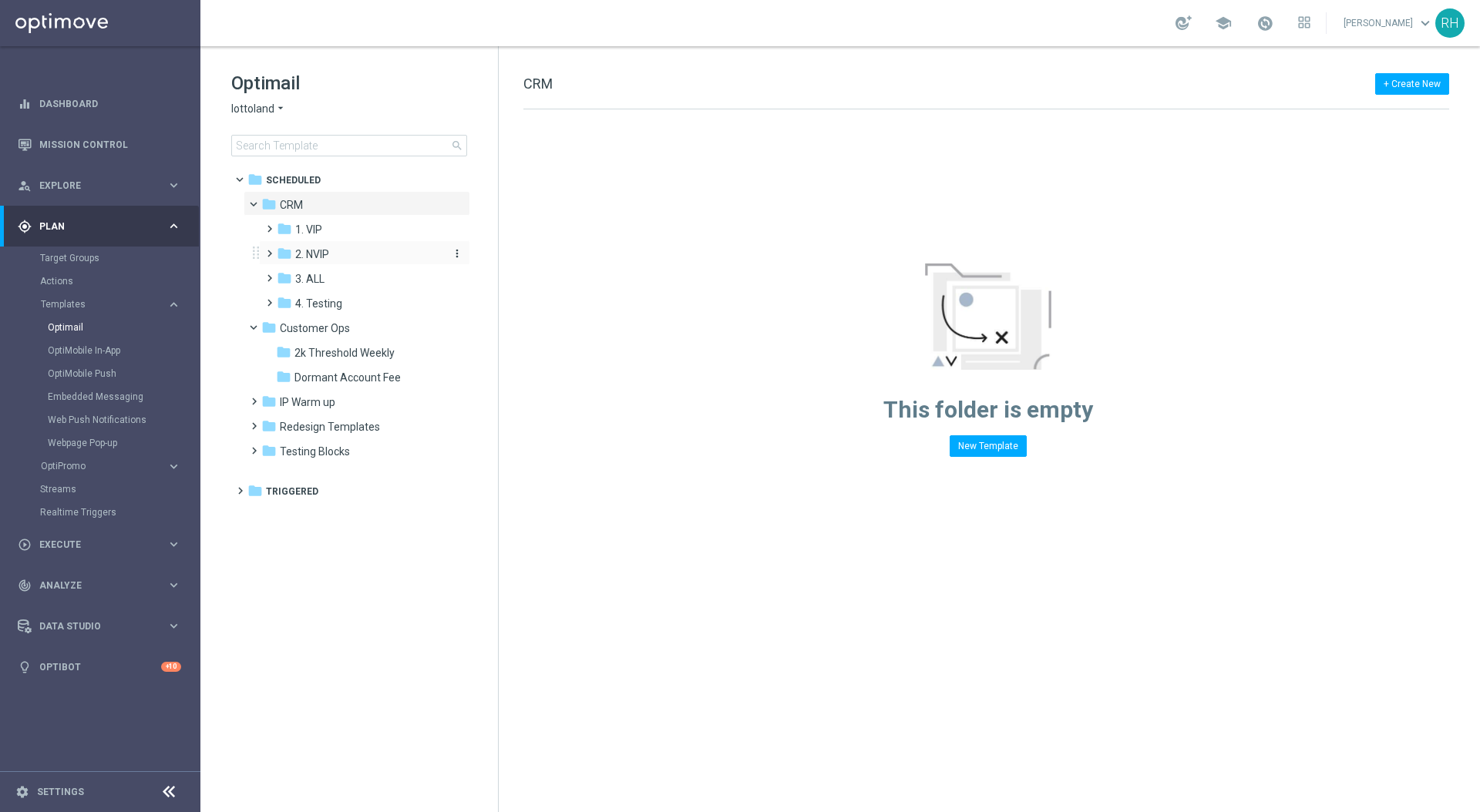
click at [270, 250] on span at bounding box center [267, 246] width 7 height 6
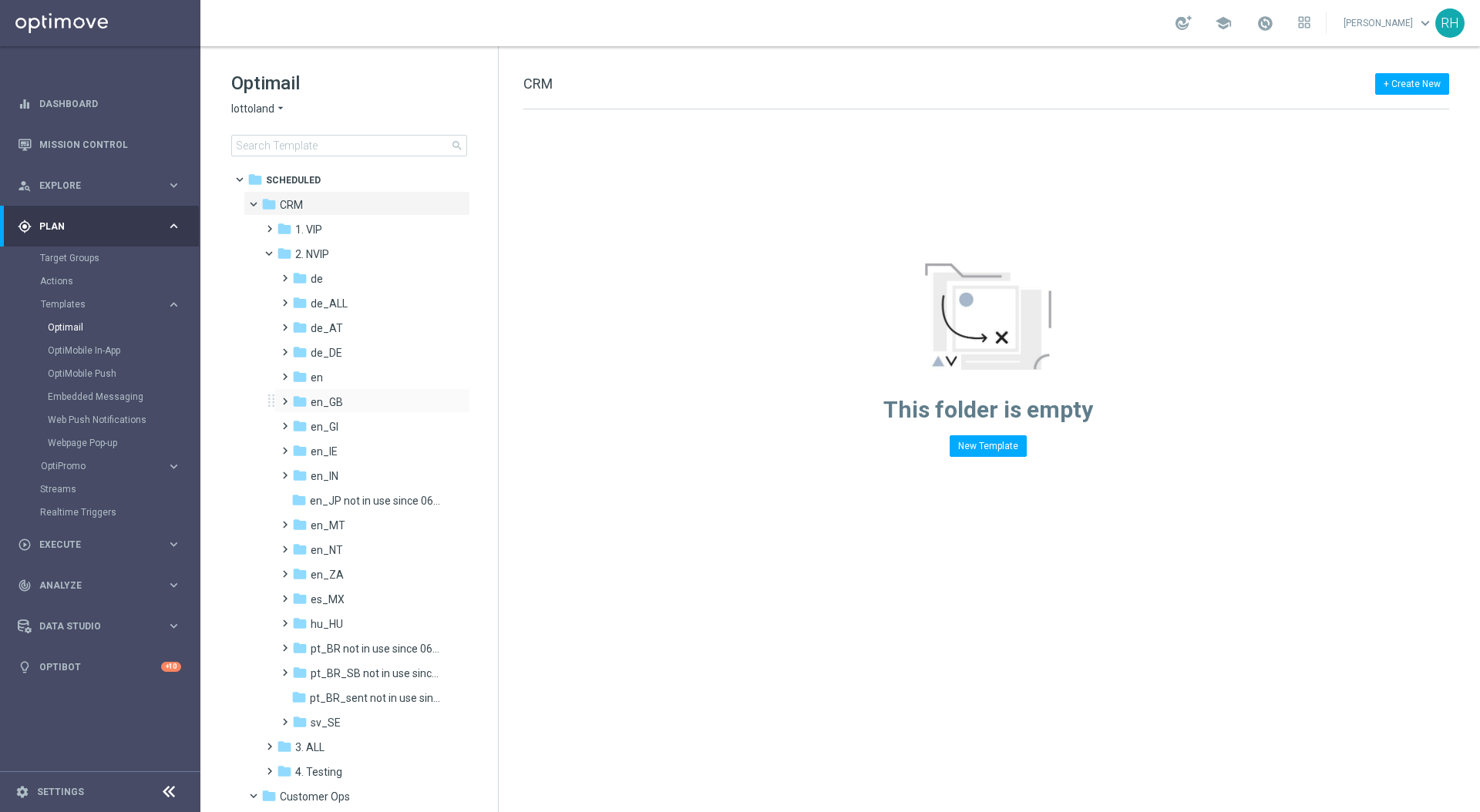
click at [286, 397] on span at bounding box center [282, 395] width 7 height 6
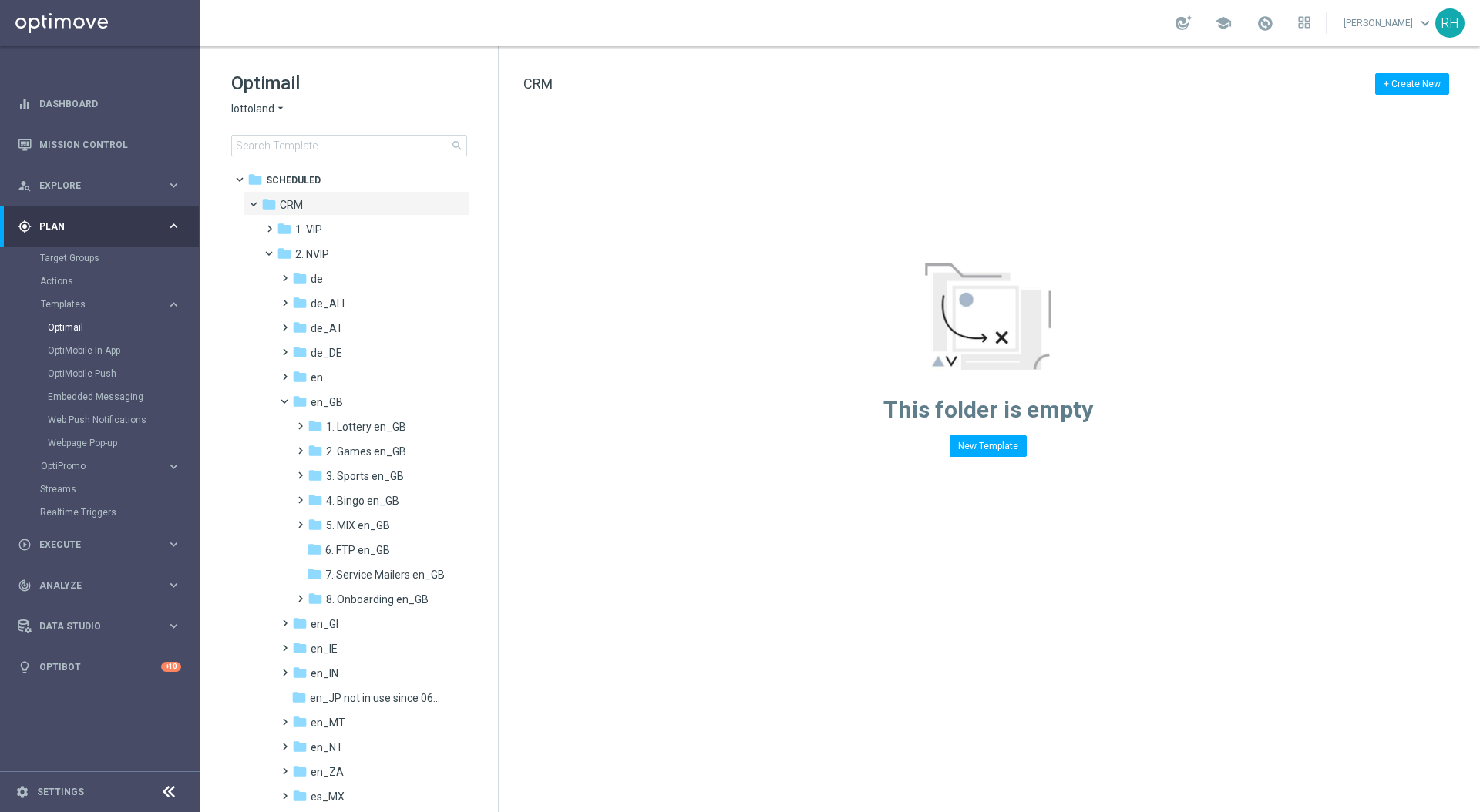
click at [613, 491] on div "+ Create New CRM Drag here to set row groups Drag here to set column labels F h…" at bounding box center [990, 429] width 982 height 766
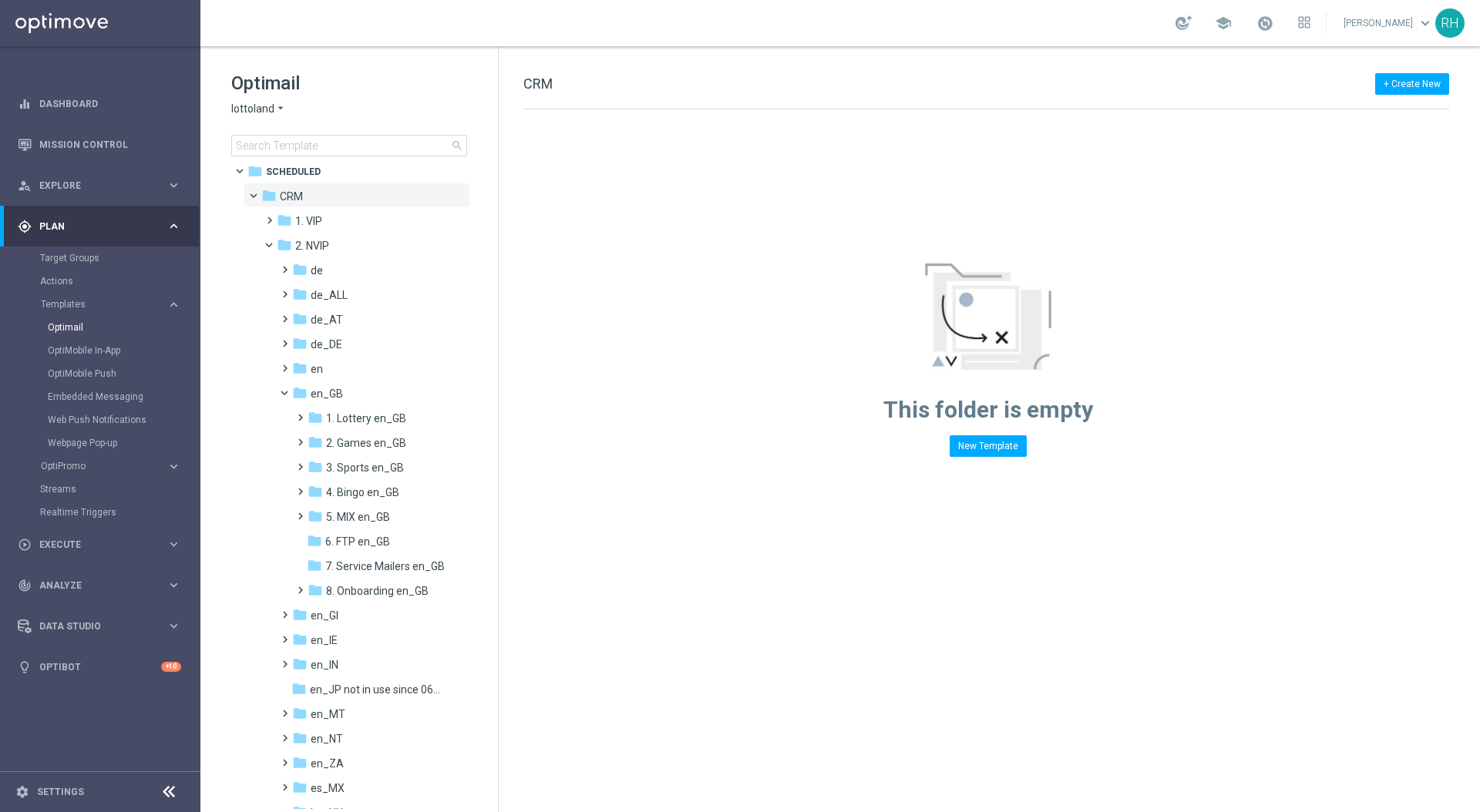
click at [680, 84] on div "+ Create New CRM" at bounding box center [986, 92] width 926 height 35
drag, startPoint x: 524, startPoint y: 86, endPoint x: 556, endPoint y: 88, distance: 32.1
click at [556, 88] on div "+ Create New CRM" at bounding box center [986, 92] width 926 height 35
click at [559, 91] on div "+ Create New CRM" at bounding box center [986, 92] width 926 height 35
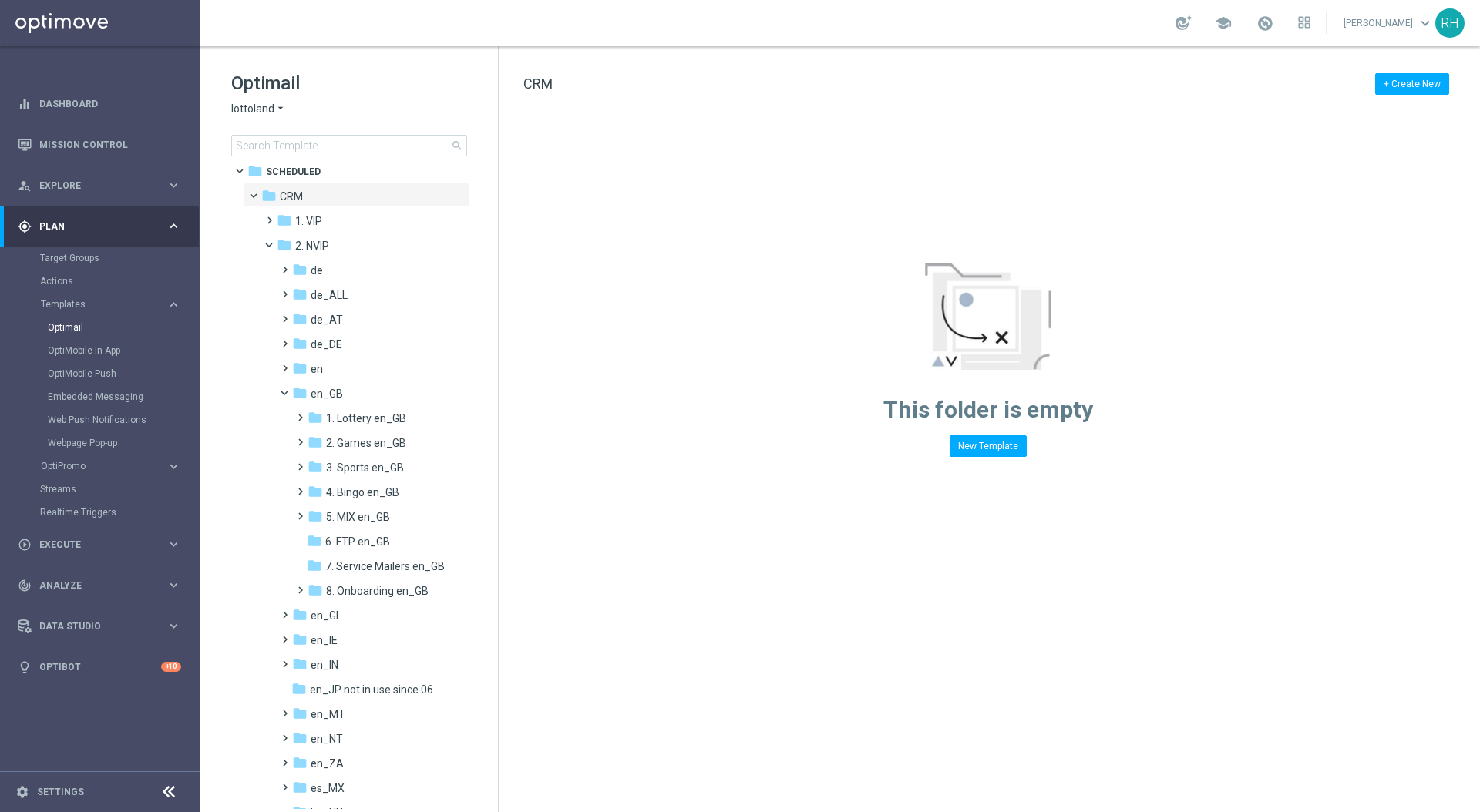
click at [615, 81] on div "+ Create New CRM" at bounding box center [986, 92] width 926 height 35
click at [661, 85] on div "+ Create New CRM" at bounding box center [986, 92] width 926 height 35
click at [663, 91] on div "+ Create New CRM" at bounding box center [986, 92] width 926 height 35
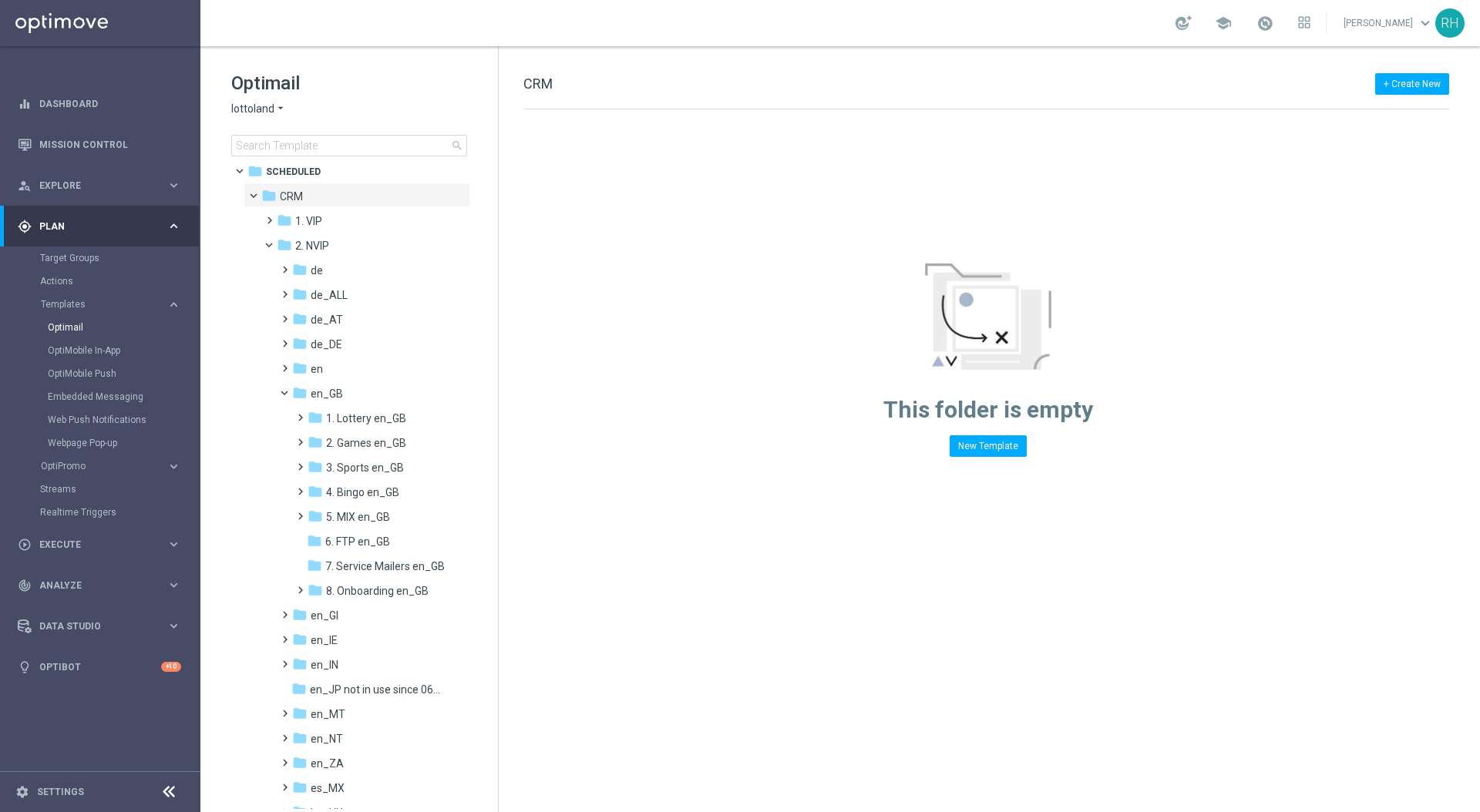
click at [663, 91] on div "+ Create New CRM" at bounding box center [986, 92] width 926 height 35
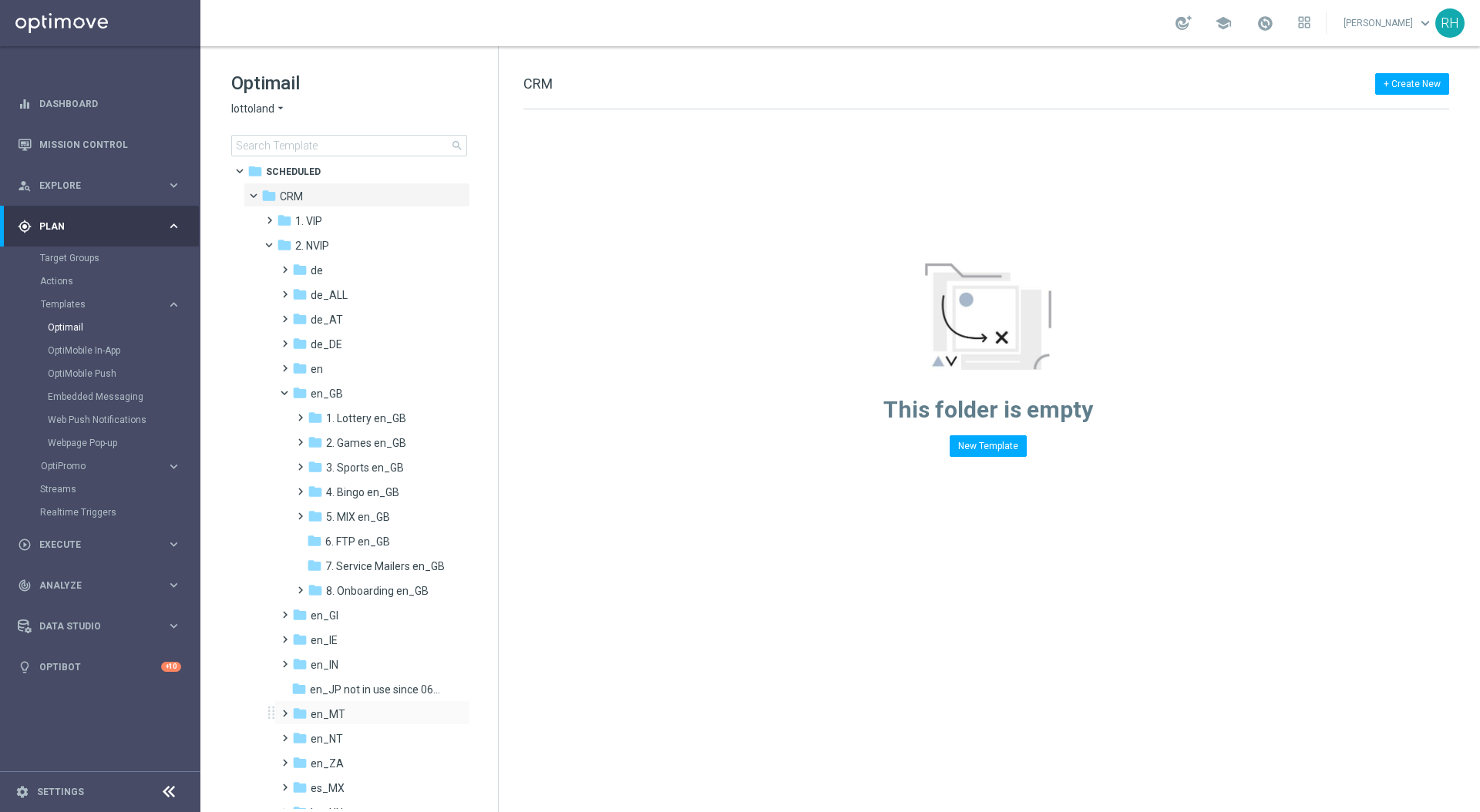
click at [281, 709] on span at bounding box center [282, 707] width 7 height 6
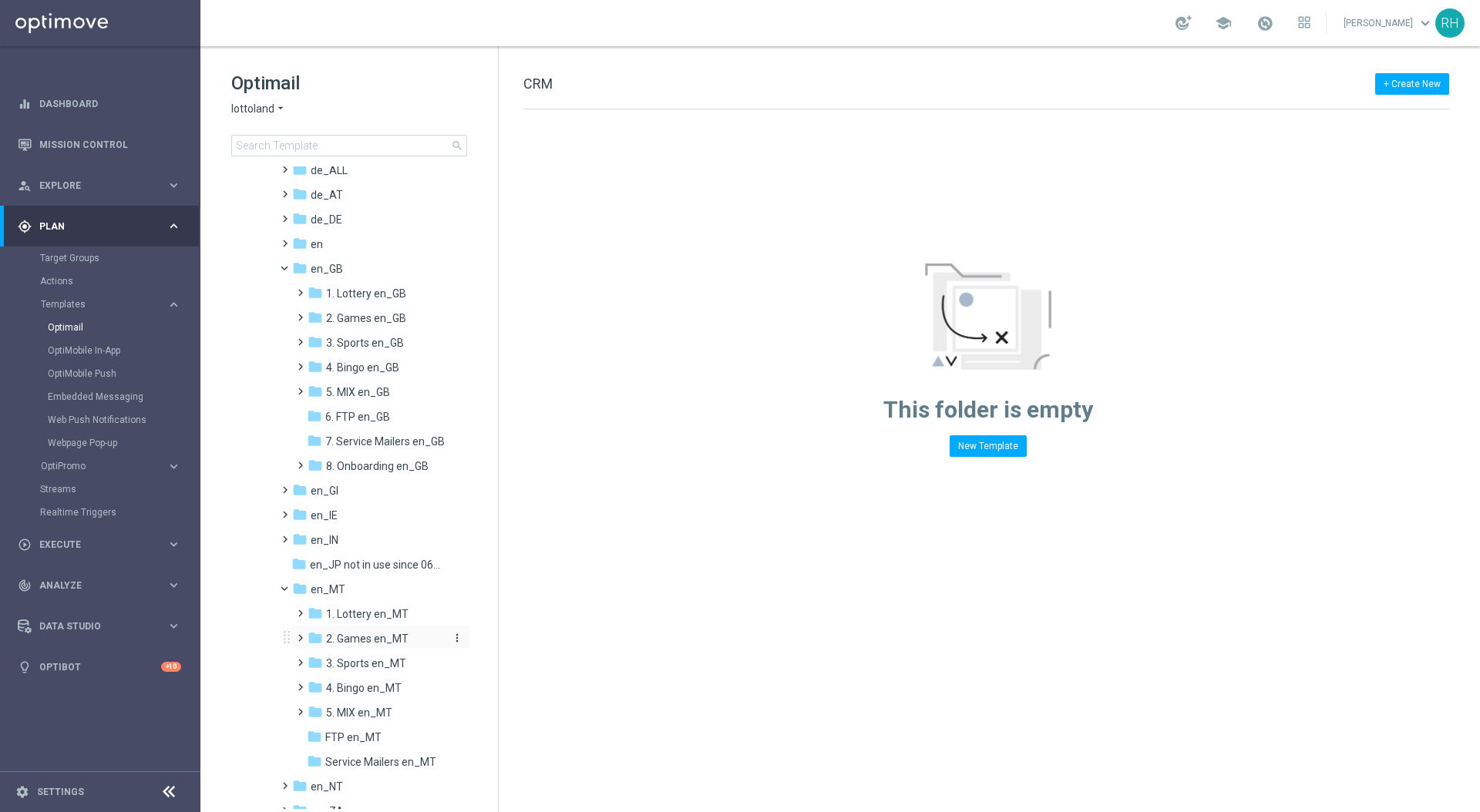
scroll to position [213, 0]
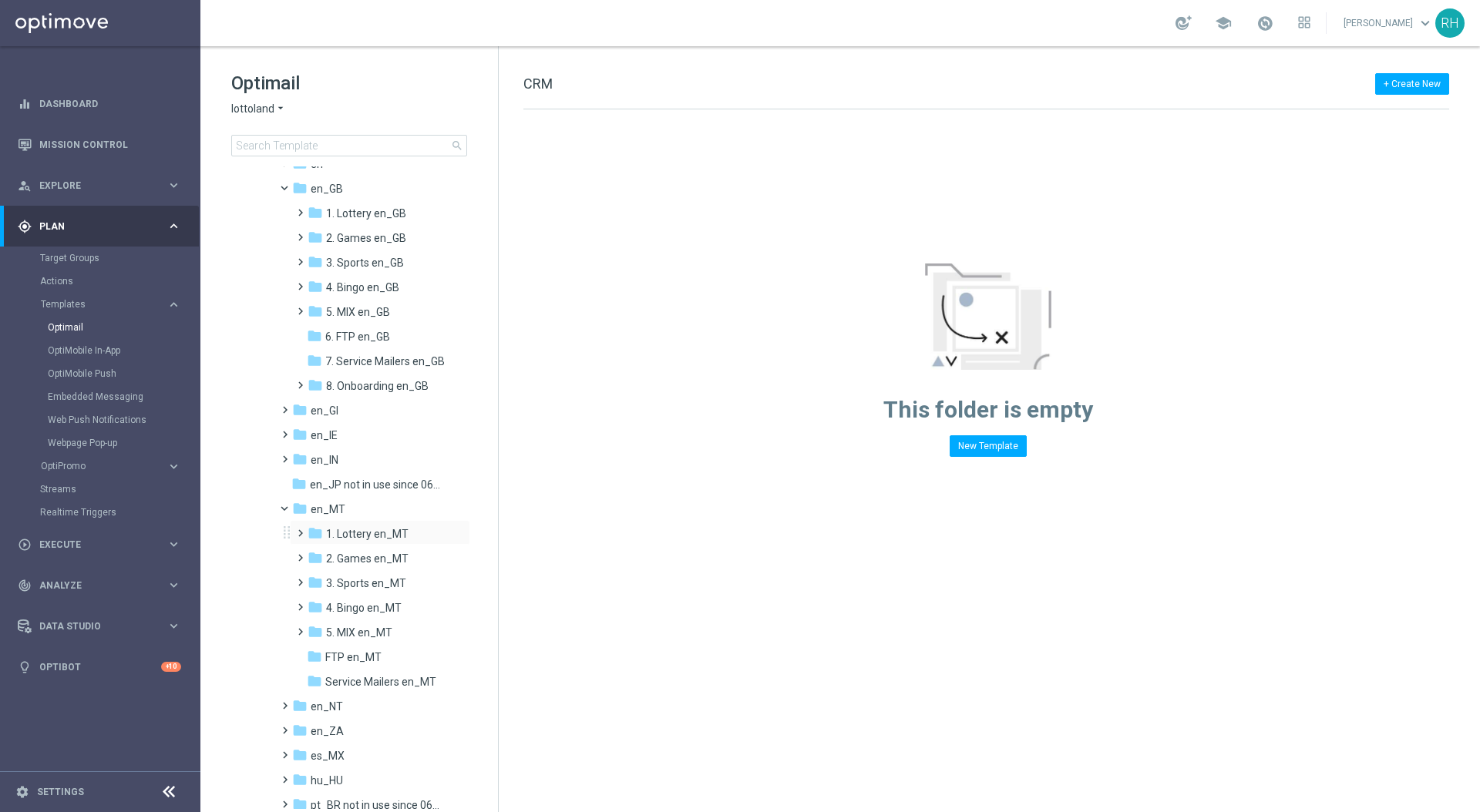
click at [300, 525] on span at bounding box center [298, 526] width 7 height 6
click at [336, 583] on icon "folder" at bounding box center [330, 582] width 16 height 16
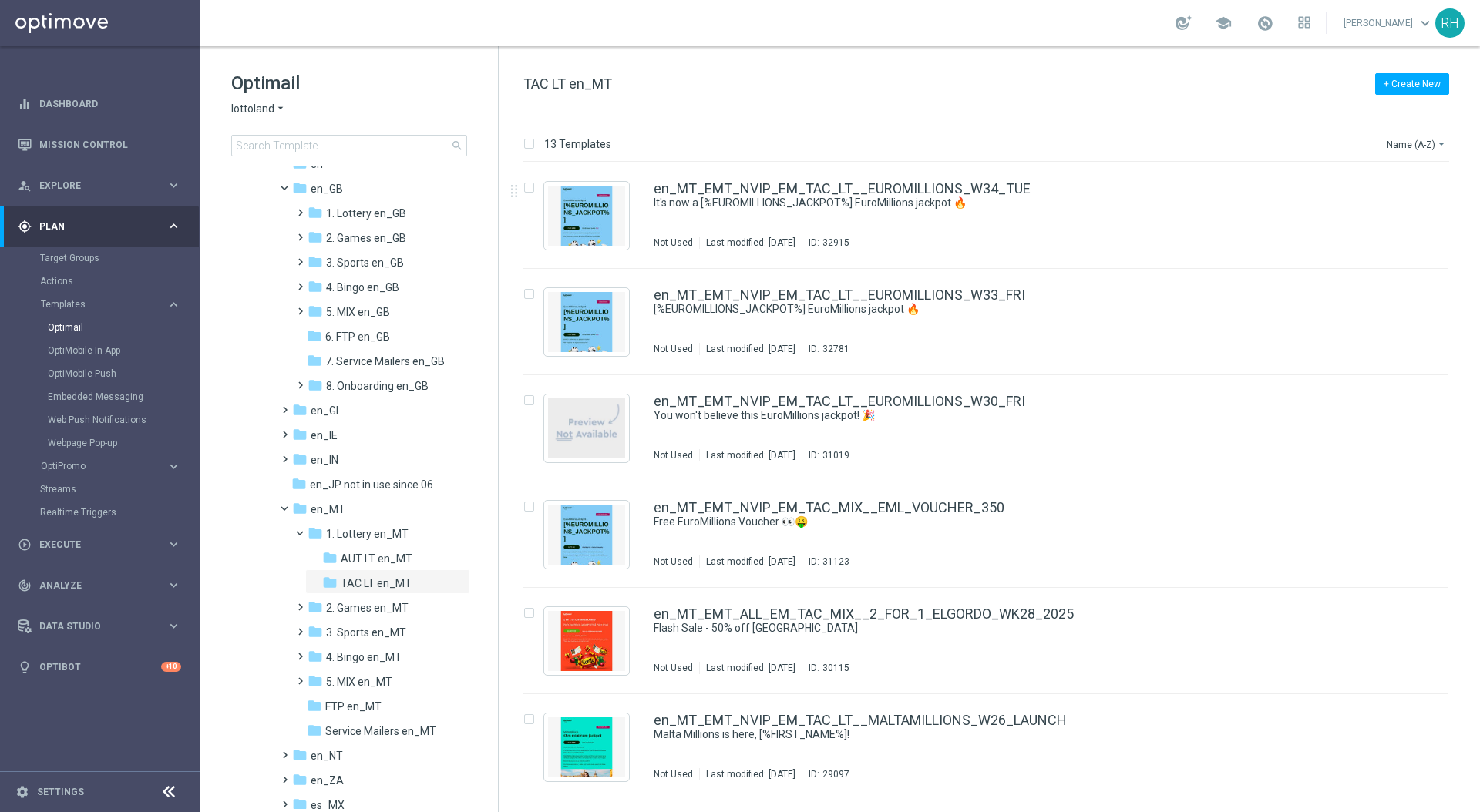
click at [591, 87] on span "TAC LT en_MT" at bounding box center [568, 84] width 89 height 16
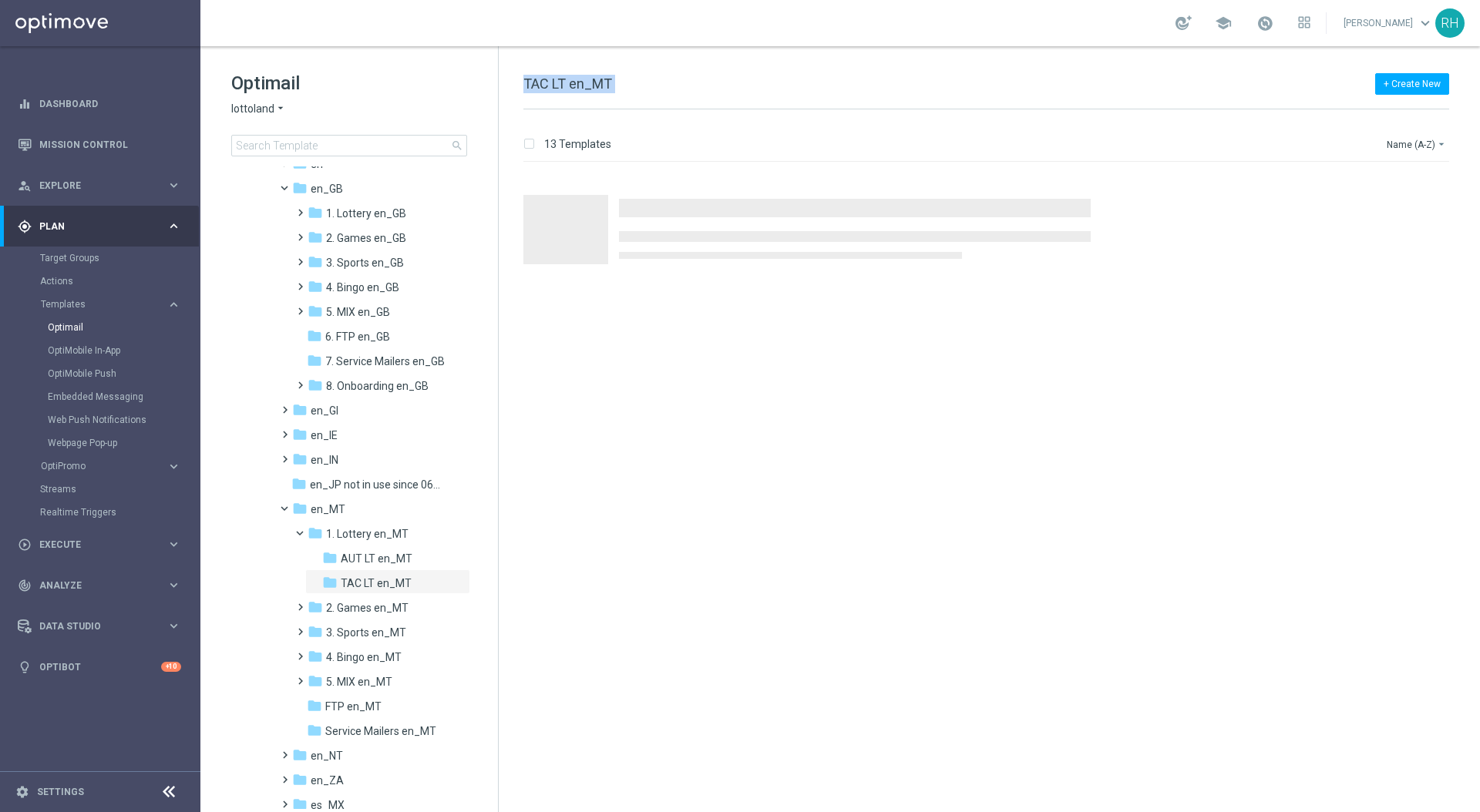
click at [591, 87] on span "TAC LT en_MT" at bounding box center [568, 84] width 89 height 16
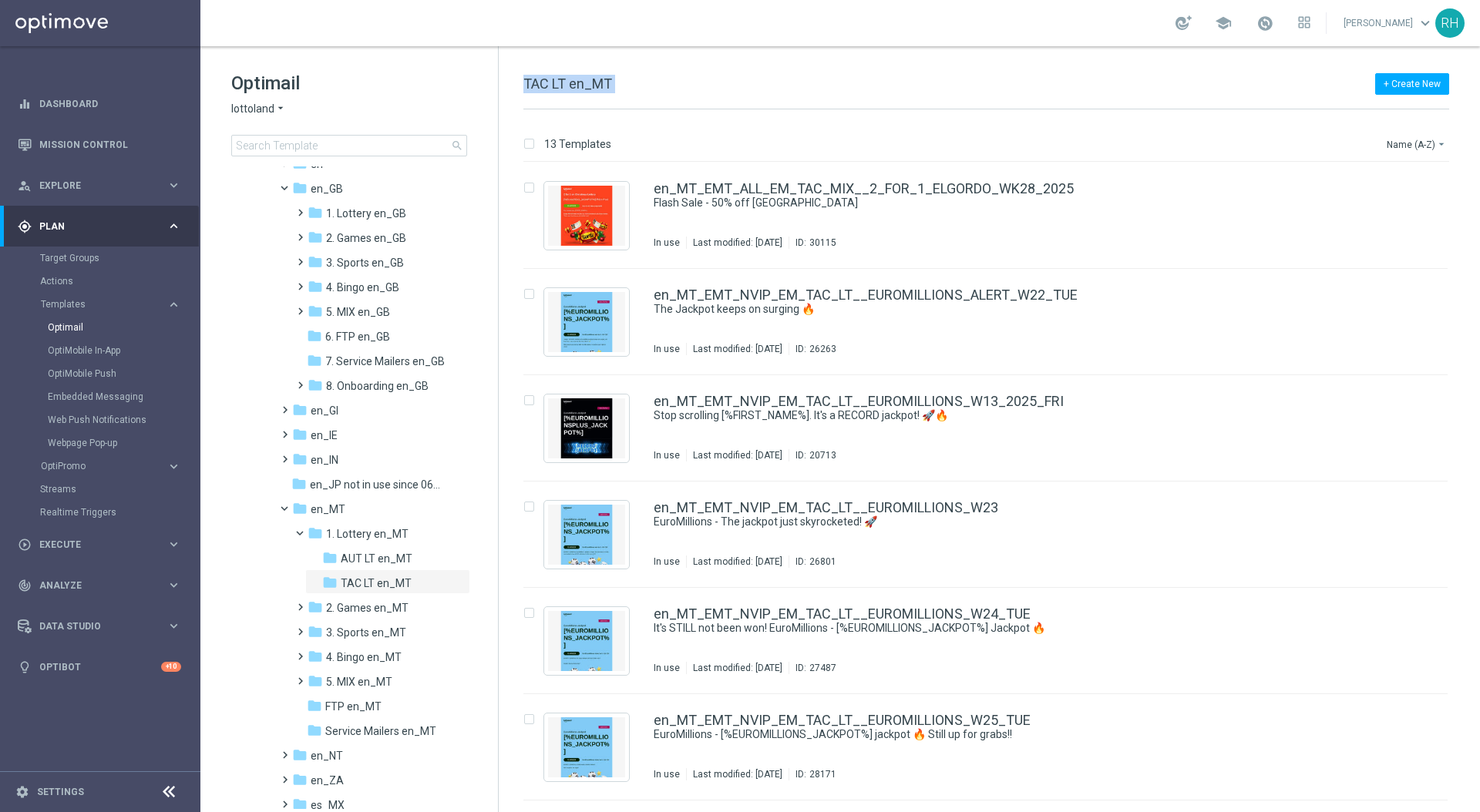
click at [632, 94] on div "+ Create New TAC LT en_MT" at bounding box center [986, 92] width 926 height 35
click at [571, 79] on span "TAC LT en_MT" at bounding box center [568, 84] width 89 height 16
copy div "TAC LT en_MT"
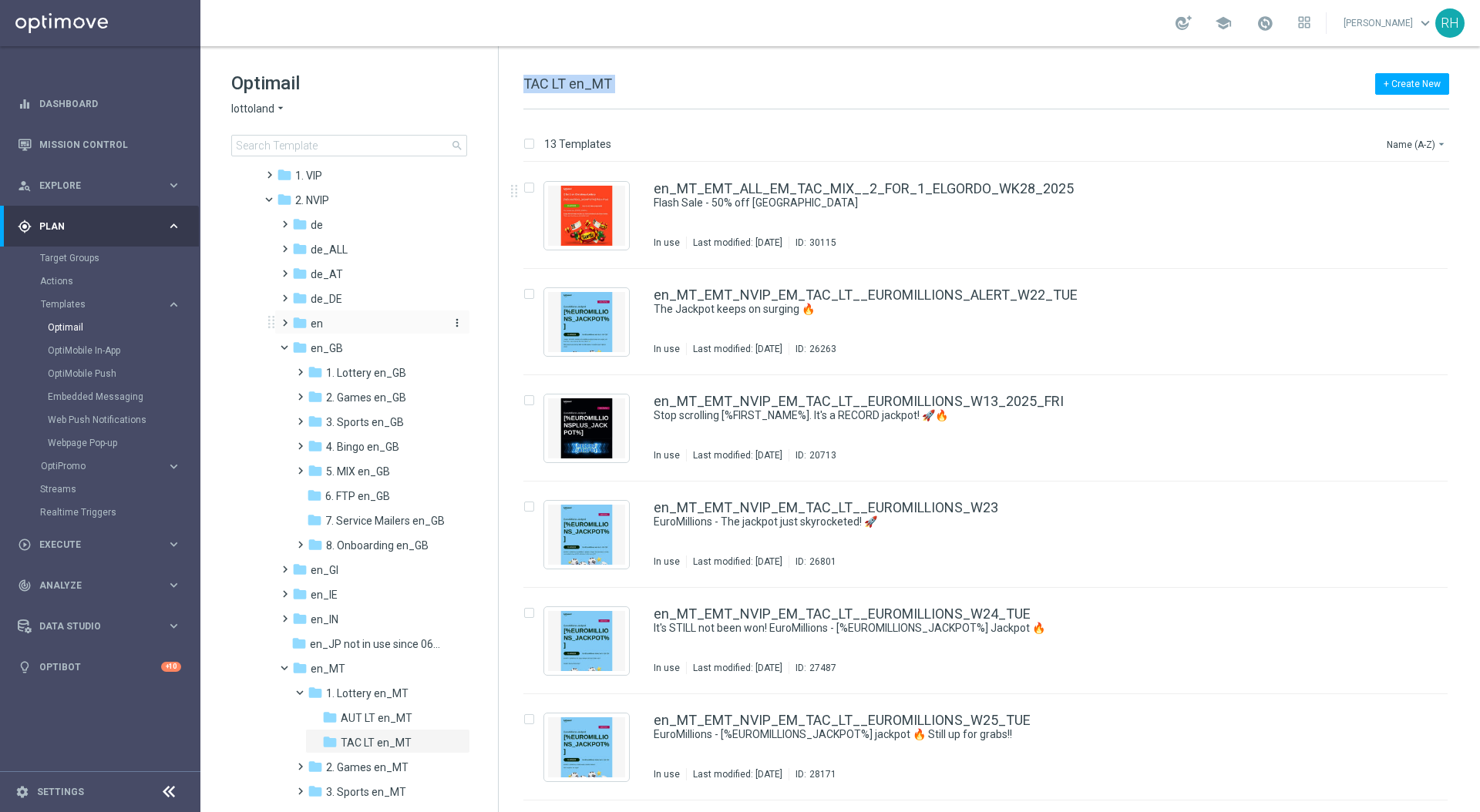
scroll to position [47, 0]
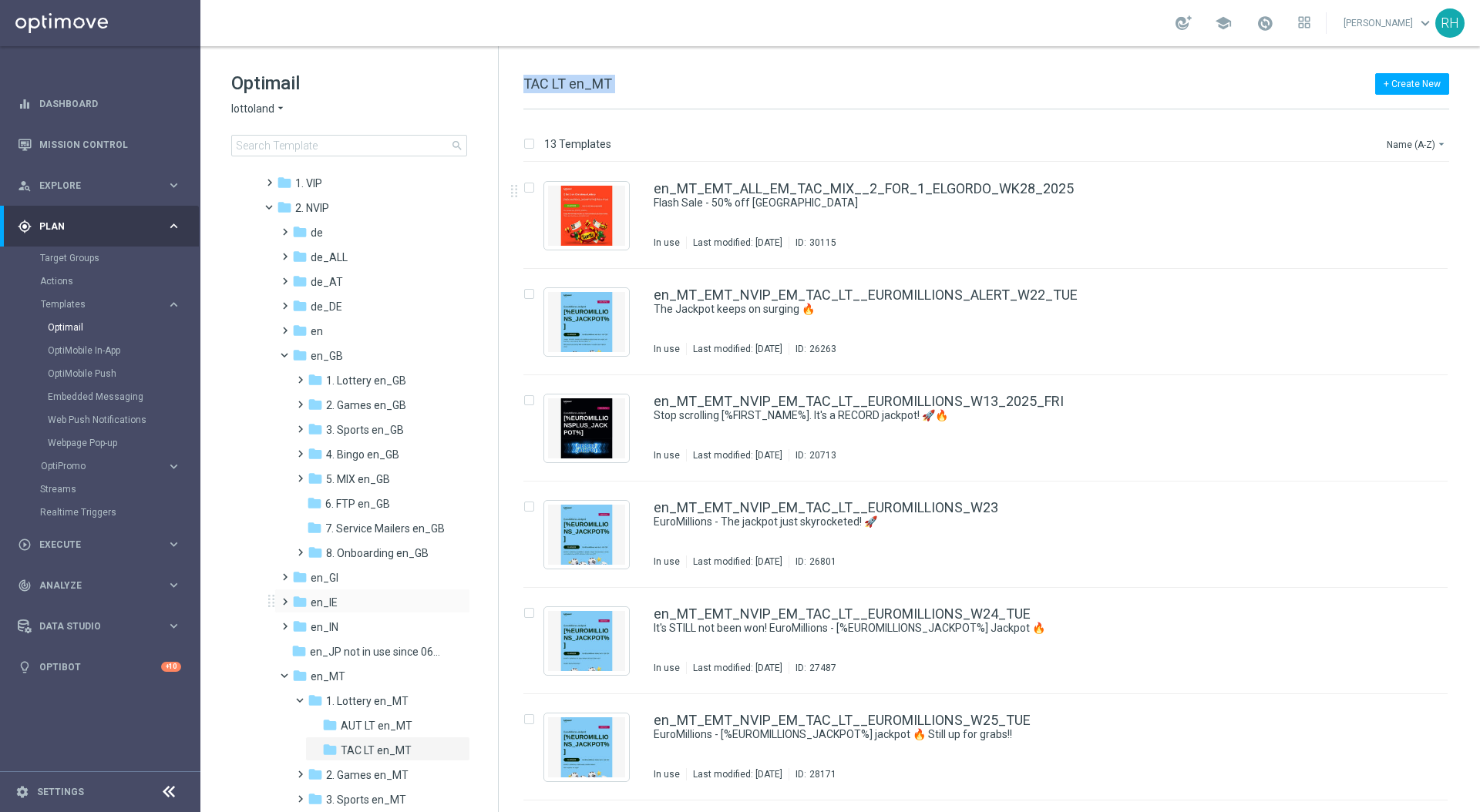
click at [286, 598] on span at bounding box center [282, 595] width 7 height 6
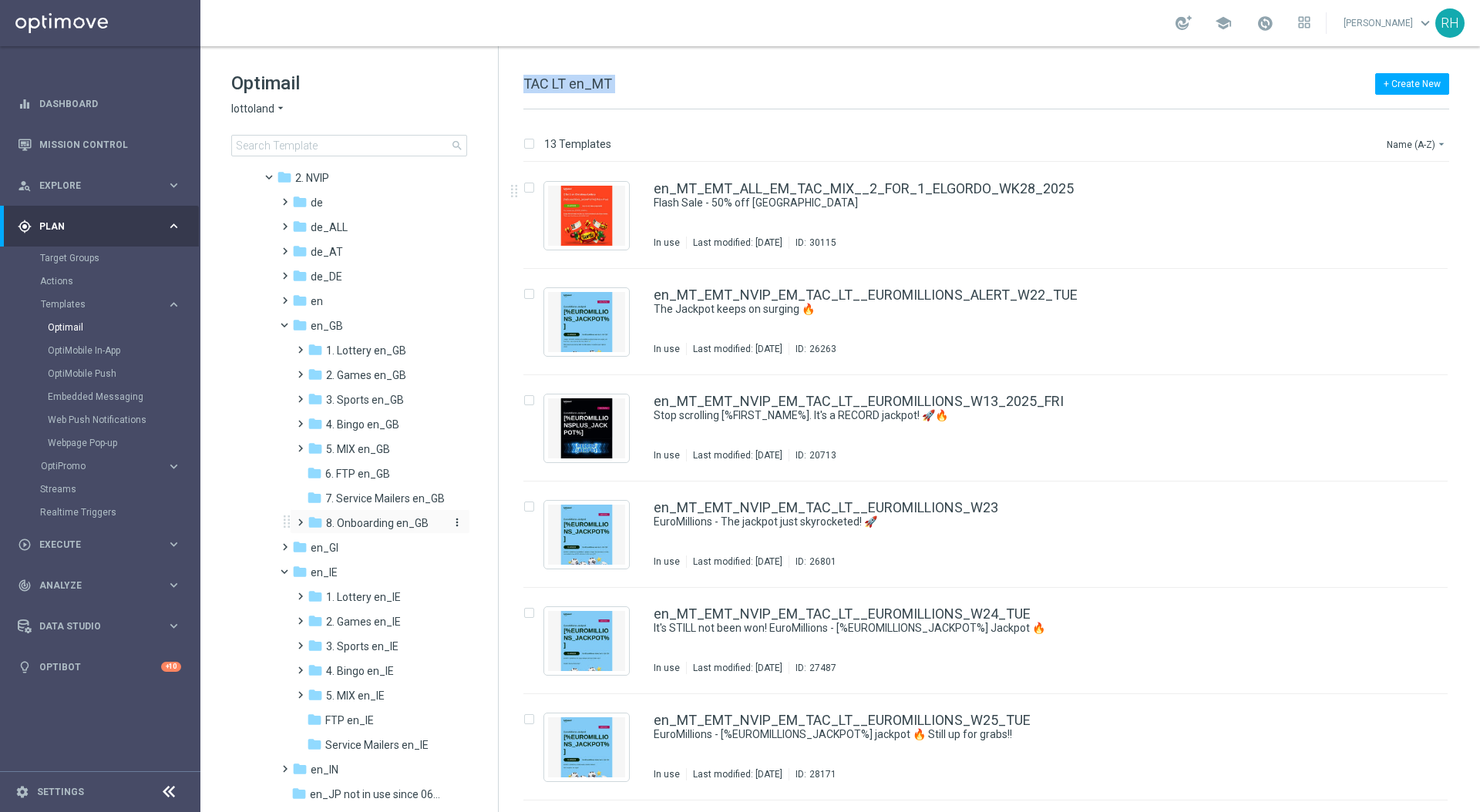
scroll to position [82, 0]
click at [299, 587] on span at bounding box center [298, 583] width 7 height 6
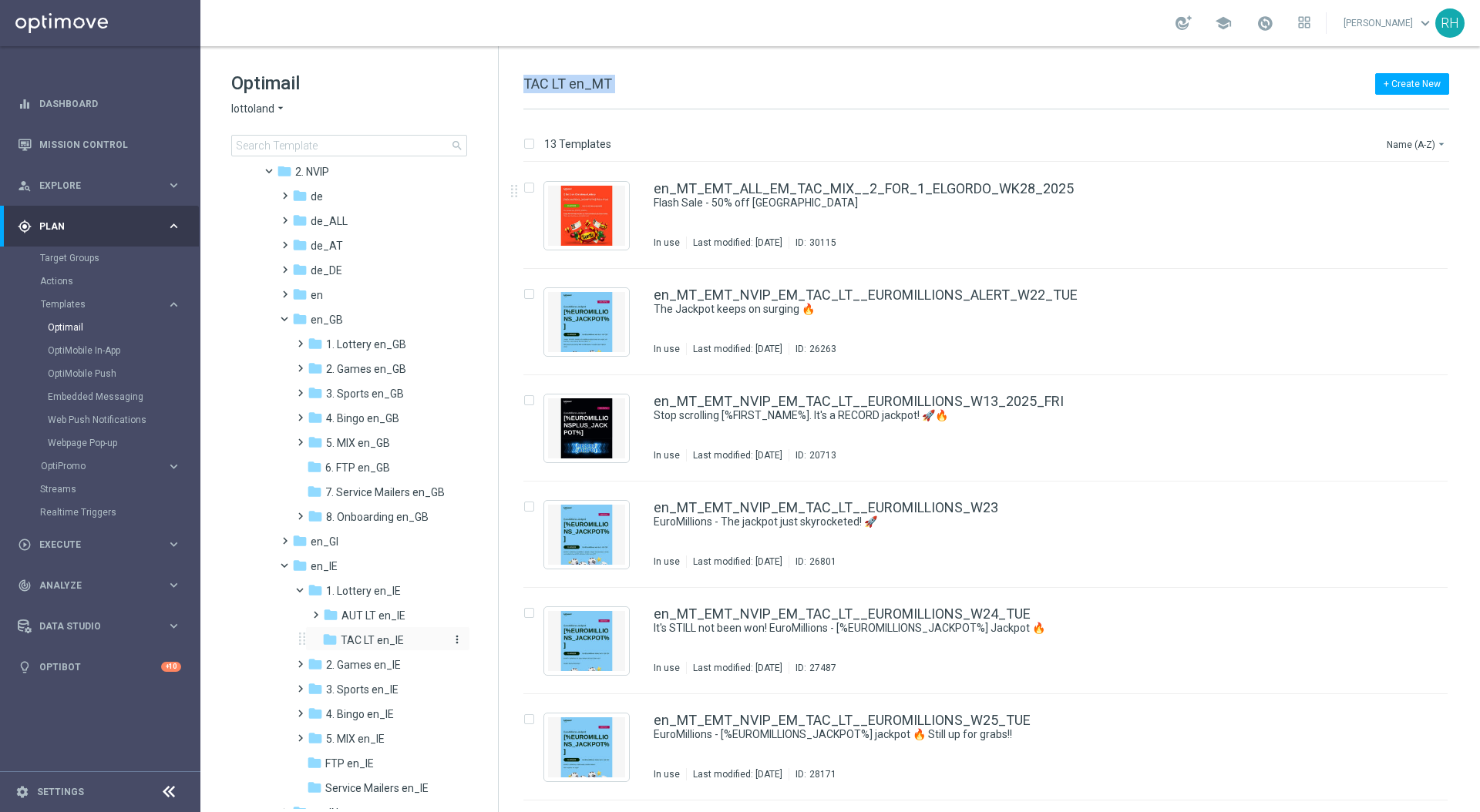
click at [341, 641] on span "TAC LT en_IE" at bounding box center [372, 640] width 63 height 14
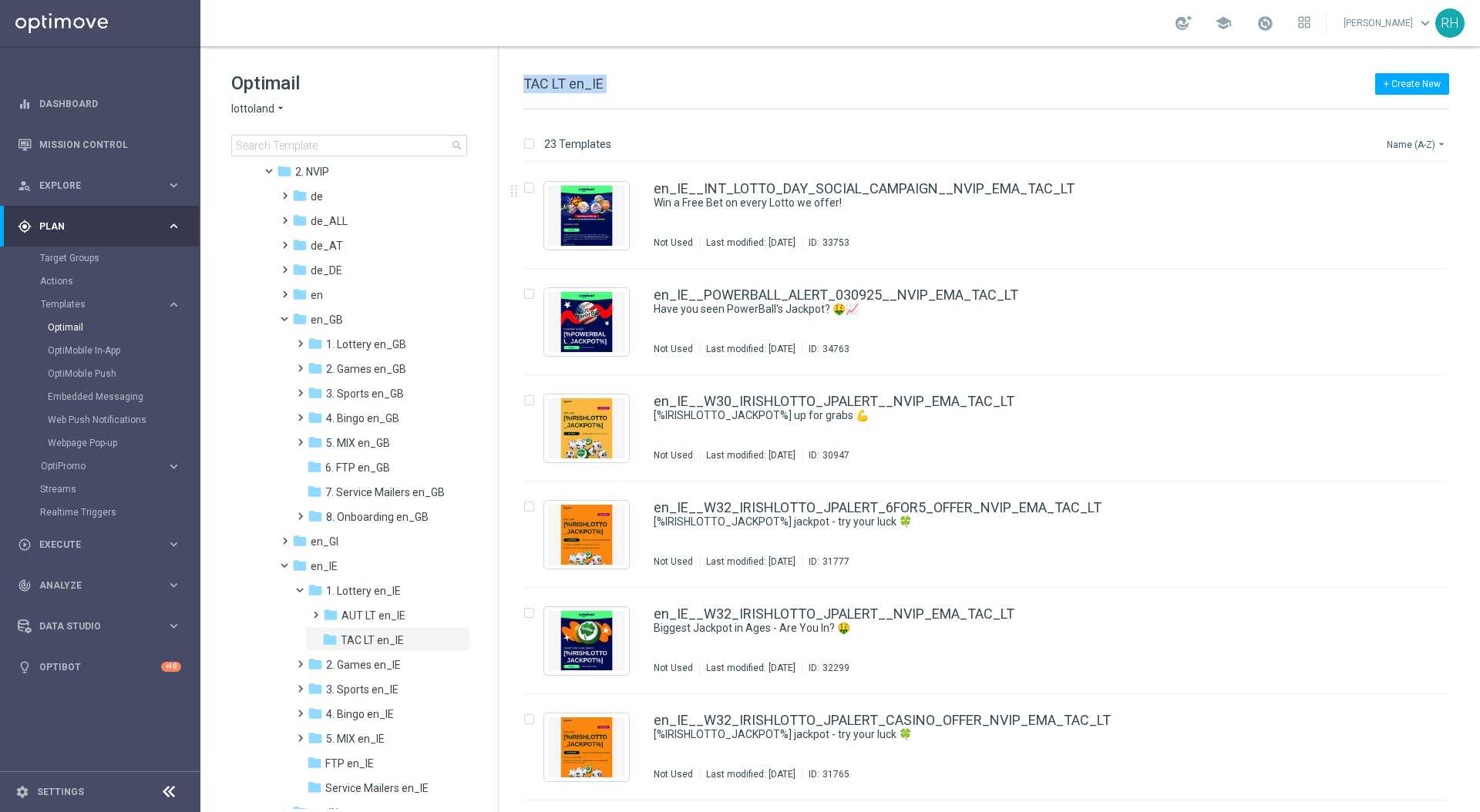
click at [1402, 147] on button "Name (A-Z) arrow_drop_down" at bounding box center [1418, 144] width 64 height 18
click at [1402, 216] on span "Date Modified (Newest)" at bounding box center [1390, 212] width 103 height 11
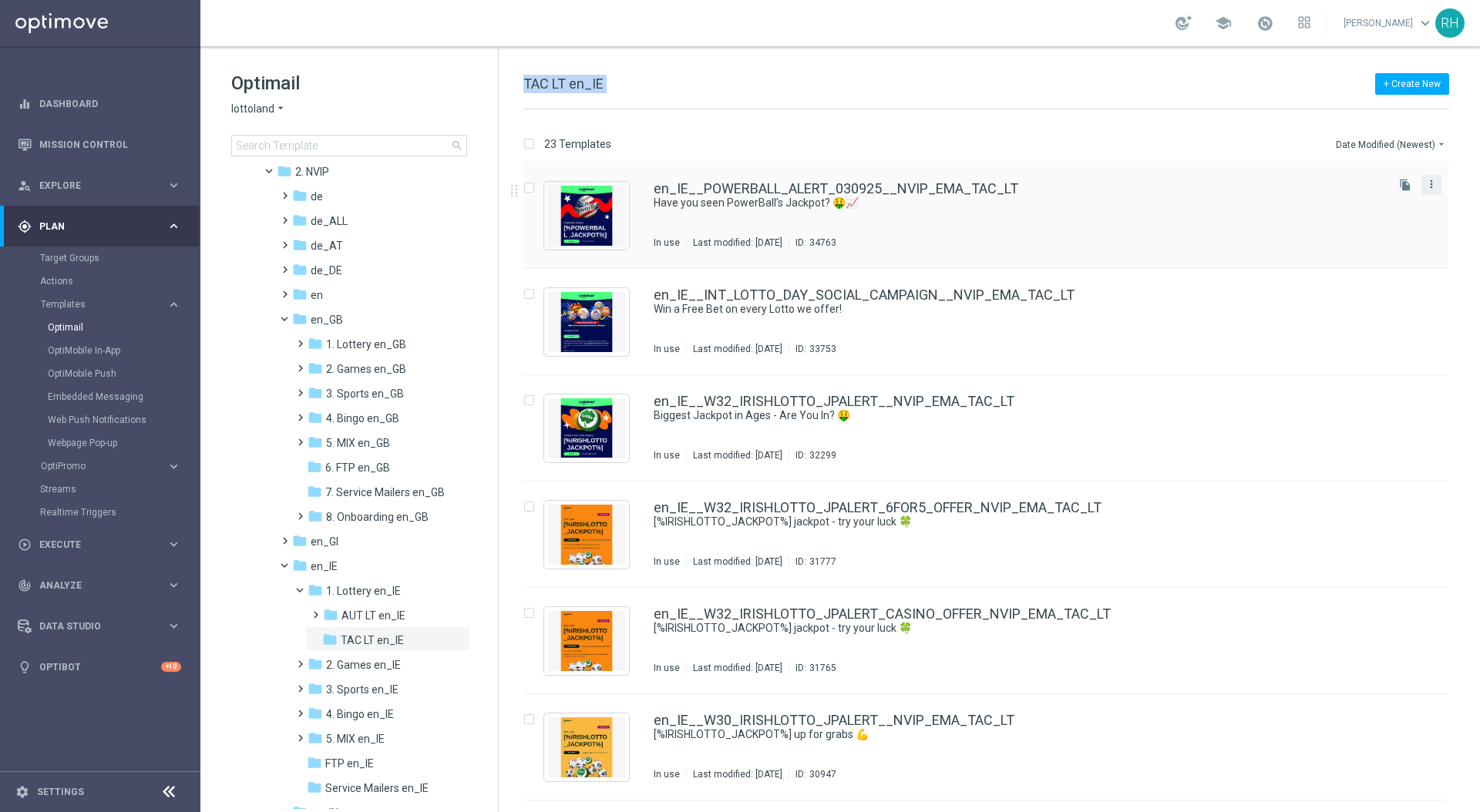
click at [1427, 187] on icon "more_vert" at bounding box center [1431, 183] width 12 height 12
click at [1412, 221] on div "Copy To" at bounding box center [1367, 222] width 93 height 11
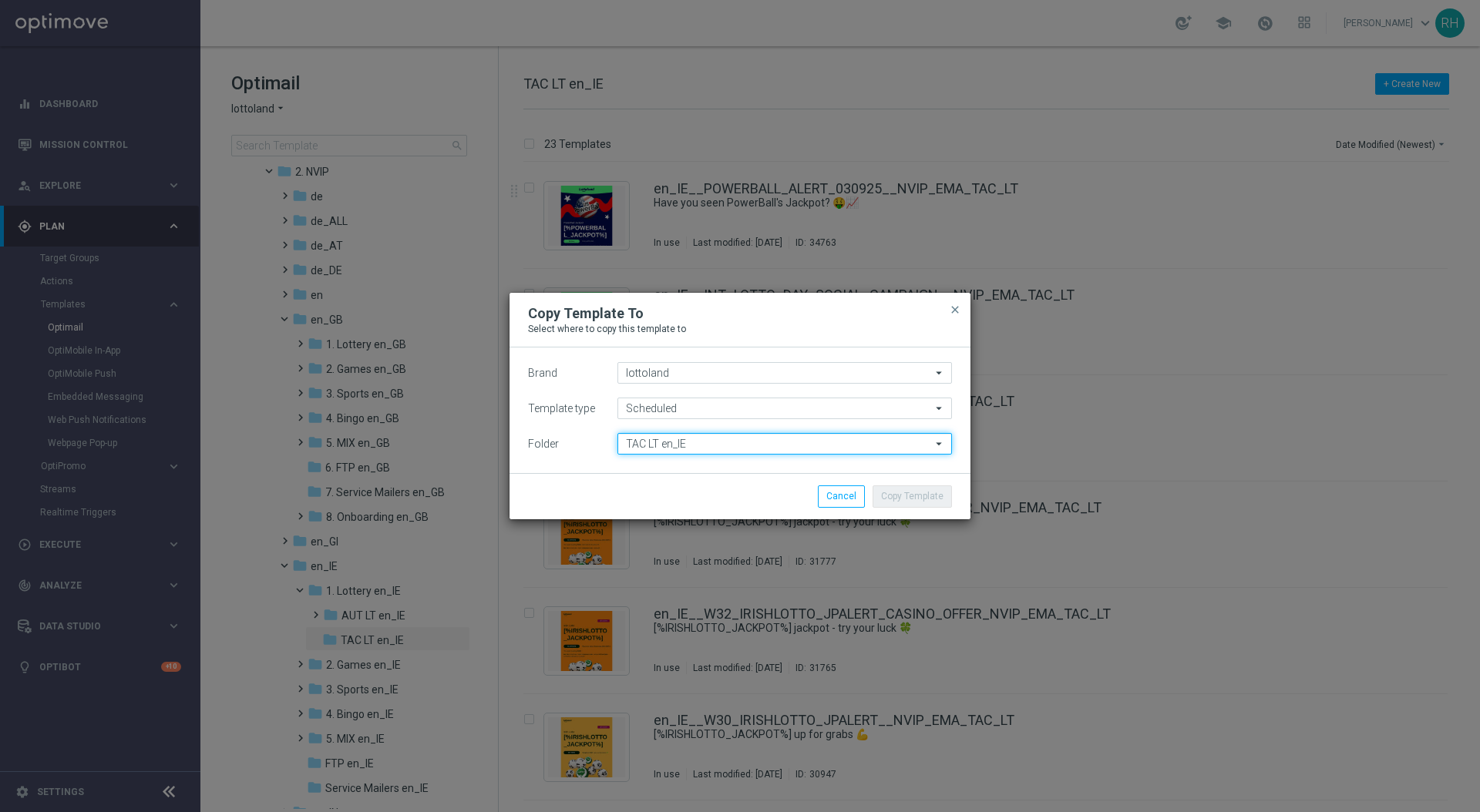
click at [774, 446] on input "TAC LT en_IE" at bounding box center [784, 444] width 334 height 22
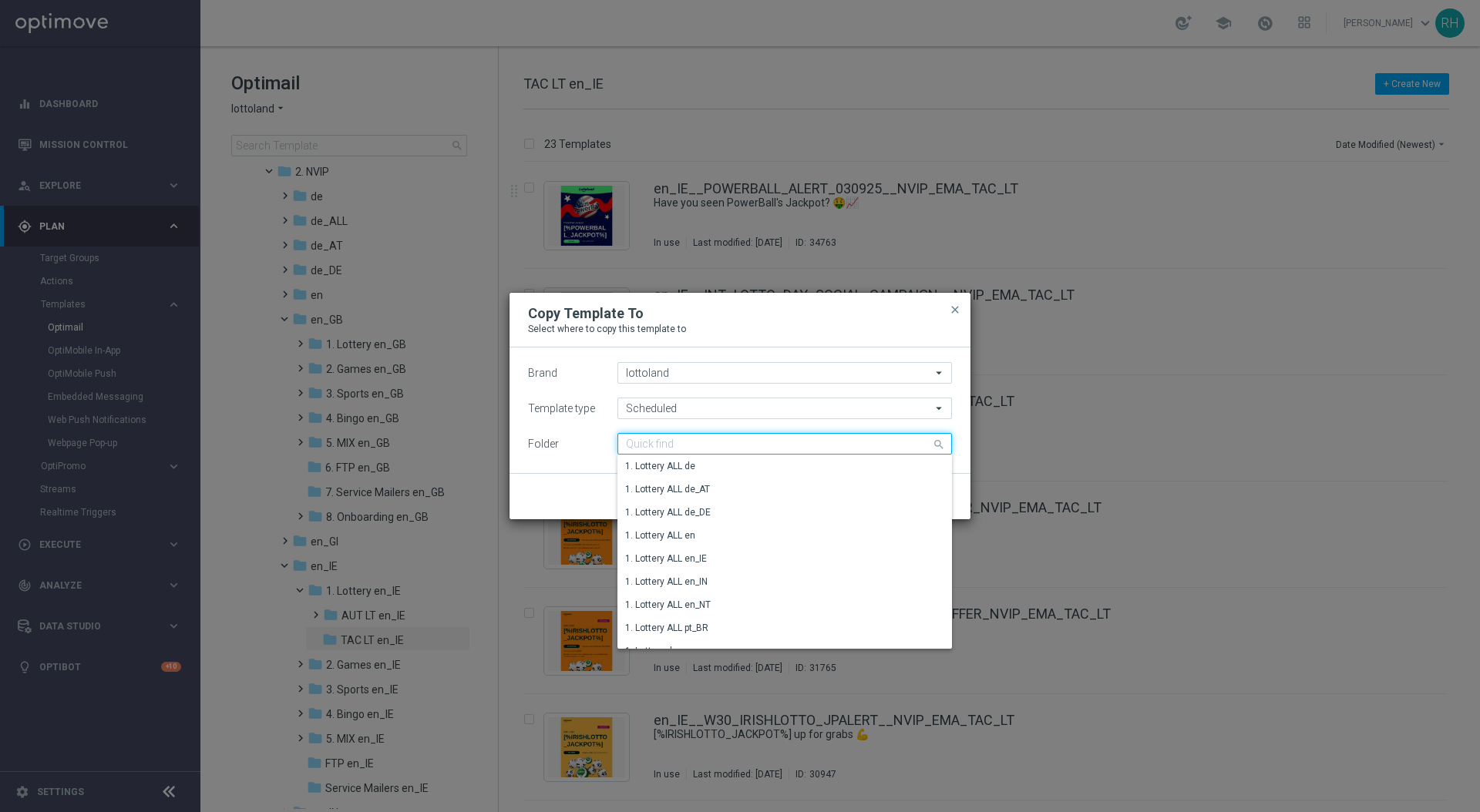
paste input "TAC LT en_MT"
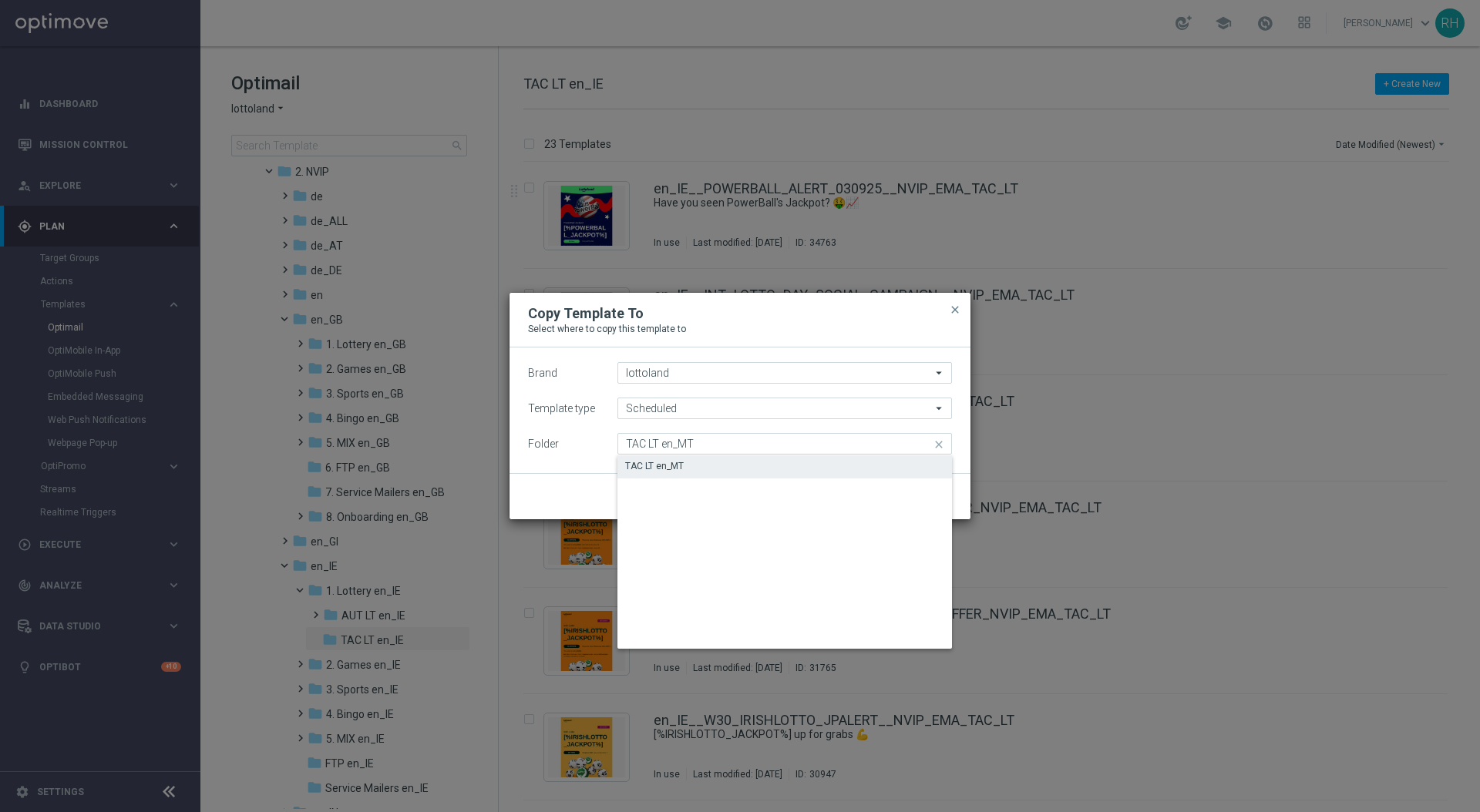
click at [764, 462] on div "TAC LT en_MT" at bounding box center [784, 467] width 334 height 22
type input "TAC LT en_MT"
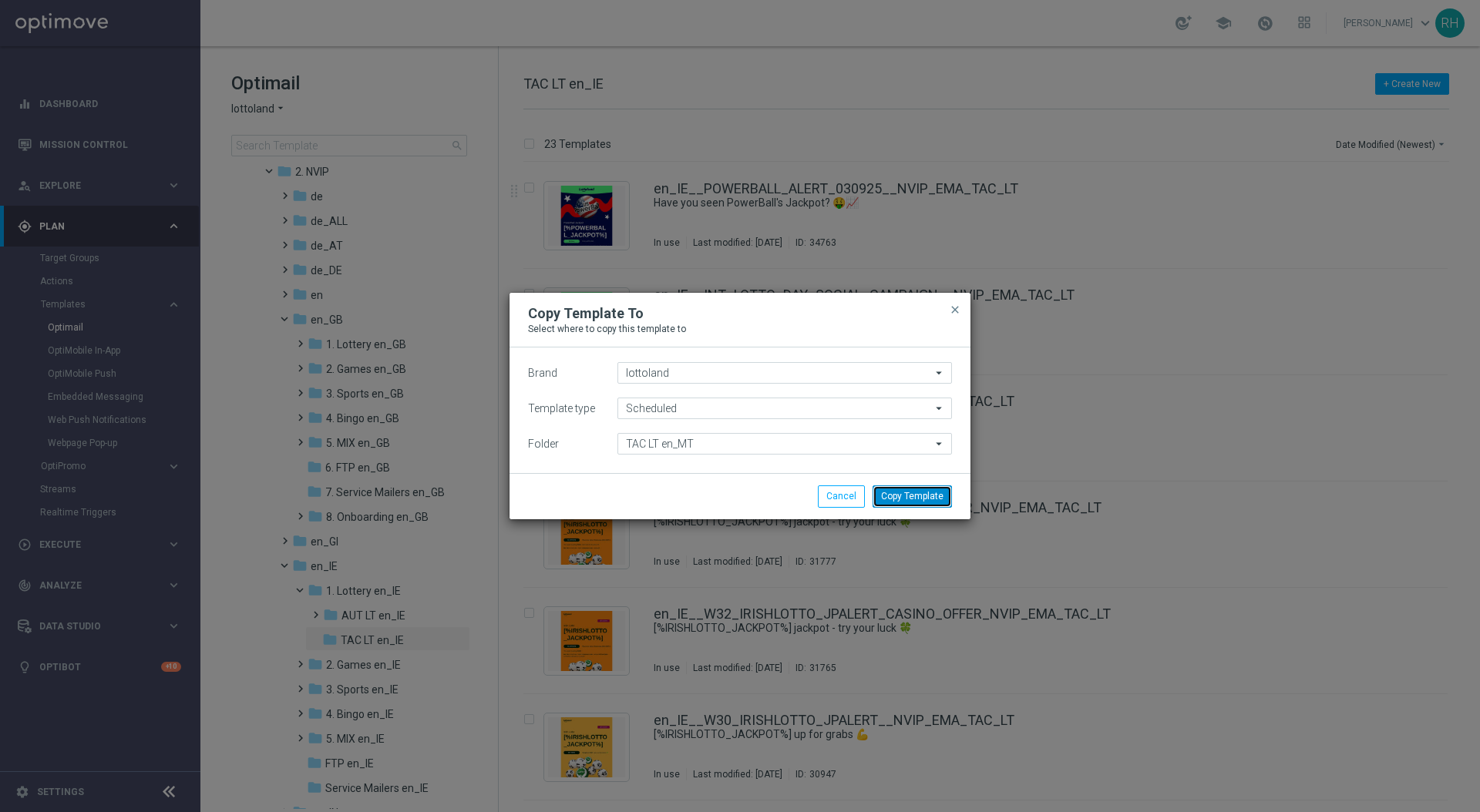
click at [939, 498] on button "Copy Template" at bounding box center [912, 496] width 80 height 22
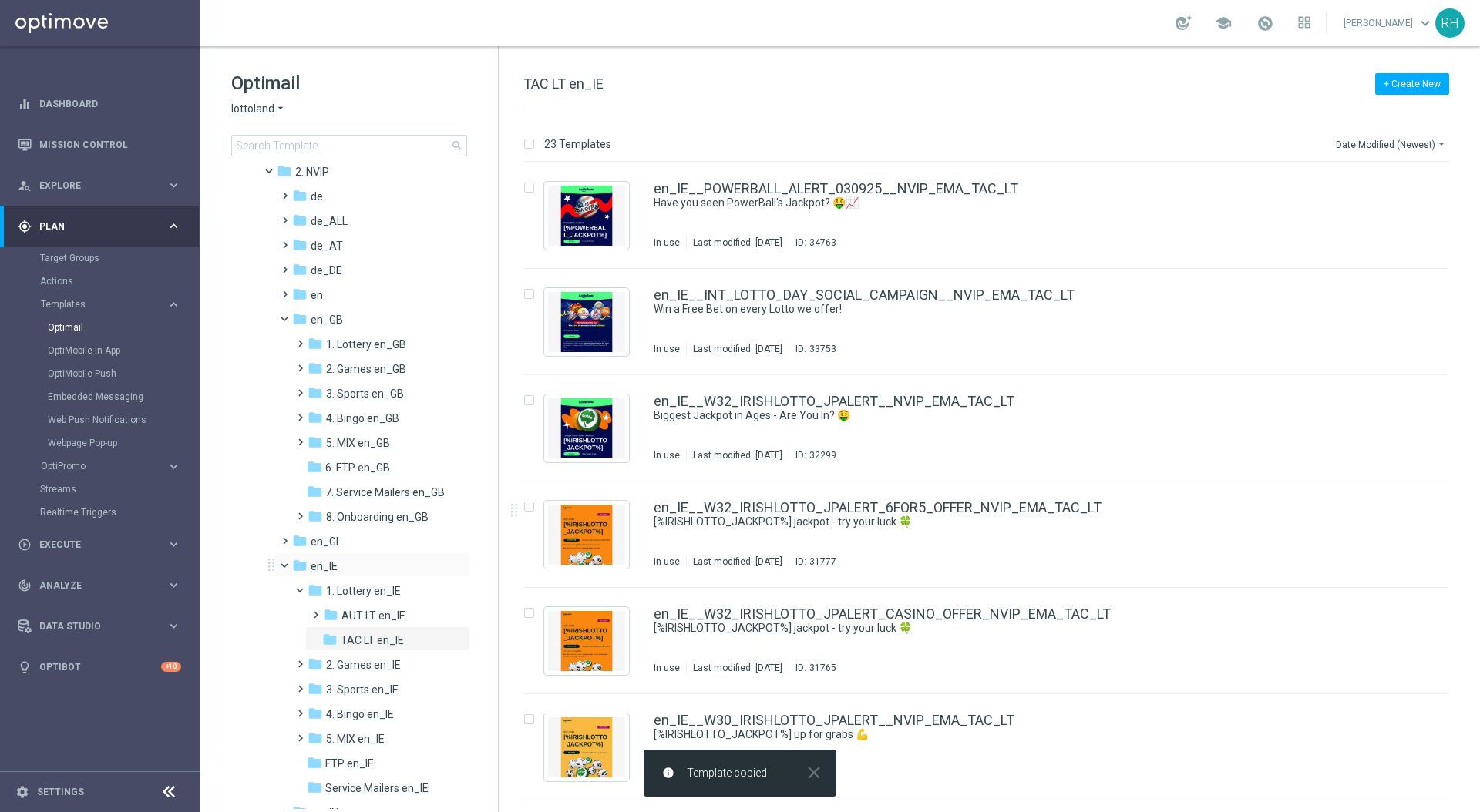
click at [288, 562] on span at bounding box center [291, 562] width 6 height 7
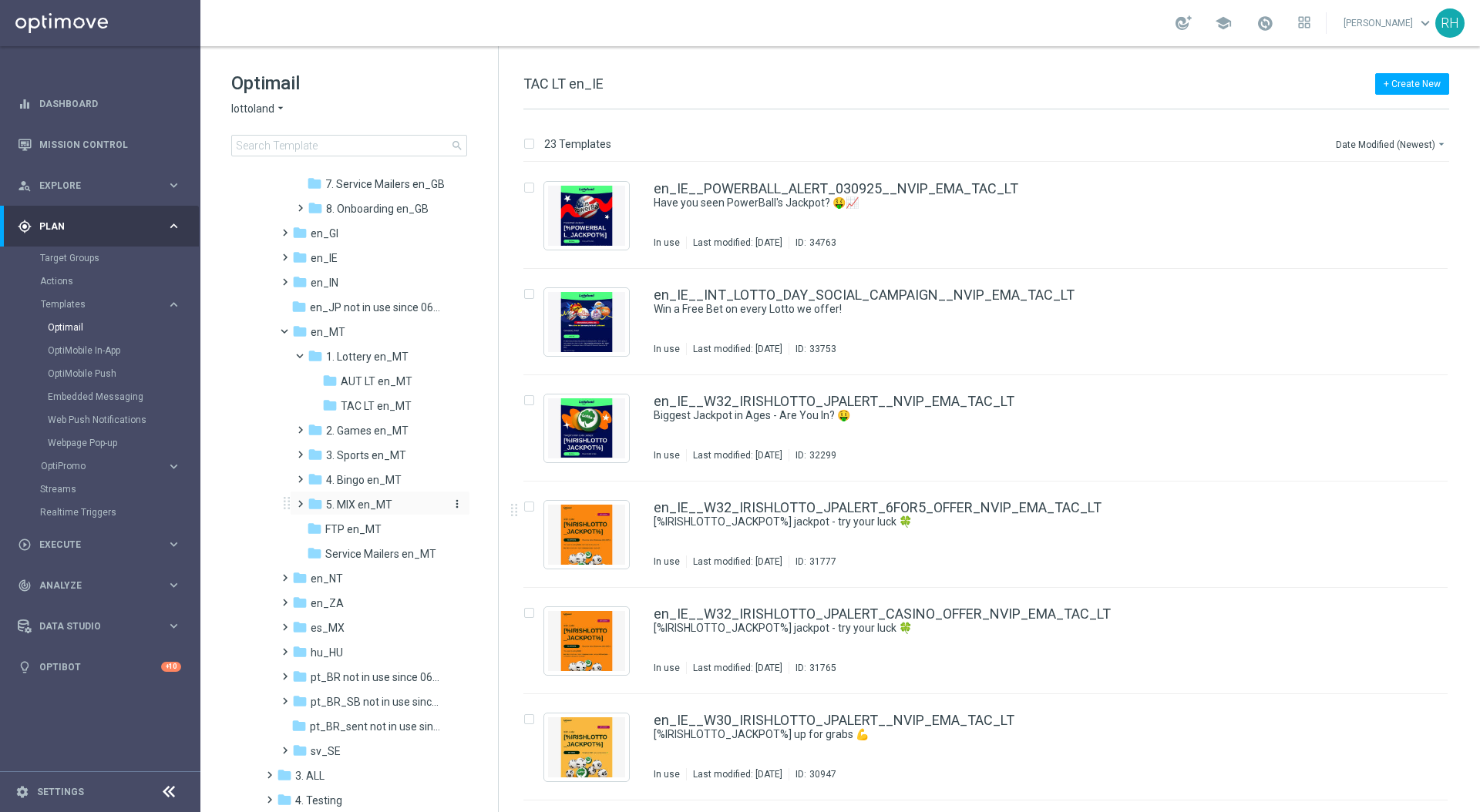
scroll to position [335, 0]
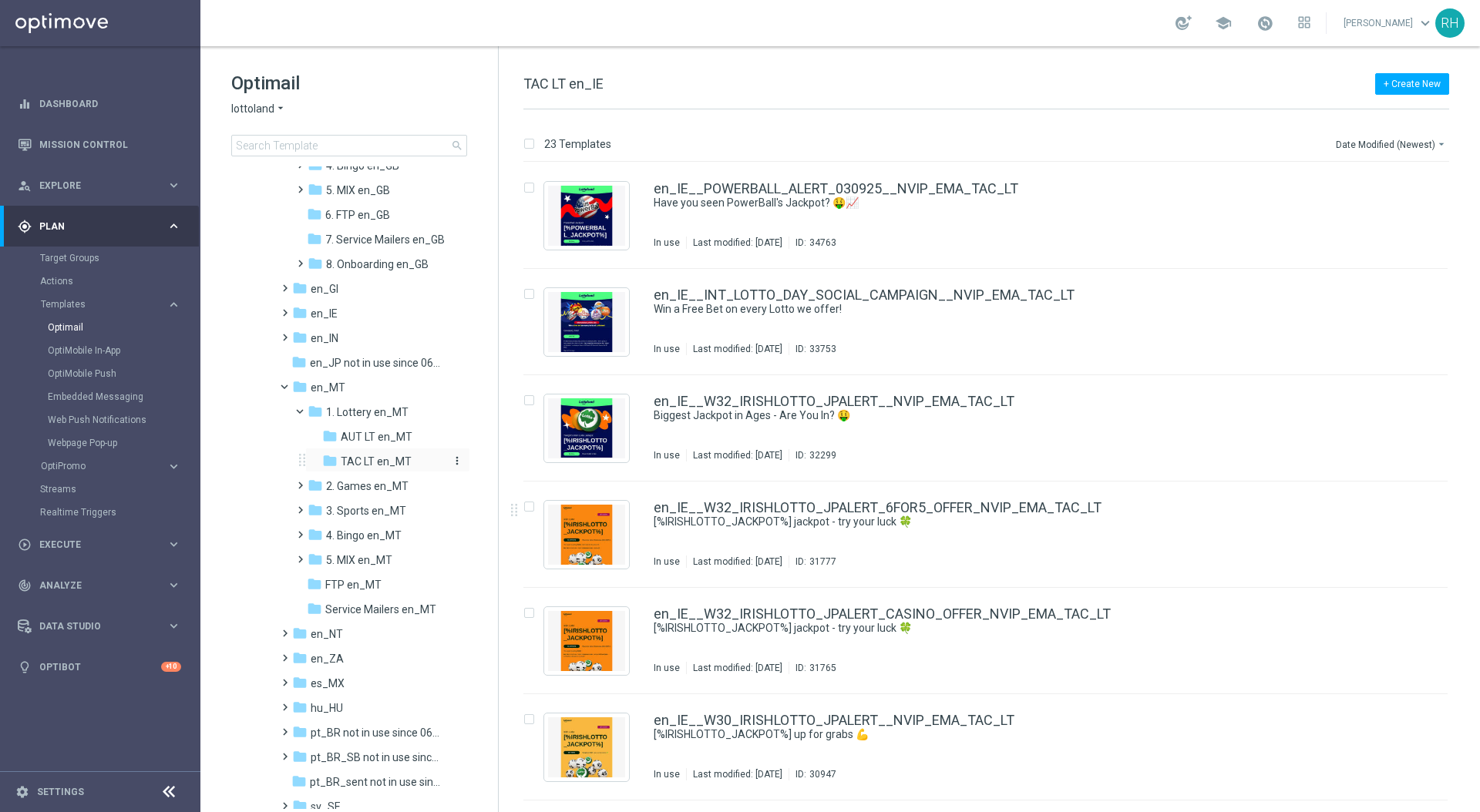
click at [384, 466] on span "TAC LT en_MT" at bounding box center [375, 461] width 71 height 14
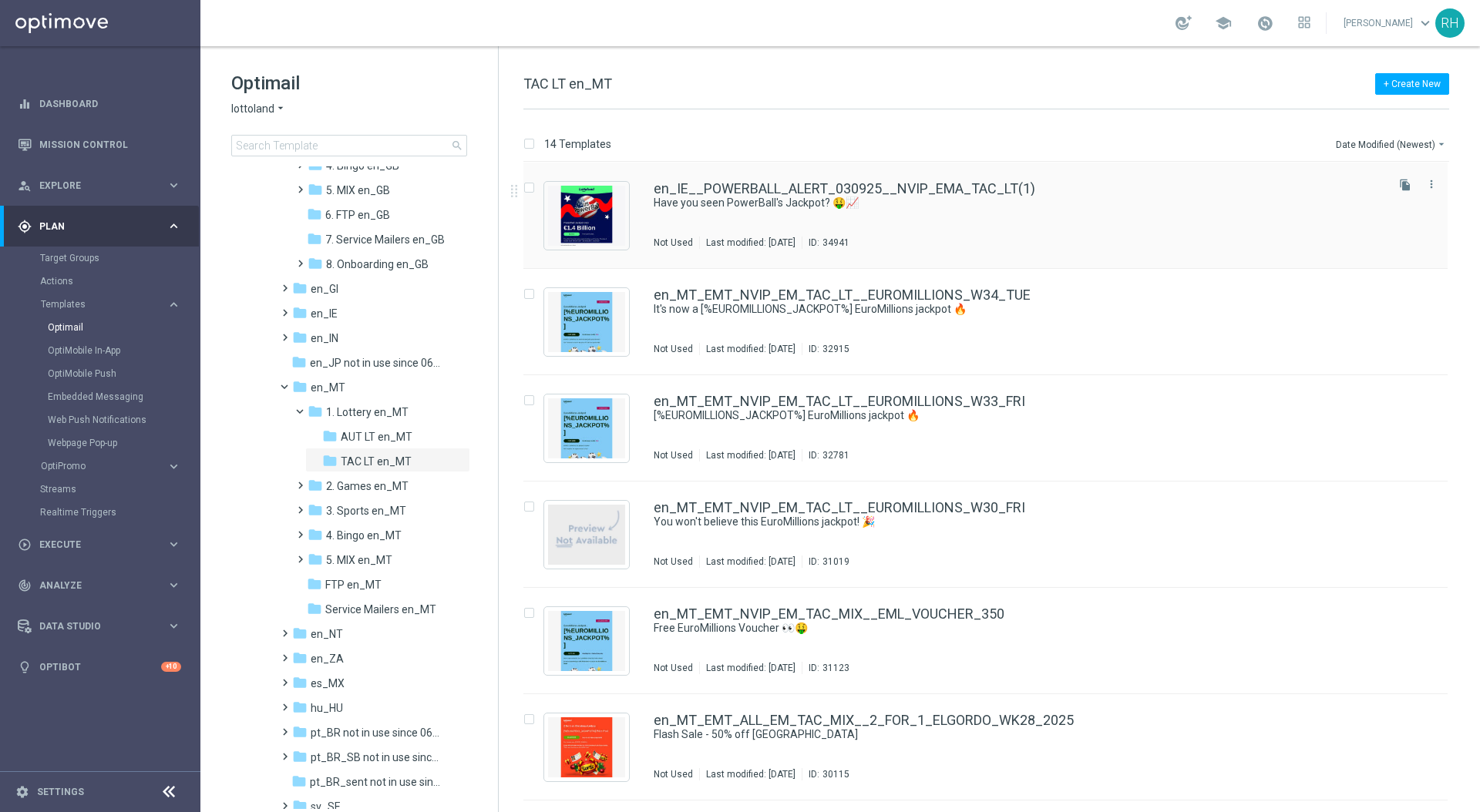
click at [965, 220] on div "en_IE__POWERBALL_ALERT_030925__NVIP_EMA_TAC_LT(1) Have you seen PowerBall's Jac…" at bounding box center [1018, 215] width 729 height 67
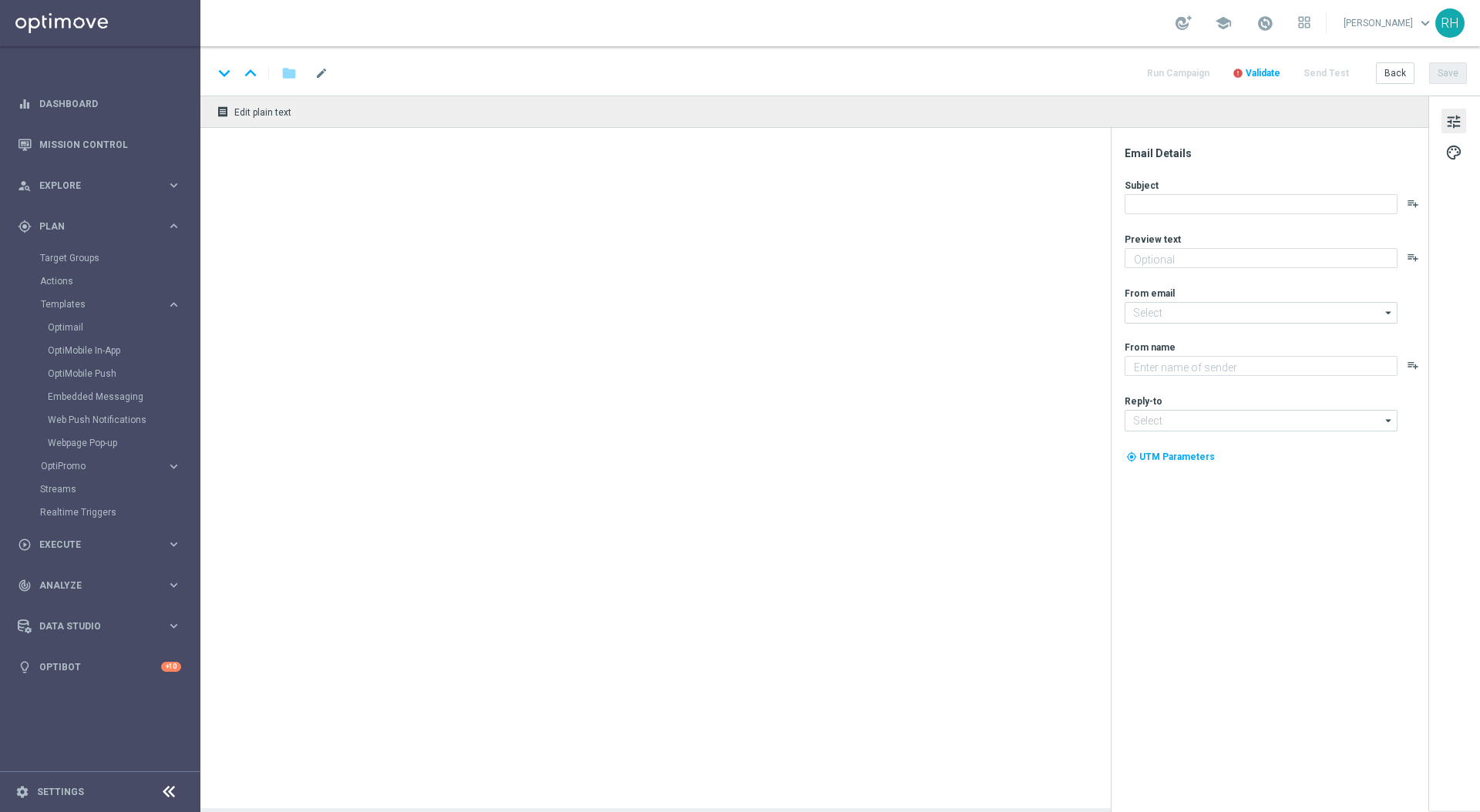
type textarea "Now a whopping [%POWERBALL_JACKPOT%]!"
type textarea "Lottoland"
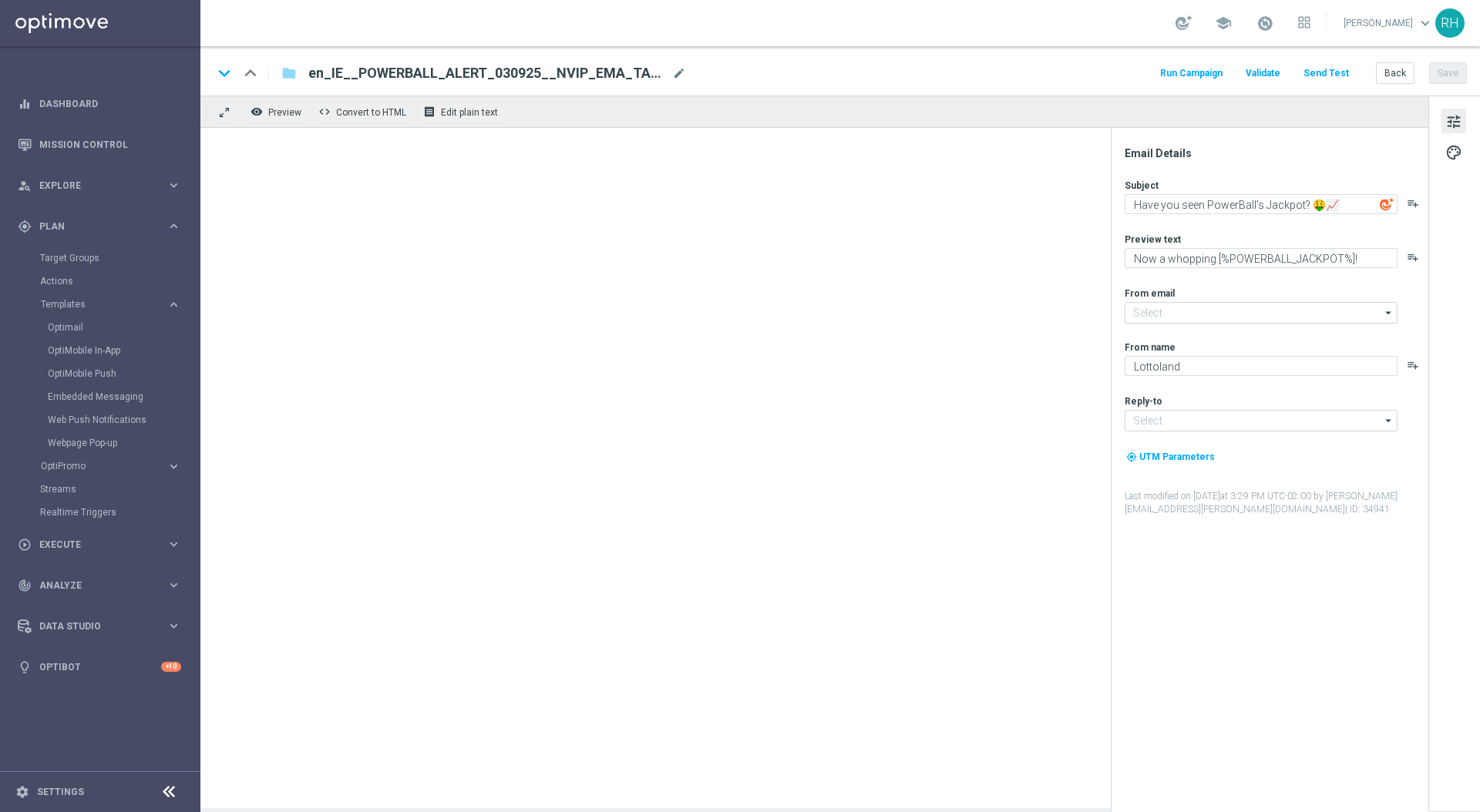
type input "mail@crm.lottoland.com"
type input "support@lottoland.ie"
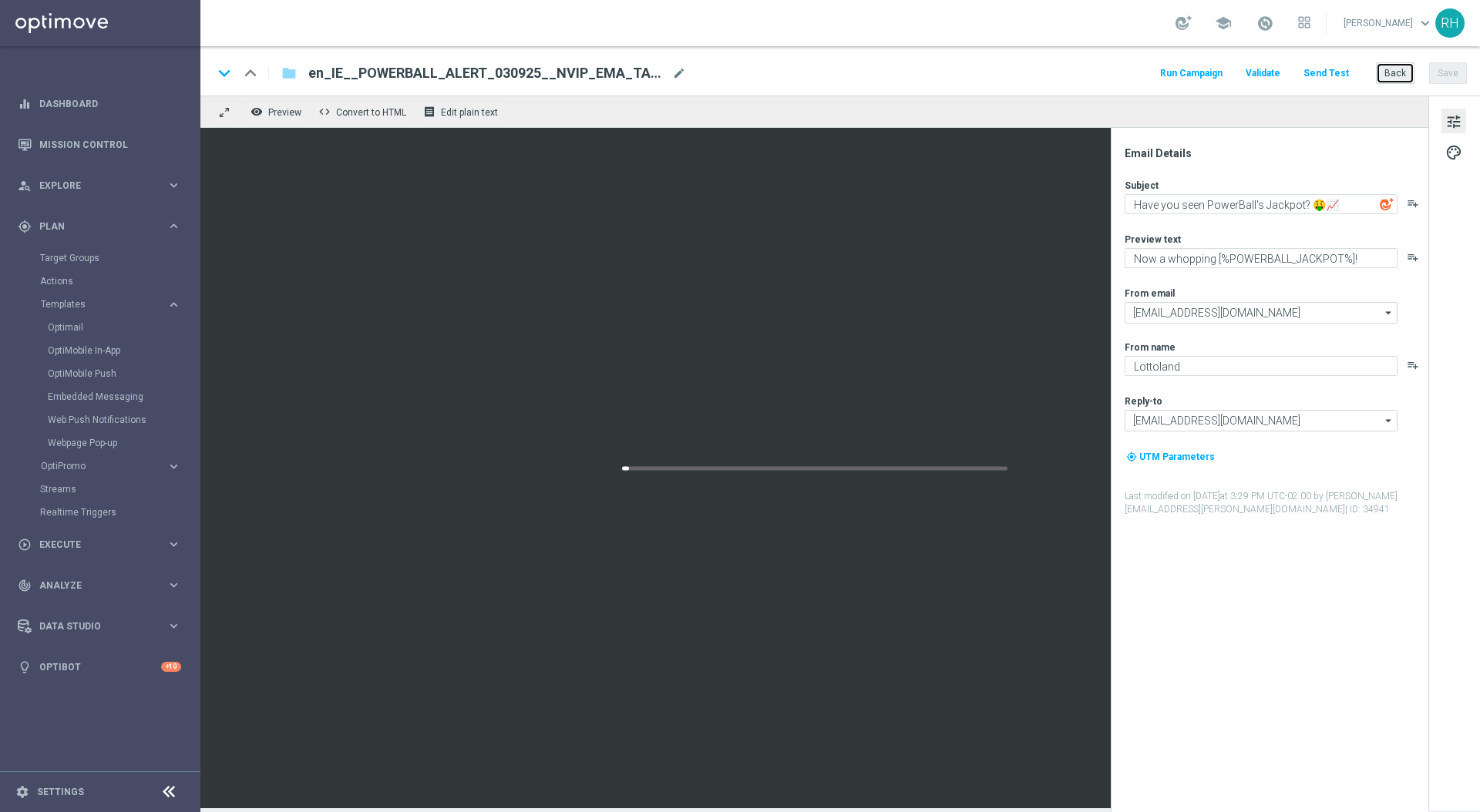
click at [1388, 74] on button "Back" at bounding box center [1396, 73] width 38 height 22
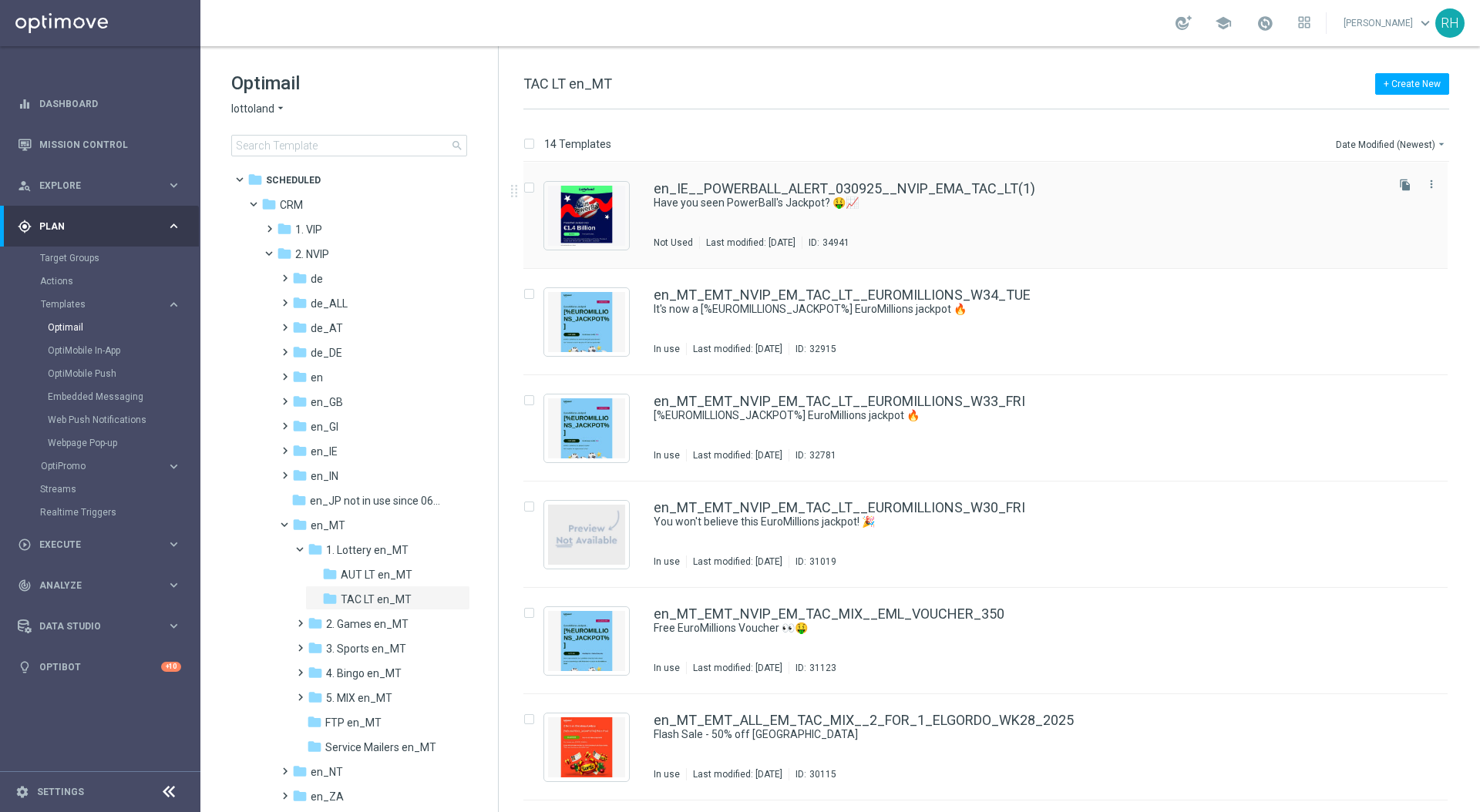
click at [1138, 228] on div "en_IE__POWERBALL_ALERT_030925__NVIP_EMA_TAC_LT(1) Have you seen PowerBall's Jac…" at bounding box center [1018, 215] width 729 height 67
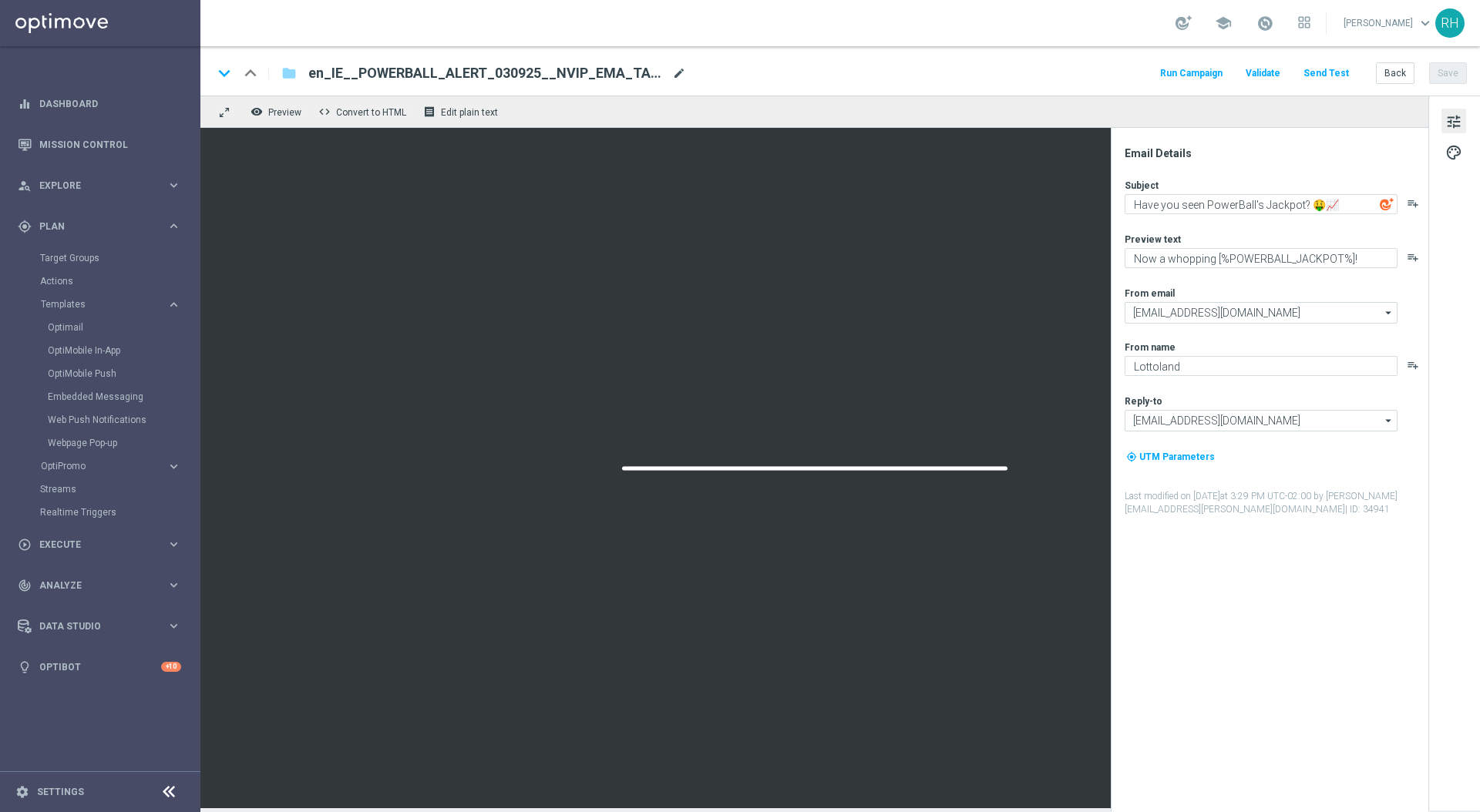
click at [680, 75] on span "mode_edit" at bounding box center [679, 72] width 14 height 14
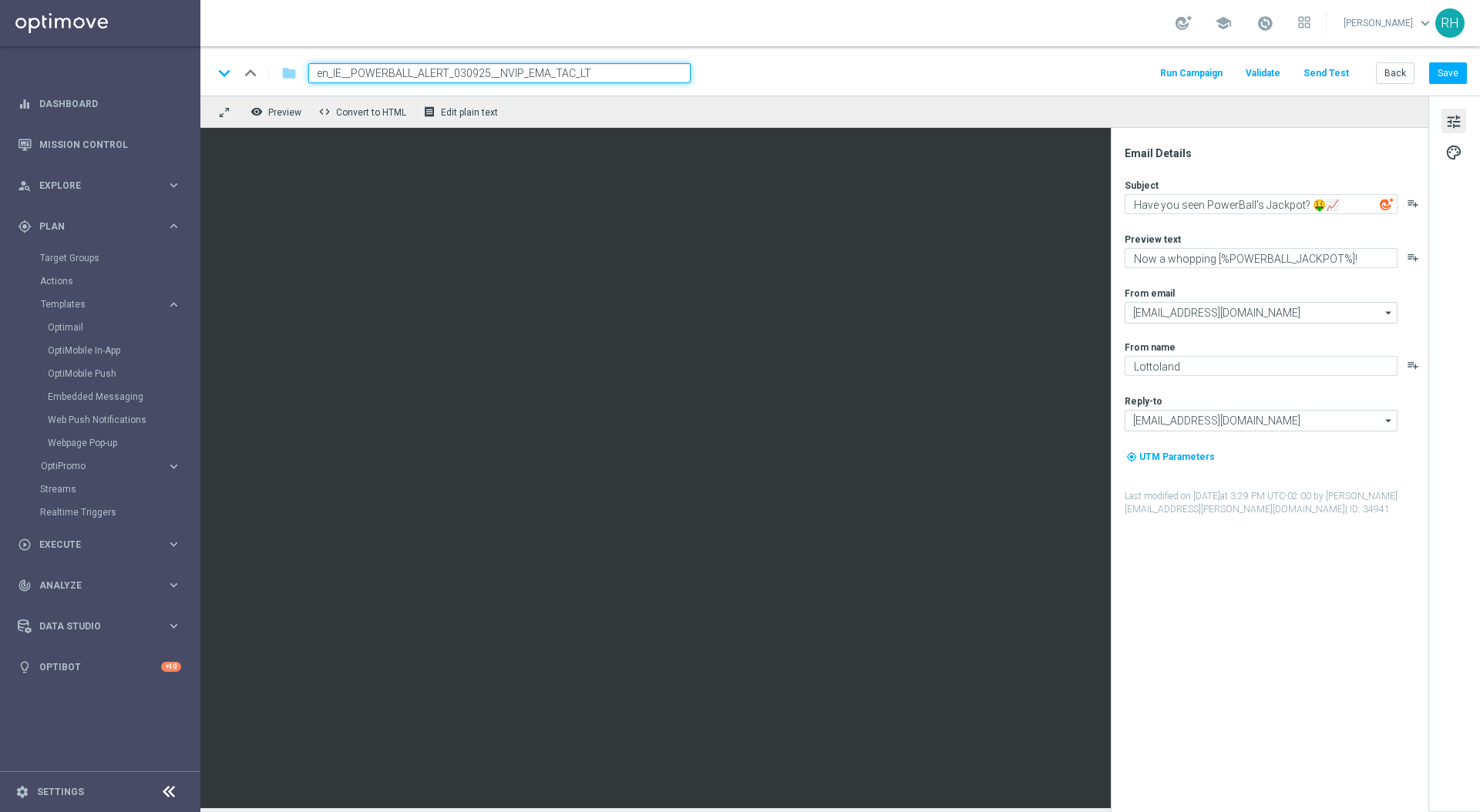
click at [343, 72] on input "en_IE__POWERBALL_ALERT_030925__NVIP_EMA_TAC_LT" at bounding box center [500, 73] width 383 height 20
click at [471, 74] on input "en_MT__POWERBALL_ALERT_030925__NVIP_EMA_TAC_LT" at bounding box center [500, 73] width 383 height 20
type input "en_MT__POWERBALL_ALERT_040925__NVIP_EMA_TAC_LT"
click at [713, 91] on div "keyboard_arrow_down keyboard_arrow_up folder en_MT__POWERBALL_ALERT_040925__NVI…" at bounding box center [841, 71] width 1280 height 49
drag, startPoint x: 796, startPoint y: 58, endPoint x: 1224, endPoint y: 66, distance: 428.1
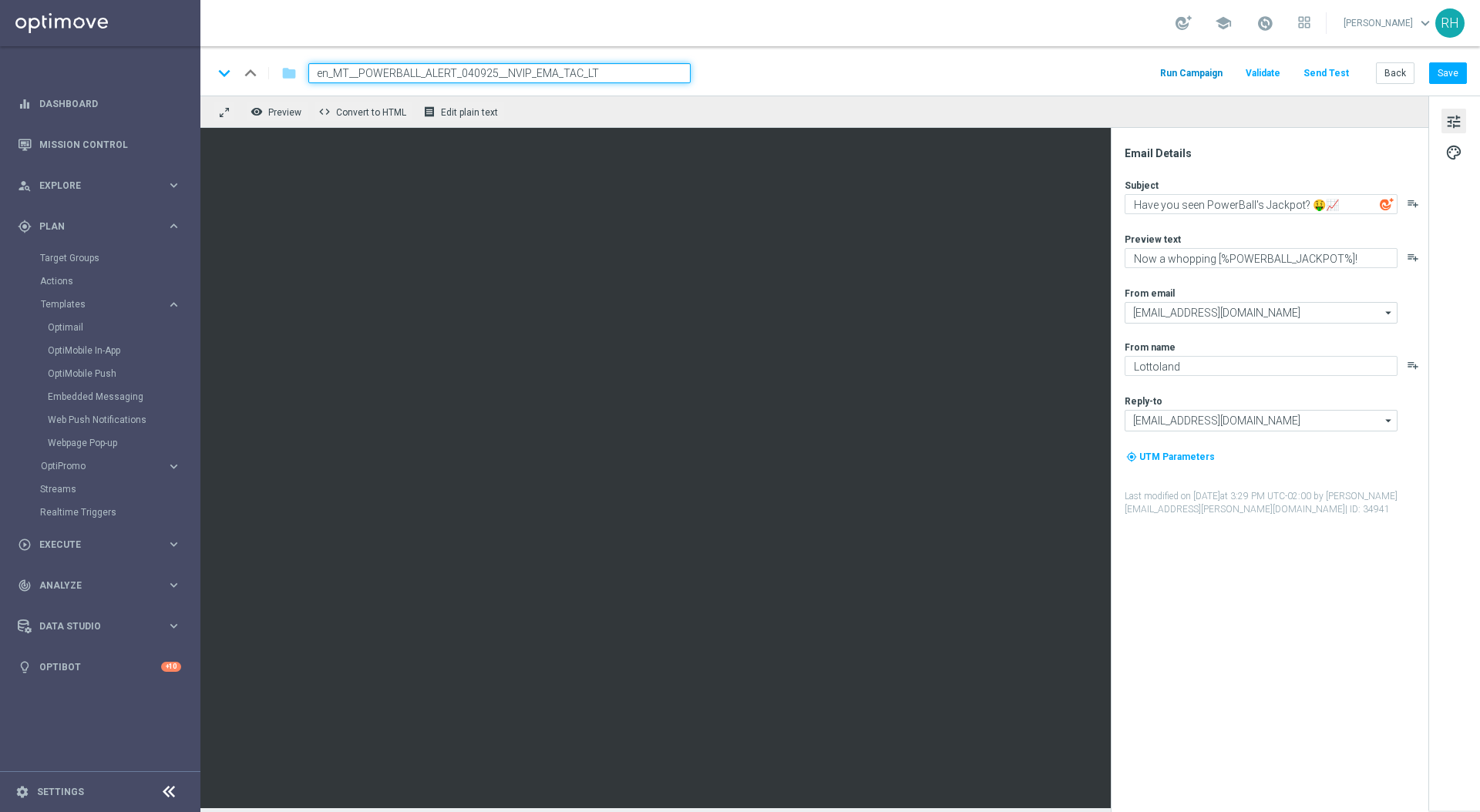
click at [817, 56] on div "keyboard_arrow_down keyboard_arrow_up folder en_MT__POWERBALL_ALERT_040925__NVI…" at bounding box center [841, 71] width 1280 height 49
click at [1443, 71] on button "Save" at bounding box center [1448, 73] width 38 height 22
click at [1460, 158] on span "palette" at bounding box center [1454, 153] width 17 height 20
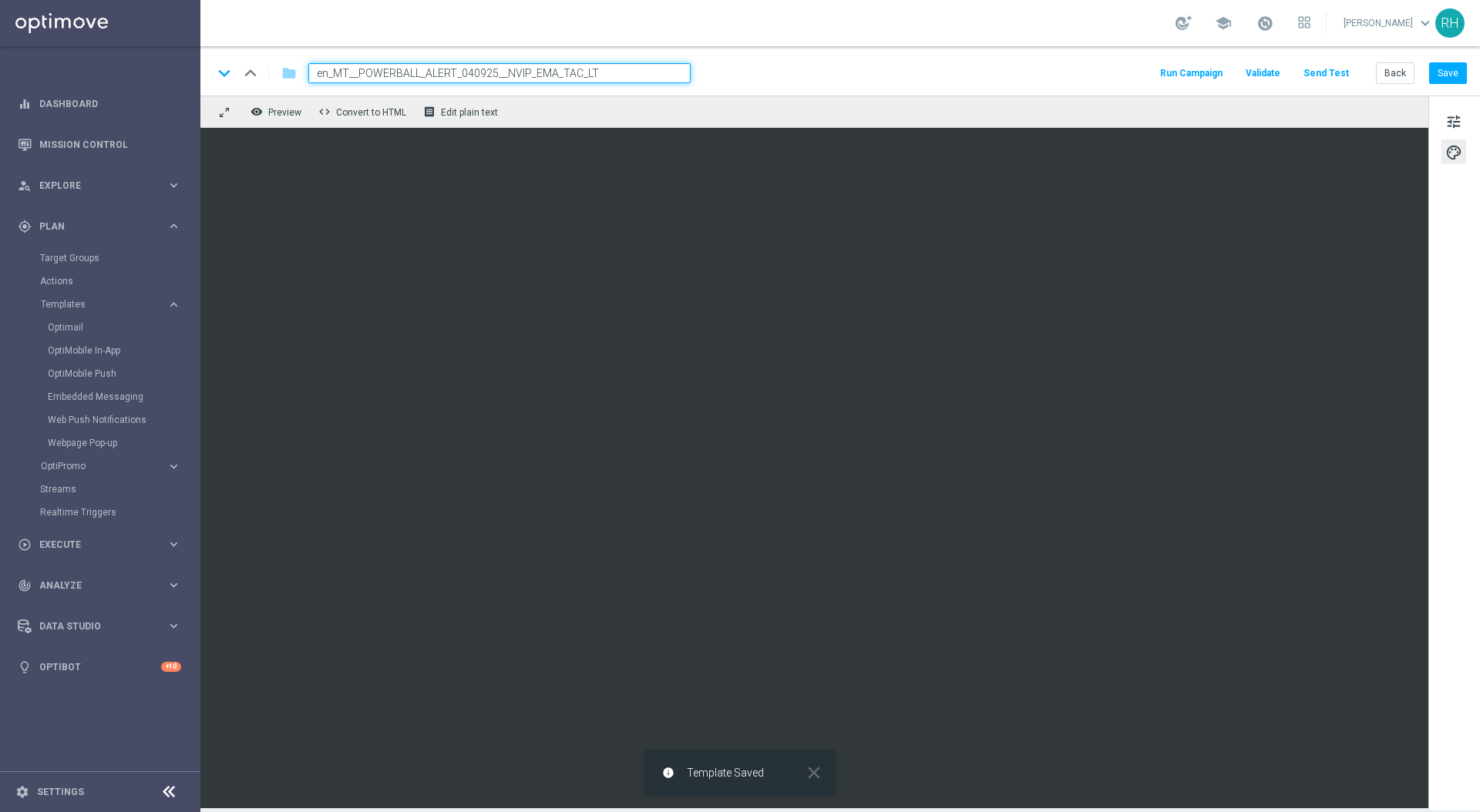
click at [1436, 119] on div "tune palette" at bounding box center [1454, 452] width 51 height 715
click at [1446, 115] on button "tune" at bounding box center [1453, 121] width 25 height 25
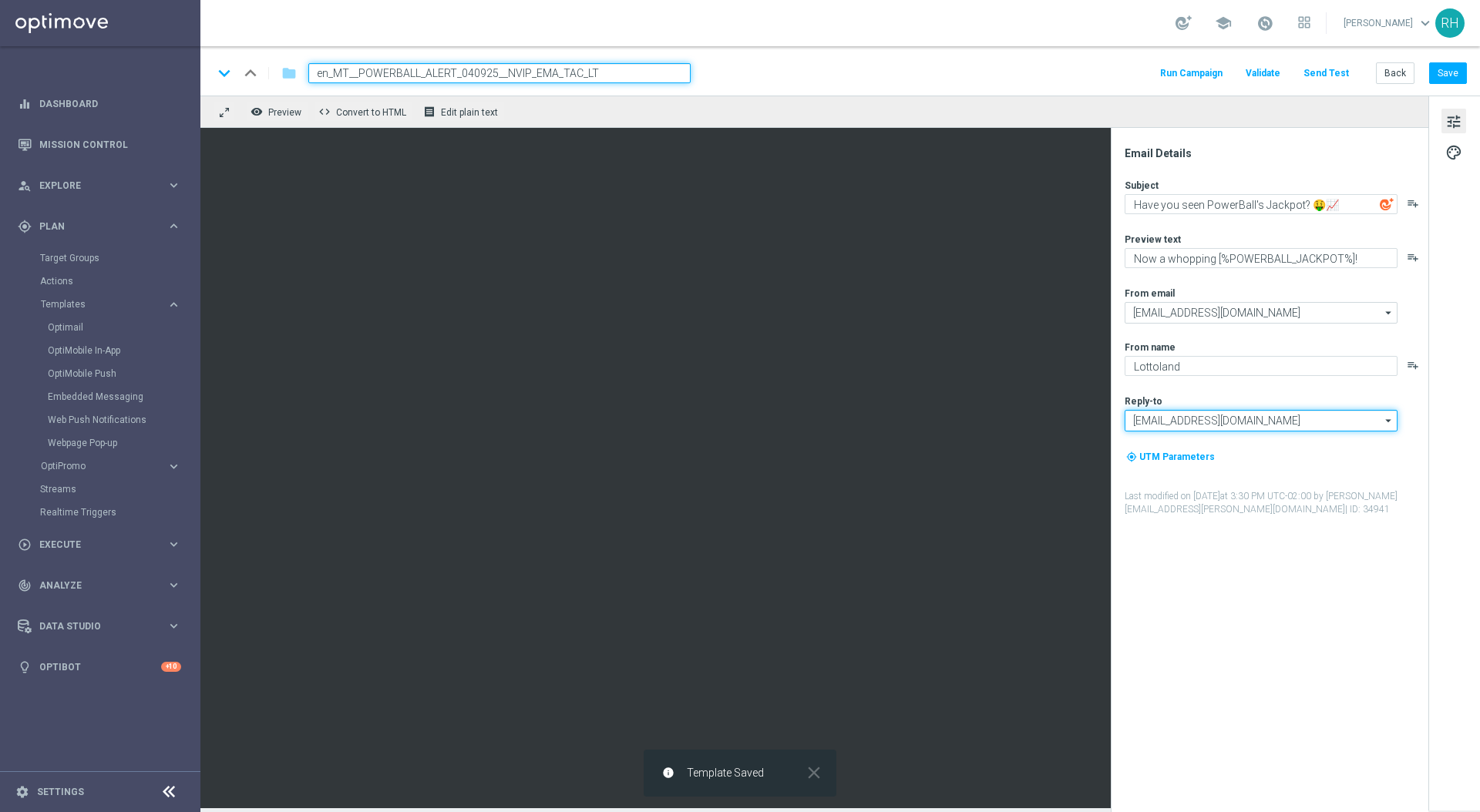
click at [1322, 427] on input "support@lottoland.ie" at bounding box center [1261, 421] width 273 height 22
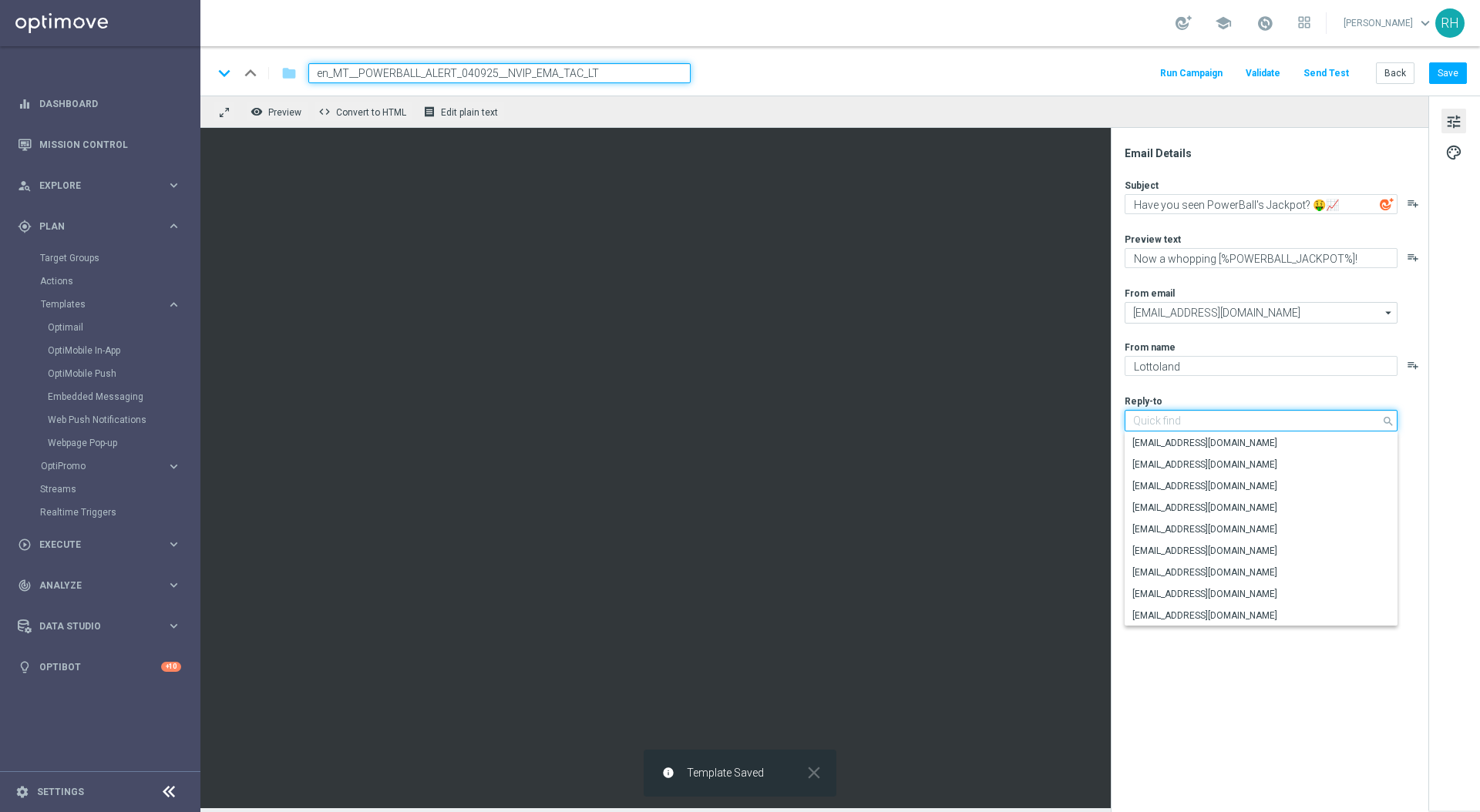
click at [1322, 427] on input at bounding box center [1261, 421] width 273 height 22
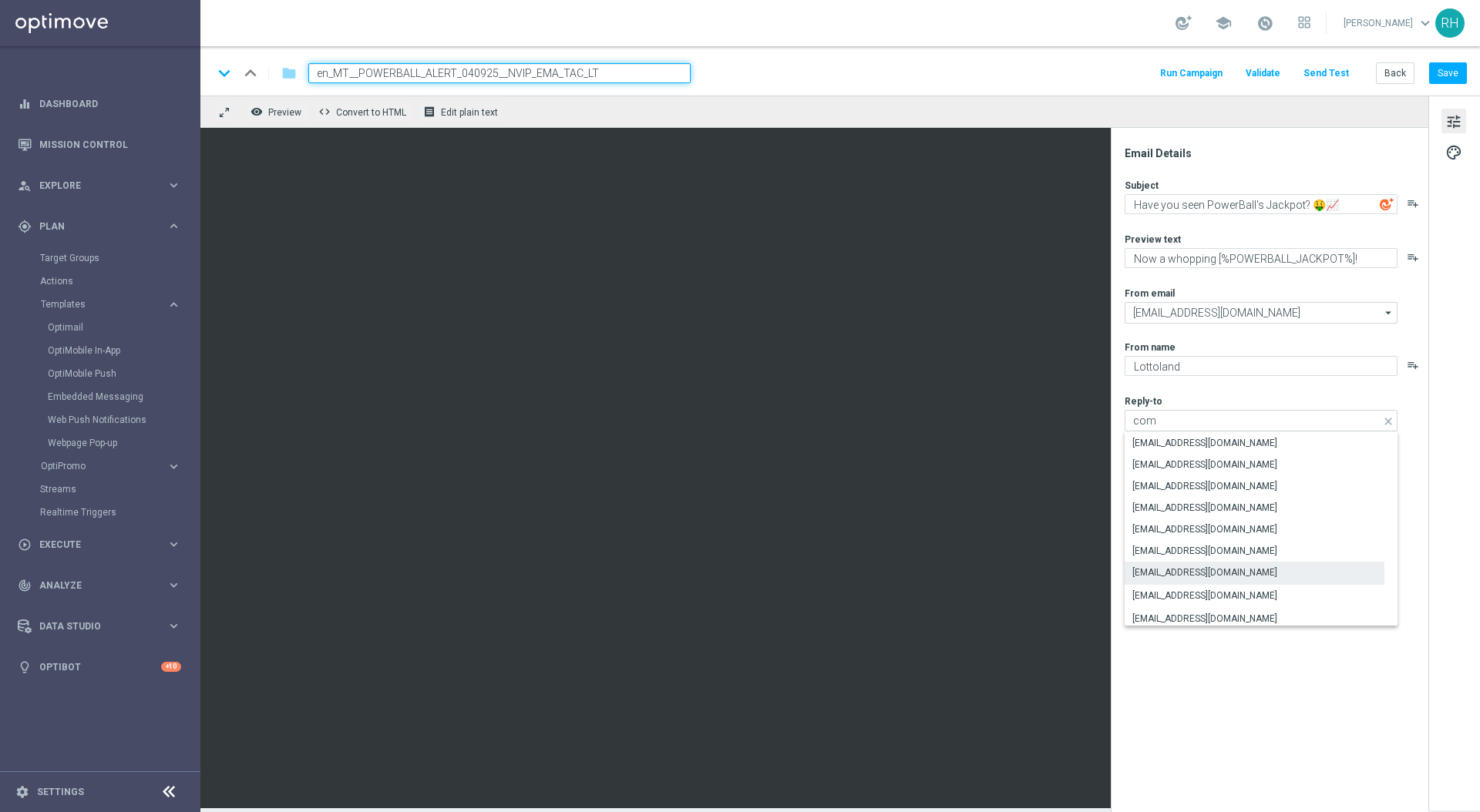
click at [1276, 575] on div "support@lottoland.com" at bounding box center [1255, 573] width 260 height 22
type input "support@lottoland.com"
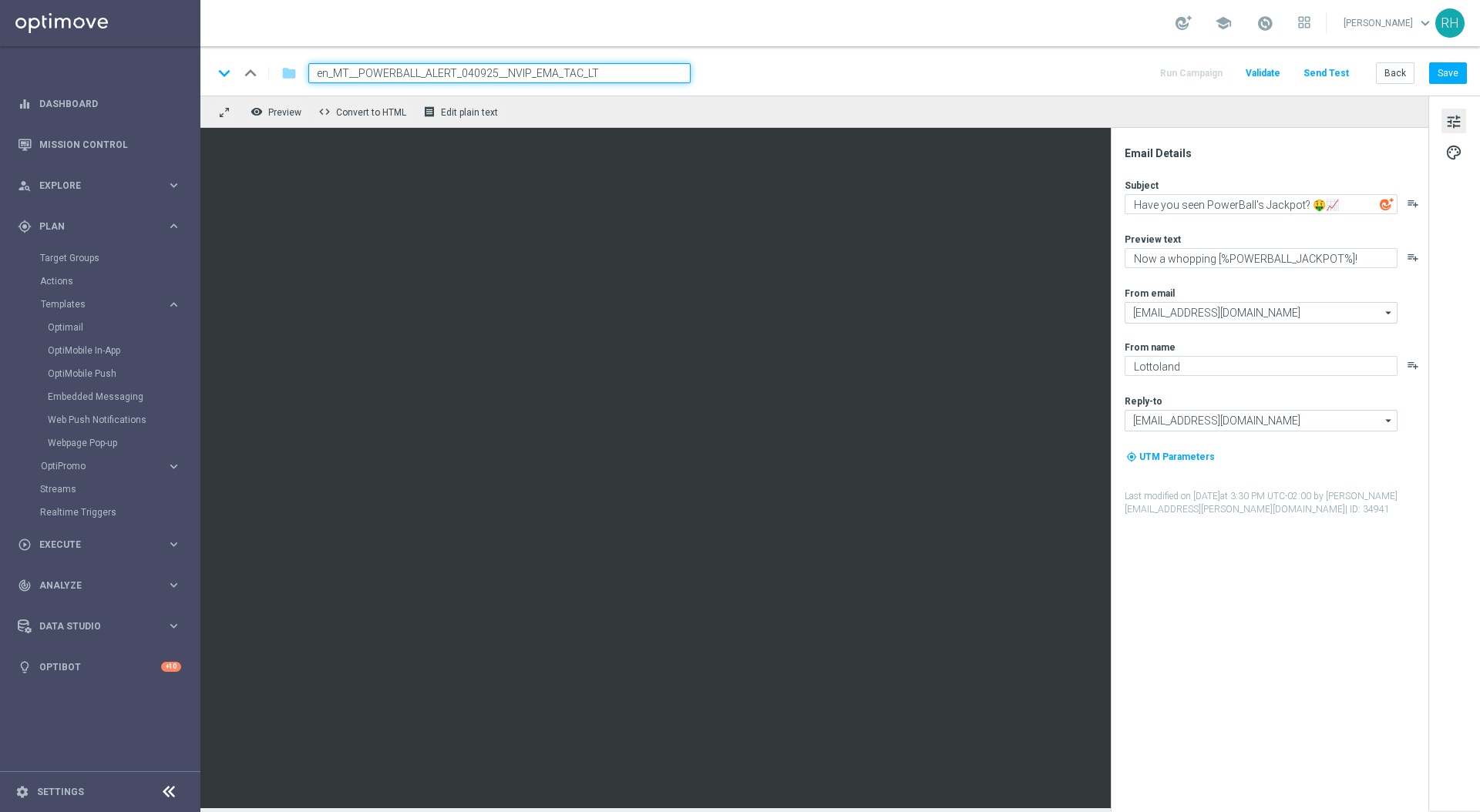
click at [1276, 575] on div "Email Details Subject Have you seen PowerBall's Jackpot? 🤑📈 playlist_add Previe…" at bounding box center [1273, 479] width 307 height 666
click at [1435, 76] on button "Save" at bounding box center [1448, 73] width 38 height 22
click at [1182, 582] on div "Email Details Subject Have you seen PowerBall's Jackpot? 🤑📈 playlist_add Previe…" at bounding box center [1273, 479] width 307 height 666
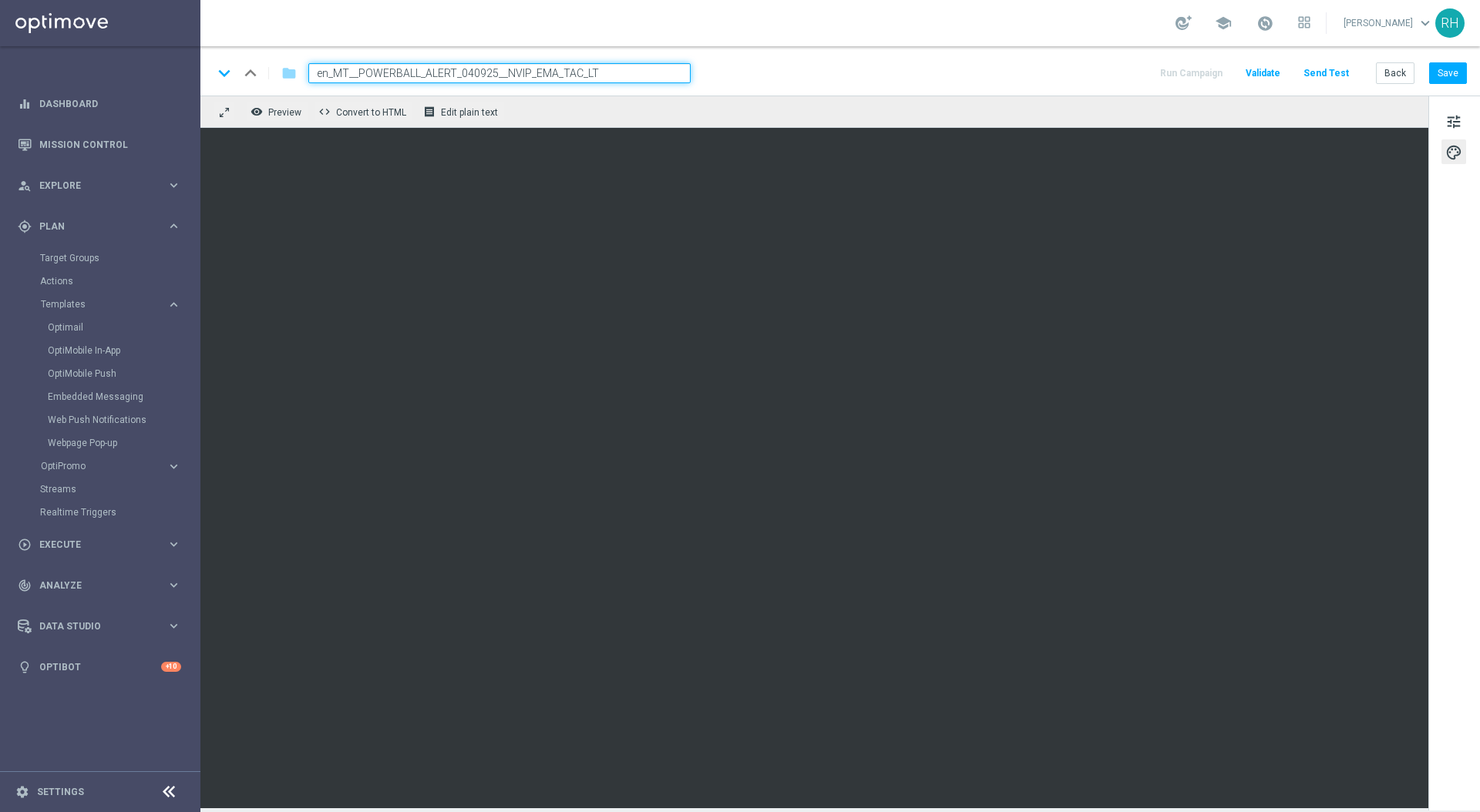
click at [1043, 114] on div "remove_red_eye Preview code Convert to HTML receipt Edit plain text" at bounding box center [814, 111] width 1228 height 32
click at [1438, 75] on button "Save" at bounding box center [1448, 73] width 38 height 22
click at [1442, 119] on button "tune" at bounding box center [1453, 121] width 25 height 25
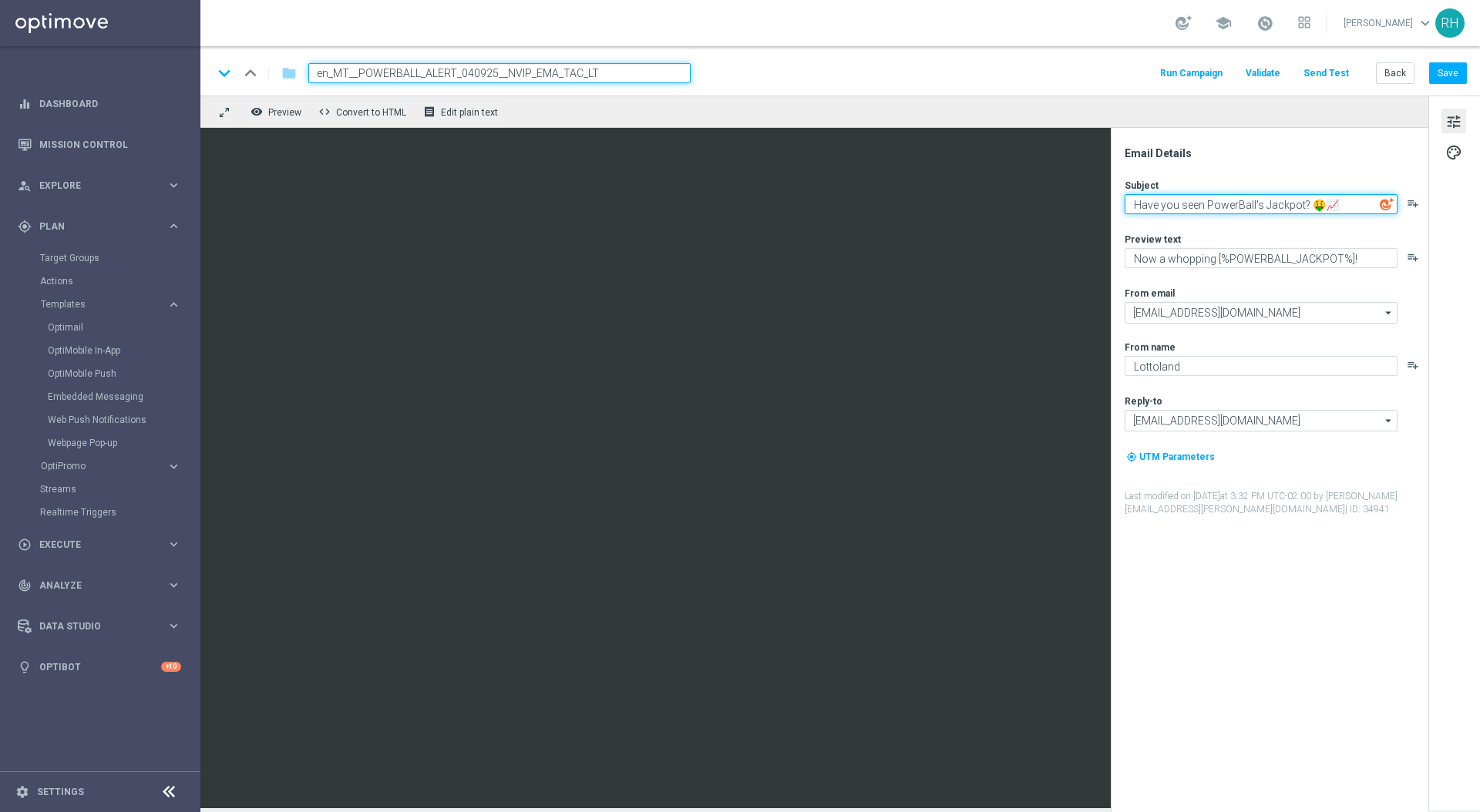
click at [1344, 208] on textarea "Have you seen PowerBall's Jackpot? 🤑📈" at bounding box center [1261, 204] width 273 height 20
paste textarea "🚀🔥 PowerBall heats up..."
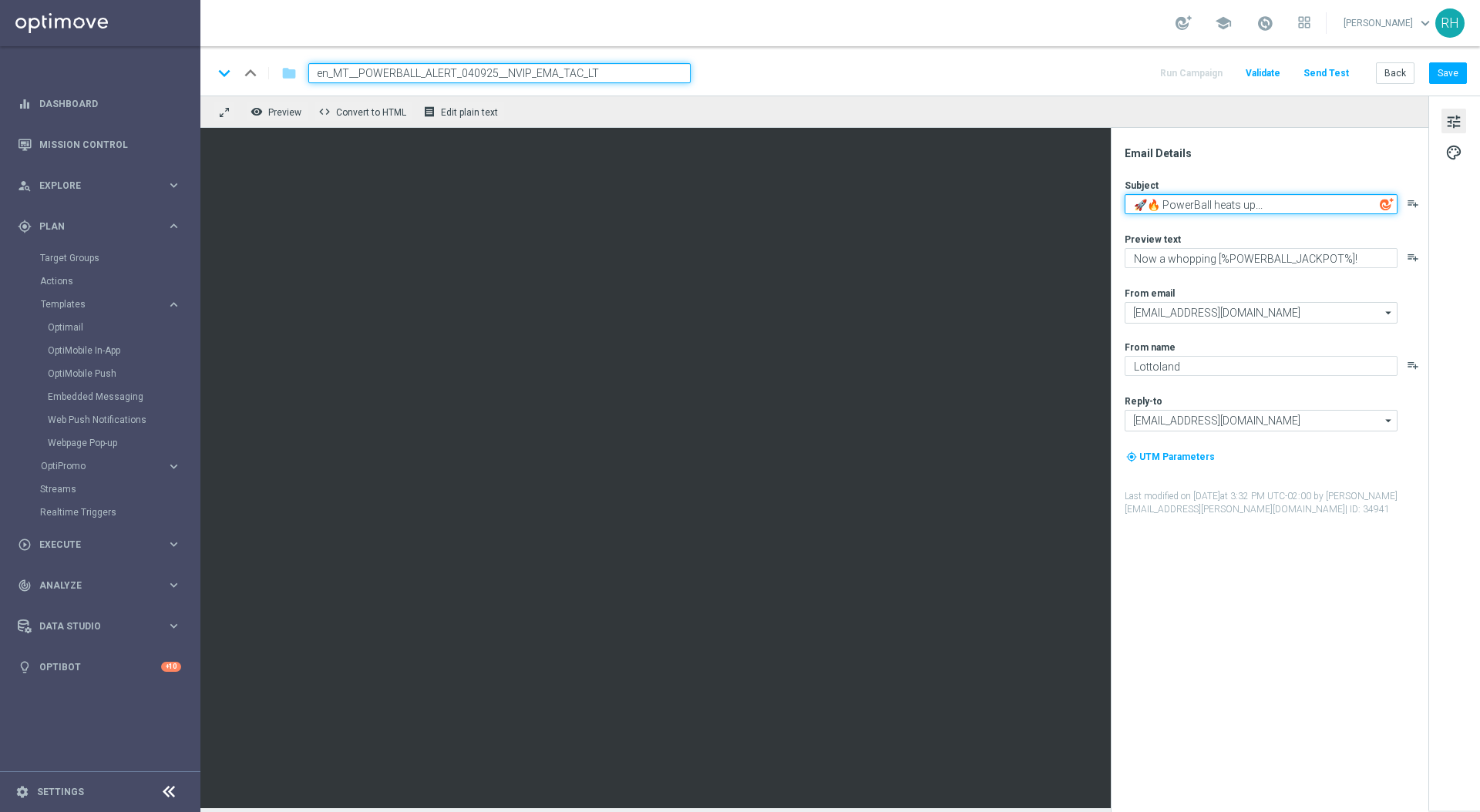
type textarea "🚀🔥 PowerBall heats up..."
click at [1303, 158] on div "Email Details" at bounding box center [1276, 153] width 302 height 14
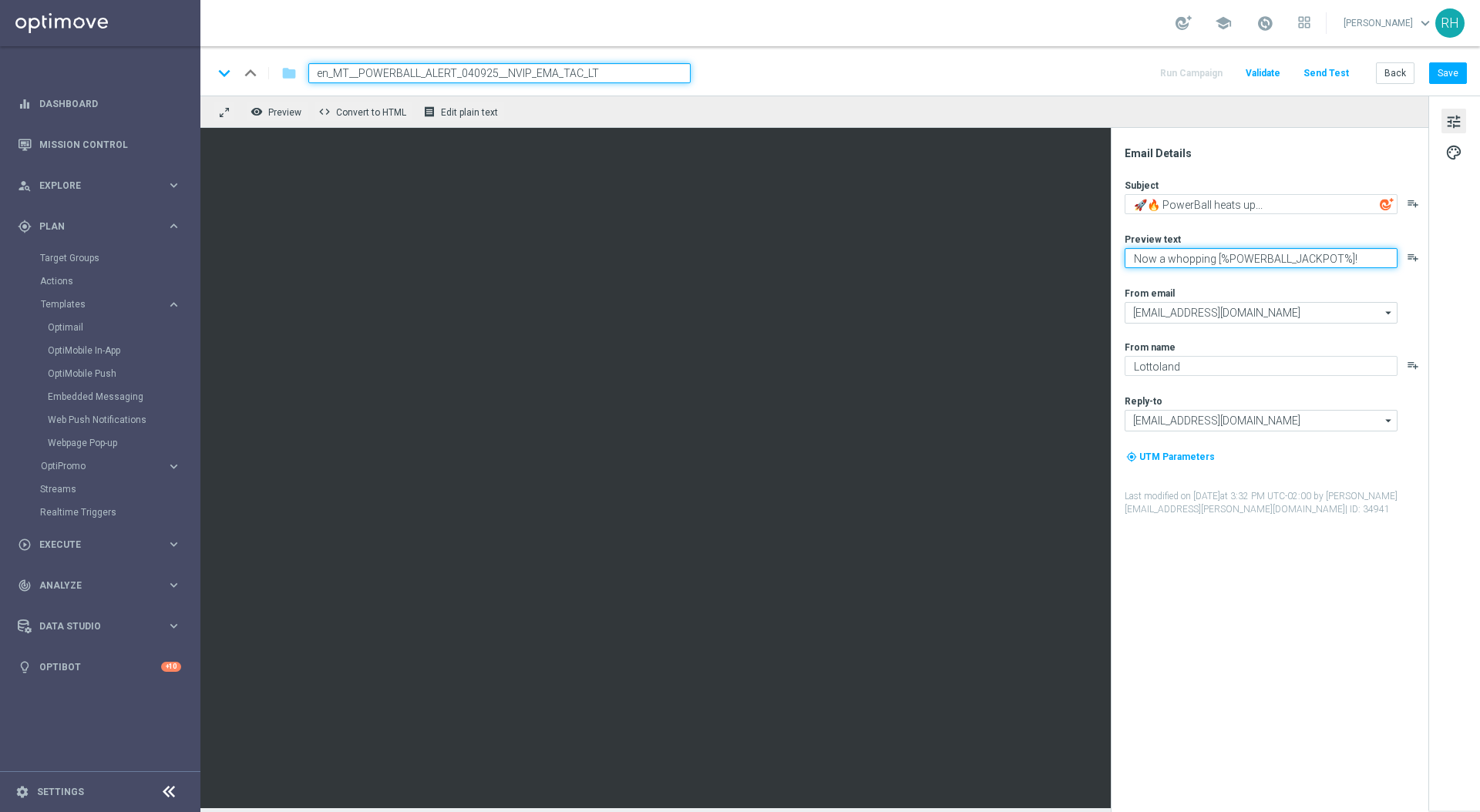
click at [1199, 265] on textarea "Now a whopping [%POWERBALL_JACKPOT%]!" at bounding box center [1261, 258] width 273 height 20
paste textarea ""Now surpasses €1.4 Billion! Click here to pick your numbers for the next draw,…"
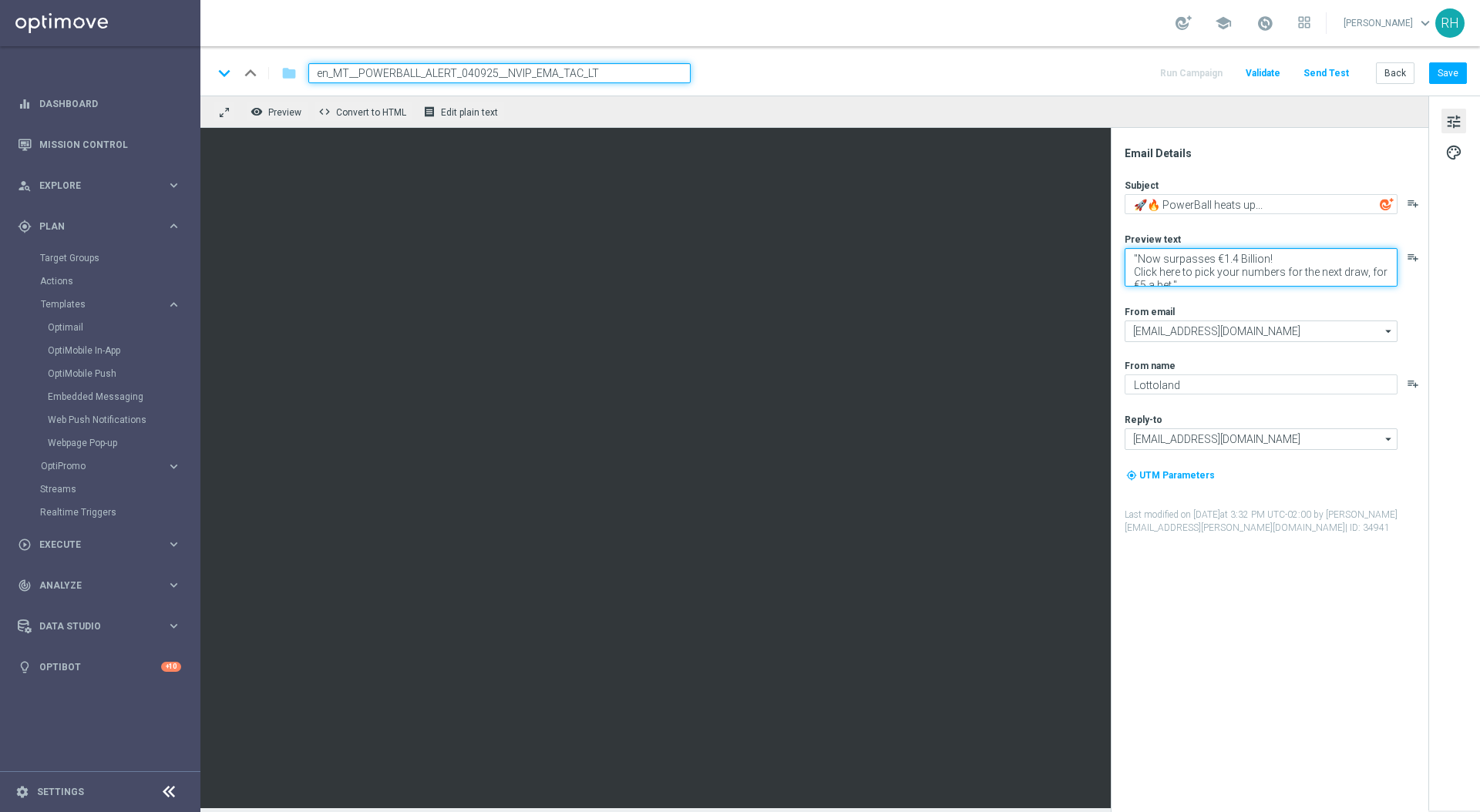
scroll to position [5, 0]
click at [1138, 254] on textarea ""Now surpasses €1.4 Billion! Click here to pick your numbers for the next draw,…" at bounding box center [1261, 267] width 273 height 38
type textarea "Now surpasses €1.4 Billion! Click here to pick your numbers for the next draw, …"
click at [1366, 544] on div "Email Details Subject 🚀🔥 PowerBall heats up... playlist_add Preview text Now su…" at bounding box center [1273, 479] width 307 height 666
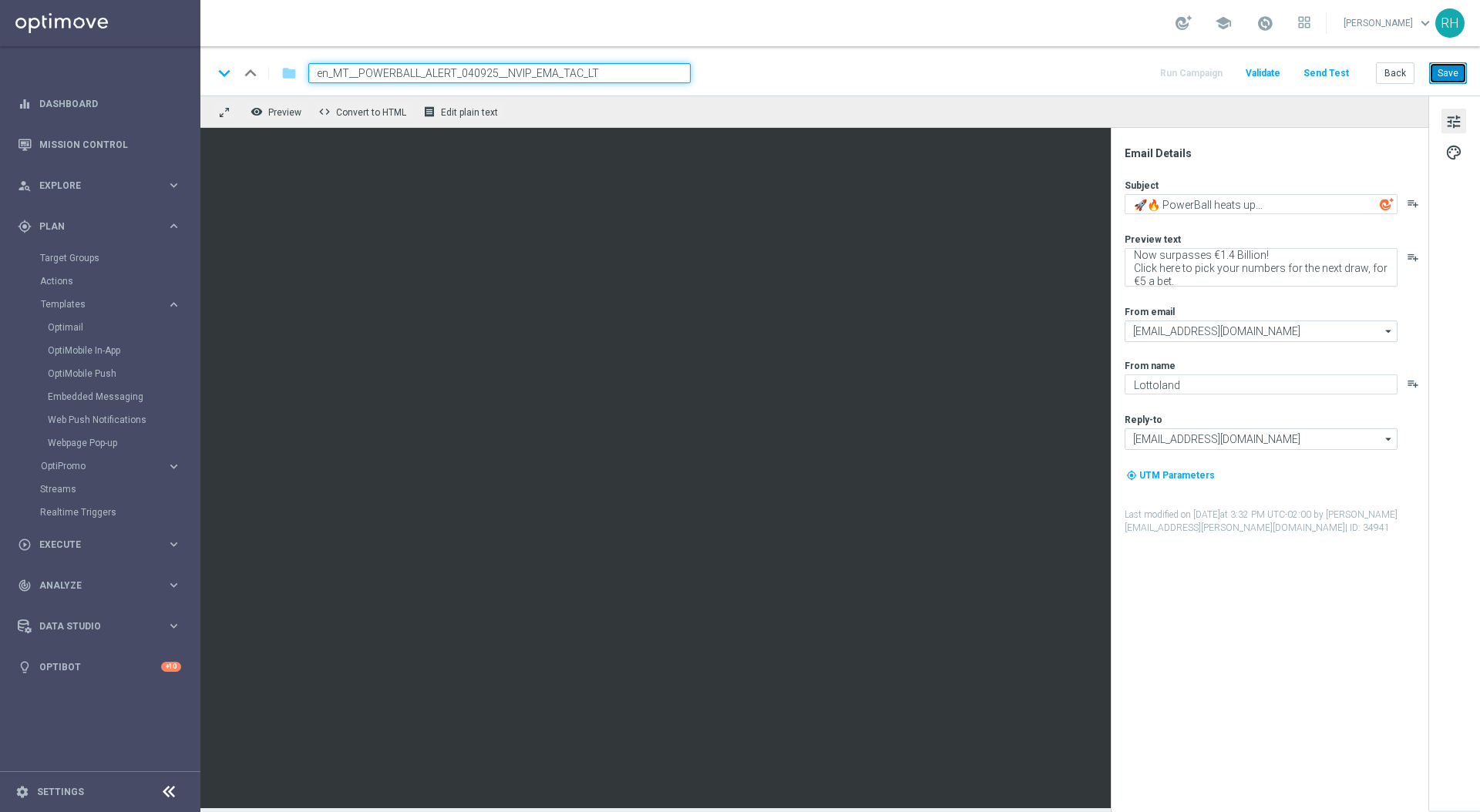
click at [1453, 67] on button "Save" at bounding box center [1448, 73] width 38 height 22
click at [1455, 67] on button "Save" at bounding box center [1448, 73] width 38 height 22
click at [1455, 156] on span "palette" at bounding box center [1454, 153] width 17 height 20
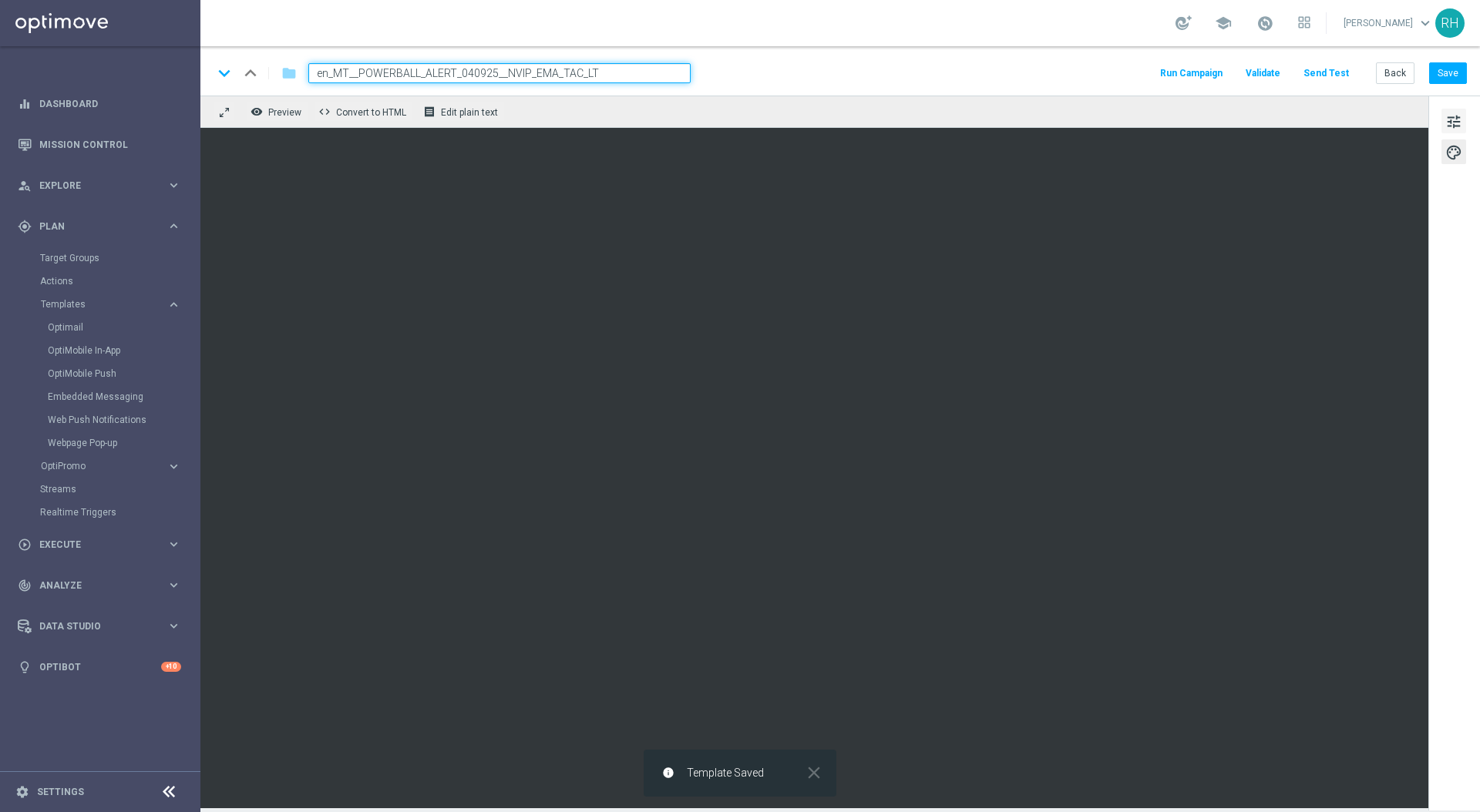
click at [1456, 114] on span "tune" at bounding box center [1454, 122] width 17 height 20
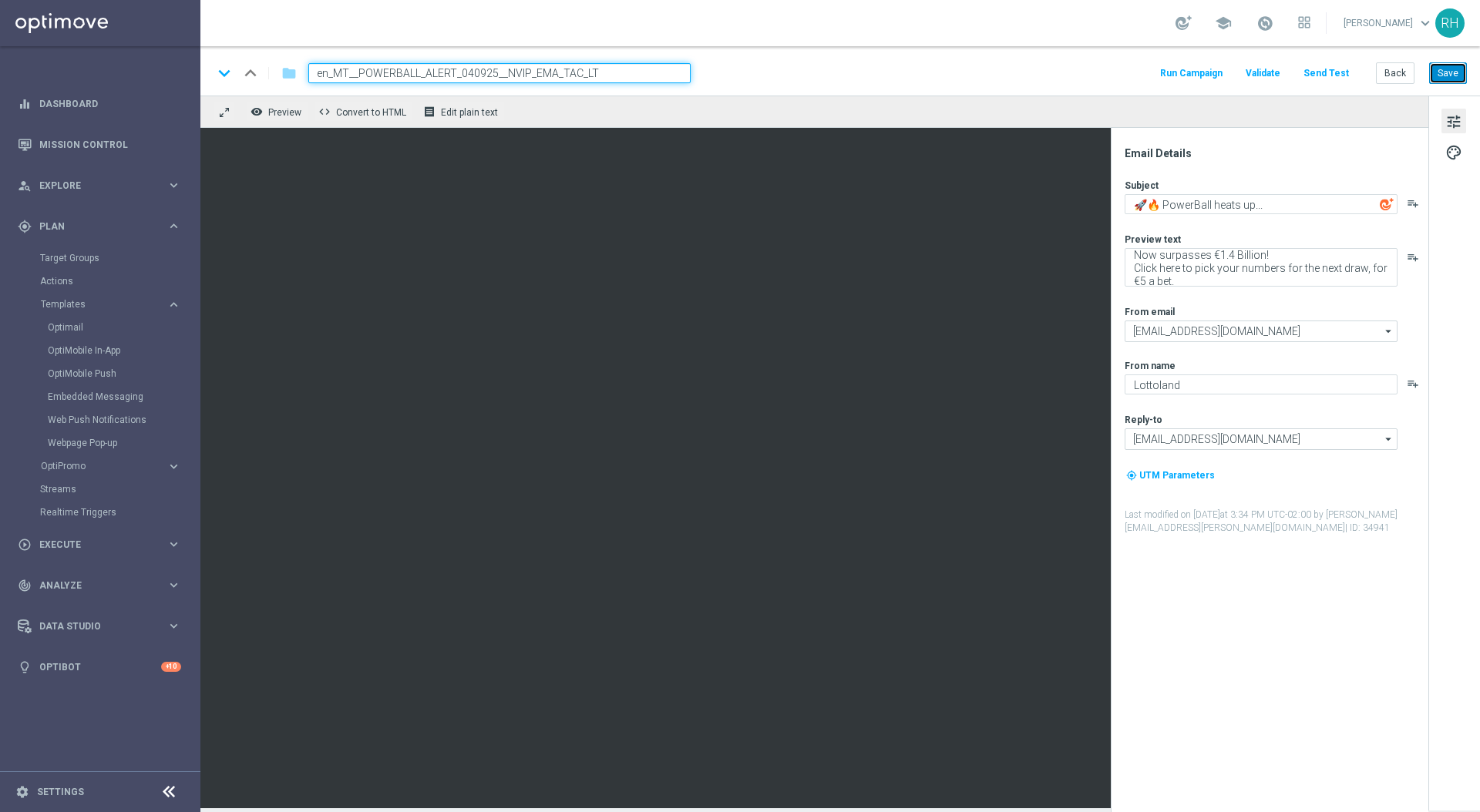
click at [1448, 76] on button "Save" at bounding box center [1448, 73] width 38 height 22
click at [1171, 516] on label "Last modified on 4 Sep 2025 at 3:34 PM UTC-02:00 by ricky.hubbard@lottoland.com…" at bounding box center [1276, 522] width 302 height 27
click at [1453, 121] on span "tune" at bounding box center [1454, 122] width 17 height 20
click at [1454, 146] on span "palette" at bounding box center [1454, 153] width 17 height 20
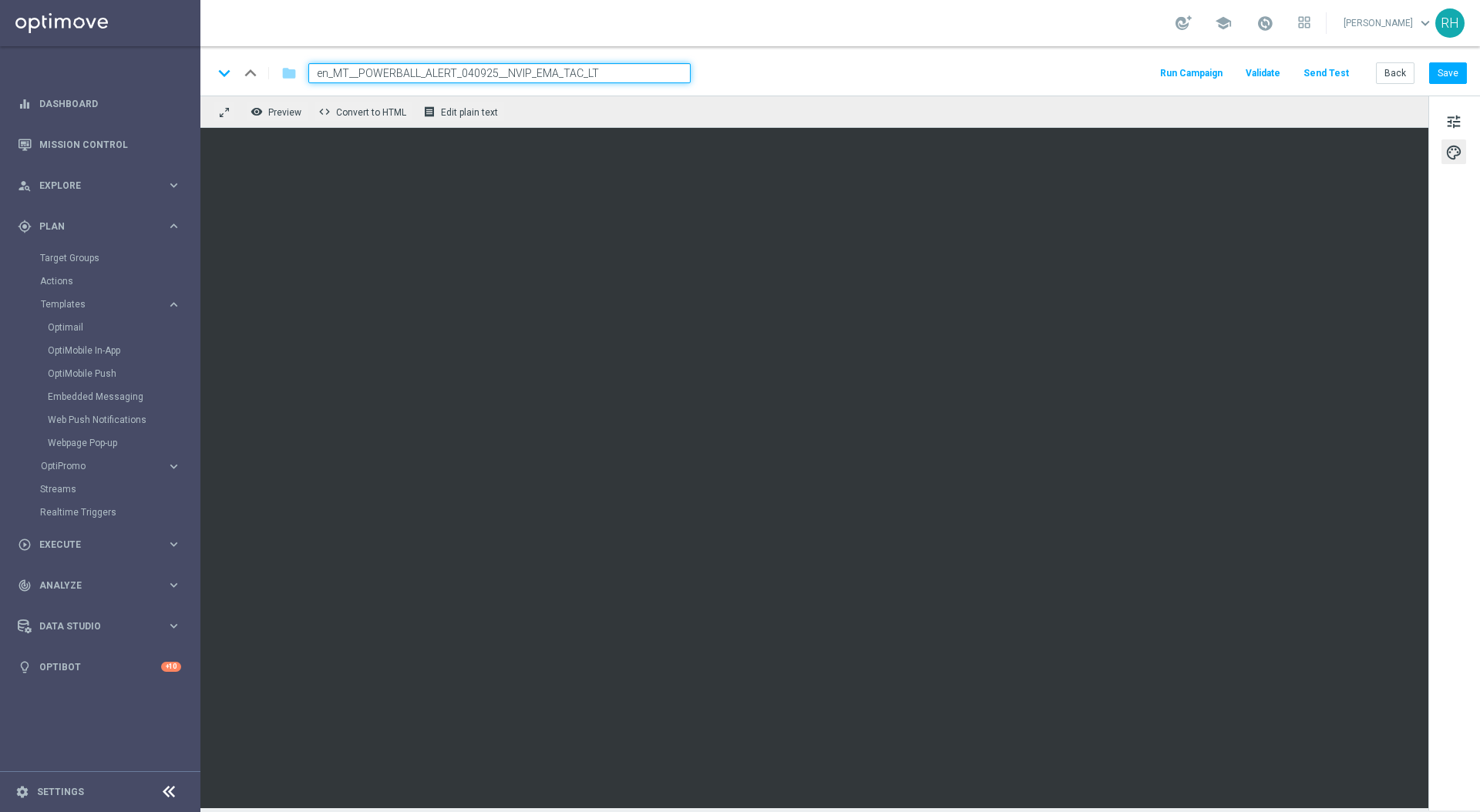
click at [1459, 168] on div "tune palette" at bounding box center [1454, 452] width 51 height 715
click at [1455, 100] on div "tune palette" at bounding box center [1454, 452] width 51 height 715
click at [1456, 120] on span "tune" at bounding box center [1454, 122] width 17 height 20
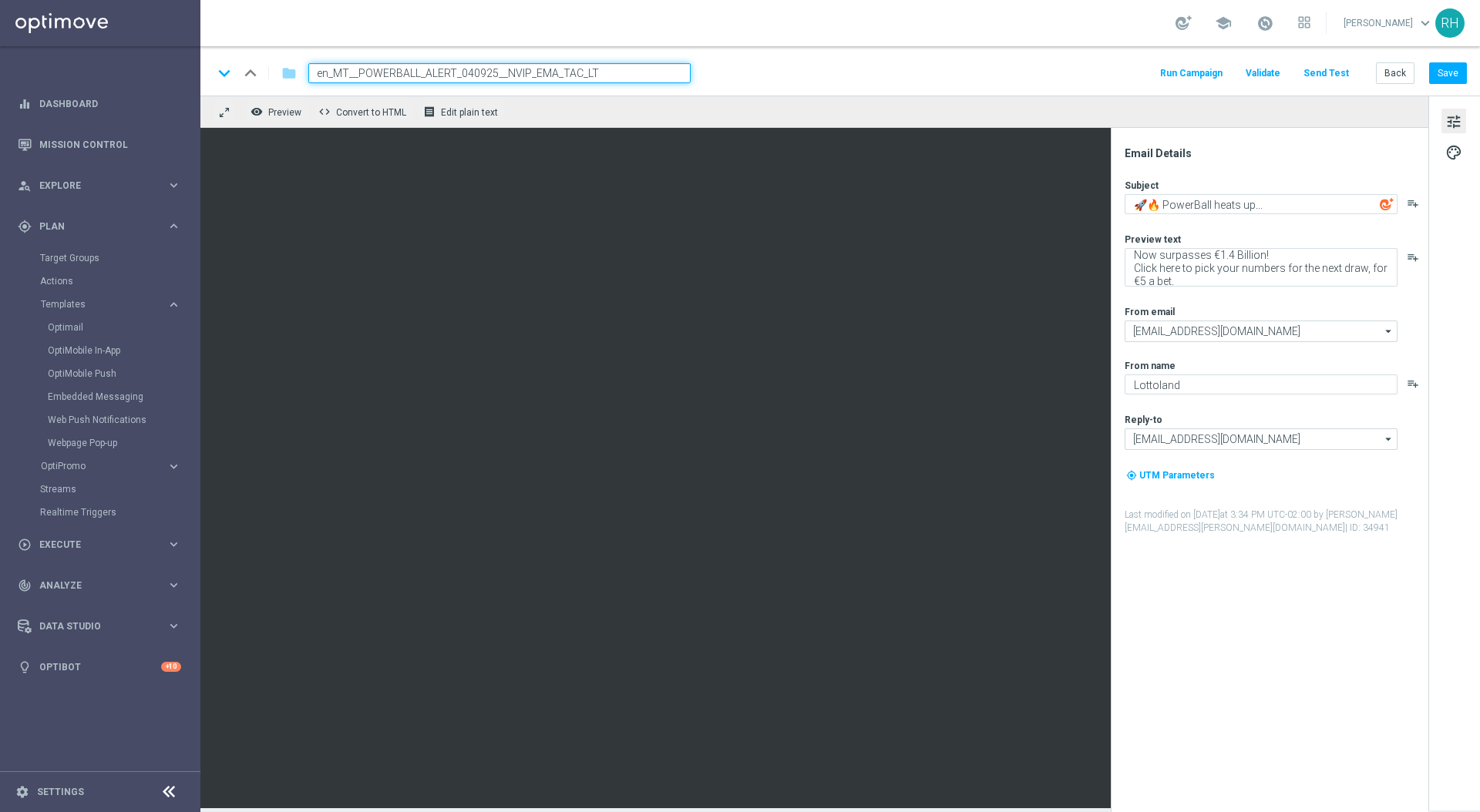
click at [1456, 100] on div "tune palette" at bounding box center [1454, 452] width 51 height 715
click at [1456, 119] on span "tune" at bounding box center [1454, 122] width 17 height 20
click at [1456, 150] on span "palette" at bounding box center [1454, 153] width 17 height 20
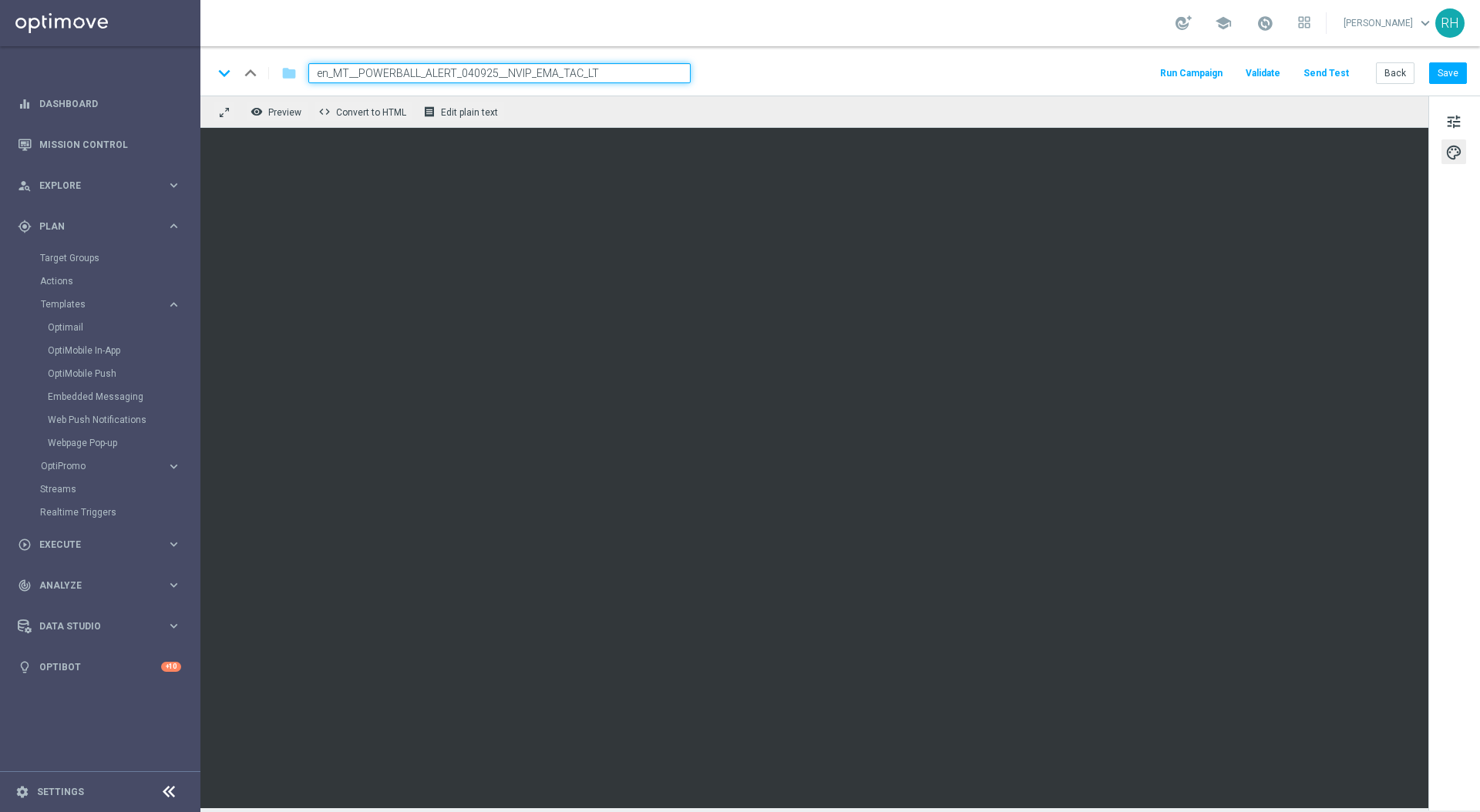
click at [1454, 200] on div "tune palette" at bounding box center [1454, 452] width 51 height 715
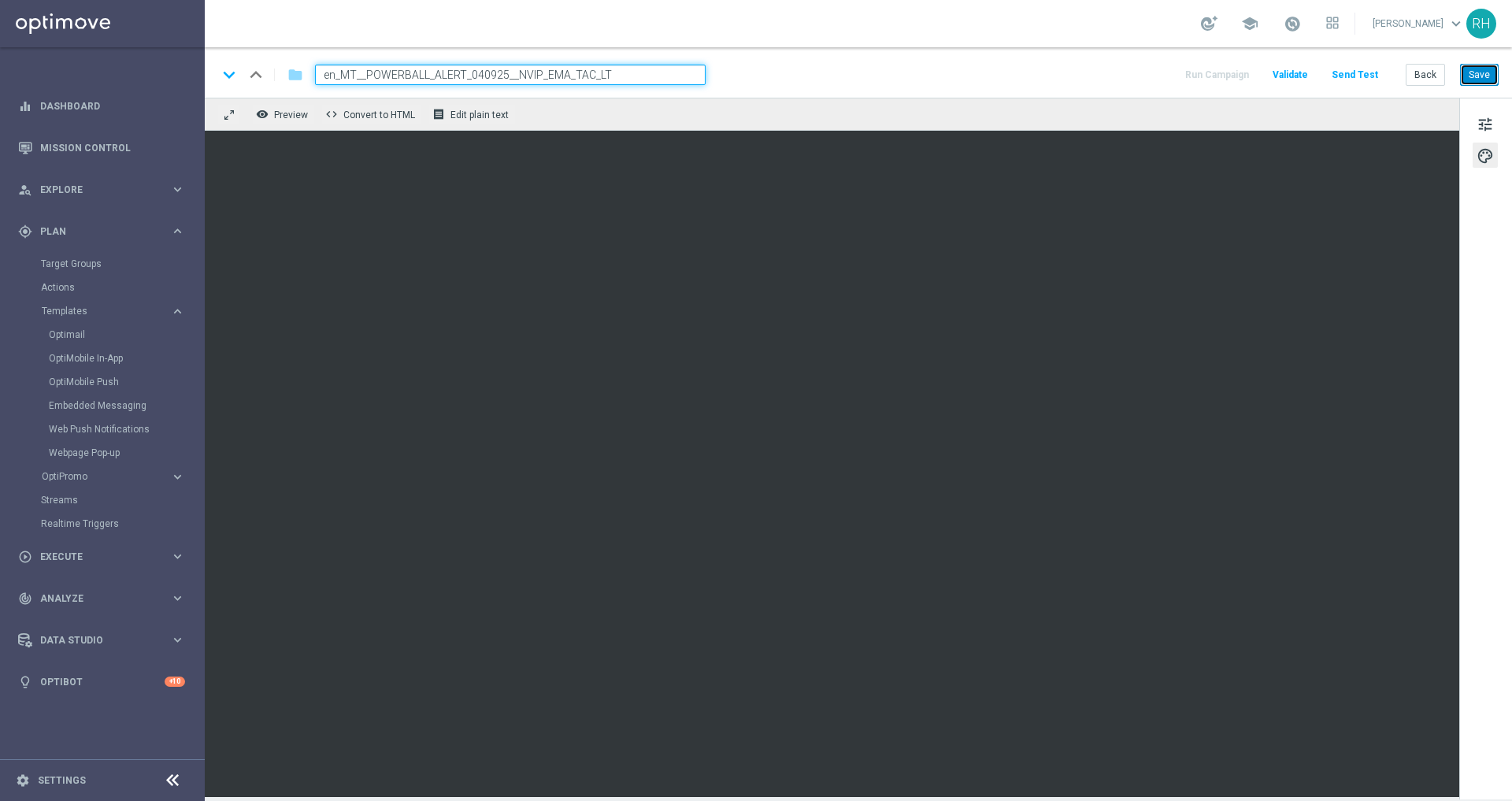
click at [1479, 82] on button "Save" at bounding box center [1479, 75] width 38 height 22
click at [1490, 77] on button "Save" at bounding box center [1479, 75] width 38 height 22
click at [1014, 57] on div "keyboard_arrow_down keyboard_arrow_up folder en_MT__POWERBALL_ALERT_040925__NVI…" at bounding box center [859, 73] width 1308 height 51
click at [1151, 98] on div "remove_red_eye Preview code Convert to HTML receipt Edit plain text" at bounding box center [832, 113] width 1255 height 33
click at [1487, 122] on span "tune" at bounding box center [1486, 124] width 18 height 21
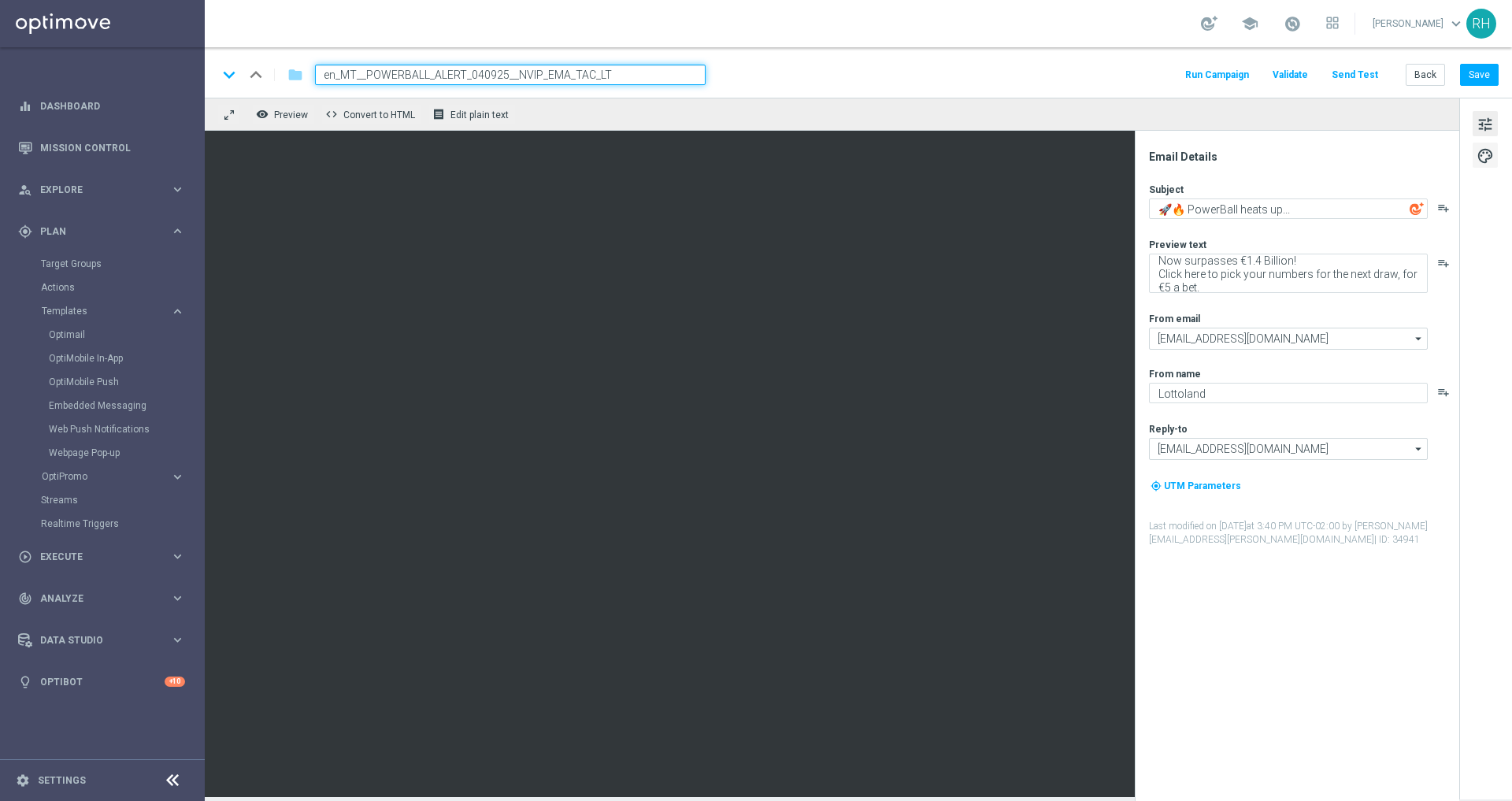
click at [1484, 142] on button "palette" at bounding box center [1485, 154] width 25 height 25
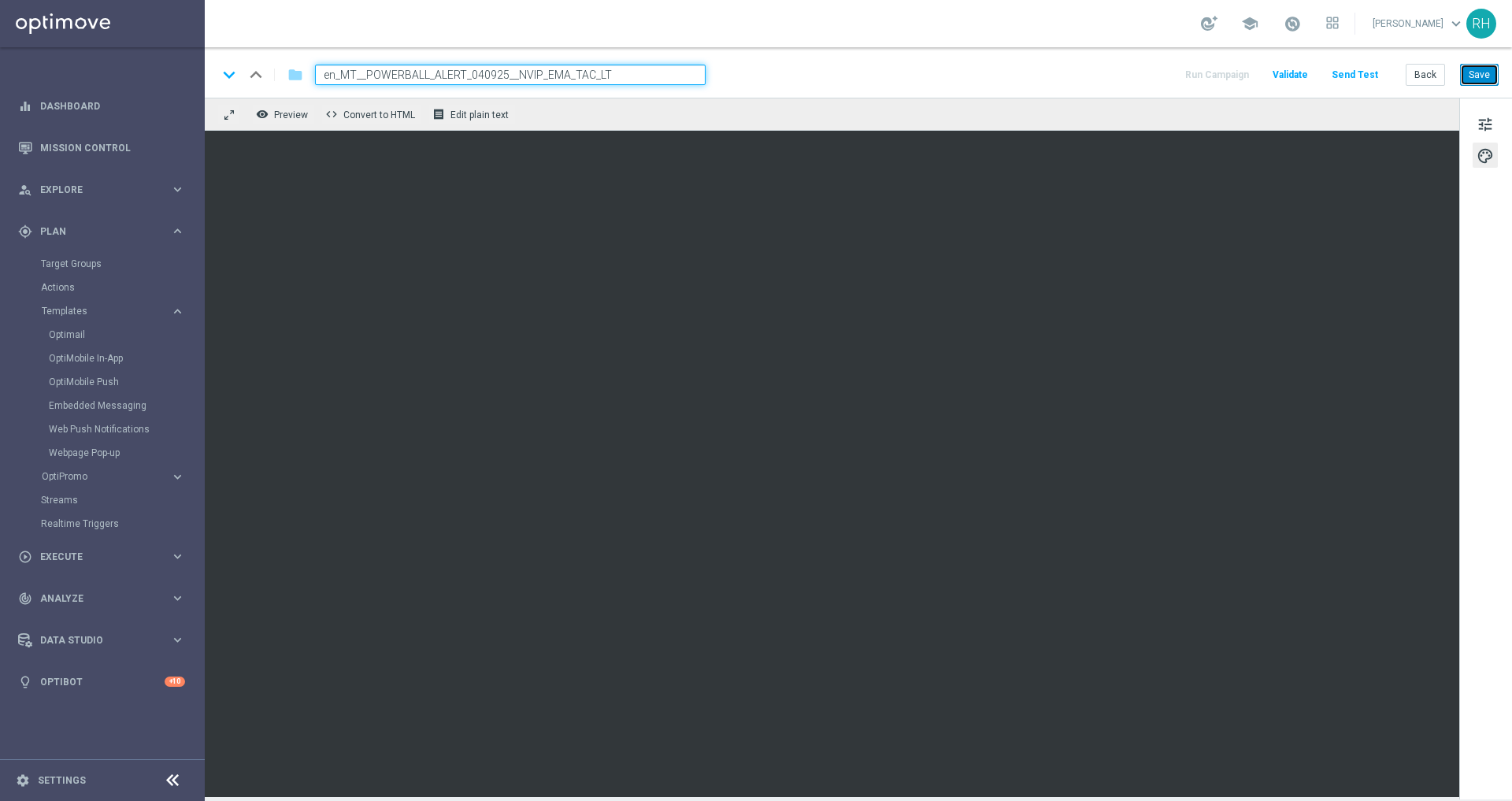
click at [1477, 81] on button "Save" at bounding box center [1479, 75] width 38 height 22
click at [1362, 78] on button "Send Test" at bounding box center [1355, 75] width 51 height 22
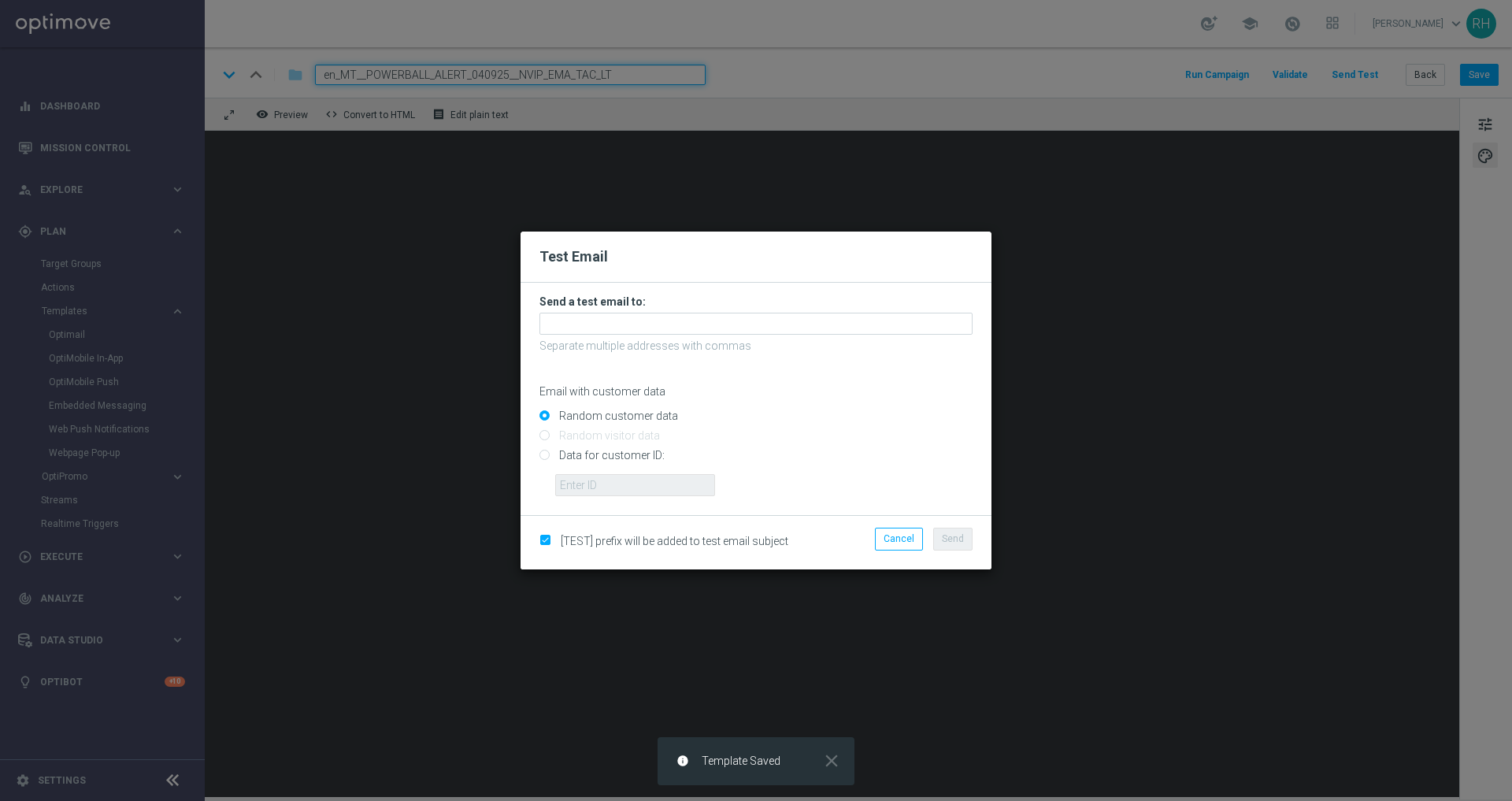
click at [538, 452] on form "Send a test email to: Separate multiple addresses with commas Email with custom…" at bounding box center [755, 399] width 471 height 232
click at [546, 455] on input "Data for customer ID:" at bounding box center [756, 462] width 433 height 22
radio input "true"
click at [595, 481] on input "text" at bounding box center [635, 486] width 160 height 22
type input "9388754"
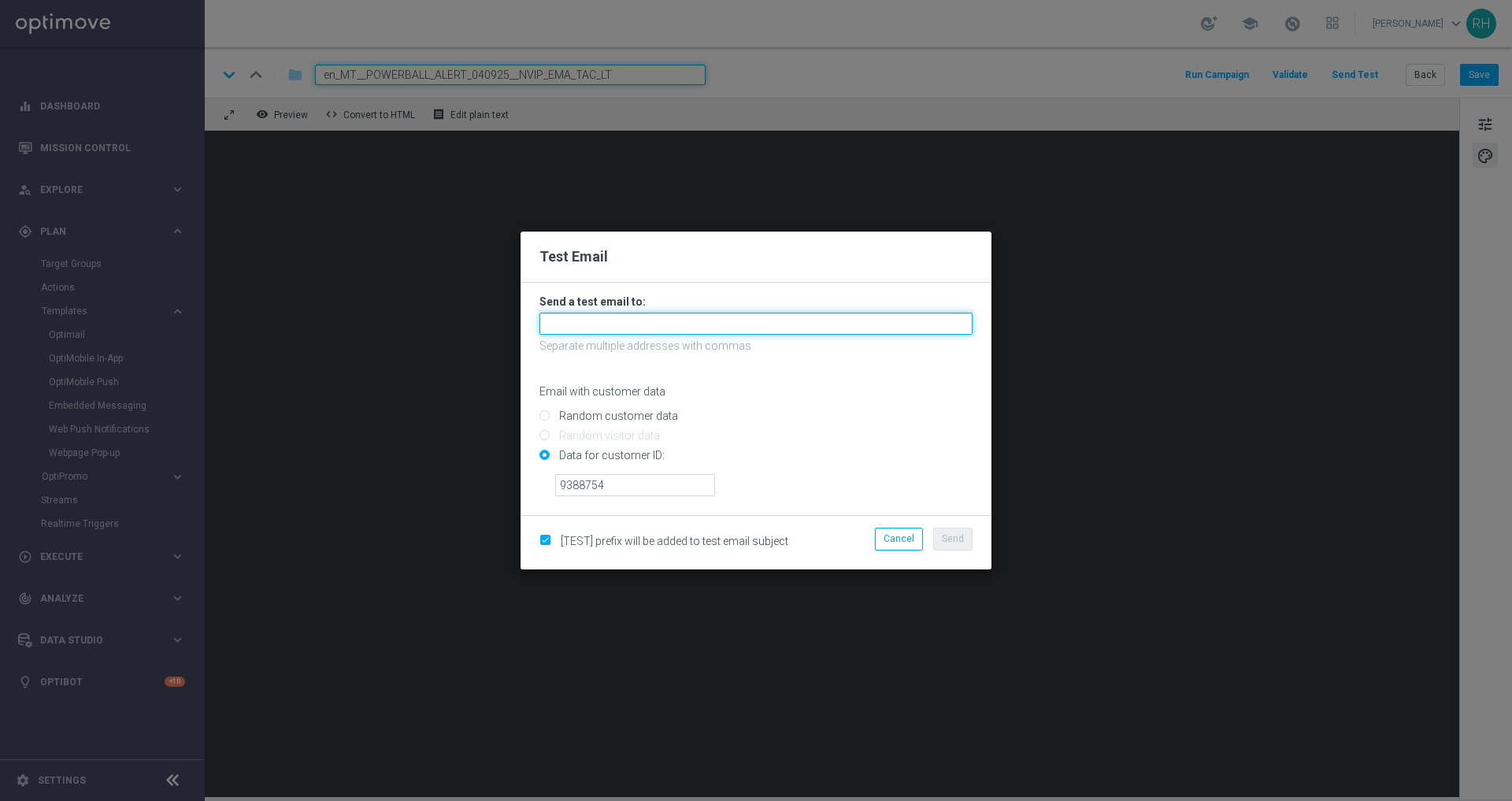
click at [668, 332] on input "text" at bounding box center [756, 324] width 433 height 22
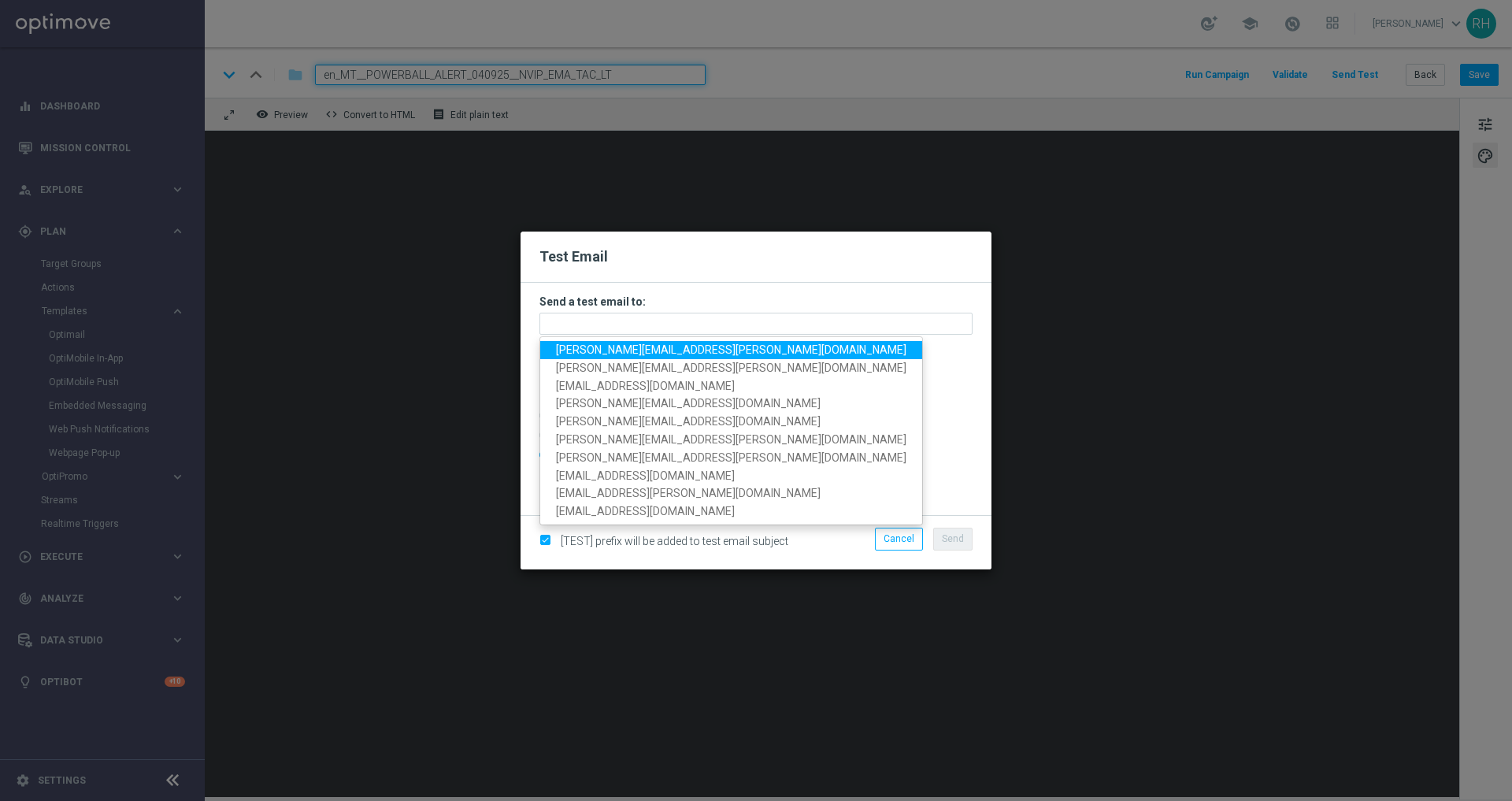
click at [665, 135] on modal-container "Test Email Send a test email to: nicholas.kosub@lottoland.com ricky.hubbard@lot…" at bounding box center [756, 400] width 1512 height 801
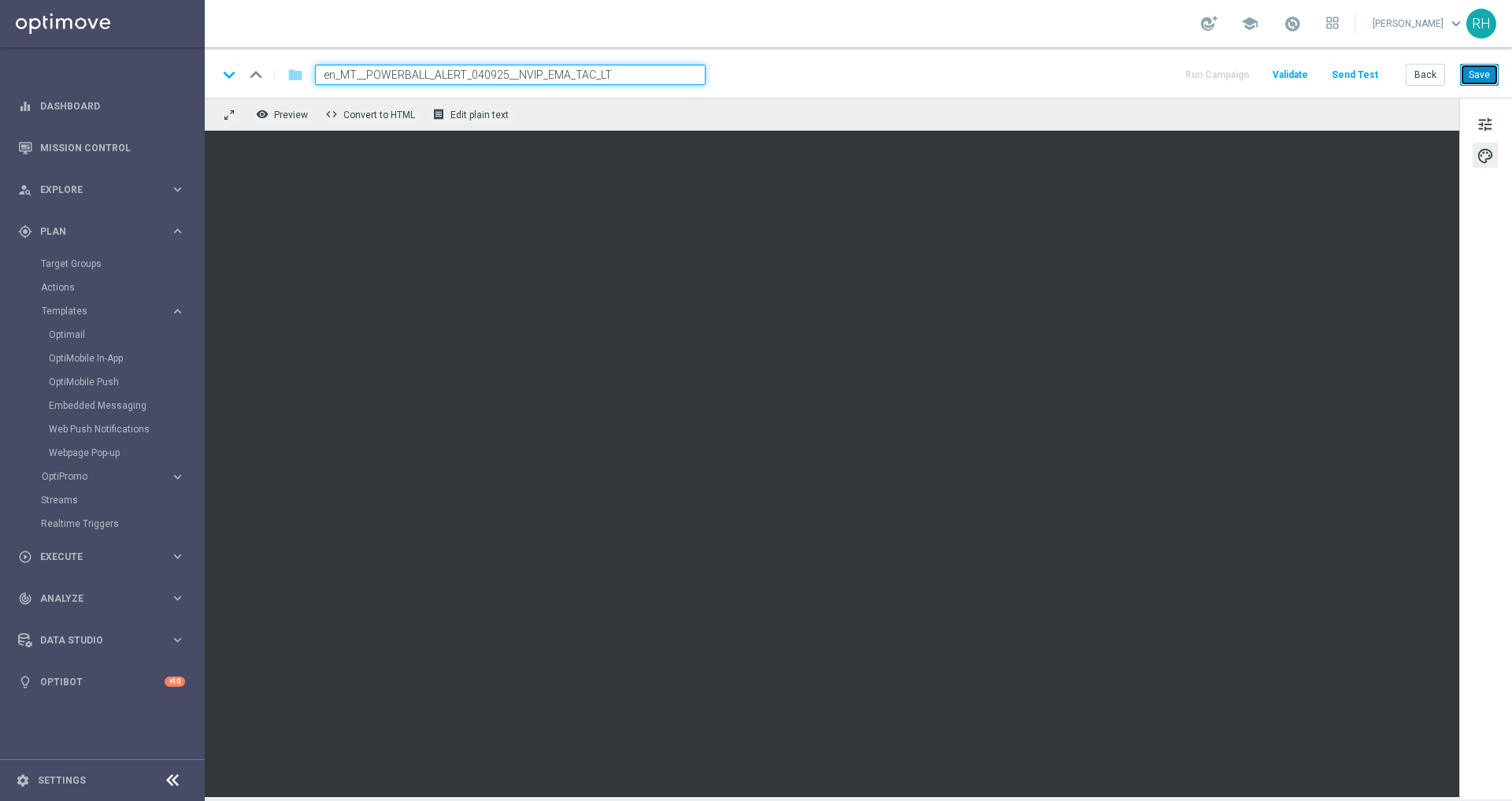
click at [1488, 81] on button "Save" at bounding box center [1479, 75] width 38 height 22
click at [1346, 70] on button "Send Test" at bounding box center [1355, 75] width 51 height 22
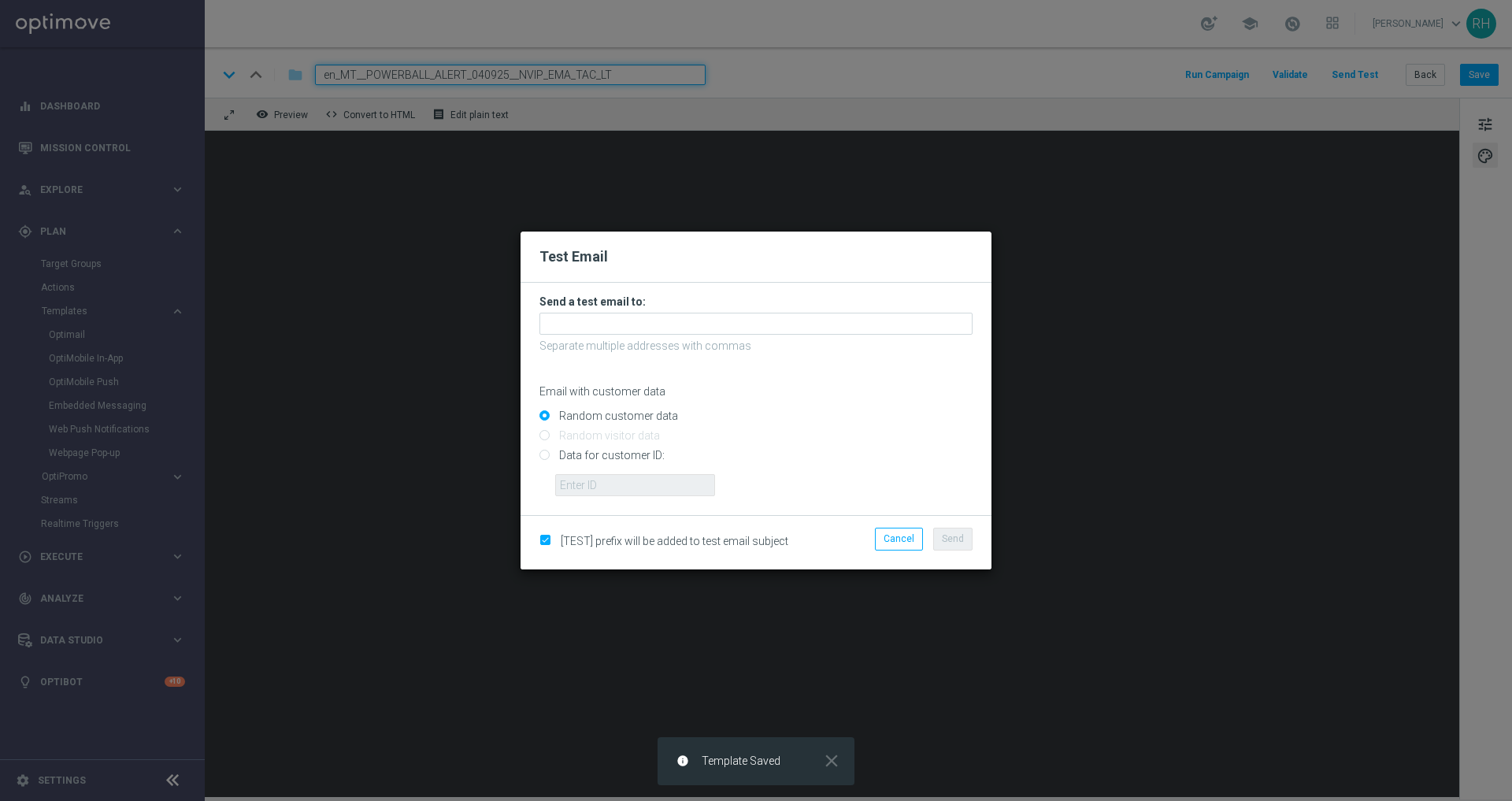
click at [545, 455] on input "Data for customer ID:" at bounding box center [756, 462] width 433 height 22
radio input "true"
click at [572, 476] on input "text" at bounding box center [635, 486] width 160 height 22
type input "9388754"
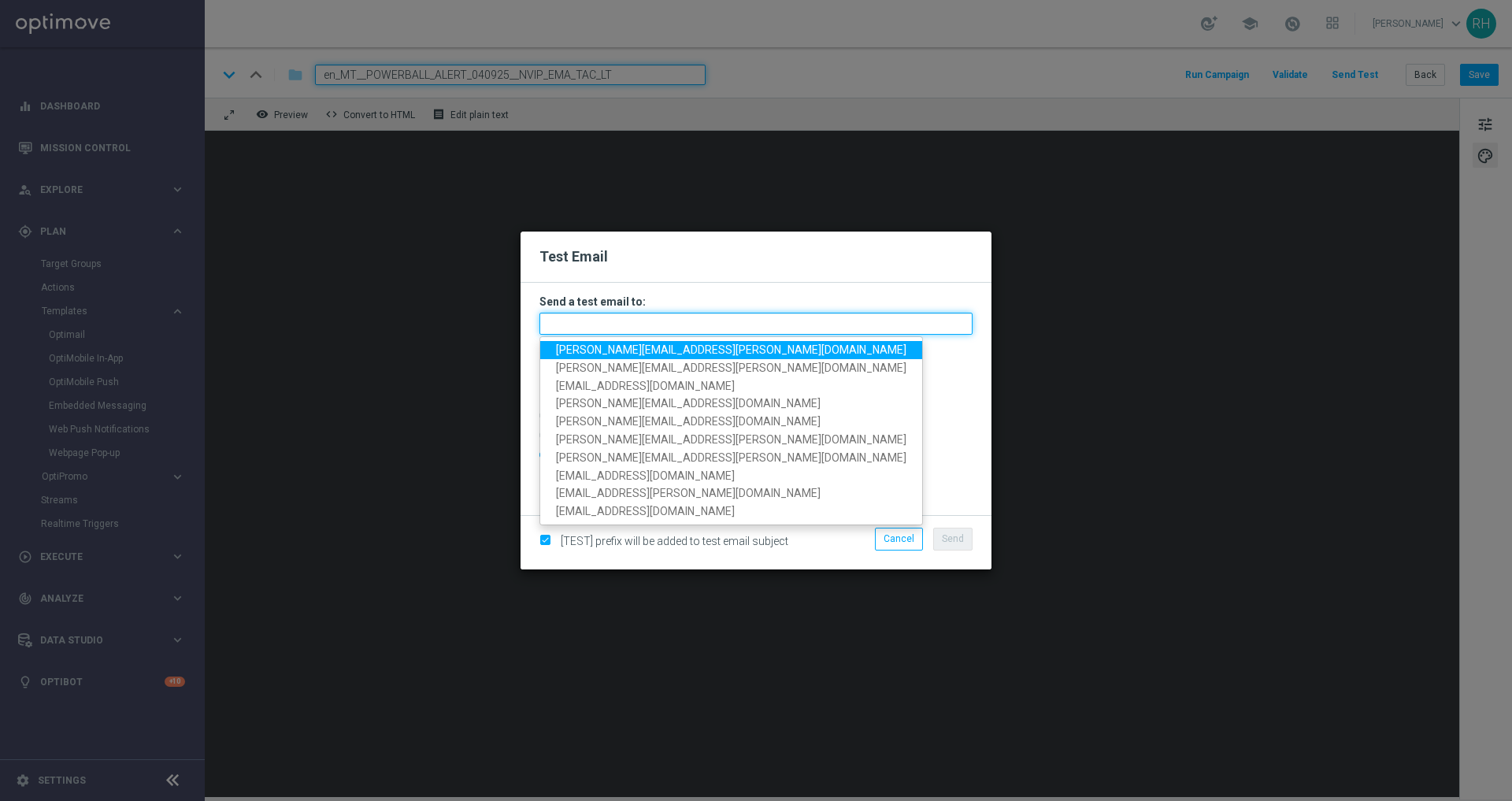
click at [633, 327] on input "text" at bounding box center [756, 324] width 433 height 22
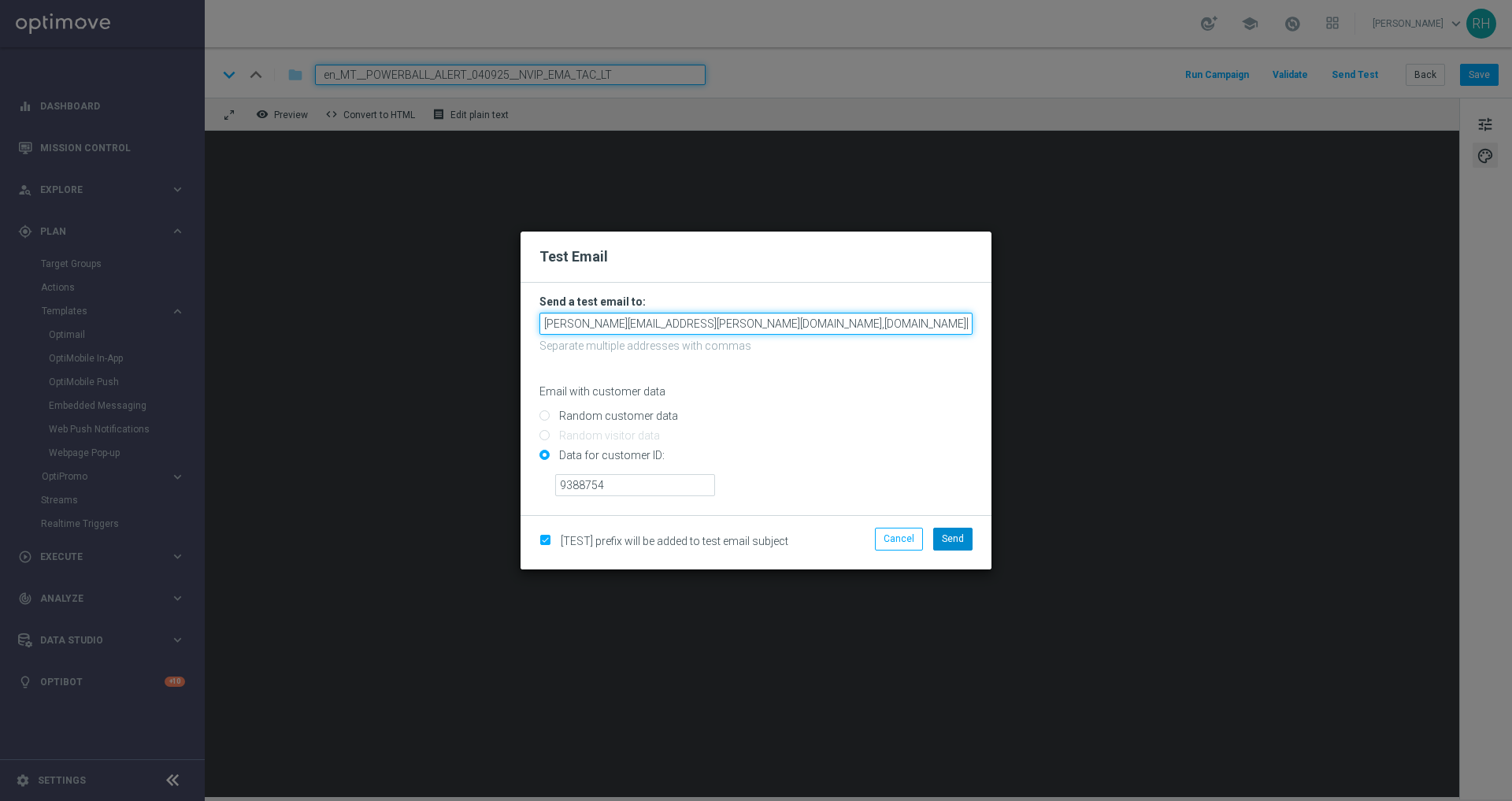
type input "ricky.hubbard@lottoland.com,nikola.misotova@lottoland.com,james.parr@lottoland.…"
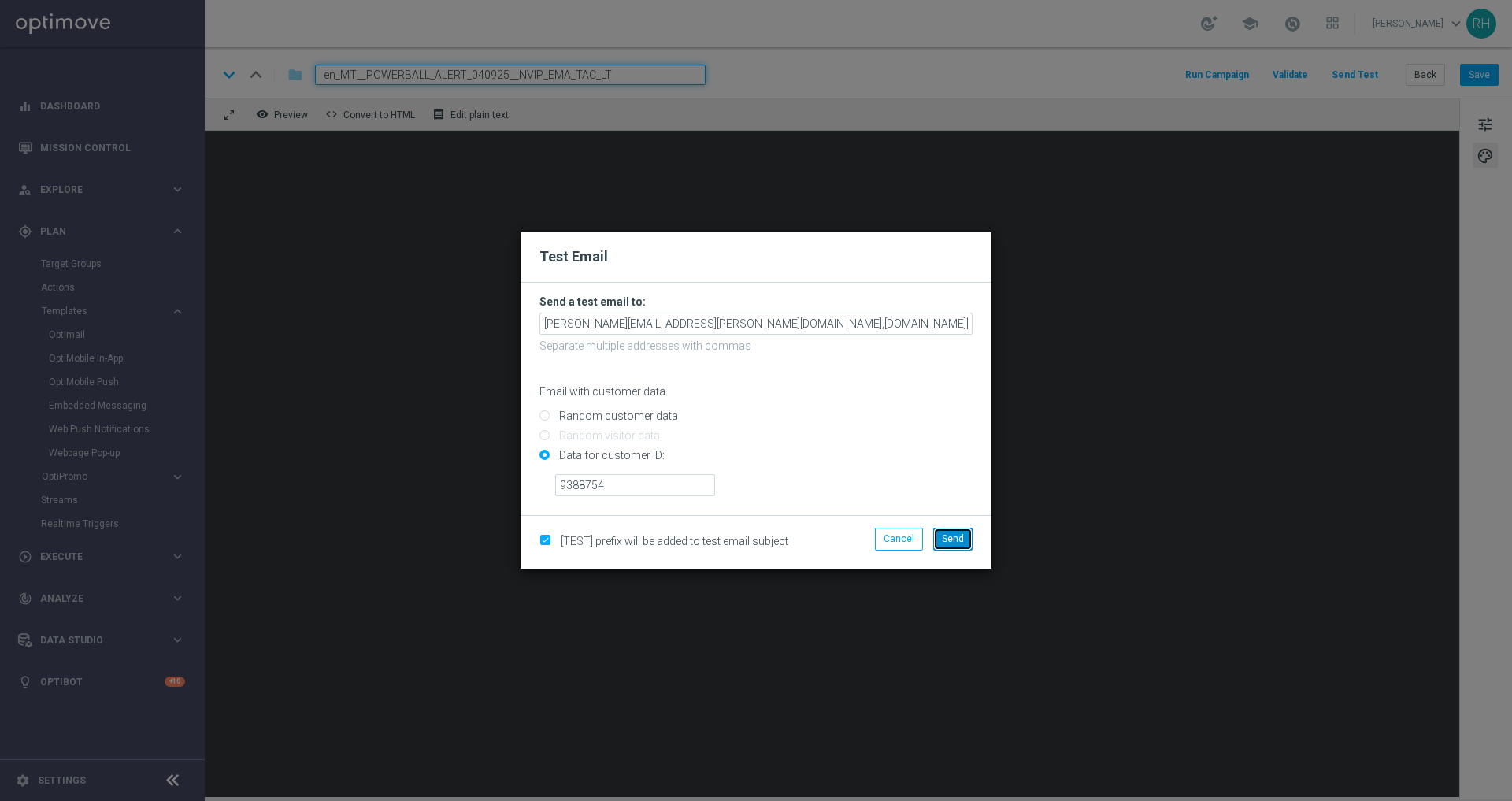
click at [949, 537] on span "Send" at bounding box center [953, 539] width 22 height 11
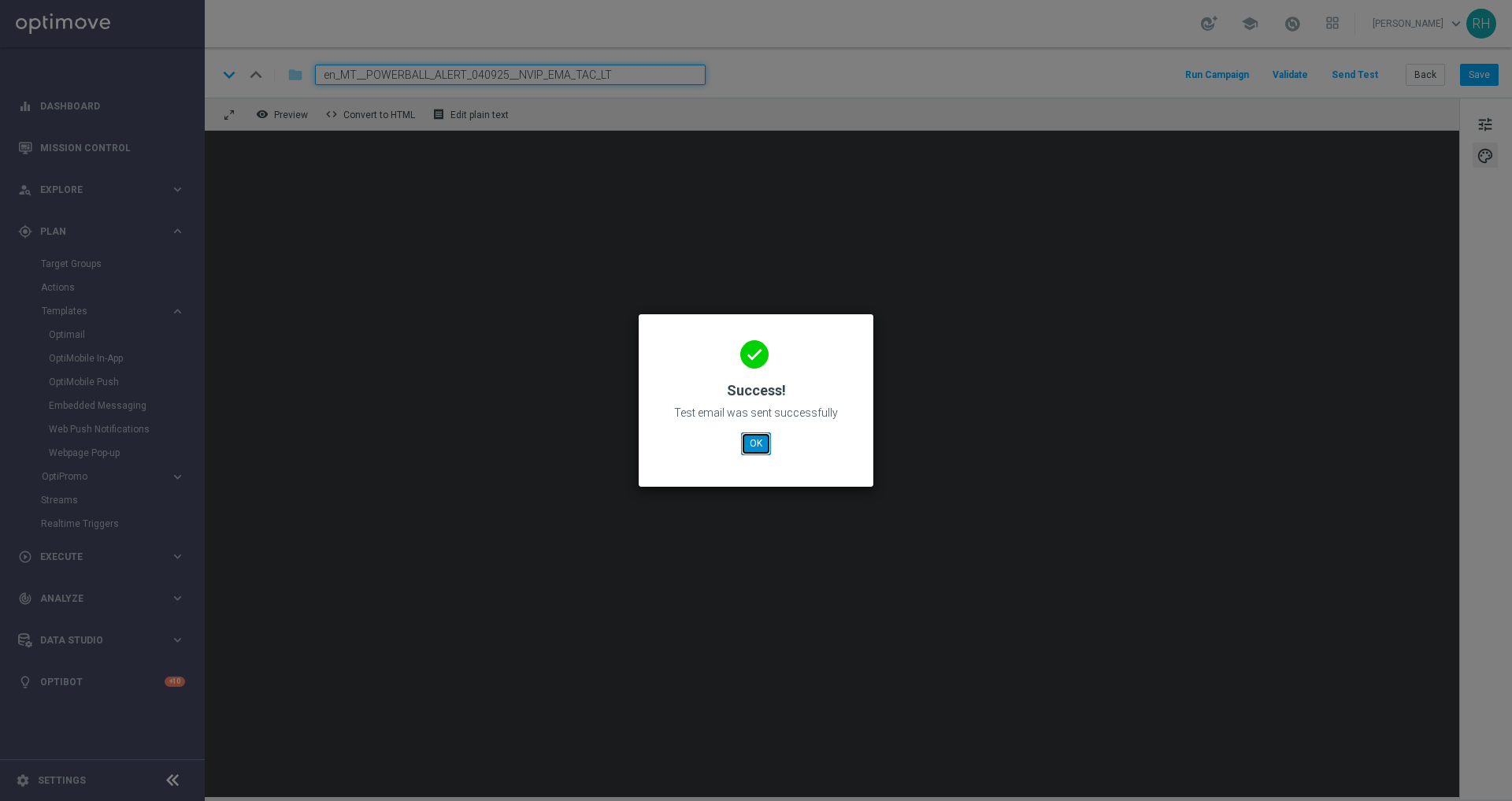
click at [753, 450] on button "OK" at bounding box center [756, 444] width 30 height 22
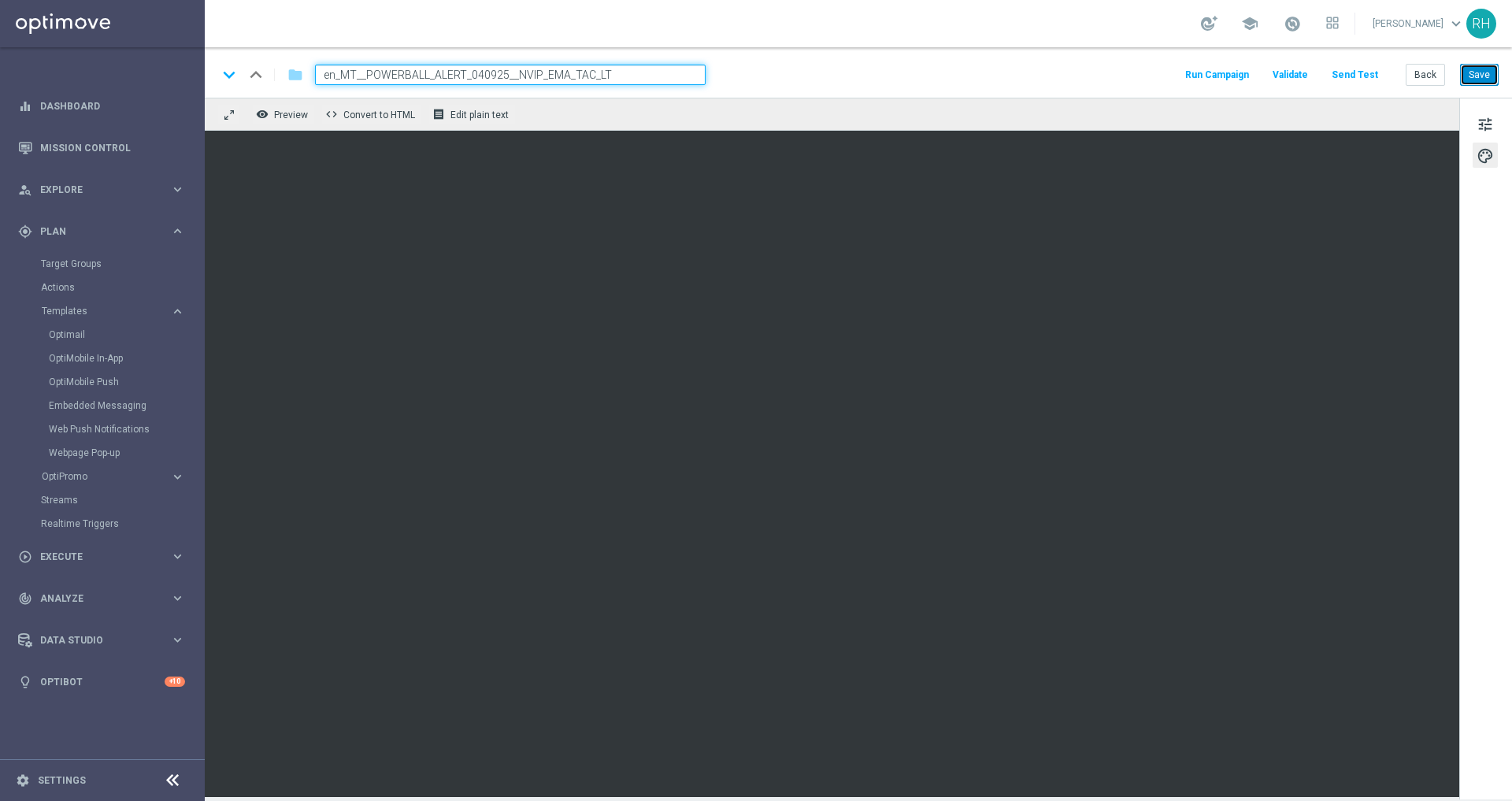
click at [1470, 74] on button "Save" at bounding box center [1479, 75] width 38 height 22
click at [1381, 75] on button "Send Test" at bounding box center [1355, 75] width 51 height 22
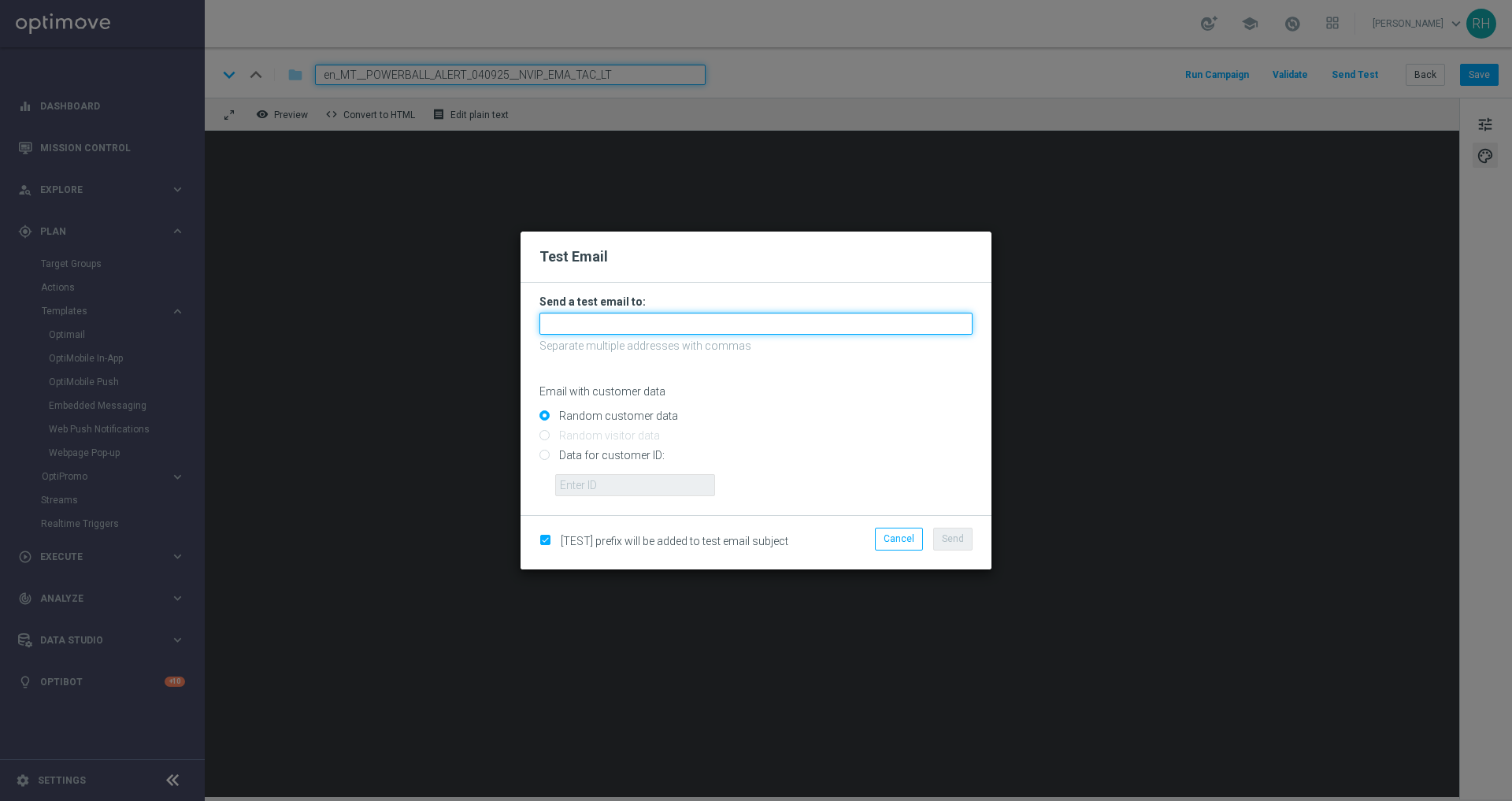
click at [647, 327] on input "text" at bounding box center [756, 324] width 433 height 22
type input "jon"
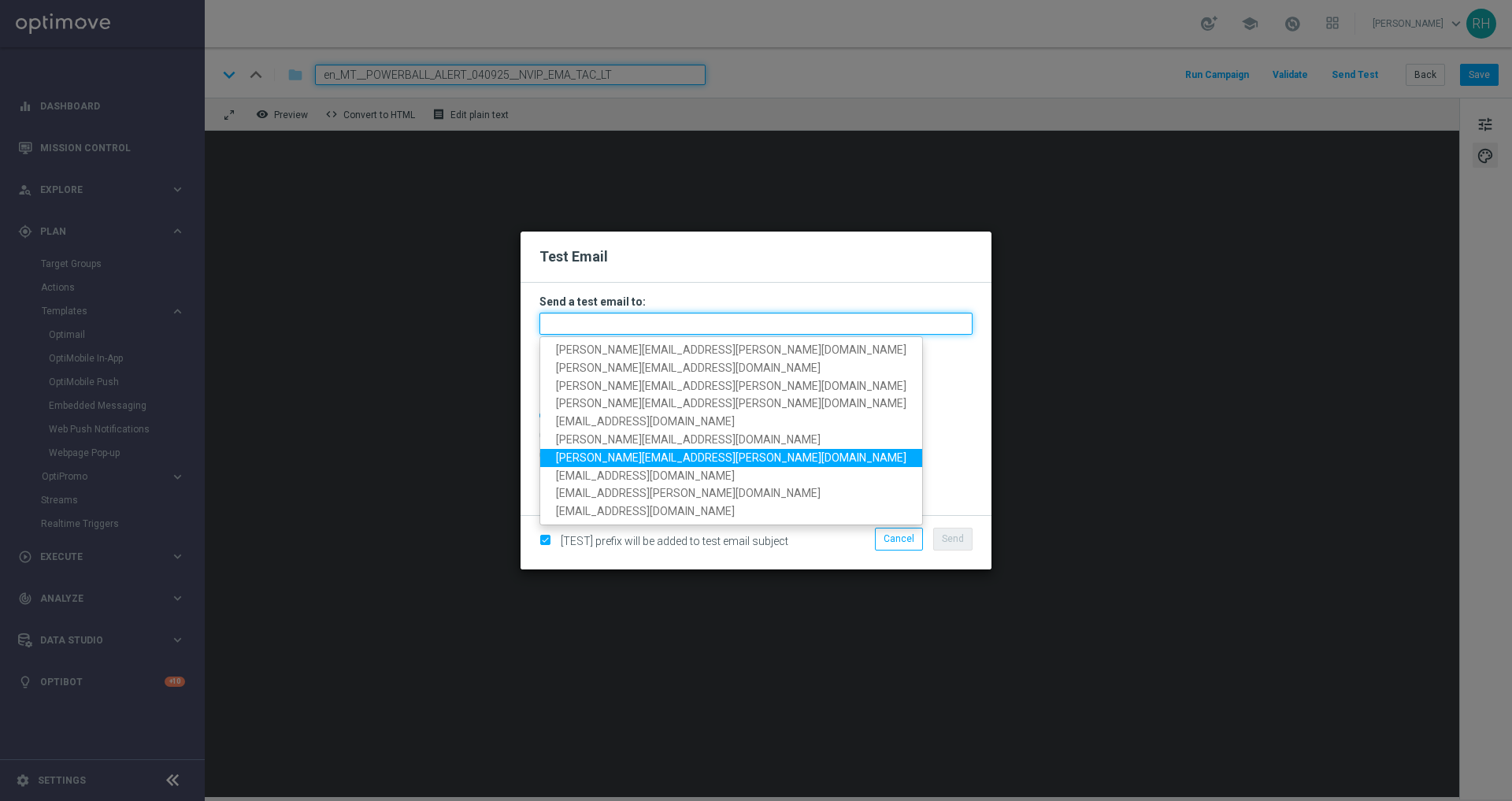
click at [849, 328] on input "text" at bounding box center [756, 324] width 433 height 22
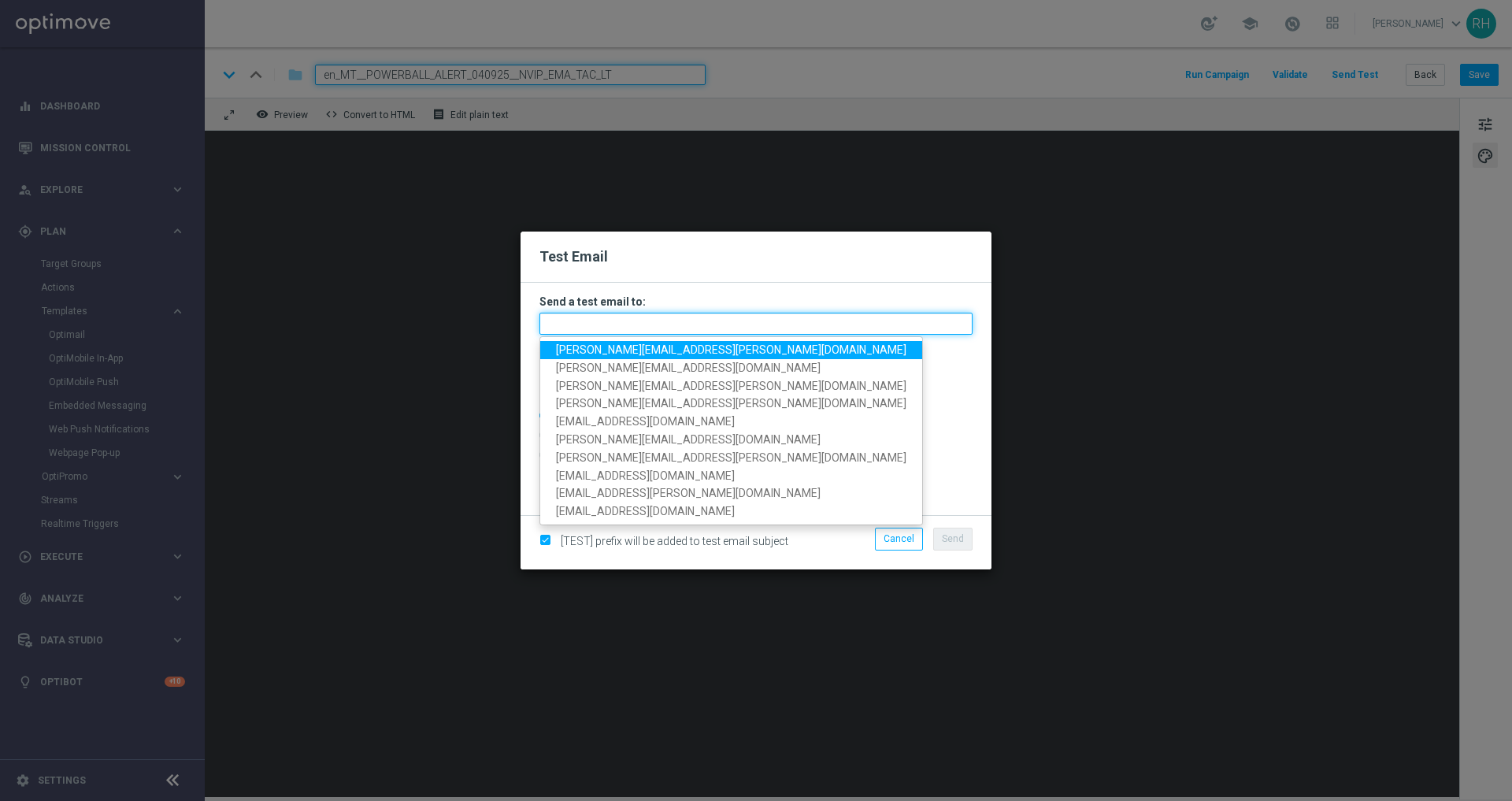
paste input "jonna.lewis@lottoland.com"
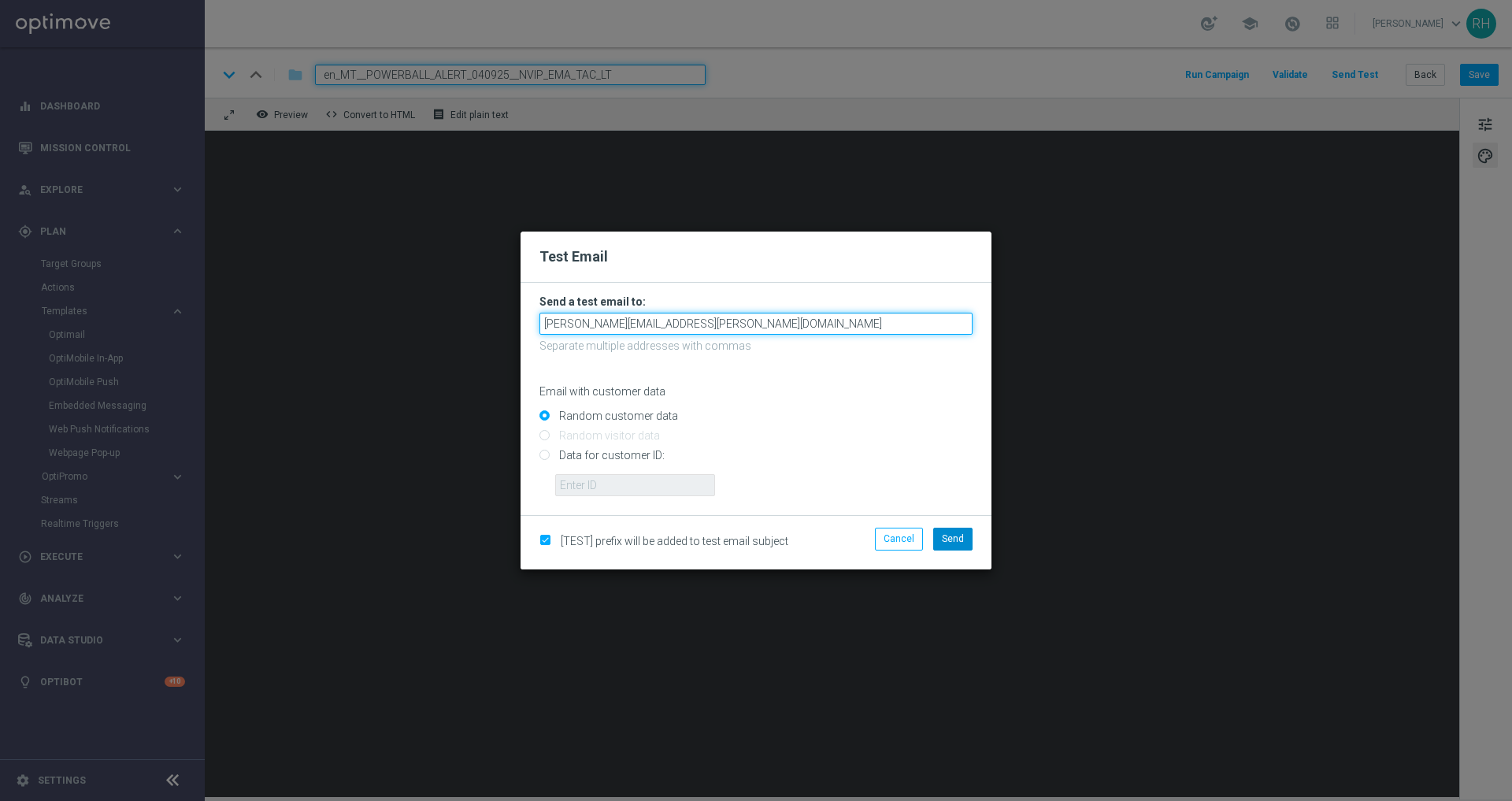
type input "jonna.lewis@lottoland.com"
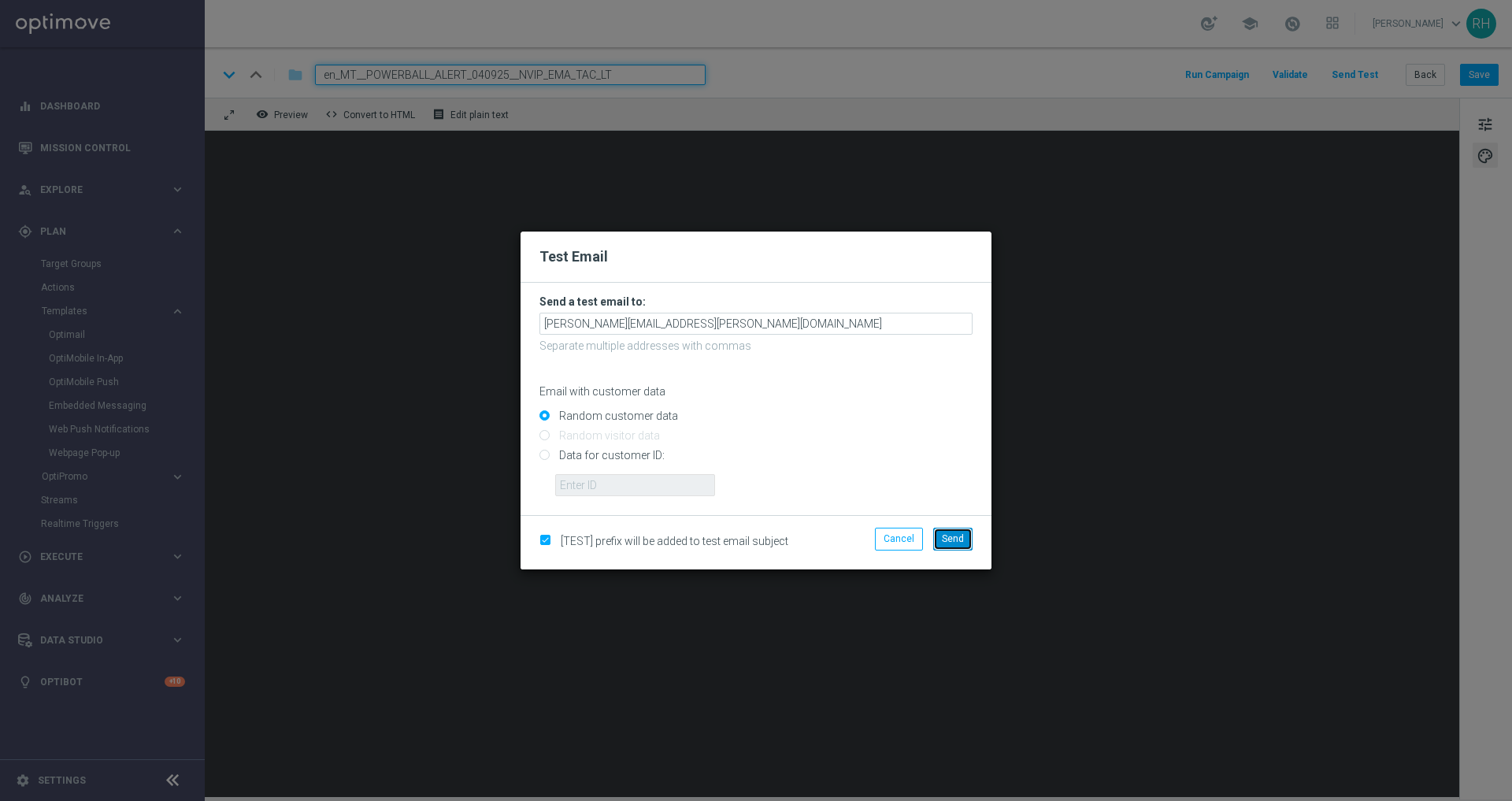
click at [964, 547] on button "Send" at bounding box center [953, 539] width 39 height 22
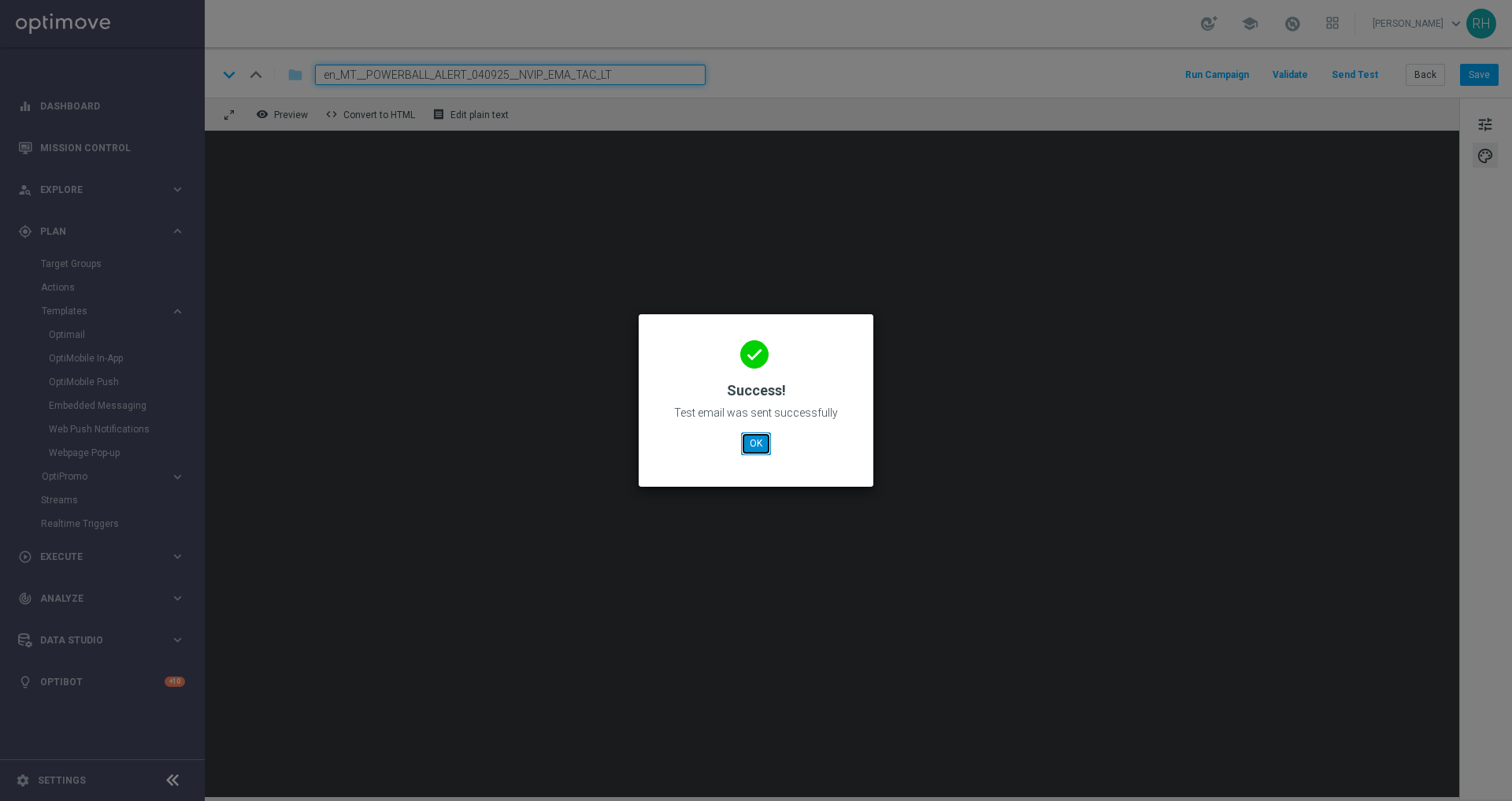
click at [763, 443] on button "OK" at bounding box center [756, 444] width 30 height 22
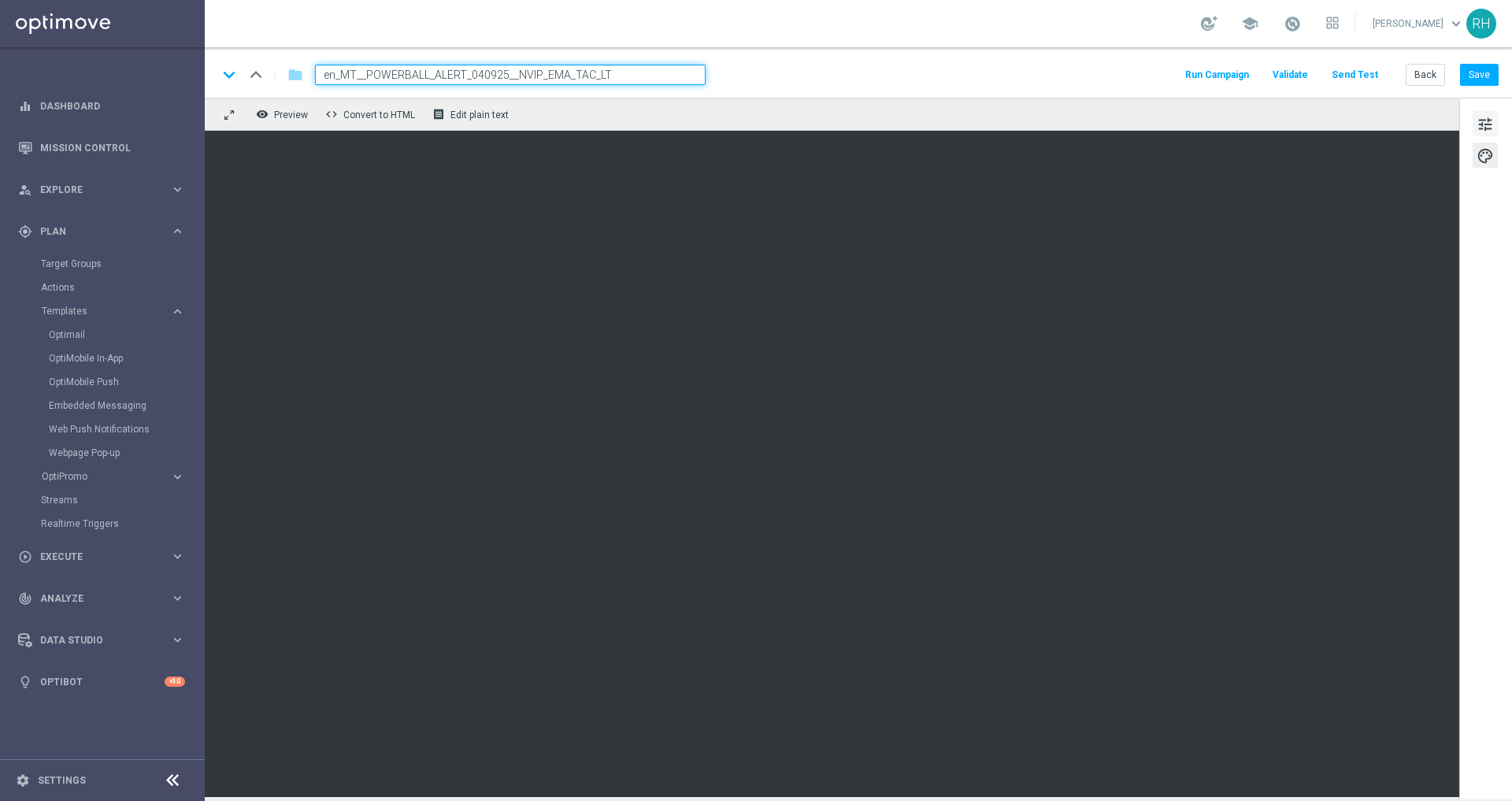
click at [1486, 124] on span "tune" at bounding box center [1486, 124] width 18 height 21
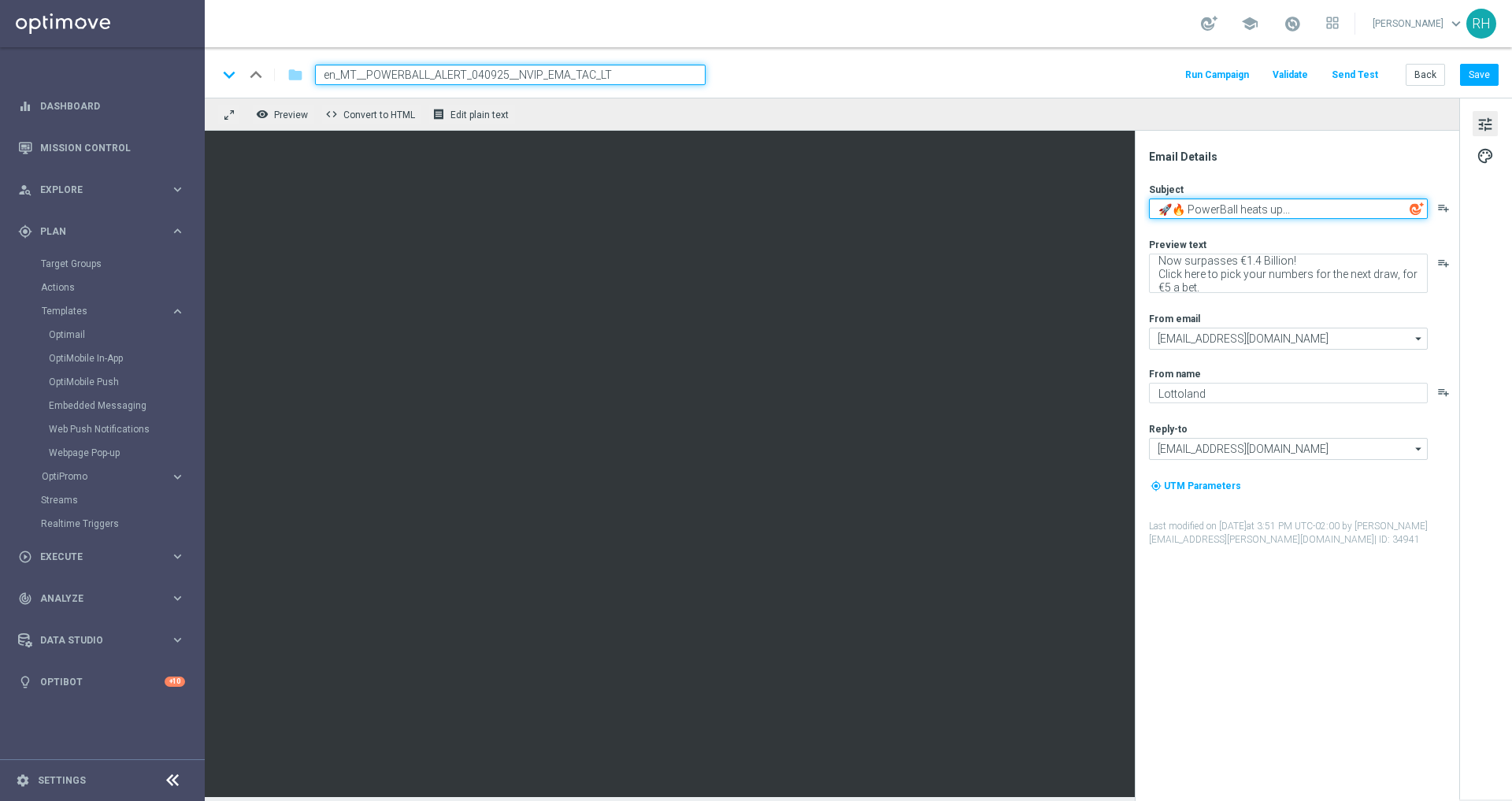
click at [1333, 202] on textarea "🚀🔥 PowerBall heats up..." at bounding box center [1288, 209] width 279 height 21
paste textarea "Have you seen PowerBall's Jackpot? 🤑📈"
type textarea "Have you seen PowerBall's Jackpot? 🤑📈"
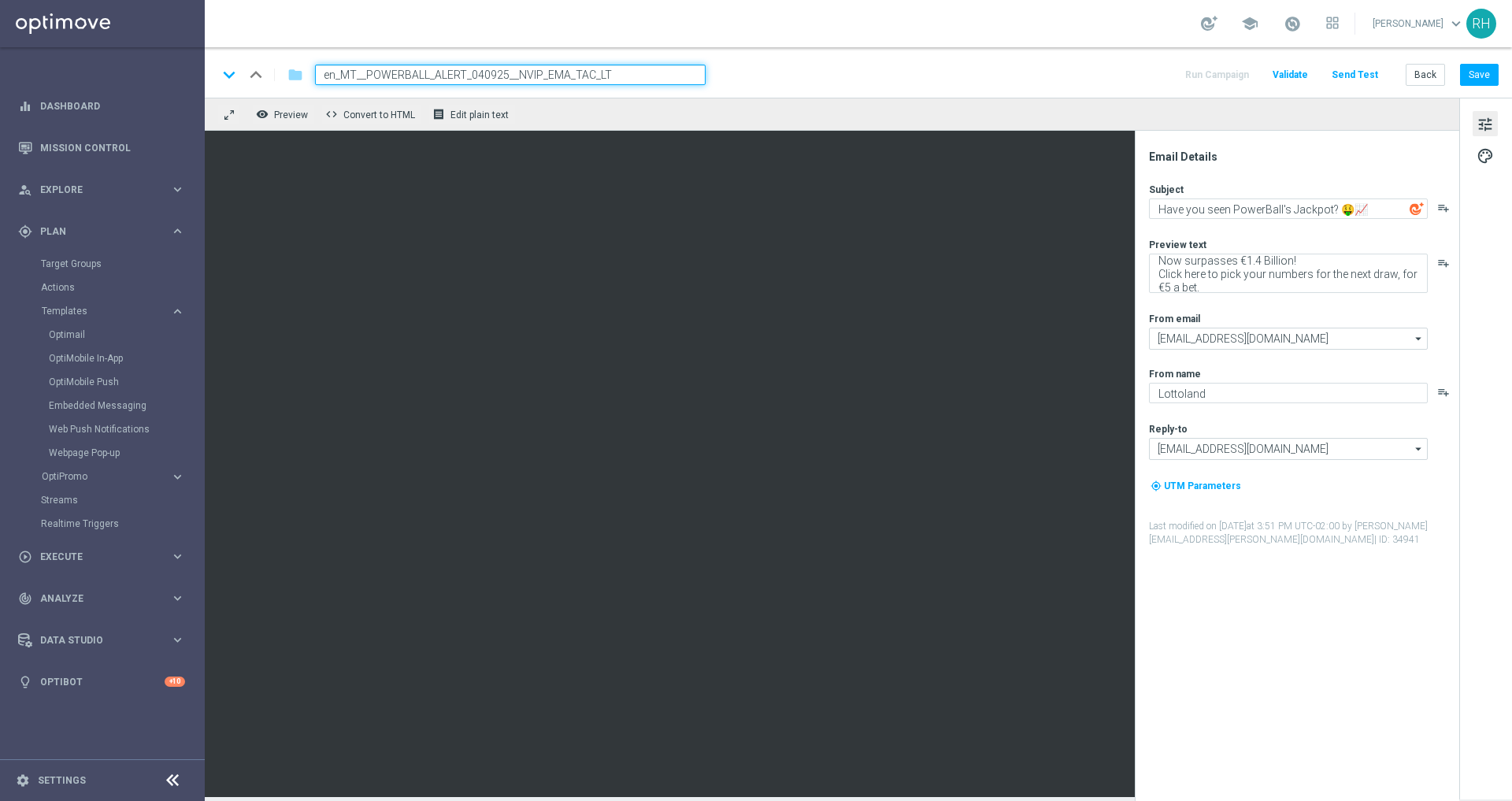
click at [1333, 175] on div "Email Details Subject Have you seen PowerBall's Jackpot? 🤑📈 playlist_add Previe…" at bounding box center [1301, 475] width 313 height 651
click at [1477, 90] on div "keyboard_arrow_down keyboard_arrow_up folder en_MT__POWERBALL_ALERT_040925__NVI…" at bounding box center [859, 73] width 1308 height 51
click at [1480, 81] on button "Save" at bounding box center [1479, 75] width 38 height 22
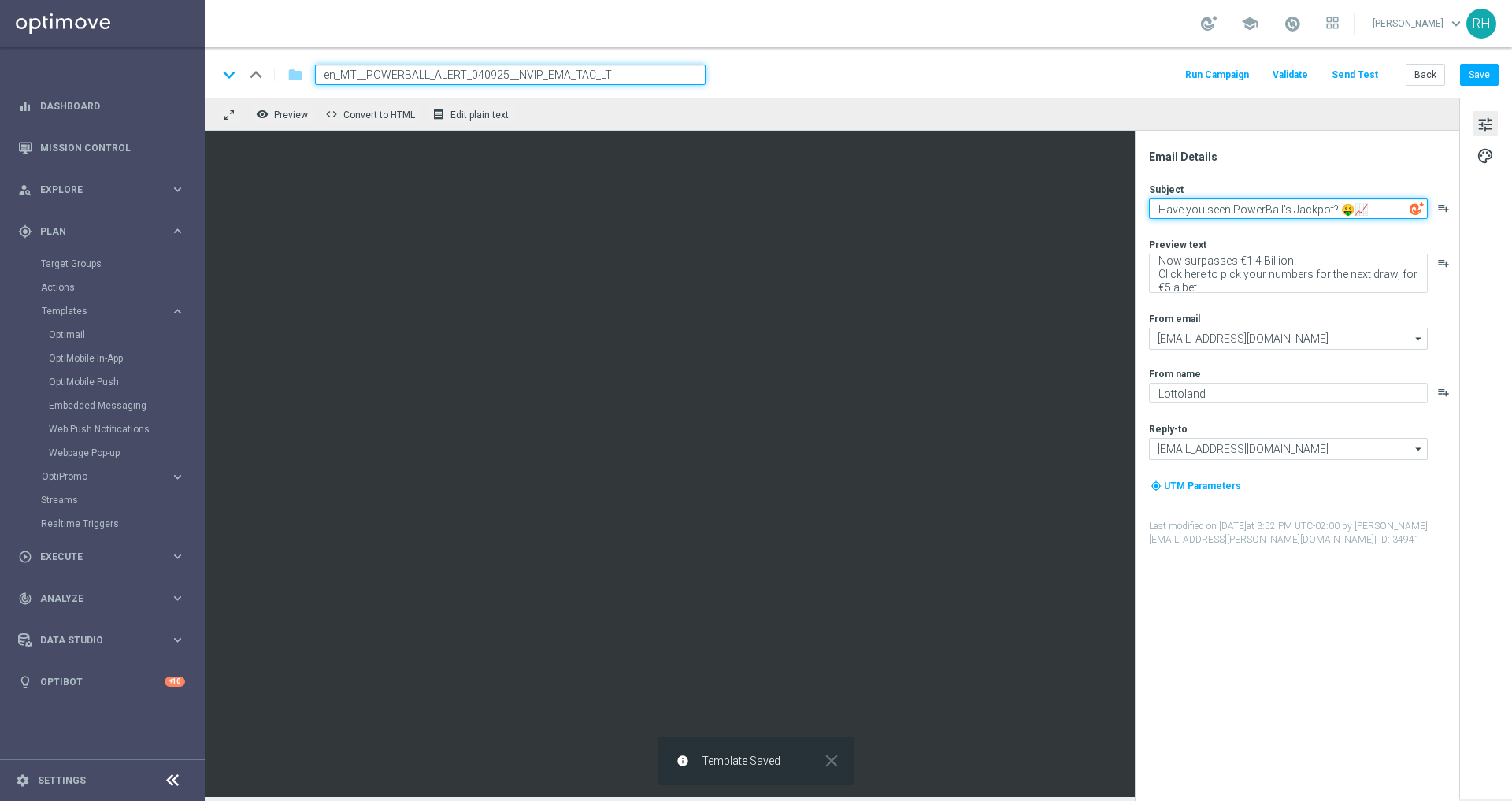
click at [1299, 202] on textarea "Have you seen PowerBall's Jackpot? 🤑📈" at bounding box center [1288, 209] width 279 height 21
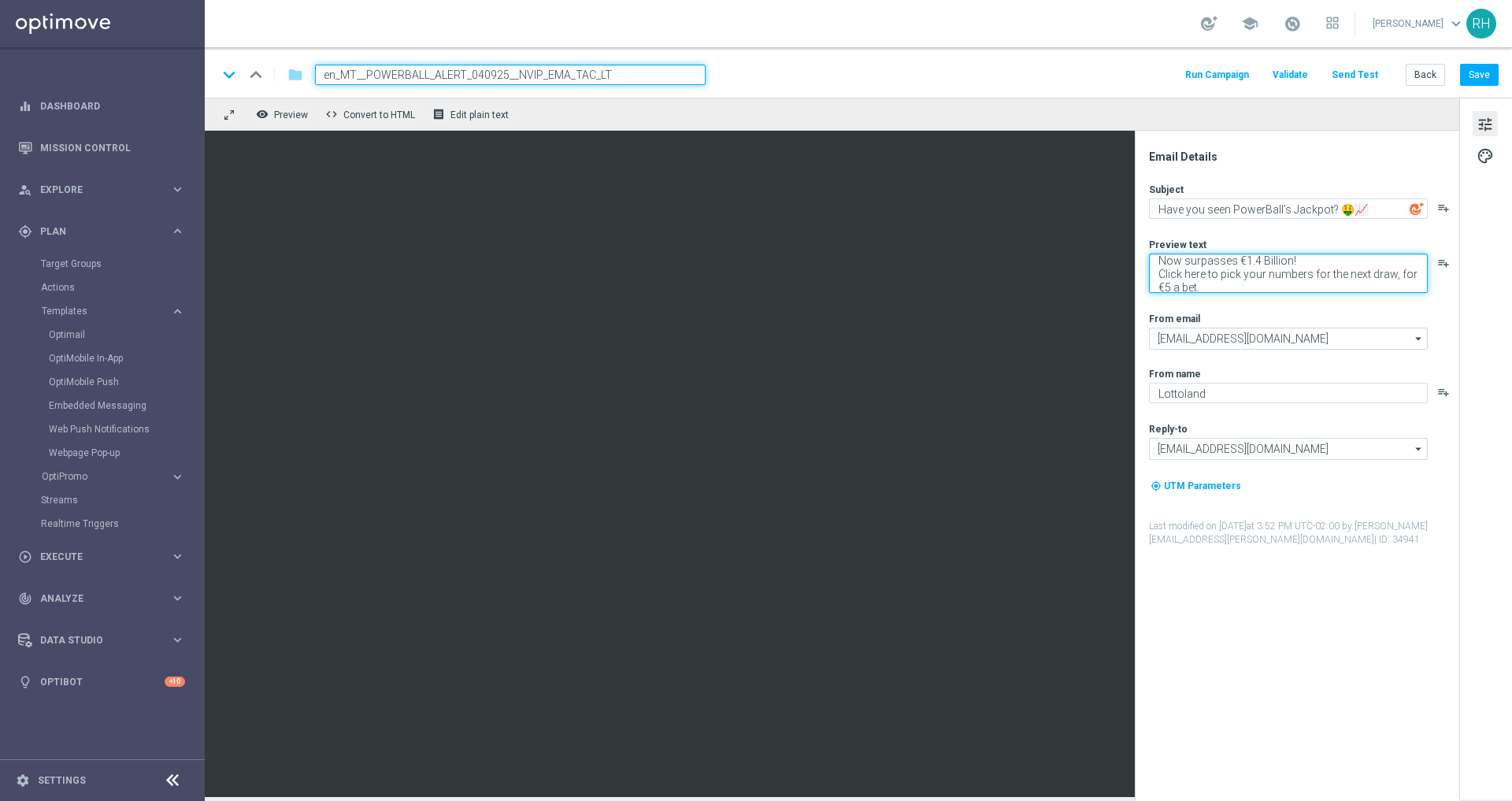
click at [1266, 257] on textarea "Now surpasses €1.4 Billion! Click here to pick your numbers for the next draw, …" at bounding box center [1288, 273] width 279 height 39
click at [89, 150] on link "Mission Control" at bounding box center [112, 148] width 145 height 42
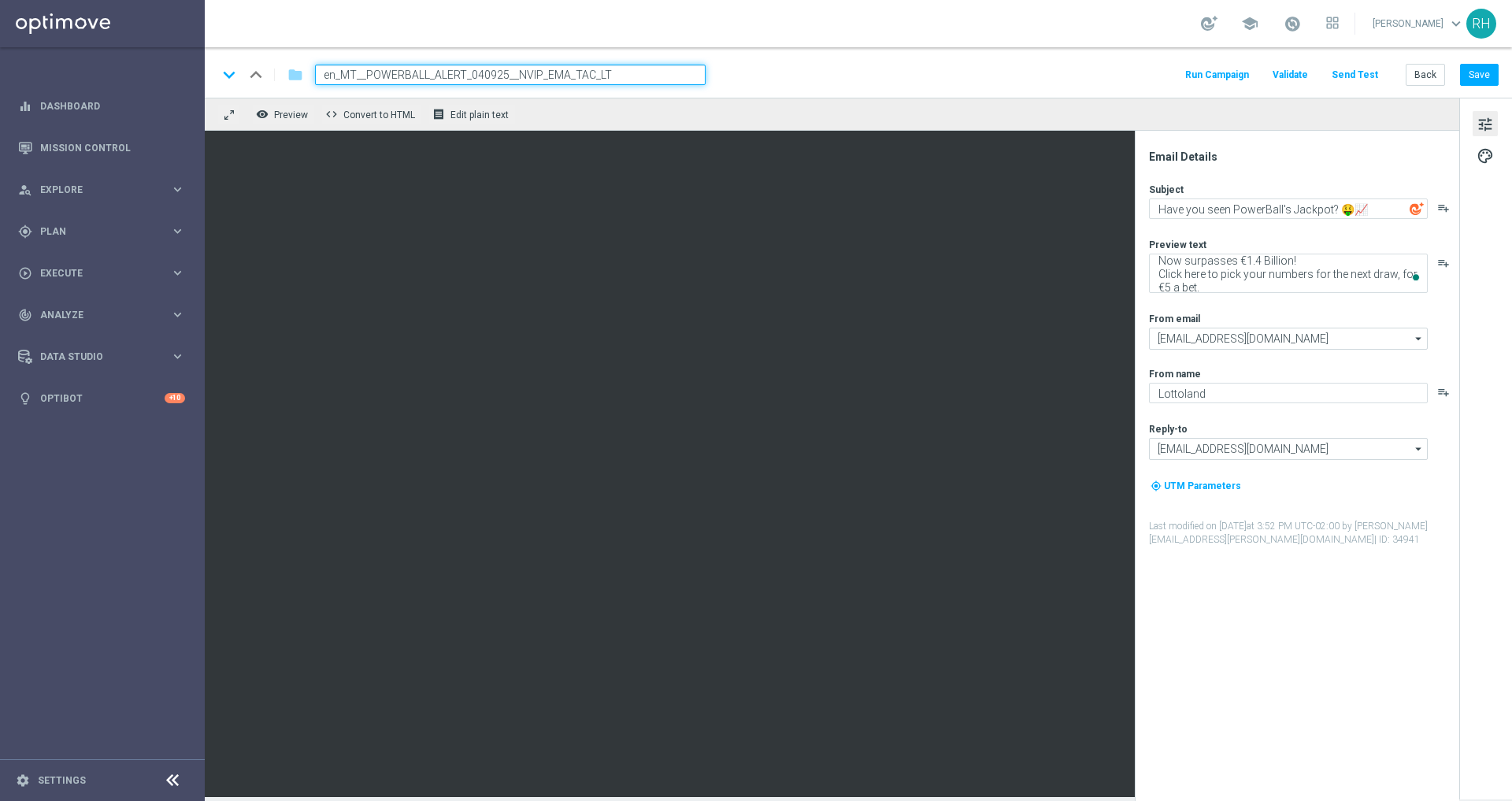
click at [975, 37] on div "school Ricky Hubbard keyboard_arrow_down RH" at bounding box center [859, 23] width 1308 height 48
click at [1473, 79] on button "Save" at bounding box center [1479, 75] width 38 height 22
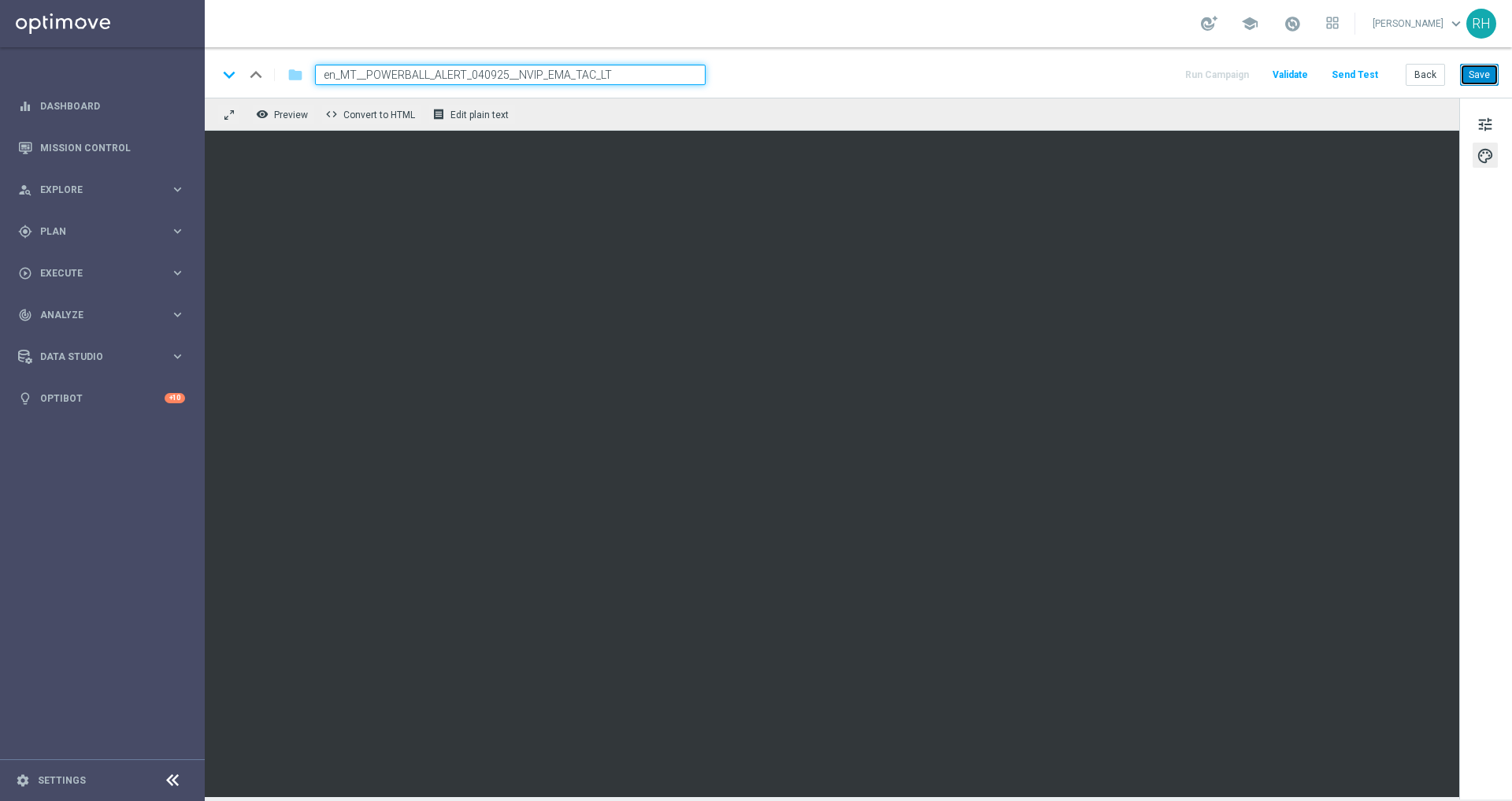
click at [1481, 80] on button "Save" at bounding box center [1479, 75] width 38 height 22
click at [1491, 117] on span "tune" at bounding box center [1486, 124] width 18 height 21
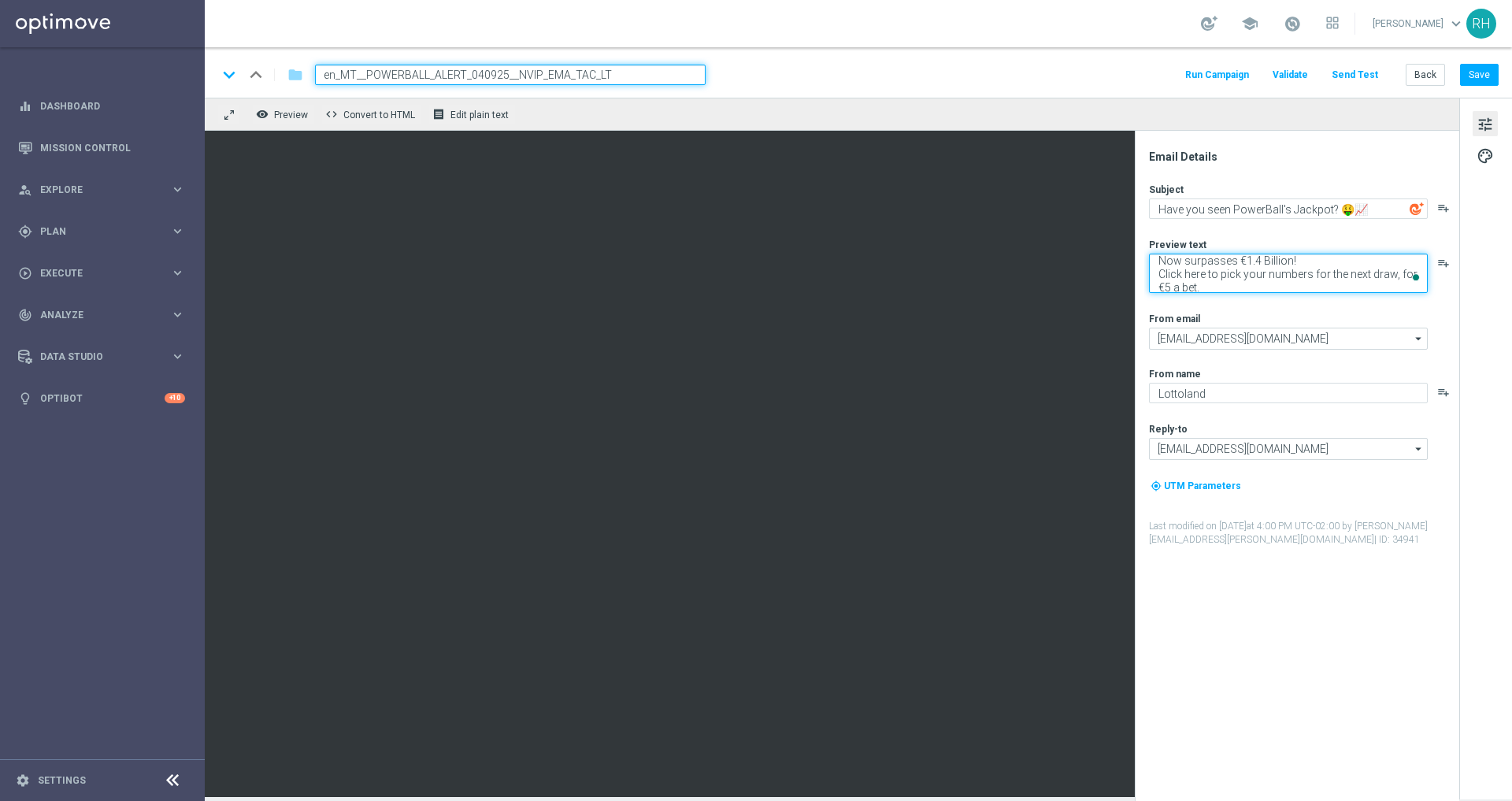
click at [1350, 264] on textarea "Now surpasses €1.4 Billion! Click here to pick your numbers for the next draw, …" at bounding box center [1288, 273] width 279 height 39
click at [1171, 284] on textarea "Now surpasses €1.4 Billion! Click here to pick your numbers for the next draw, …" at bounding box center [1288, 273] width 279 height 39
type textarea "Now surpasses €1.4 Billion! Click here to pick your numbers for the next draw, …"
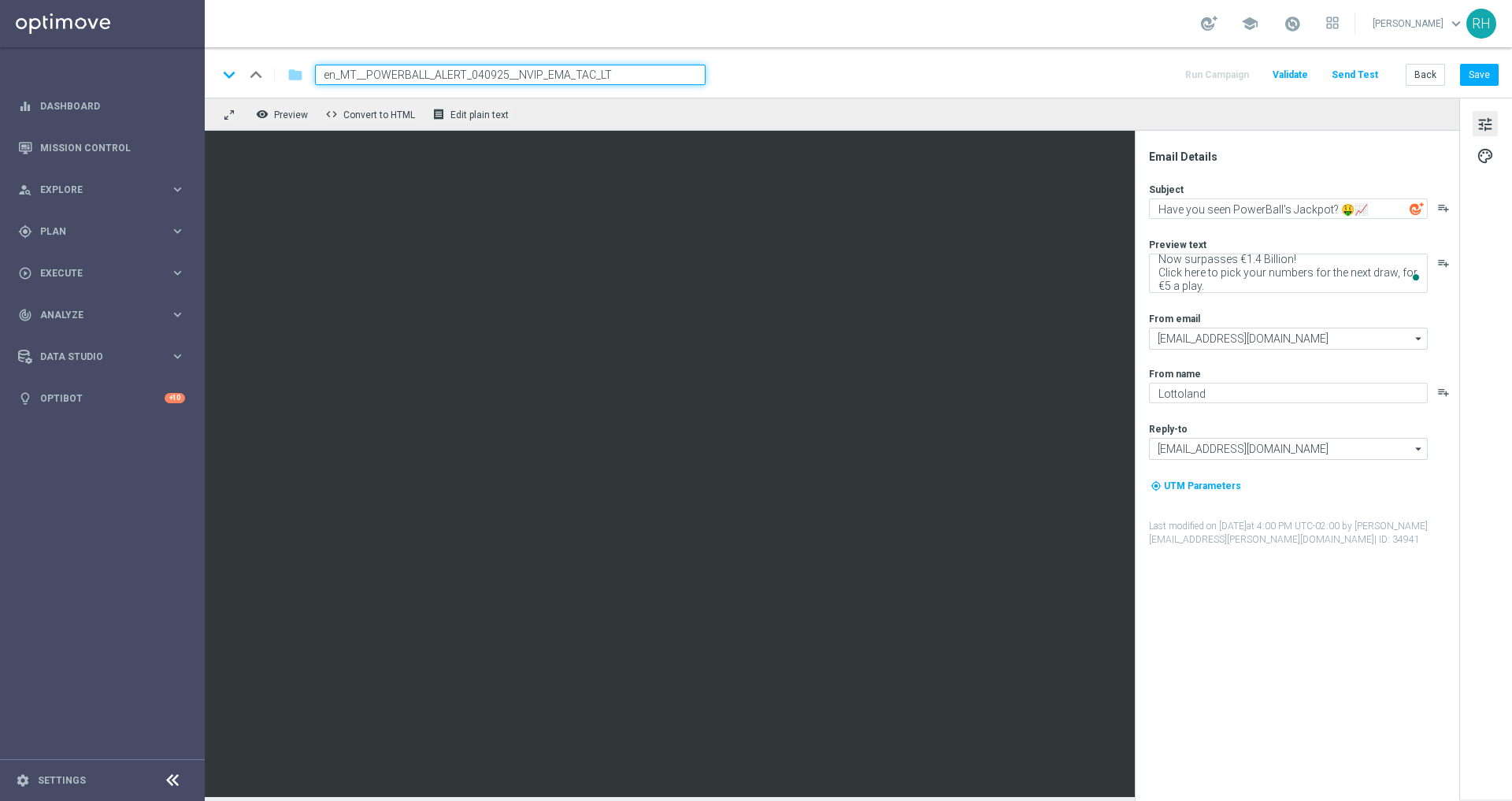
click at [1143, 76] on div "keyboard_arrow_down keyboard_arrow_up folder en_MT__POWERBALL_ALERT_040925__NVI…" at bounding box center [858, 75] width 1282 height 21
click at [1490, 72] on button "Save" at bounding box center [1479, 75] width 38 height 22
click at [1344, 80] on button "Send Test" at bounding box center [1355, 75] width 51 height 22
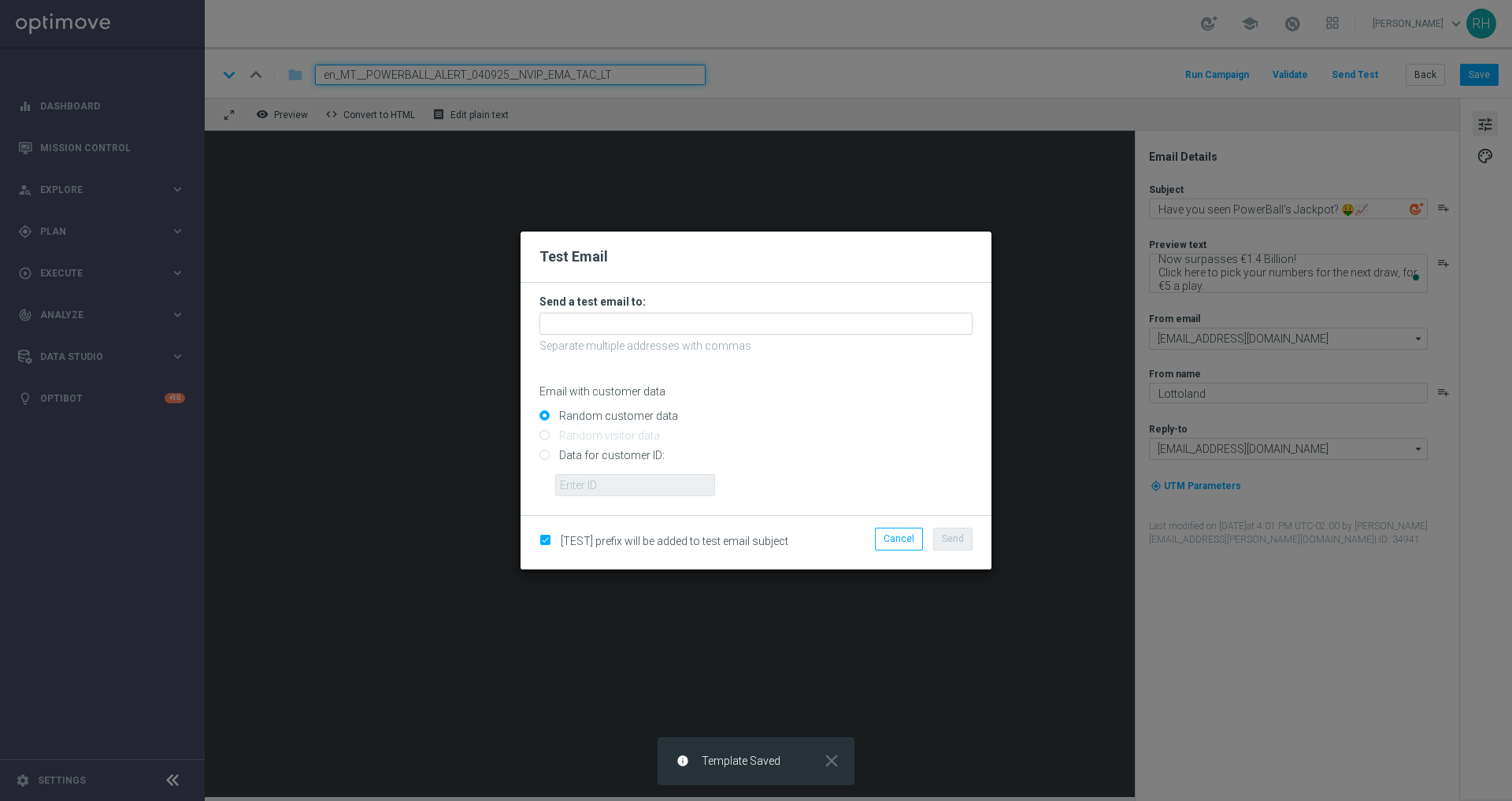
click at [550, 457] on input "Data for customer ID:" at bounding box center [756, 462] width 433 height 22
radio input "true"
click at [582, 483] on input "text" at bounding box center [635, 486] width 160 height 22
type input "9388754"
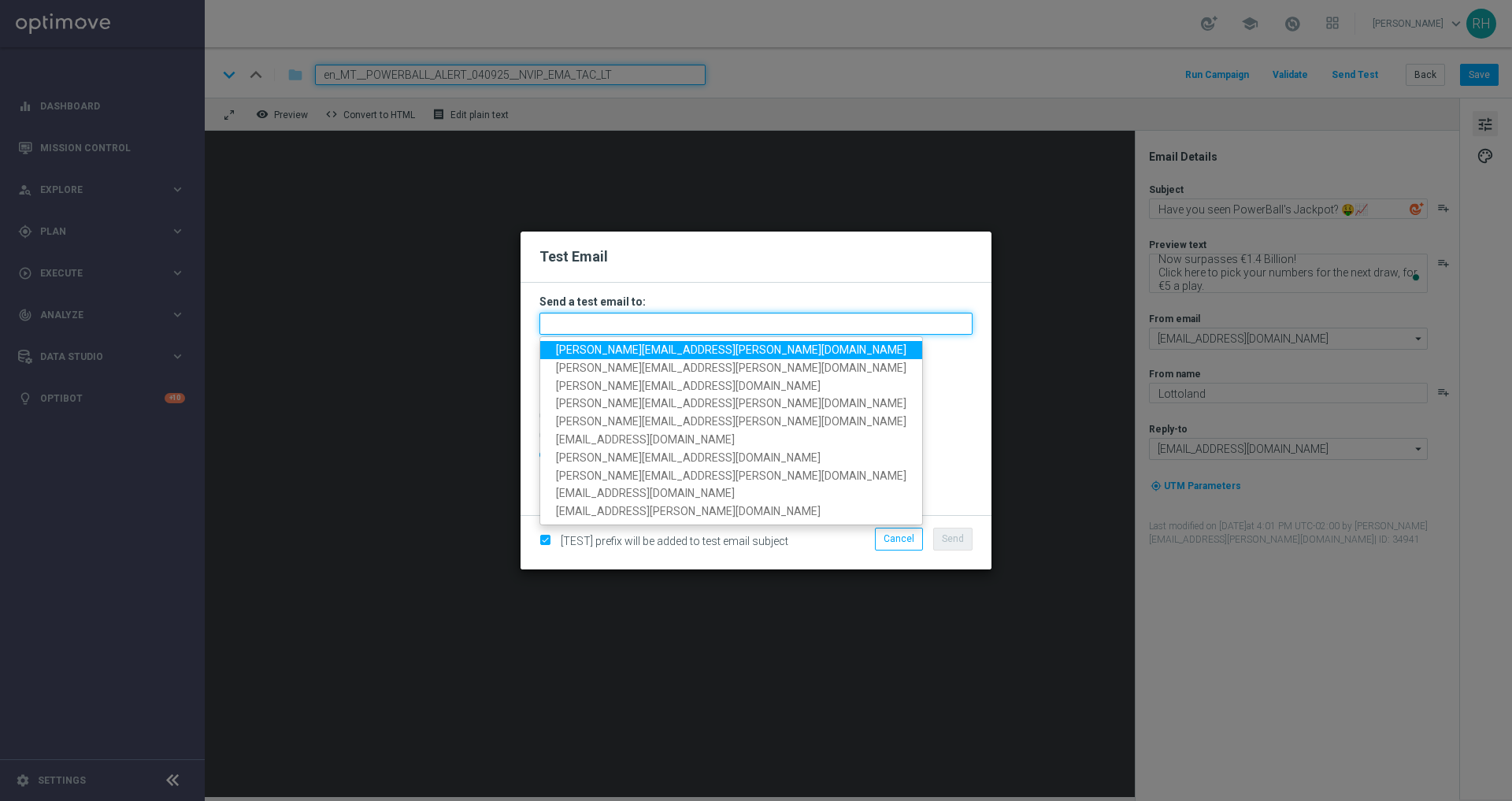
click at [663, 325] on input "text" at bounding box center [756, 324] width 433 height 22
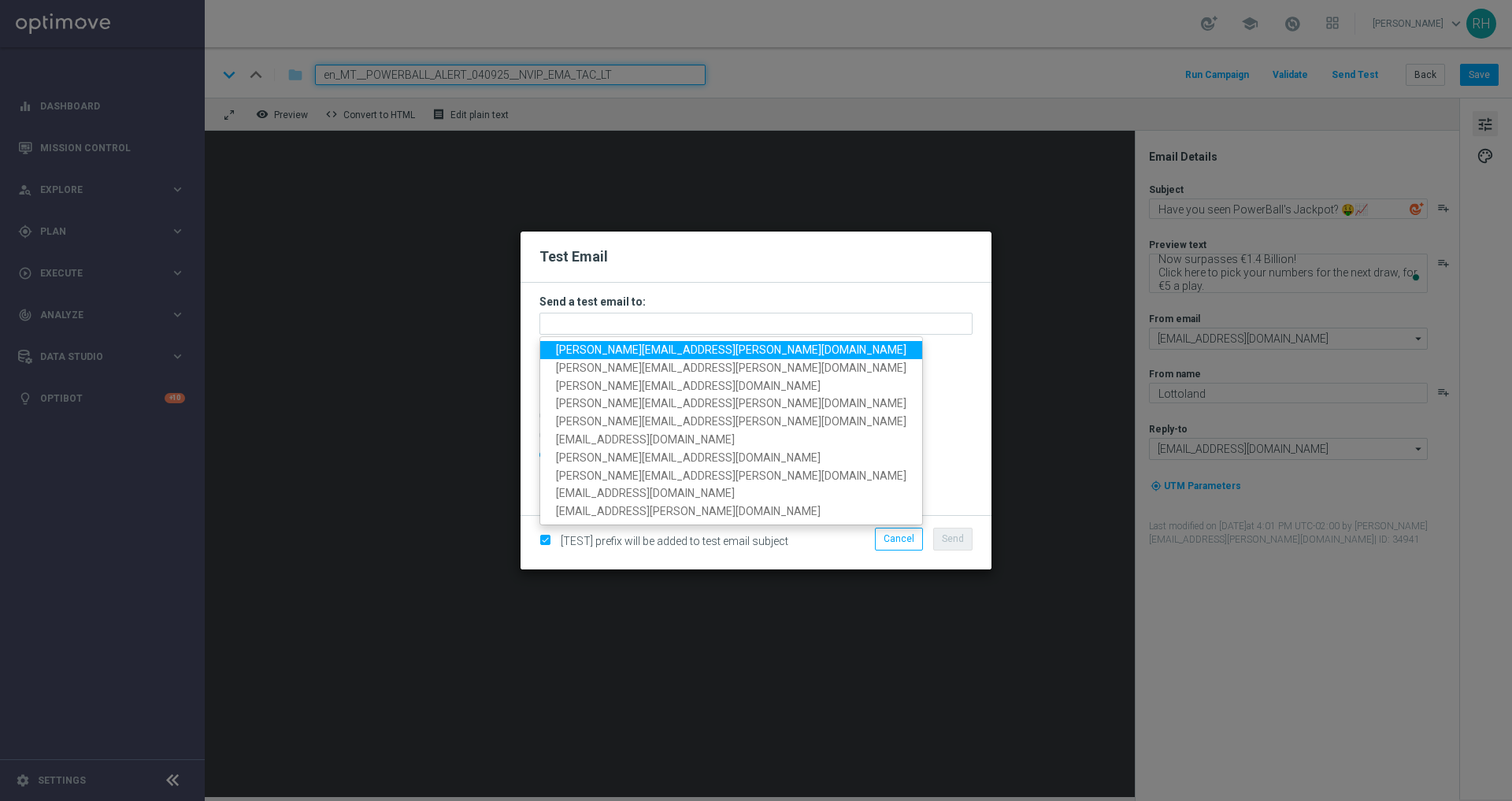
click at [593, 351] on span "jonna.lewis@lottoland.com" at bounding box center [731, 349] width 351 height 12
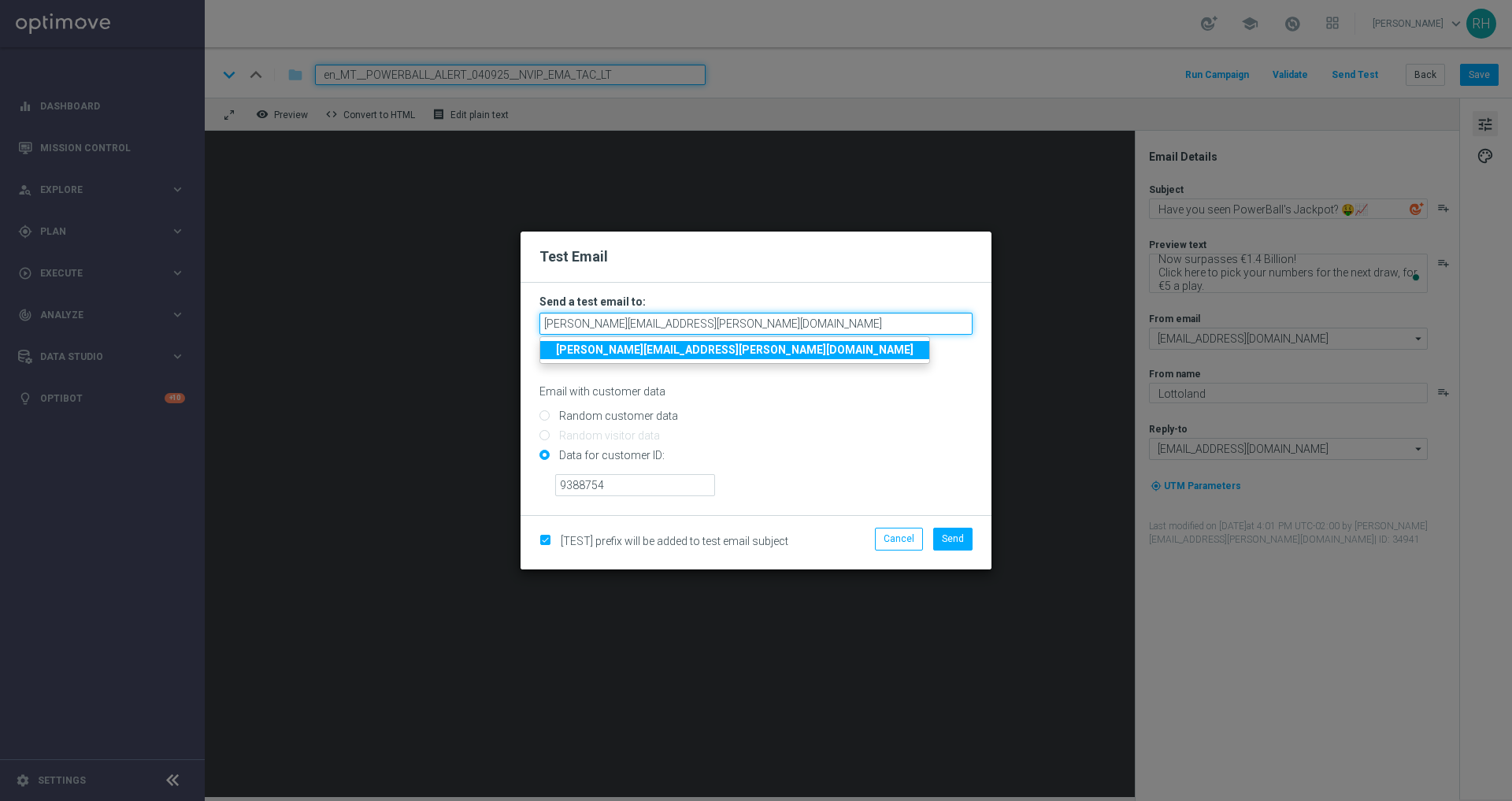
click at [717, 320] on input "jonna.lewis@lottoland.com" at bounding box center [756, 324] width 433 height 22
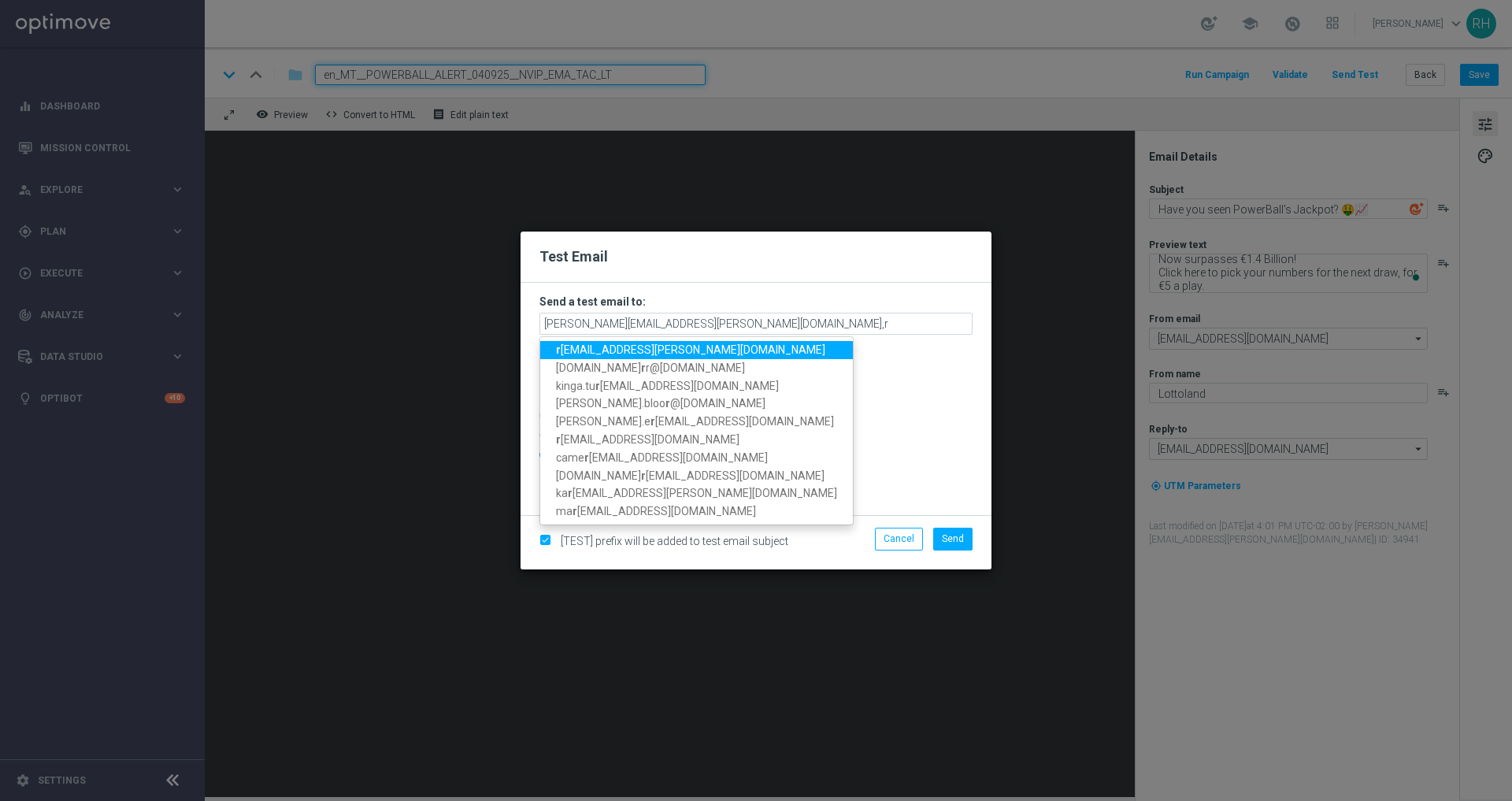
click at [681, 342] on link "r icky.hubbard@lottoland.com" at bounding box center [697, 350] width 313 height 18
type input "jonna.lewis@lottoland.com,ricky.hubbard@lottoland.com"
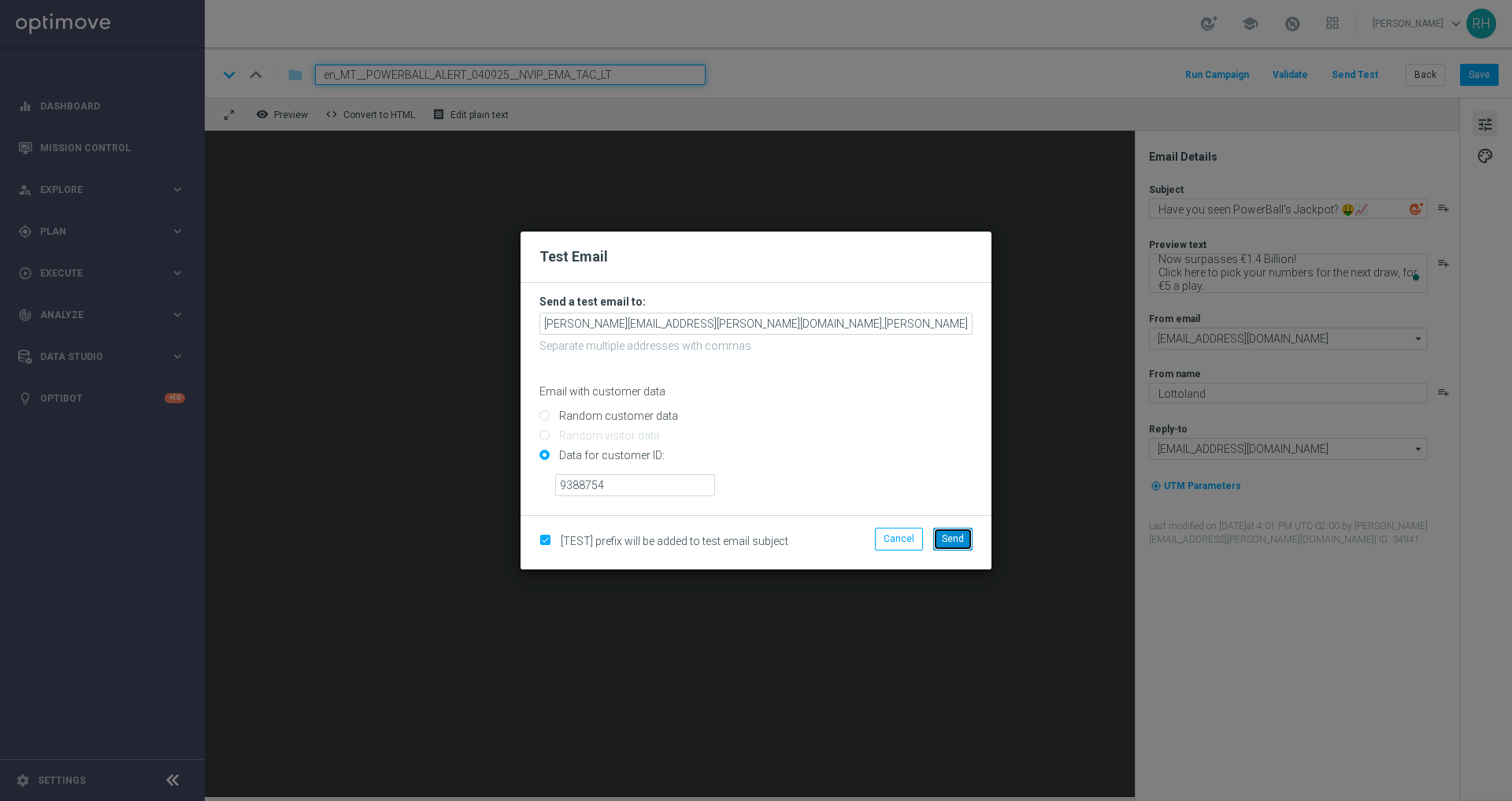
click at [967, 535] on button "Send" at bounding box center [953, 539] width 39 height 22
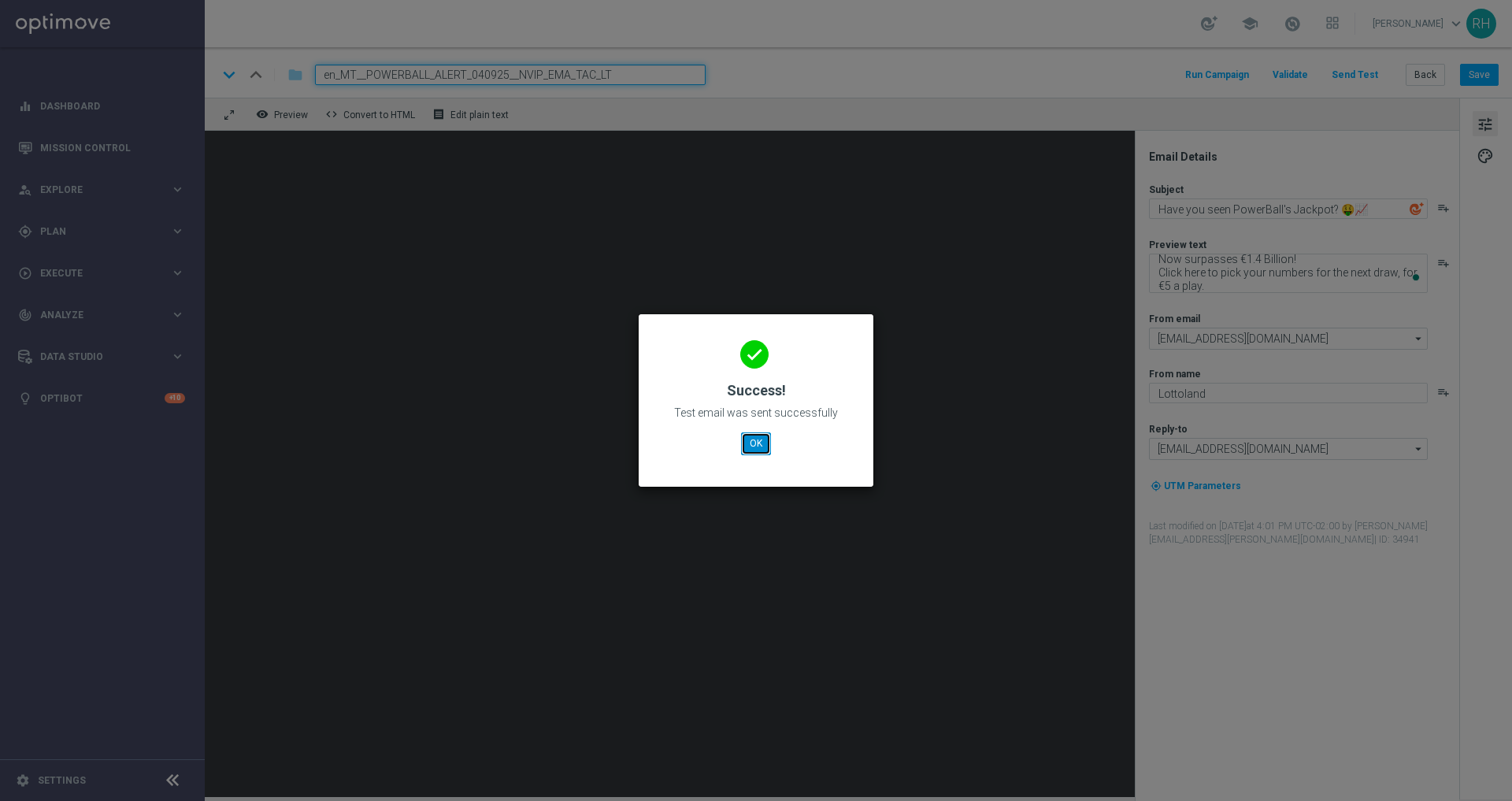
click at [755, 452] on button "OK" at bounding box center [756, 444] width 30 height 22
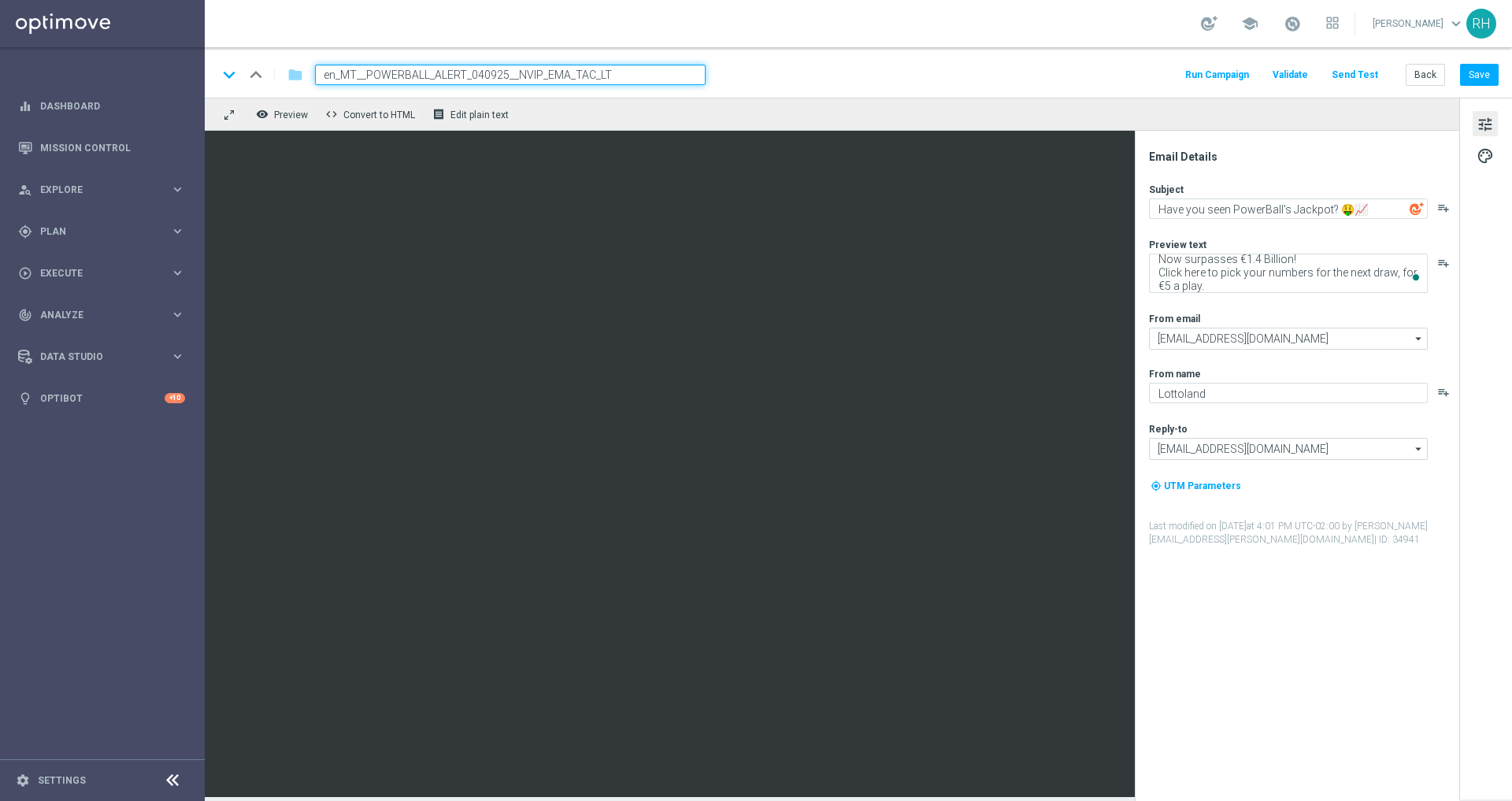
click at [1371, 61] on div "keyboard_arrow_down keyboard_arrow_up folder en_MT__POWERBALL_ALERT_040925__NVI…" at bounding box center [859, 73] width 1308 height 51
click at [1367, 70] on button "Send Test" at bounding box center [1355, 75] width 51 height 22
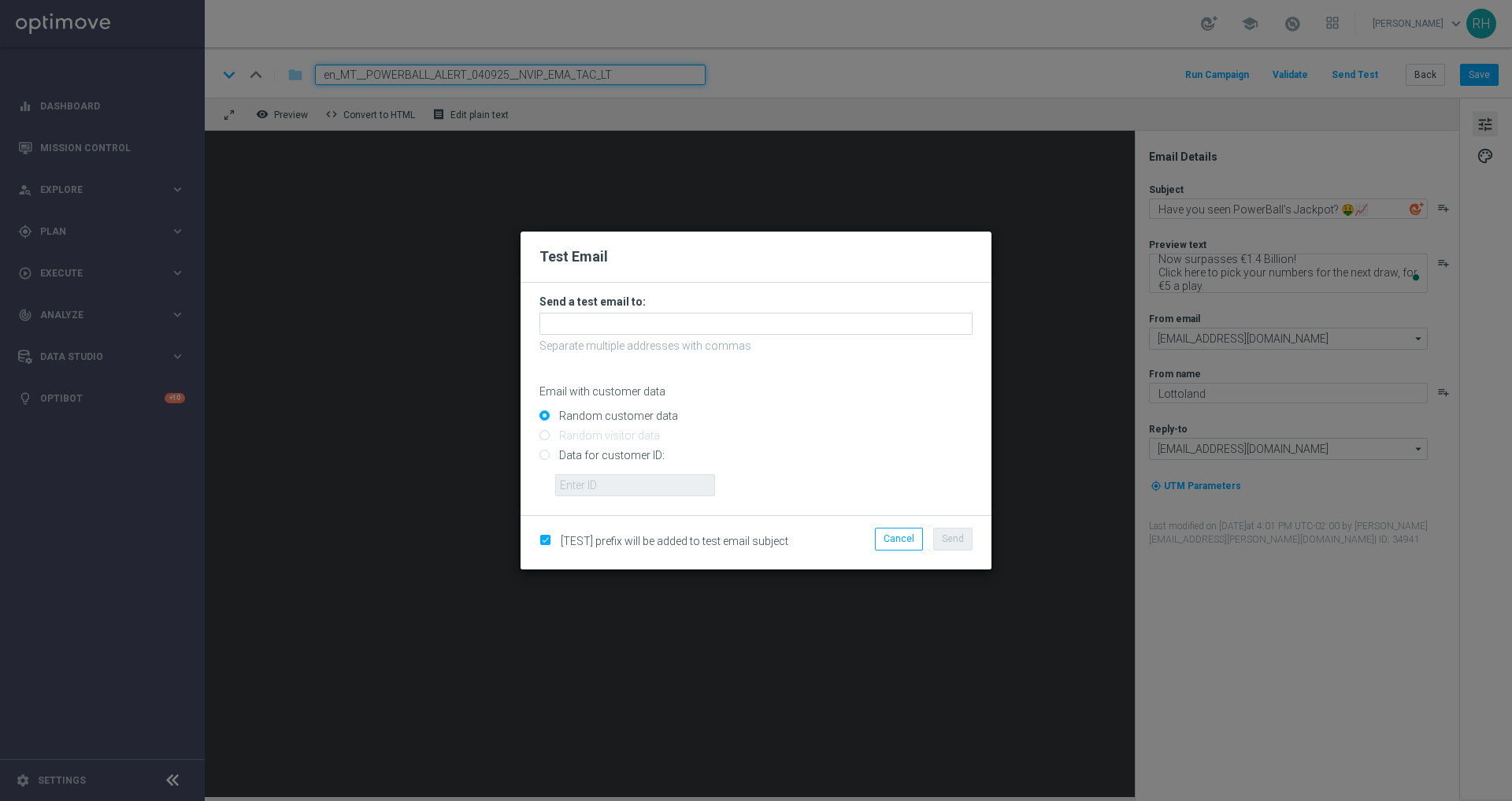
click at [547, 454] on input "Data for customer ID:" at bounding box center [756, 462] width 433 height 22
radio input "true"
click at [596, 484] on input "text" at bounding box center [635, 486] width 160 height 22
type input "9388754"
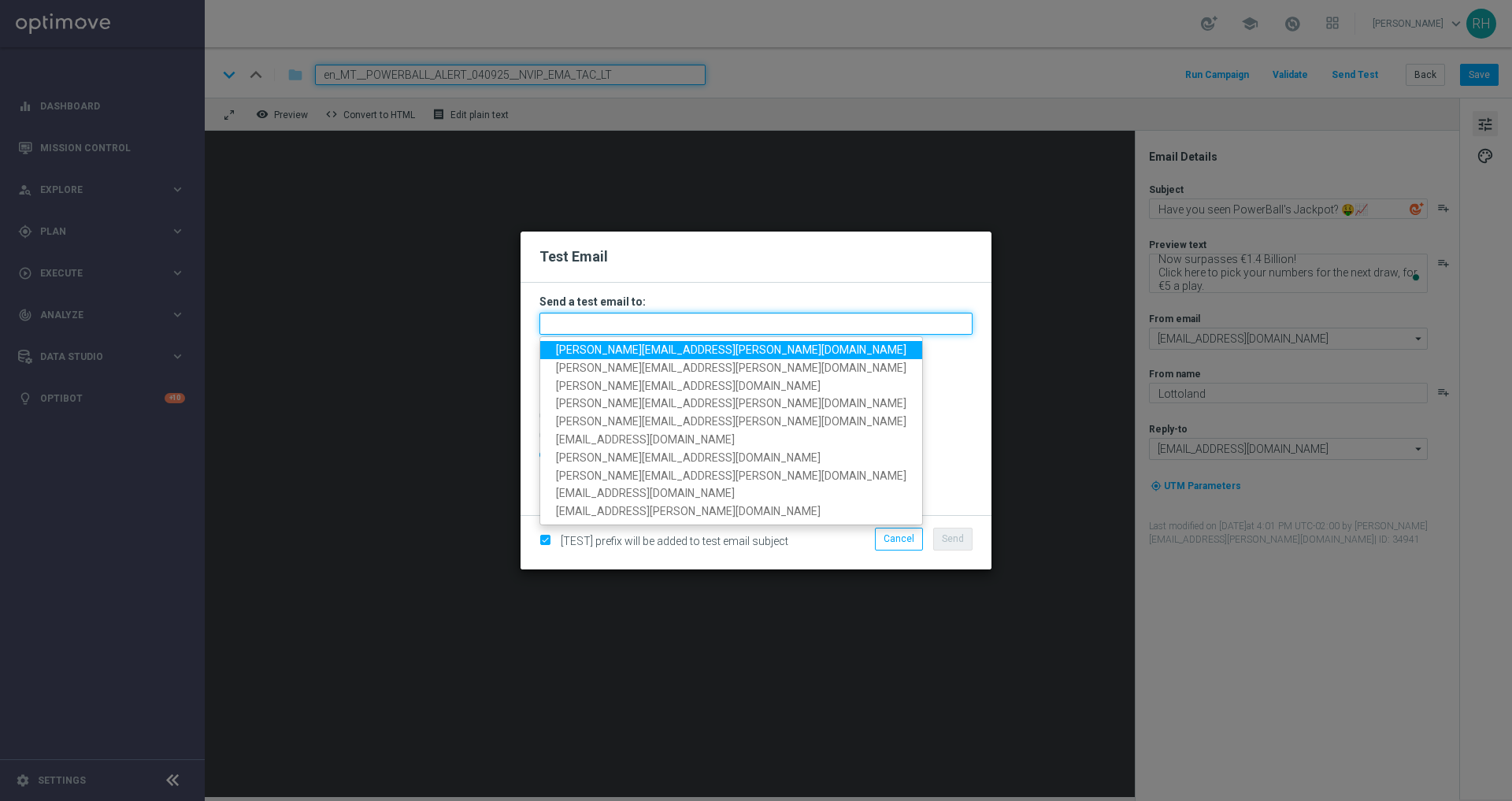
click at [647, 316] on input "text" at bounding box center [756, 324] width 433 height 22
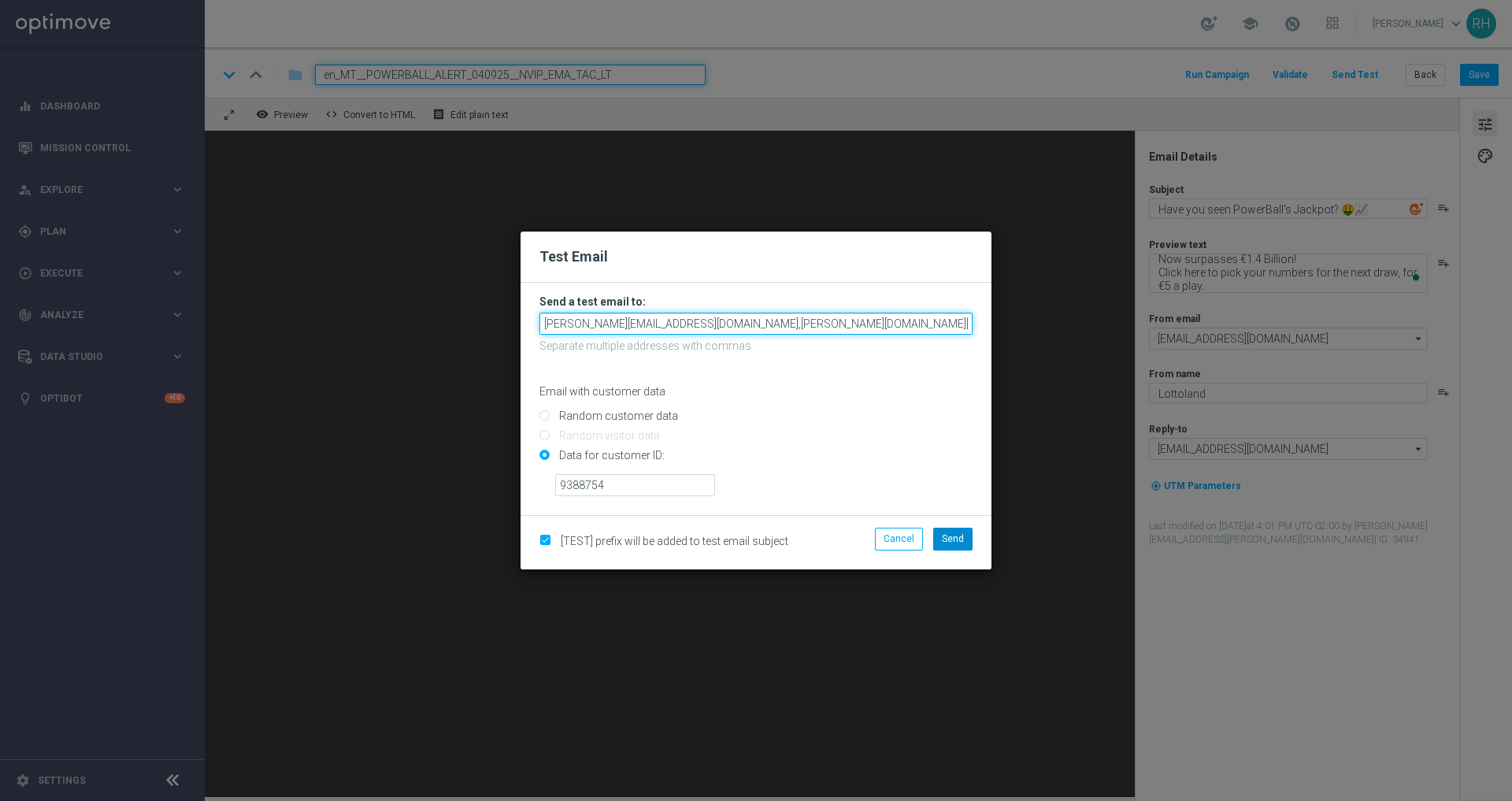
type input "nikola.misotova@lottoland.com,james.parr@lottoland.com"
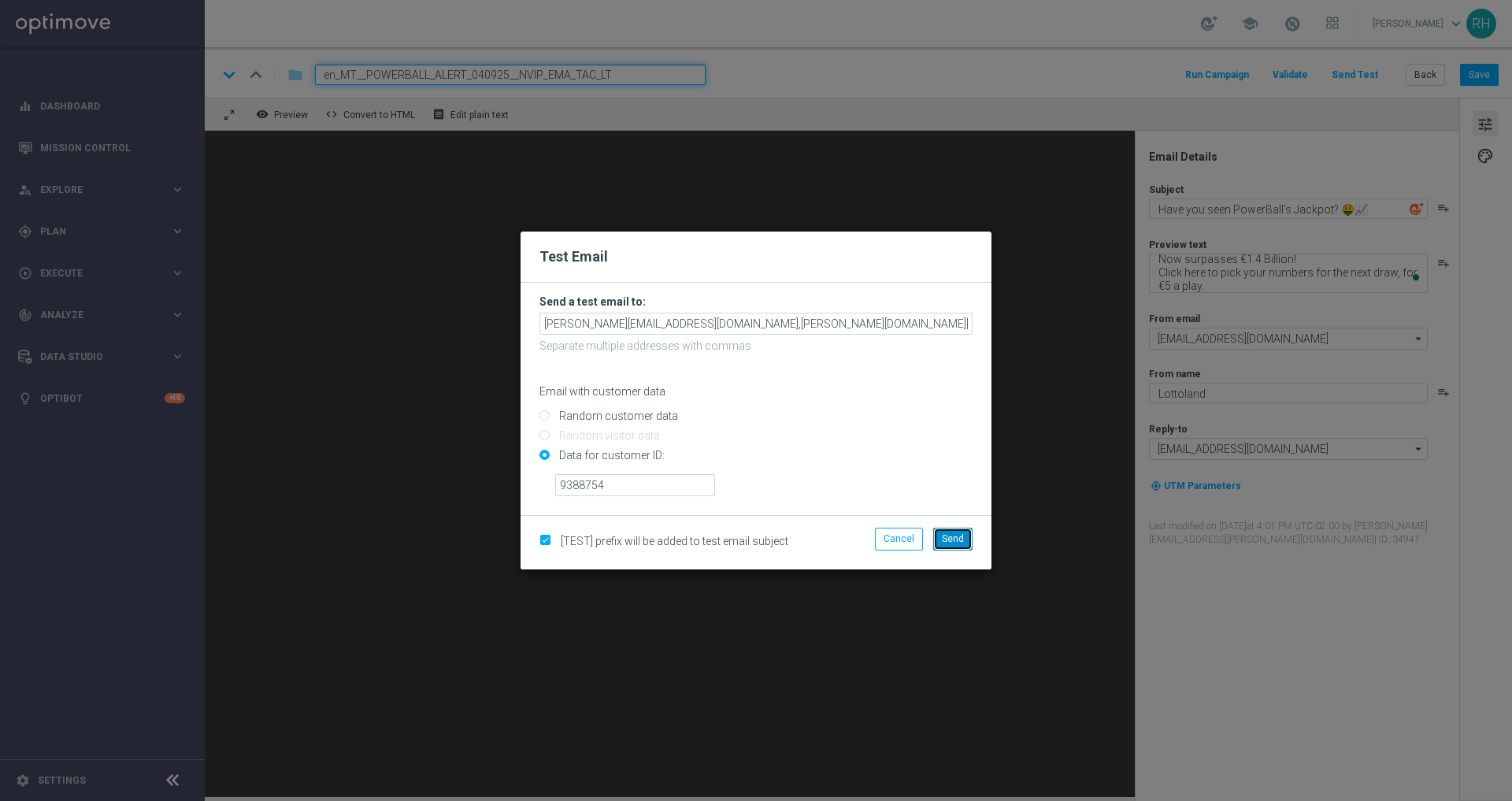
click at [949, 546] on button "Send" at bounding box center [953, 539] width 39 height 22
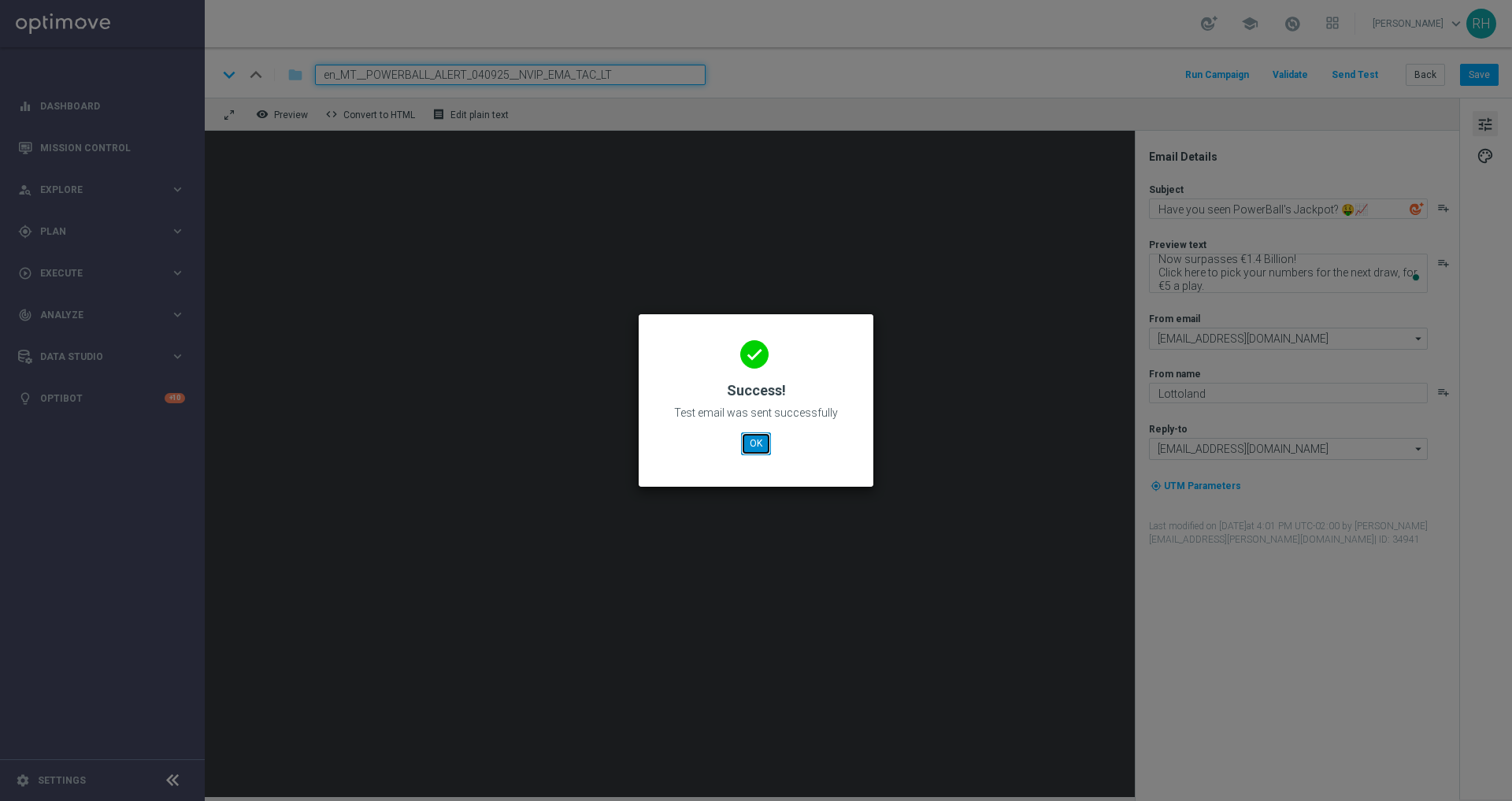
click at [754, 444] on button "OK" at bounding box center [756, 444] width 30 height 22
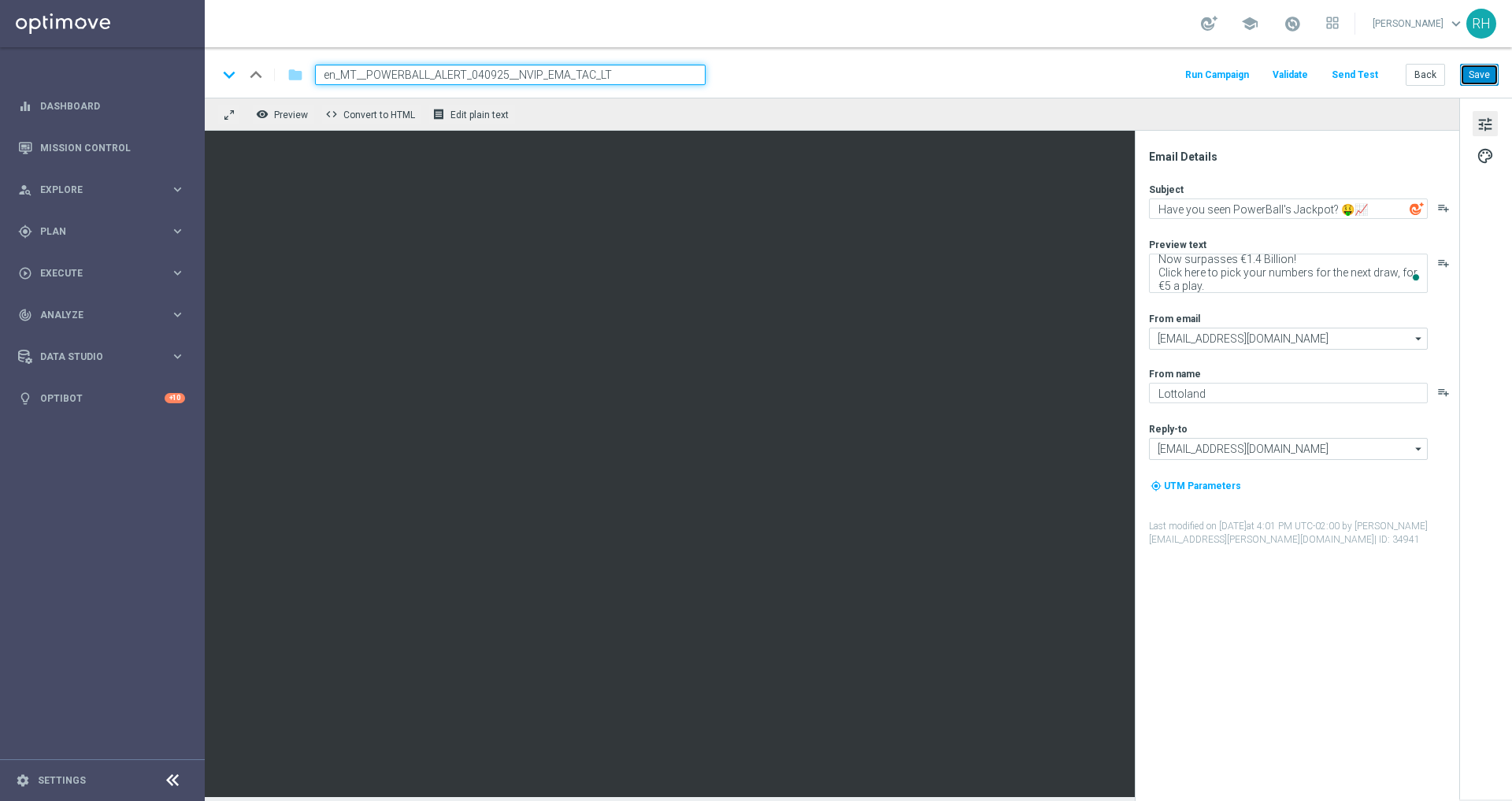
click at [1490, 77] on button "Save" at bounding box center [1479, 75] width 38 height 22
click at [1127, 90] on div "keyboard_arrow_down keyboard_arrow_up folder en_MT__POWERBALL_ALERT_040925__NVI…" at bounding box center [859, 73] width 1308 height 51
click at [1359, 275] on textarea "Now surpasses €1.4 Billion! Click here to pick your numbers for the next draw, …" at bounding box center [1288, 273] width 279 height 39
click at [1478, 78] on button "Save" at bounding box center [1479, 75] width 38 height 22
drag, startPoint x: 1187, startPoint y: 285, endPoint x: 1215, endPoint y: 286, distance: 28.0
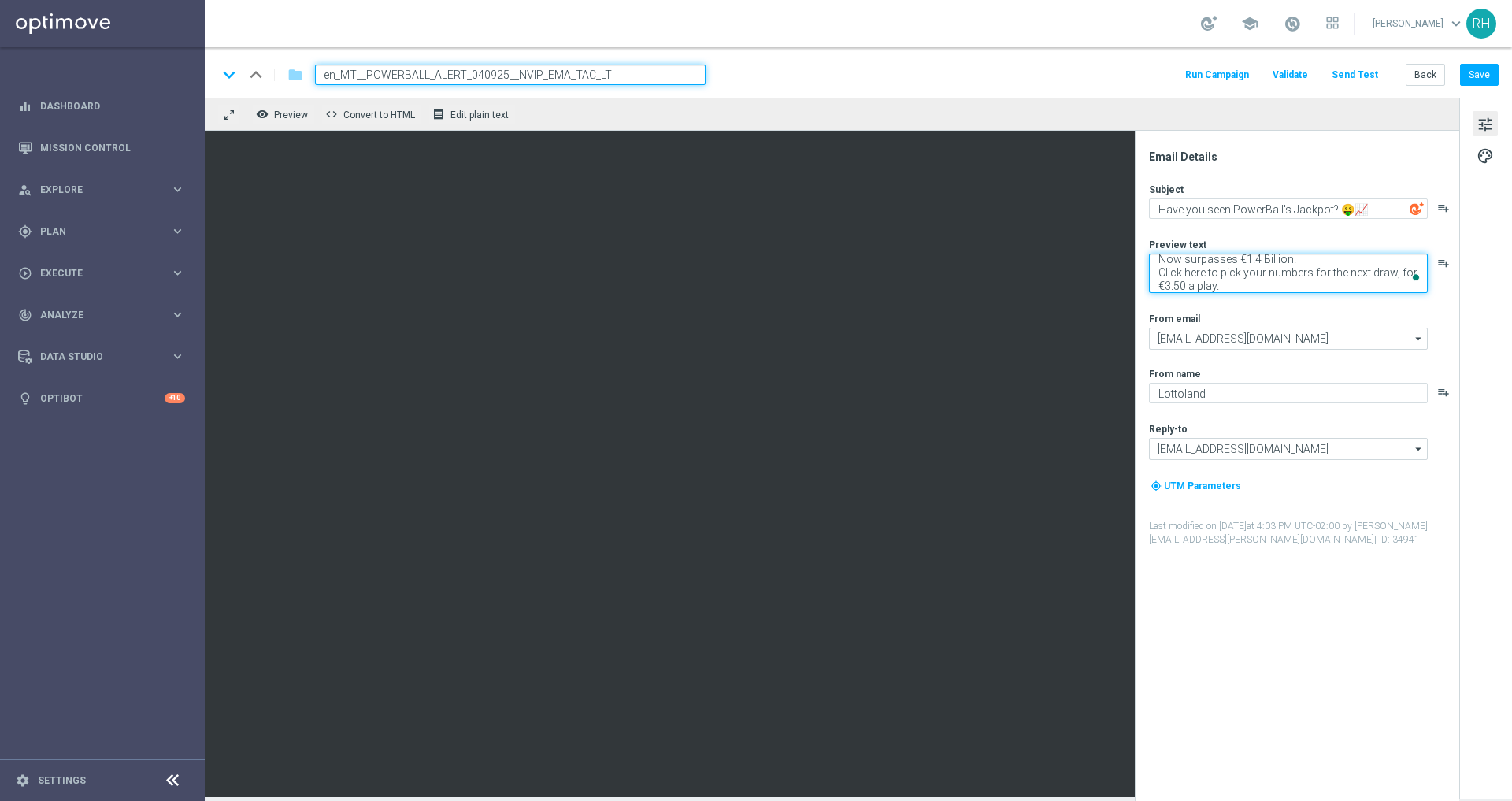
click at [1215, 286] on textarea "Now surpasses €1.4 Billion! Click here to pick your numbers for the next draw, …" at bounding box center [1288, 273] width 279 height 39
click at [1282, 268] on textarea "Now surpasses €1.4 Billion! Click here to pick your numbers for the next draw, …" at bounding box center [1288, 273] width 279 height 39
type textarea "Now surpasses €1.4 Billion! Click here to pick your numbers for the next draw, …"
click at [1467, 83] on button "Save" at bounding box center [1479, 75] width 38 height 22
click at [1239, 81] on button "Run Campaign" at bounding box center [1217, 75] width 68 height 22
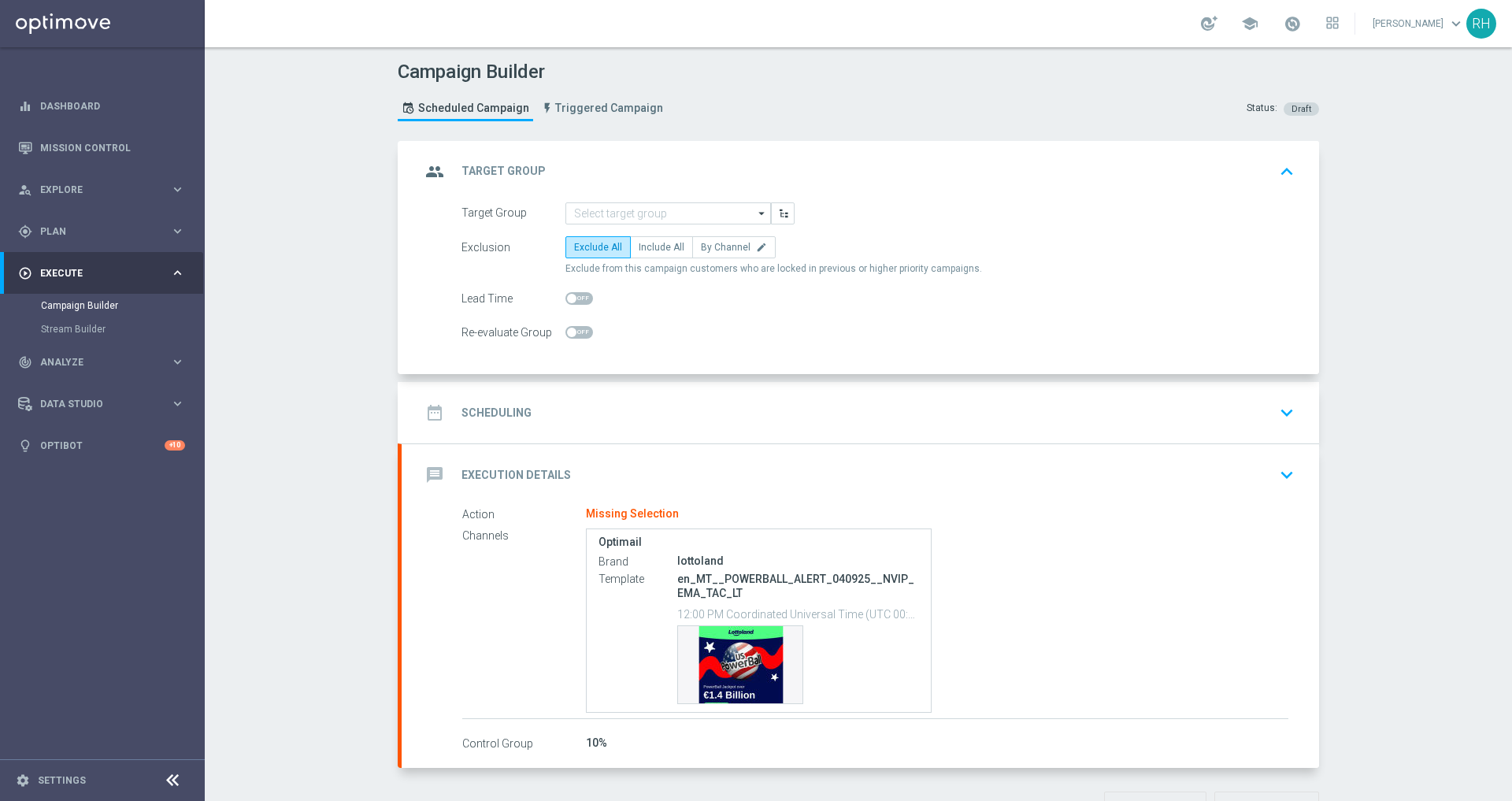
click at [1370, 283] on div "Campaign Builder Scheduled Campaign Triggered Campaign Status: Draft group Targ…" at bounding box center [859, 425] width 1308 height 754
click at [656, 209] on input at bounding box center [668, 213] width 206 height 22
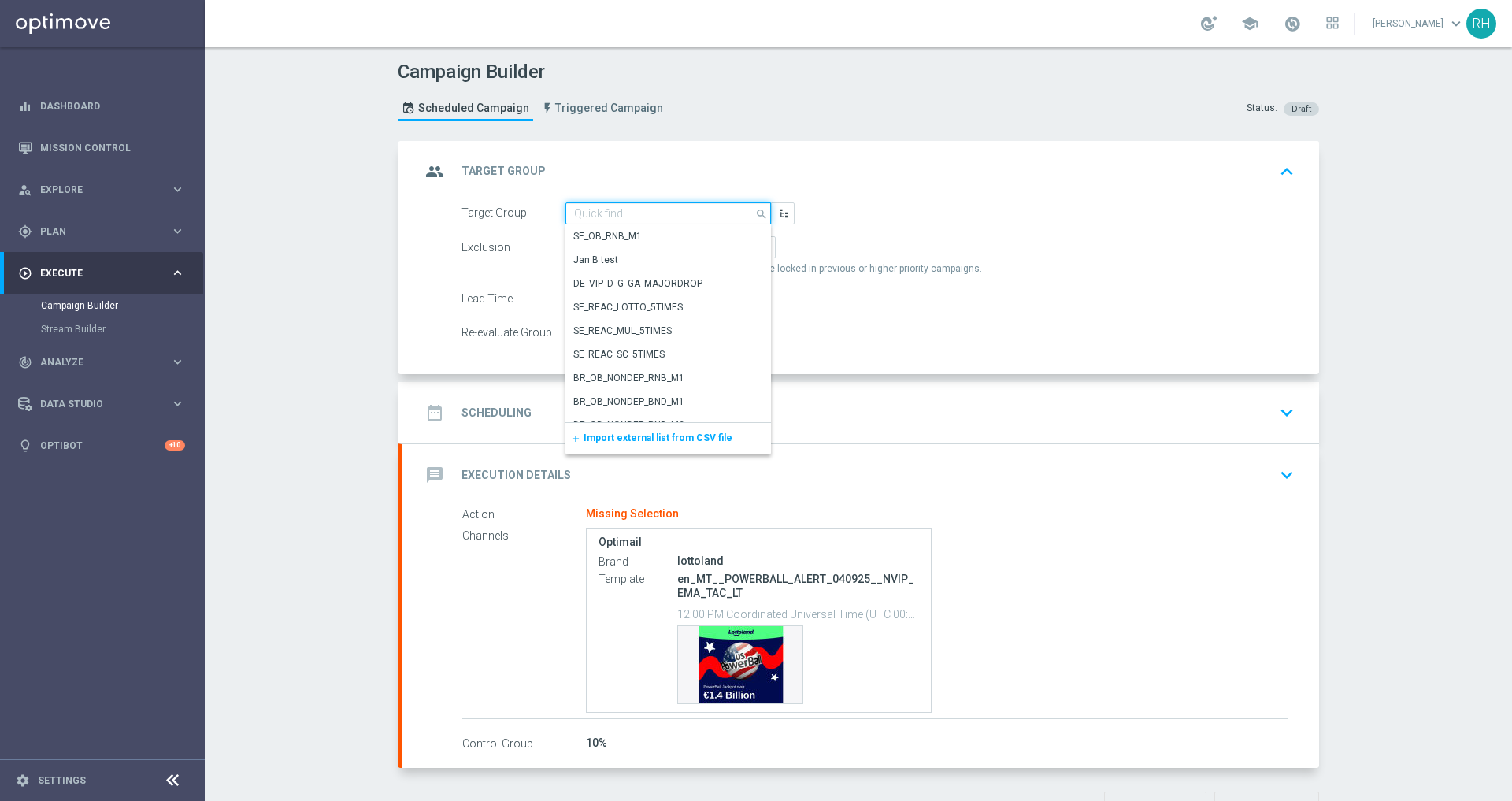
paste input "EMAIL - MT ALL | 1 >= Deps lifetime"
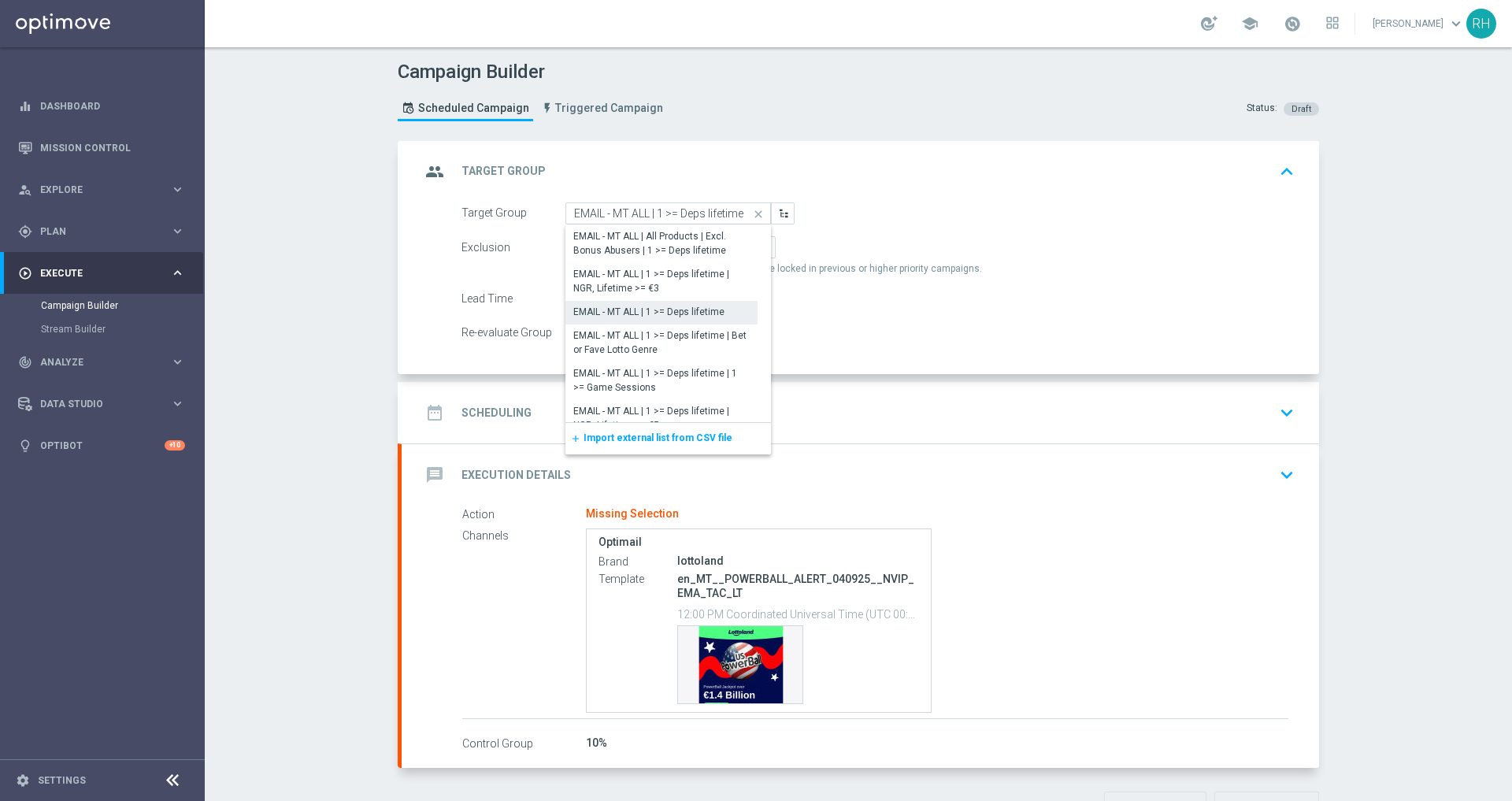
click at [684, 321] on div "EMAIL - MT ALL | 1 >= Deps lifetime" at bounding box center [661, 313] width 192 height 22
type input "EMAIL - MT ALL | 1 >= Deps lifetime"
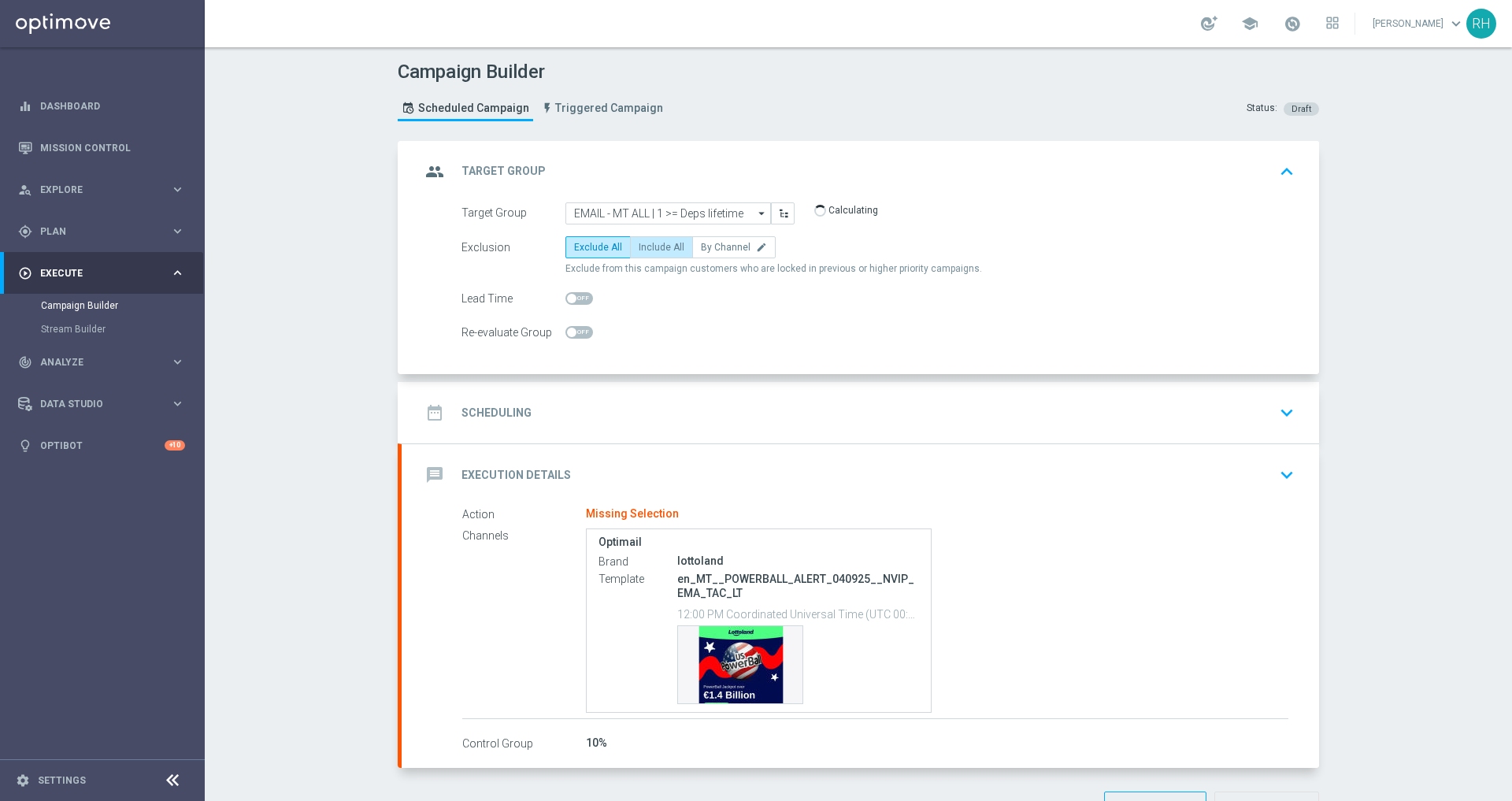
click at [661, 251] on span "Include All" at bounding box center [662, 247] width 46 height 11
click at [649, 251] on input "Include All" at bounding box center [644, 250] width 10 height 10
radio input "true"
click at [919, 431] on div "date_range Scheduling keyboard_arrow_down" at bounding box center [860, 413] width 918 height 62
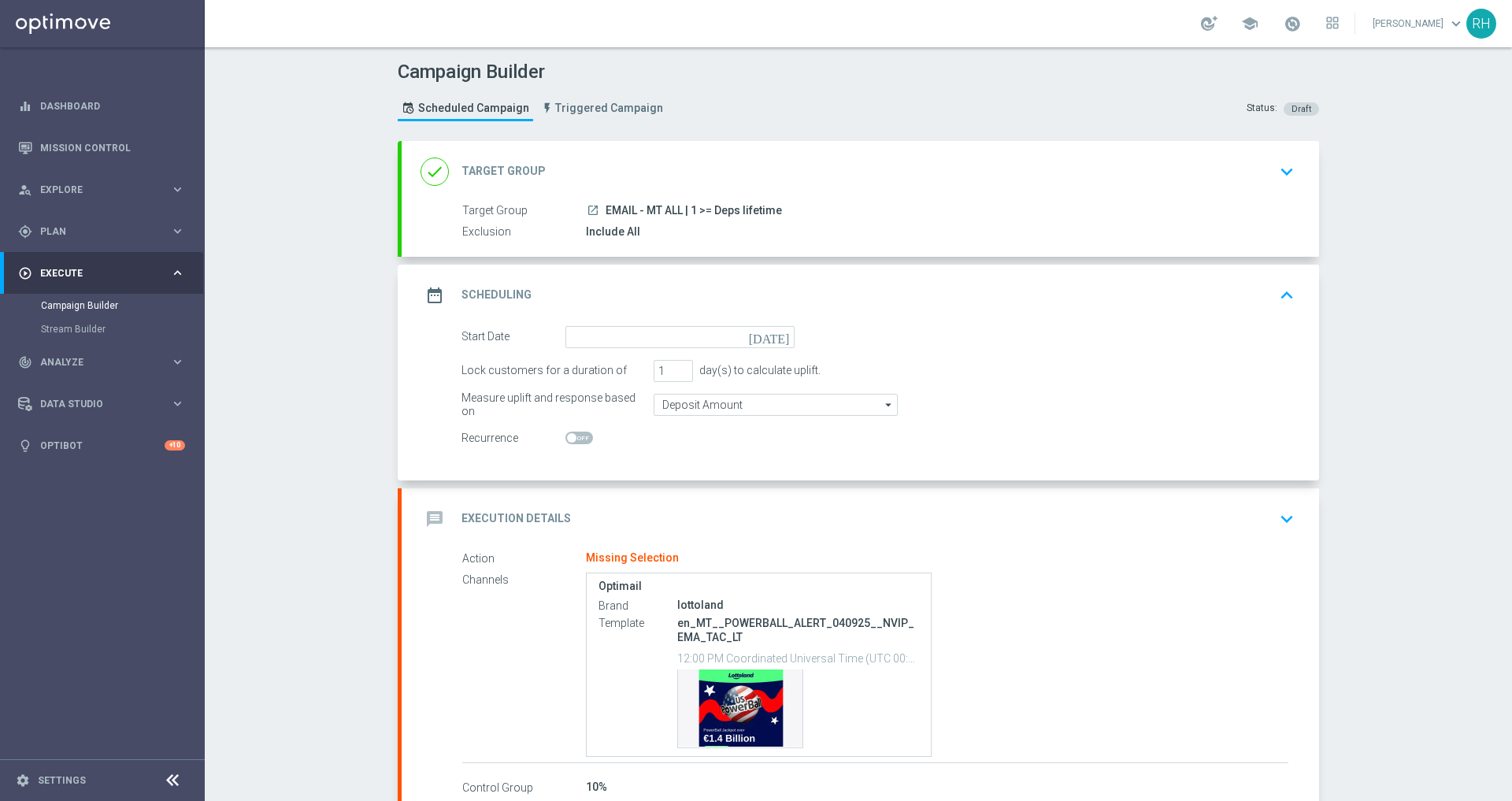
click at [777, 342] on icon "[DATE]" at bounding box center [773, 335] width 47 height 18
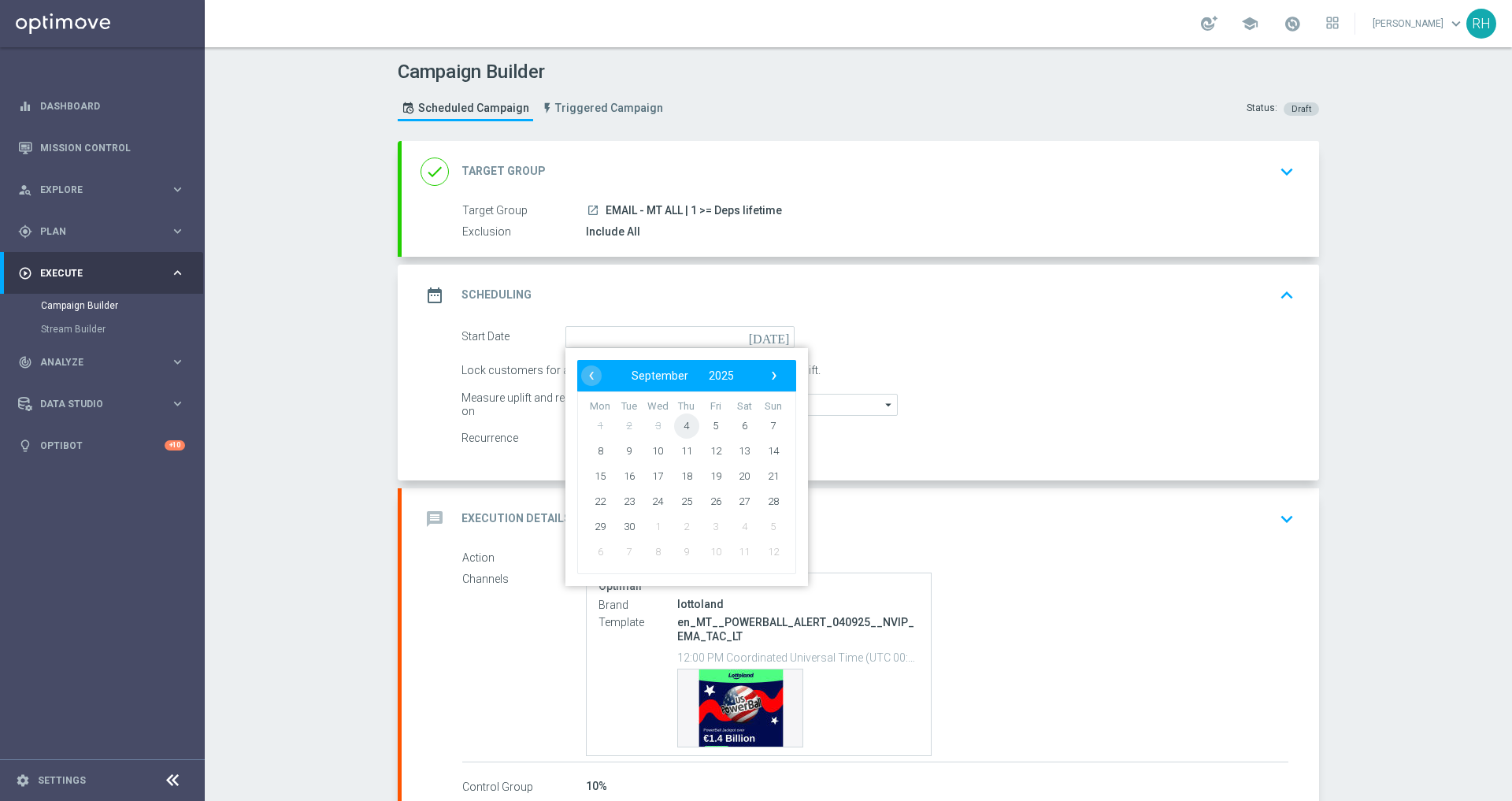
click at [679, 429] on span "4" at bounding box center [687, 425] width 25 height 25
type input "04 Sep 2025"
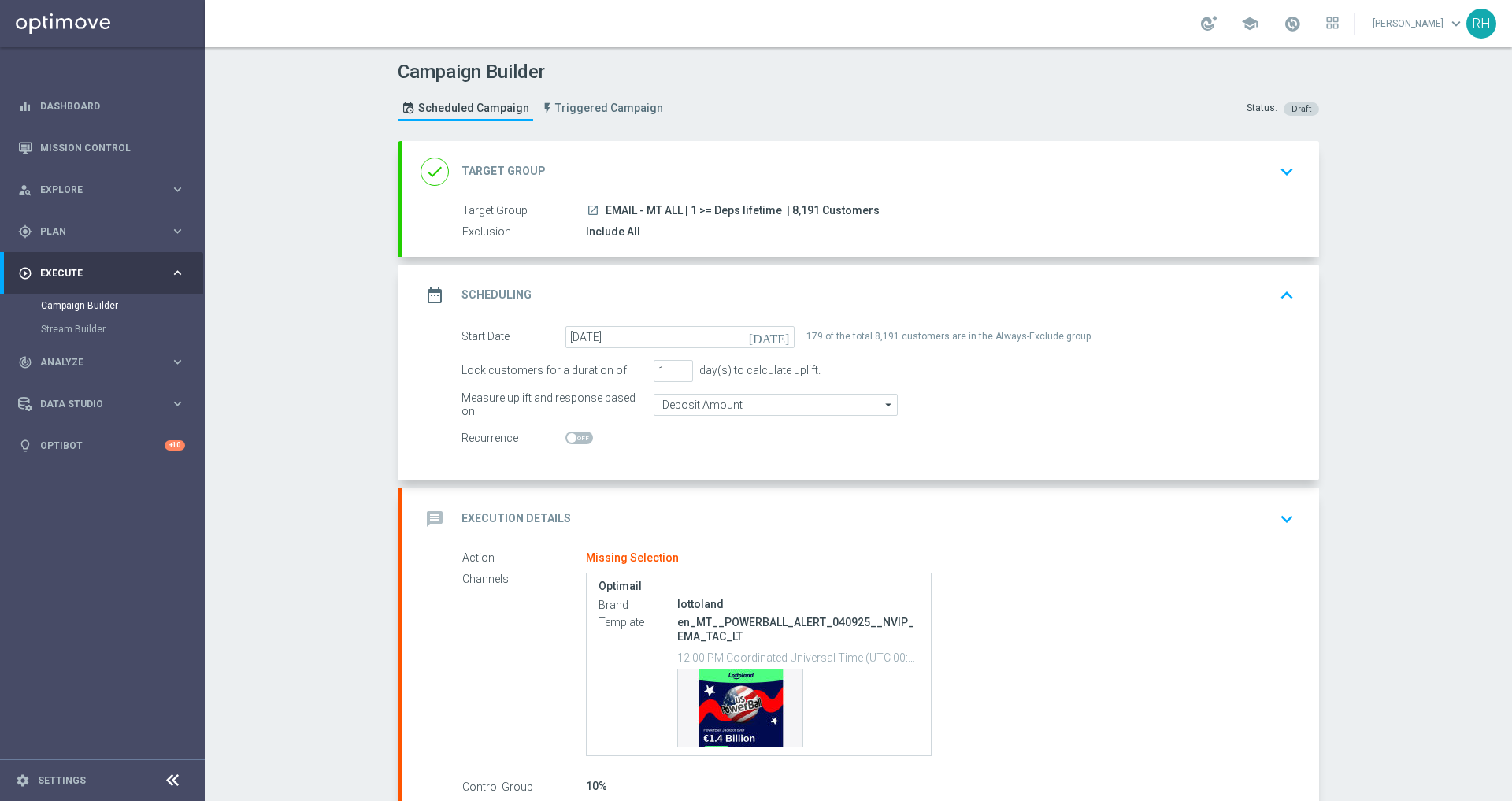
click at [1310, 307] on div "date_range Scheduling keyboard_arrow_up" at bounding box center [860, 296] width 918 height 62
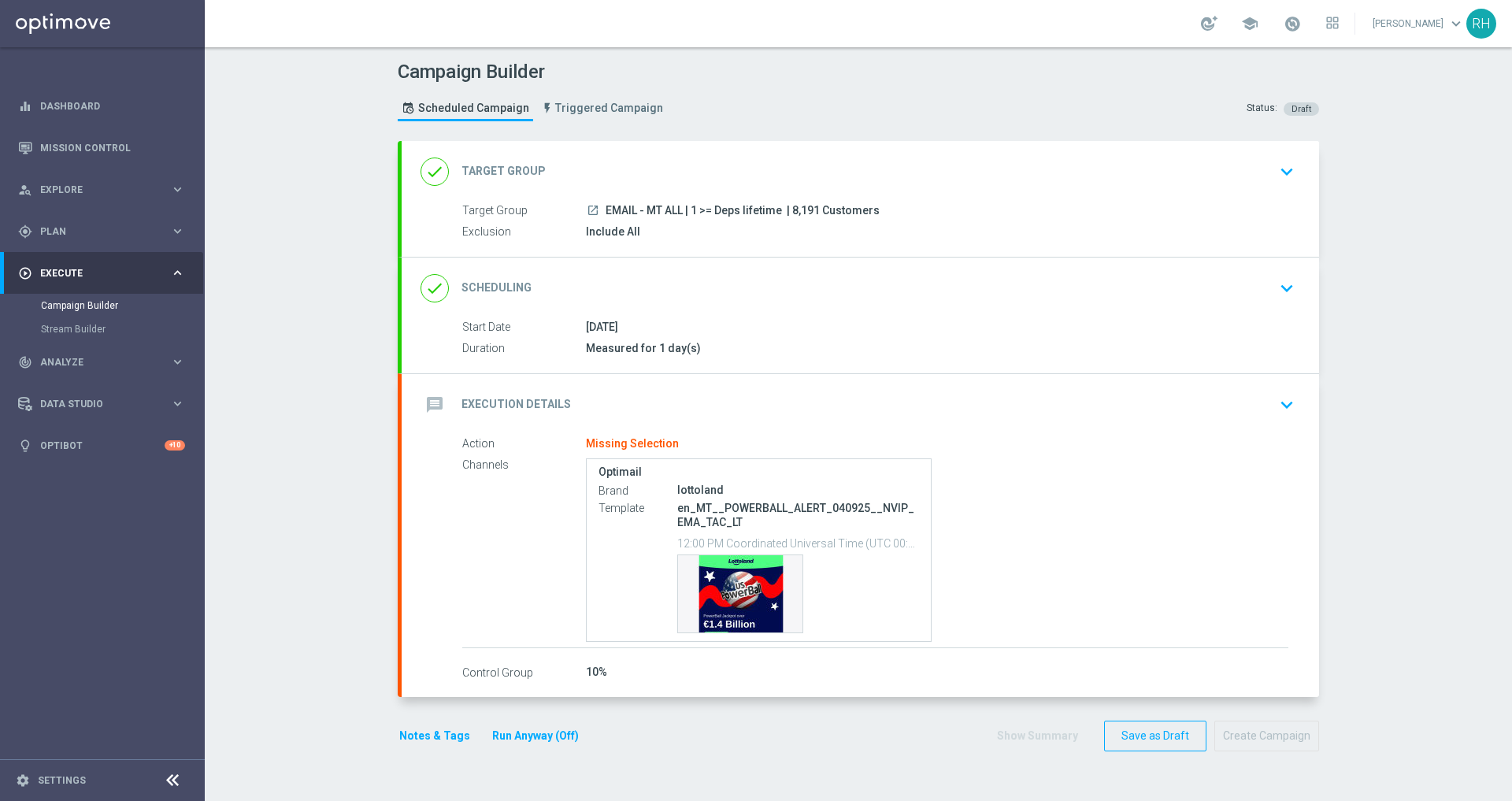
click at [800, 212] on span "| 8,191 Customers" at bounding box center [833, 211] width 93 height 14
copy span "8,191"
click at [737, 509] on p "en_MT__POWERBALL_ALERT_040925__NVIP_EMA_TAC_LT" at bounding box center [798, 515] width 241 height 28
click at [737, 508] on p "en_MT__POWERBALL_ALERT_040925__NVIP_EMA_TAC_LT" at bounding box center [798, 515] width 241 height 28
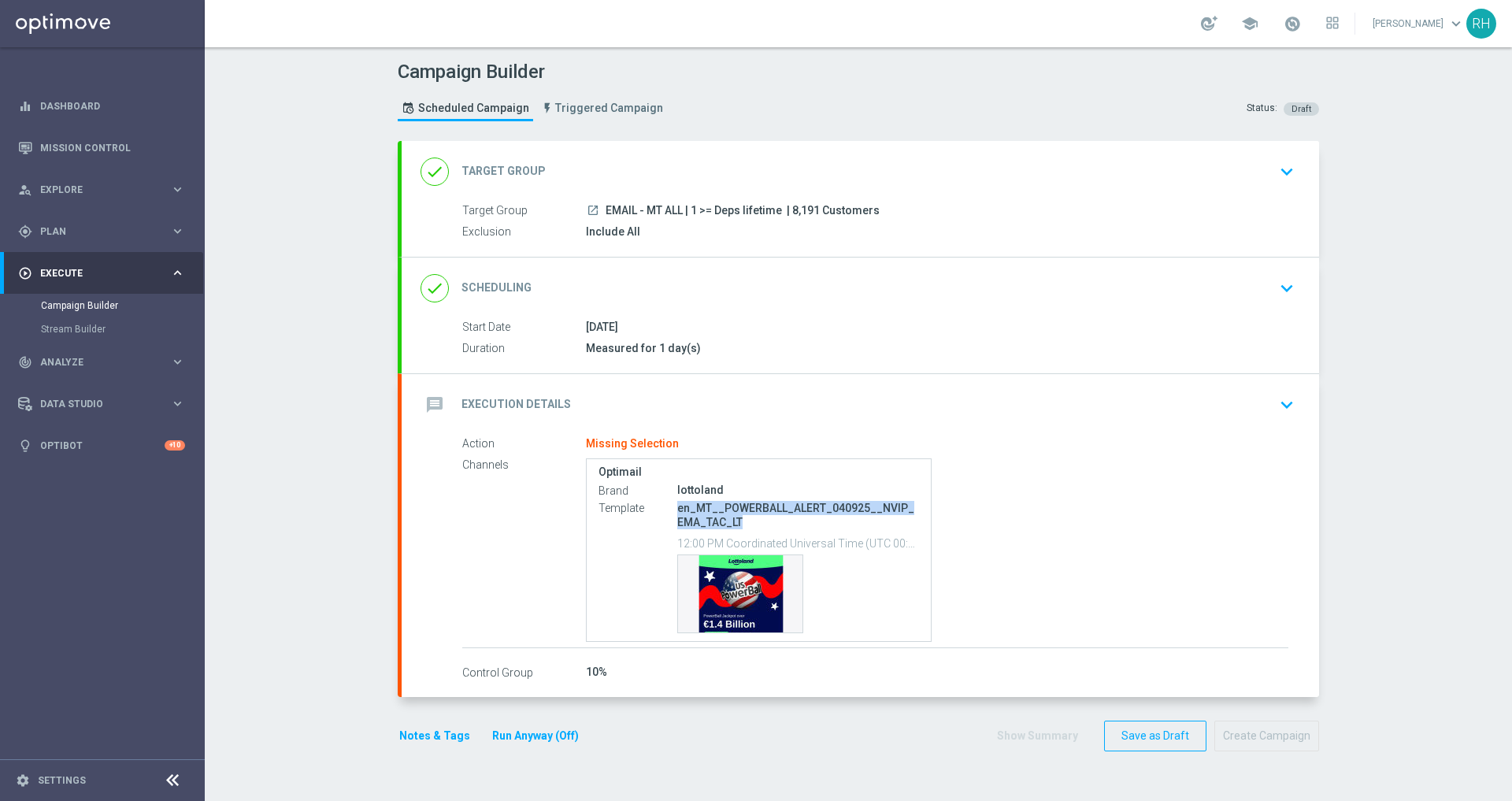
copy p "en_MT__POWERBALL_ALERT_040925__NVIP_EMA_TAC_LT"
click at [1128, 410] on div "message Execution Details keyboard_arrow_down" at bounding box center [861, 405] width 880 height 30
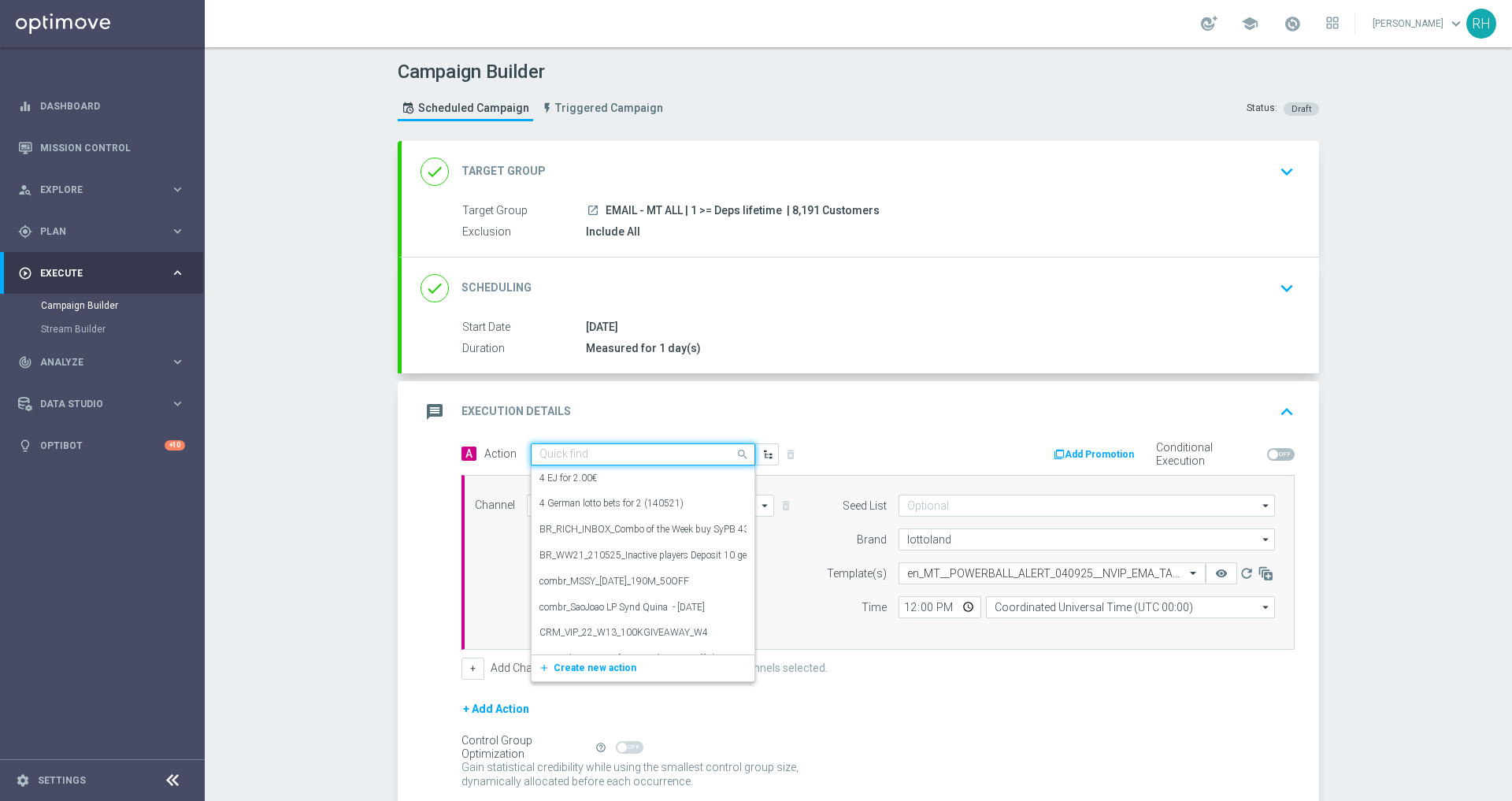
click at [640, 458] on input "text" at bounding box center [628, 455] width 176 height 13
click at [592, 673] on span "Create new action" at bounding box center [595, 668] width 82 height 11
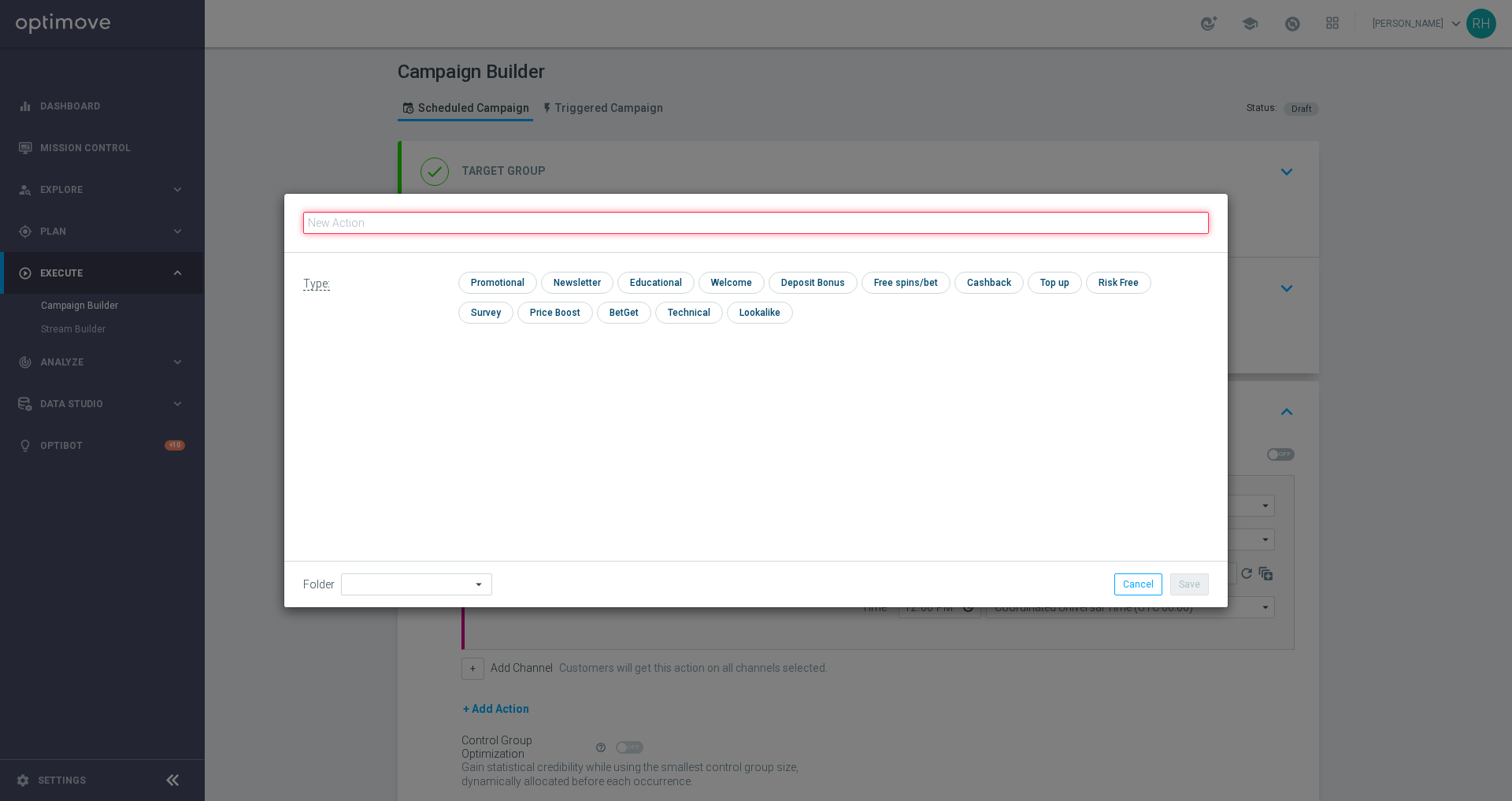
click at [580, 226] on input "text" at bounding box center [756, 223] width 906 height 22
paste input "en_MT__POWERBALL_ALERT_040925__NVIP_EMA_TAC_LT"
type input "en_MT__POWERBALL_ALERT_040925__NVIP_EMA_TAC_LT"
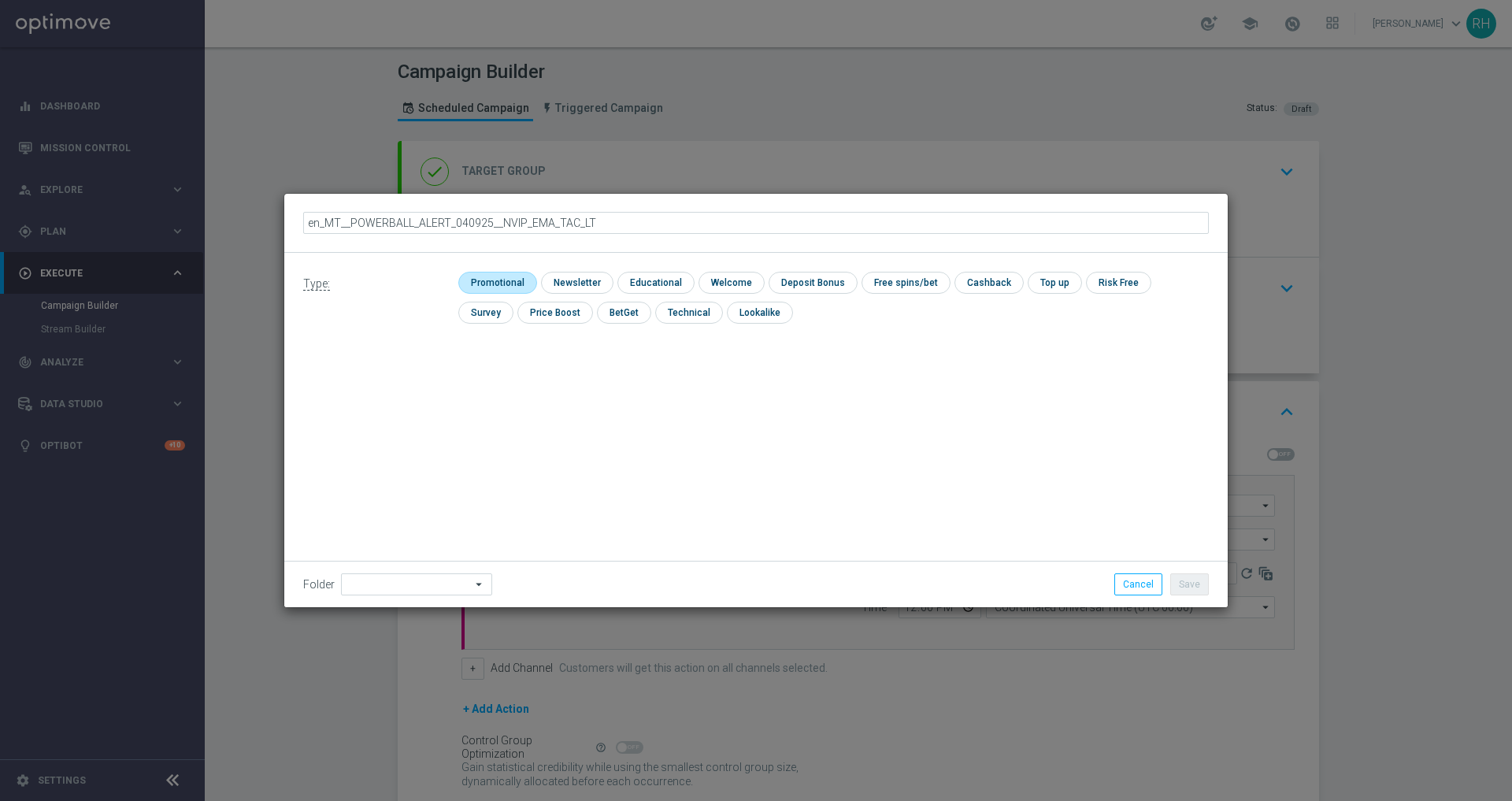
click at [500, 288] on input "checkbox" at bounding box center [496, 282] width 75 height 22
checkbox input "true"
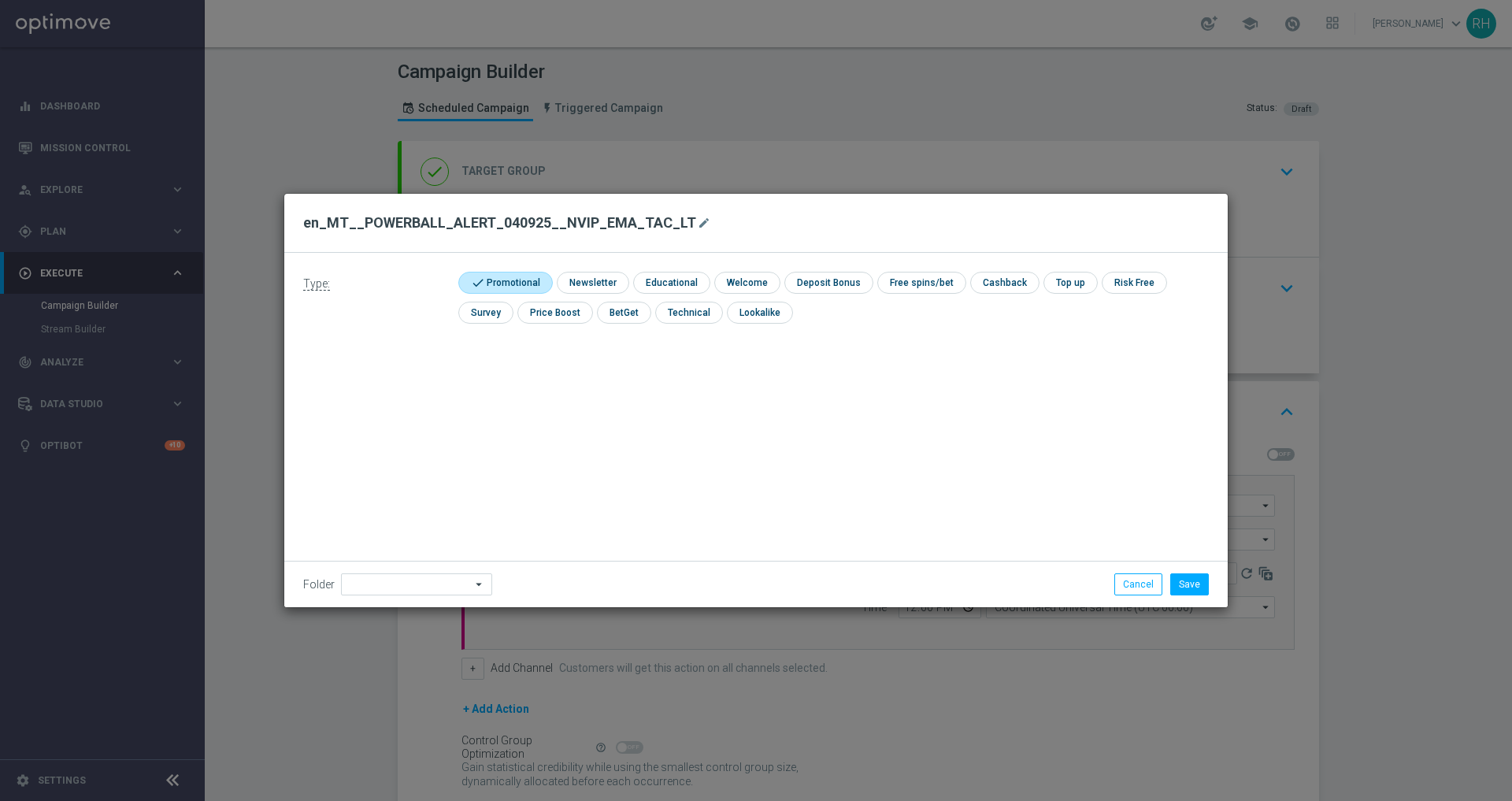
click at [1027, 561] on div "Folder arrow_drop_down Drag here to set row groups Drag here to set column labe…" at bounding box center [756, 584] width 944 height 47
click at [1199, 591] on button "Save" at bounding box center [1189, 585] width 38 height 22
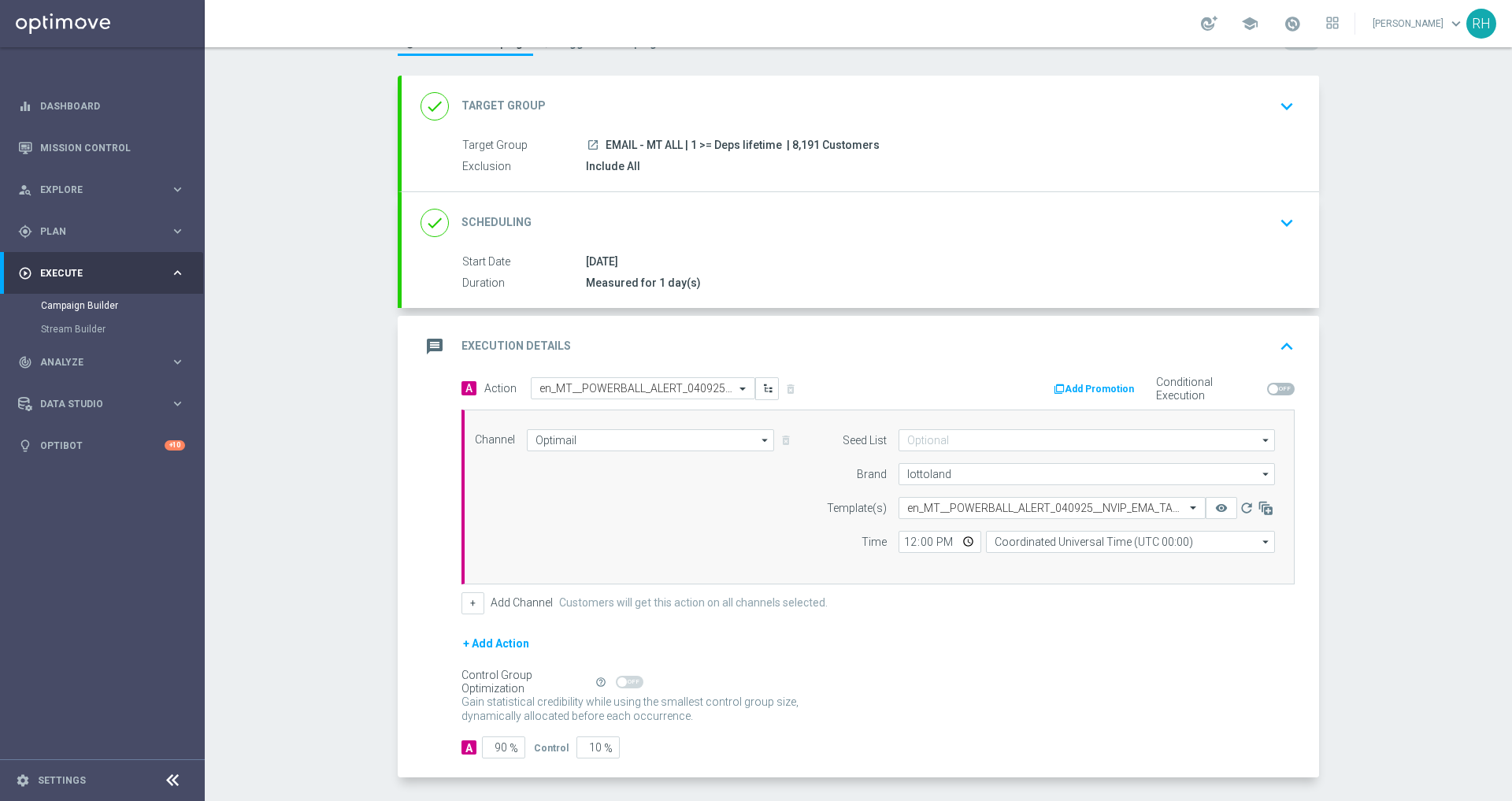
scroll to position [127, 0]
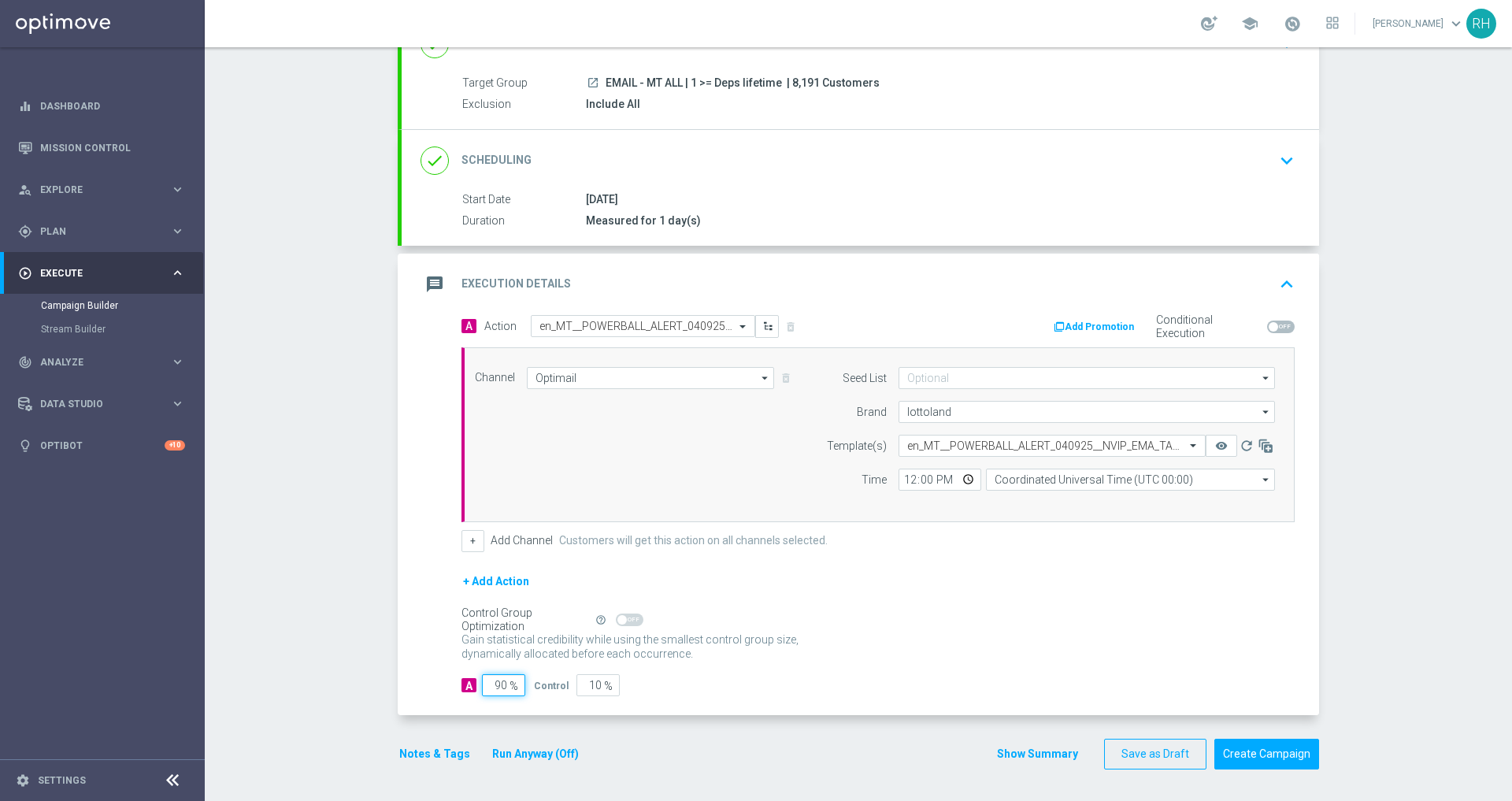
click at [487, 679] on input "90" at bounding box center [503, 686] width 43 height 22
type input "1"
type input "99"
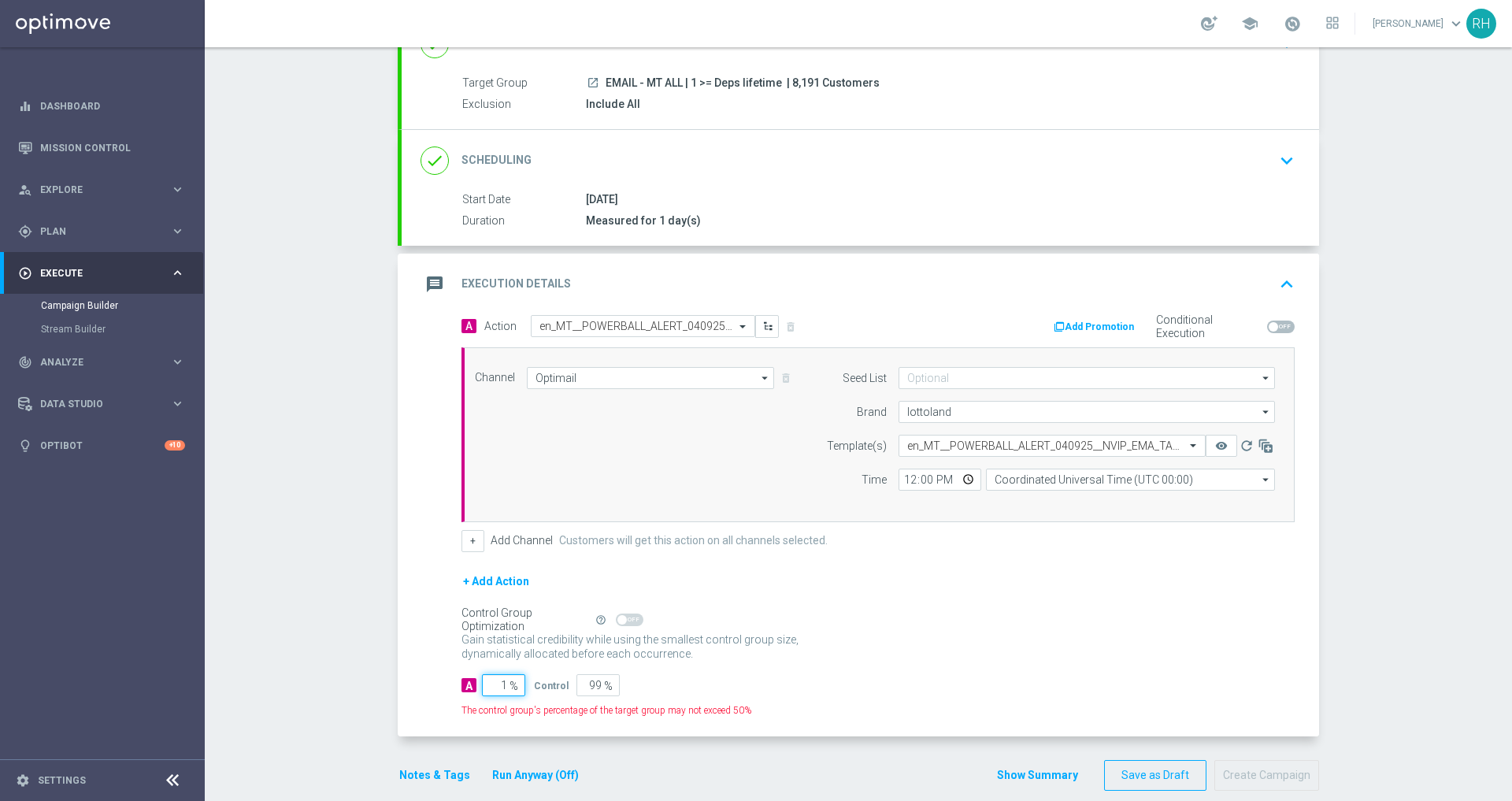
type input "10"
type input "90"
type input "100"
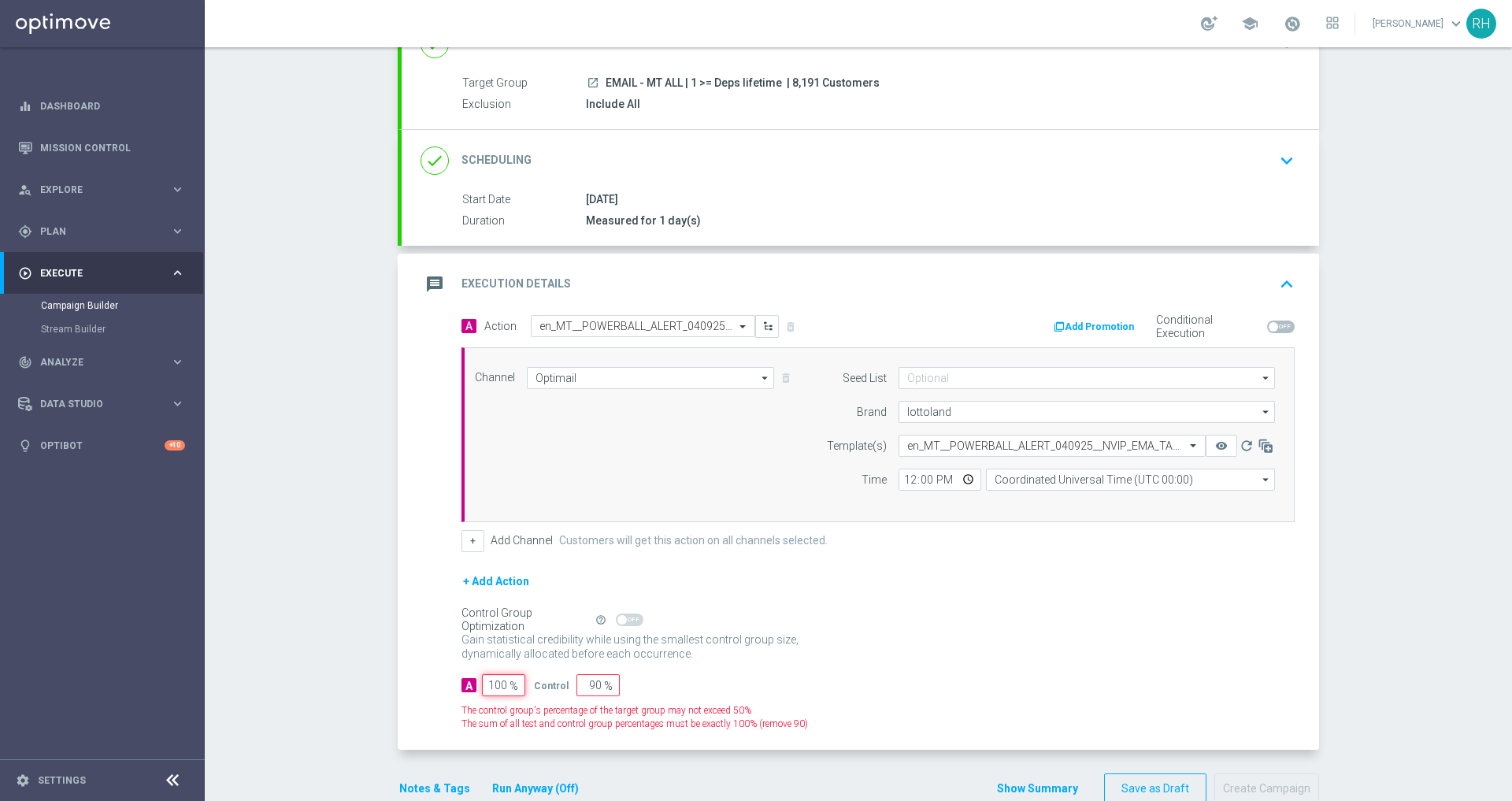
type input "0"
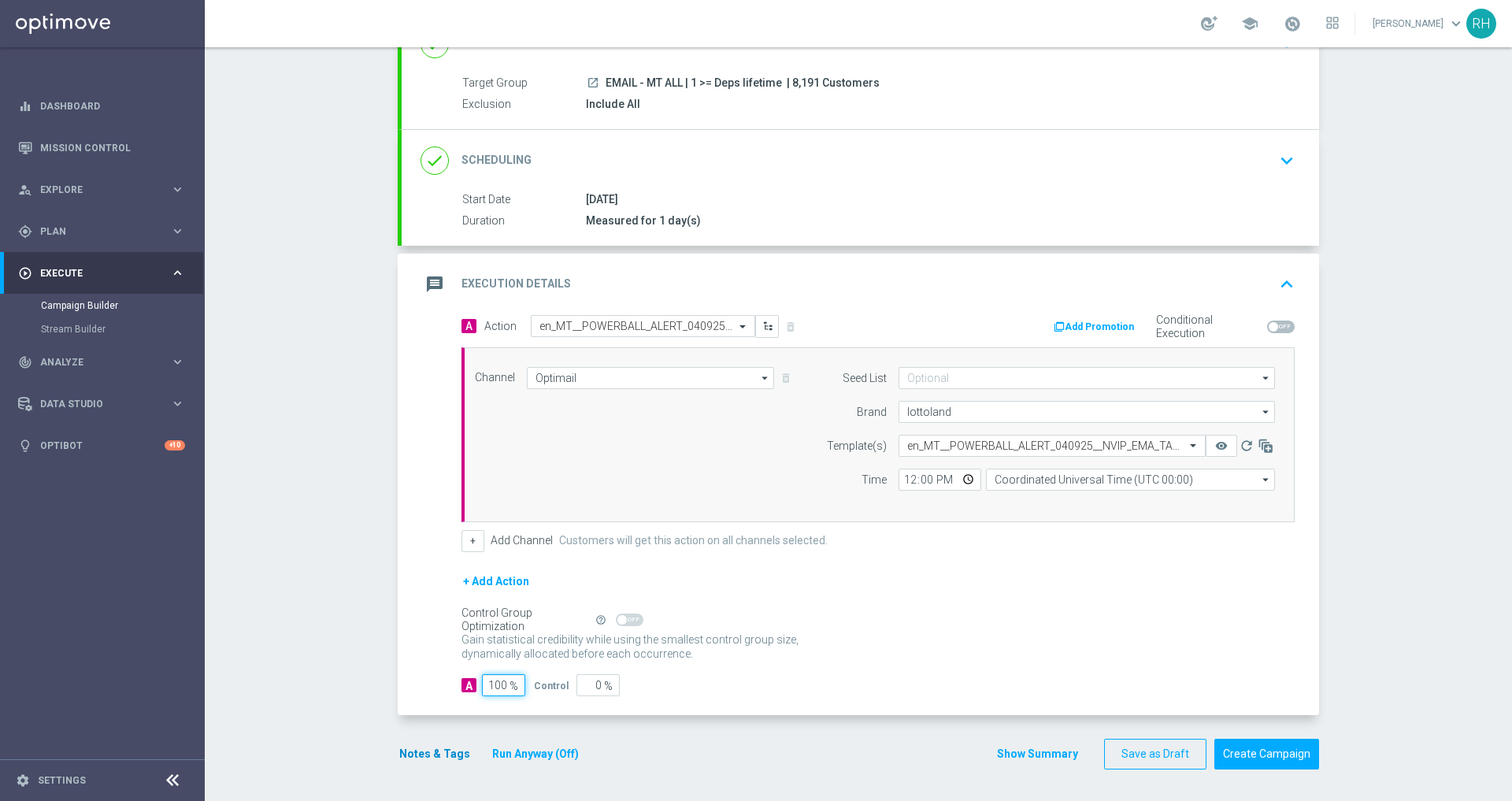
type input "100"
click at [443, 657] on div "A Action Select action en_MT__POWERBALL_ALERT_040925__NVIP_EMA_TAC_LT delete_fo…" at bounding box center [860, 516] width 918 height 401
click at [436, 757] on button "Notes & Tags" at bounding box center [434, 754] width 74 height 20
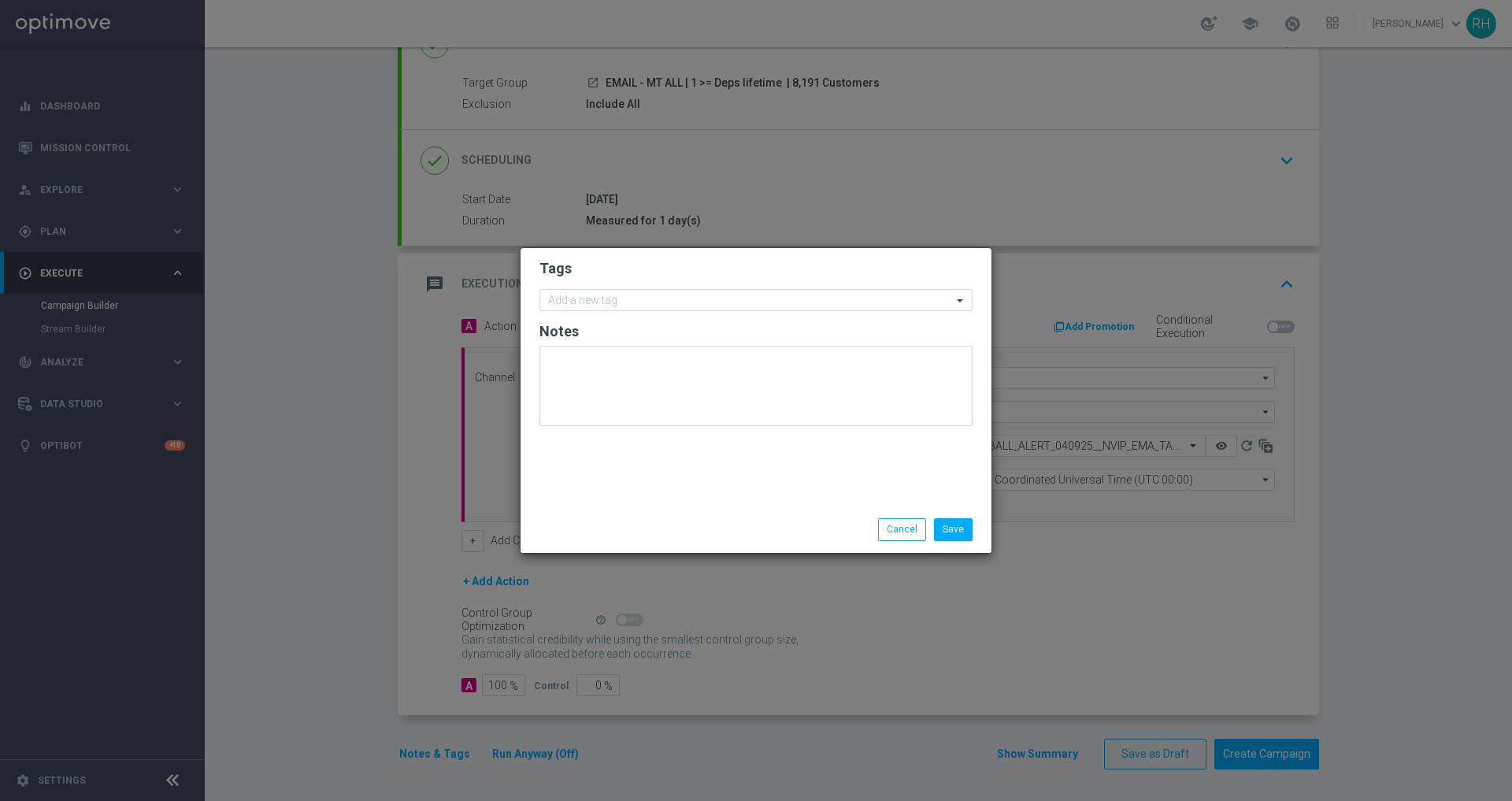
click at [749, 273] on h2 "Tags" at bounding box center [756, 269] width 433 height 19
click at [734, 311] on div "Add a new tag" at bounding box center [756, 300] width 433 height 22
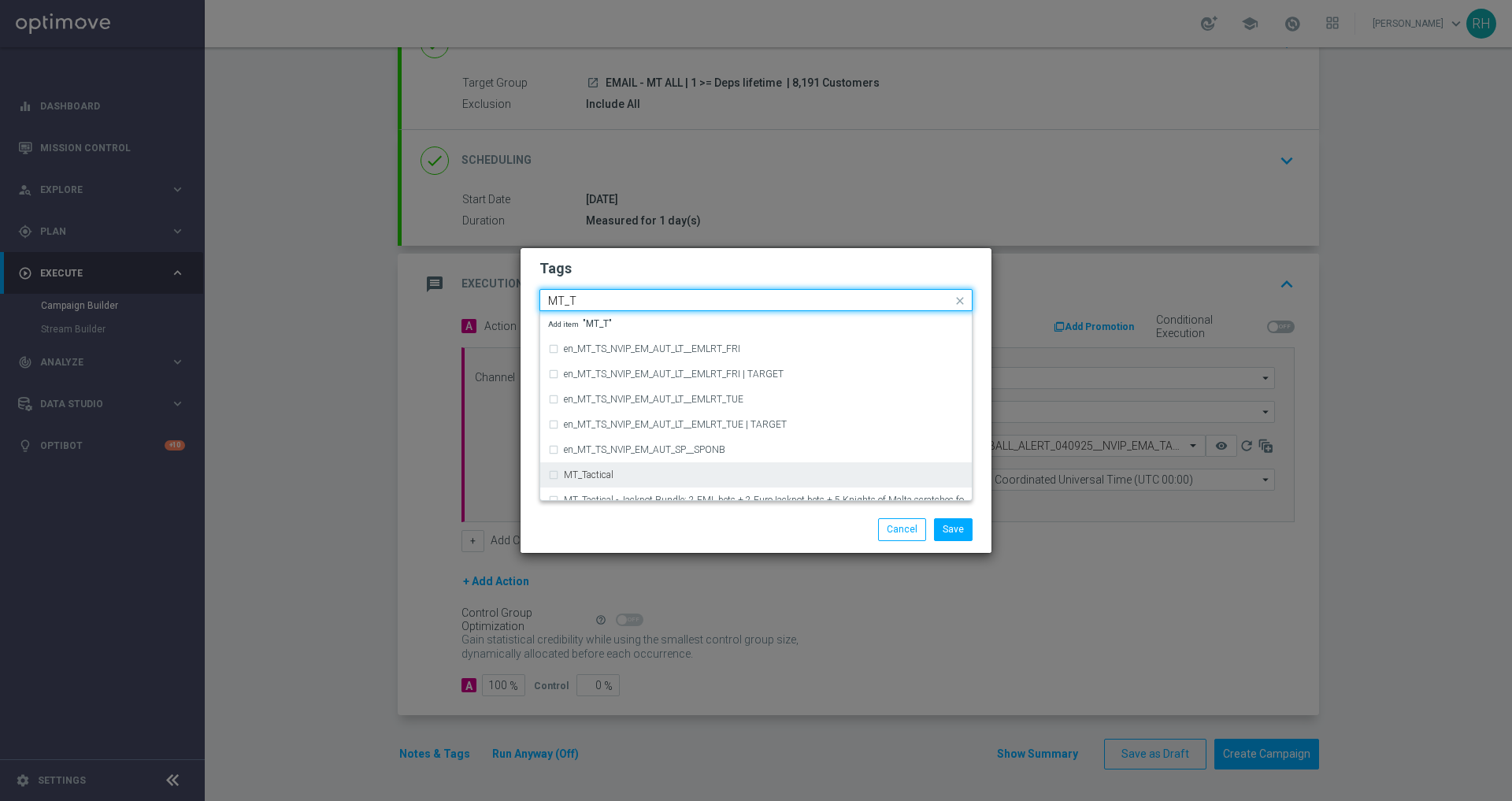
click at [745, 463] on div "MT_Tactical" at bounding box center [756, 474] width 416 height 25
type input "MT_T"
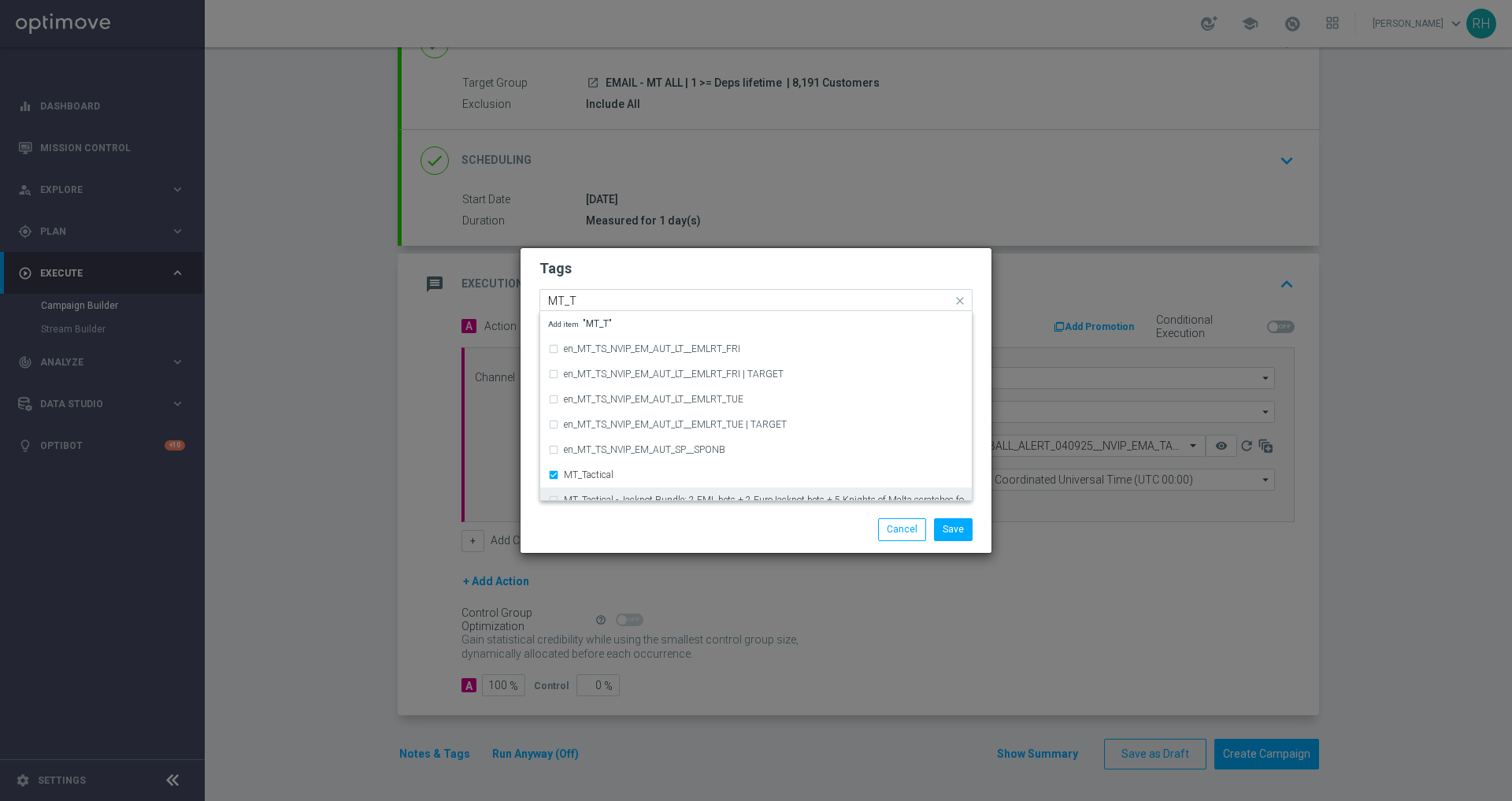
click at [743, 526] on div "Save Cancel" at bounding box center [833, 530] width 305 height 22
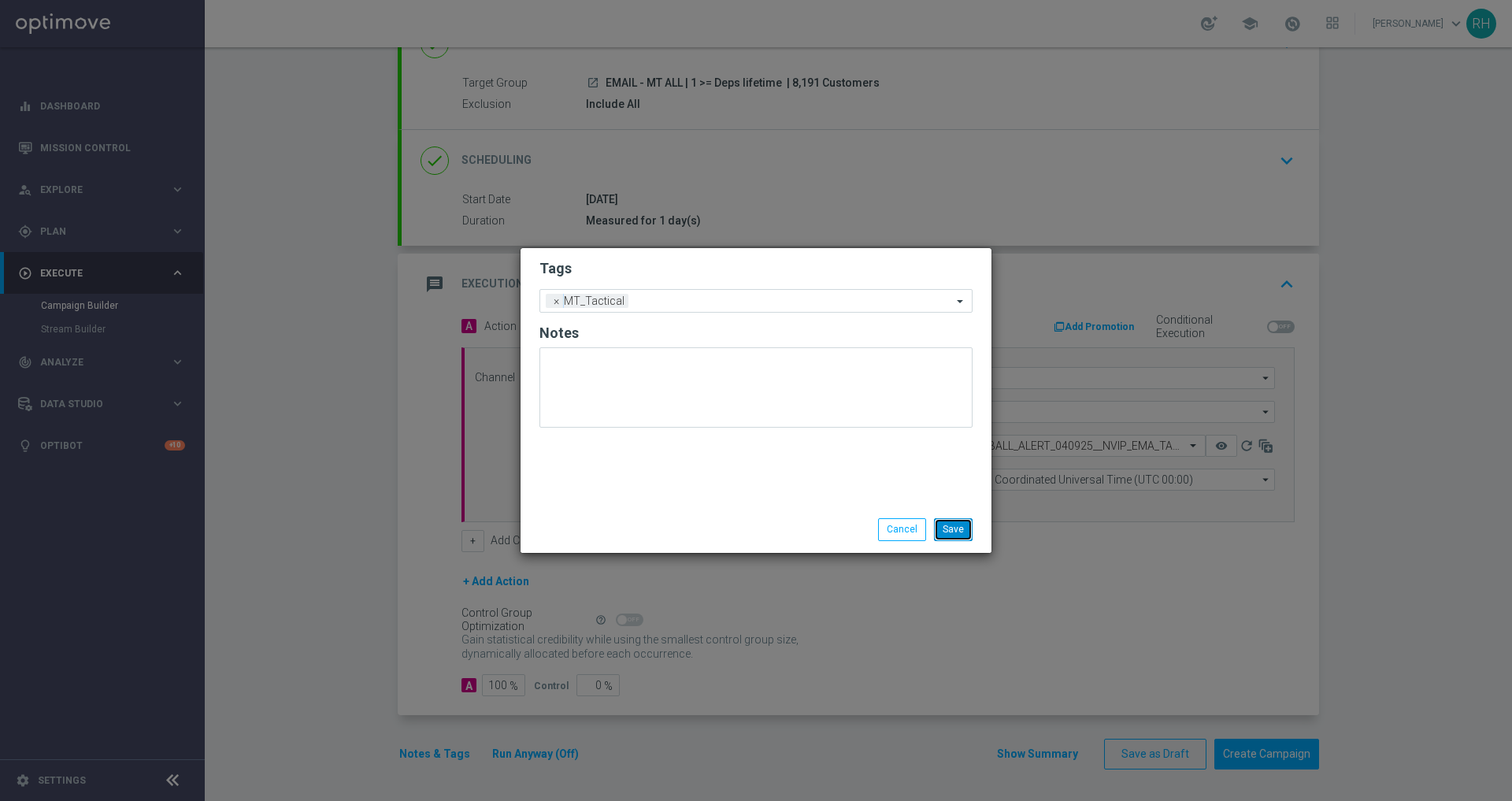
click at [954, 518] on button "Save" at bounding box center [952, 530] width 38 height 22
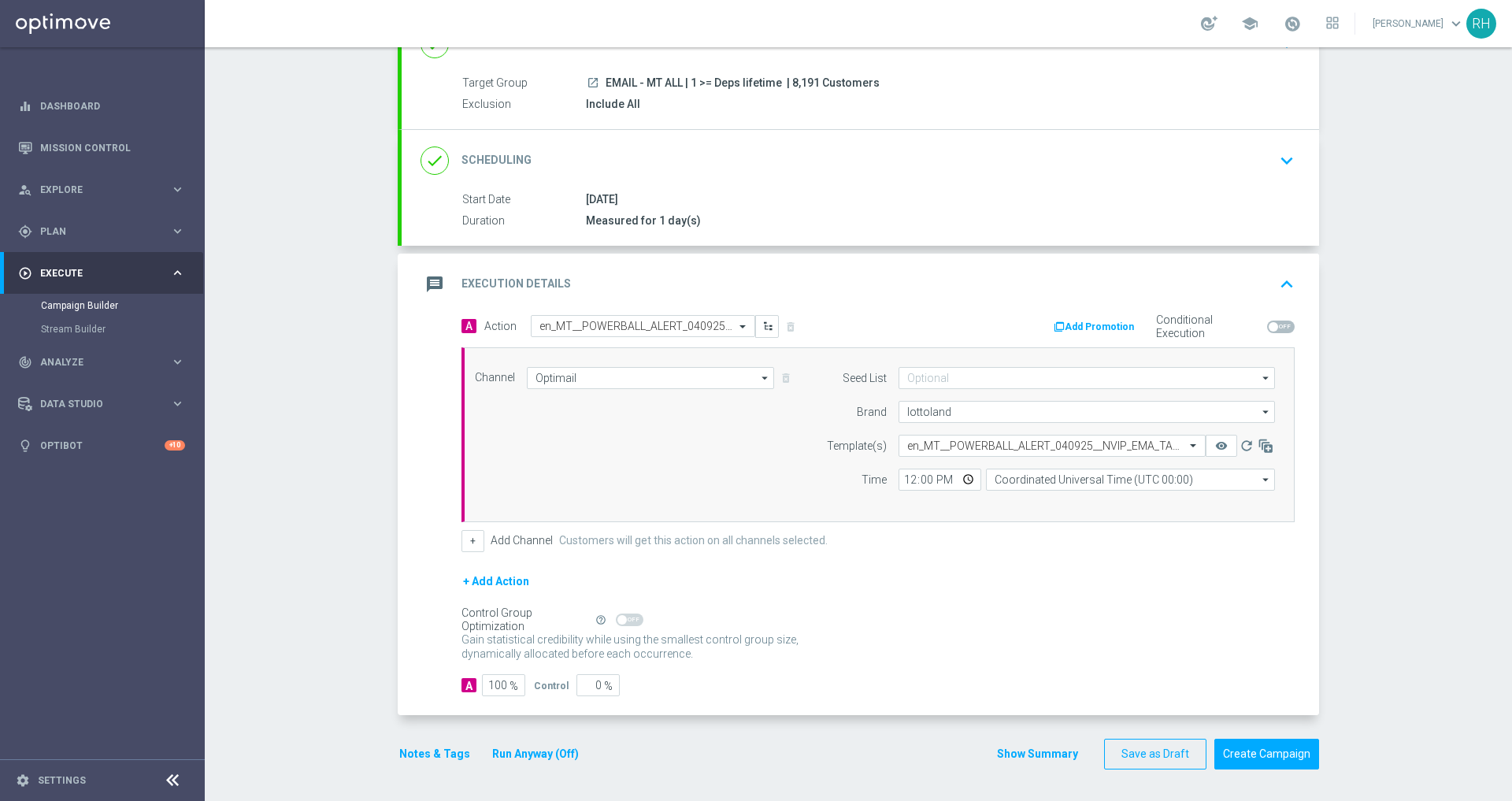
click at [1018, 761] on button "Show Summary" at bounding box center [1038, 753] width 82 height 18
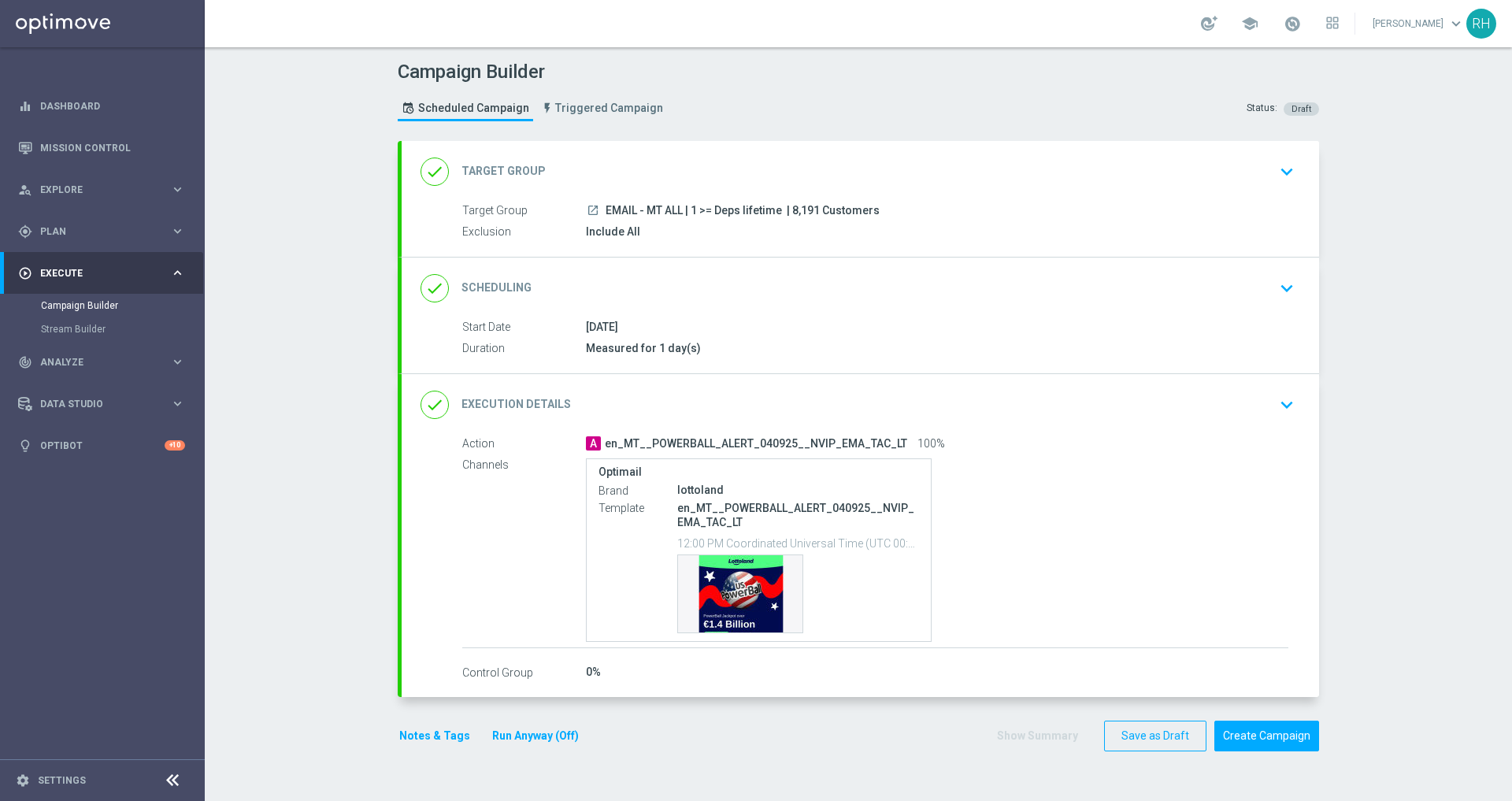
scroll to position [0, 0]
click at [740, 584] on div "Template preview" at bounding box center [740, 594] width 124 height 78
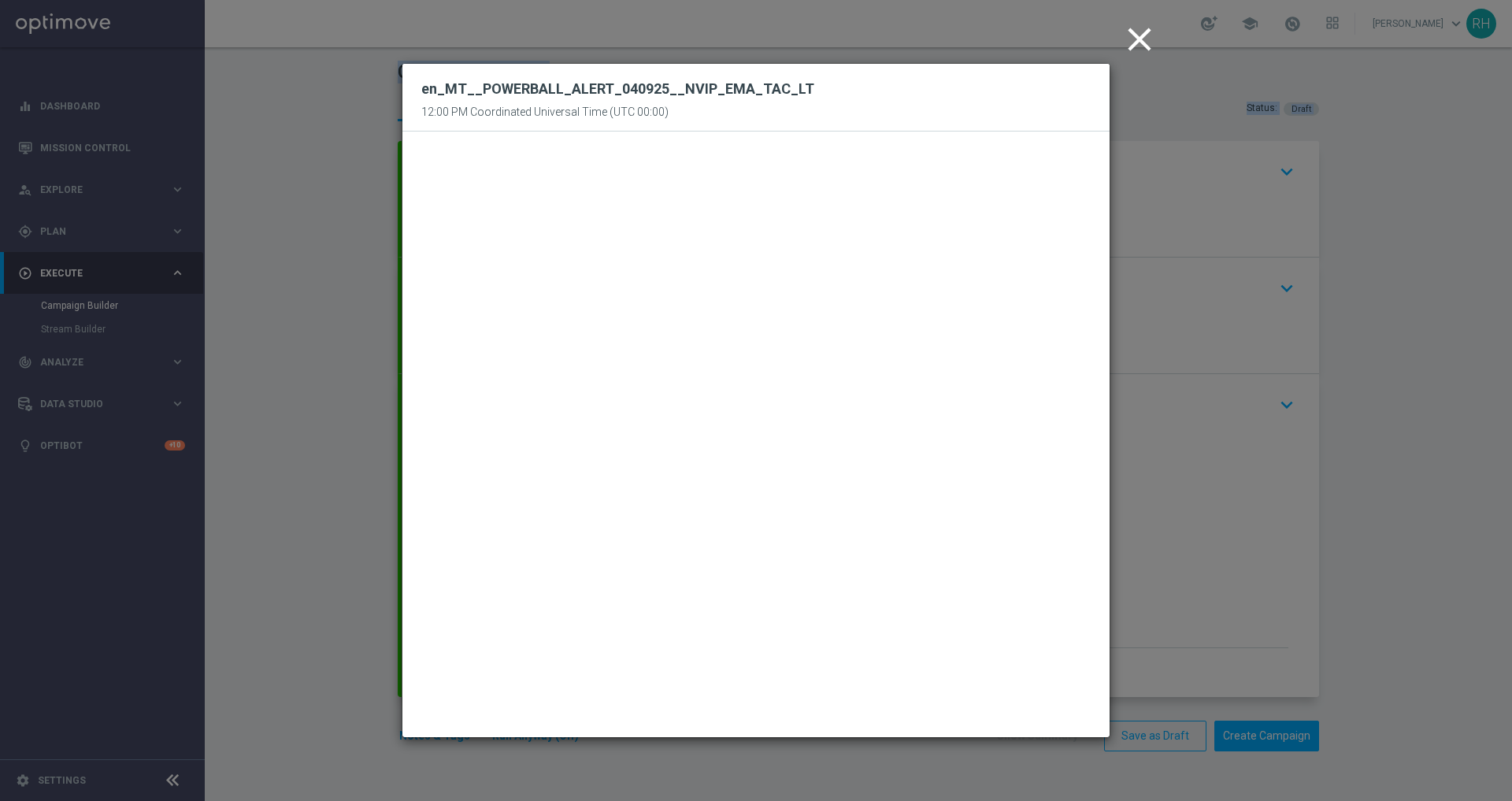
click at [1075, 74] on div "en_MT__POWERBALL_ALERT_040925__NVIP_EMA_TAC_LT 12:00 PM Coordinated Universal T…" at bounding box center [756, 97] width 707 height 67
click at [1140, 39] on icon "close" at bounding box center [1140, 39] width 39 height 39
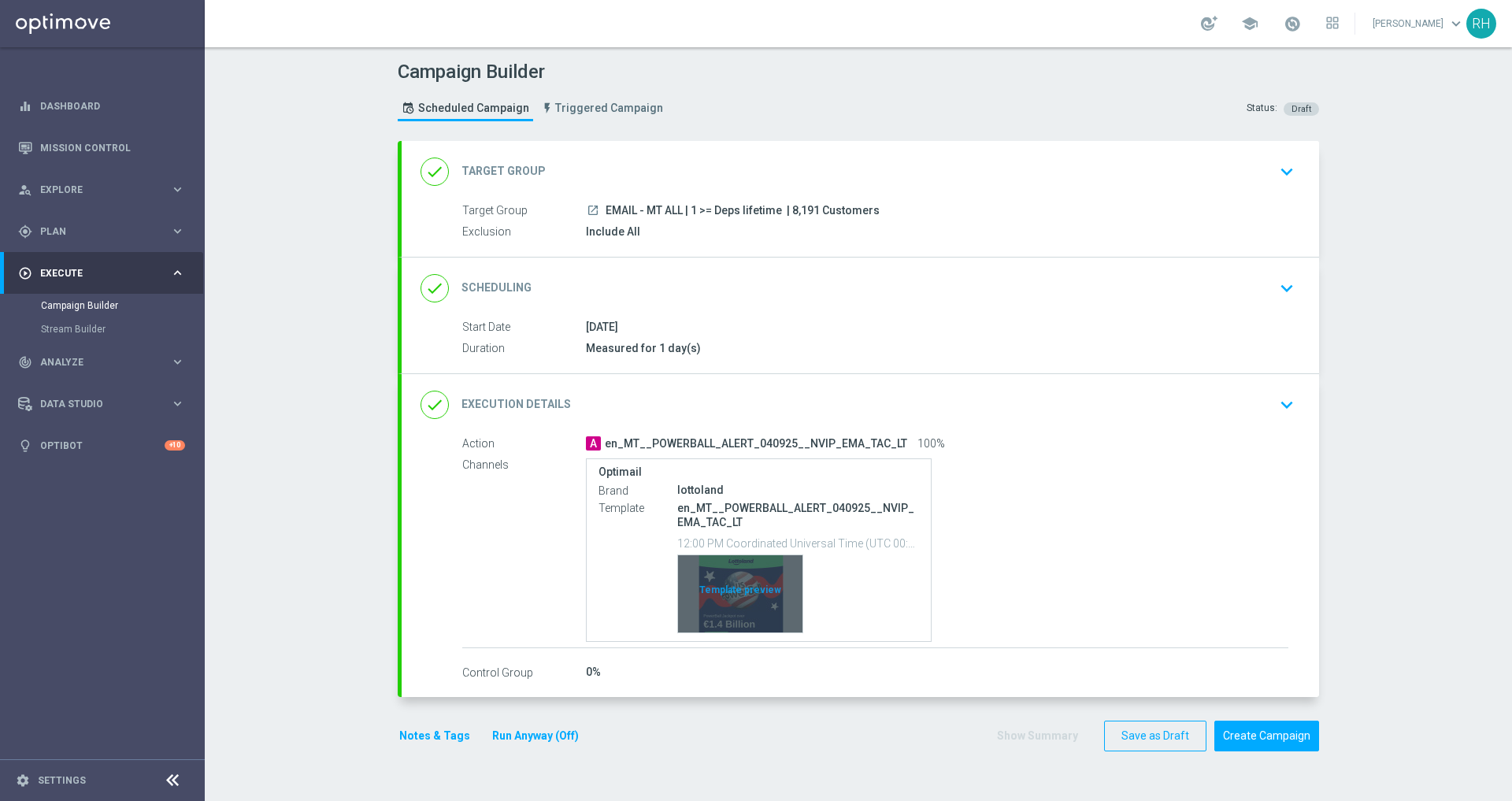
click at [743, 593] on div "Template preview" at bounding box center [740, 594] width 124 height 78
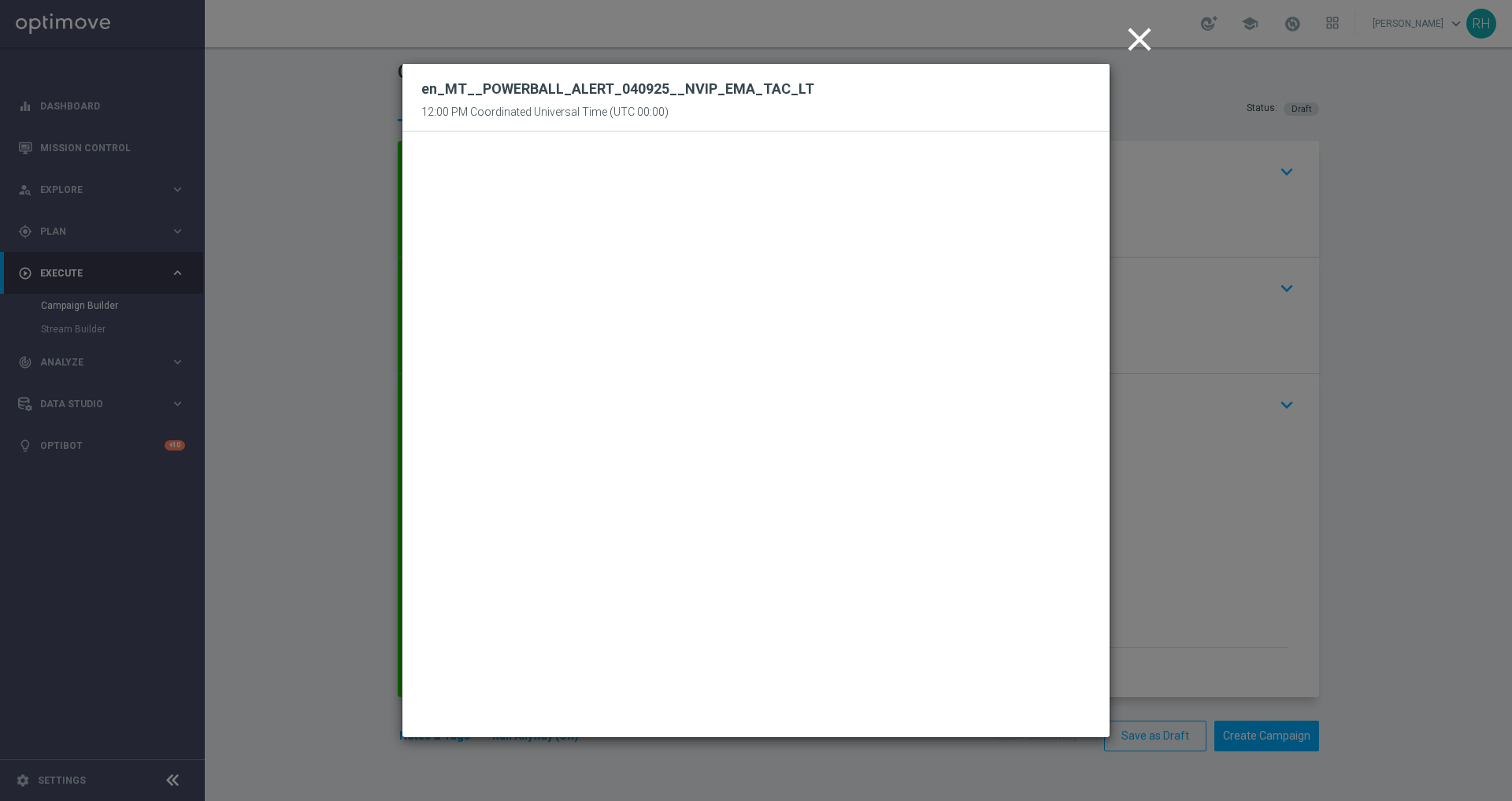
click at [1120, 44] on icon "close" at bounding box center [1140, 39] width 39 height 39
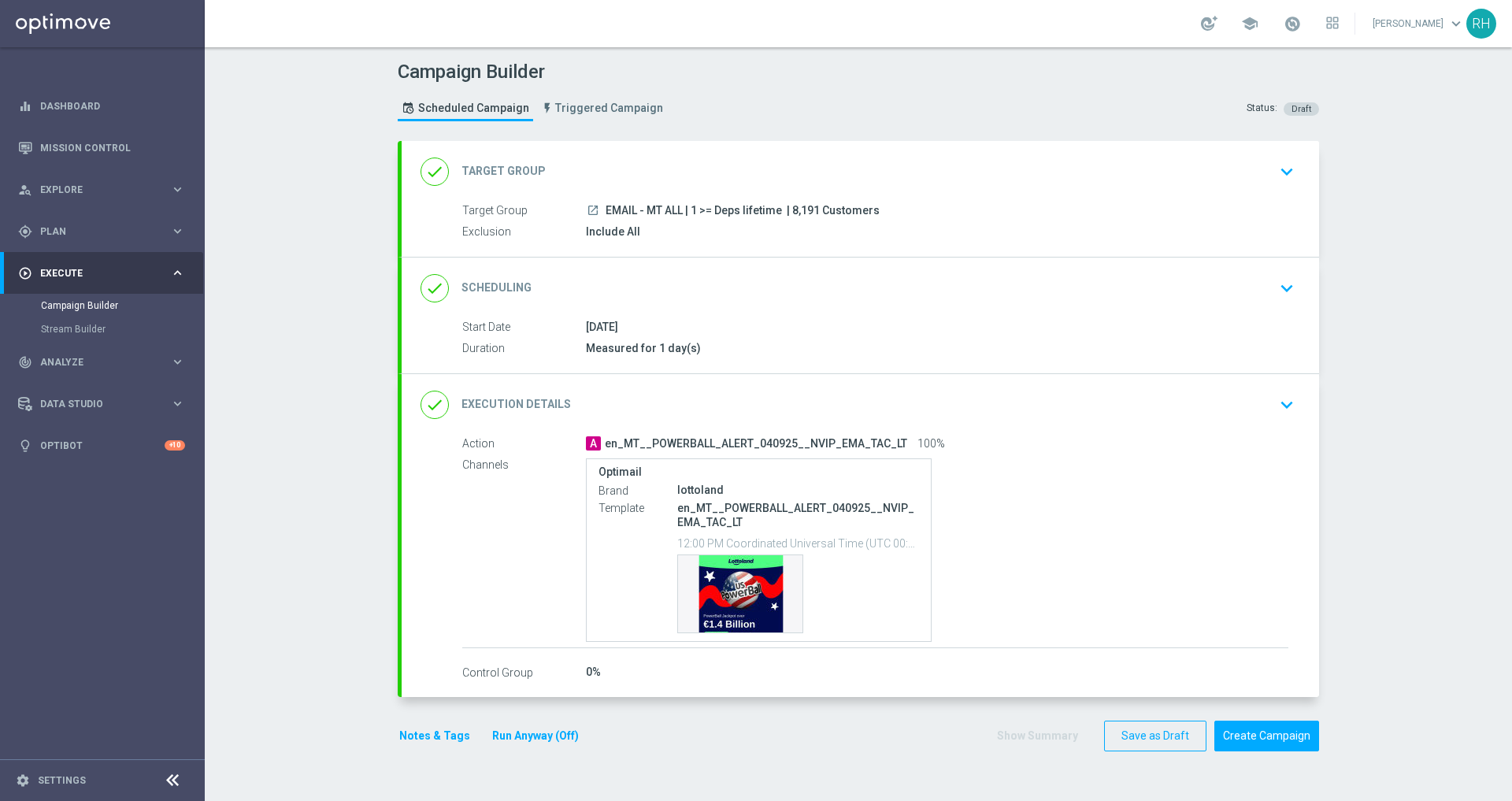
click at [421, 735] on button "Notes & Tags" at bounding box center [434, 735] width 74 height 20
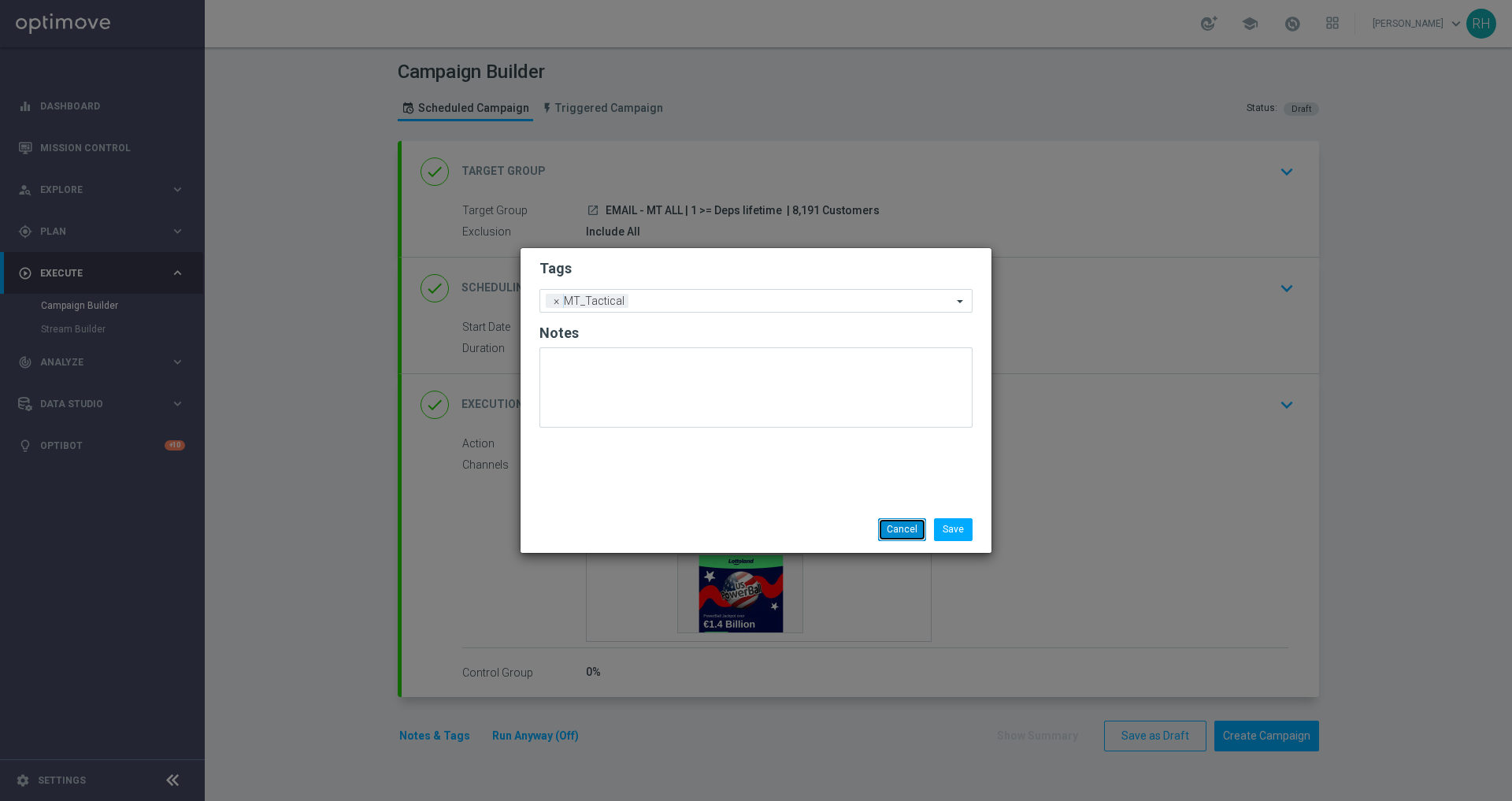
click at [891, 520] on button "Cancel" at bounding box center [902, 530] width 48 height 22
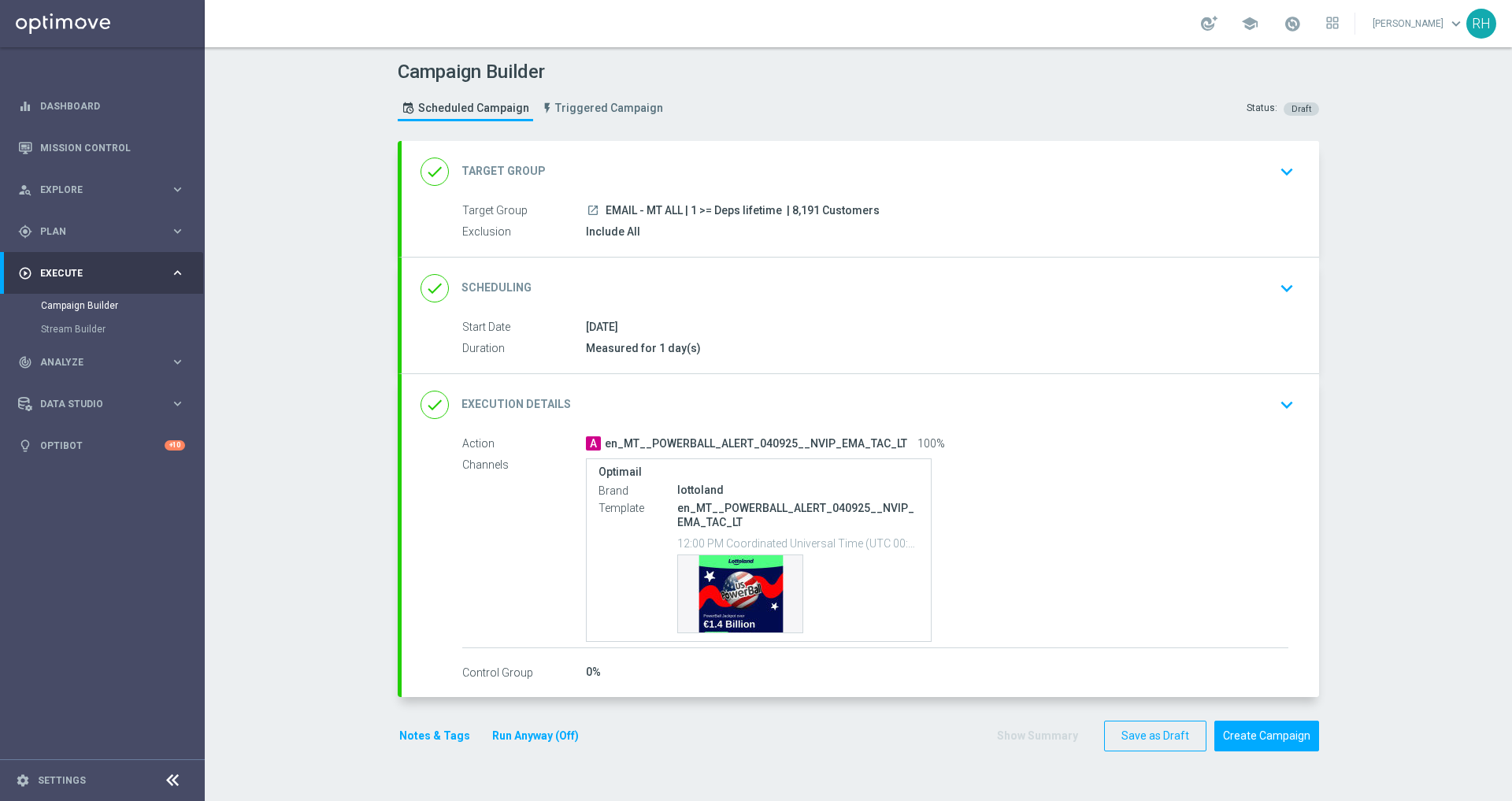
click at [1260, 405] on div "done Execution Details keyboard_arrow_down" at bounding box center [861, 405] width 880 height 30
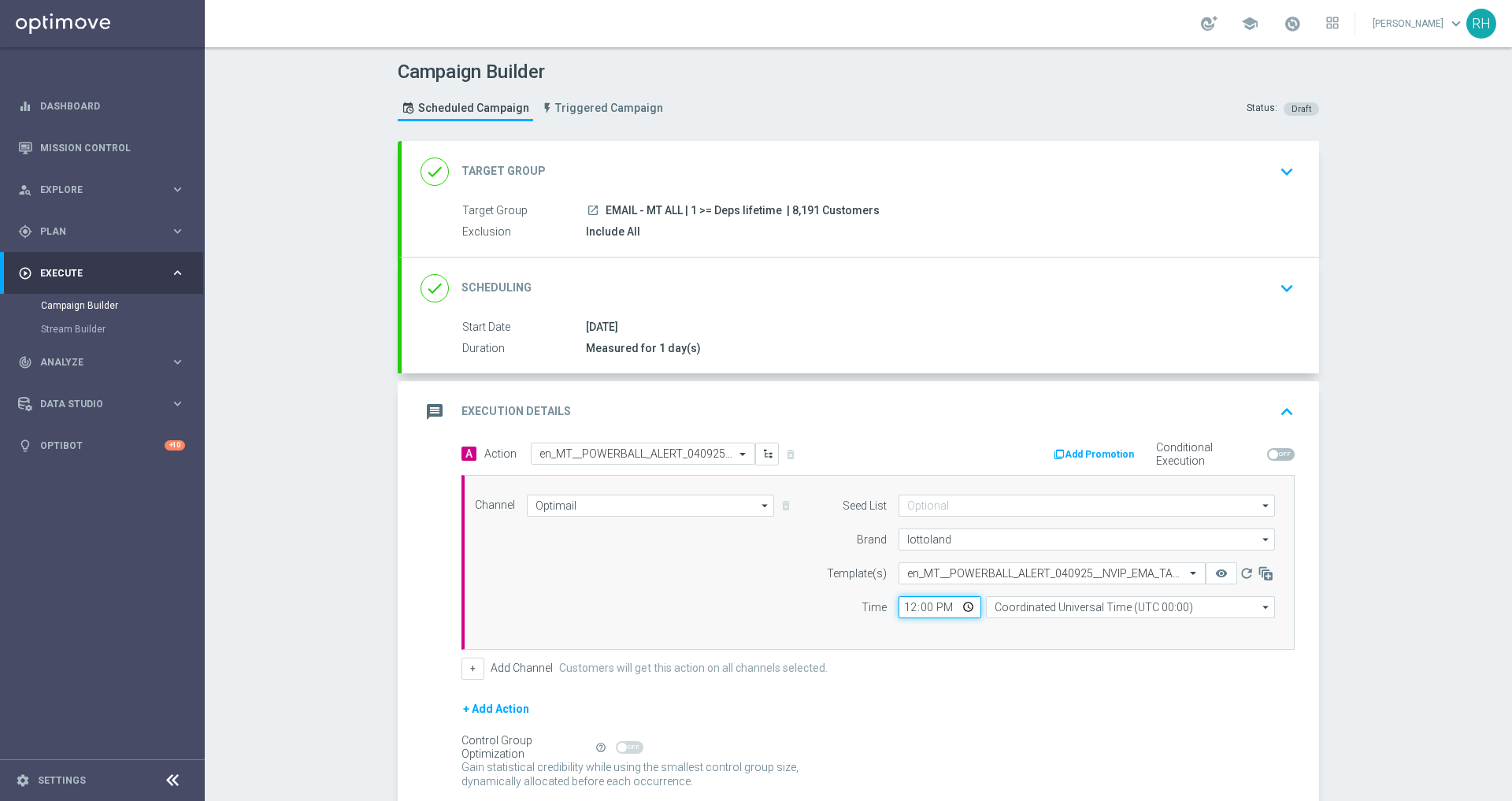
click at [904, 609] on input "12:00" at bounding box center [940, 607] width 82 height 22
type input "18:00"
click at [929, 634] on div "Channel Optimail Optimail arrow_drop_down Drag here to set row groups Drag here…" at bounding box center [878, 562] width 834 height 175
click at [1028, 620] on div "Seed List arrow_drop_down Drag here to set row groups Drag here to set column l…" at bounding box center [1047, 562] width 481 height 136
click at [1029, 616] on input "Coordinated Universal Time (UTC 00:00)" at bounding box center [1130, 607] width 289 height 22
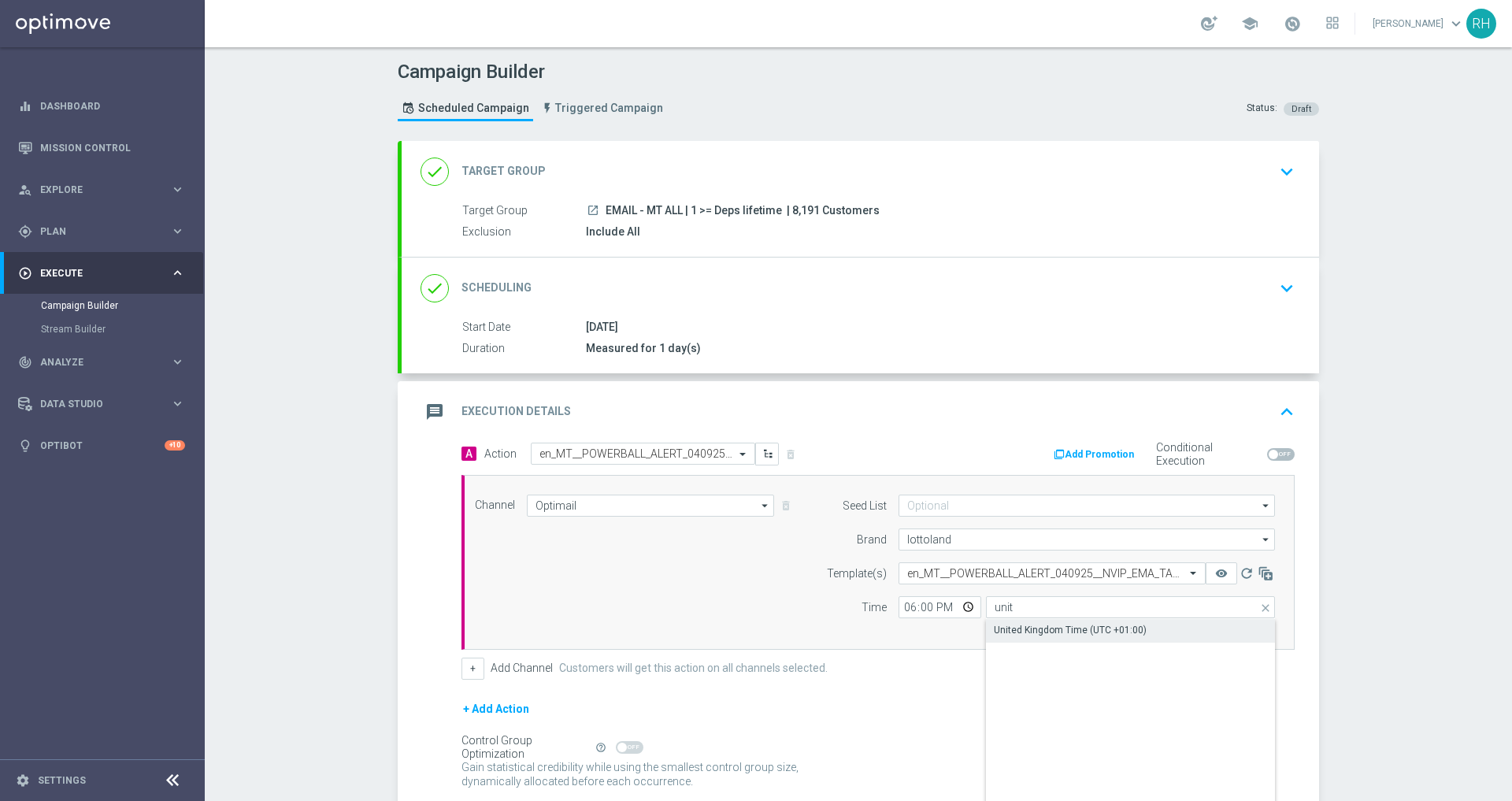
click at [1039, 635] on div "United Kingdom Time (UTC +01:00)" at bounding box center [1069, 630] width 153 height 14
type input "United Kingdom Time (UTC +01:00)"
click at [1039, 635] on div "Channel Optimail Optimail arrow_drop_down Drag here to set row groups Drag here…" at bounding box center [878, 562] width 834 height 175
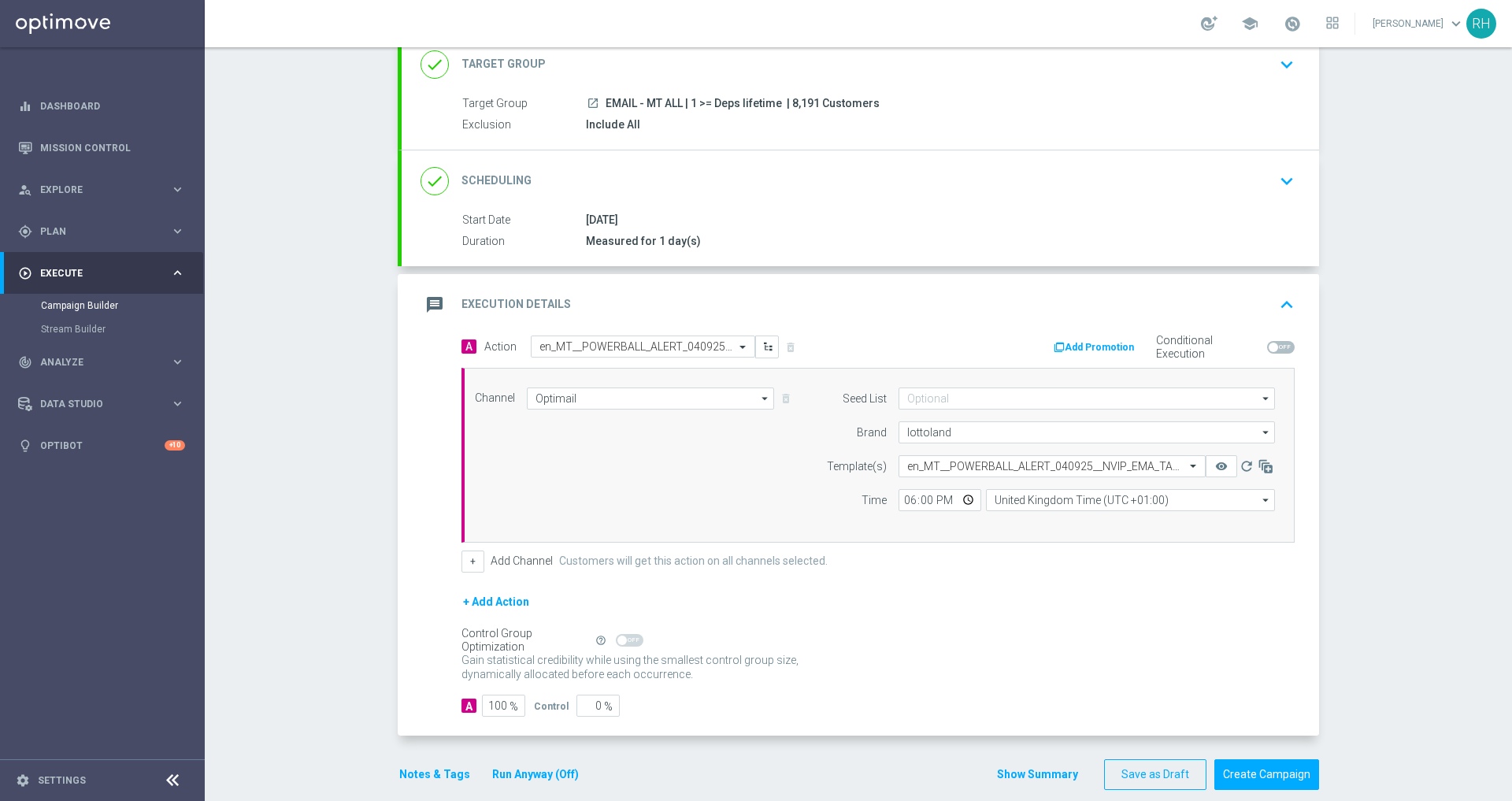
scroll to position [127, 0]
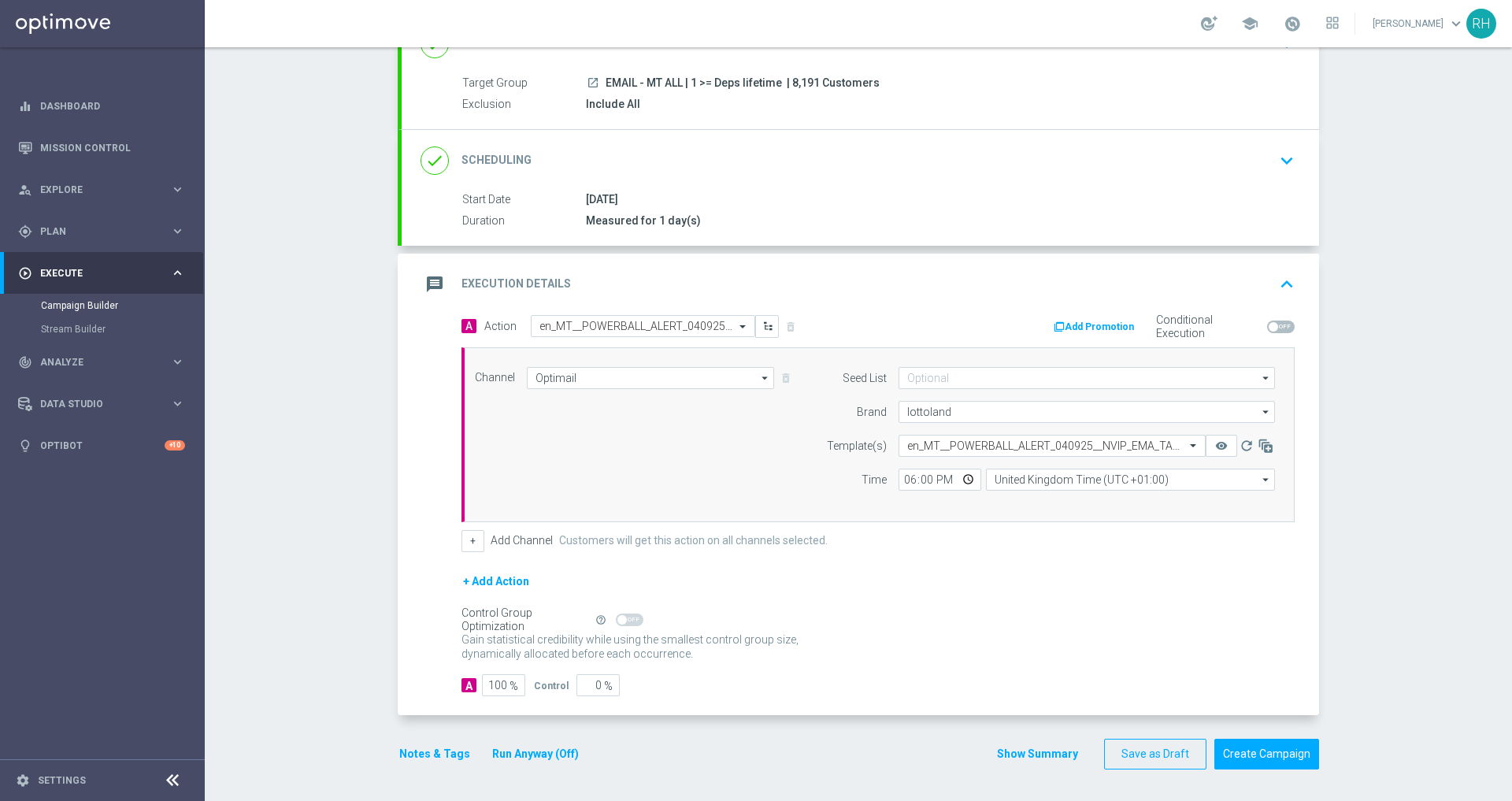
click at [437, 773] on div "done Target Group keyboard_arrow_down Target Group launch EMAIL - MT ALL | 1 >=…" at bounding box center [858, 399] width 922 height 772
click at [436, 746] on button "Notes & Tags" at bounding box center [434, 754] width 74 height 20
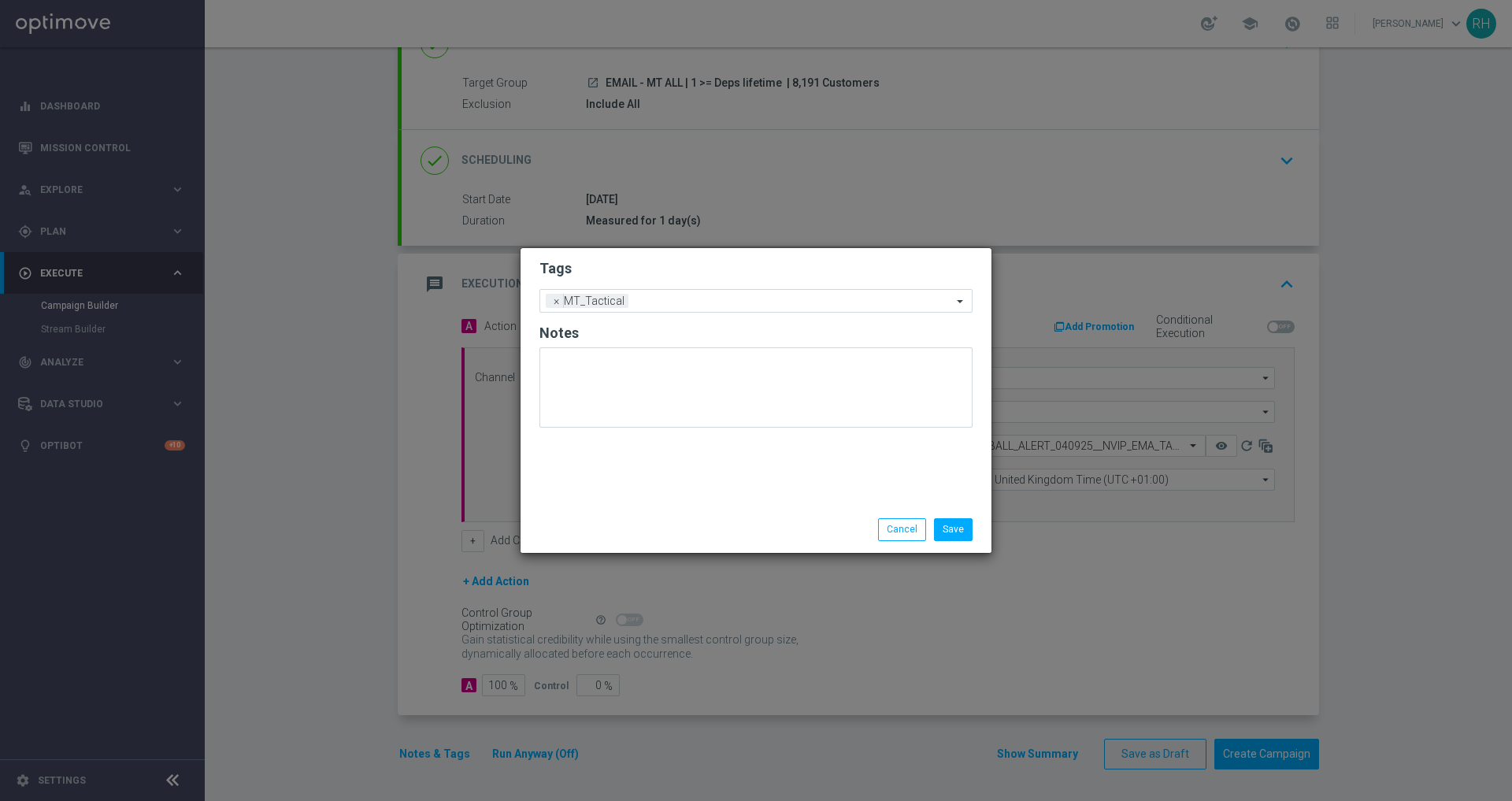
click at [807, 517] on div "Save Cancel" at bounding box center [755, 529] width 471 height 46
click at [835, 522] on div "Save Cancel" at bounding box center [833, 530] width 305 height 22
click at [896, 531] on button "Cancel" at bounding box center [902, 530] width 48 height 22
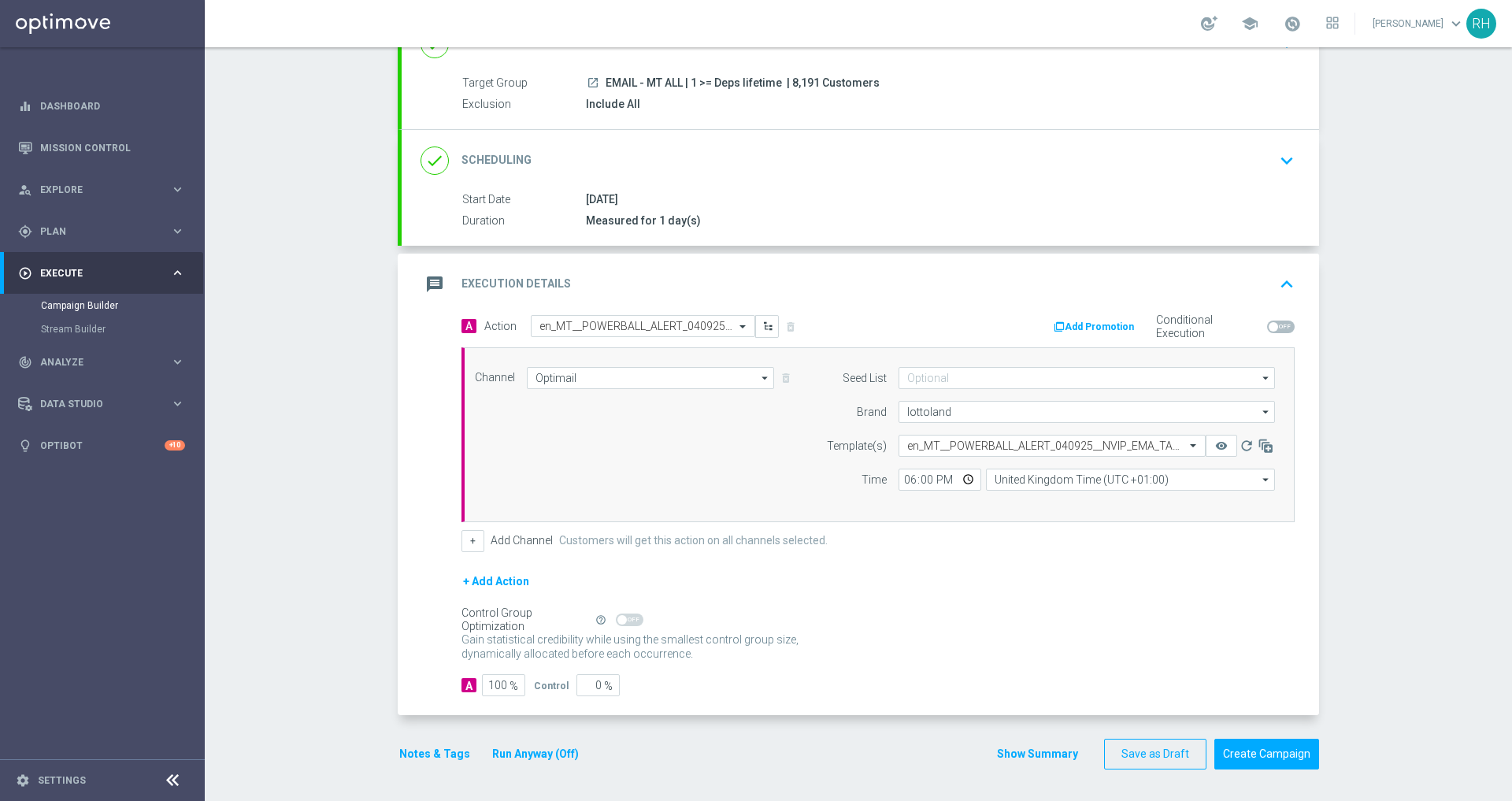
click at [1043, 753] on button "Show Summary" at bounding box center [1038, 753] width 82 height 18
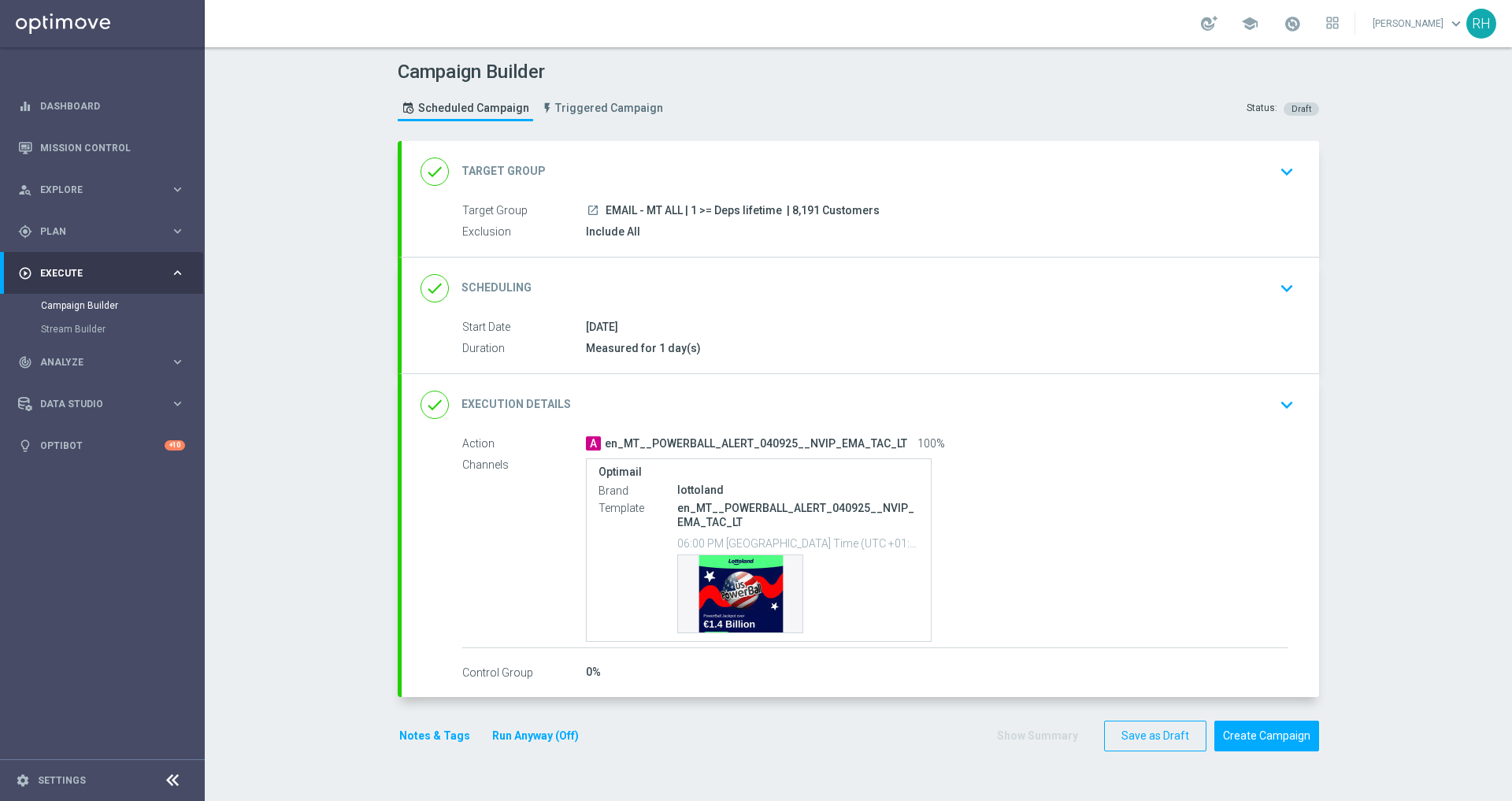
scroll to position [0, 0]
click at [1493, 670] on div "Campaign Builder Scheduled Campaign Triggered Campaign Status: Draft done Targe…" at bounding box center [859, 425] width 1308 height 754
click at [1465, 604] on div "Campaign Builder Scheduled Campaign Triggered Campaign Status: Draft done Targe…" at bounding box center [859, 425] width 1308 height 754
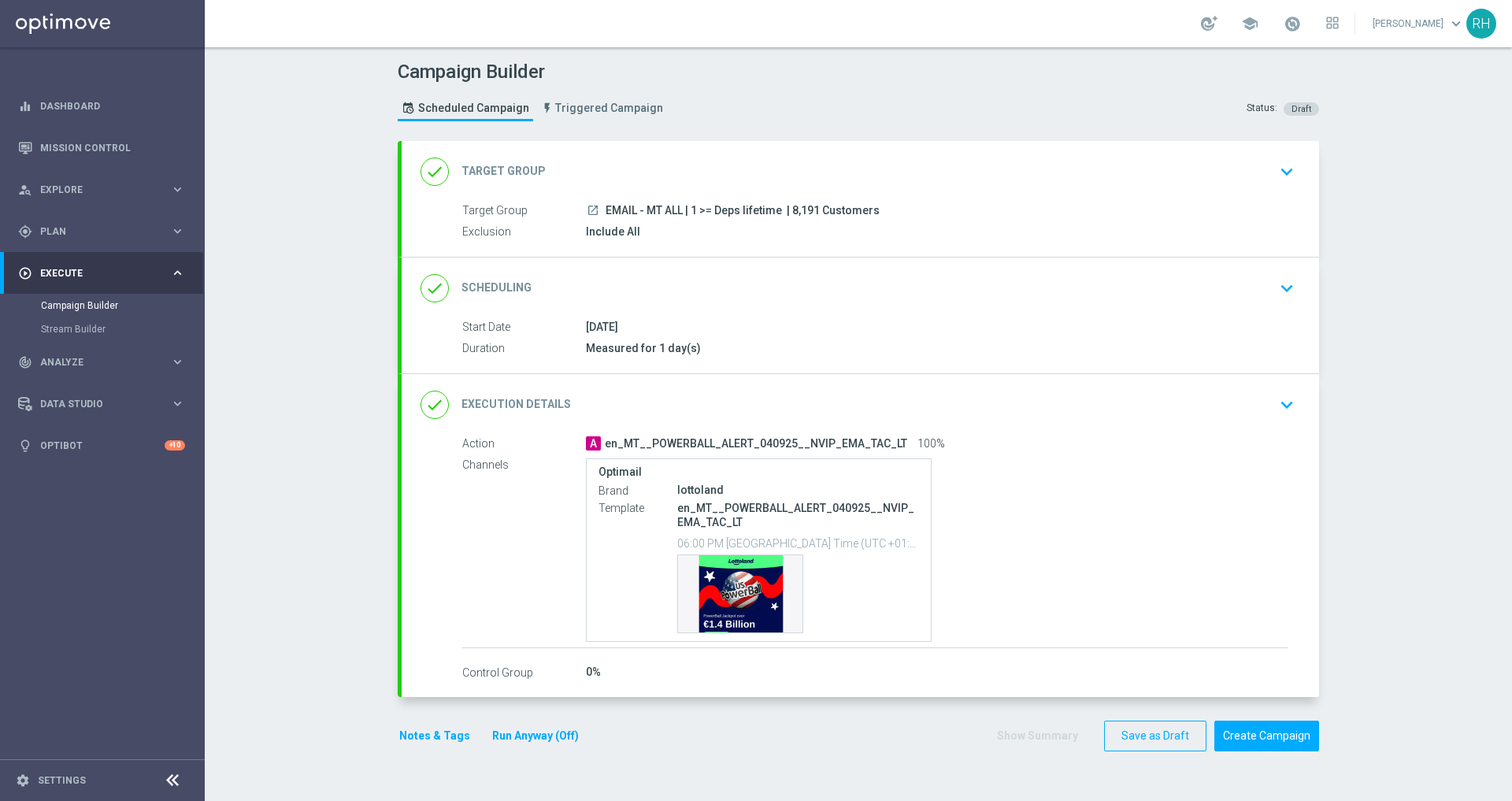
click at [1281, 409] on icon "keyboard_arrow_down" at bounding box center [1287, 404] width 23 height 23
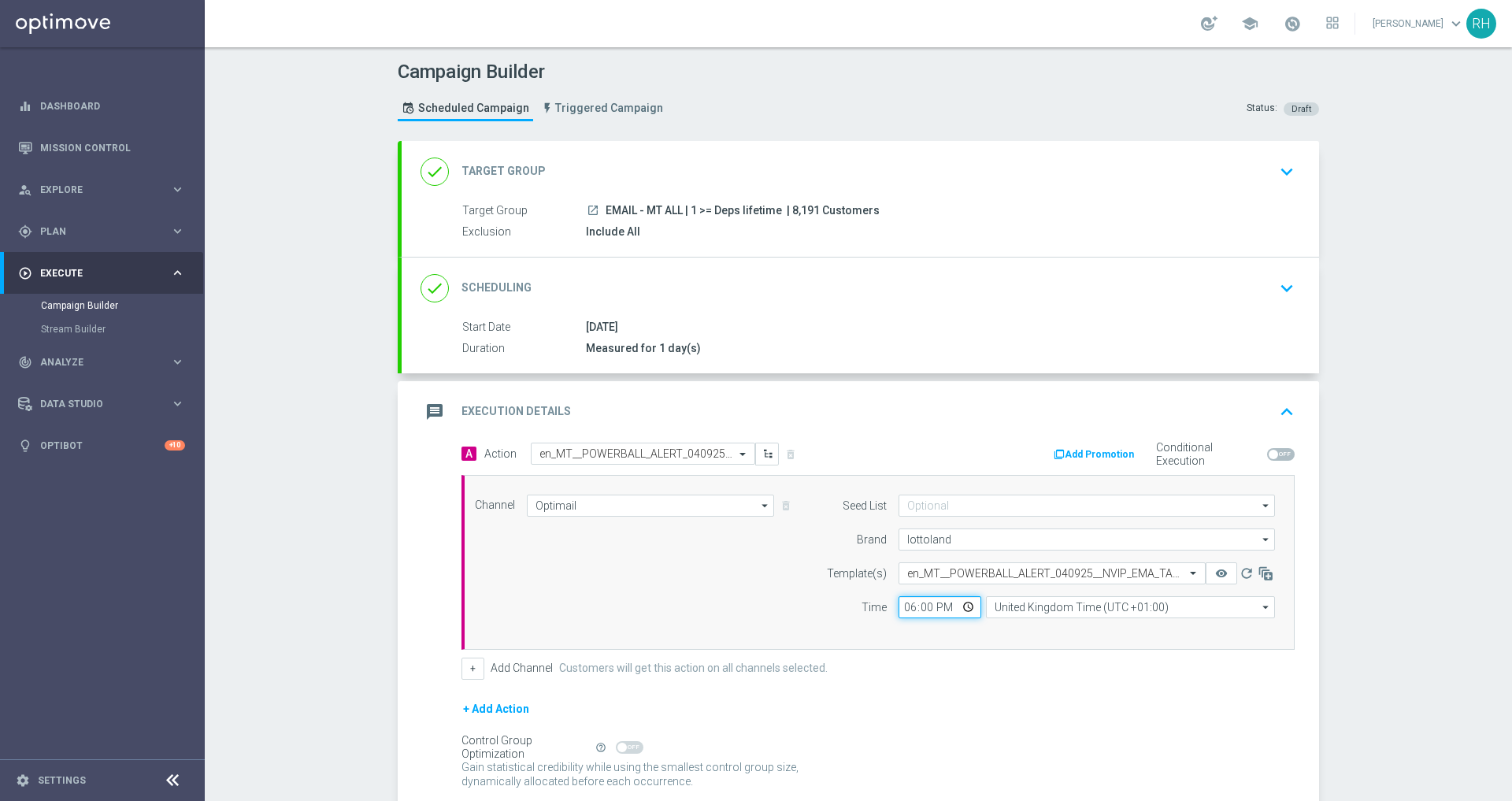
click at [899, 612] on input "18:00" at bounding box center [940, 607] width 82 height 22
type input "19:00"
click at [1018, 609] on input "United Kingdom Time (UTC +01:00)" at bounding box center [1130, 607] width 289 height 22
click at [1039, 638] on div "Central European Time (Berlin) (UTC +02:00)" at bounding box center [1130, 631] width 289 height 22
type input "Central European Time (Berlin) (UTC +02:00)"
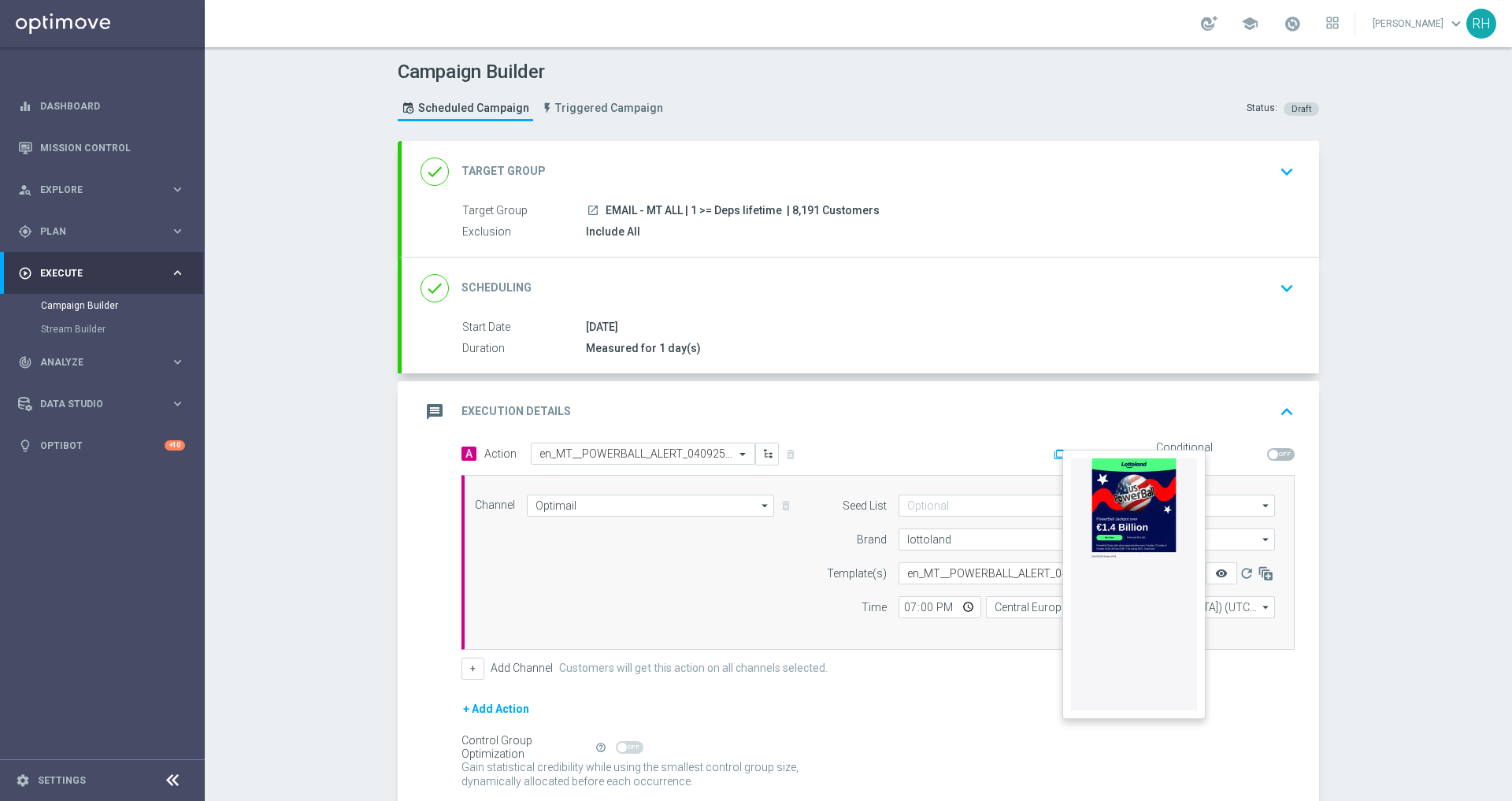
click at [1215, 568] on icon "remove_red_eye" at bounding box center [1221, 573] width 12 height 12
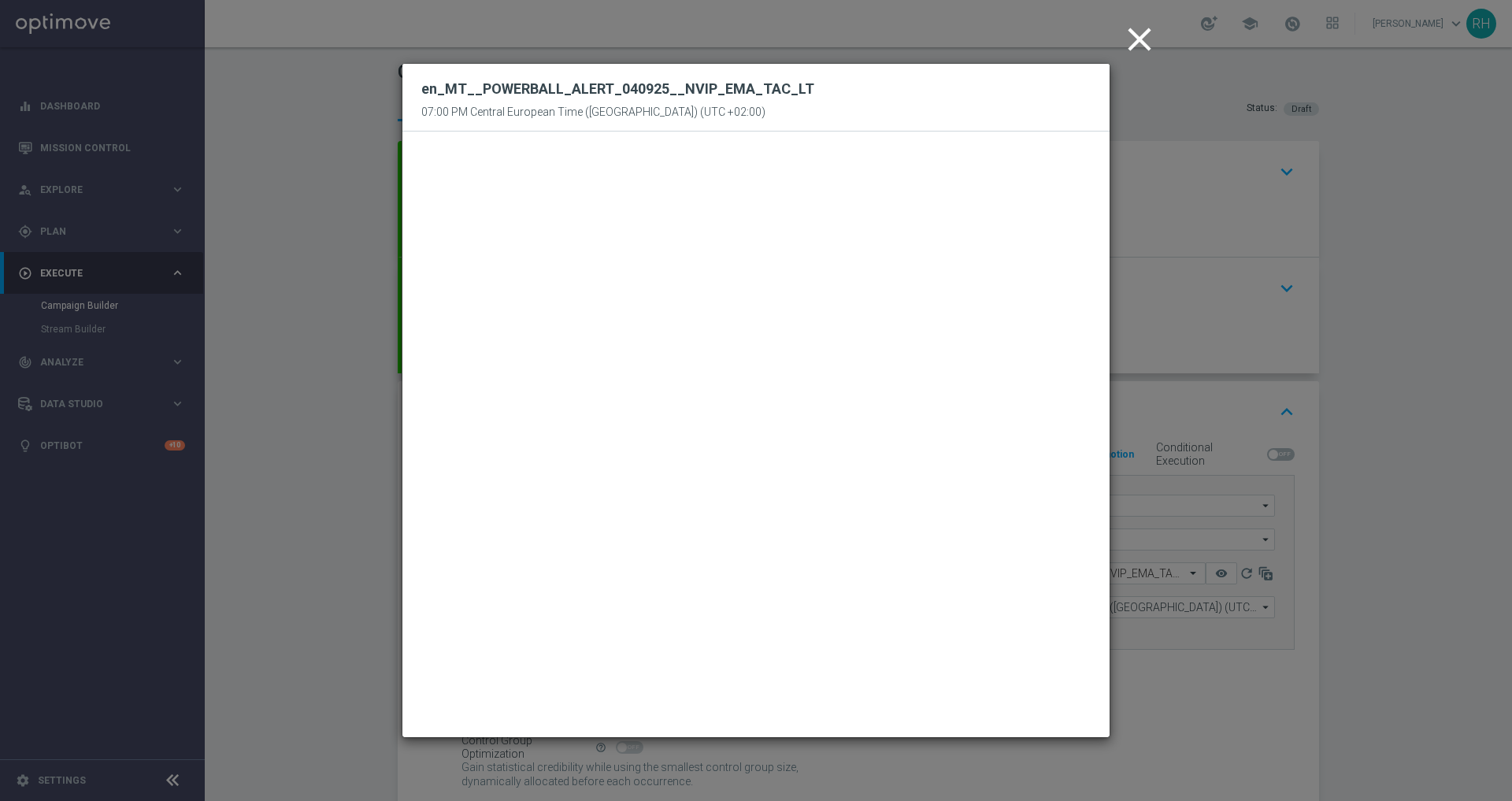
click at [1146, 44] on icon "close" at bounding box center [1140, 39] width 39 height 39
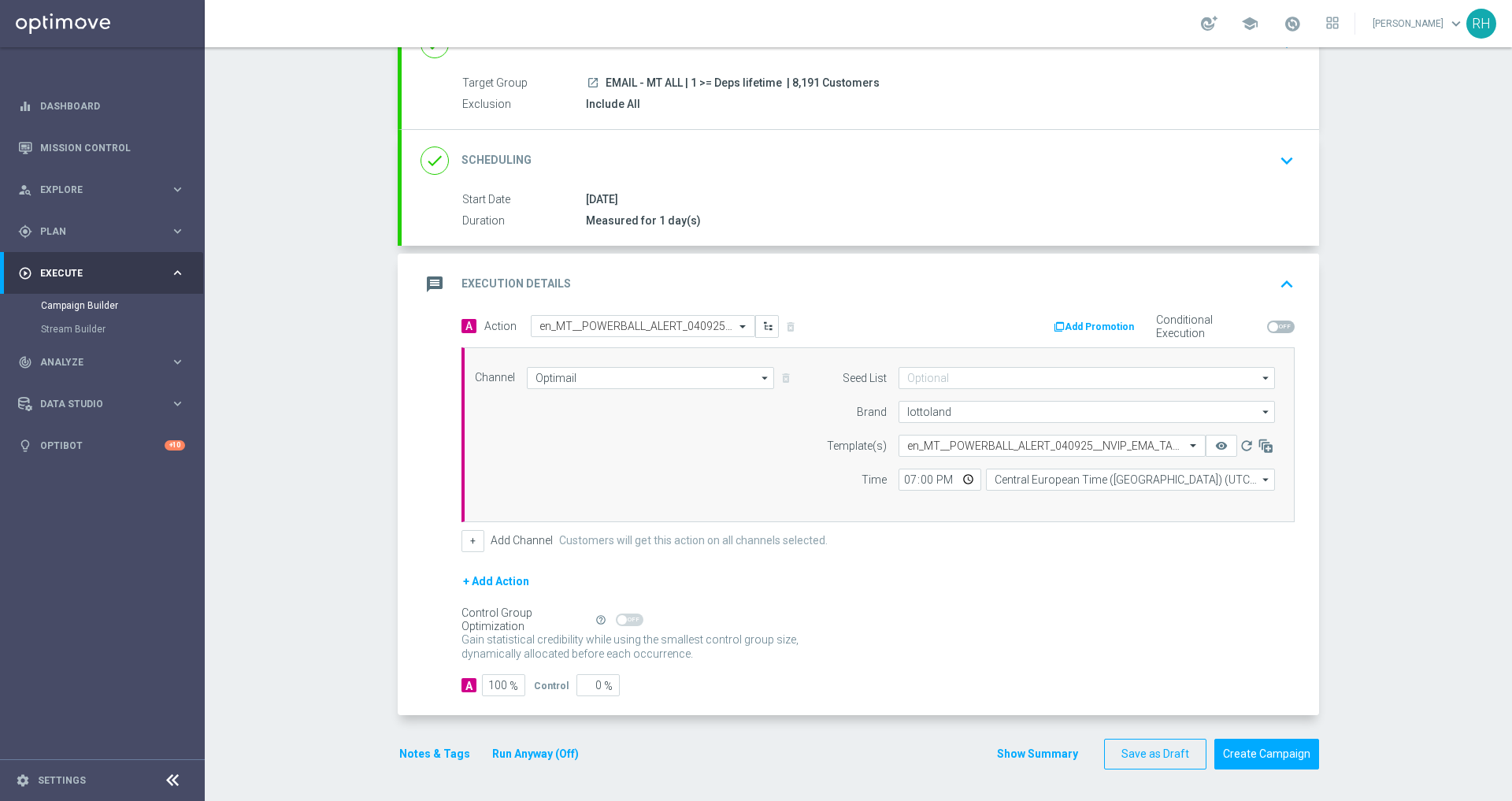
click at [1266, 297] on div "message Execution Details keyboard_arrow_up" at bounding box center [861, 284] width 880 height 30
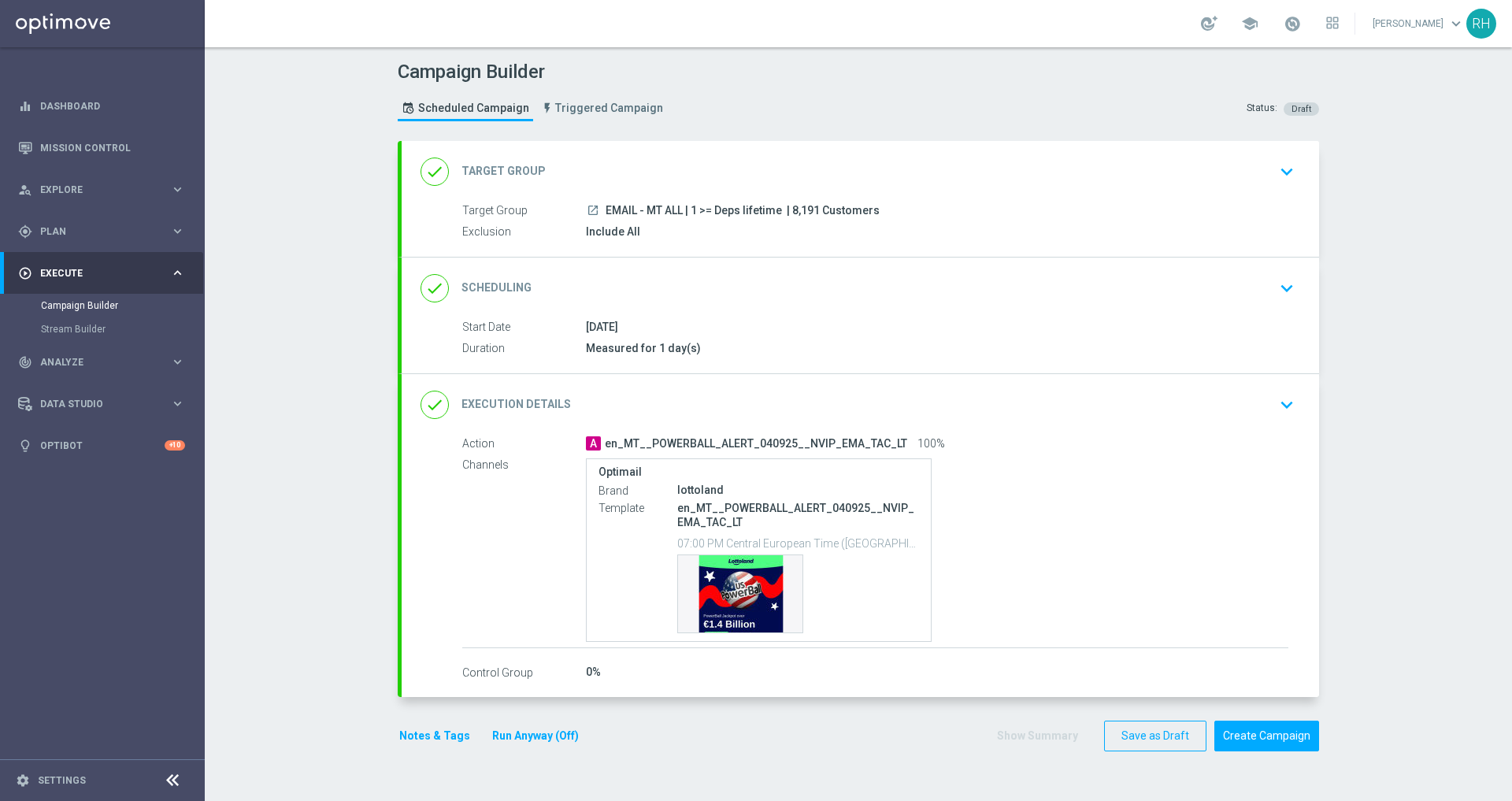
click at [445, 744] on button "Notes & Tags" at bounding box center [434, 735] width 74 height 20
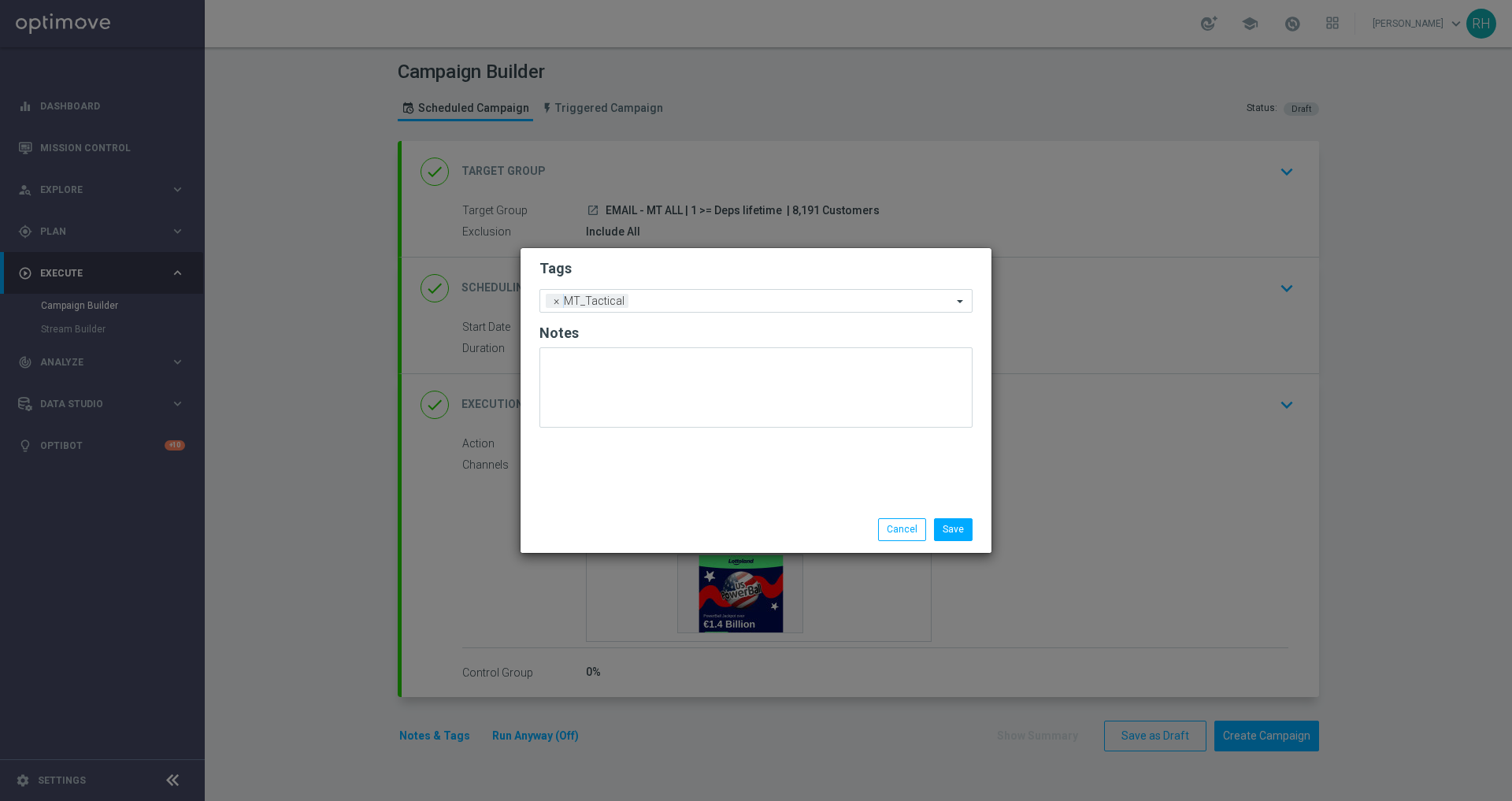
click at [902, 541] on div "Save Cancel" at bounding box center [755, 529] width 471 height 46
click at [902, 527] on button "Cancel" at bounding box center [902, 530] width 48 height 22
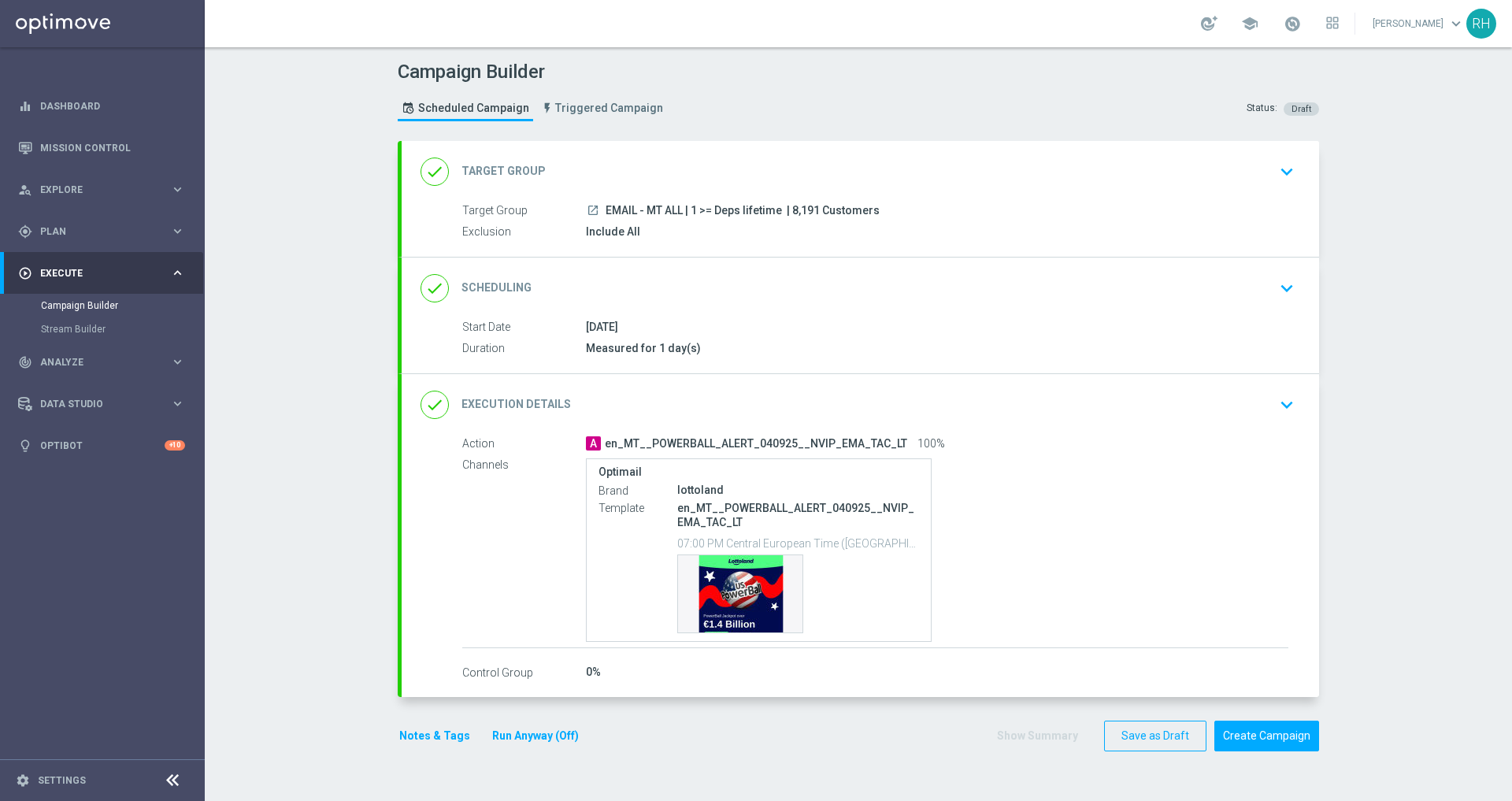
click at [800, 211] on span "| 8,191 Customers" at bounding box center [833, 211] width 93 height 14
copy span "8,191"
click at [1252, 721] on button "Create Campaign" at bounding box center [1267, 735] width 105 height 31
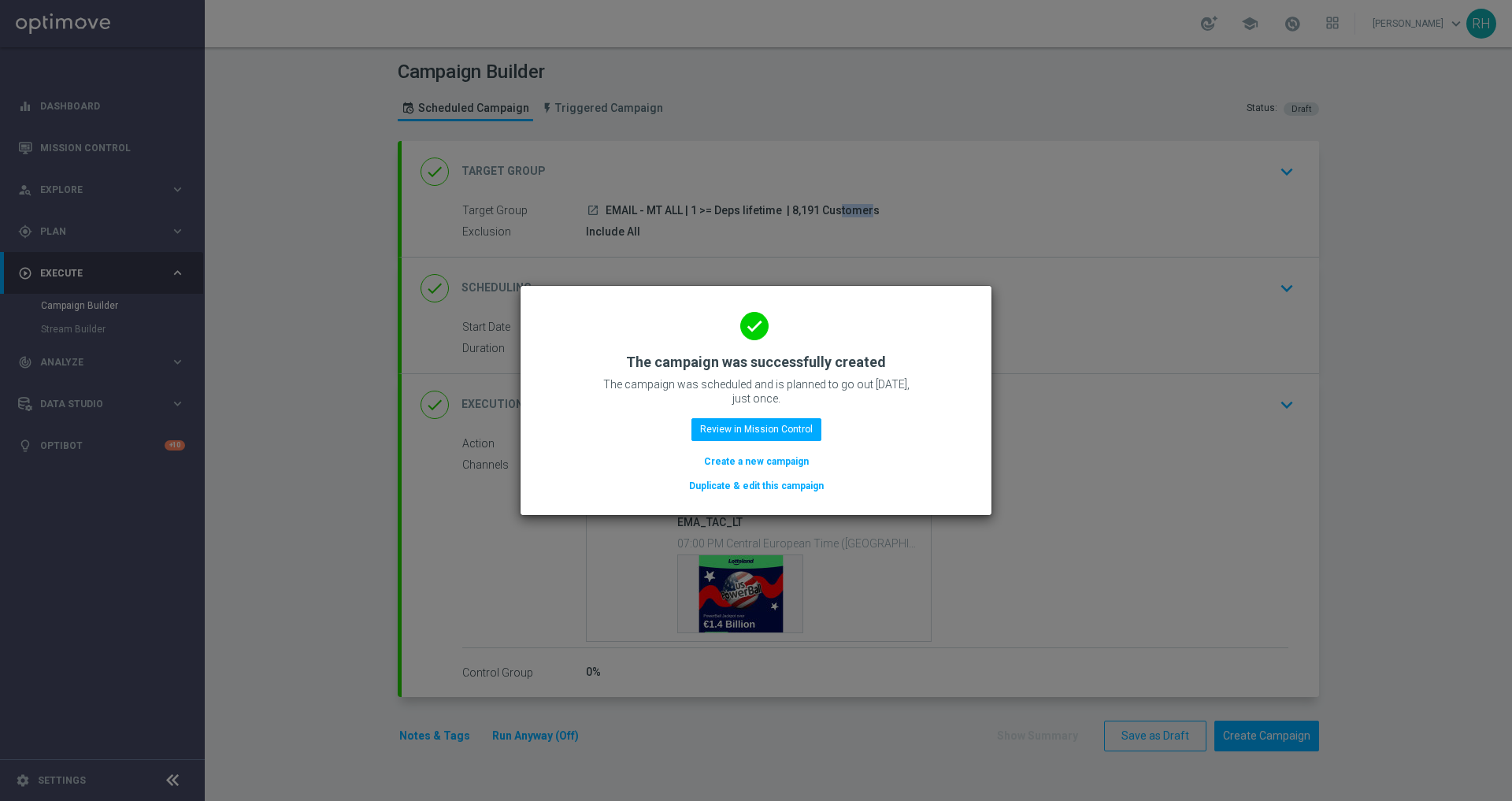
click at [1214, 590] on modal-container "done The campaign was successfully created The campaign was scheduled and is pl…" at bounding box center [756, 400] width 1512 height 801
click at [1243, 456] on modal-container "done The campaign was successfully created The campaign was scheduled and is pl…" at bounding box center [756, 400] width 1512 height 801
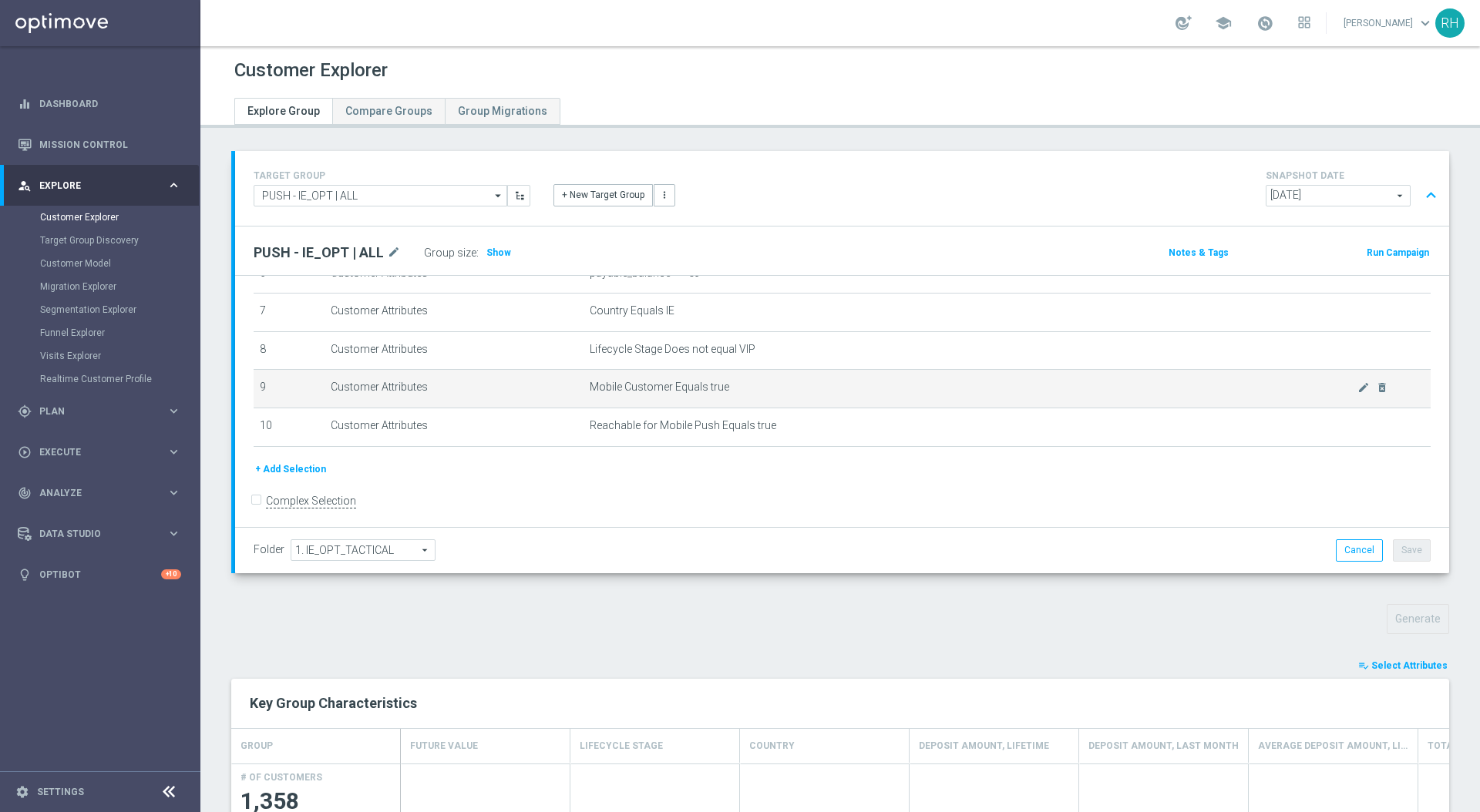
scroll to position [269, 0]
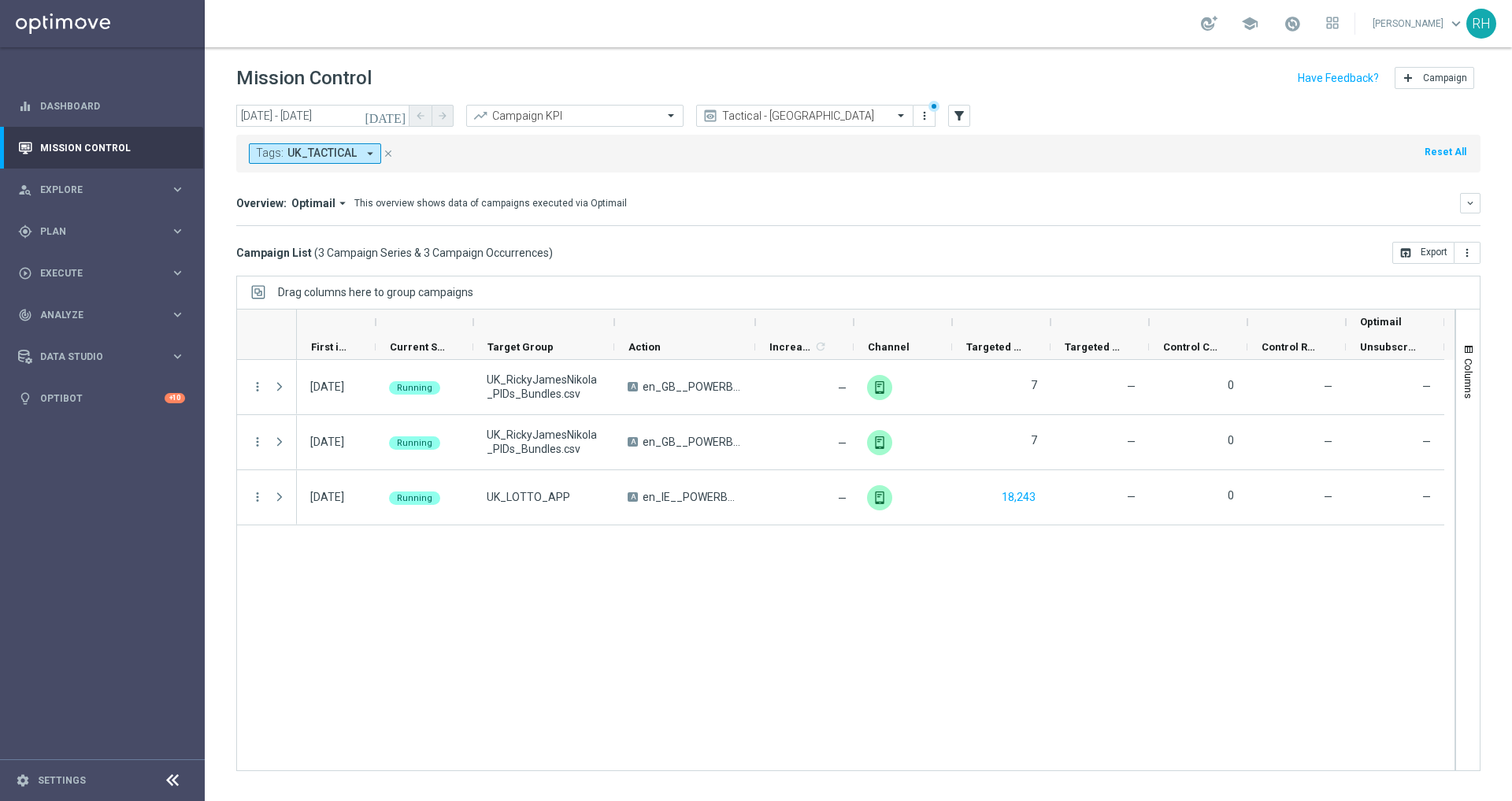
click at [391, 109] on button "[DATE]" at bounding box center [385, 116] width 48 height 23
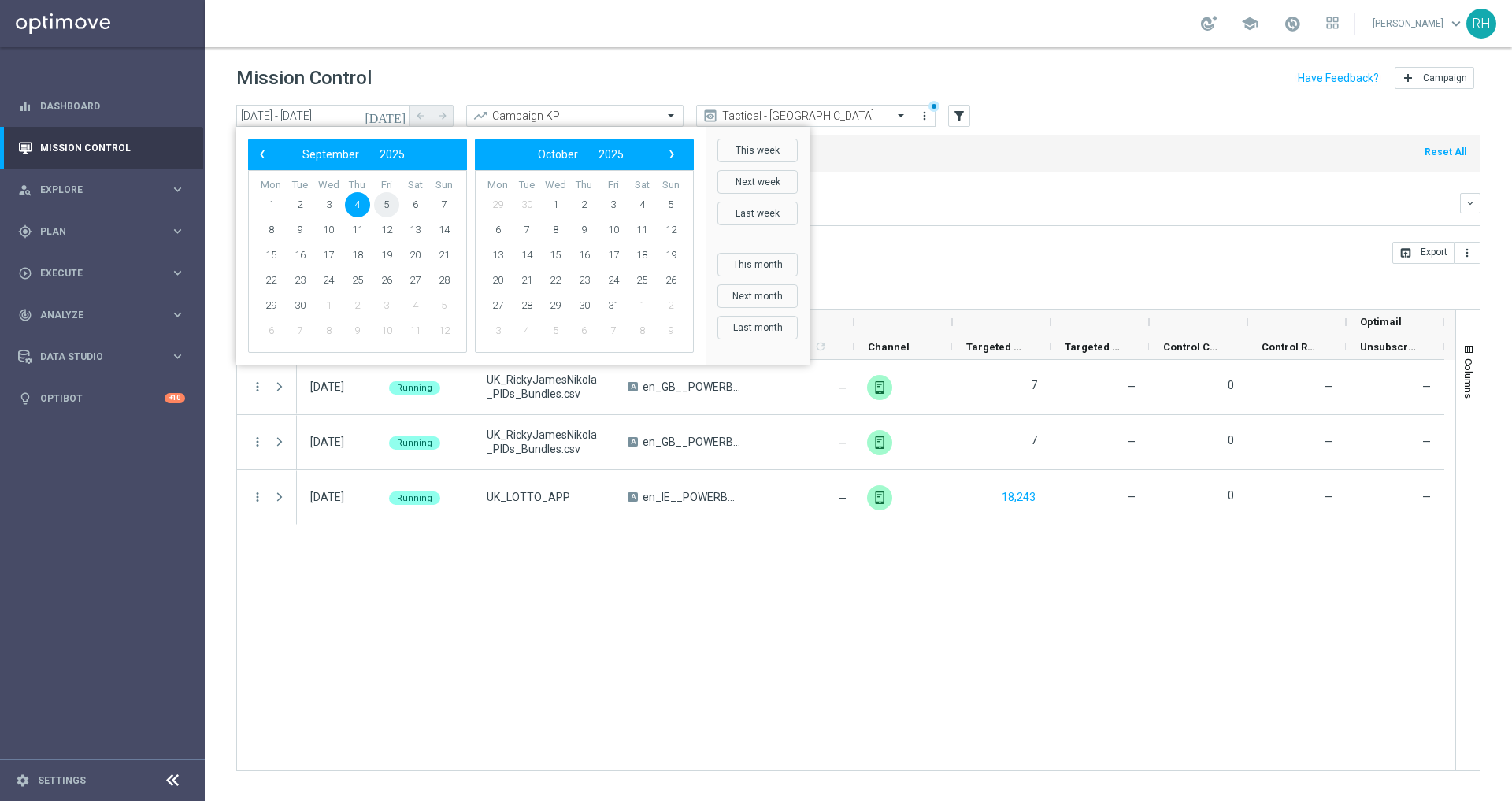
click at [386, 211] on span "5" at bounding box center [386, 204] width 25 height 25
type input "[DATE] - [DATE]"
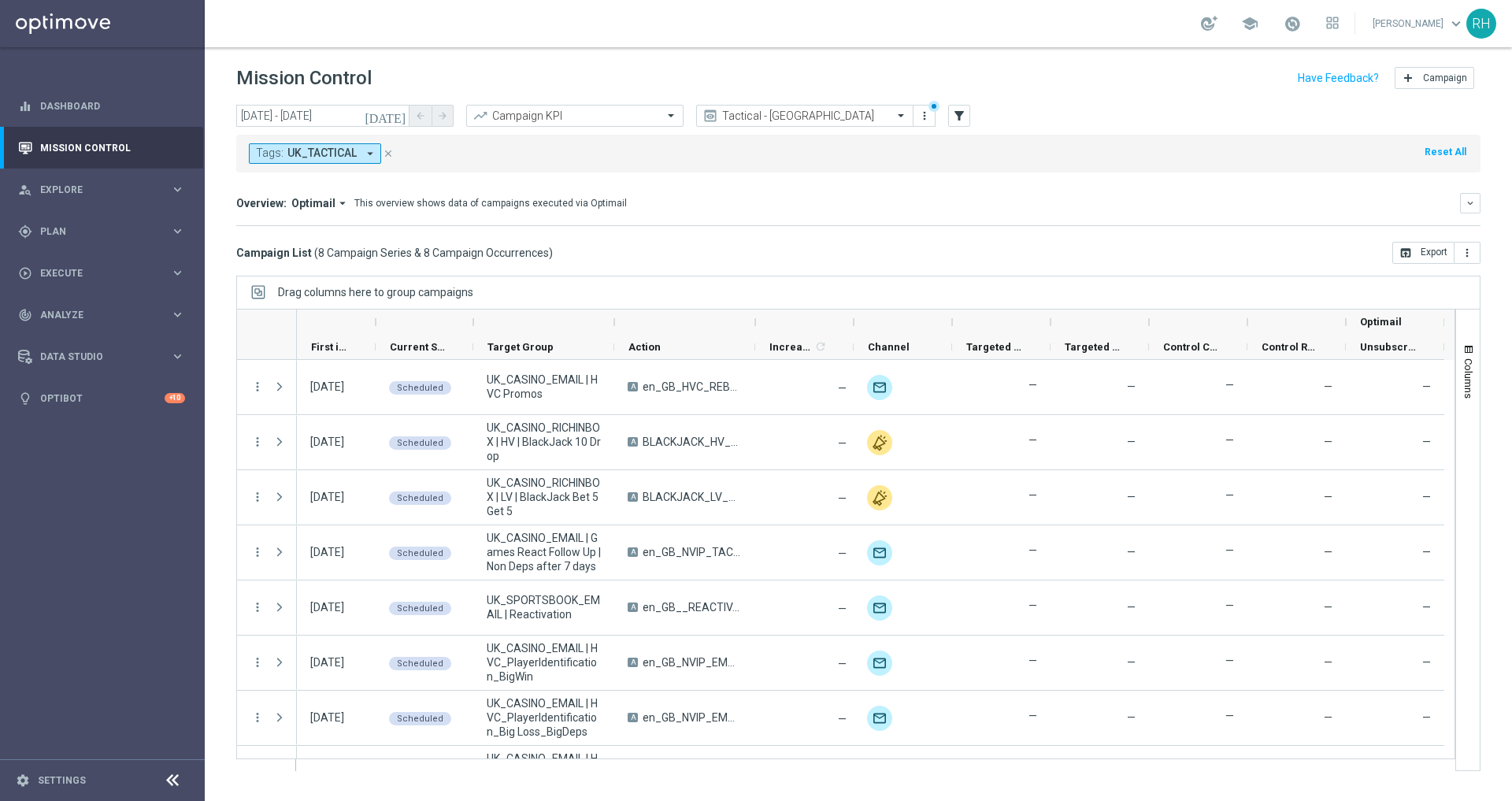
click at [794, 177] on mini-dashboard "Overview: Optimail arrow_drop_down This overview shows data of campaigns execut…" at bounding box center [859, 207] width 1244 height 69
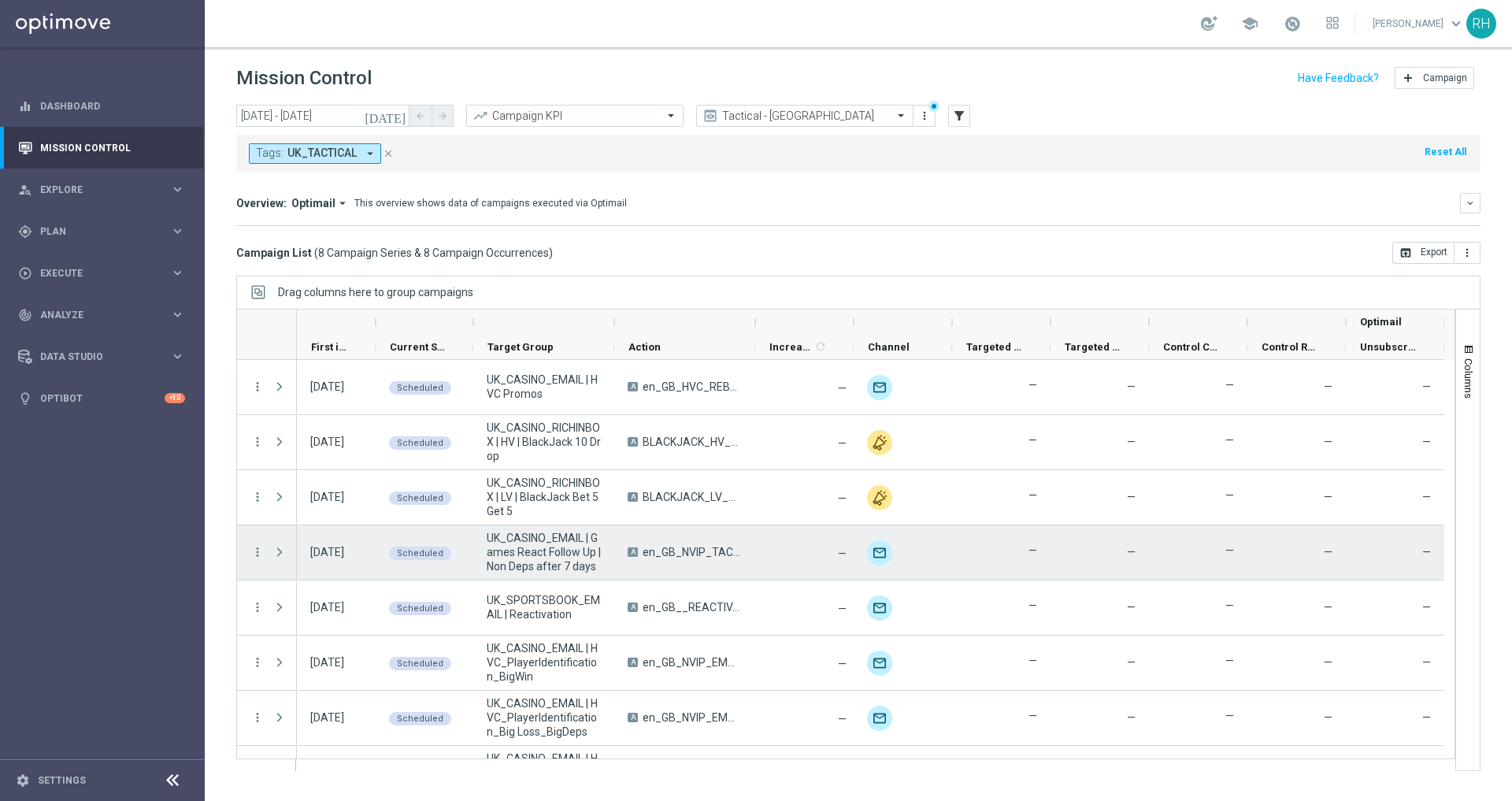
scroll to position [42, 0]
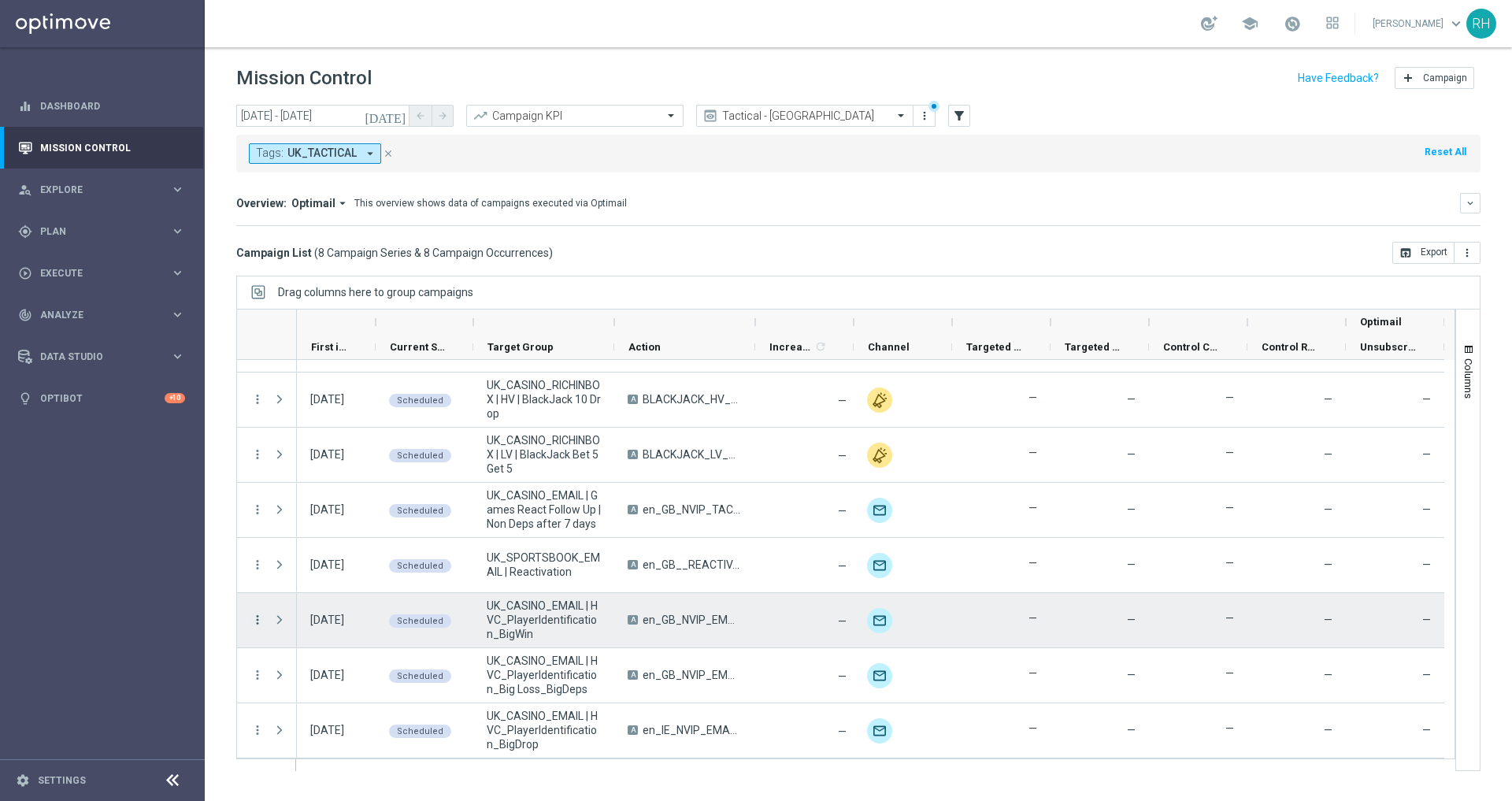
click at [256, 616] on icon "more_vert" at bounding box center [257, 619] width 14 height 14
click at [306, 621] on div "list Campaign Details" at bounding box center [353, 631] width 177 height 22
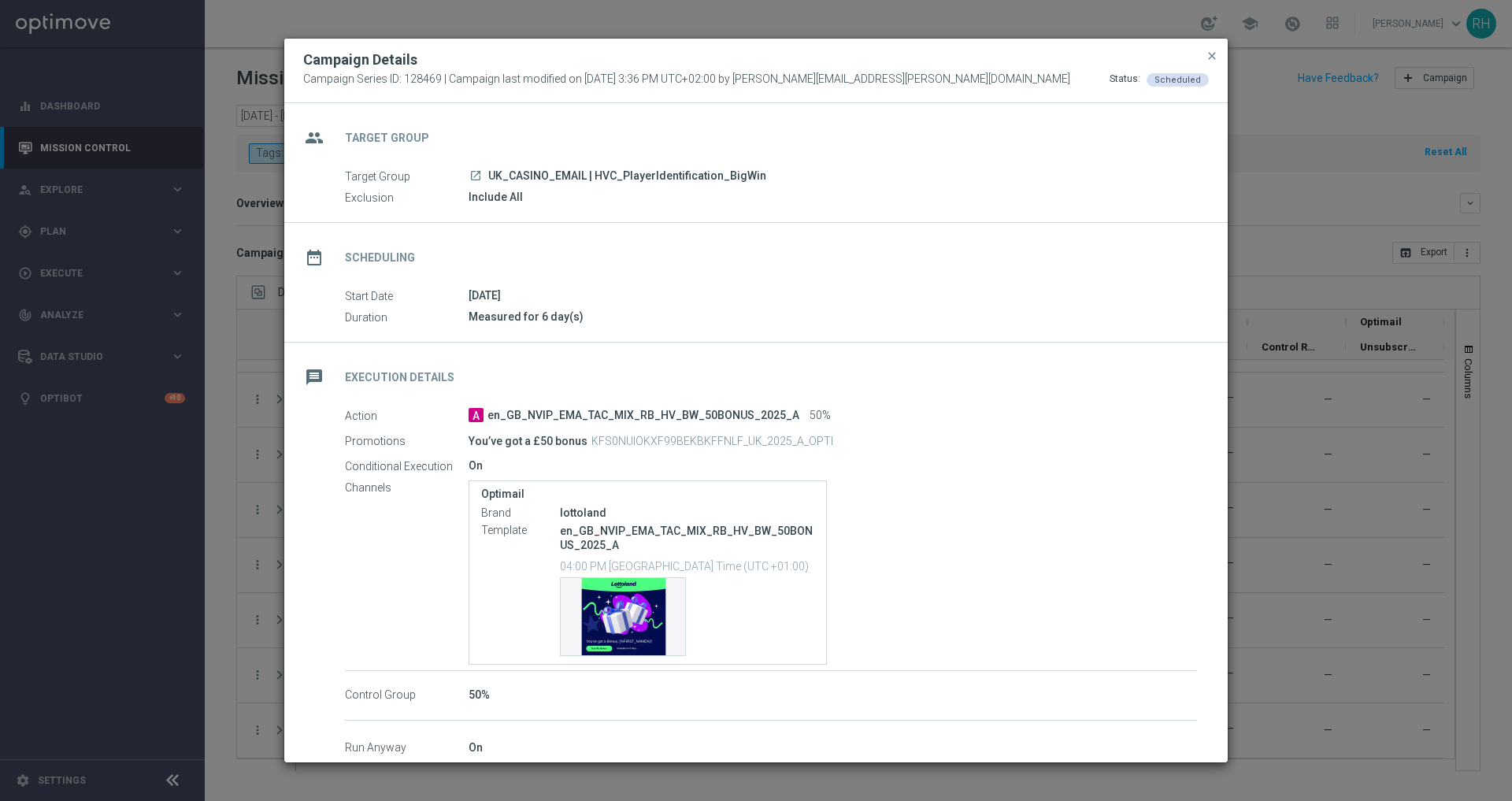
scroll to position [79, 0]
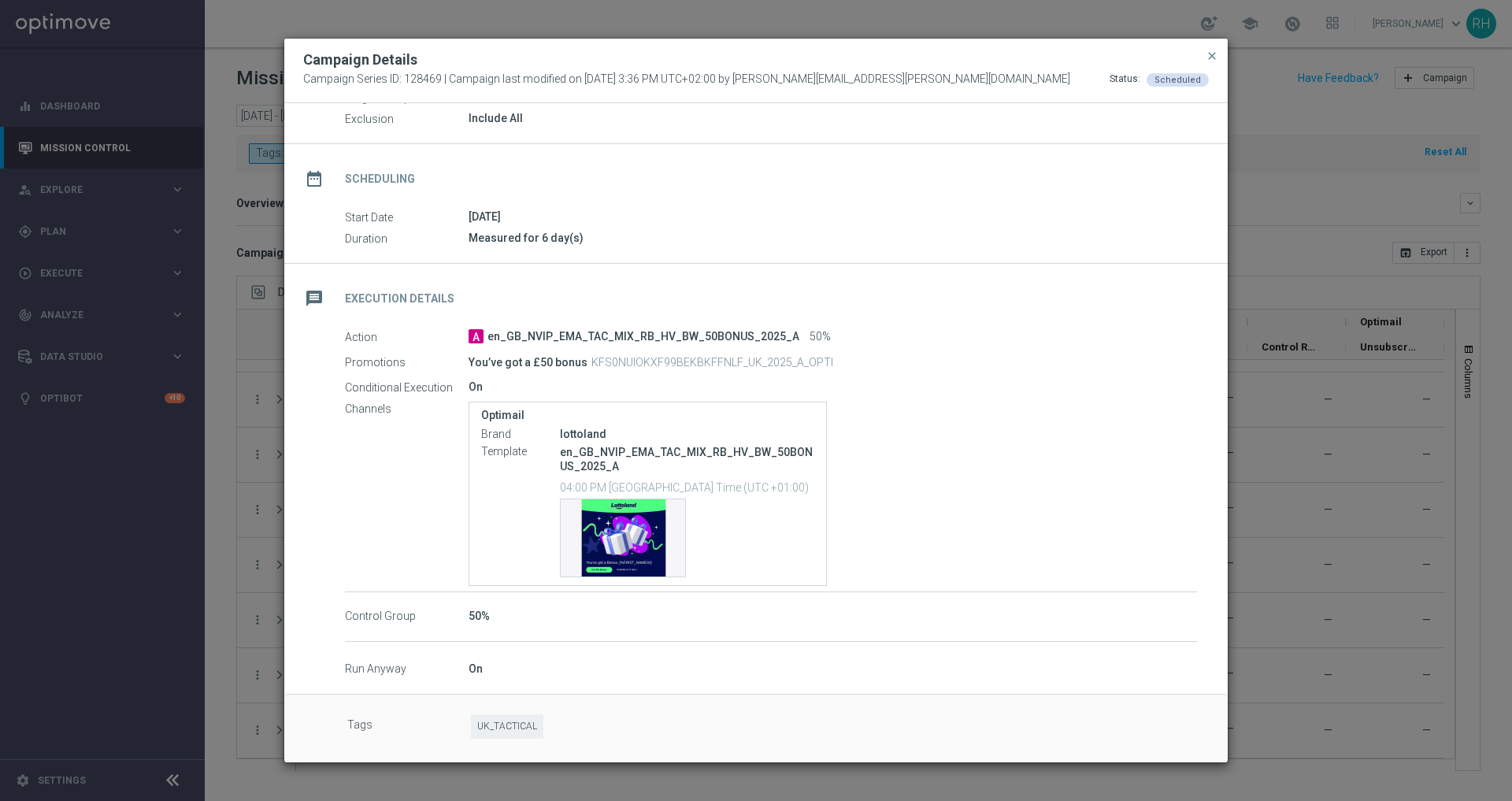
click at [1218, 57] on button "close" at bounding box center [1212, 56] width 16 height 19
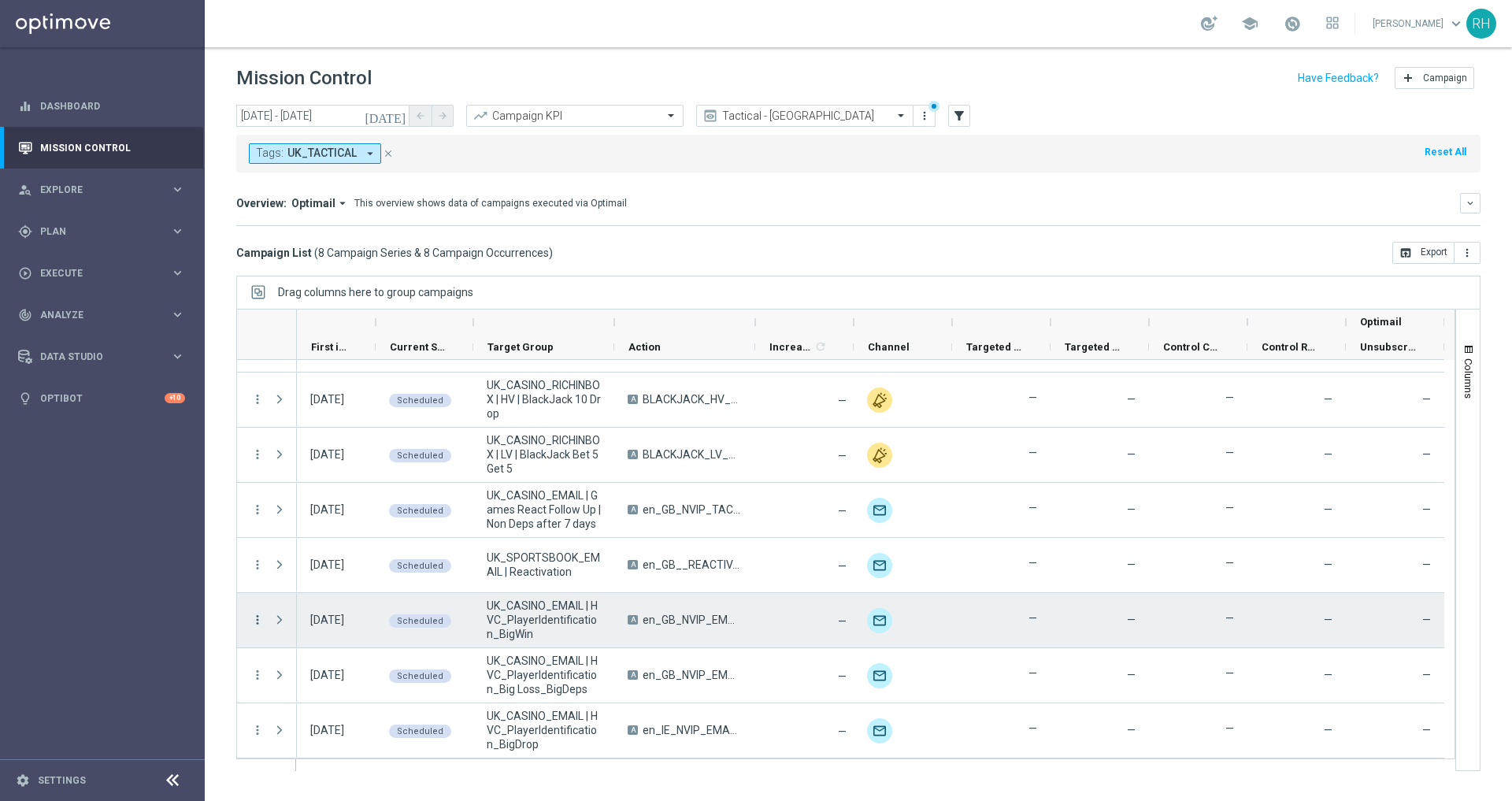
click at [256, 616] on icon "more_vert" at bounding box center [257, 619] width 14 height 14
click at [305, 625] on span "Campaign Details" at bounding box center [327, 631] width 80 height 11
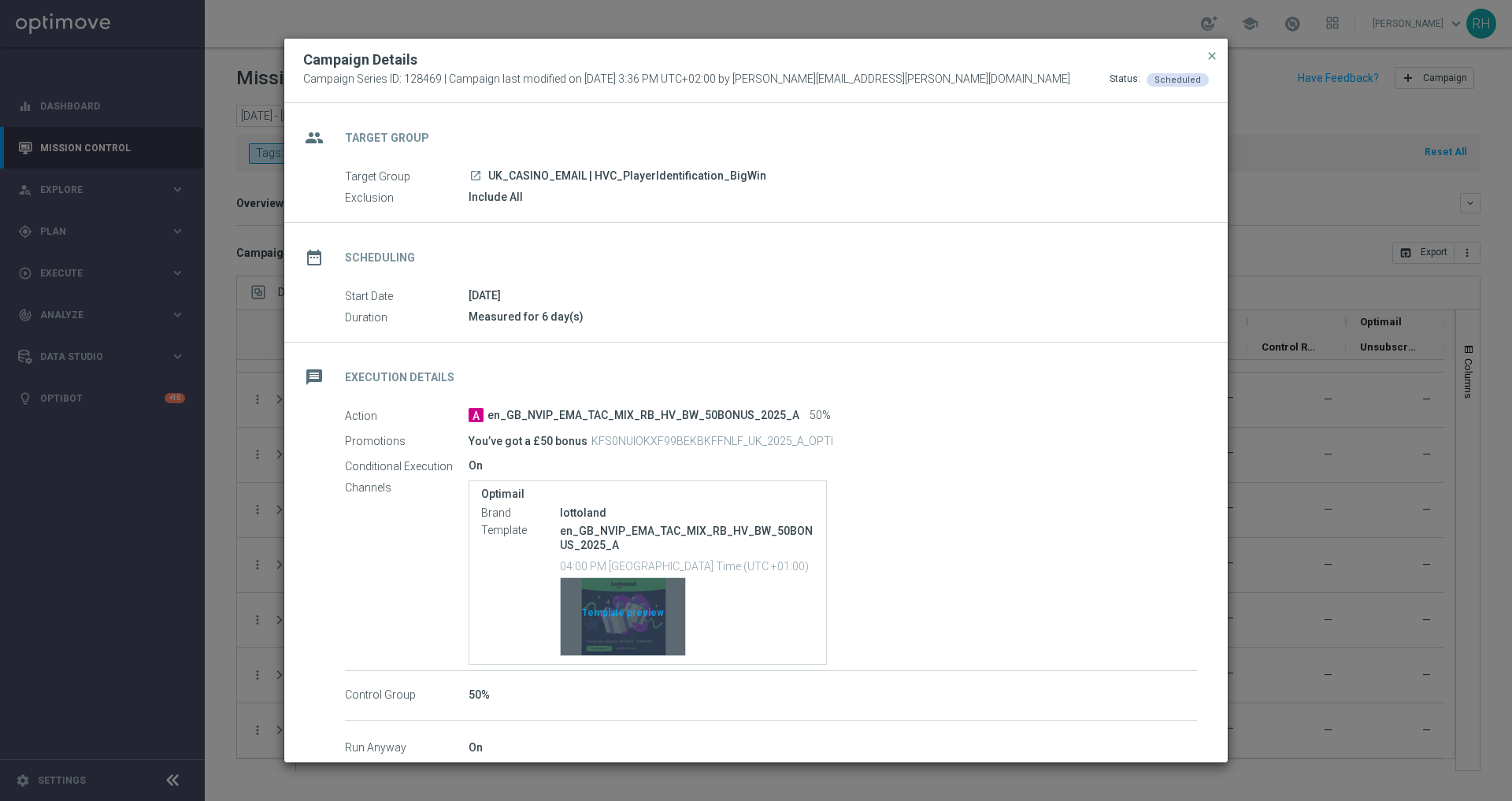
click at [618, 616] on div "Template preview" at bounding box center [622, 617] width 124 height 78
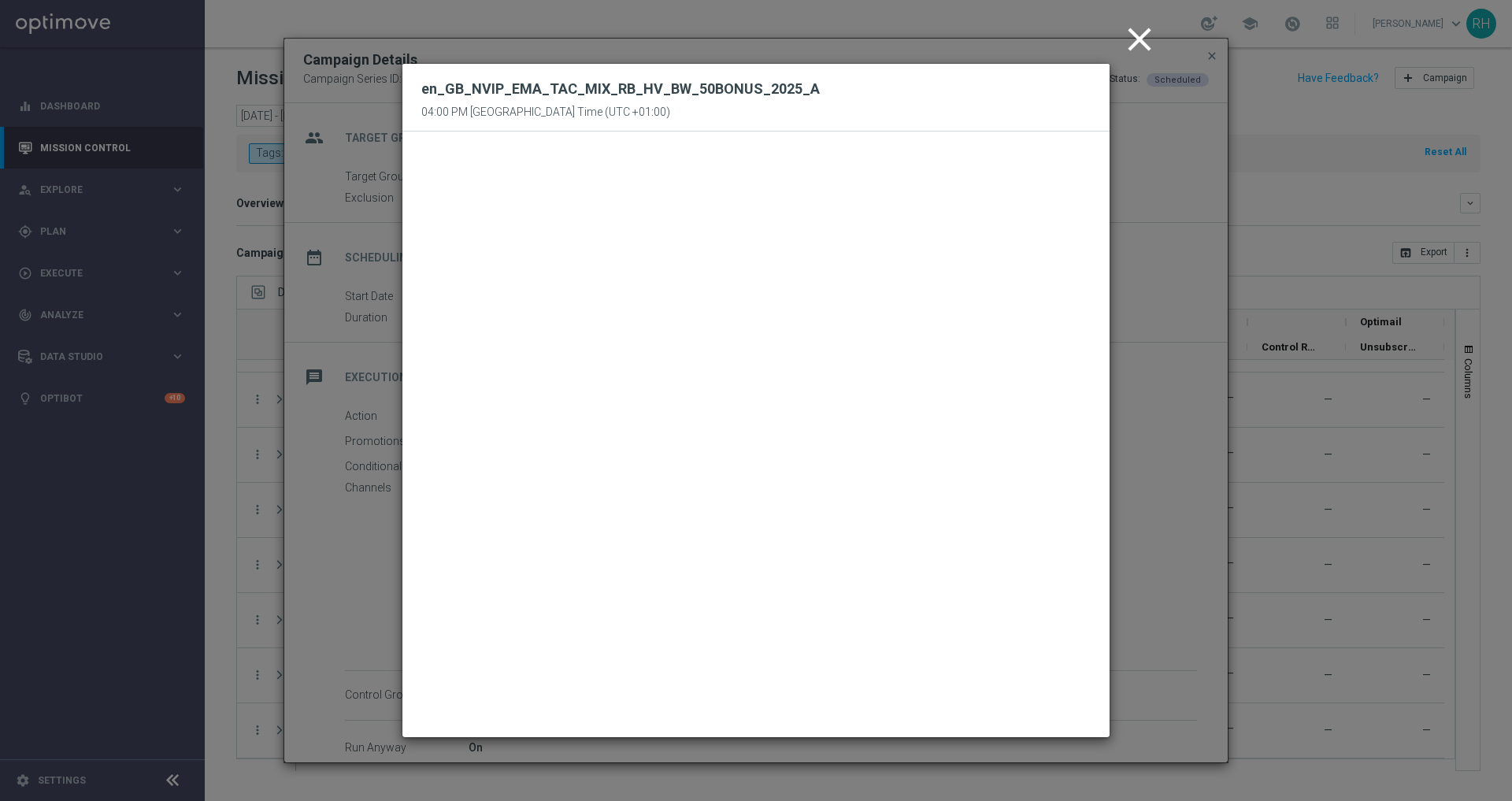
click at [1139, 51] on icon "close" at bounding box center [1140, 39] width 39 height 39
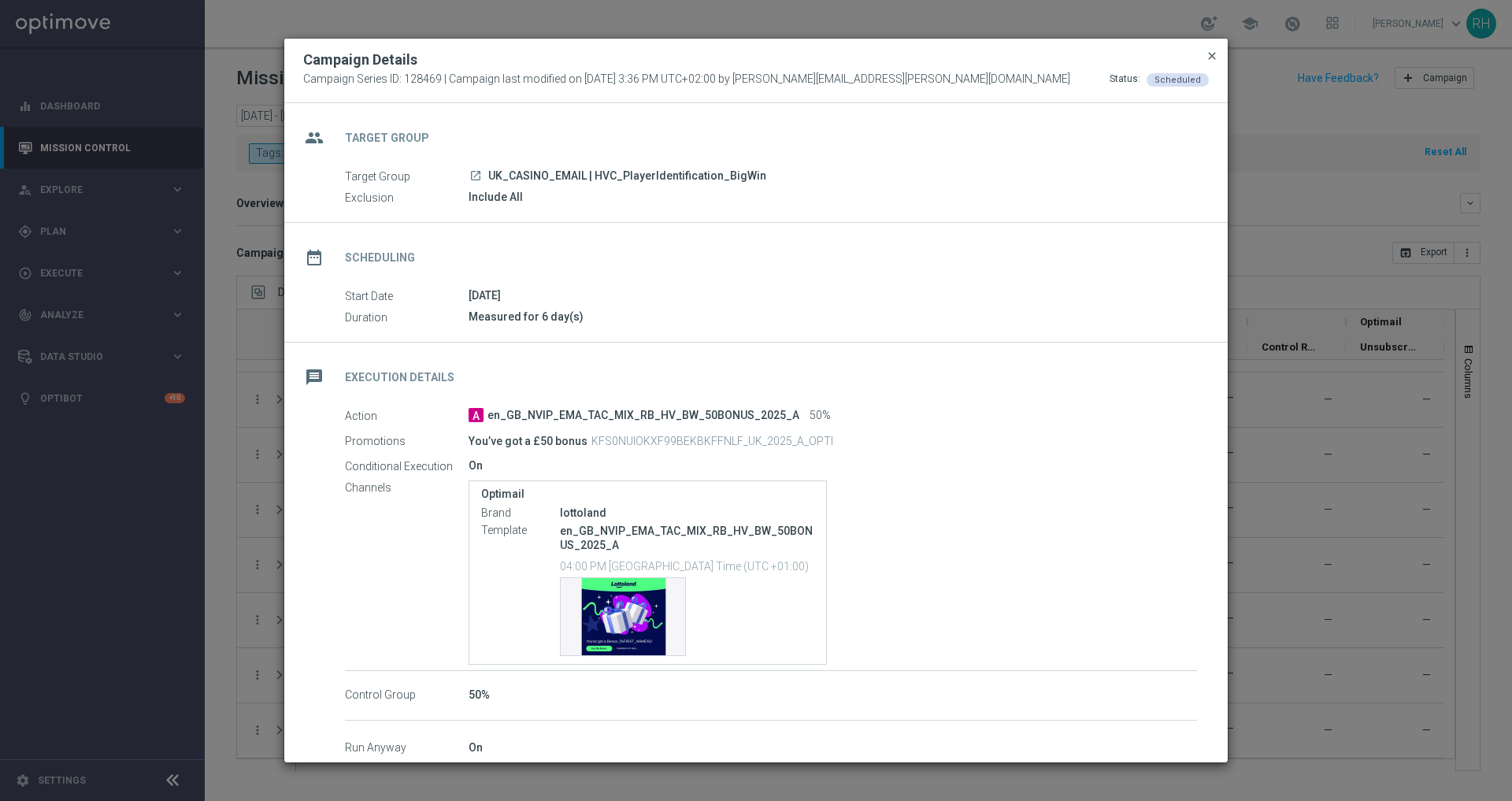
click at [1215, 60] on span "close" at bounding box center [1212, 55] width 12 height 12
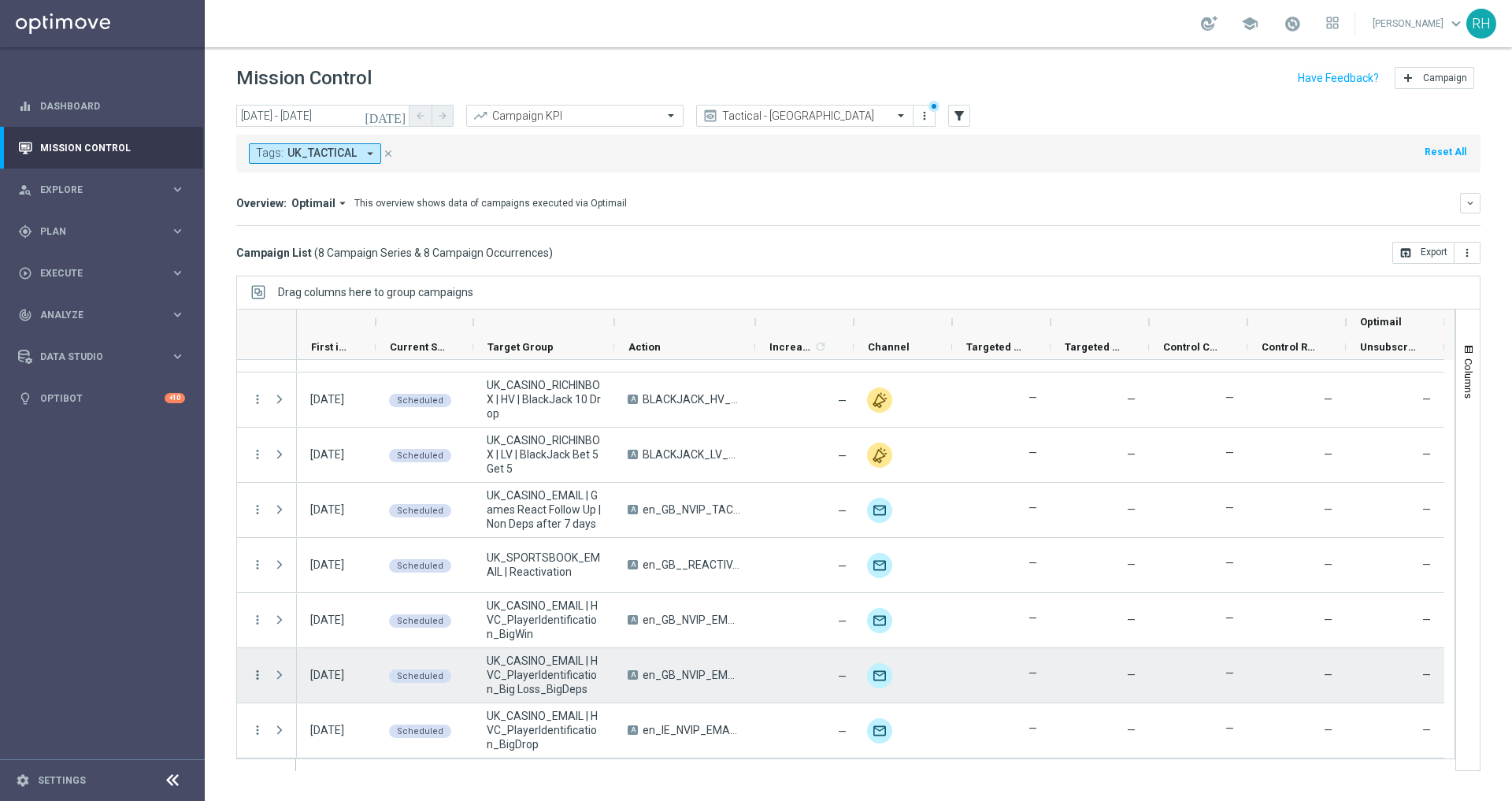
click at [251, 678] on icon "more_vert" at bounding box center [257, 675] width 14 height 14
click at [356, 509] on span "Campaign Details" at bounding box center [327, 512] width 80 height 11
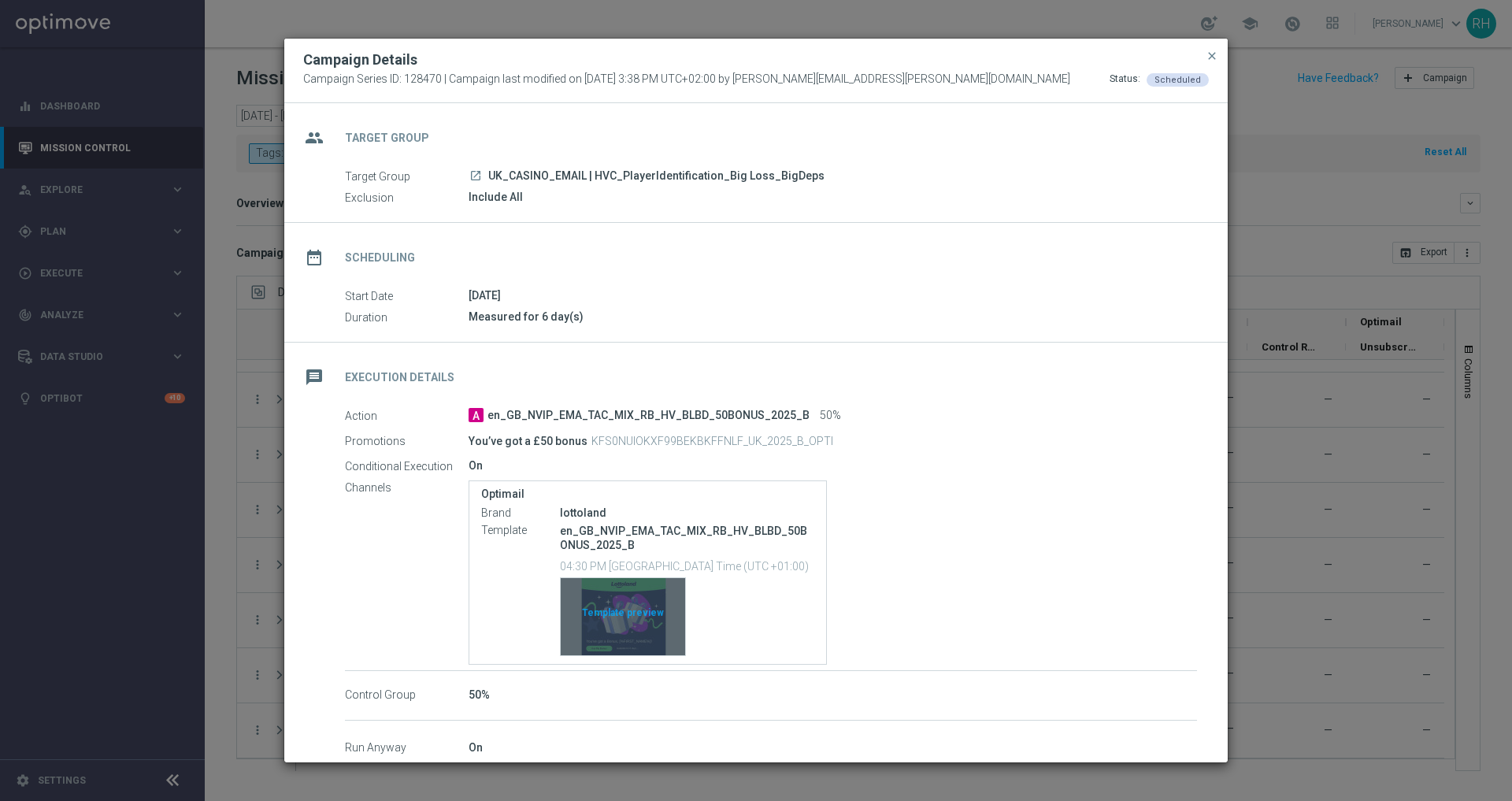
click at [625, 600] on div "Template preview" at bounding box center [622, 617] width 124 height 78
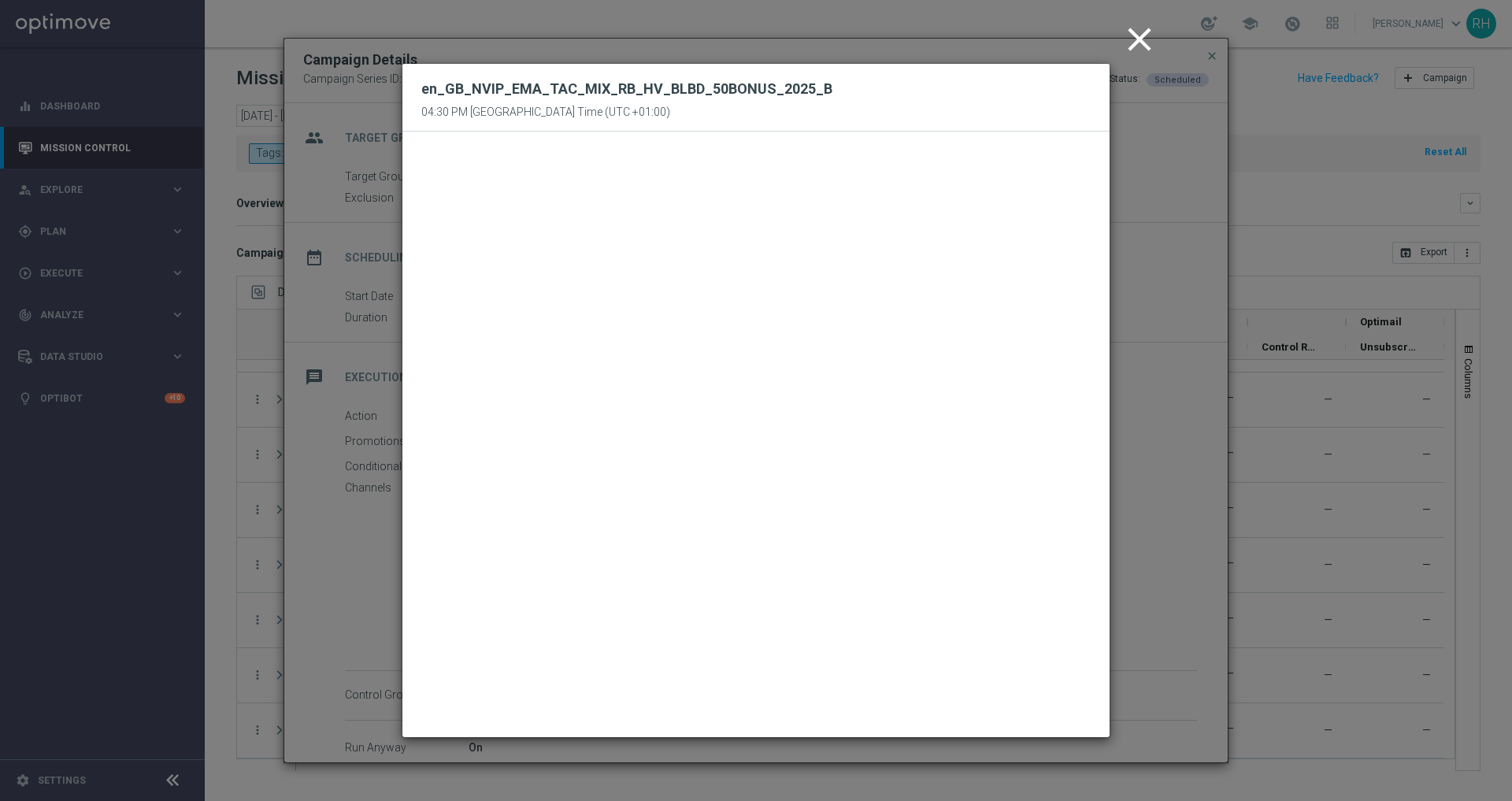
click at [1137, 50] on icon "close" at bounding box center [1140, 39] width 39 height 39
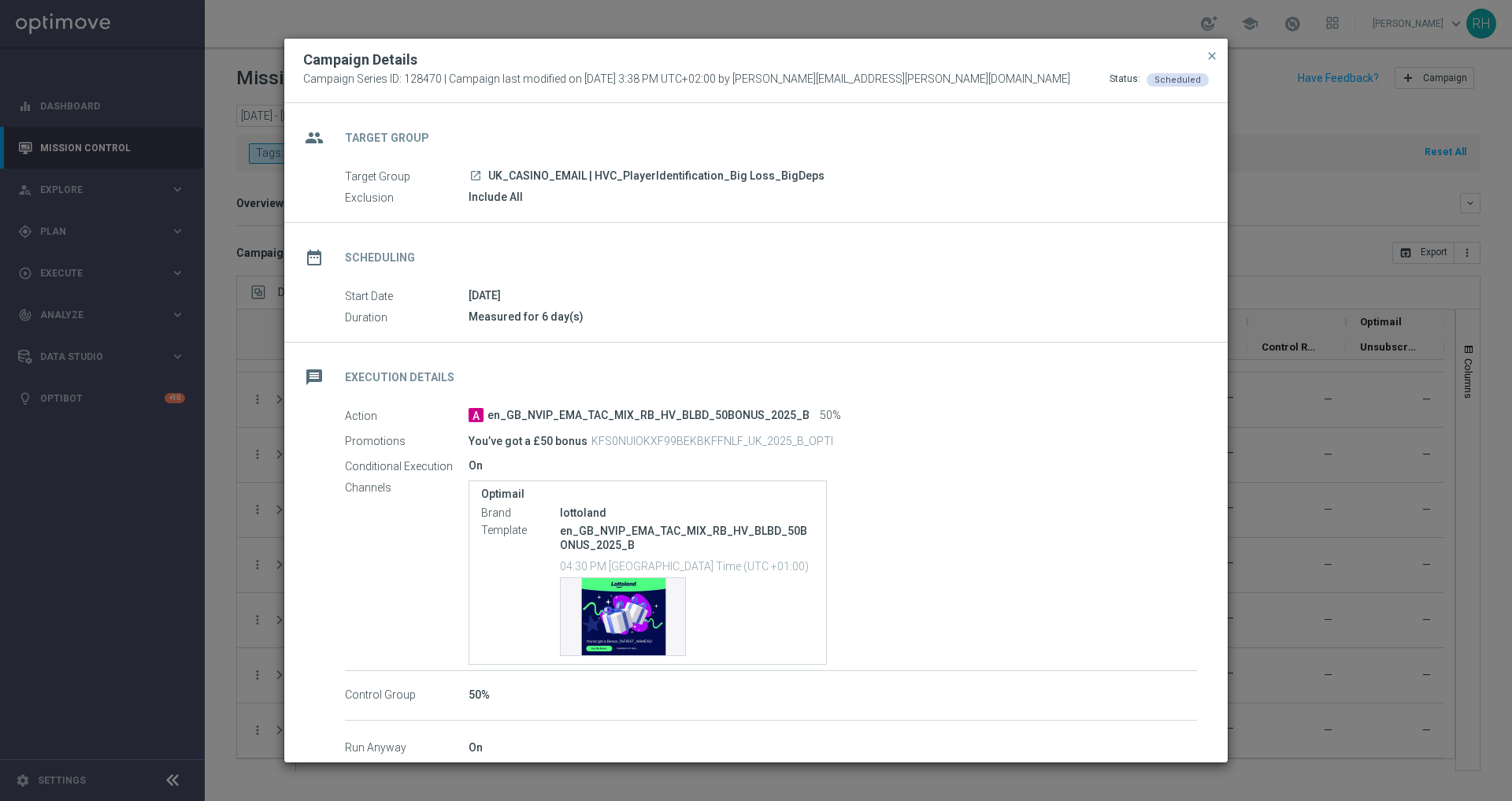
click at [1207, 64] on button "close" at bounding box center [1212, 56] width 16 height 19
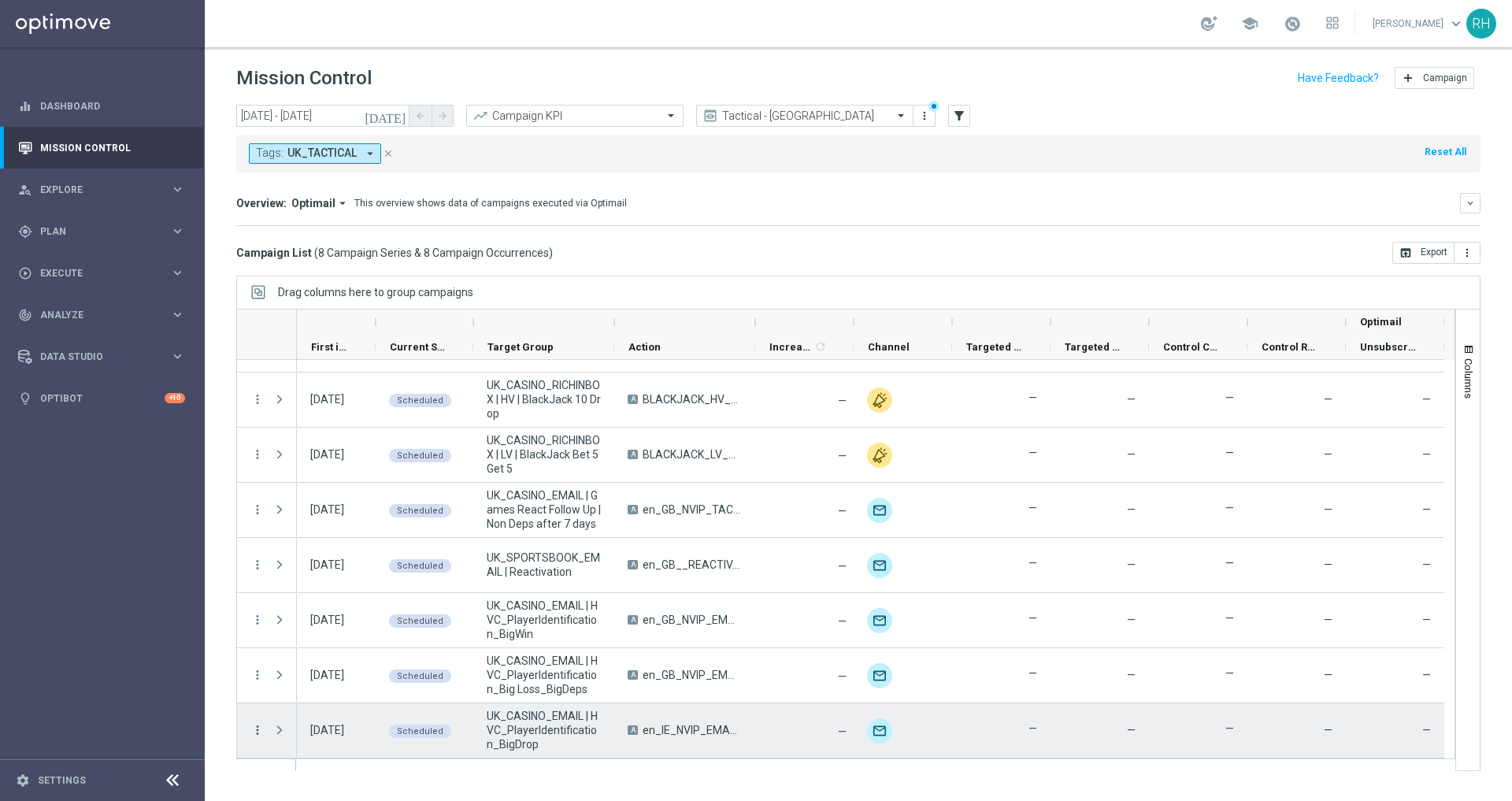
click at [254, 731] on icon "more_vert" at bounding box center [257, 730] width 14 height 14
click at [384, 562] on div "Campaign Details" at bounding box center [361, 566] width 147 height 11
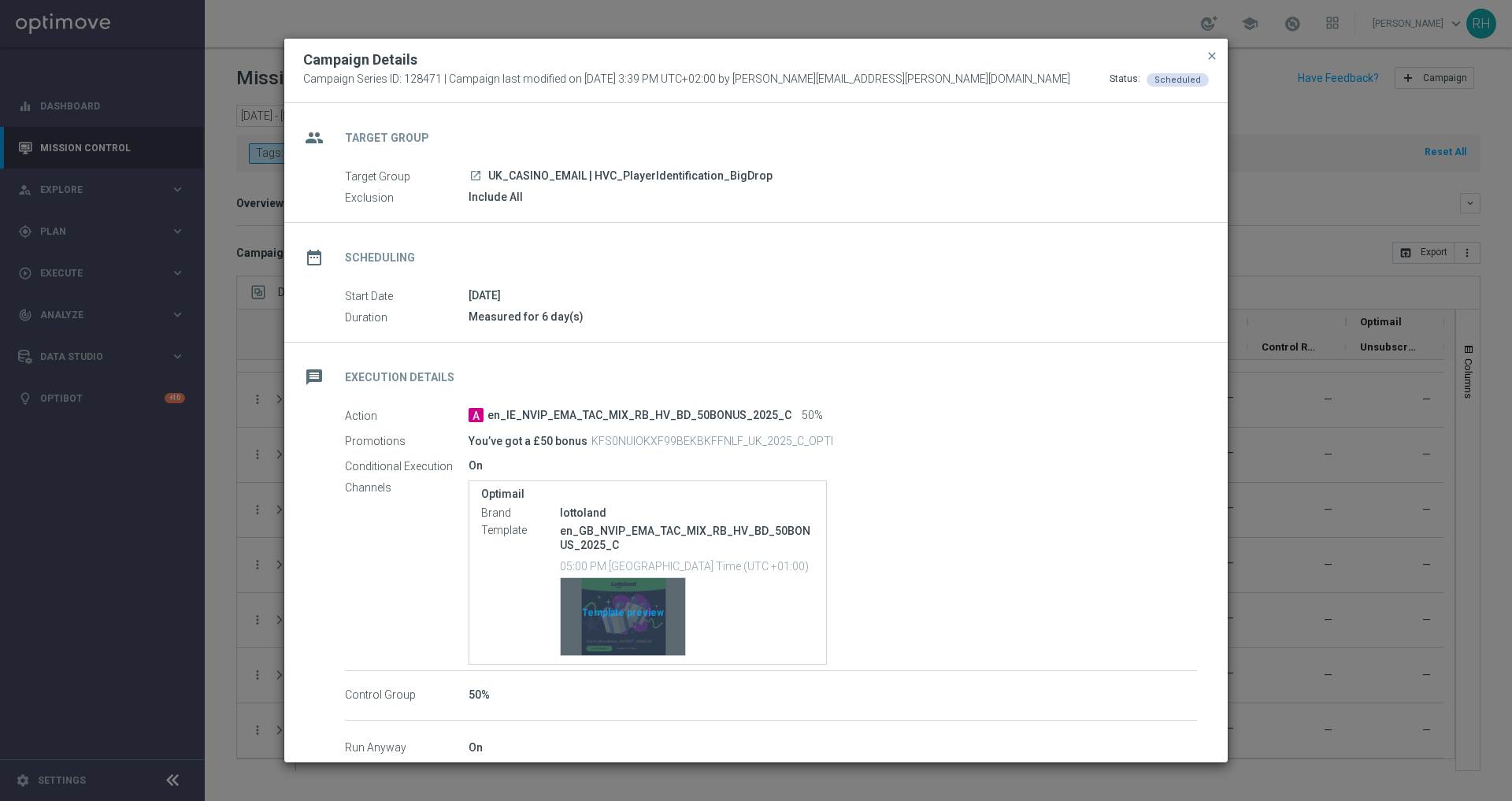
click at [631, 602] on div "Template preview" at bounding box center [622, 617] width 124 height 78
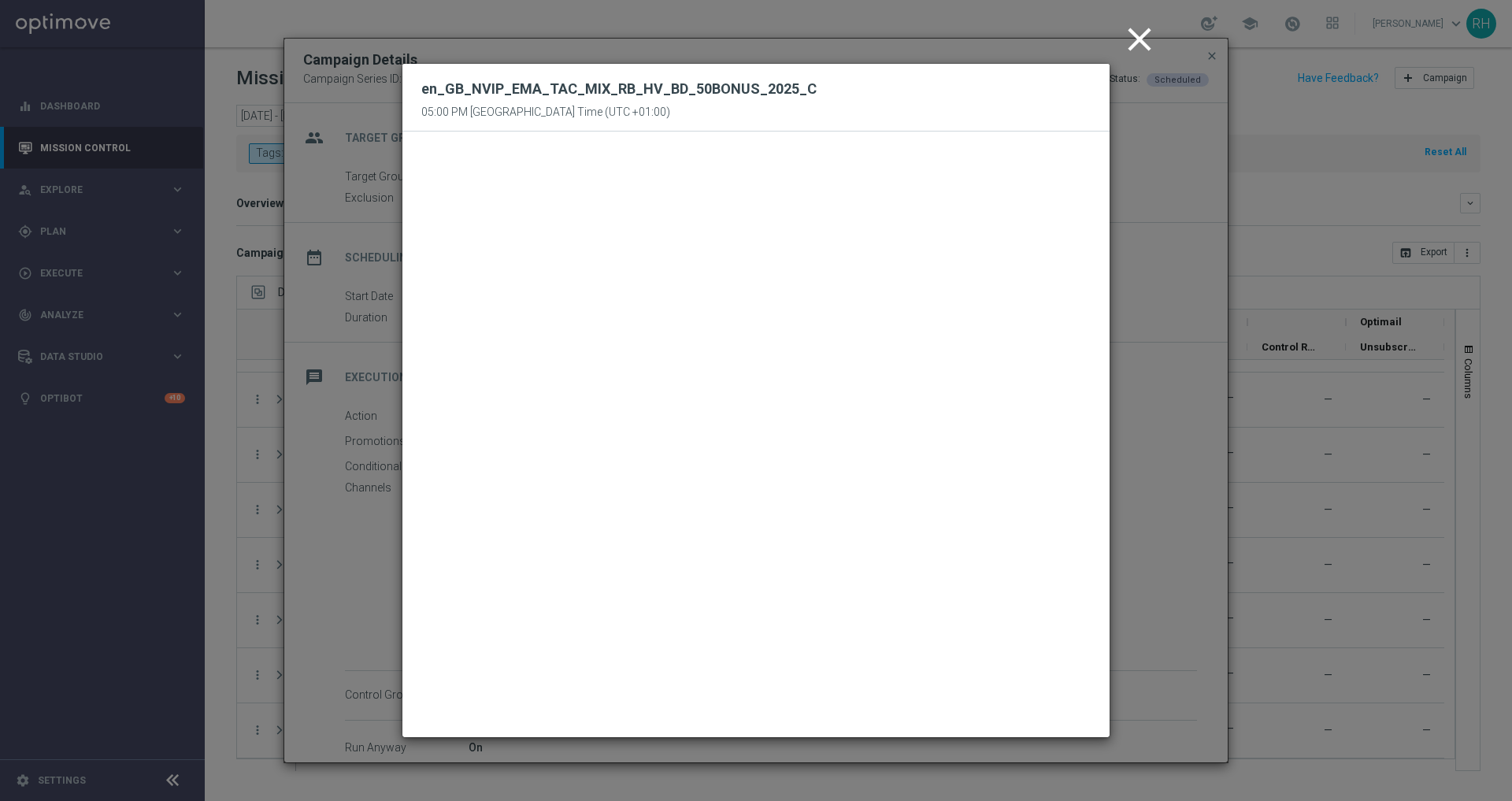
click at [1139, 50] on icon "close" at bounding box center [1140, 39] width 39 height 39
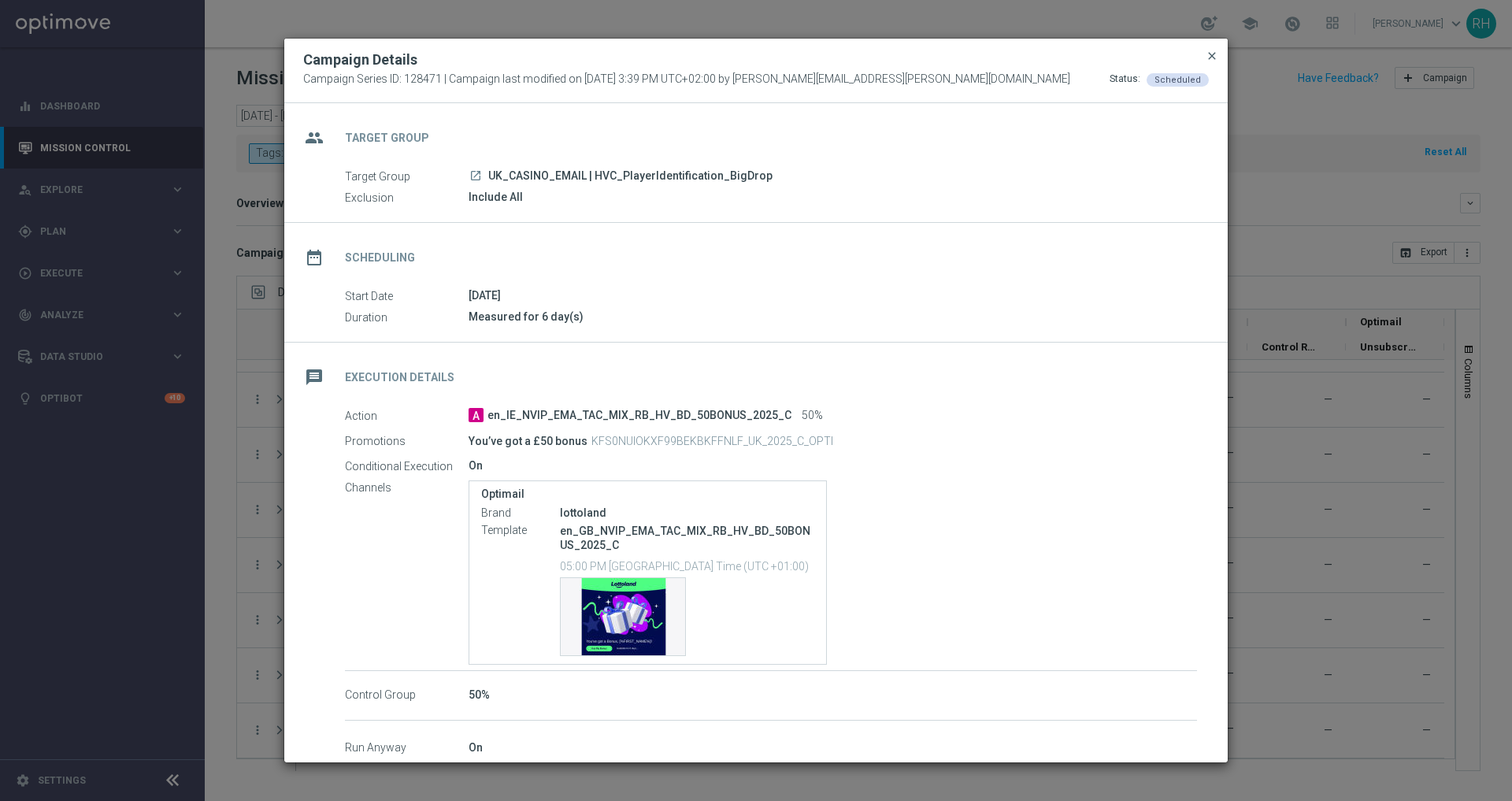
click at [1217, 57] on span "close" at bounding box center [1212, 55] width 12 height 12
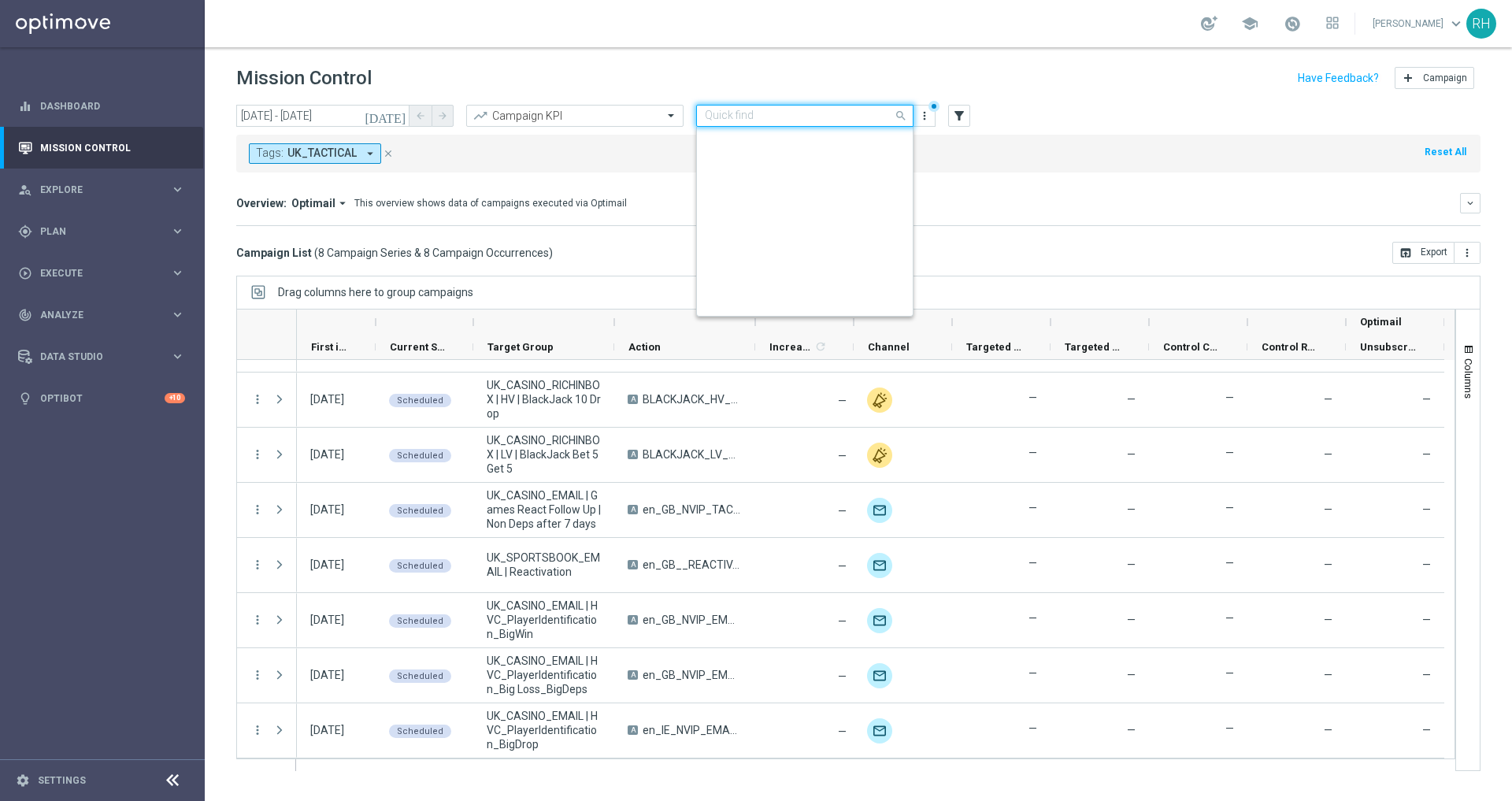
click at [800, 113] on input "text" at bounding box center [790, 116] width 168 height 13
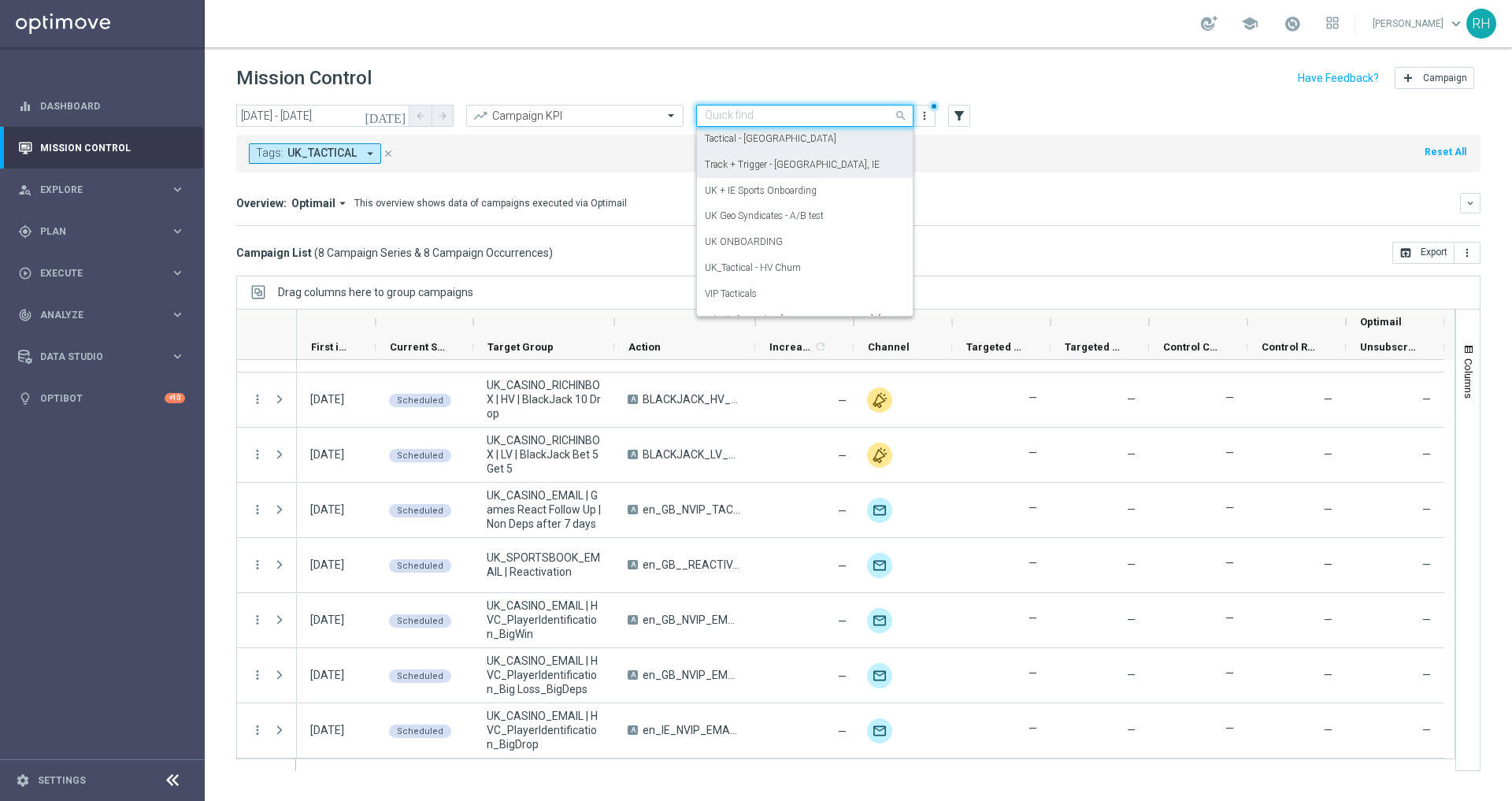
click at [801, 165] on div "Track + Trigger - UK, IE" at bounding box center [806, 165] width 200 height 26
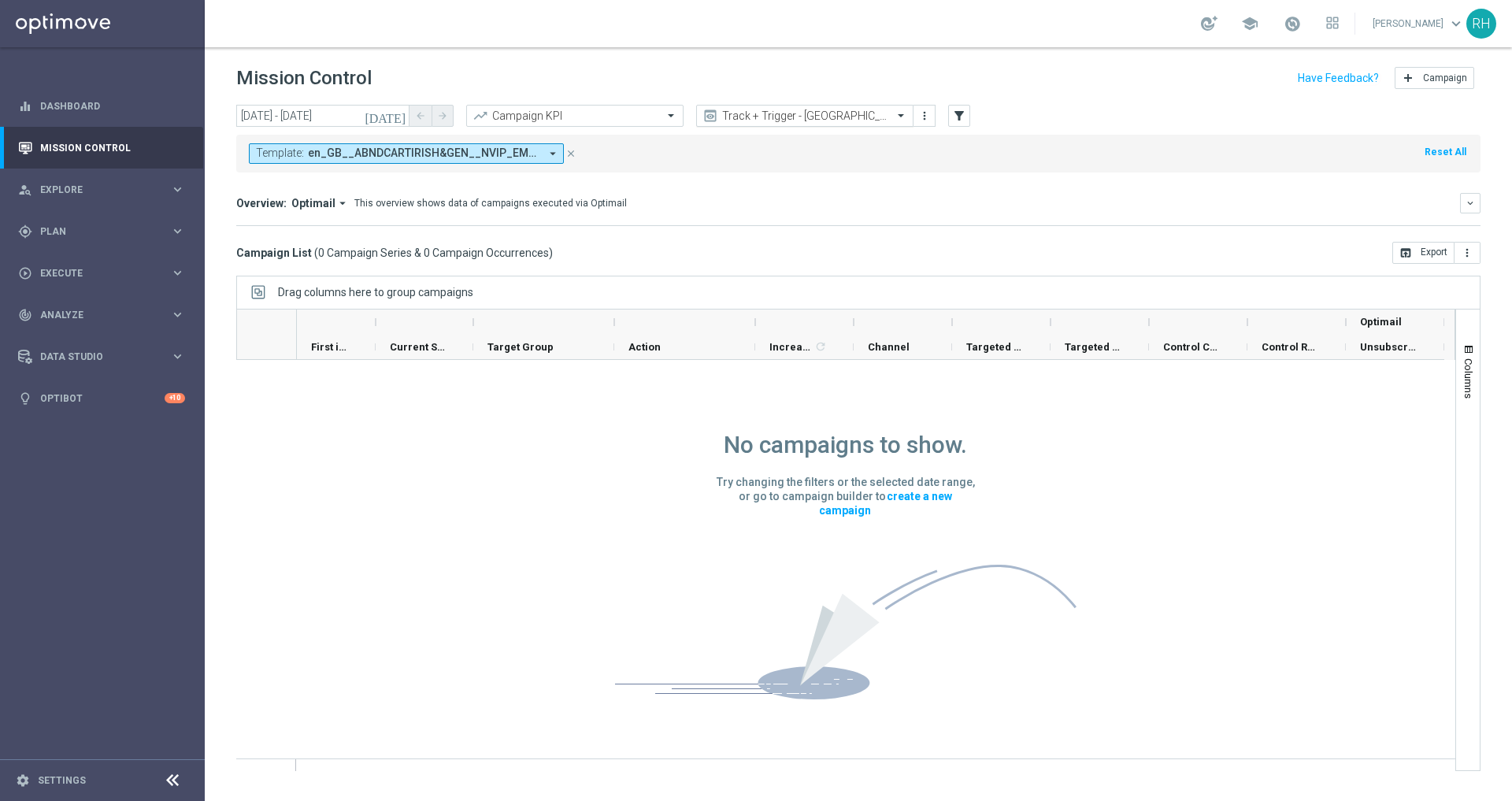
scroll to position [1, 0]
click at [809, 110] on input "text" at bounding box center [790, 116] width 168 height 13
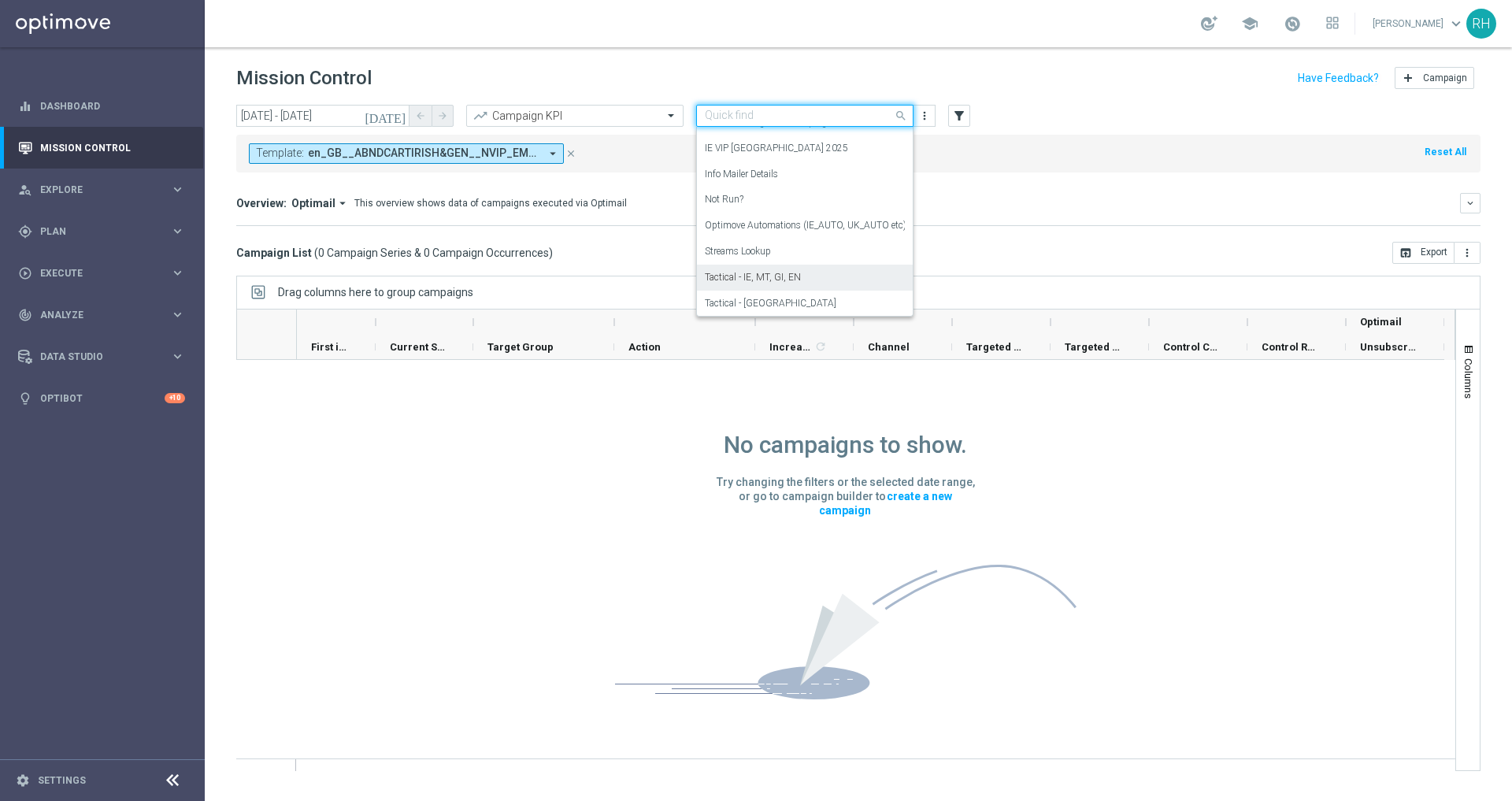
scroll to position [201, 0]
click at [809, 276] on div "Tactical - IE, MT, GI, EN" at bounding box center [806, 275] width 200 height 26
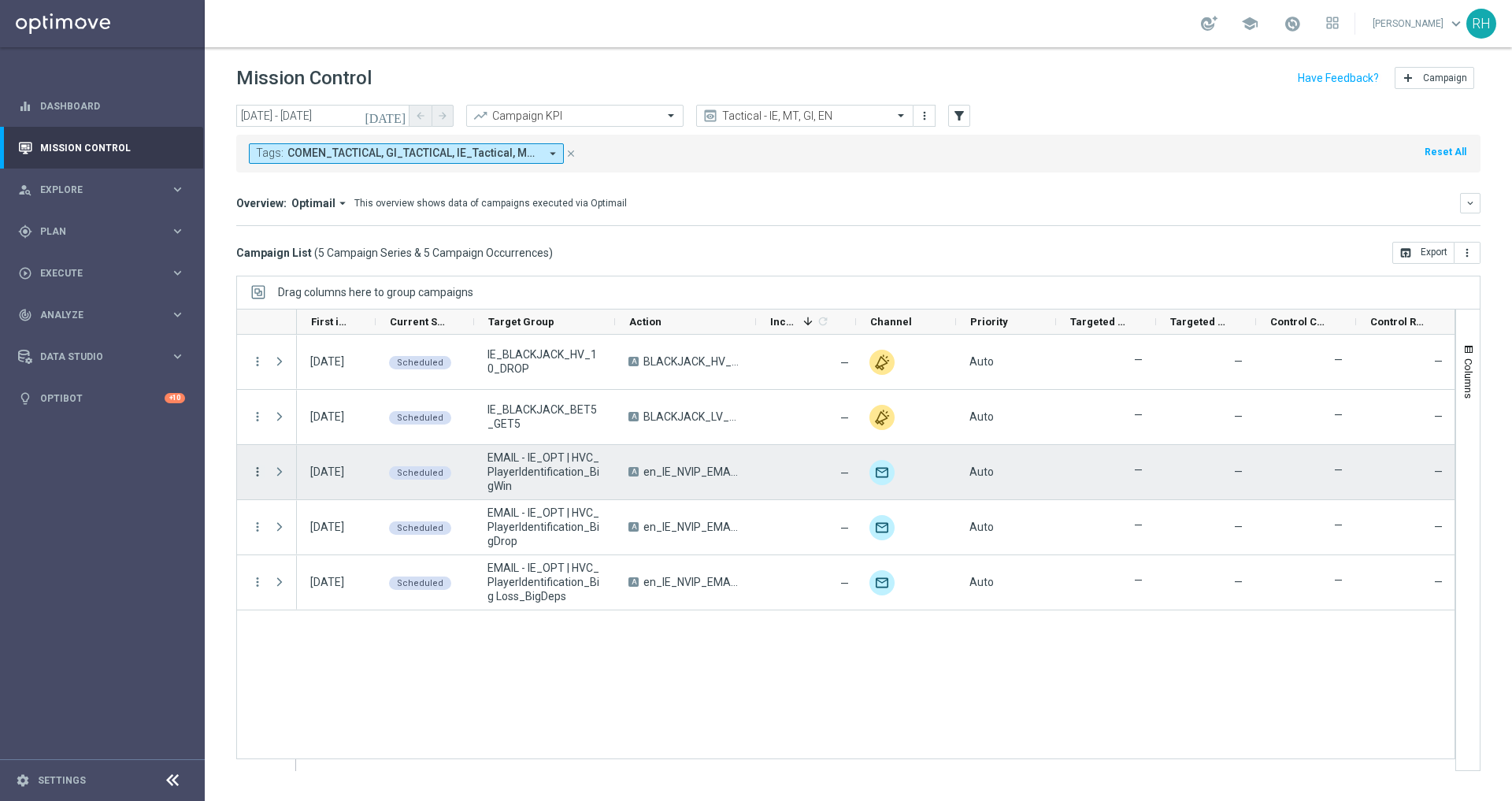
click at [256, 475] on icon "more_vert" at bounding box center [257, 472] width 14 height 14
click at [304, 480] on span "Campaign Details" at bounding box center [327, 482] width 80 height 11
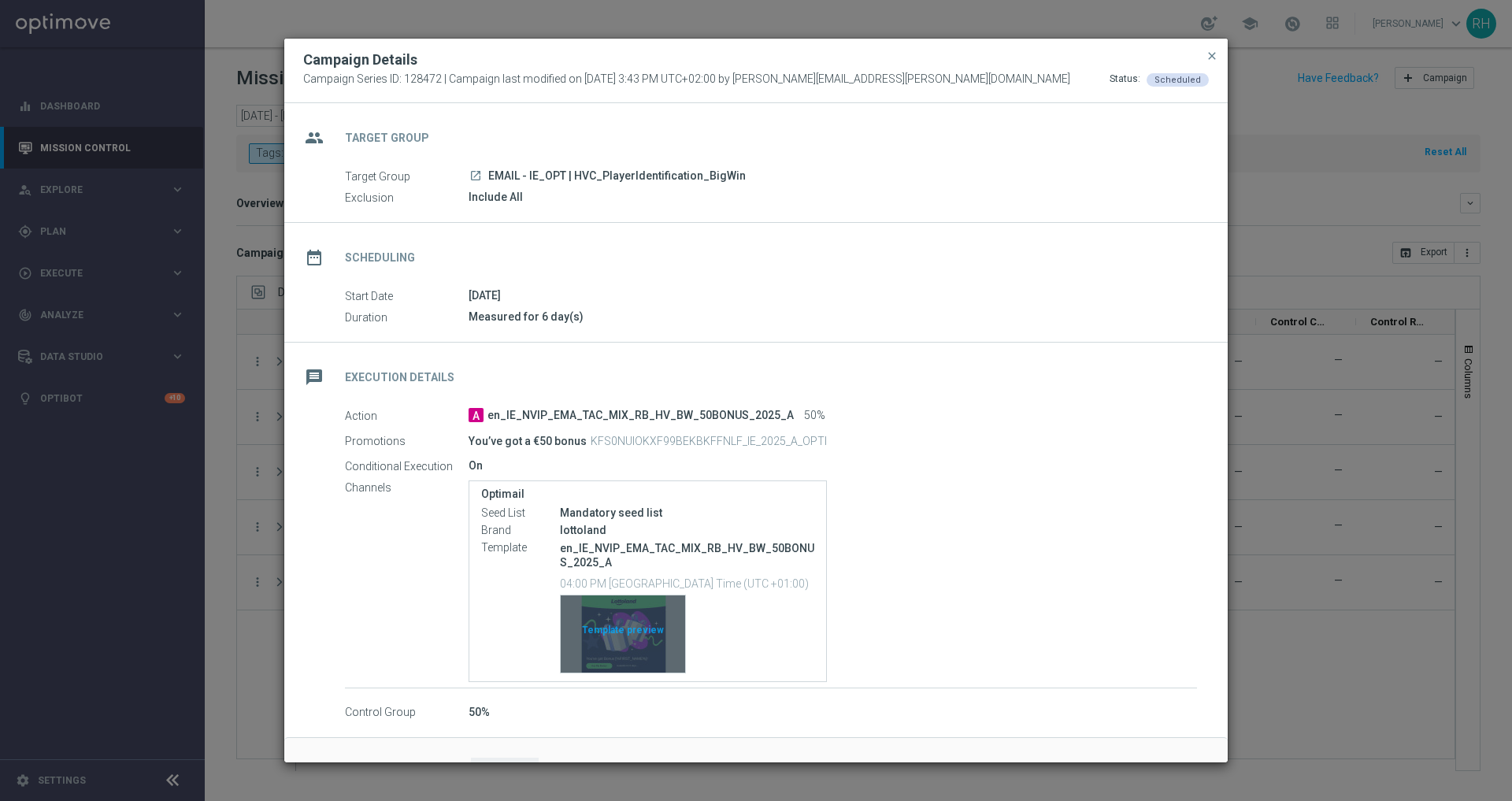
click at [638, 658] on div "Template preview" at bounding box center [622, 634] width 124 height 78
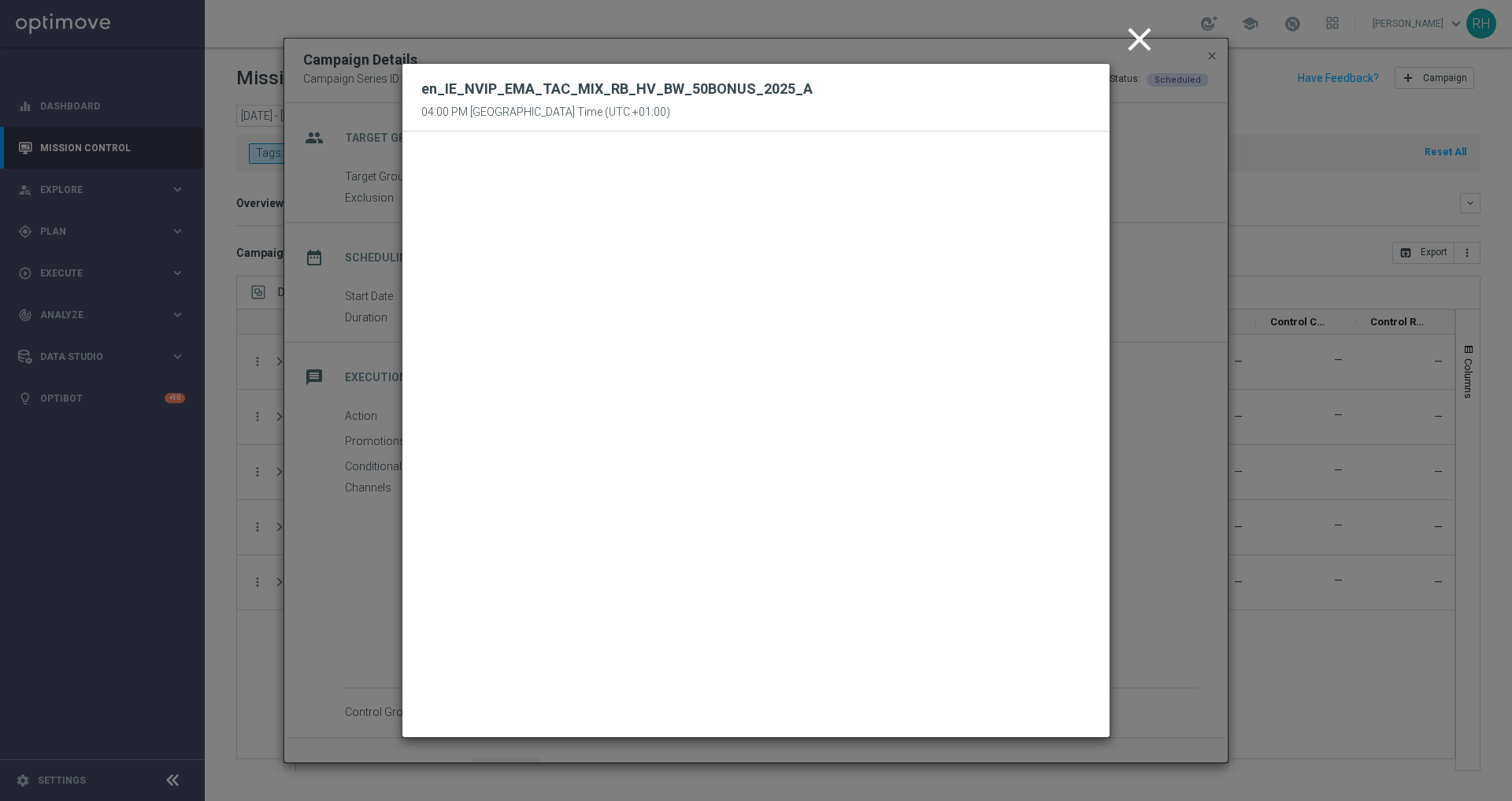
click at [1141, 38] on icon "close" at bounding box center [1140, 39] width 39 height 39
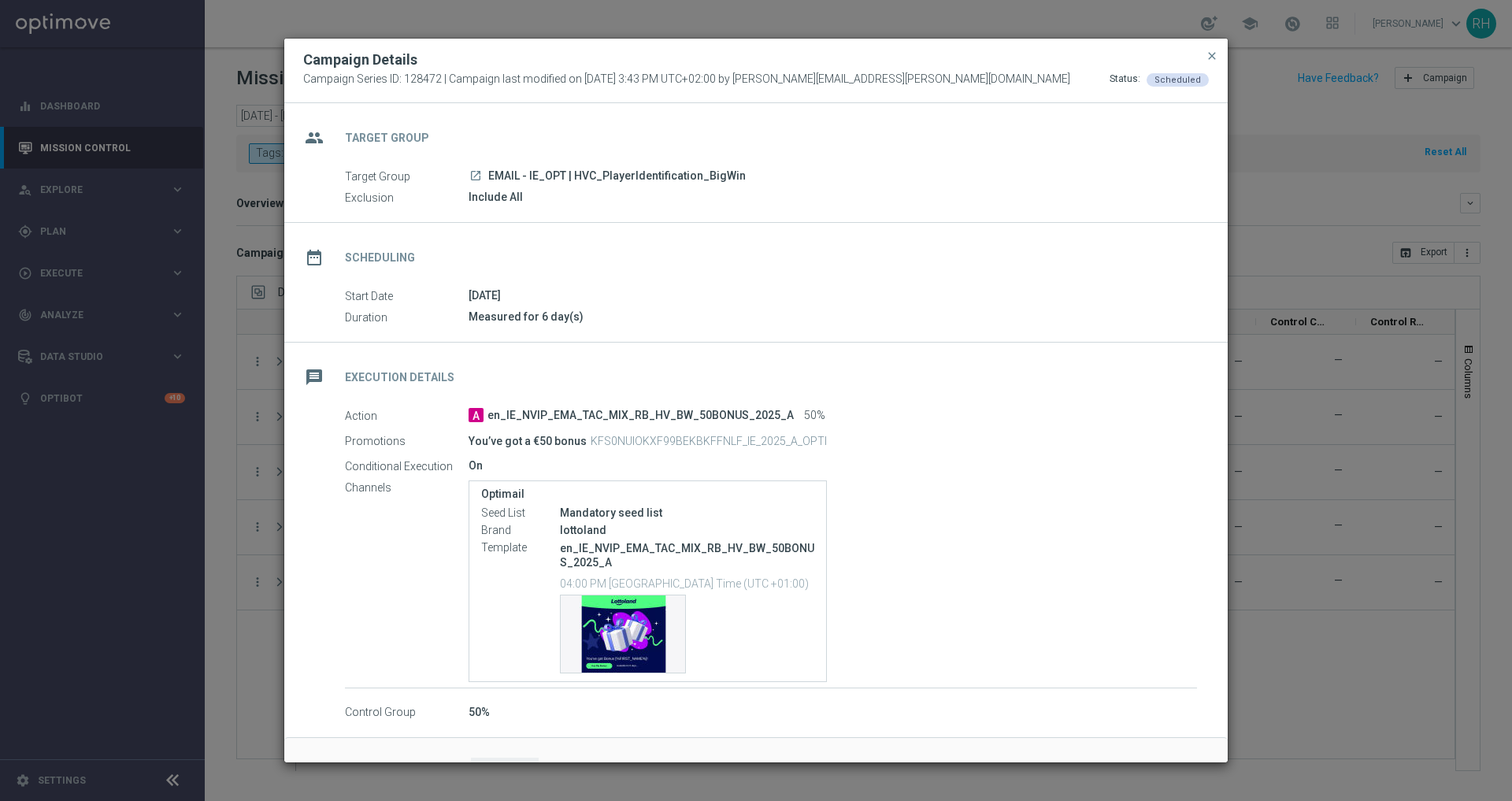
click at [1220, 53] on div "Campaign Details" at bounding box center [756, 60] width 929 height 19
click at [1214, 55] on span "close" at bounding box center [1212, 55] width 12 height 12
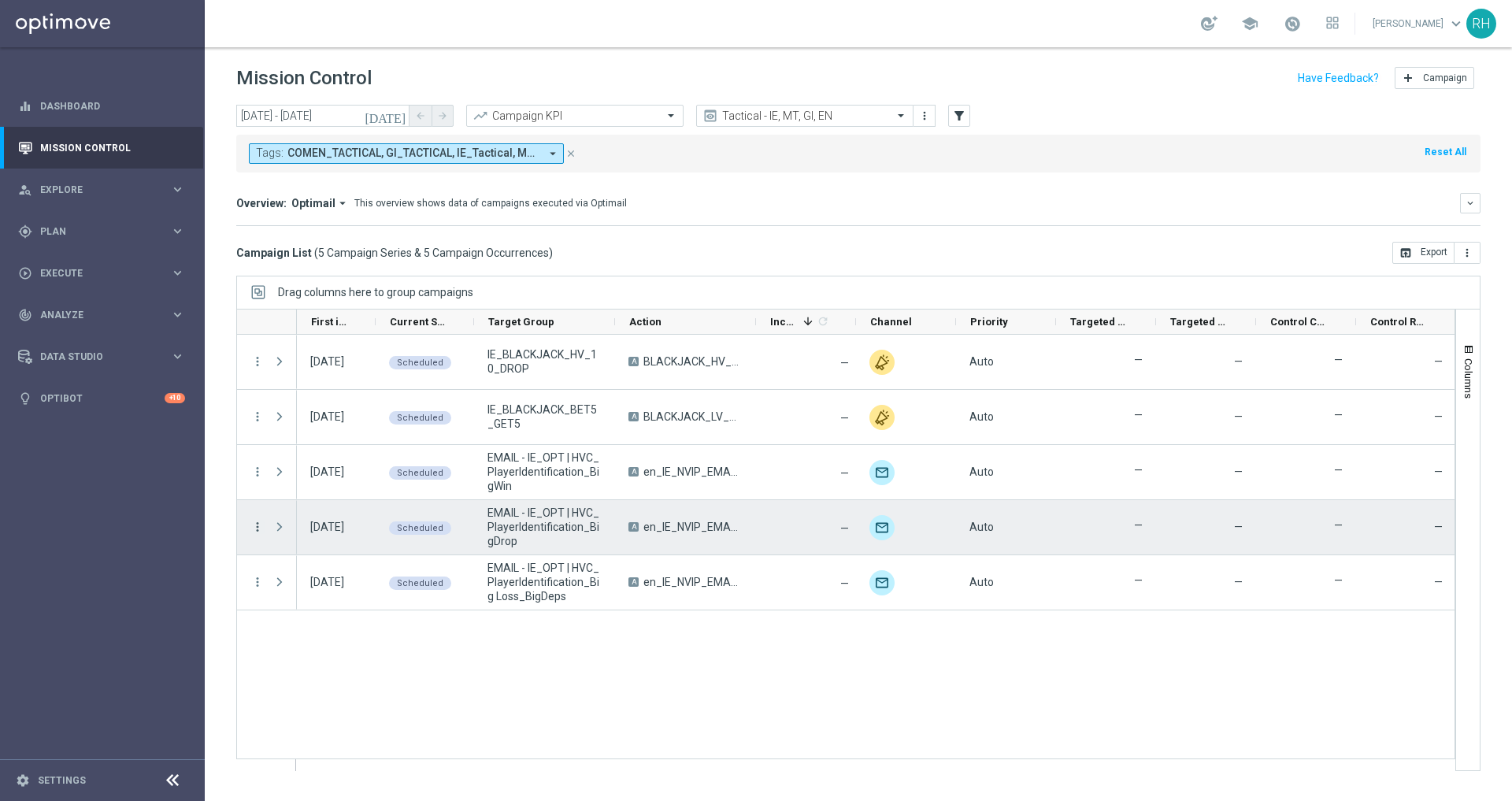
click at [259, 530] on icon "more_vert" at bounding box center [257, 527] width 14 height 14
click at [300, 529] on div "list Campaign Details" at bounding box center [353, 537] width 177 height 22
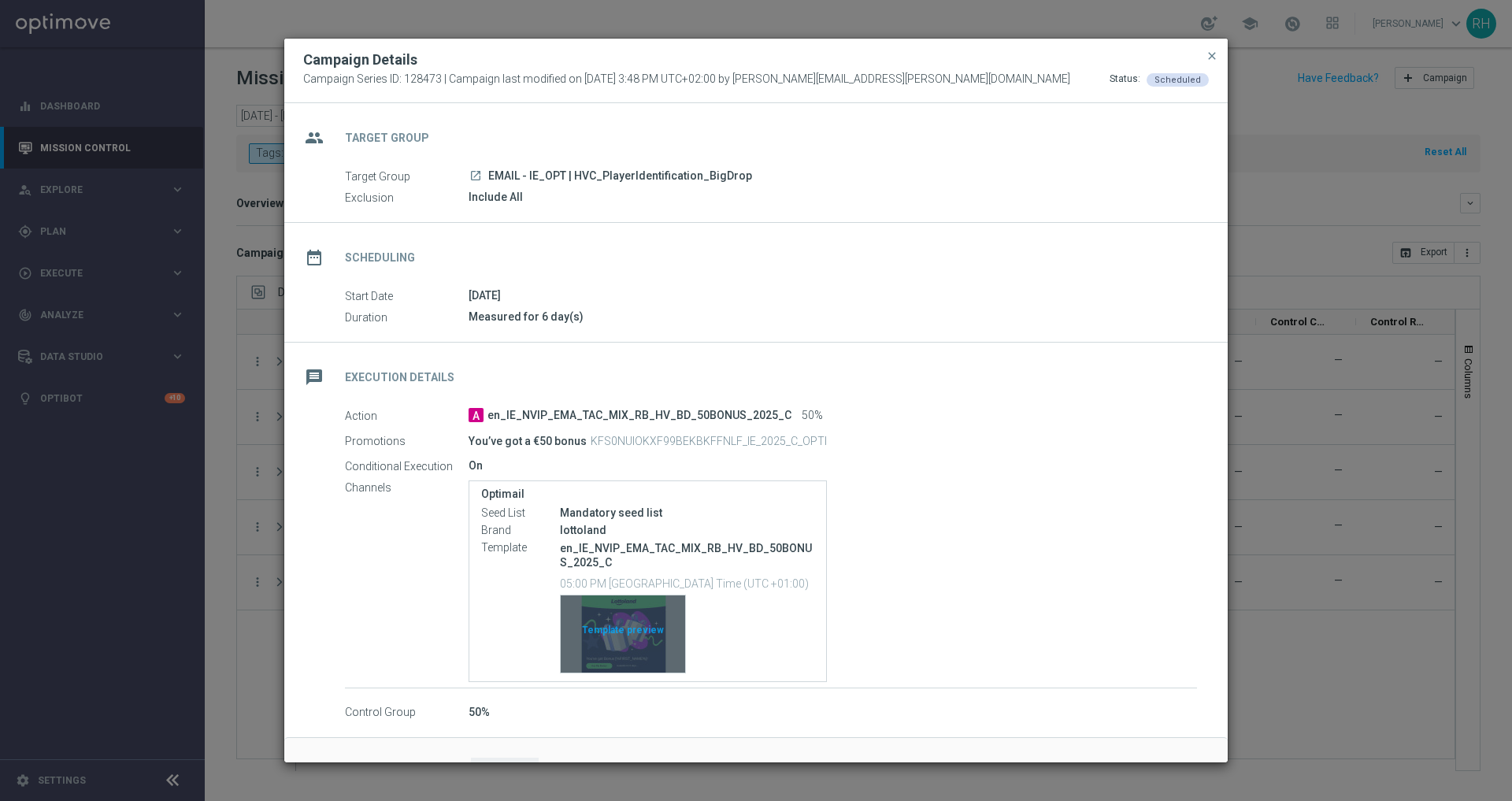
click at [603, 645] on div "Template preview" at bounding box center [622, 634] width 124 height 78
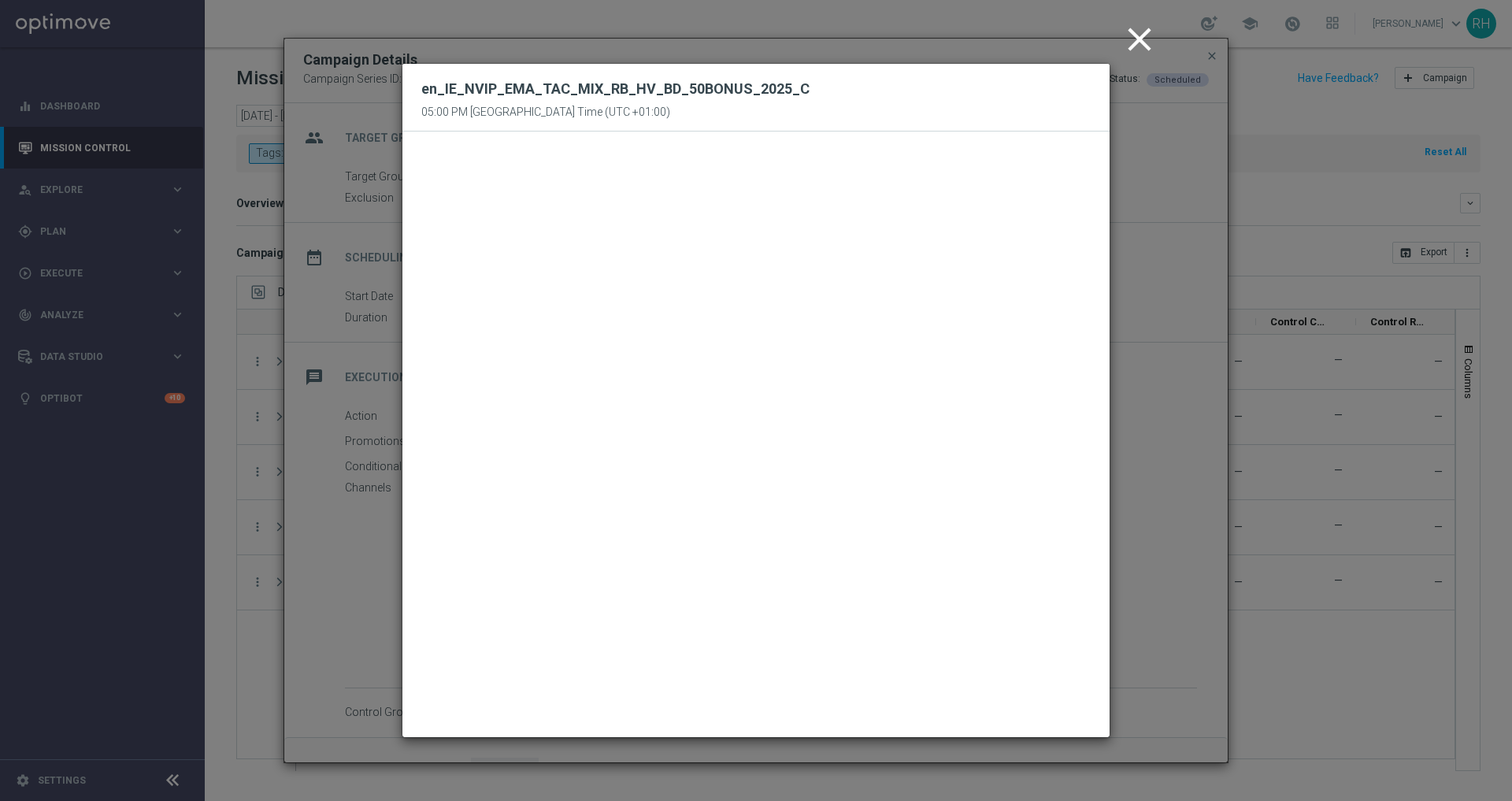
click at [1150, 51] on icon "close" at bounding box center [1140, 39] width 39 height 39
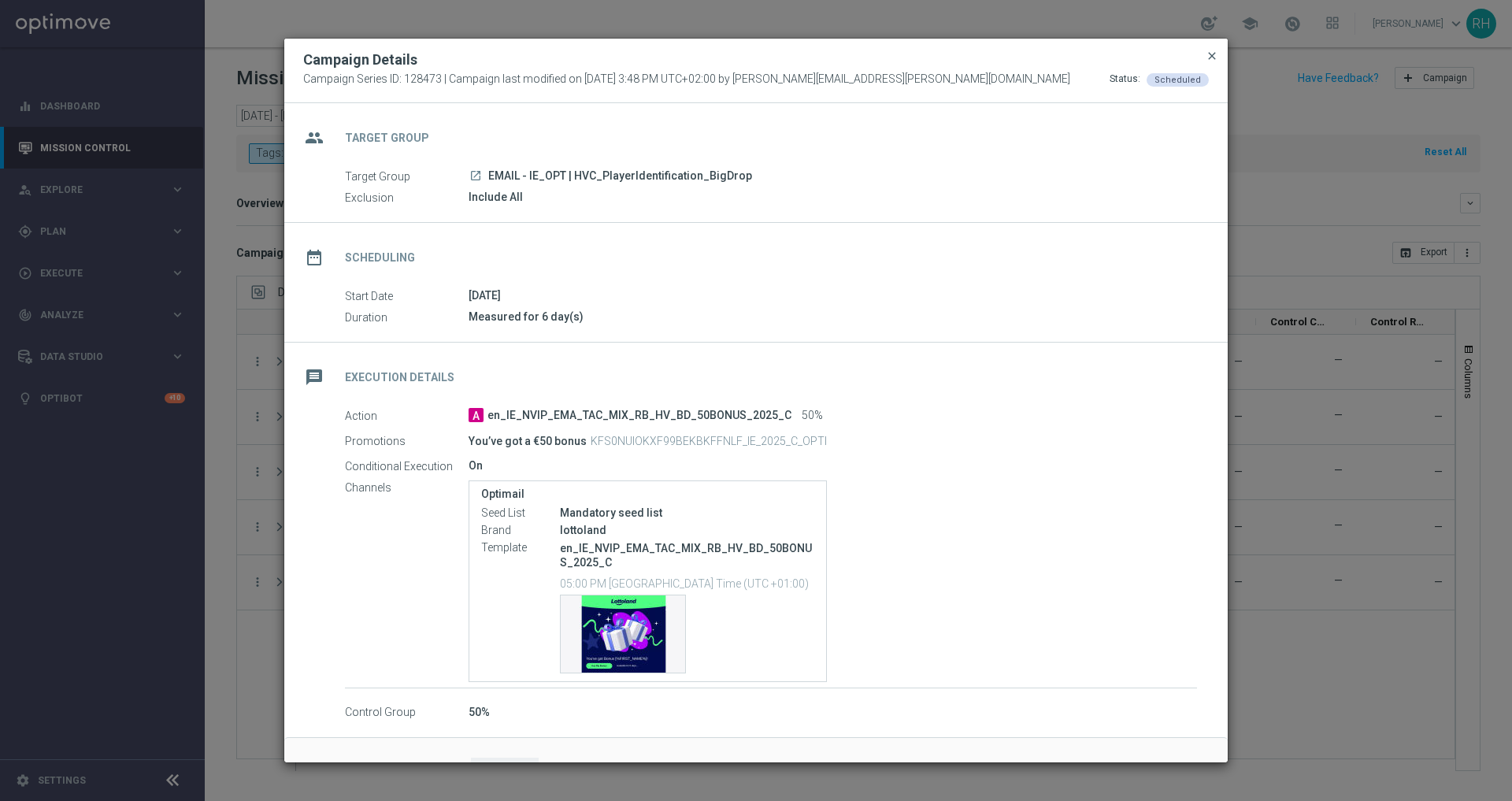
click at [1211, 57] on span "close" at bounding box center [1212, 55] width 12 height 12
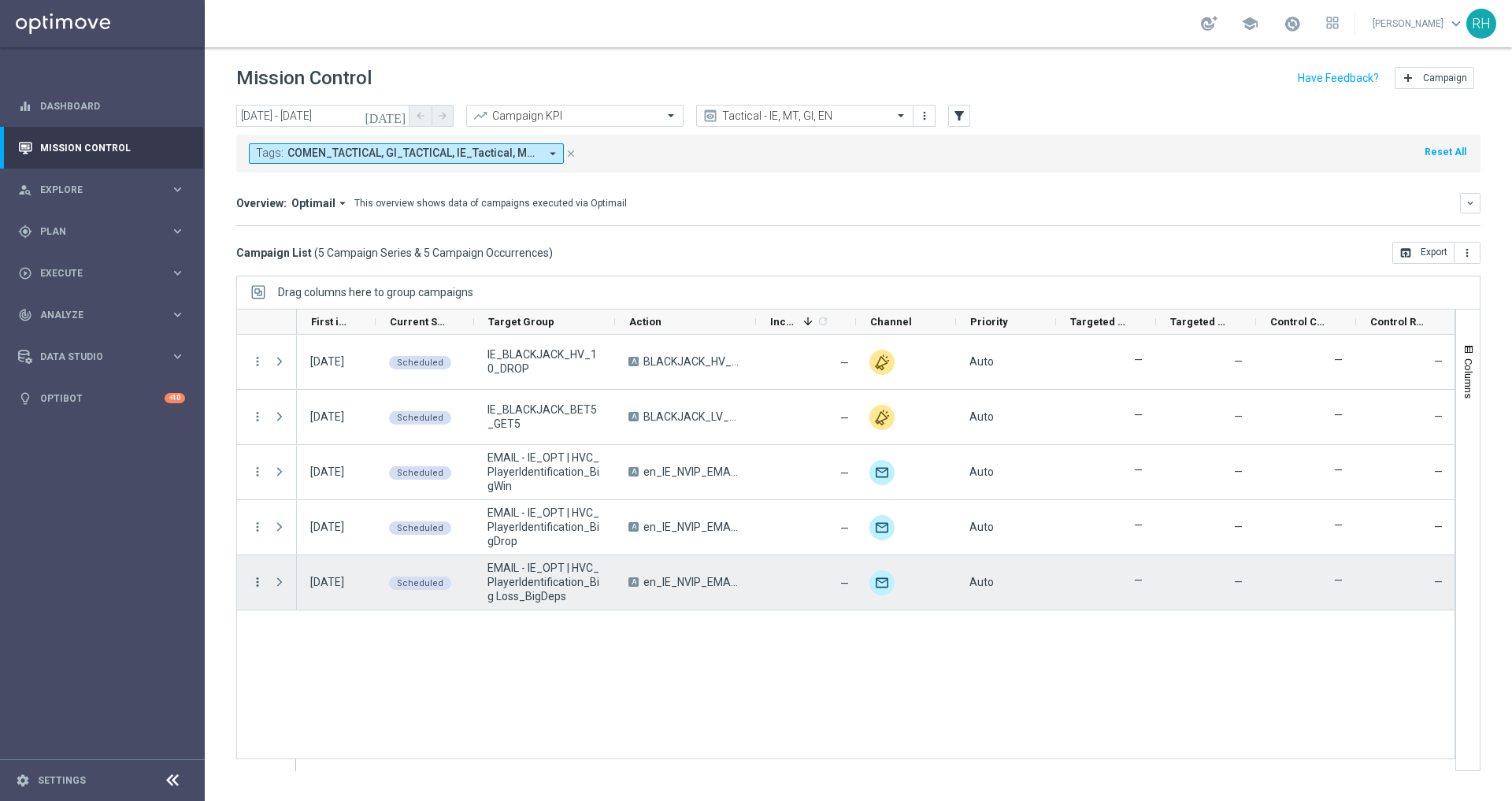
click at [256, 579] on icon "more_vert" at bounding box center [257, 582] width 14 height 14
click at [278, 590] on icon "list" at bounding box center [277, 592] width 11 height 11
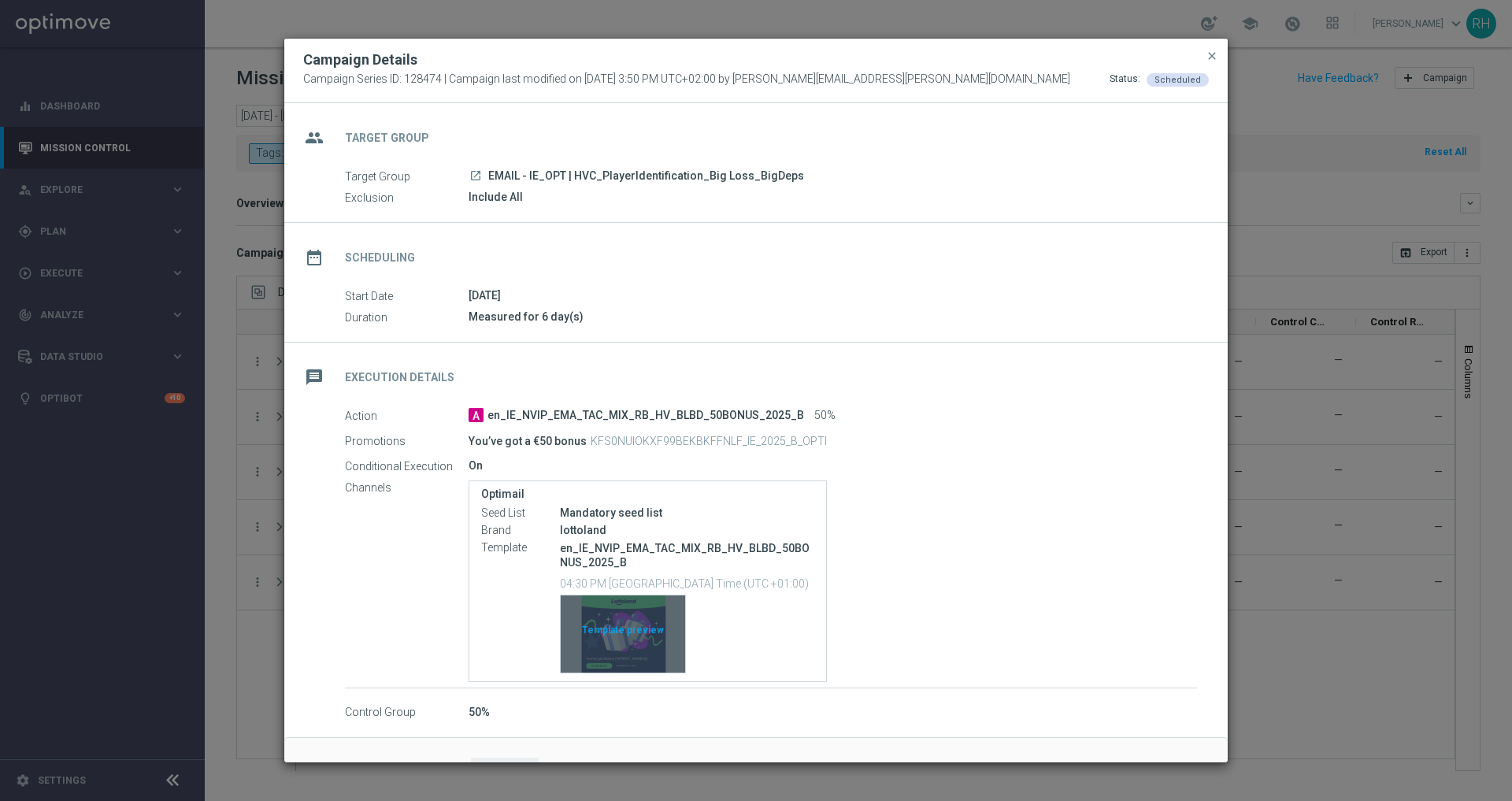
click at [610, 655] on div "Template preview" at bounding box center [622, 634] width 124 height 78
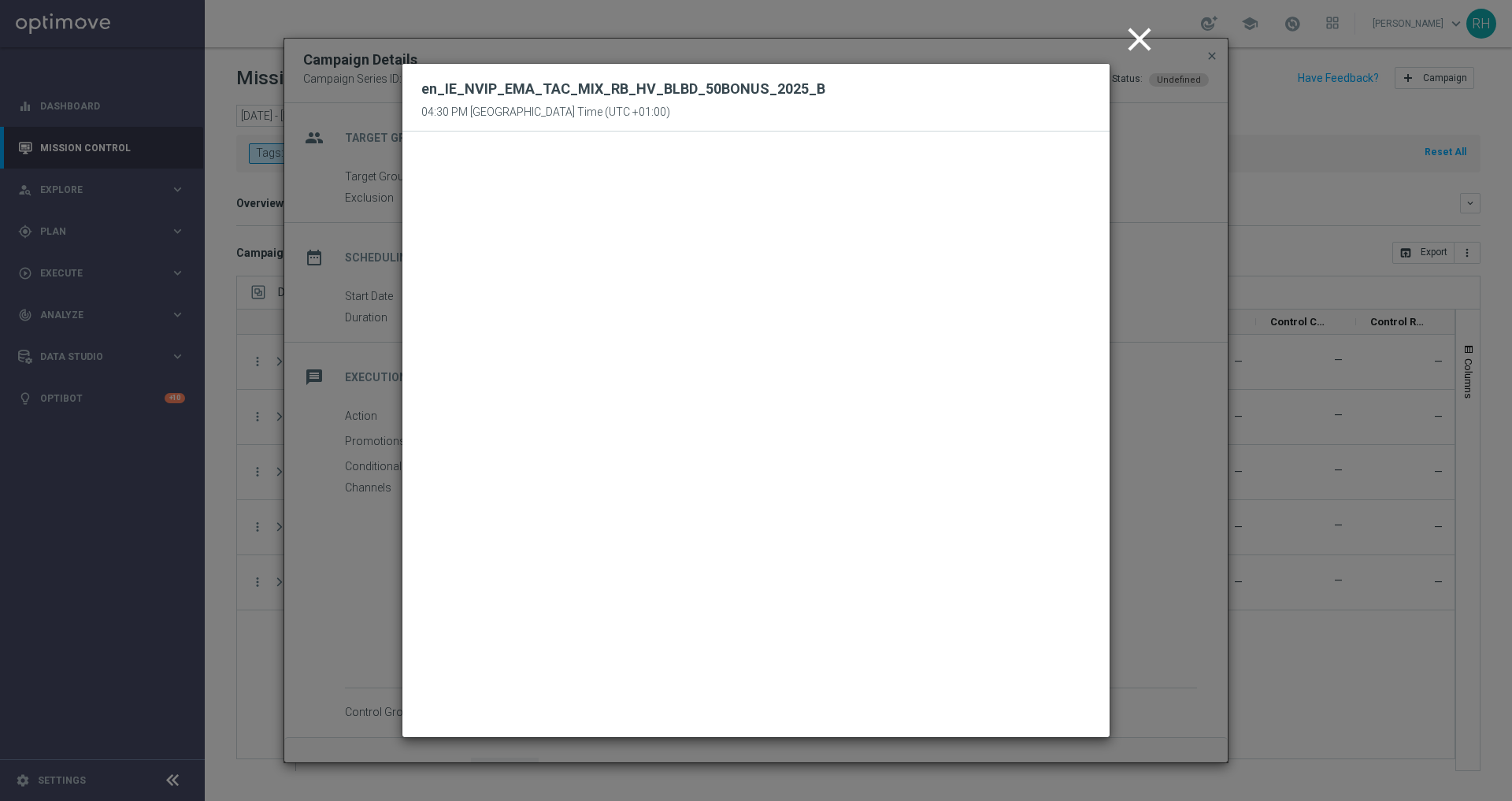
click at [1147, 51] on icon "close" at bounding box center [1140, 39] width 39 height 39
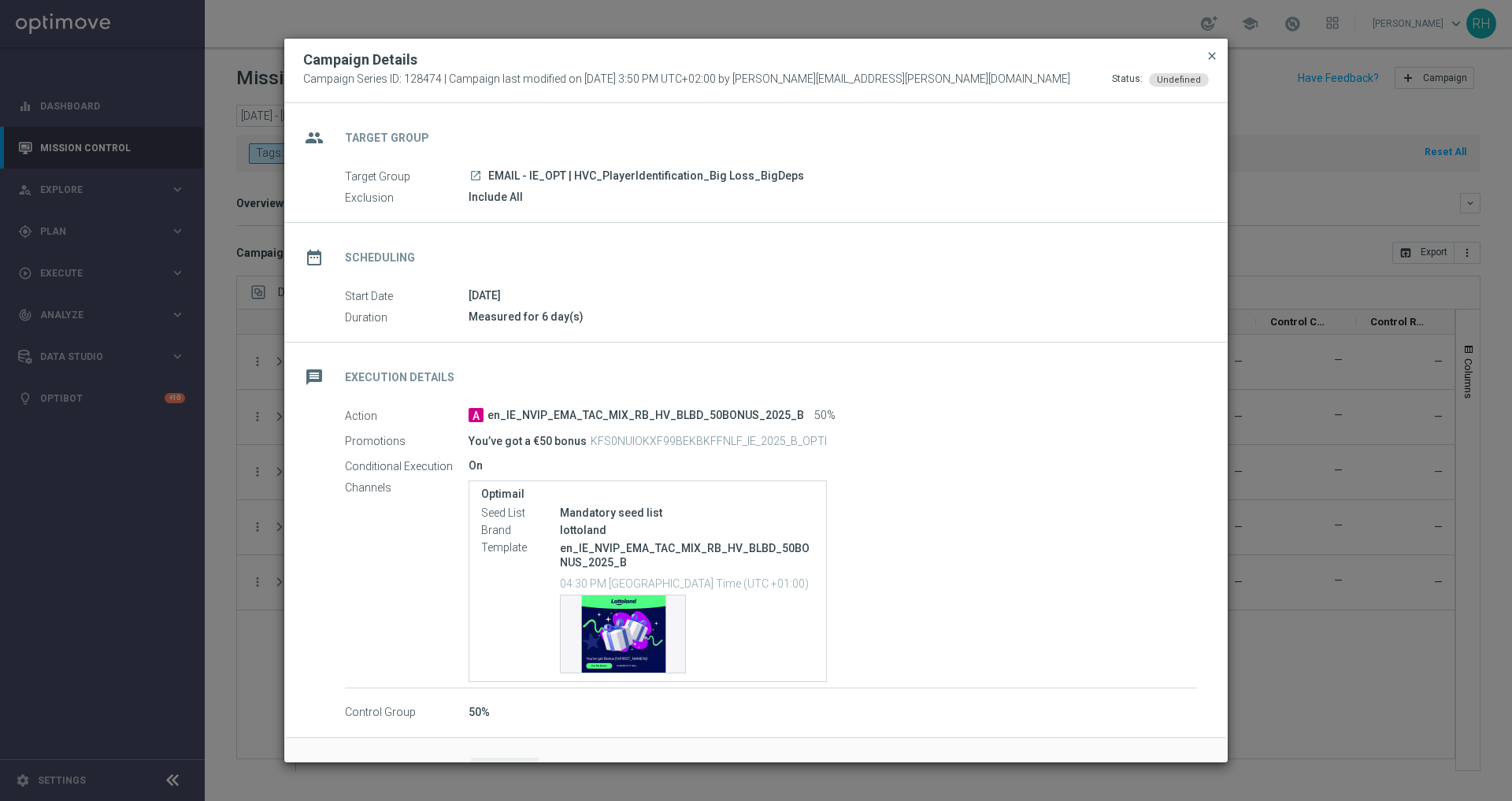
click at [1214, 59] on span "close" at bounding box center [1212, 55] width 12 height 12
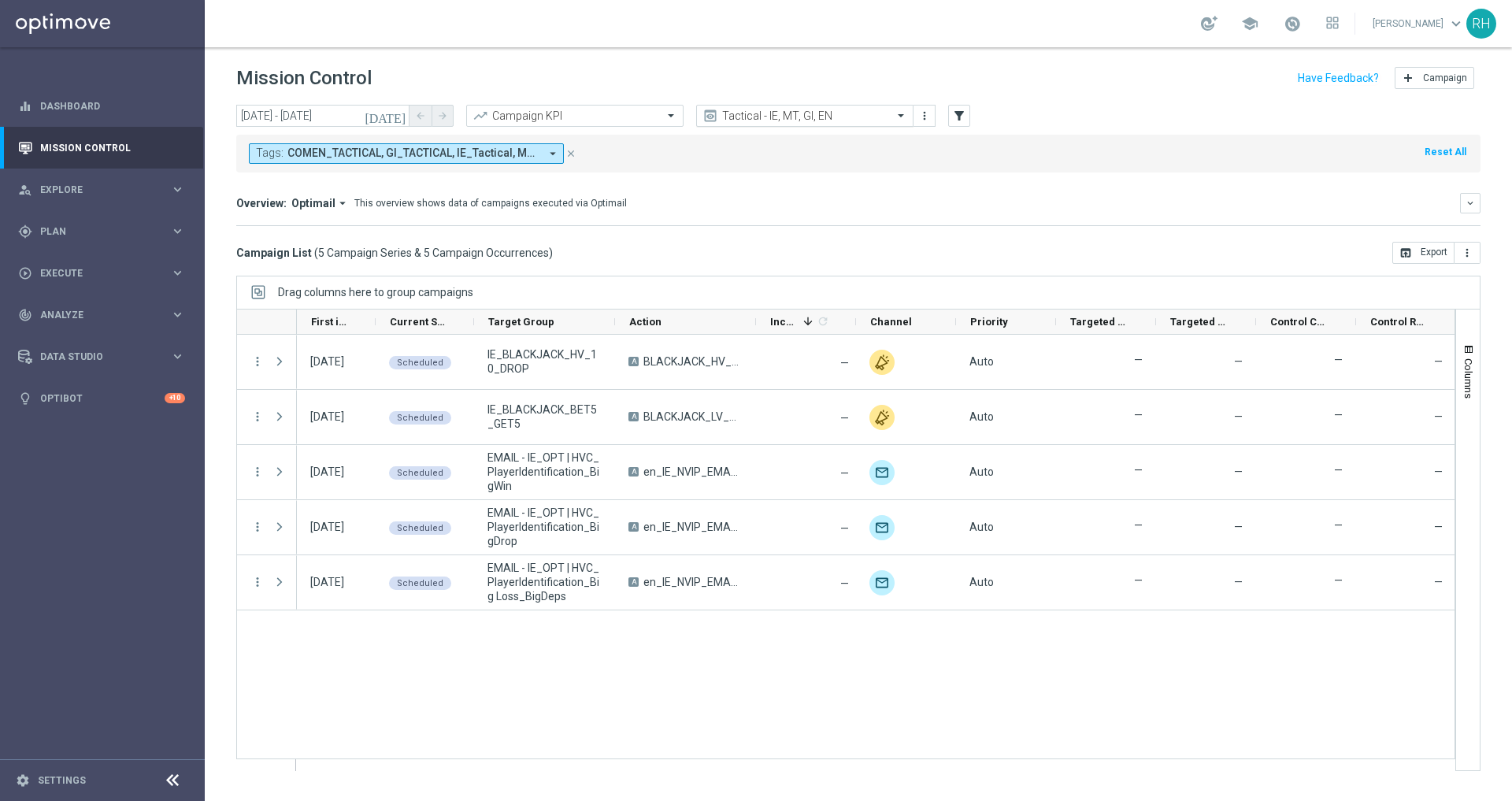
click at [857, 113] on input "text" at bounding box center [790, 116] width 168 height 13
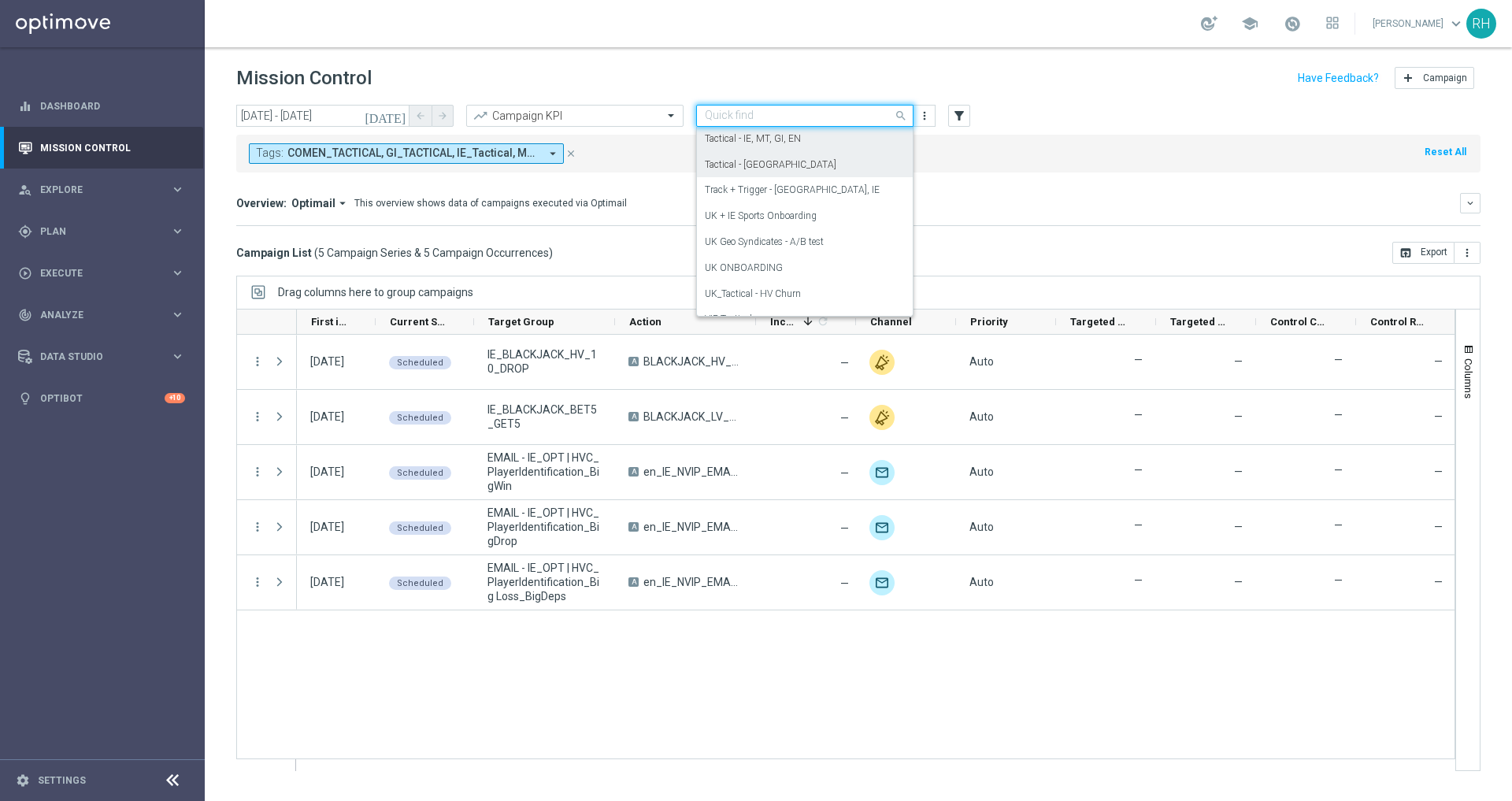
click at [833, 156] on div "Tactical - UK" at bounding box center [806, 165] width 200 height 26
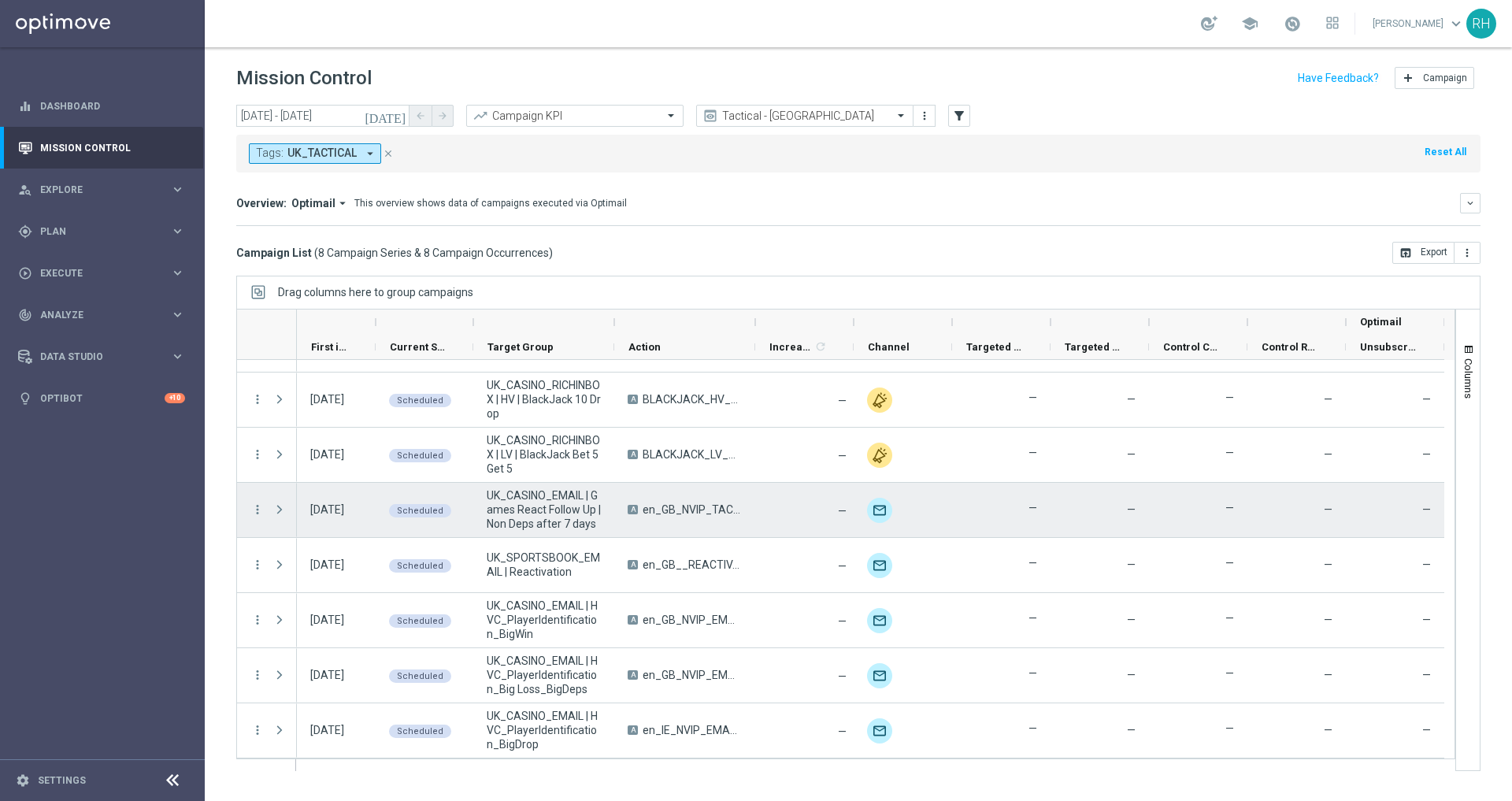
scroll to position [0, 0]
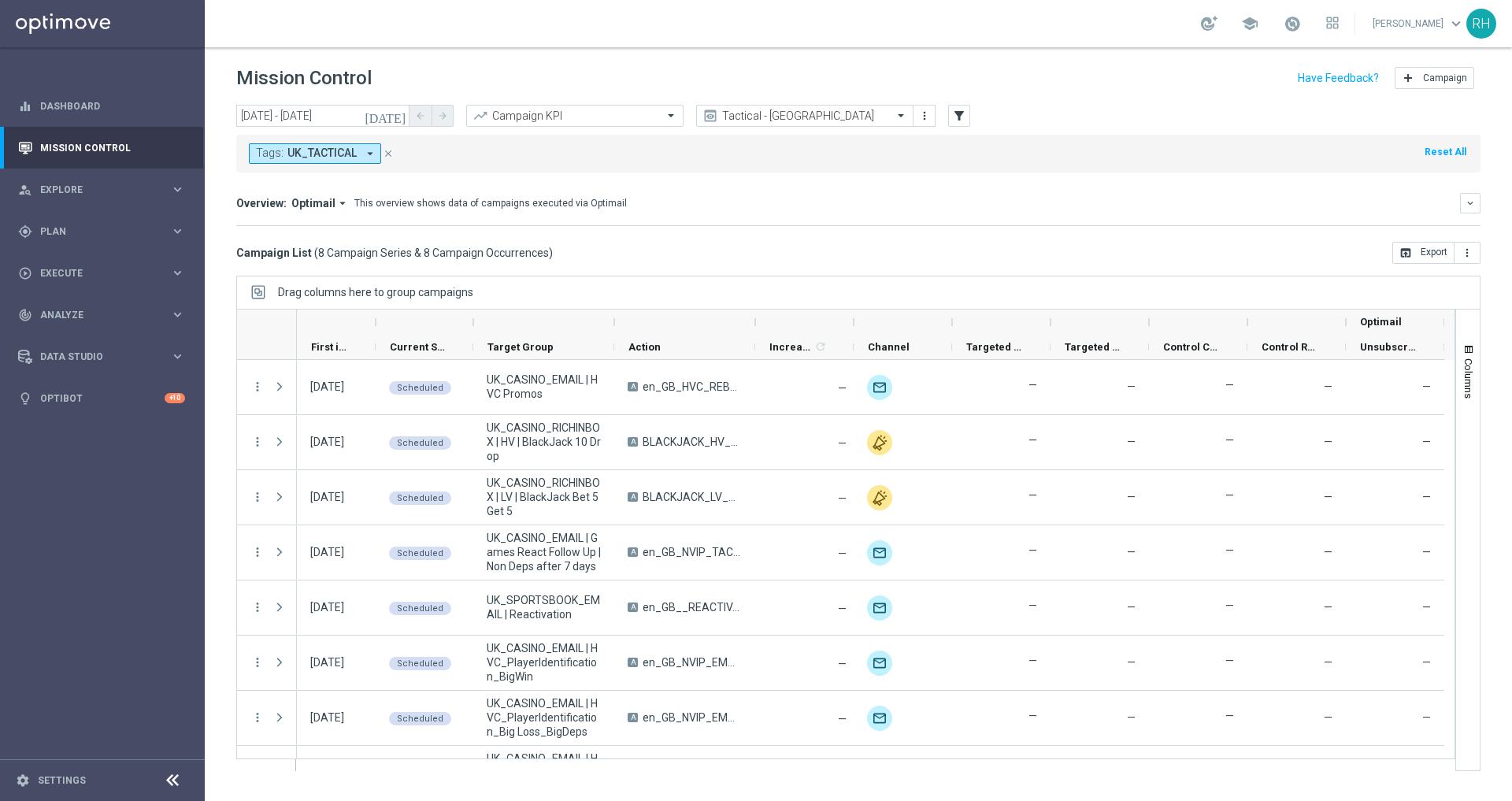
click at [659, 244] on div "Campaign List ( 8 Campaign Series & 8 Campaign Occurrences ) open_in_browser Ex…" at bounding box center [859, 253] width 1244 height 22
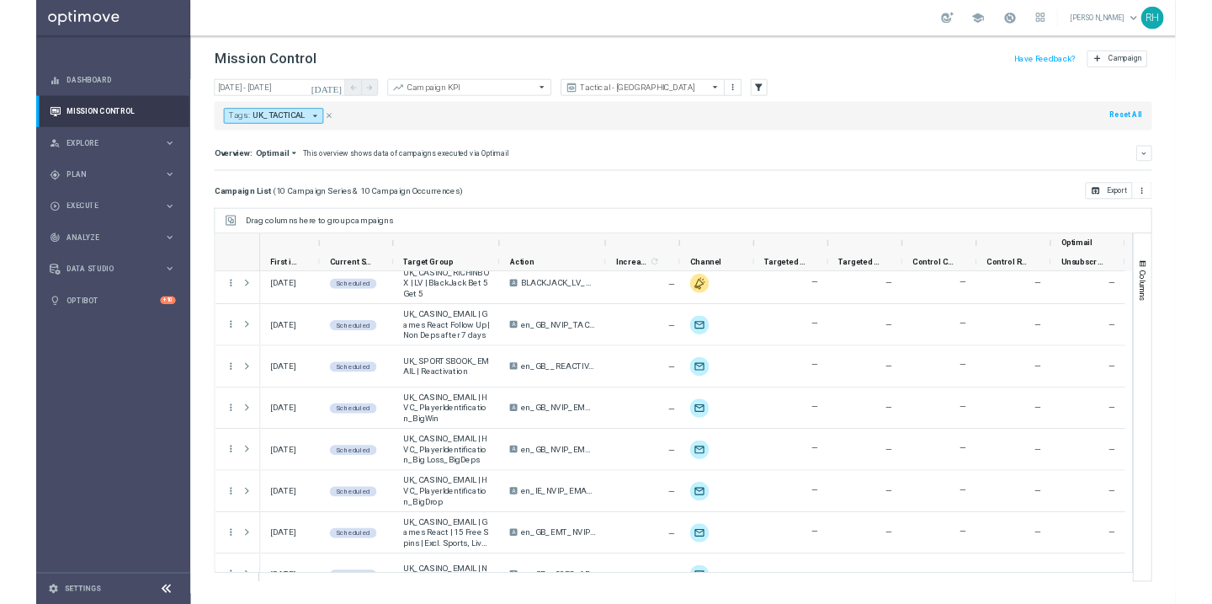
scroll to position [163, 0]
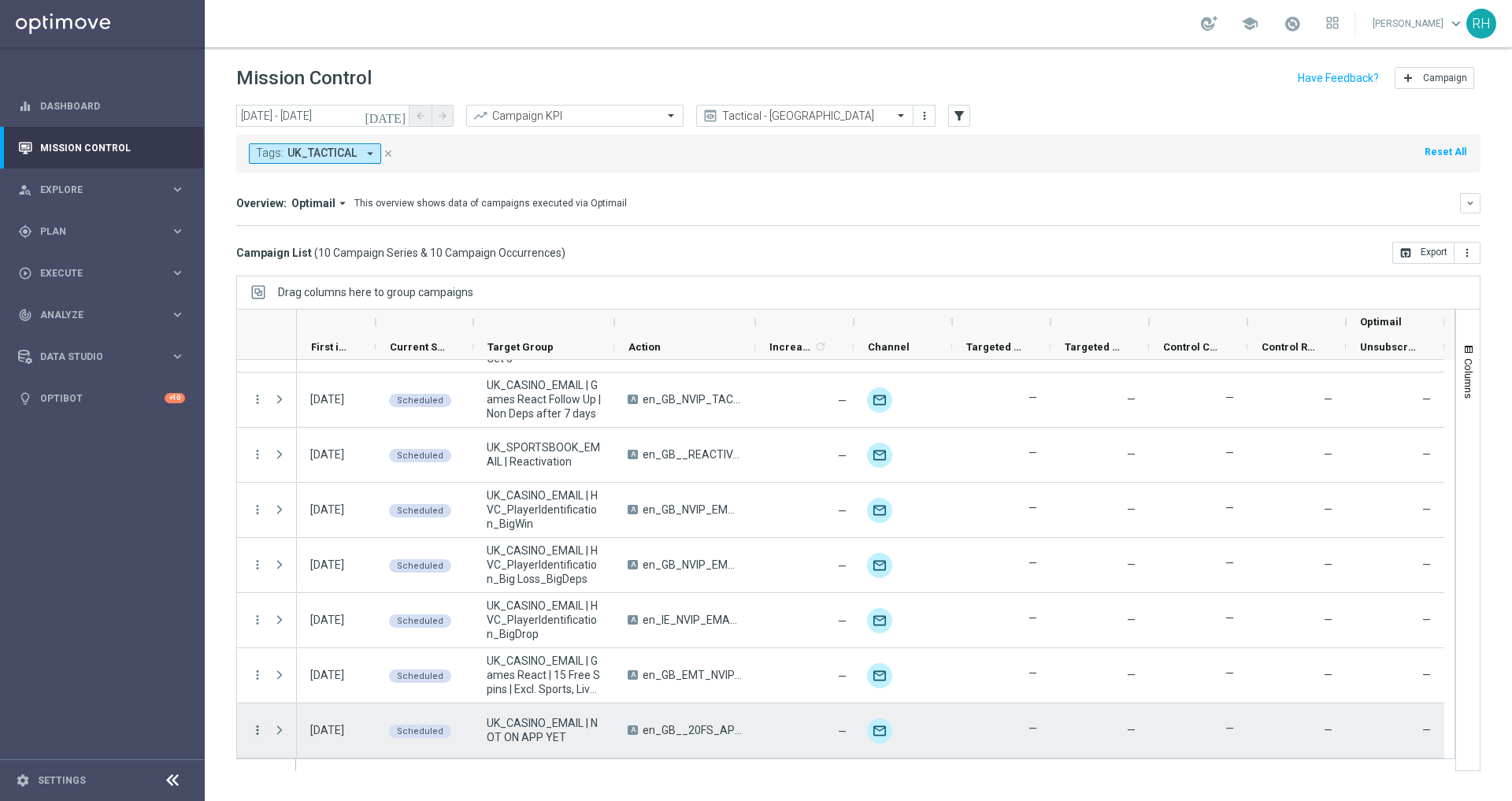
click at [262, 729] on icon "more_vert" at bounding box center [257, 730] width 14 height 14
click at [383, 562] on div "Campaign Details" at bounding box center [361, 566] width 147 height 11
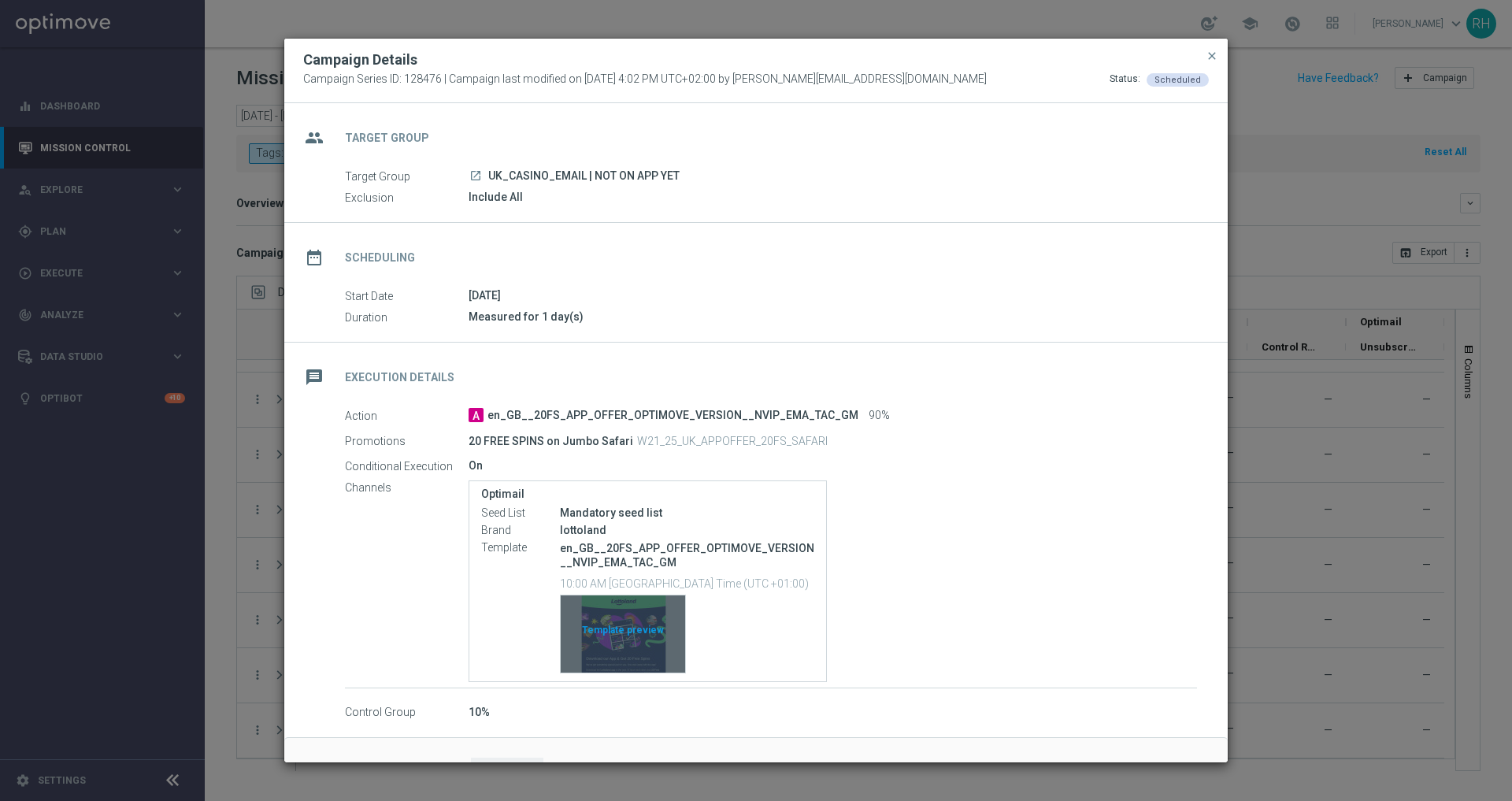
click at [614, 651] on div "Template preview" at bounding box center [622, 634] width 124 height 78
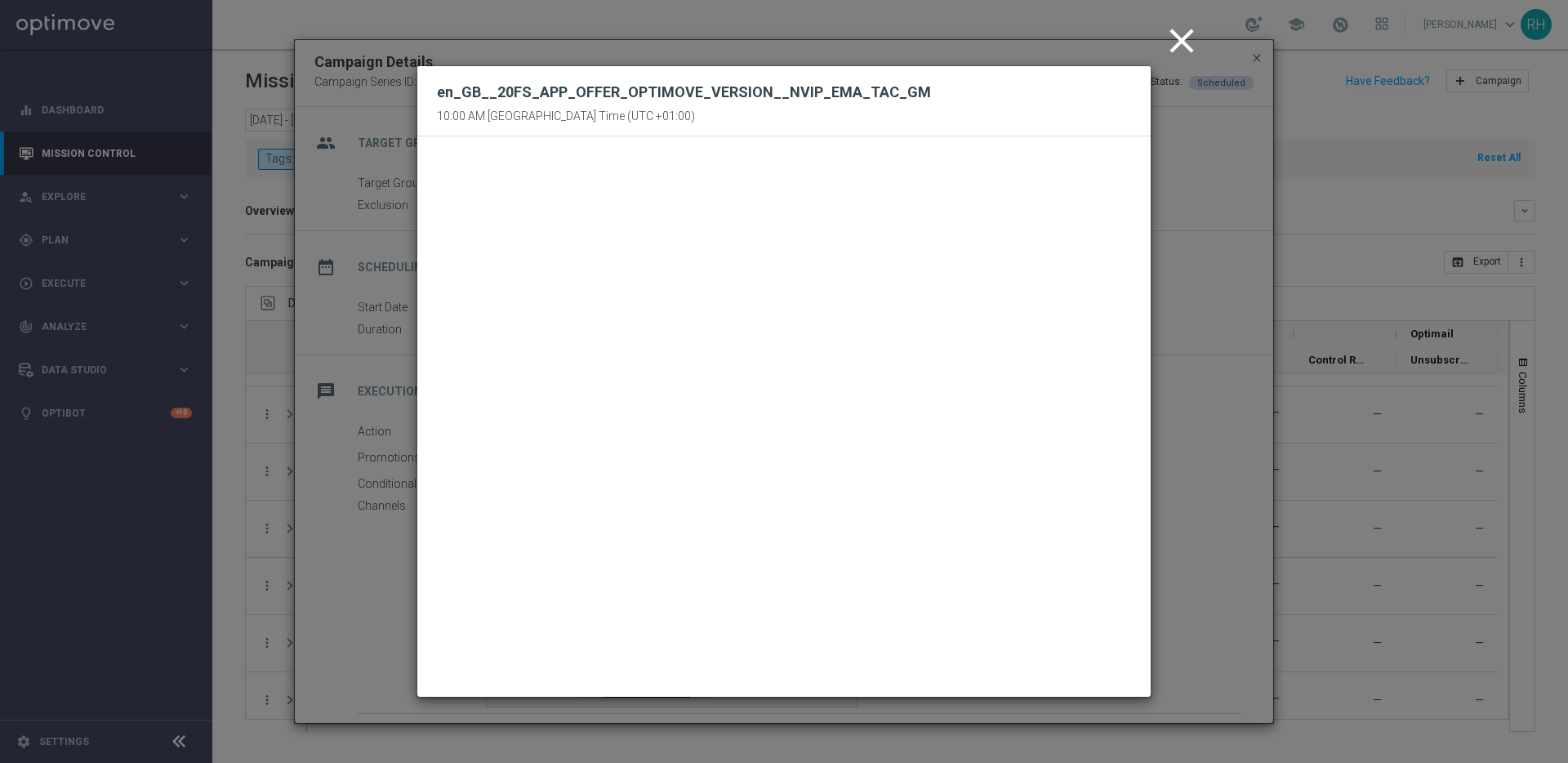
click at [1150, 87] on div "en_GB__20FS_APP_OFFER_OPTIMOVE_VERSION__NVIP_EMA_TAC_GM 10:00 AM United Kingdom…" at bounding box center [784, 101] width 734 height 70
click at [1180, 52] on icon "close" at bounding box center [1182, 41] width 41 height 41
